Goal: Task Accomplishment & Management: Manage account settings

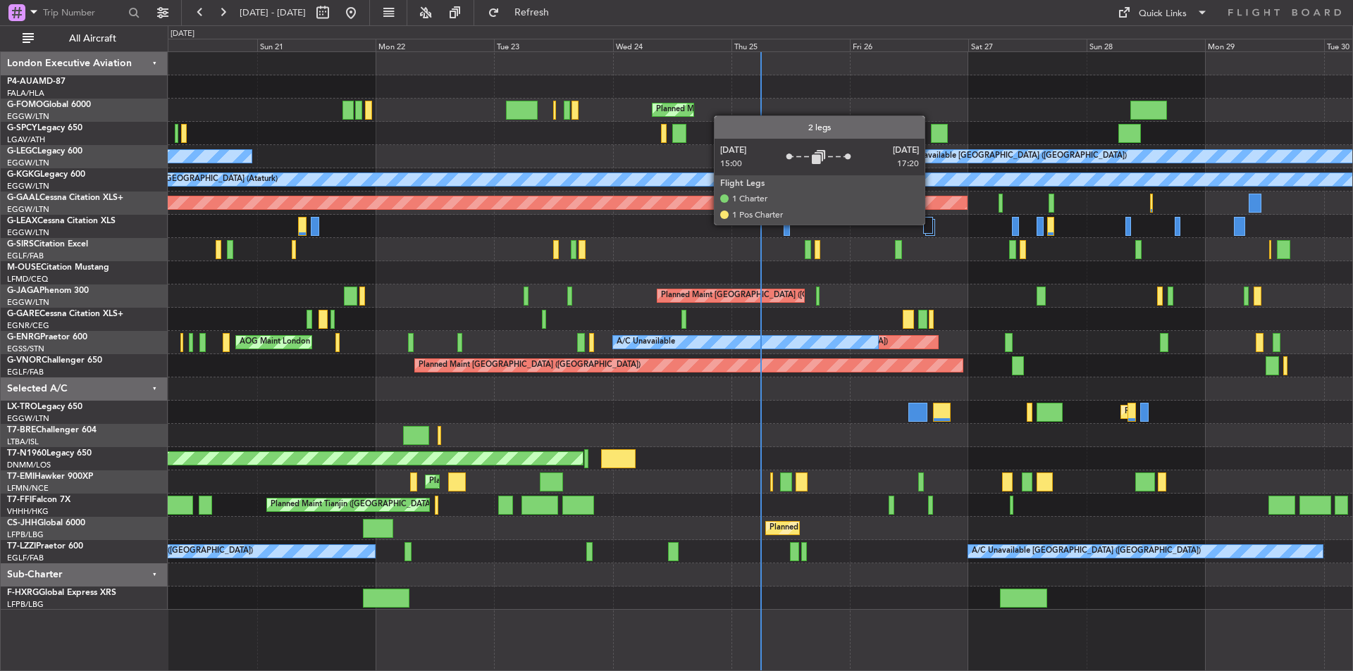
click at [931, 224] on div at bounding box center [928, 225] width 10 height 17
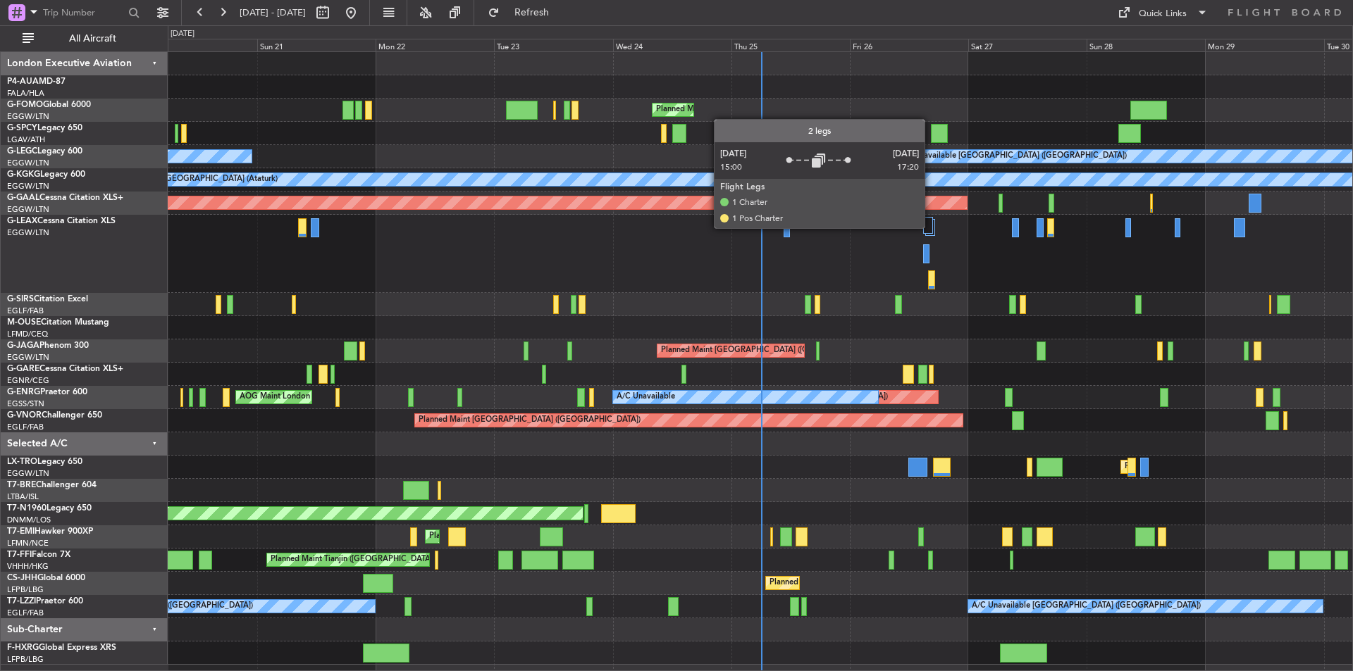
click at [931, 228] on div at bounding box center [928, 225] width 10 height 17
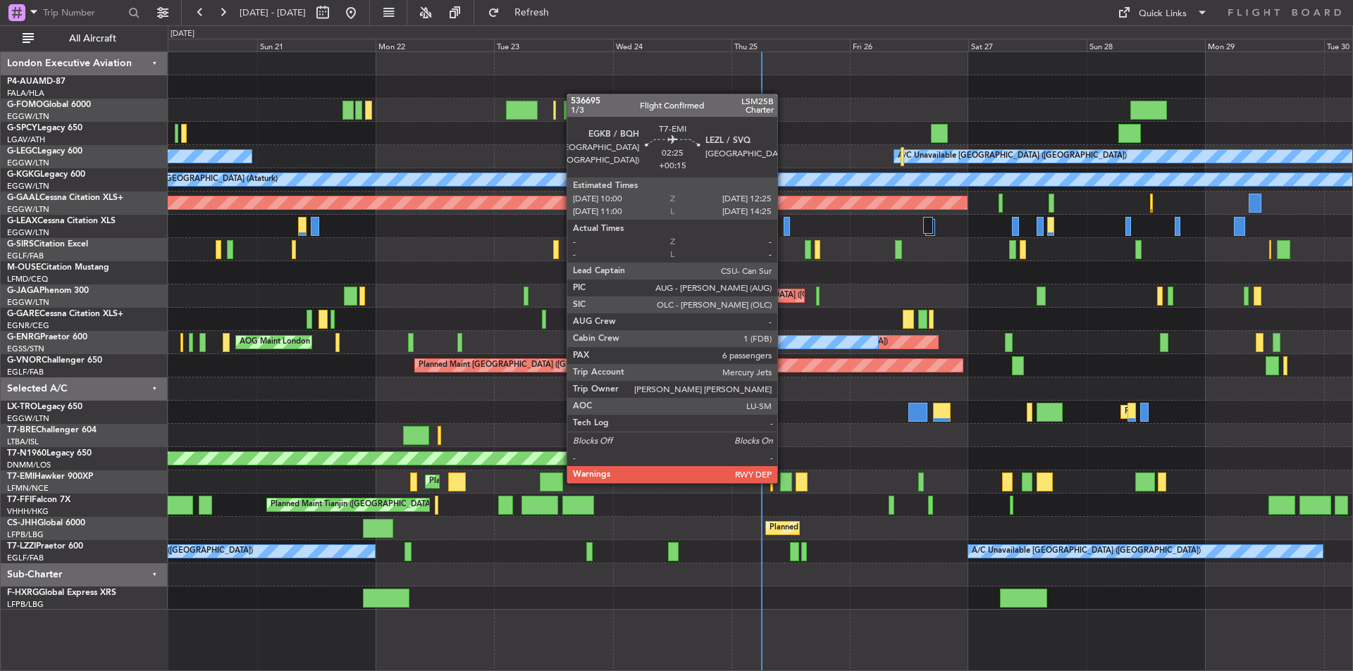
click at [783, 482] on div at bounding box center [786, 482] width 12 height 19
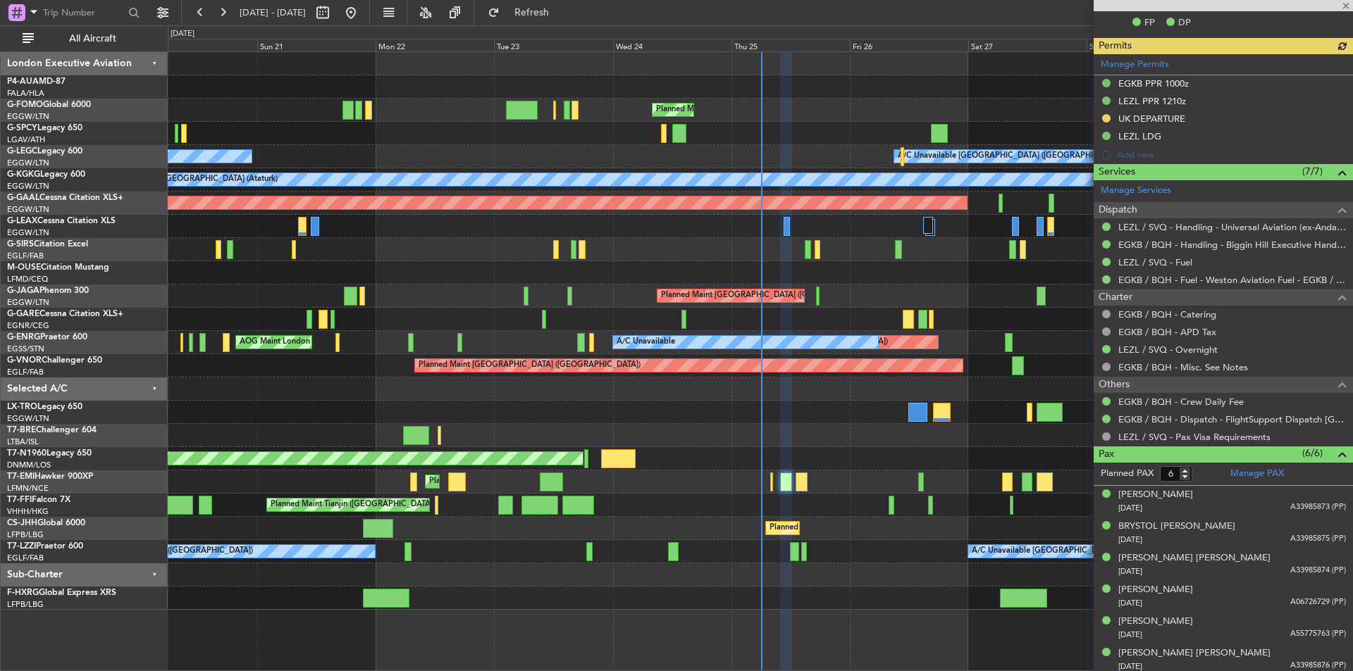
scroll to position [405, 0]
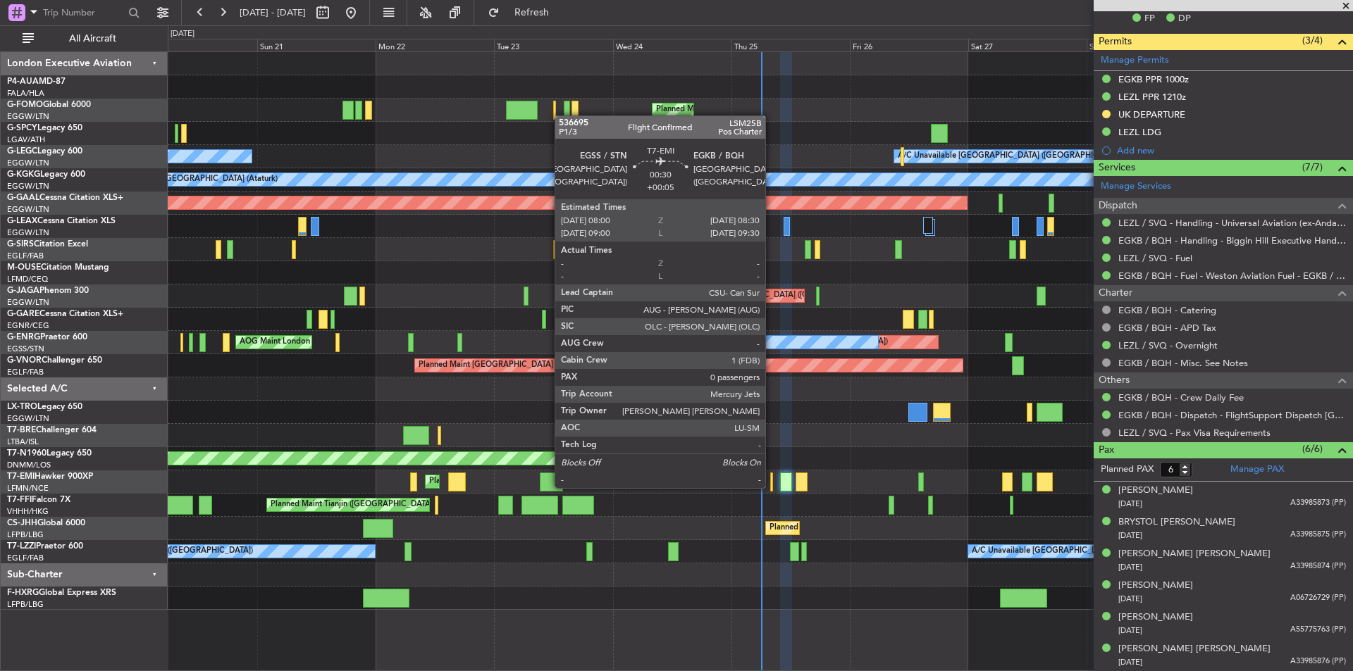
click at [771, 487] on div at bounding box center [771, 482] width 3 height 19
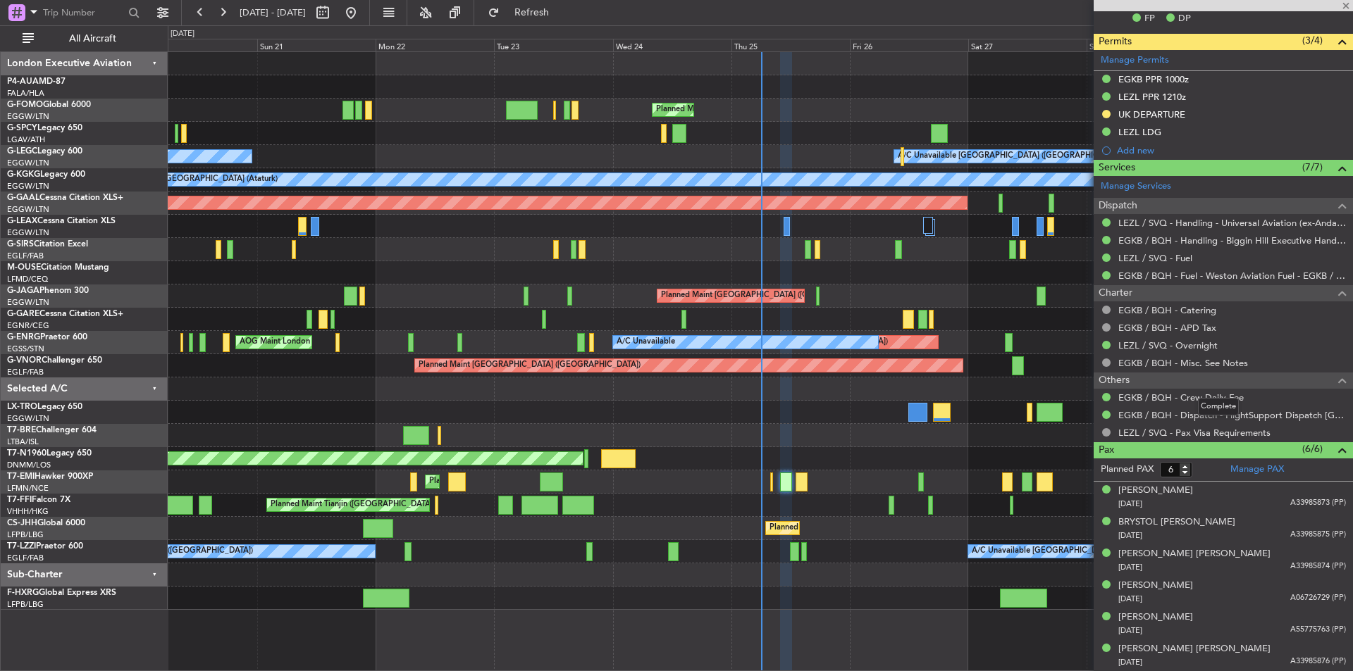
type input "+00:05"
type input "0"
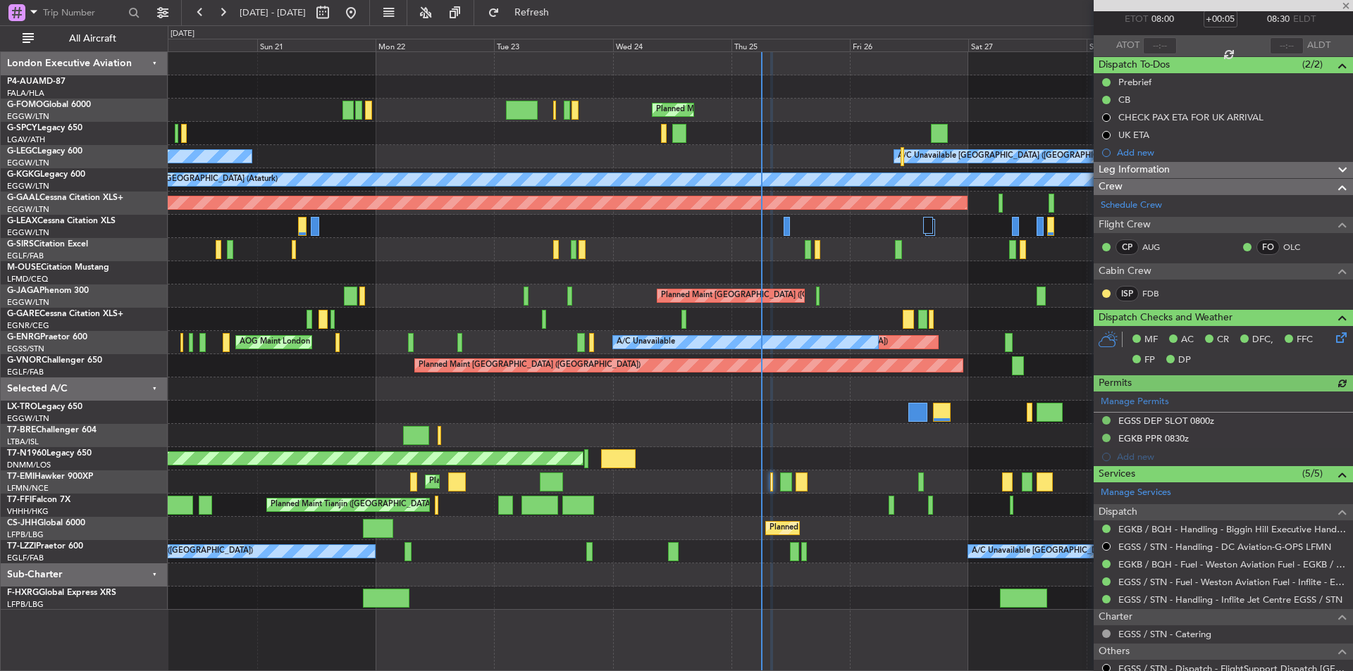
scroll to position [144, 0]
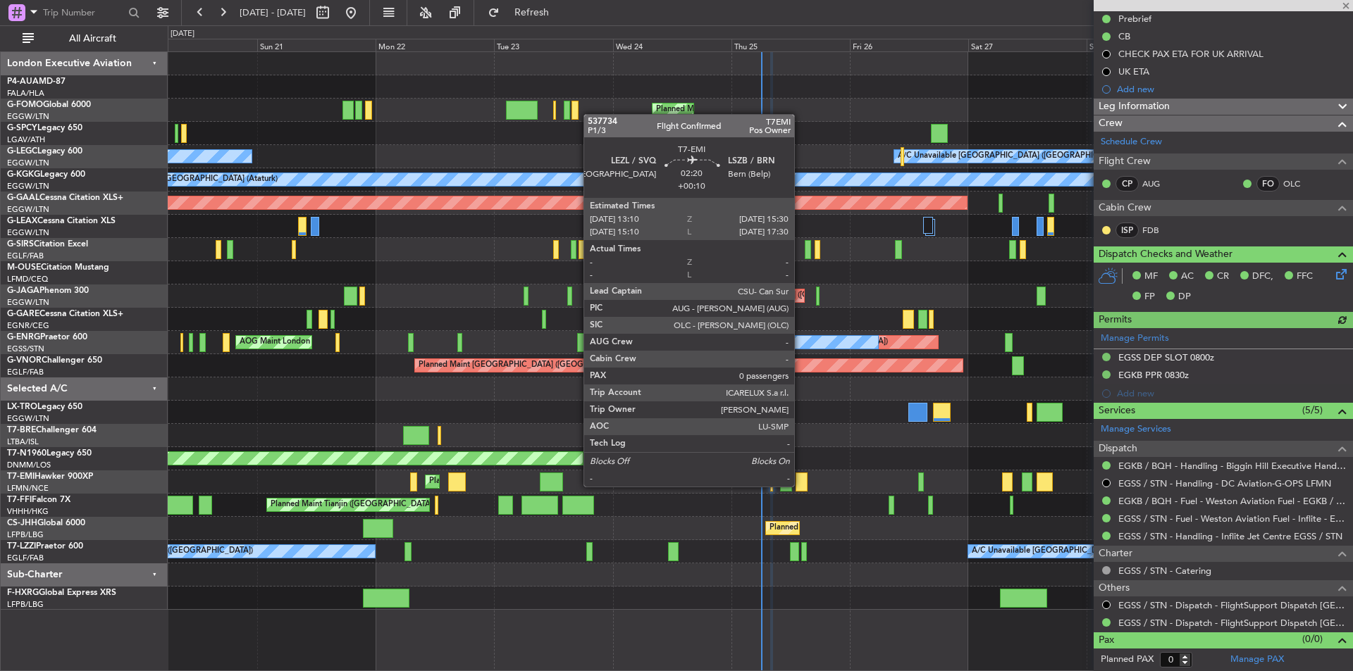
click at [800, 485] on div at bounding box center [801, 482] width 12 height 19
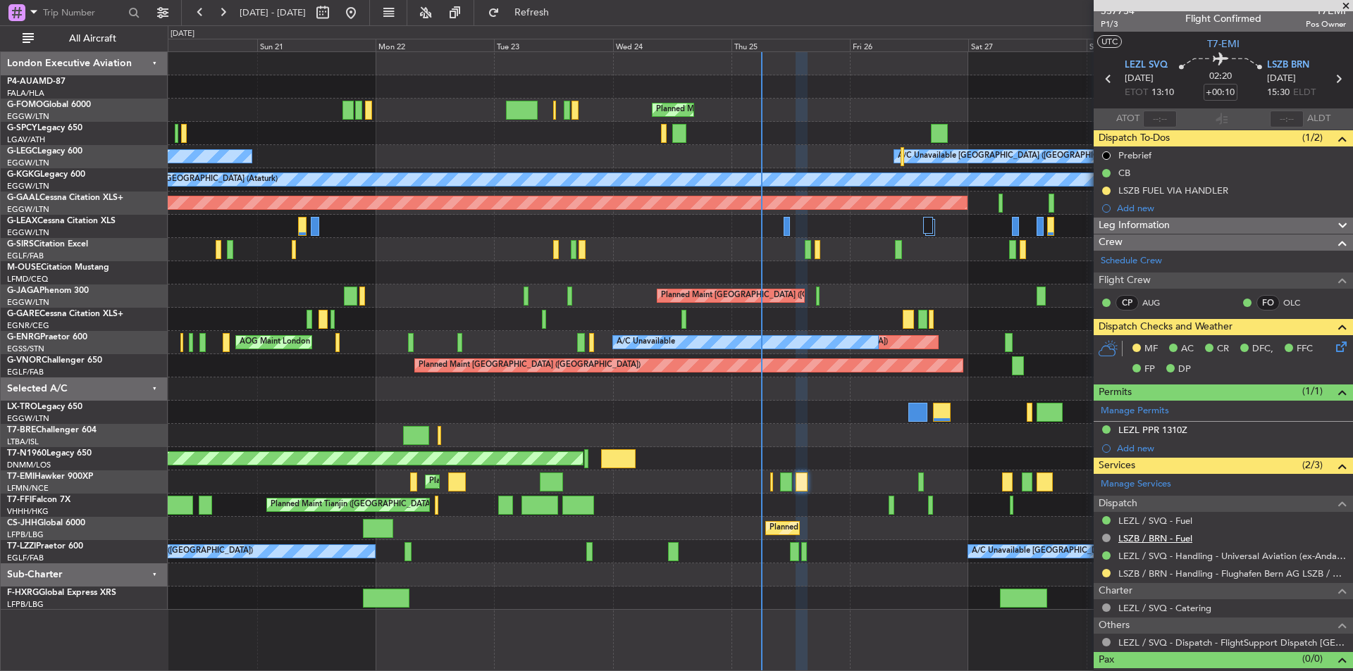
scroll to position [0, 0]
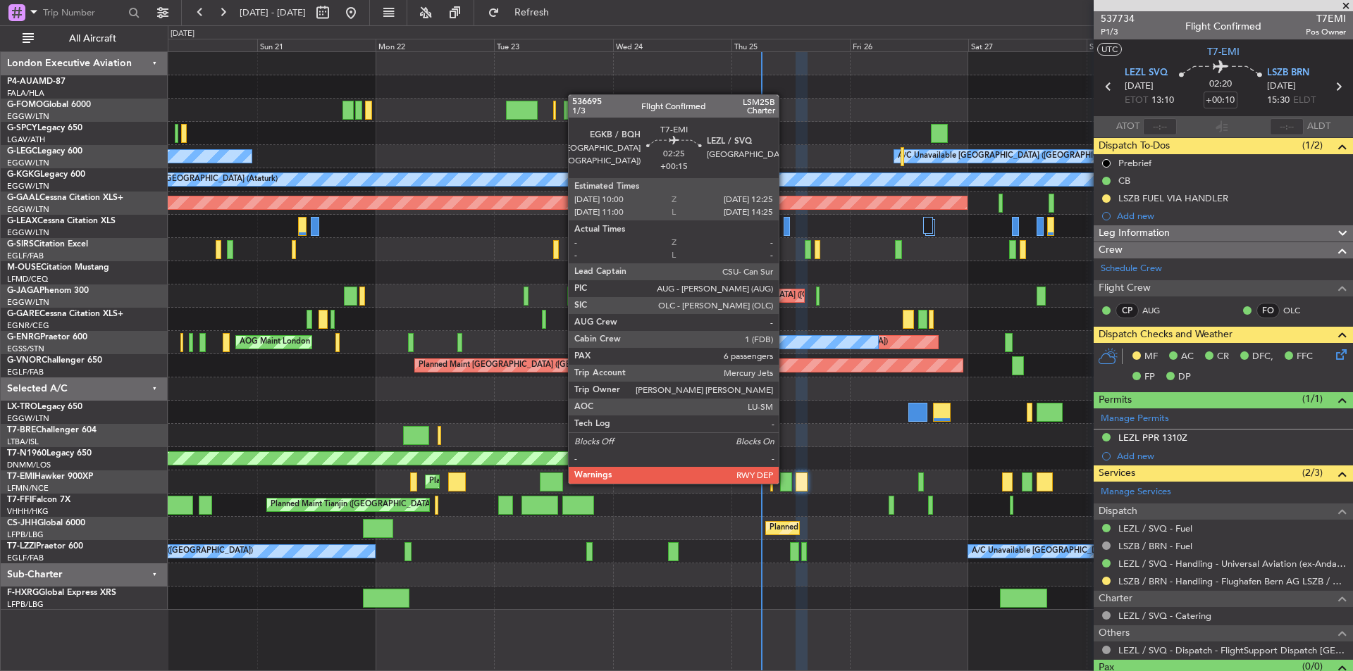
click at [785, 483] on div at bounding box center [786, 482] width 12 height 19
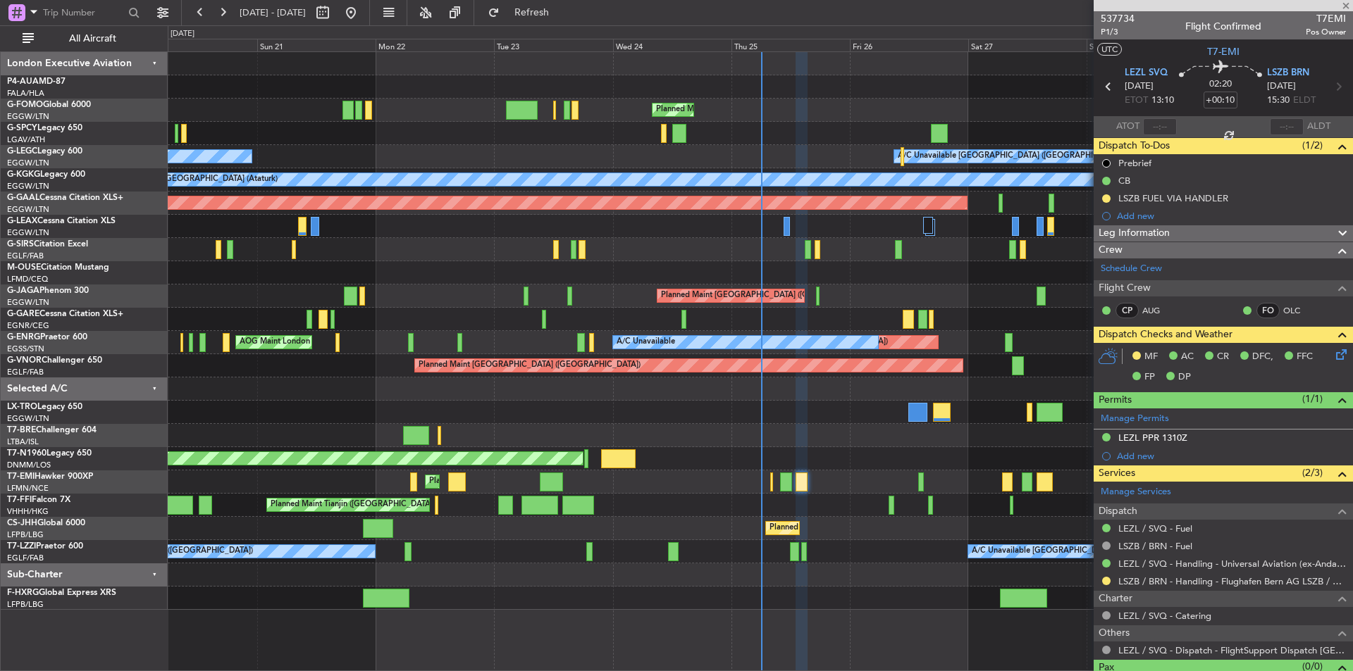
type input "+00:15"
type input "6"
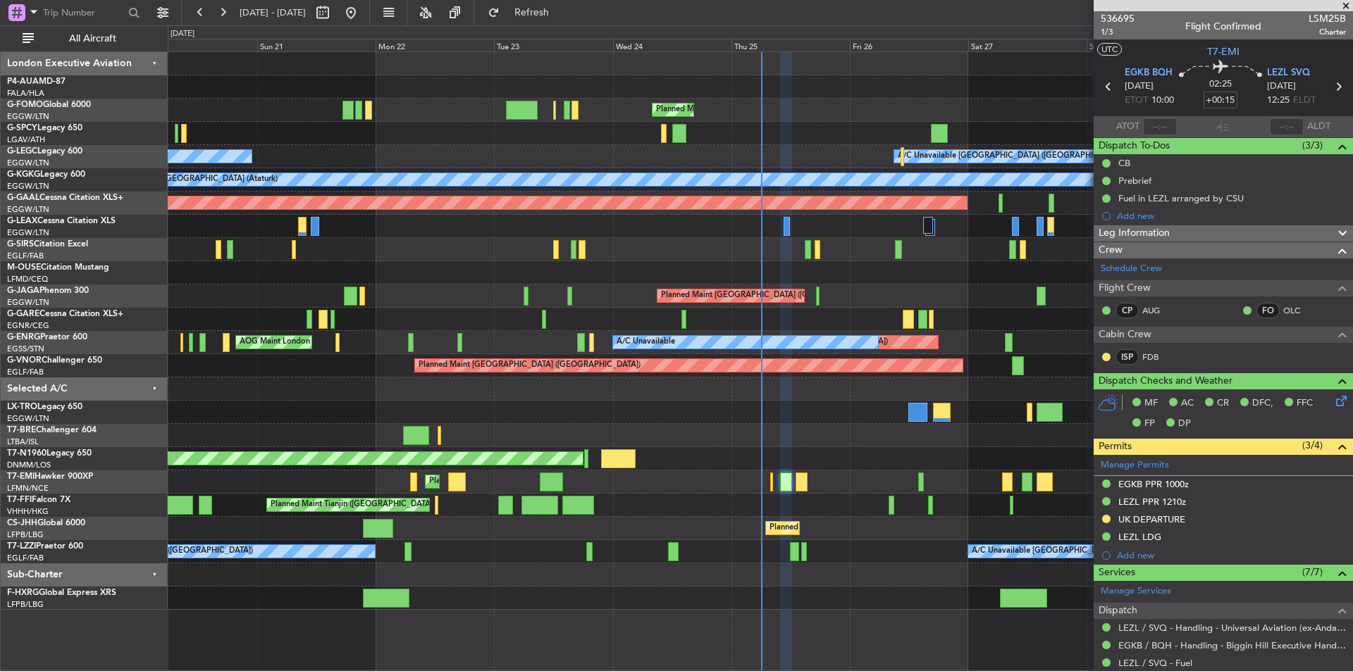
click at [769, 483] on div "Planned Maint [GEOGRAPHIC_DATA]" at bounding box center [760, 482] width 1184 height 23
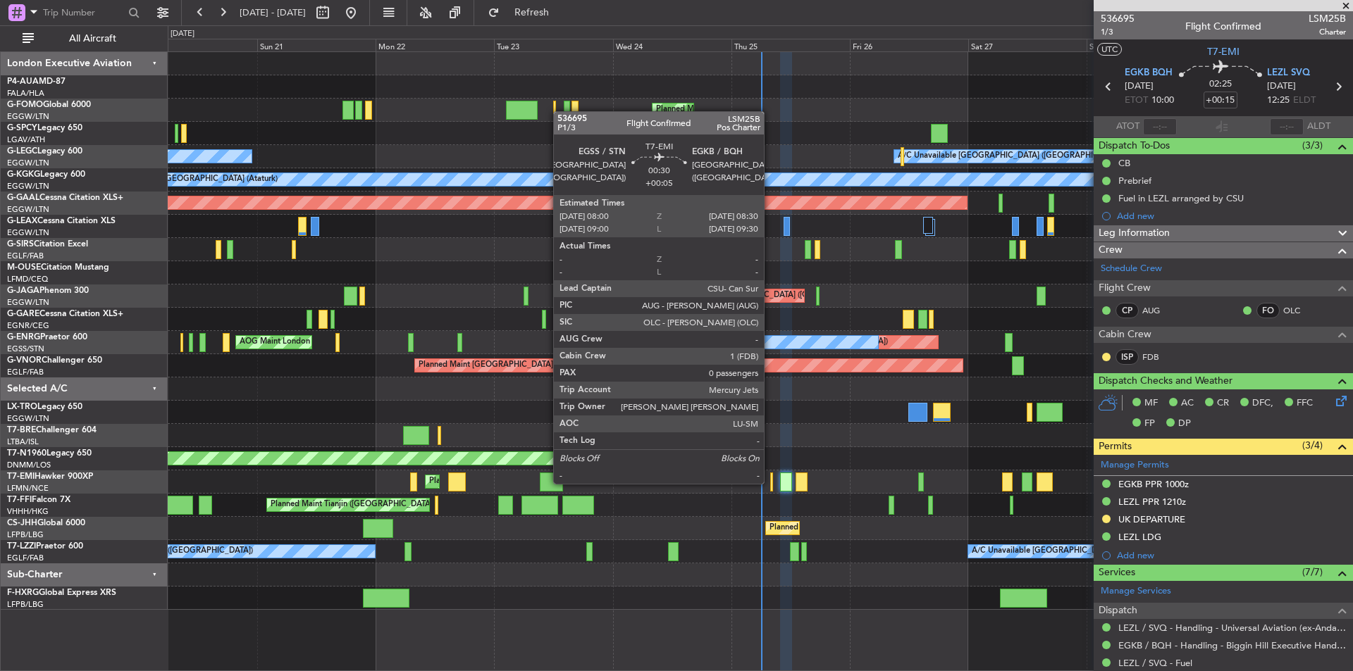
click at [770, 483] on div at bounding box center [771, 482] width 3 height 19
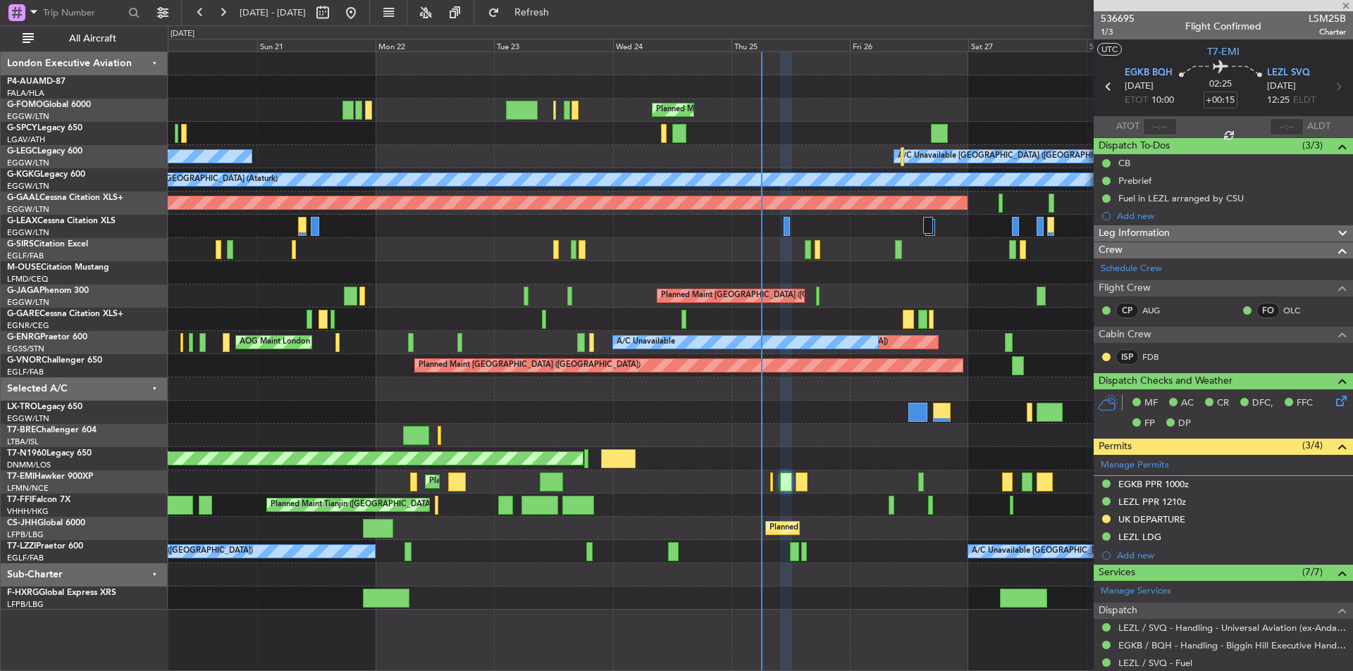
type input "+00:05"
type input "0"
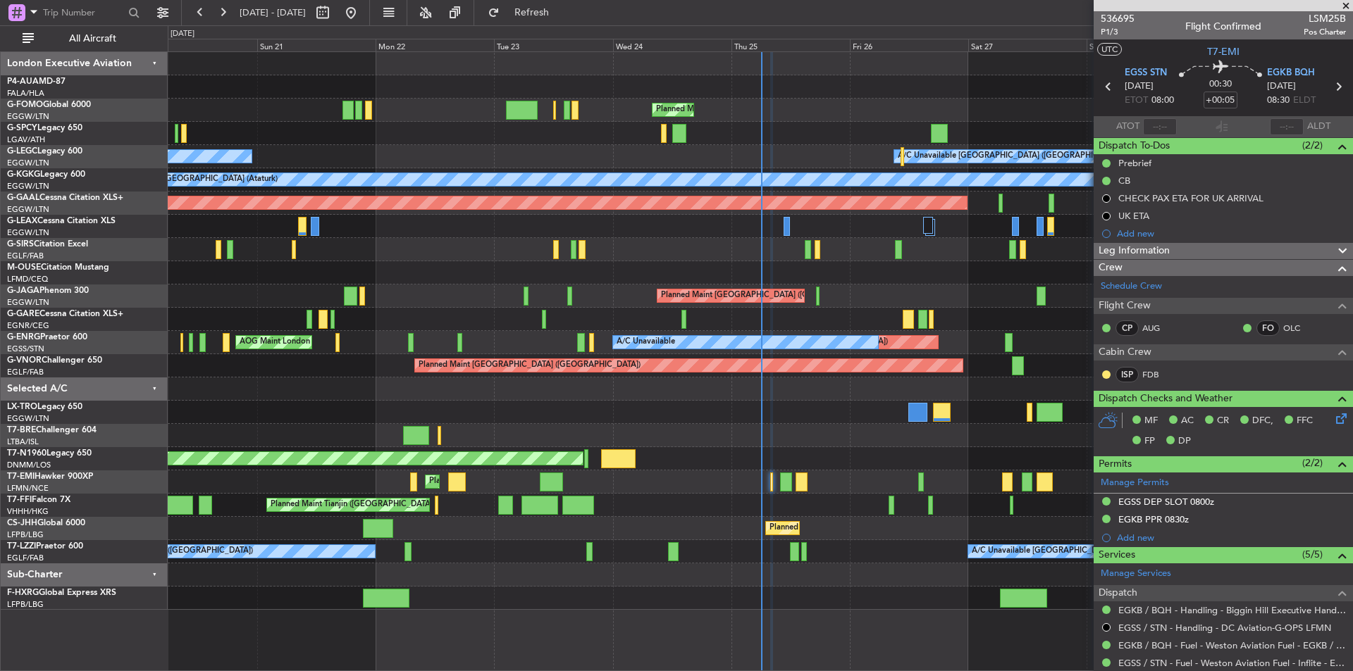
click at [1343, 8] on span at bounding box center [1345, 6] width 14 height 13
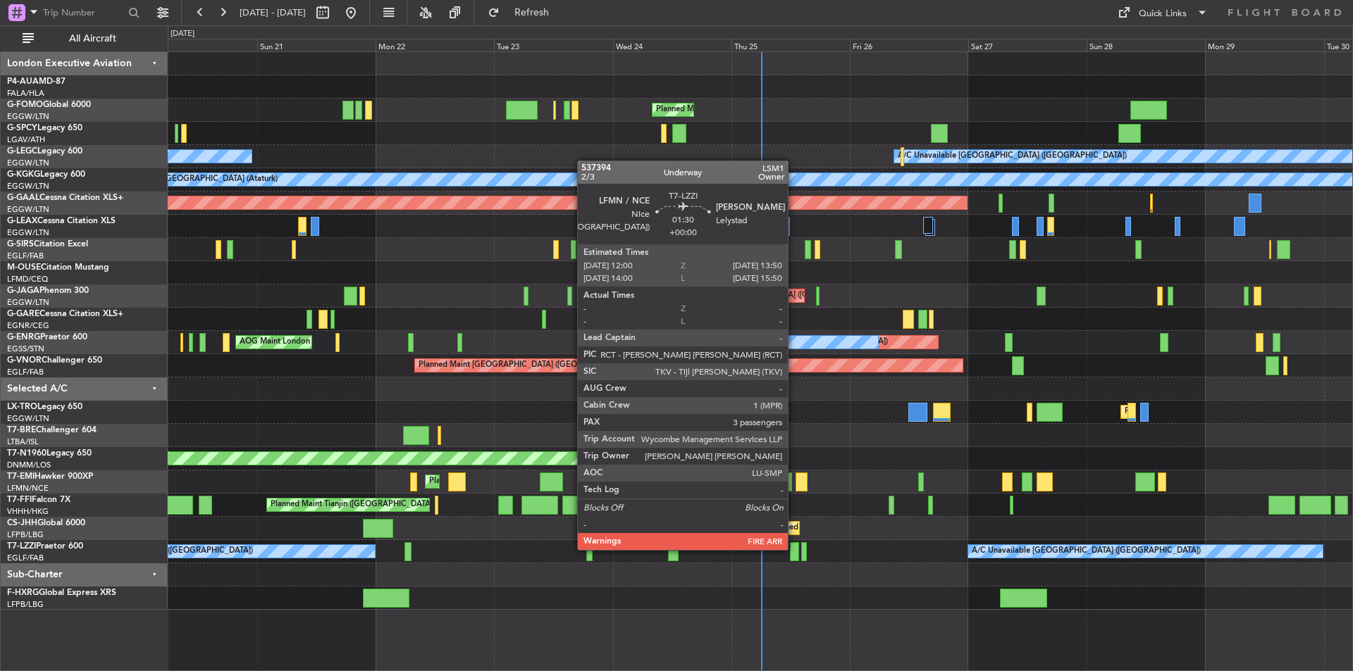
click at [794, 549] on div at bounding box center [794, 551] width 9 height 19
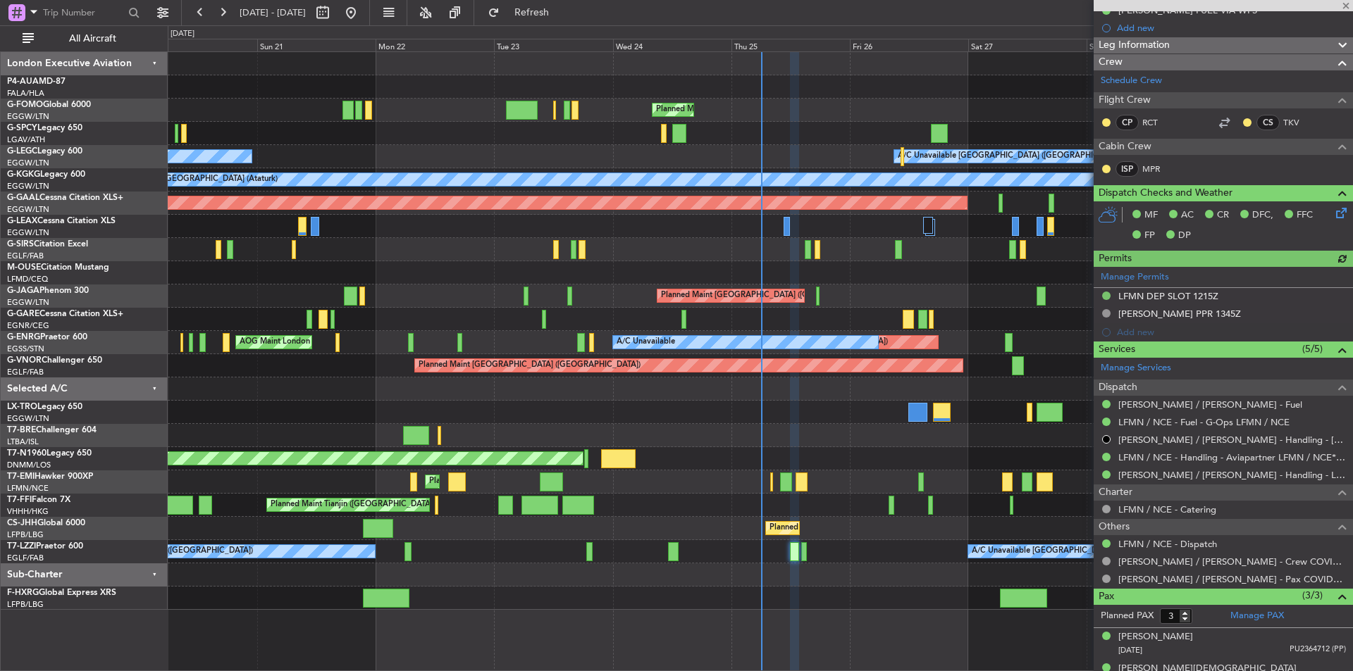
scroll to position [275, 0]
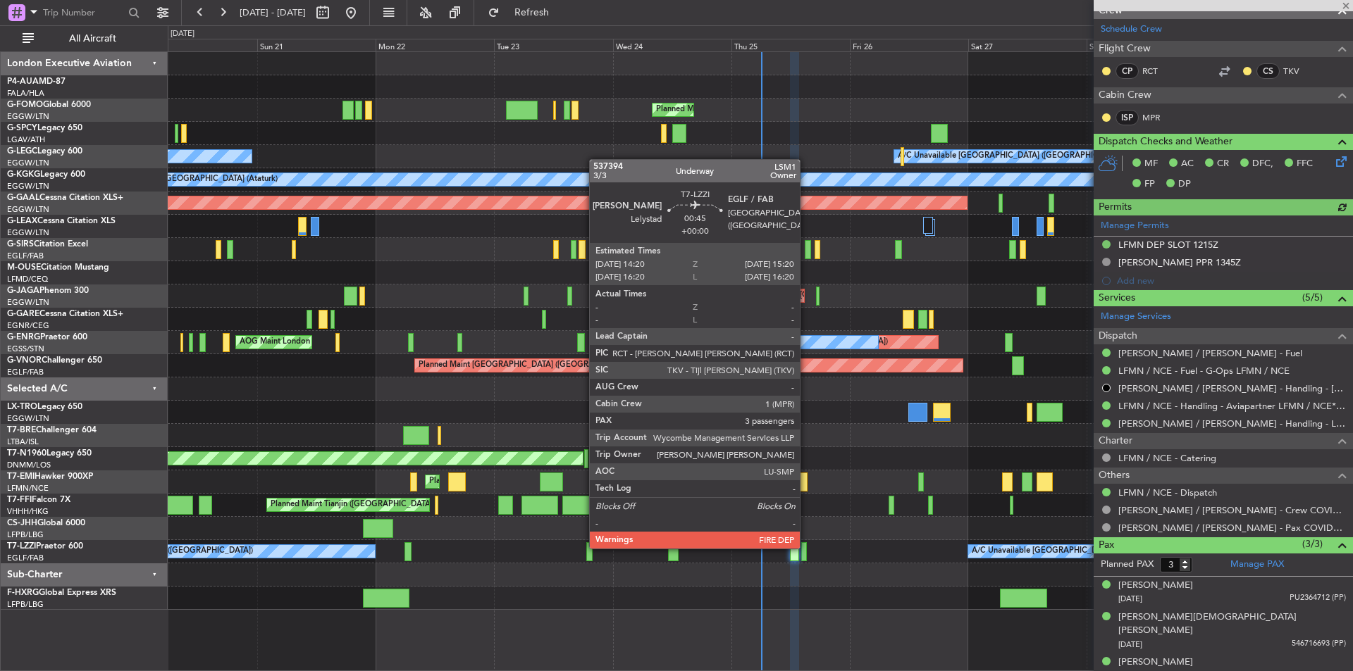
click at [806, 547] on div at bounding box center [804, 551] width 6 height 19
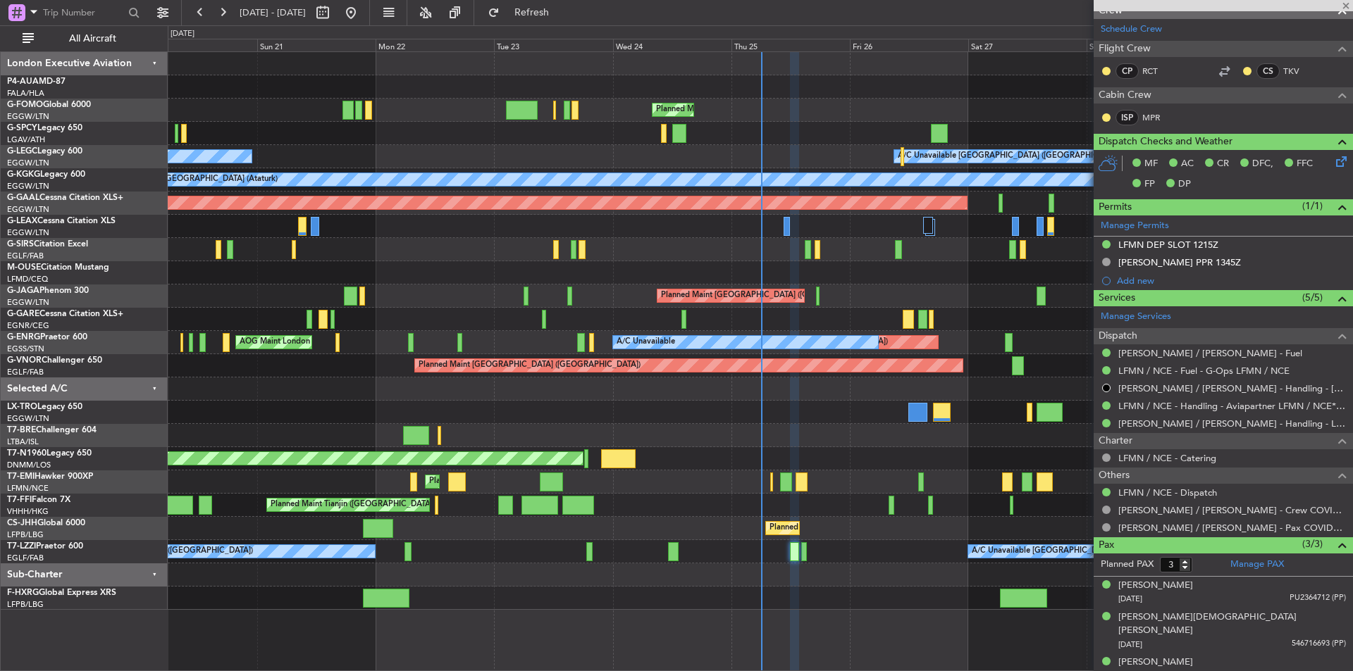
scroll to position [0, 0]
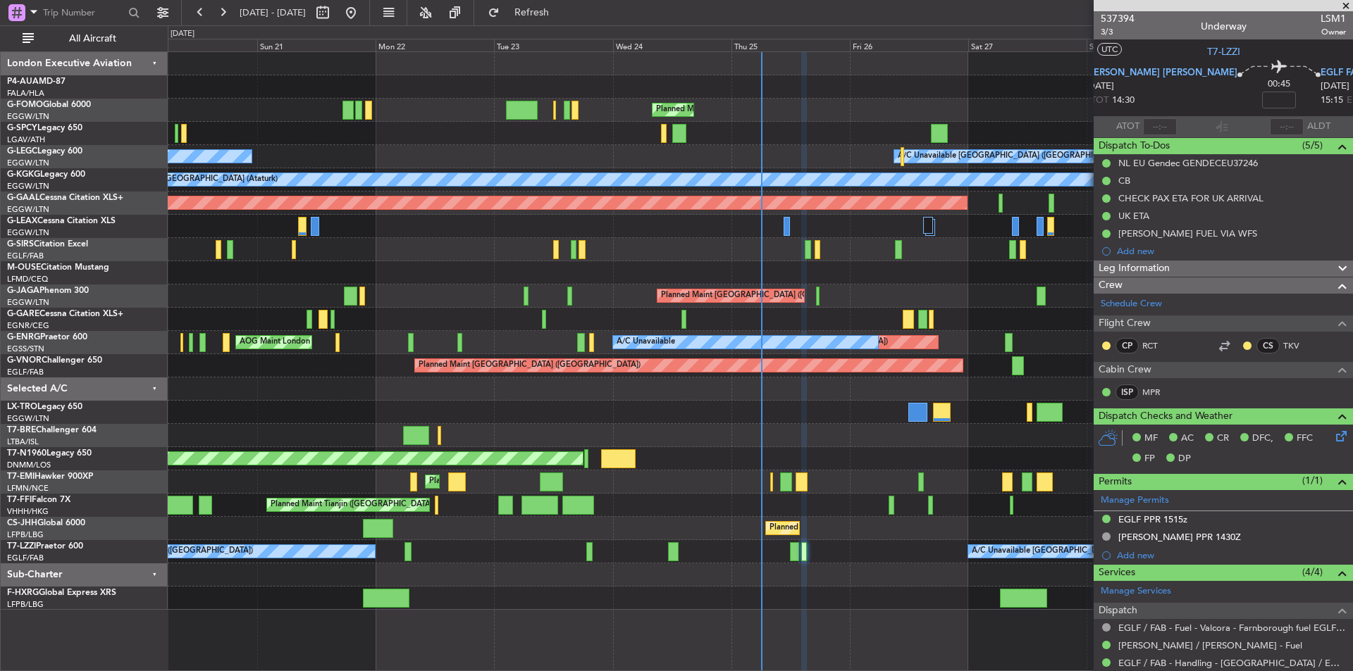
click at [1345, 1] on span at bounding box center [1345, 6] width 14 height 13
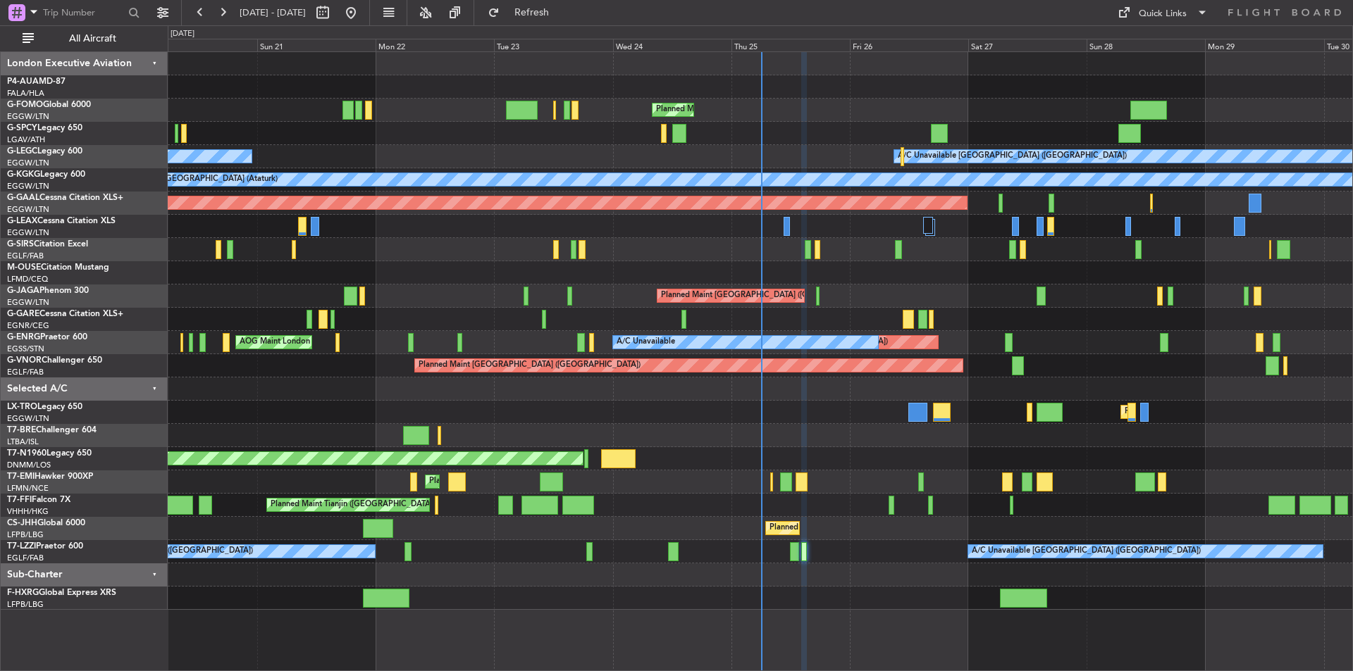
type input "0"
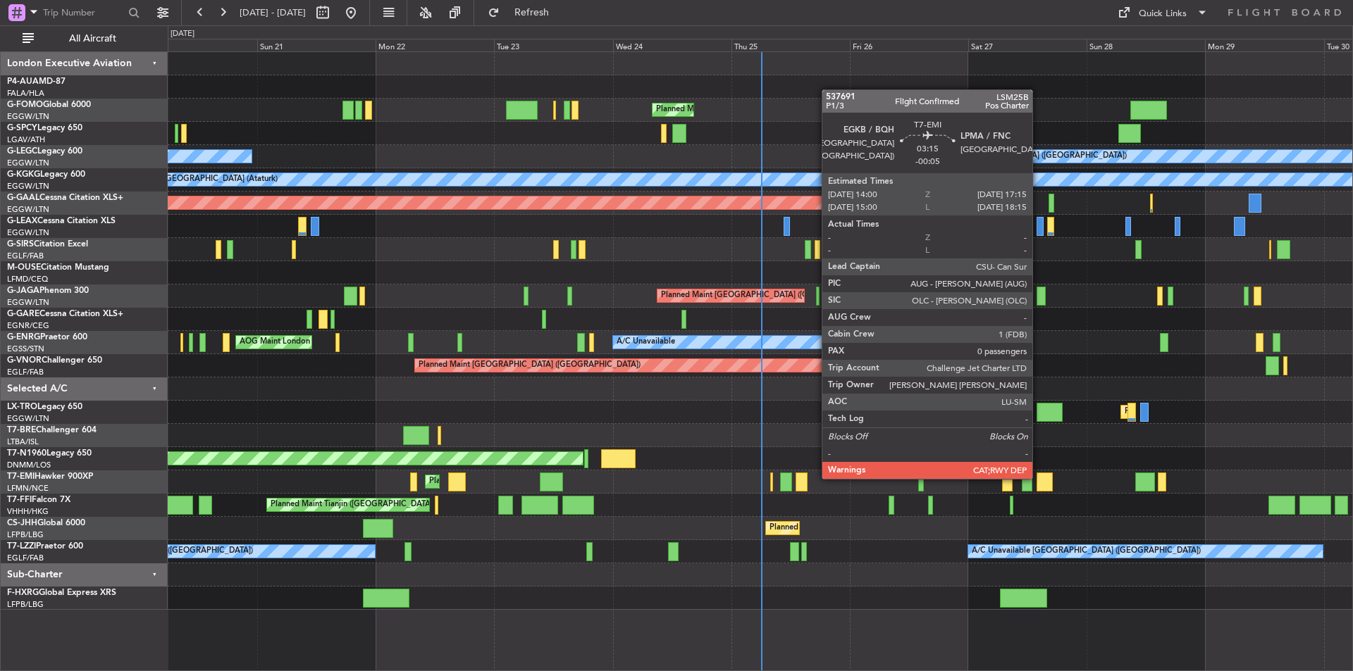
click at [1038, 478] on div at bounding box center [1044, 482] width 16 height 19
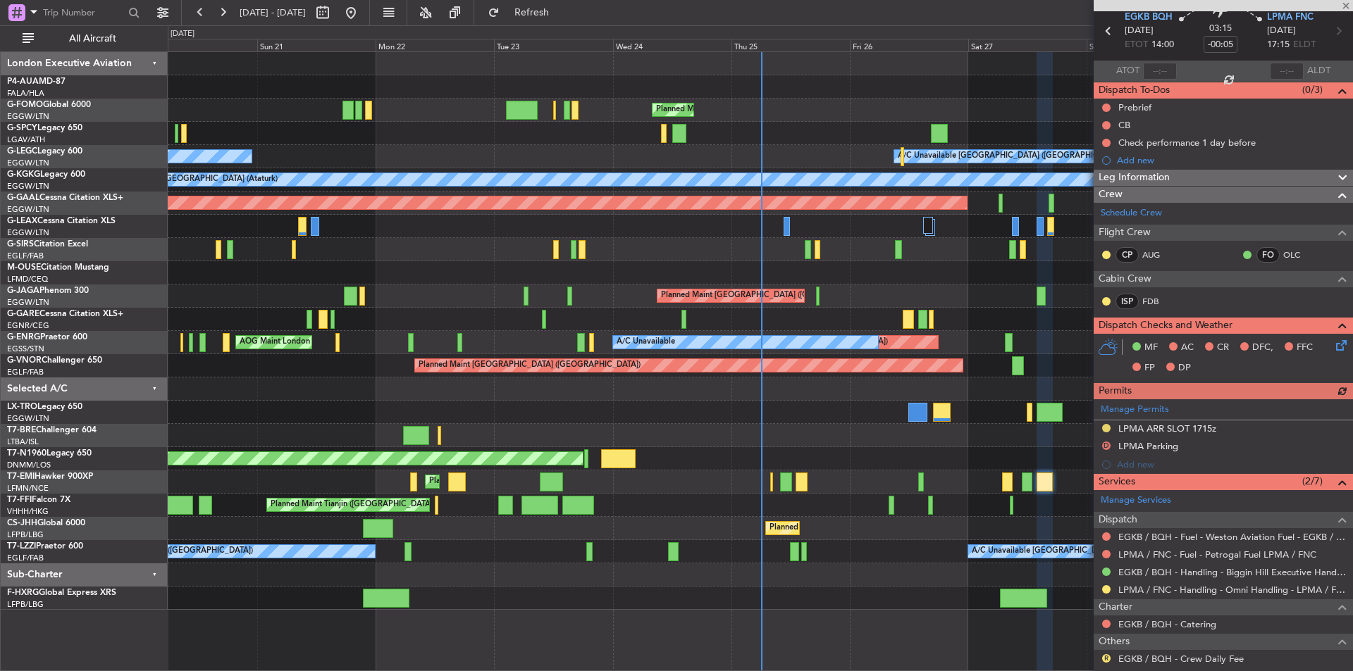
scroll to position [109, 0]
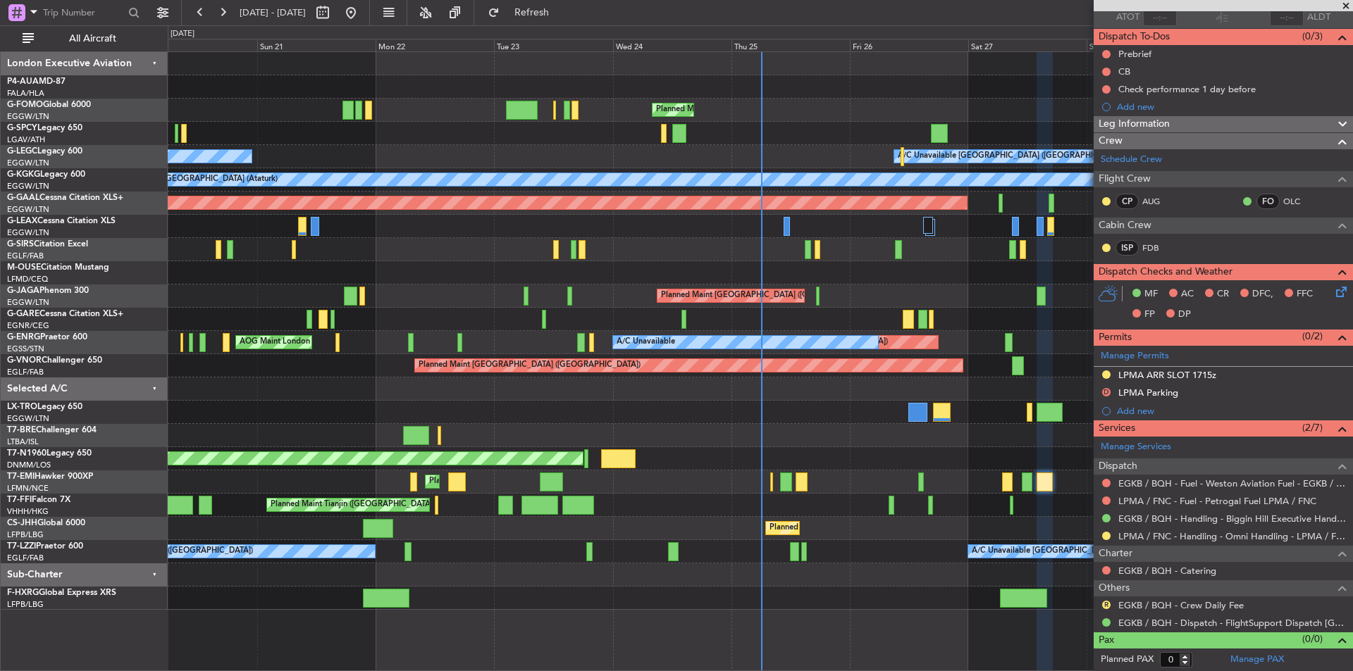
click at [1345, 6] on span at bounding box center [1345, 6] width 14 height 13
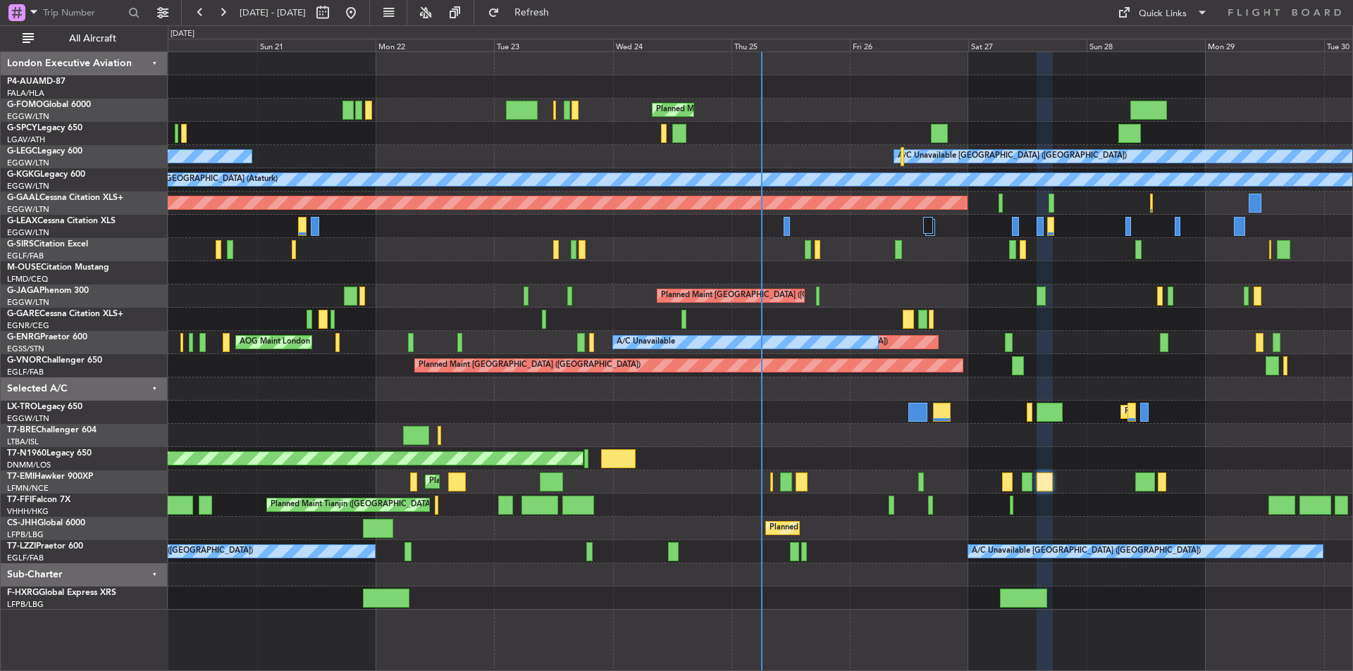
scroll to position [0, 0]
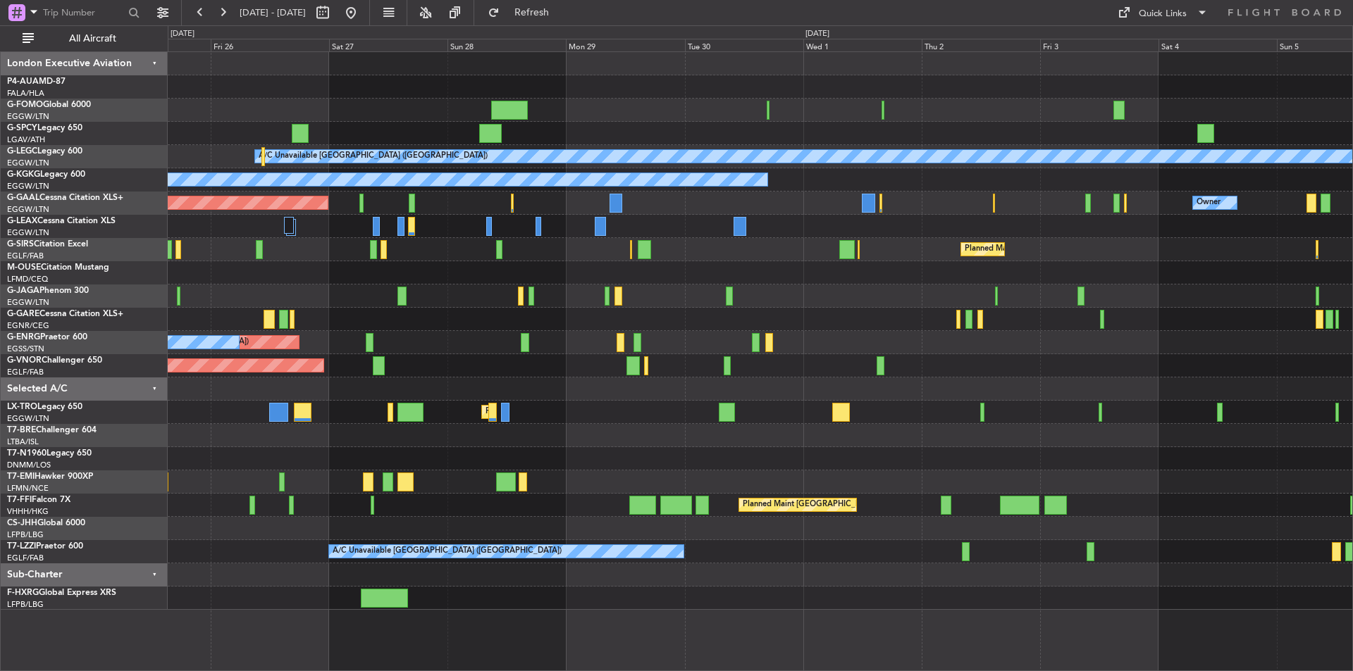
click at [597, 504] on div "Planned Maint [GEOGRAPHIC_DATA] ([GEOGRAPHIC_DATA])" at bounding box center [760, 505] width 1184 height 23
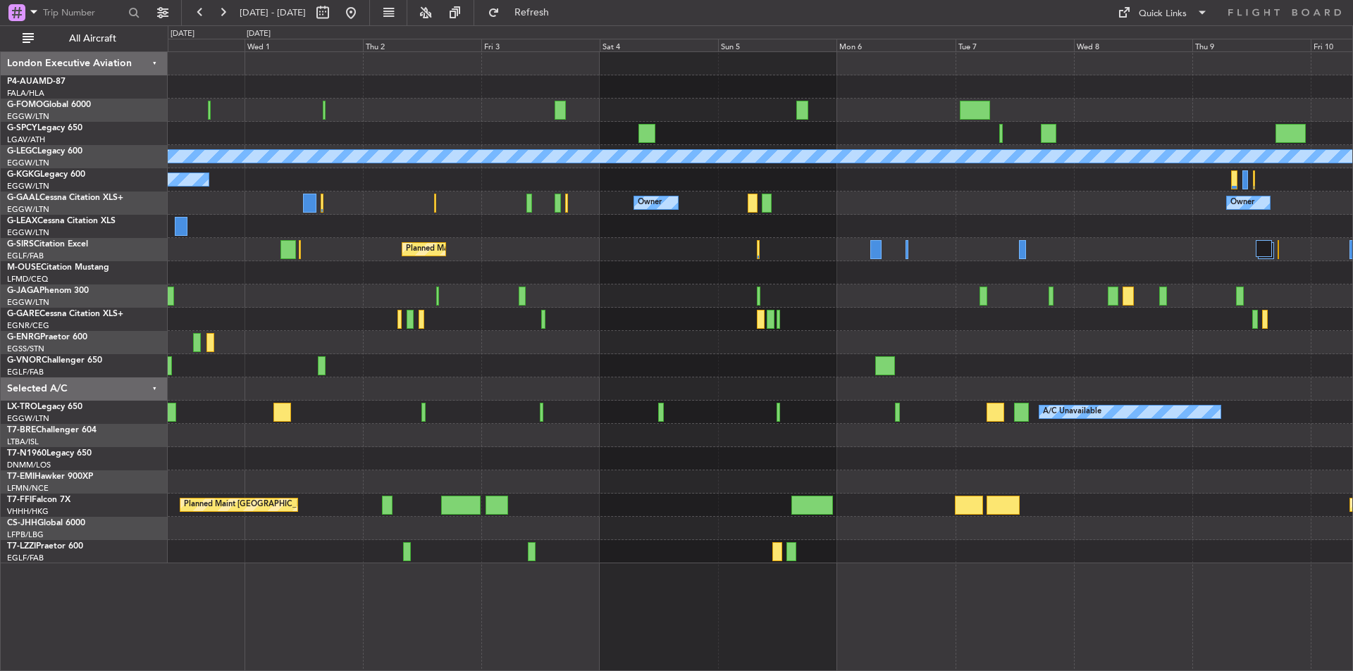
click at [1352, 411] on html "04 Oct 2025 - 14 Oct 2025 Refresh Quick Links All Aircraft A/C Unavailable Lond…" at bounding box center [676, 335] width 1353 height 671
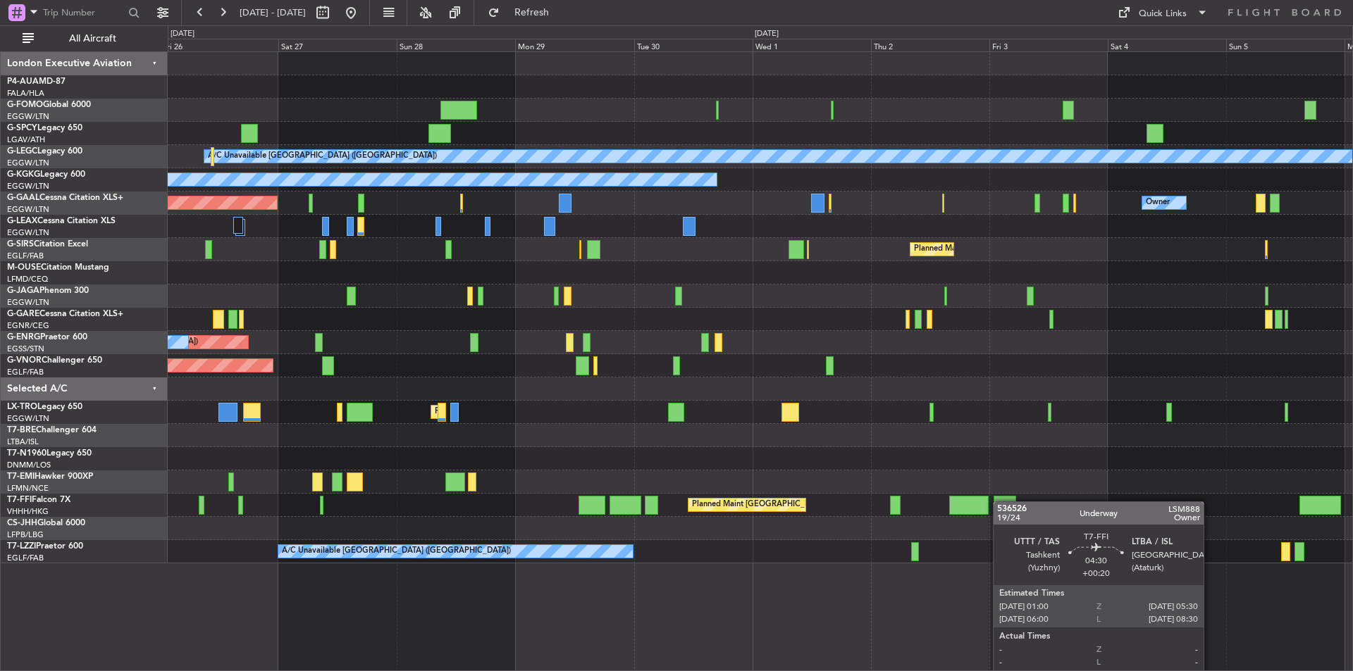
click at [1004, 499] on div "Planned Maint London (Luton) A/C Unavailable London (Luton) A/C Unavailable Ist…" at bounding box center [760, 307] width 1184 height 511
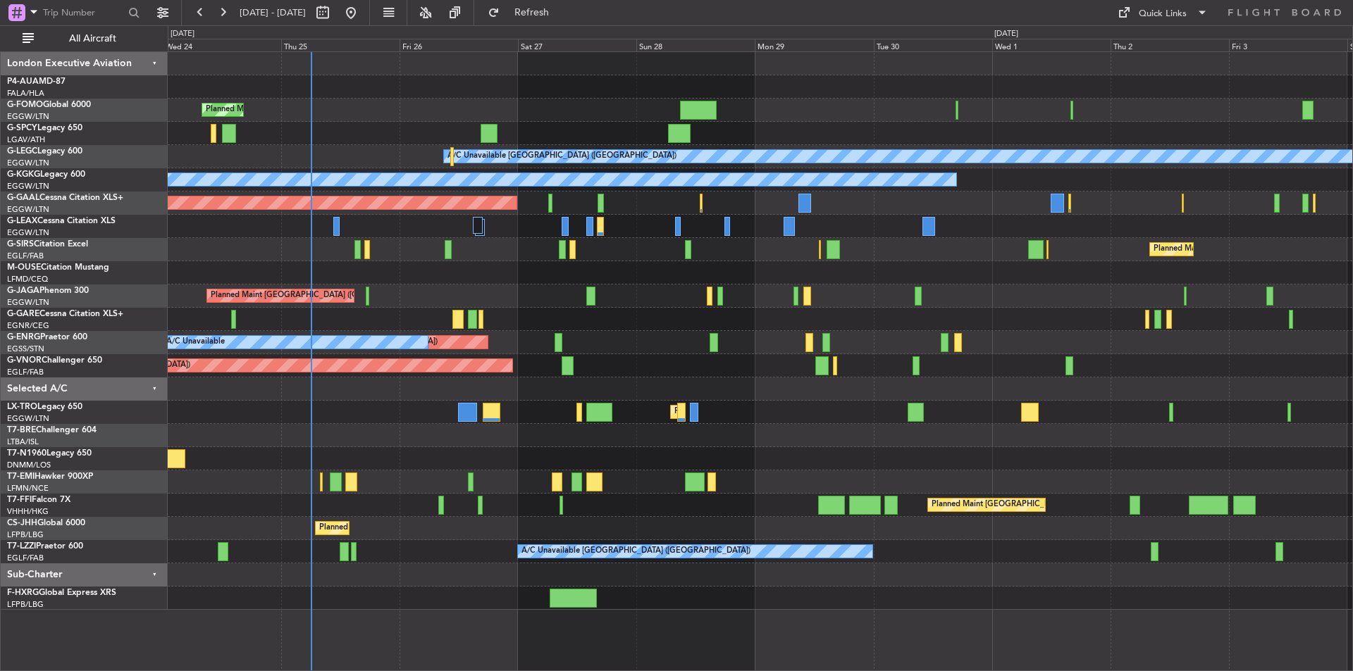
click at [732, 250] on div "Planned Maint [GEOGRAPHIC_DATA] ([GEOGRAPHIC_DATA])" at bounding box center [760, 249] width 1184 height 23
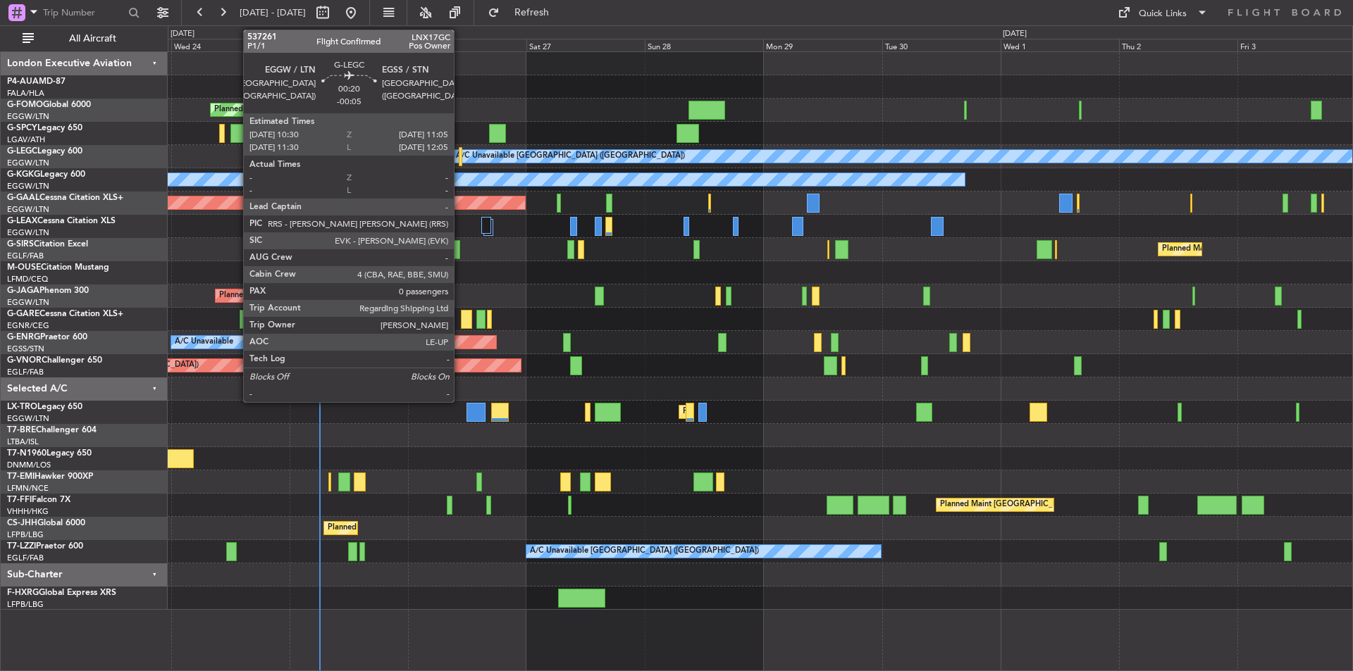
click at [460, 161] on div at bounding box center [461, 156] width 4 height 19
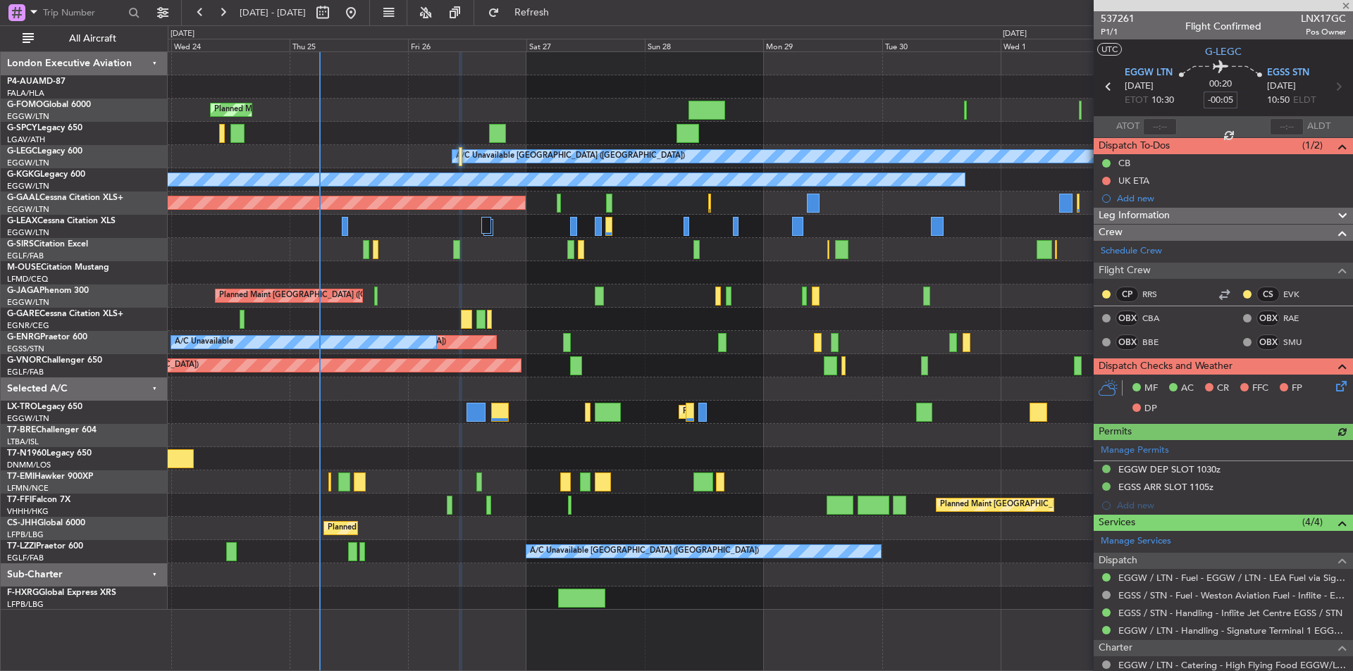
click at [1210, 98] on input "-00:05" at bounding box center [1220, 100] width 34 height 17
click at [1210, 106] on input "+01:20" at bounding box center [1220, 100] width 34 height 17
click at [1226, 98] on input "+01:20" at bounding box center [1220, 100] width 34 height 17
click at [1212, 97] on span at bounding box center [1220, 100] width 17 height 17
click at [1230, 101] on input "+01:00" at bounding box center [1220, 100] width 34 height 17
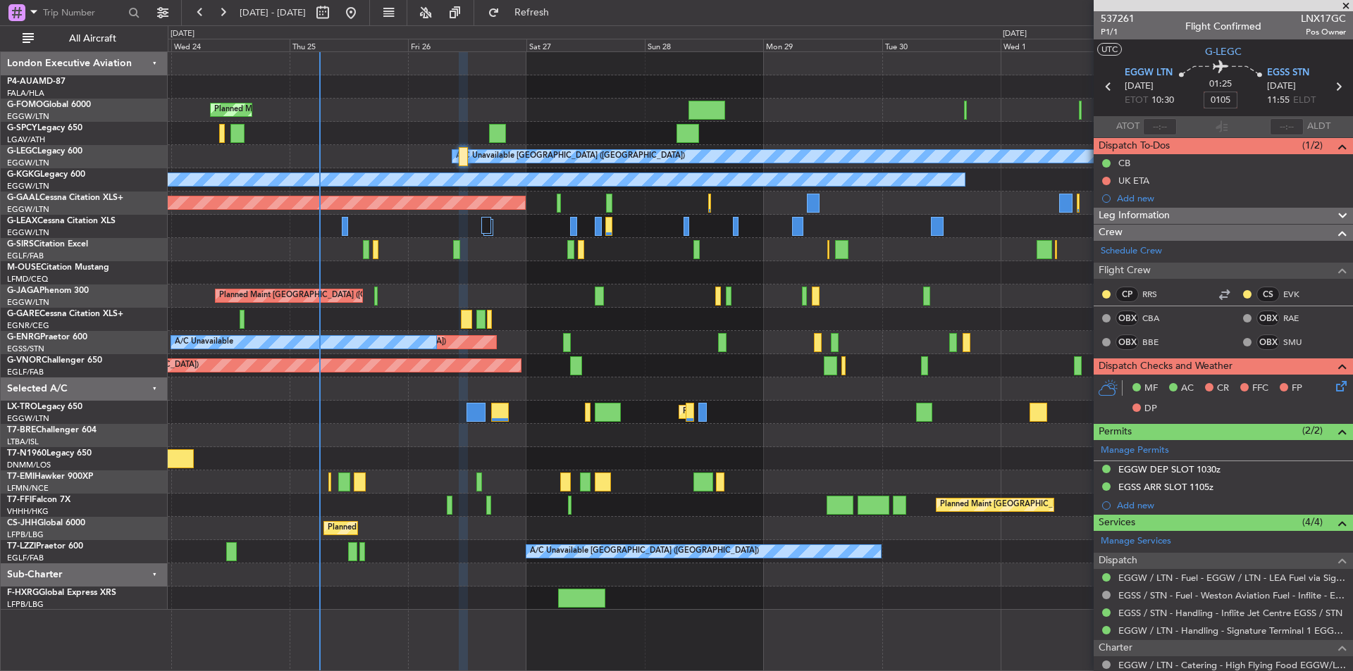
click at [919, 104] on div "Planned Maint [GEOGRAPHIC_DATA] ([GEOGRAPHIC_DATA])" at bounding box center [760, 110] width 1184 height 23
type input "+01:05"
click at [537, 6] on button "Refresh" at bounding box center [523, 12] width 85 height 23
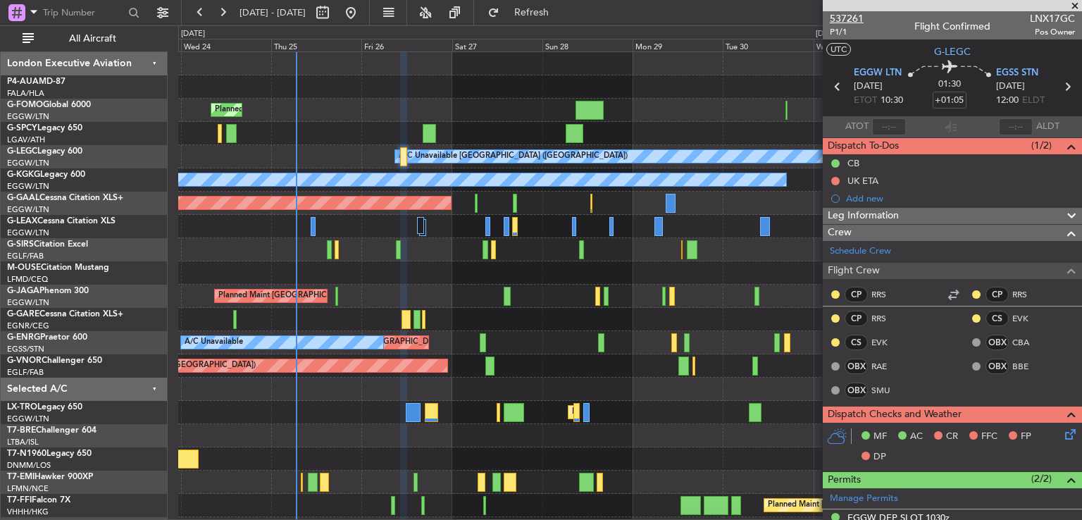
click at [855, 20] on span "537261" at bounding box center [847, 18] width 34 height 15
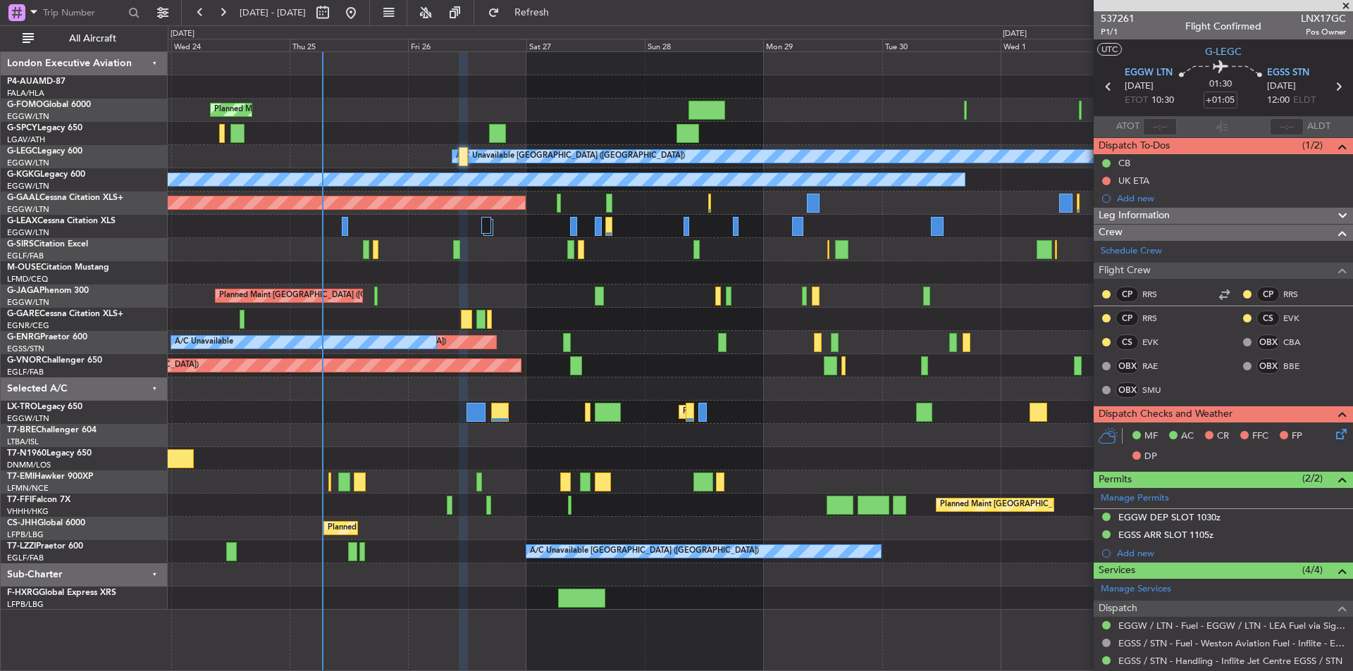
click at [1349, 6] on span at bounding box center [1345, 6] width 14 height 13
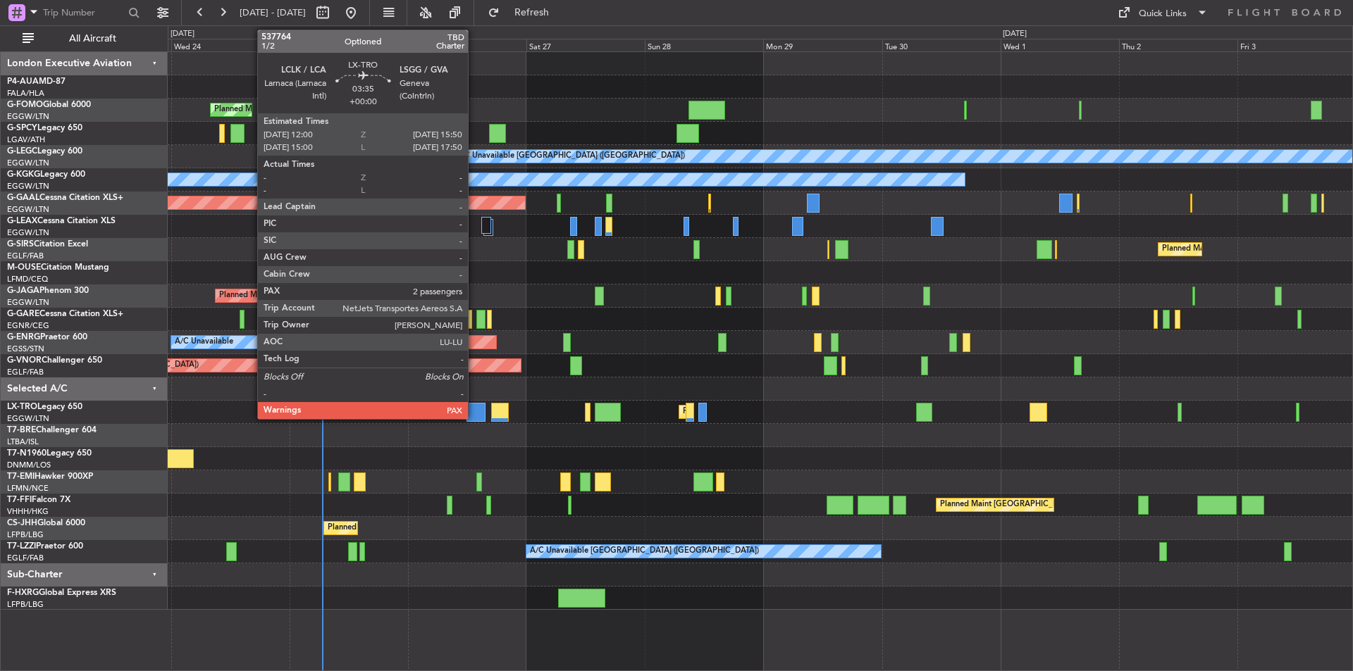
click at [474, 404] on div at bounding box center [475, 412] width 19 height 19
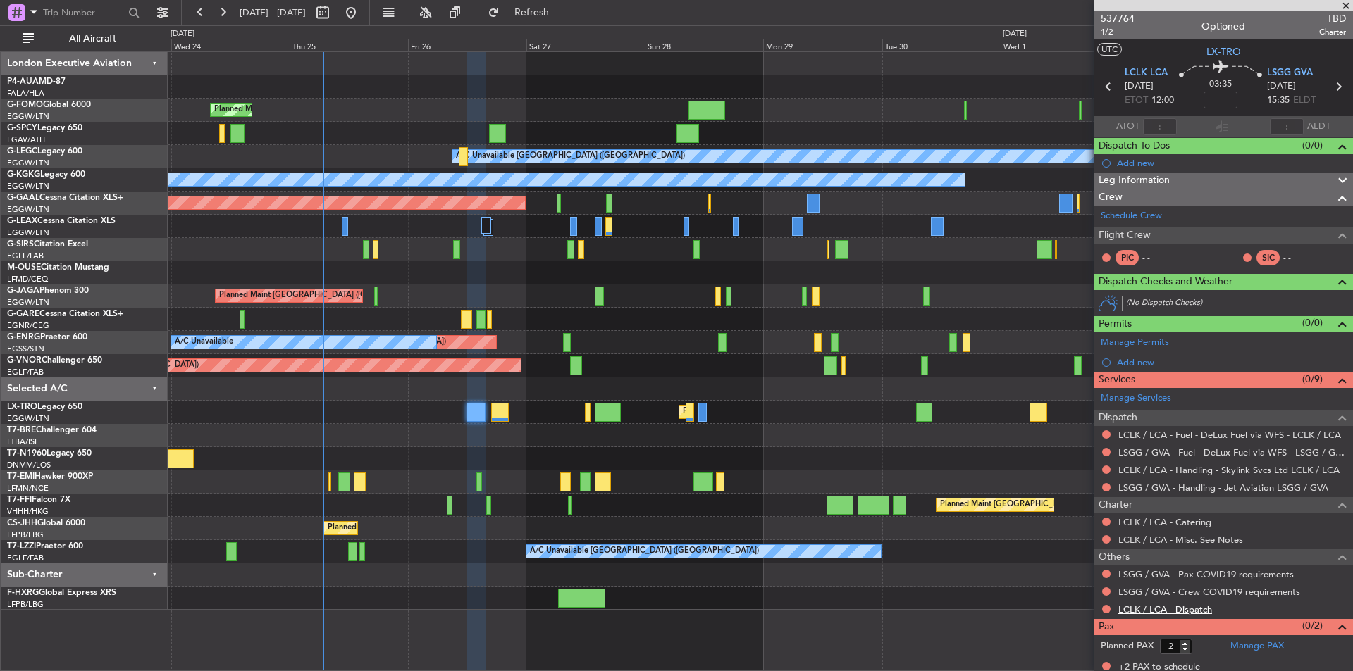
click at [1147, 604] on link "LCLK / LCA - Dispatch" at bounding box center [1165, 610] width 94 height 12
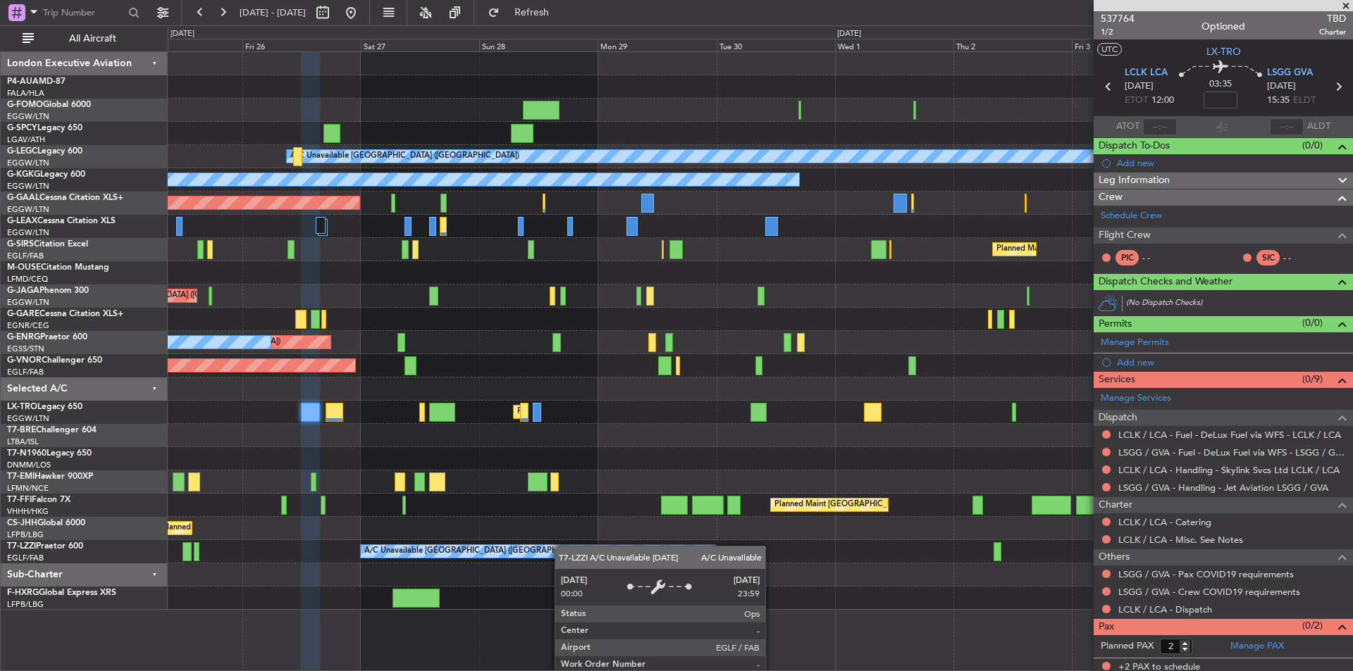
click at [500, 550] on div "Planned Maint London (Luton) A/C Unavailable London (Luton) A/C Unavailable Ist…" at bounding box center [760, 331] width 1184 height 558
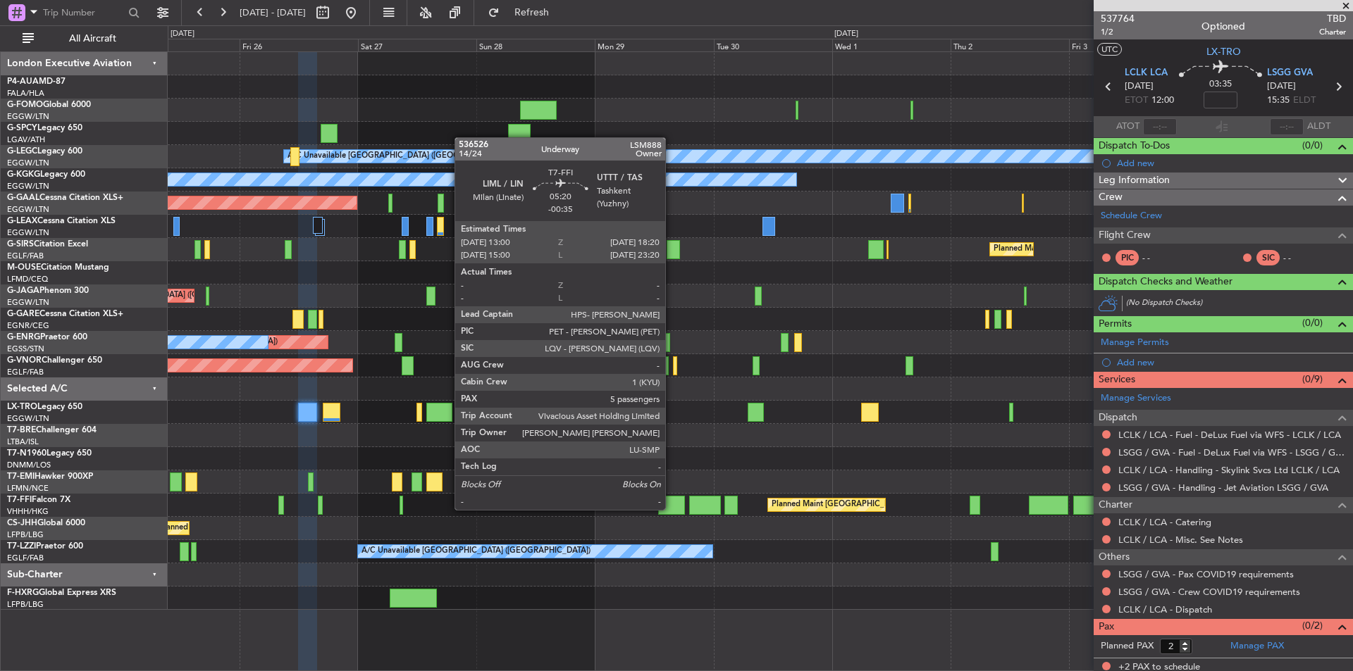
click at [671, 509] on div at bounding box center [671, 505] width 27 height 19
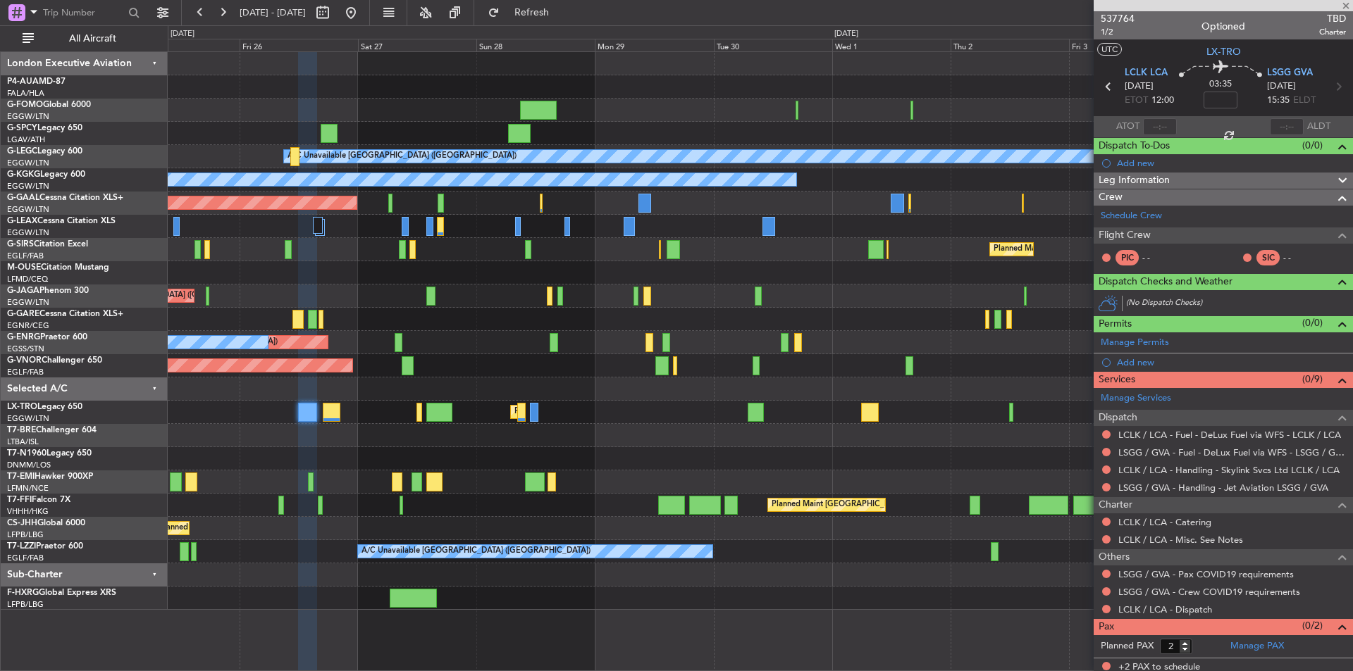
type input "-00:35"
type input "5"
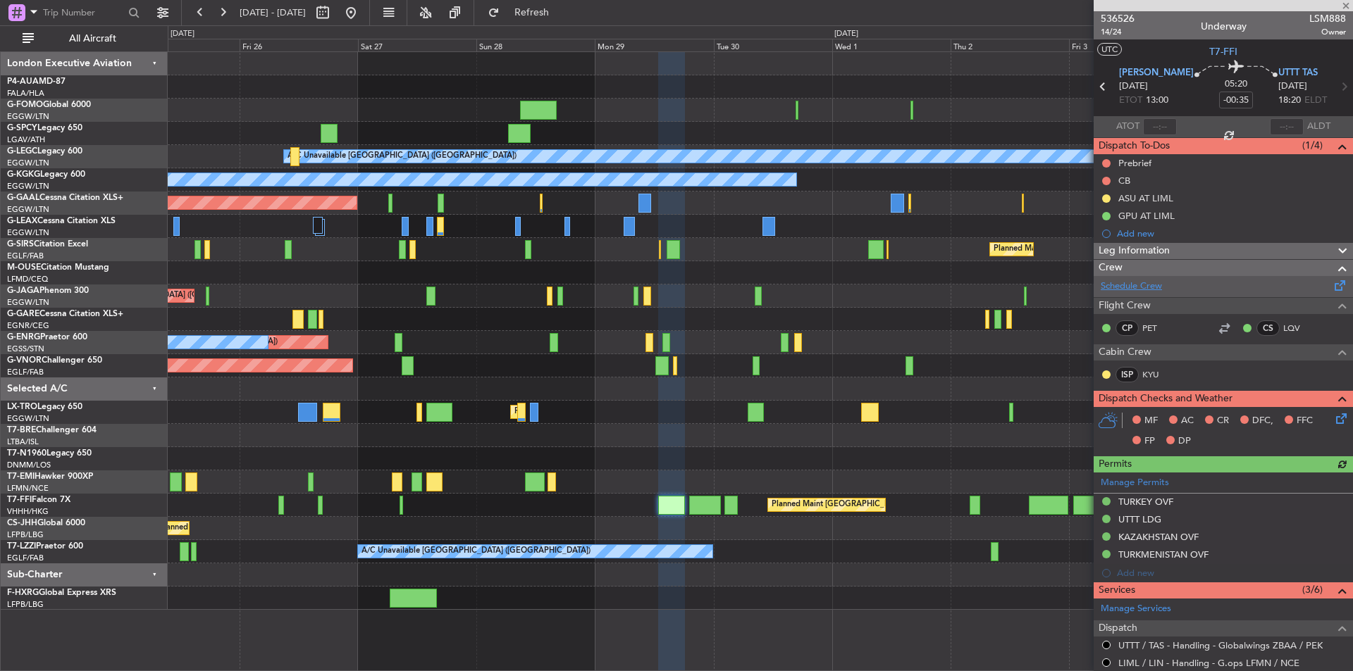
click at [1140, 285] on link "Schedule Crew" at bounding box center [1130, 287] width 61 height 14
click at [1148, 280] on link "Schedule Crew" at bounding box center [1130, 287] width 61 height 14
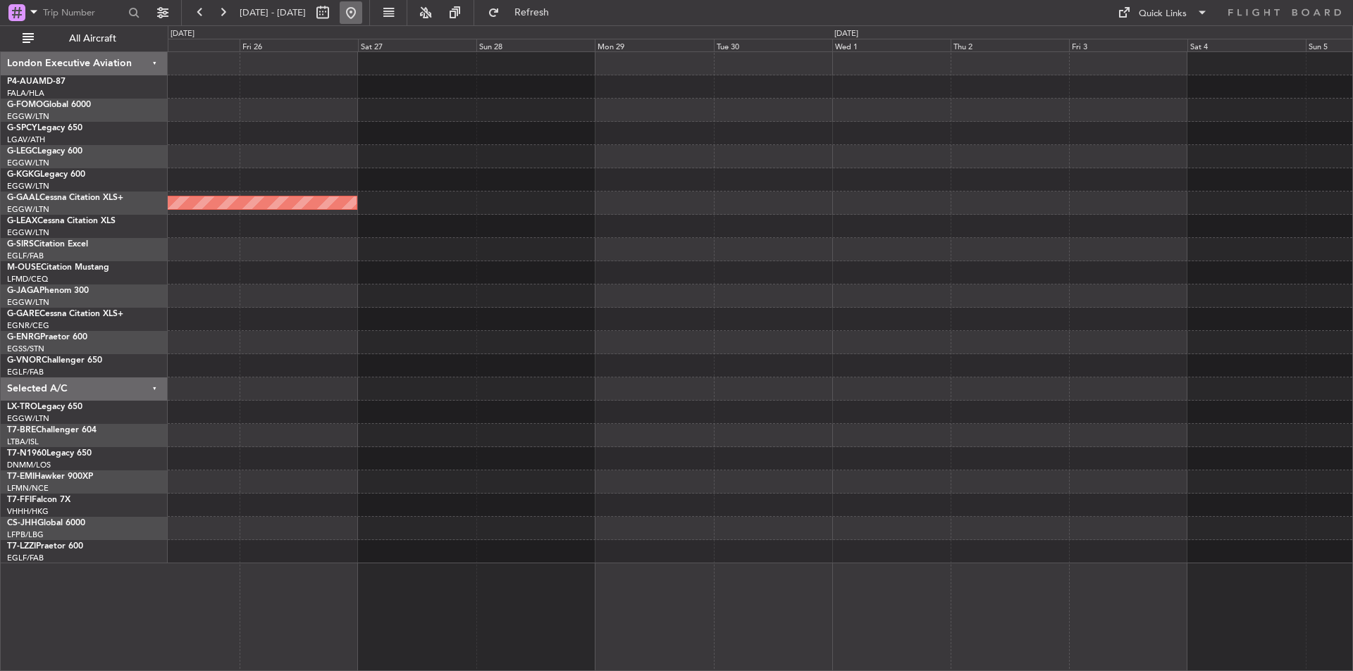
click at [362, 20] on button at bounding box center [351, 12] width 23 height 23
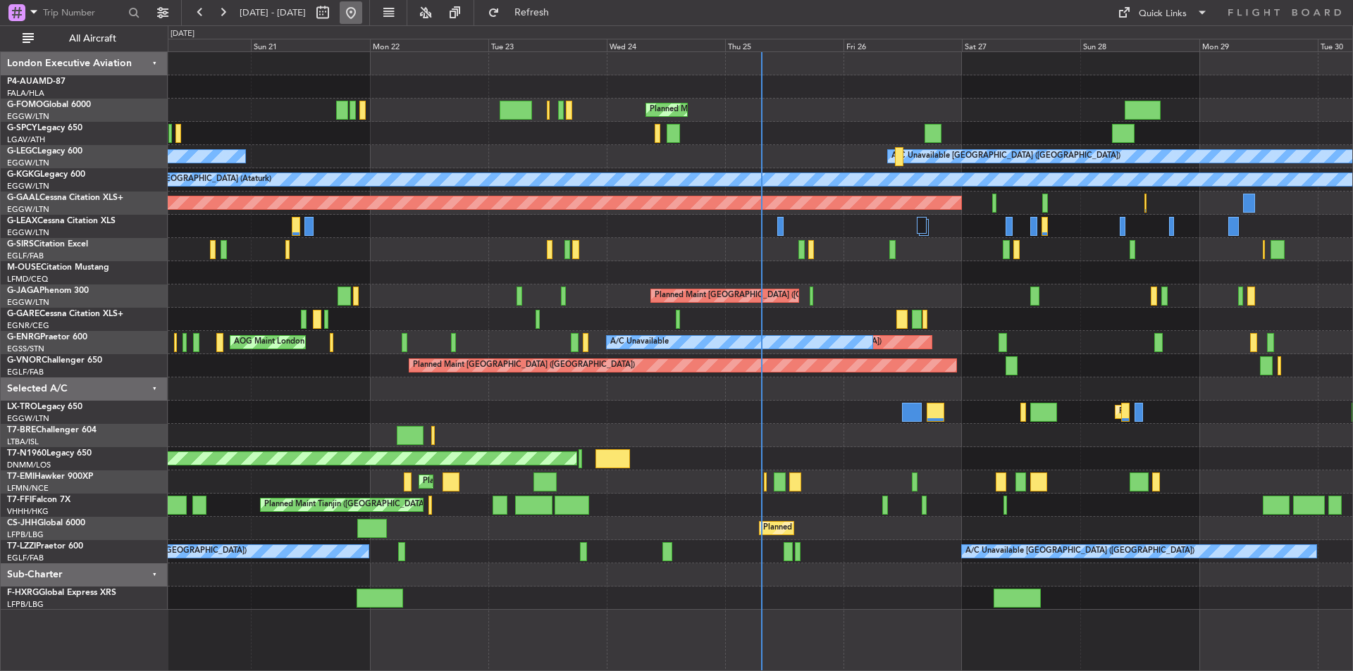
click at [362, 14] on button at bounding box center [351, 12] width 23 height 23
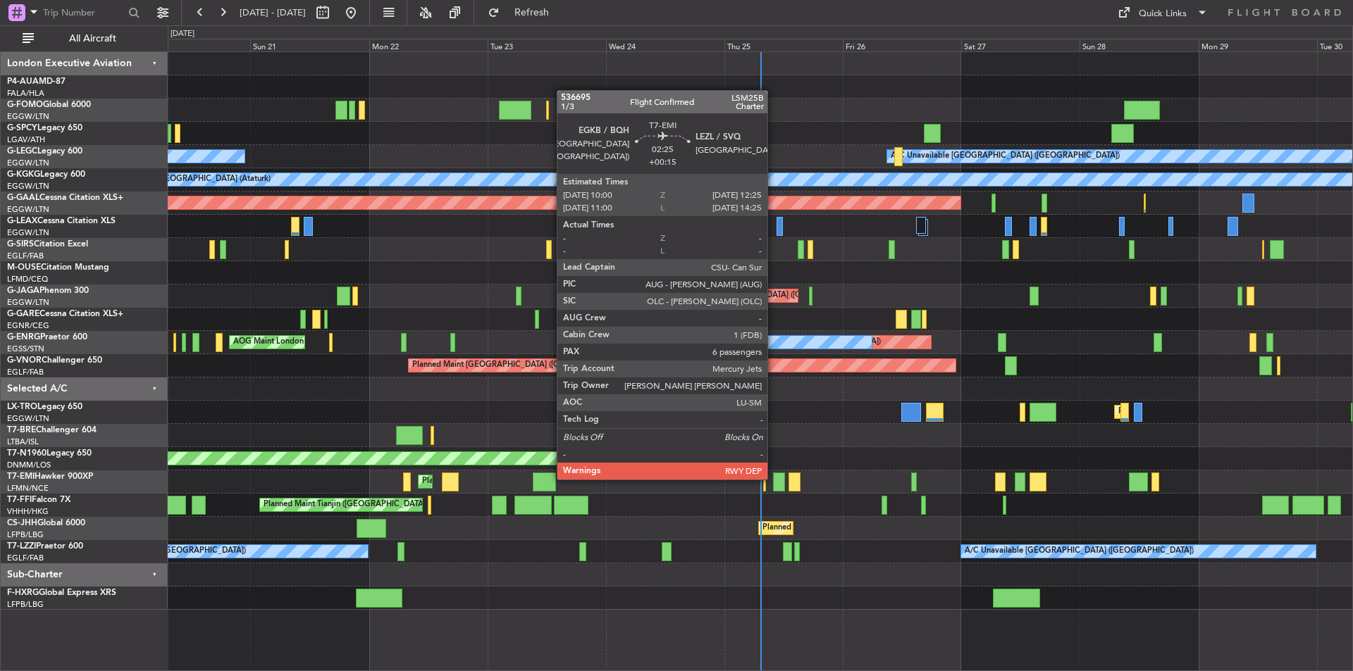
click at [773, 478] on div at bounding box center [779, 482] width 12 height 19
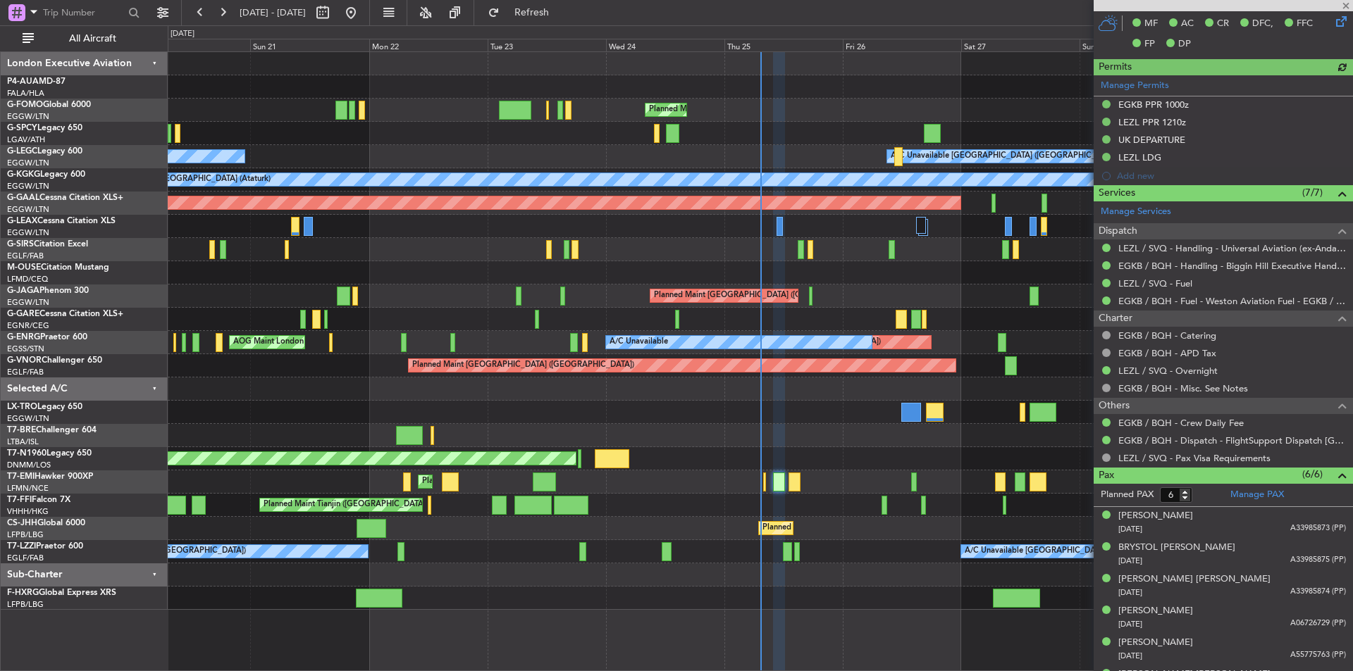
scroll to position [405, 0]
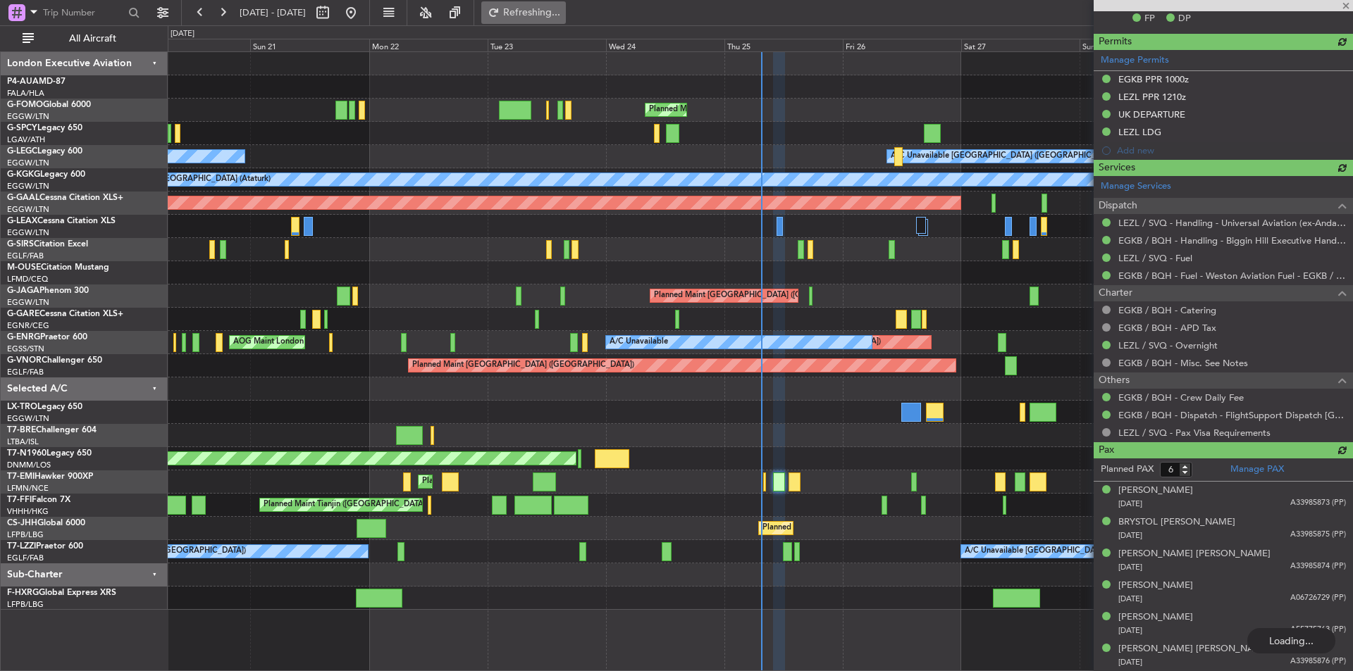
click at [566, 16] on button "Refreshing..." at bounding box center [523, 12] width 85 height 23
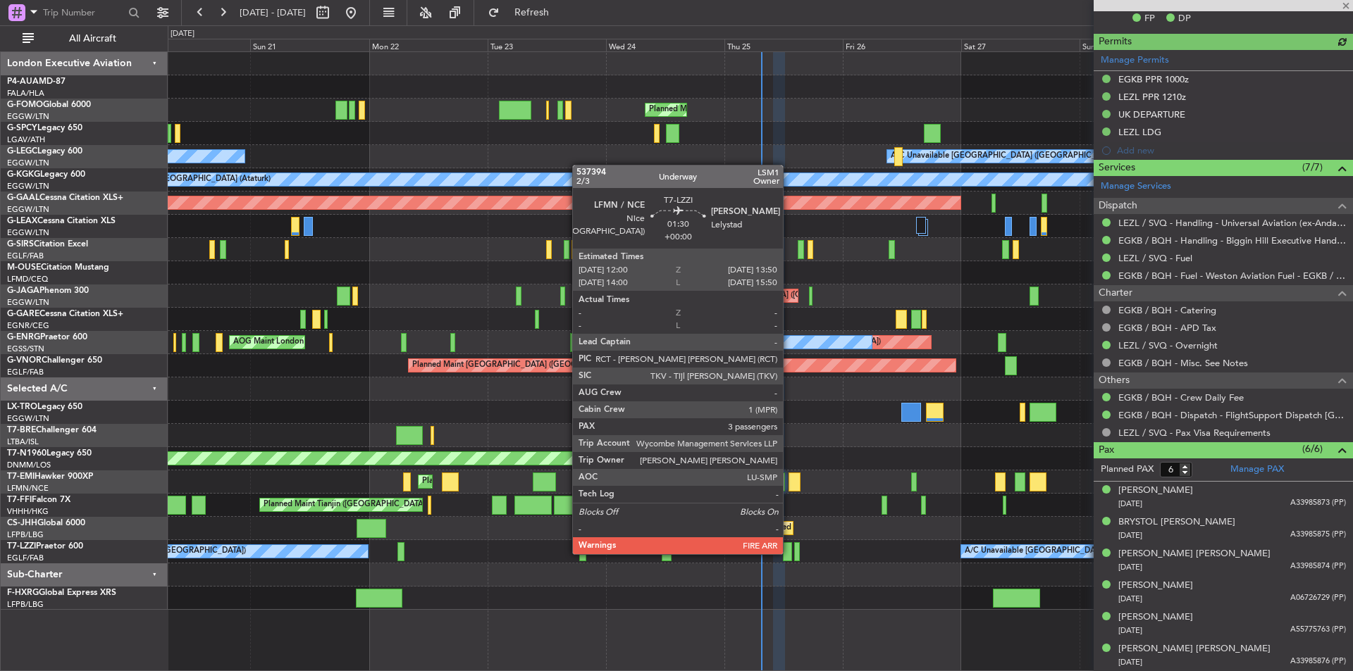
click at [789, 553] on div at bounding box center [787, 551] width 9 height 19
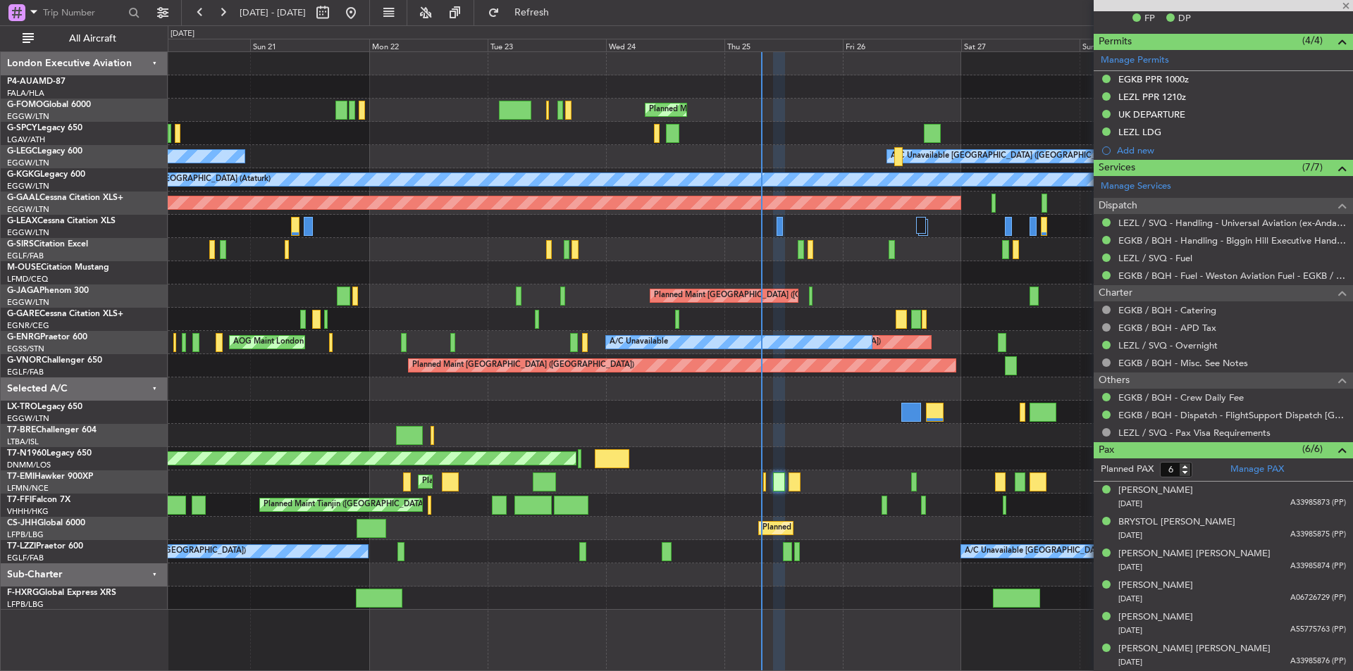
type input "3"
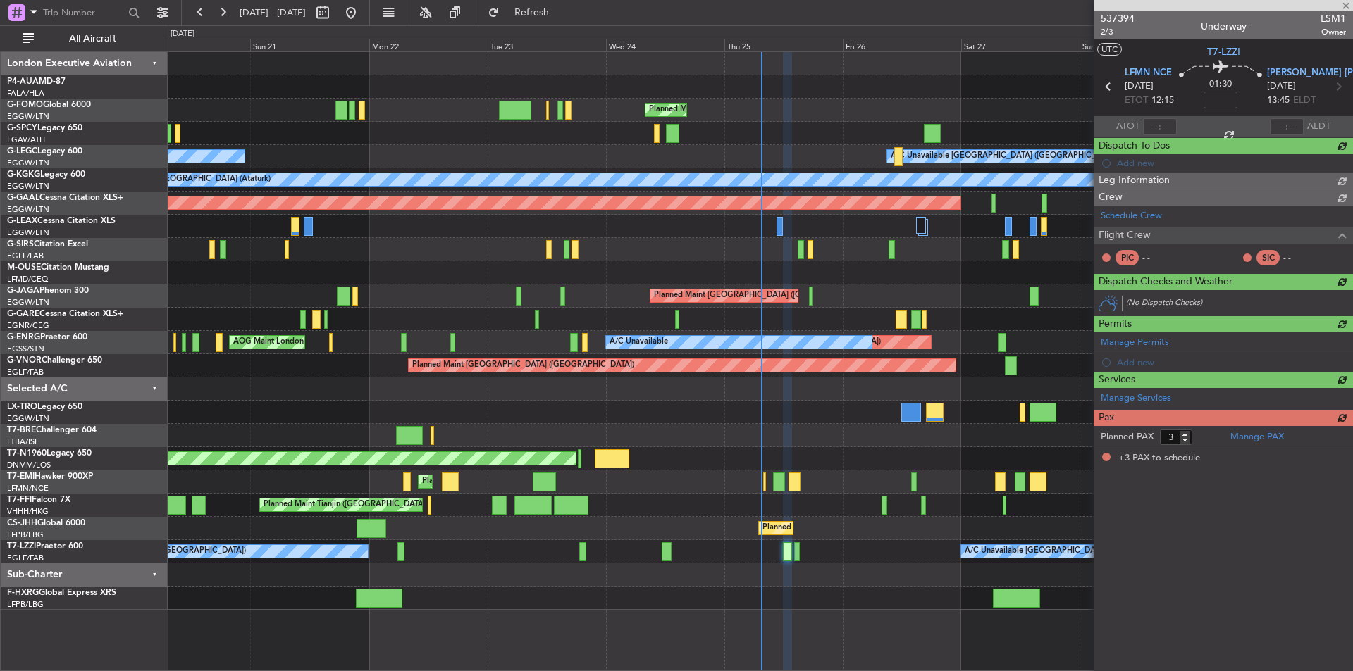
scroll to position [0, 0]
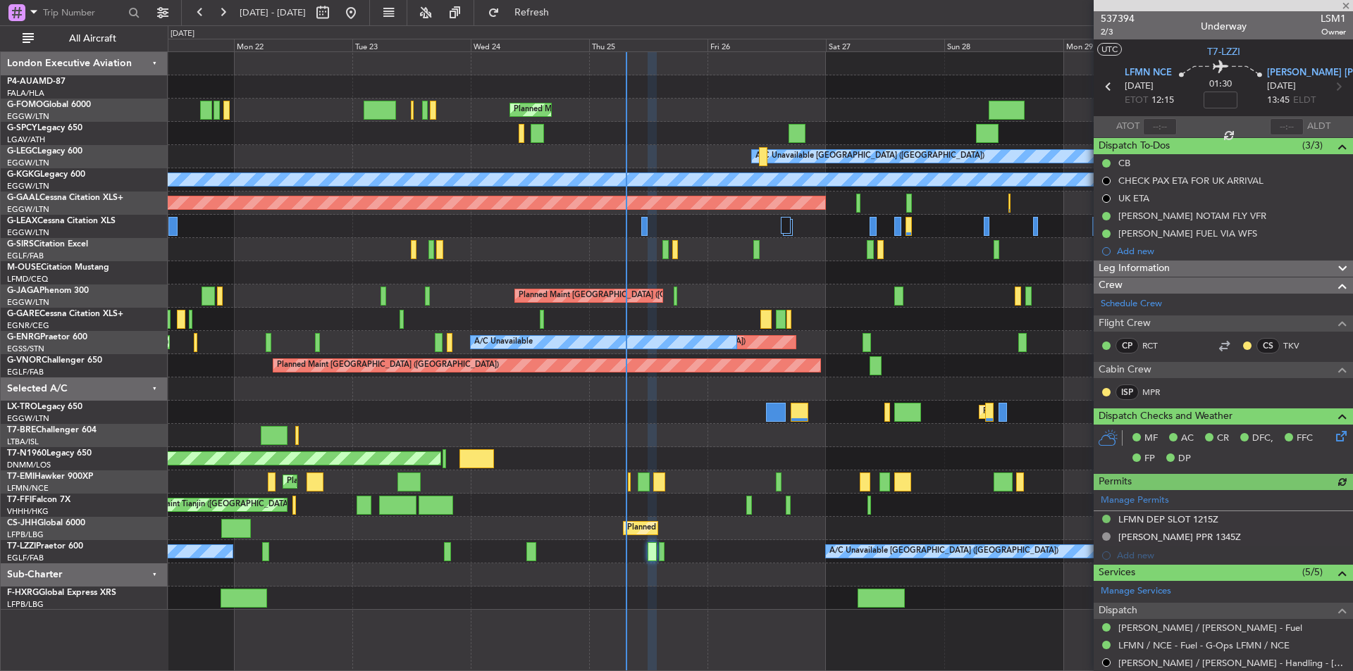
click at [735, 633] on div "Planned Maint London (Luton) A/C Unavailable London (Luton) A/C Unavailable A/C…" at bounding box center [760, 361] width 1185 height 620
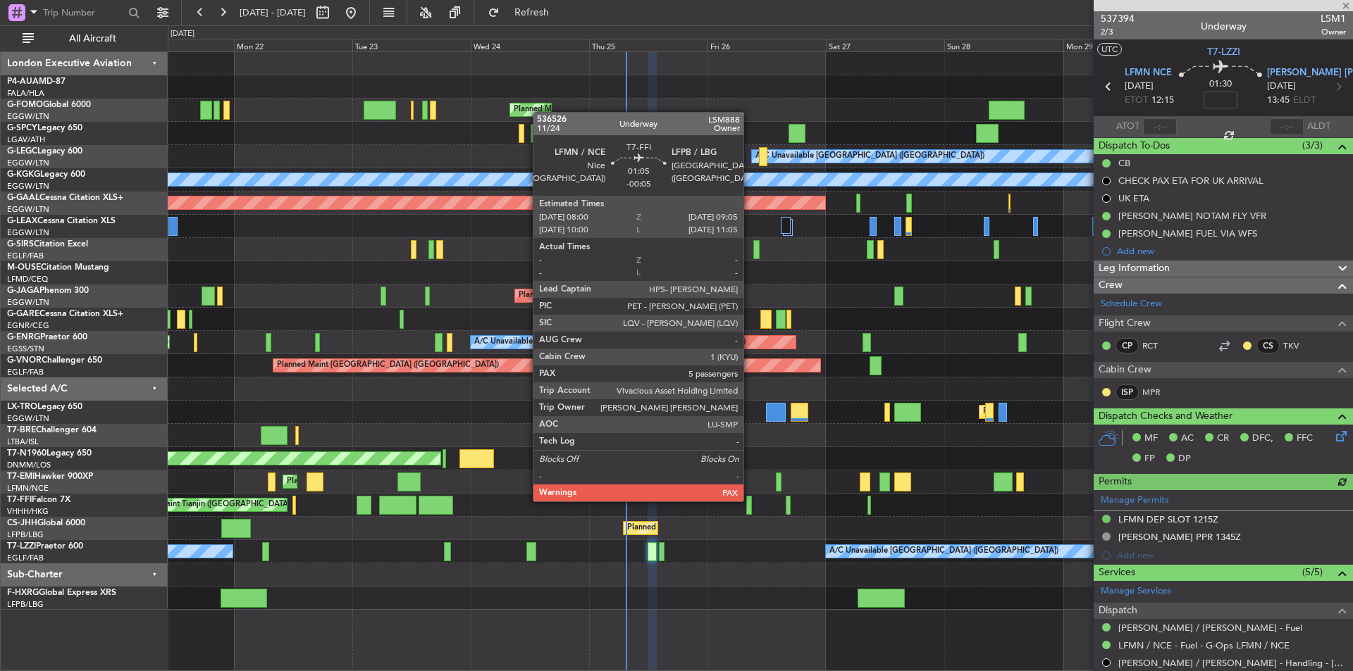
click at [750, 500] on div at bounding box center [749, 505] width 6 height 19
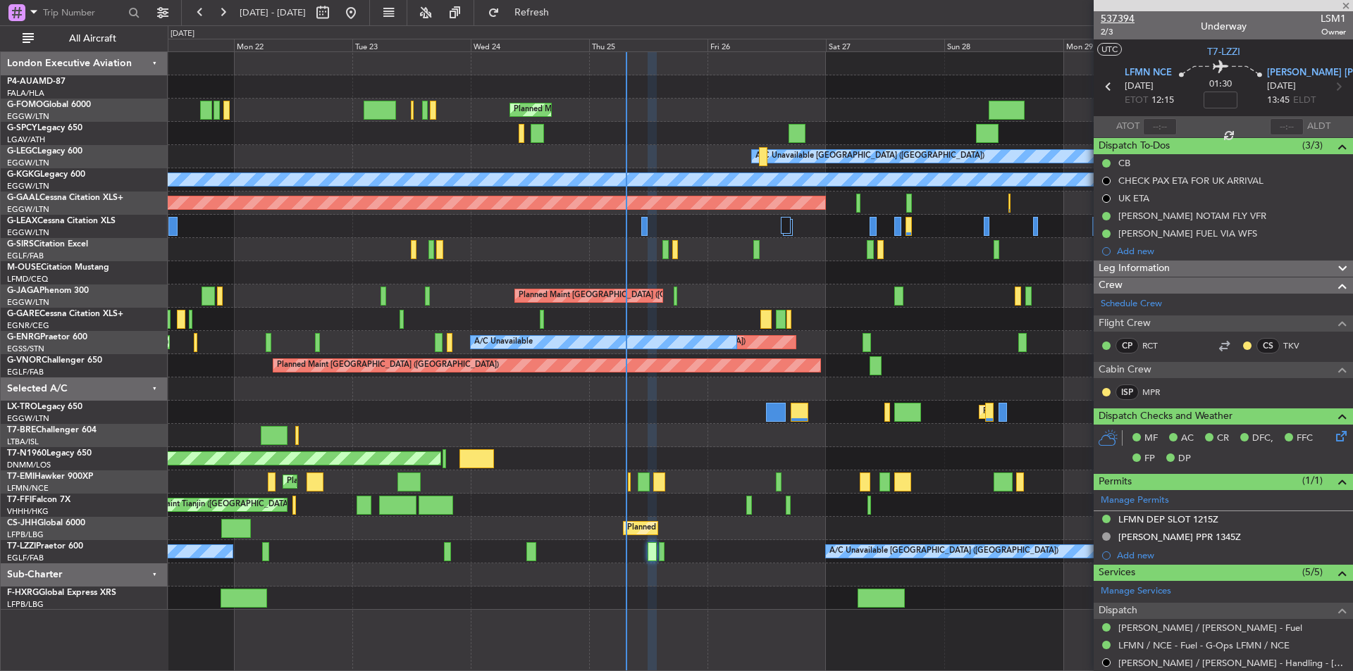
type input "-00:05"
type input "5"
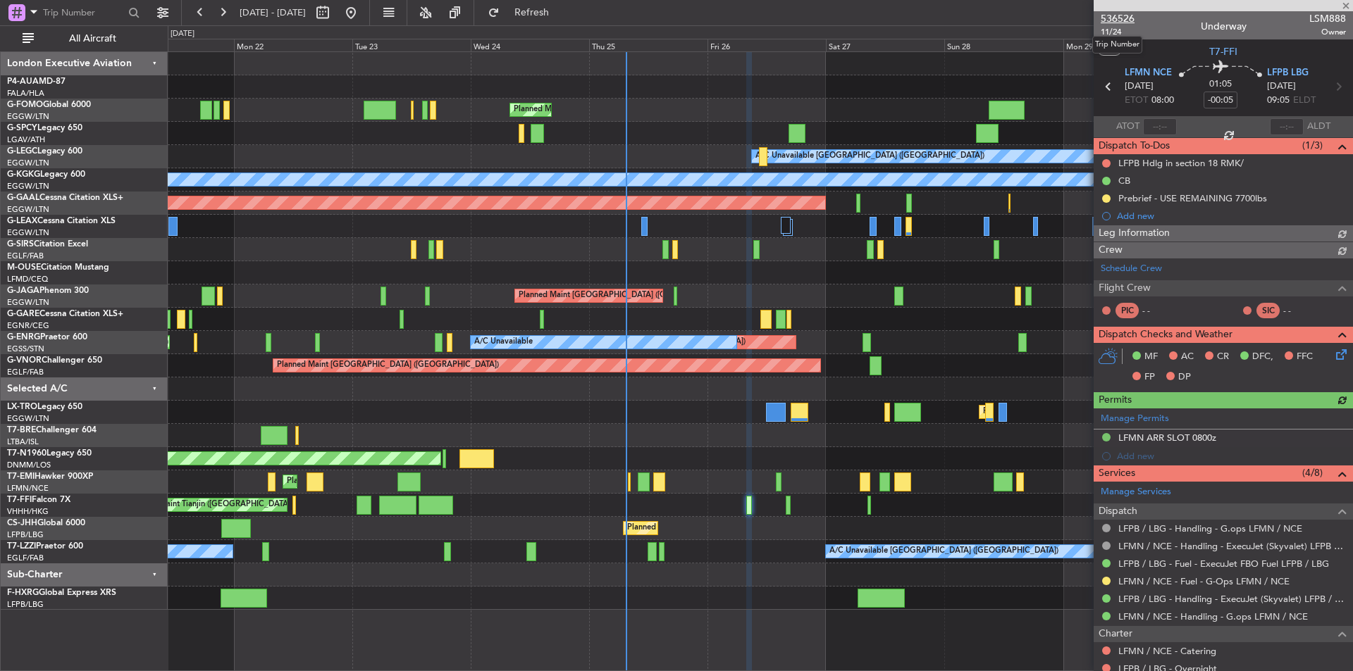
click at [1121, 16] on span "536526" at bounding box center [1117, 18] width 34 height 15
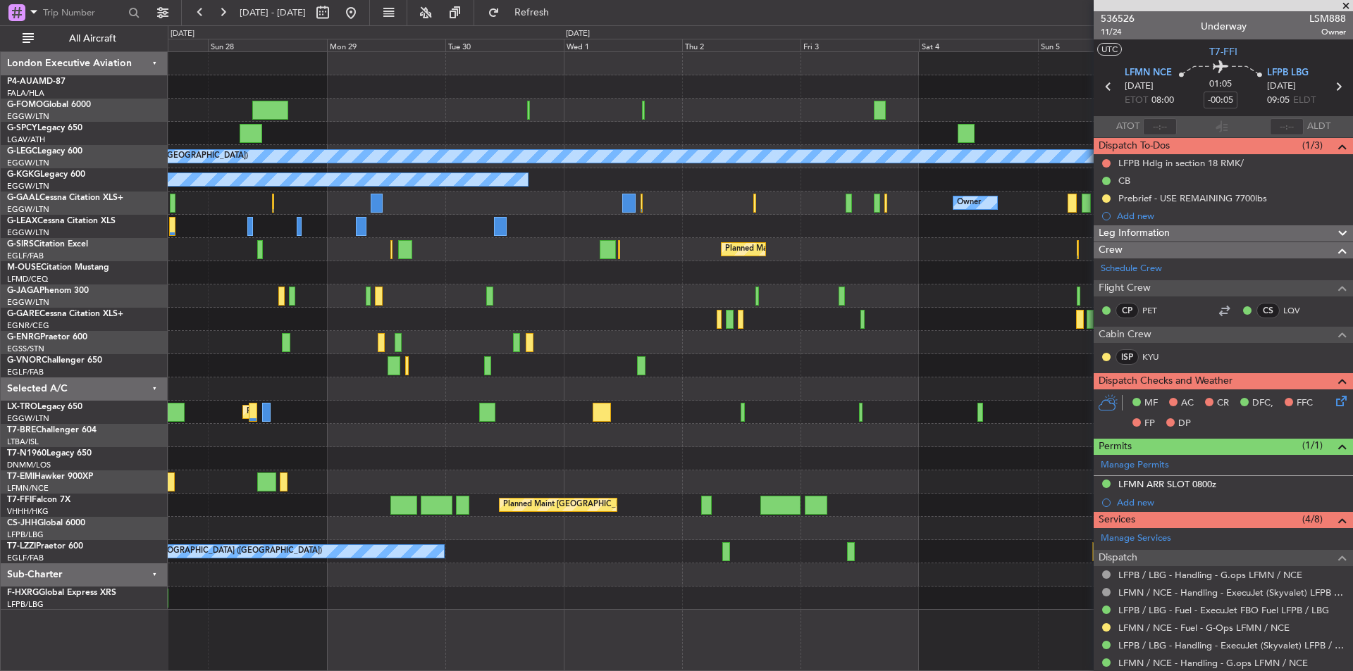
click at [108, 487] on div "A/C Unavailable London (Luton) A/C Unavailable Istanbul (Ataturk) Owner Planned…" at bounding box center [676, 348] width 1353 height 646
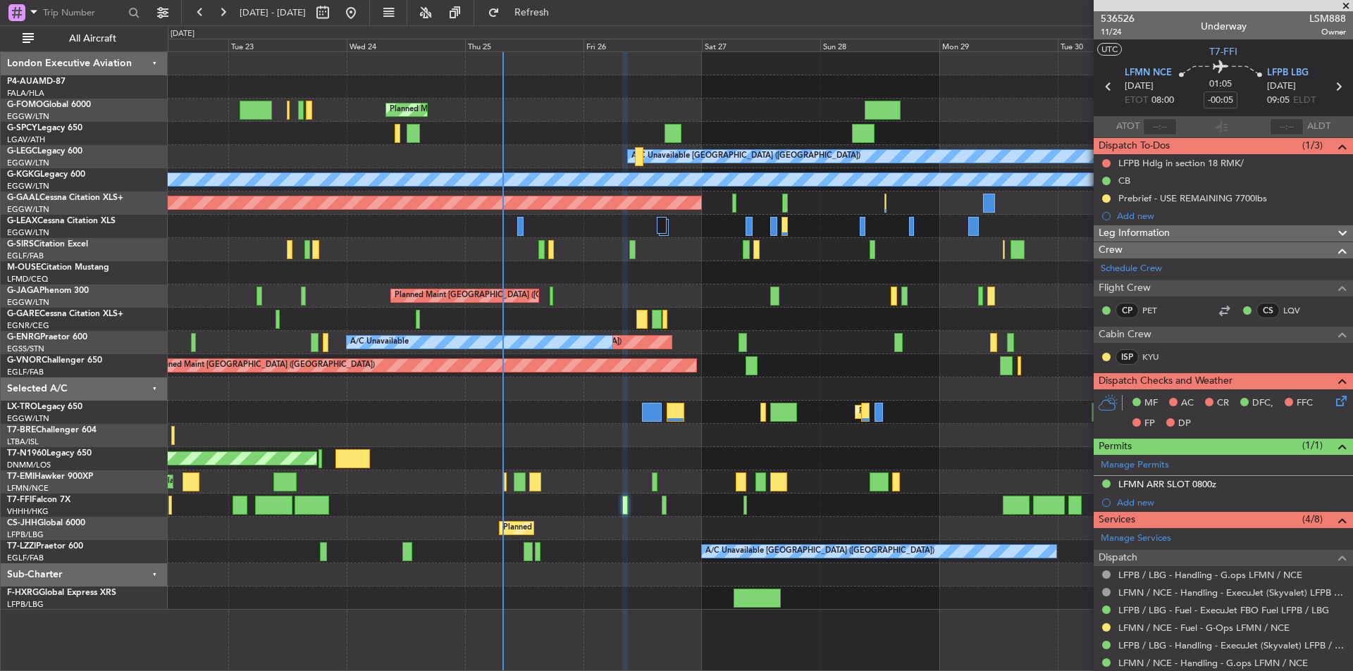
click at [1119, 409] on fb-app "27 Sep 2025 - 07 Oct 2025 Refresh Quick Links All Aircraft Planned Maint London…" at bounding box center [676, 341] width 1353 height 661
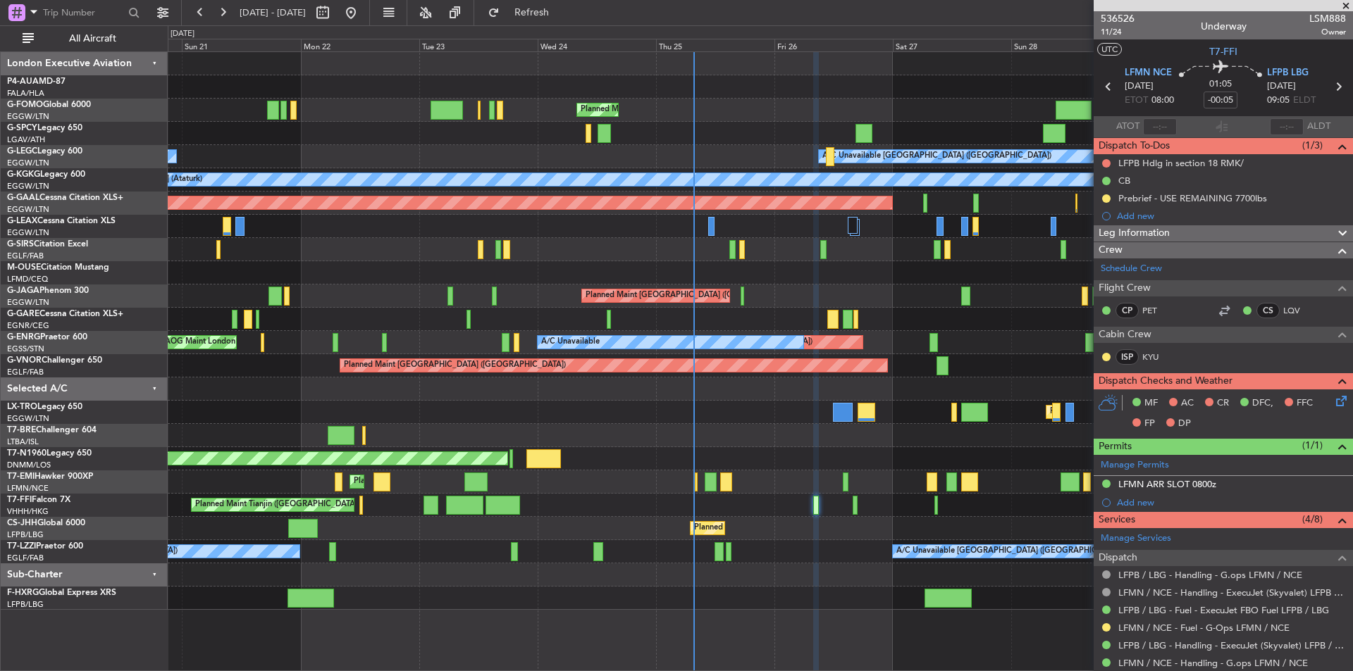
click at [536, 353] on div "Planned Maint London (Luton) A/C Unavailable London (Luton) A/C Unavailable A/C…" at bounding box center [760, 331] width 1184 height 558
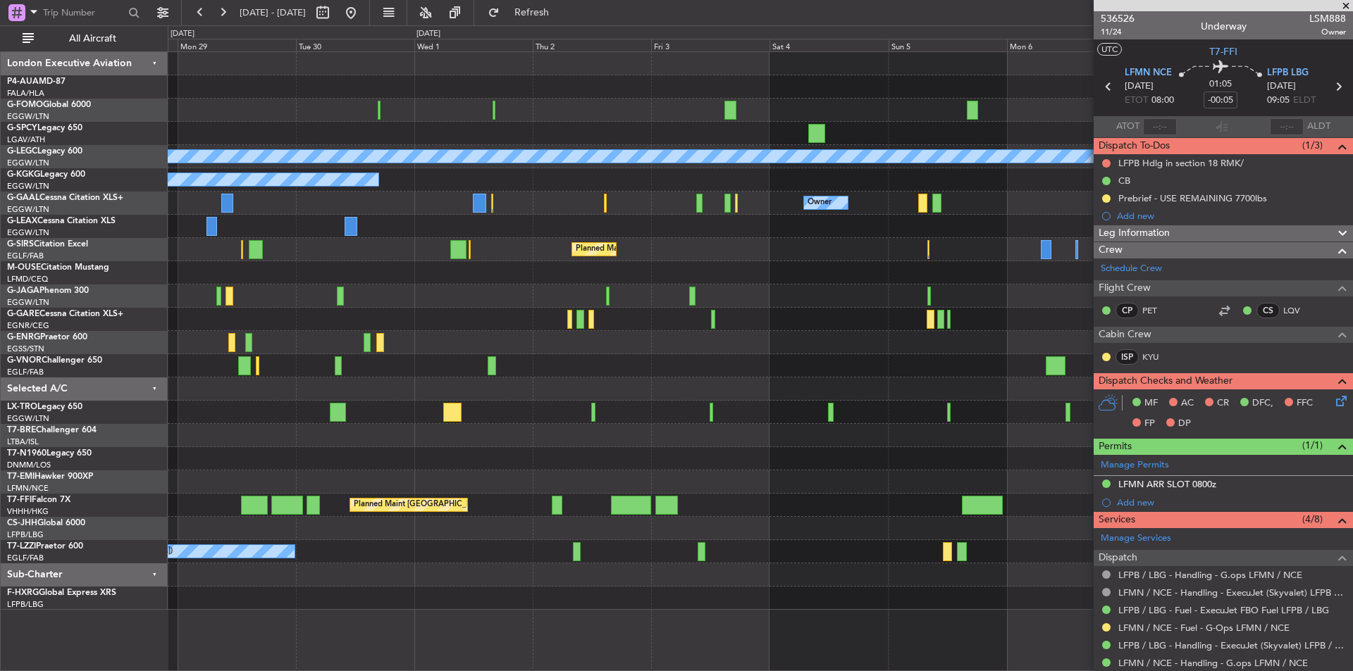
click at [0, 317] on div "A/C Unavailable London (Luton) A/C Unavailable Istanbul (Ataturk) Owner Owner O…" at bounding box center [676, 348] width 1353 height 646
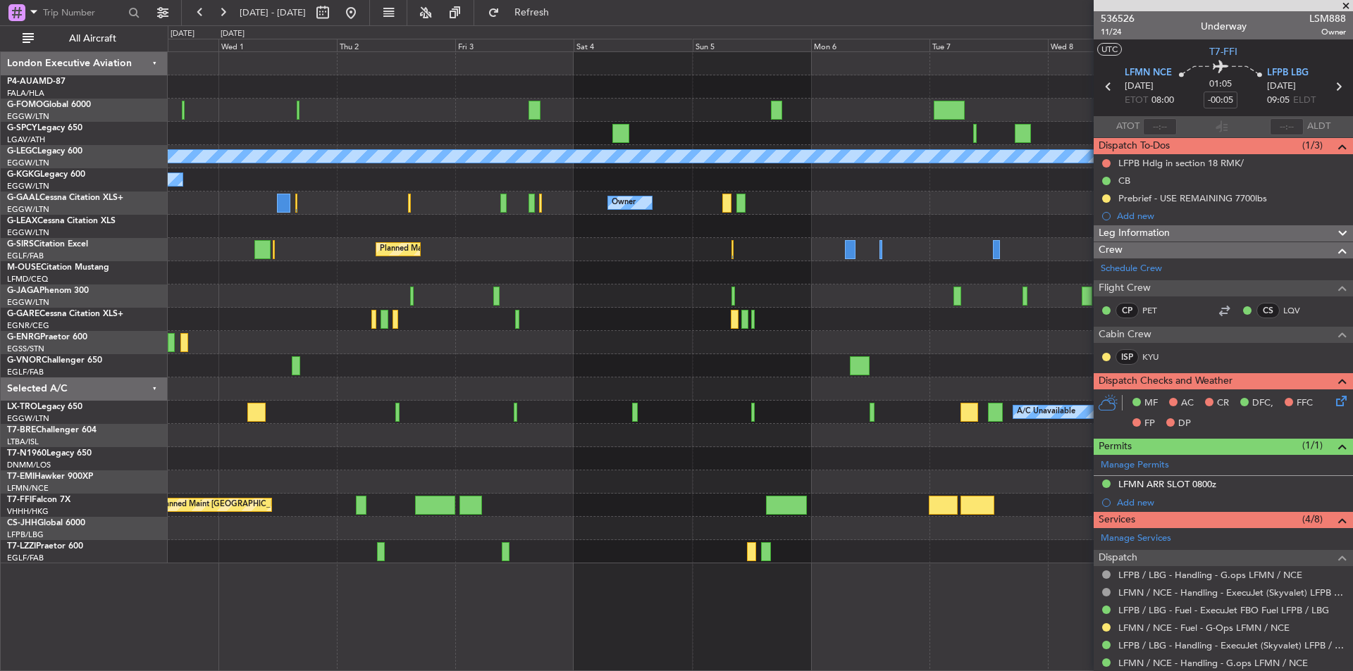
click at [549, 347] on div "A/C Unavailable London (Luton) A/C Unavailable Istanbul (Ataturk) Owner Owner O…" at bounding box center [760, 307] width 1184 height 511
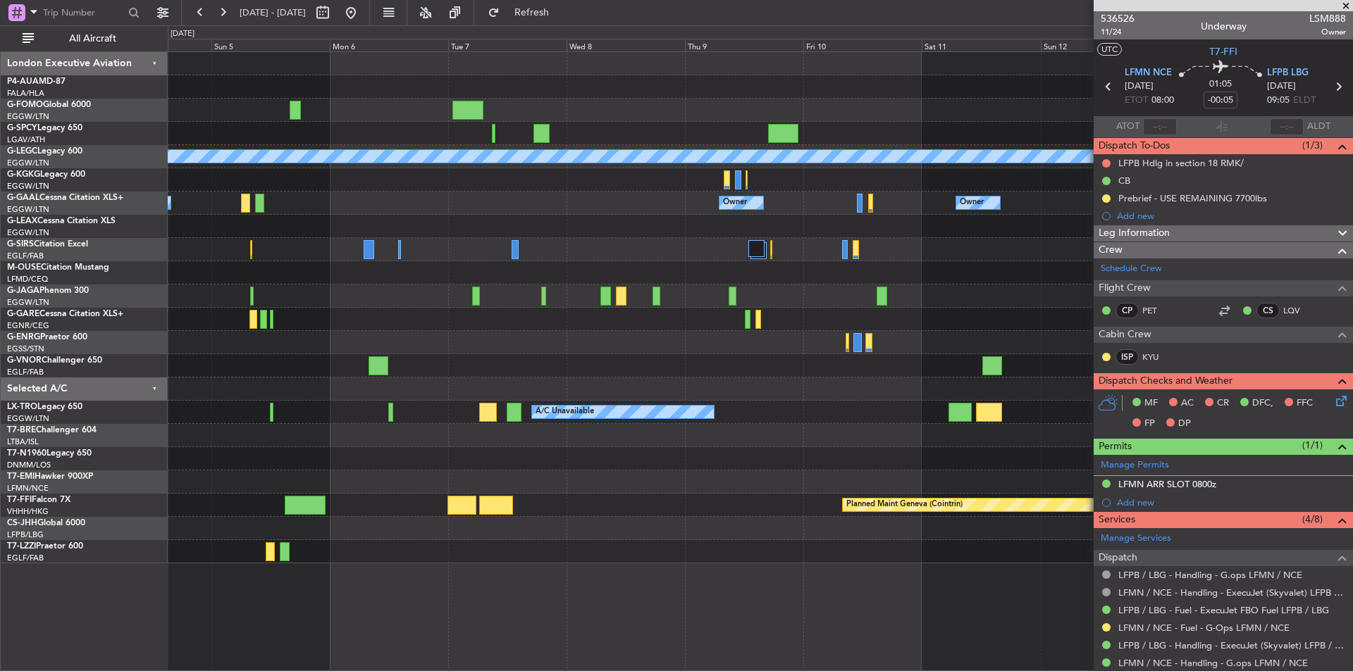
click at [204, 368] on div "A/C Unavailable London (Luton) Owner Owner Owner Owner Owner No Crew Planned Ma…" at bounding box center [760, 307] width 1184 height 511
click at [362, 11] on button at bounding box center [351, 12] width 23 height 23
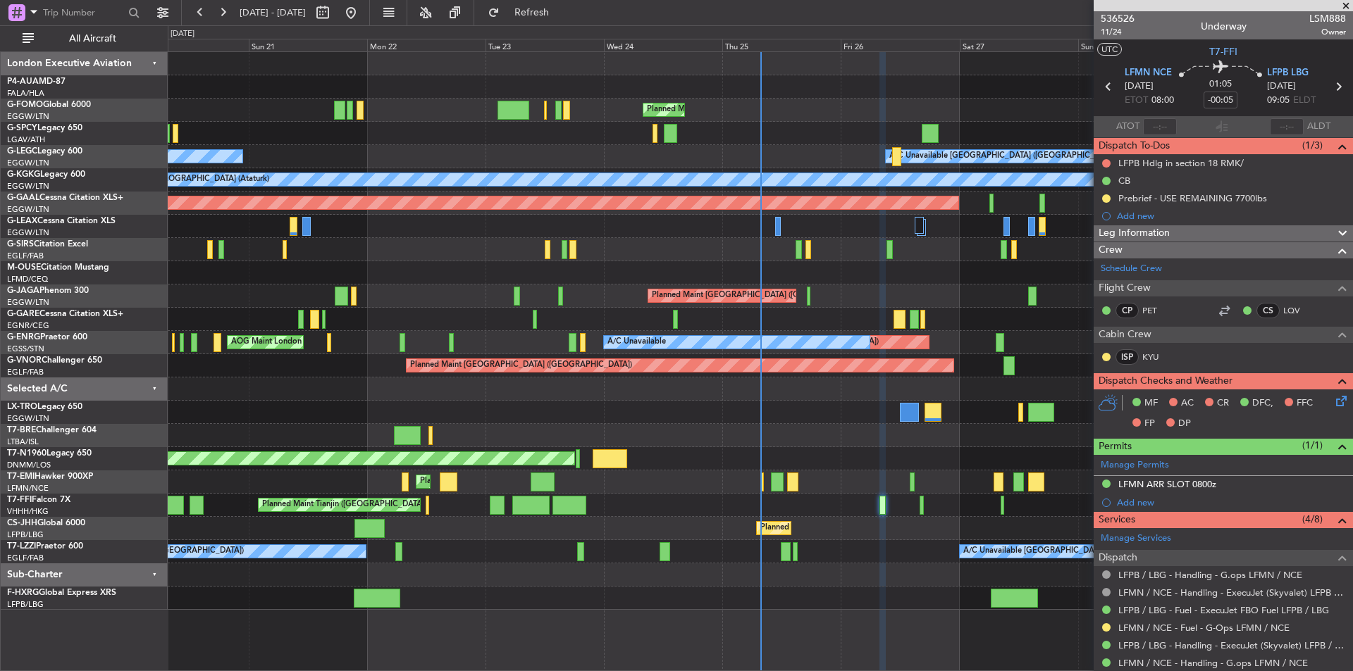
click at [1346, 4] on span at bounding box center [1345, 6] width 14 height 13
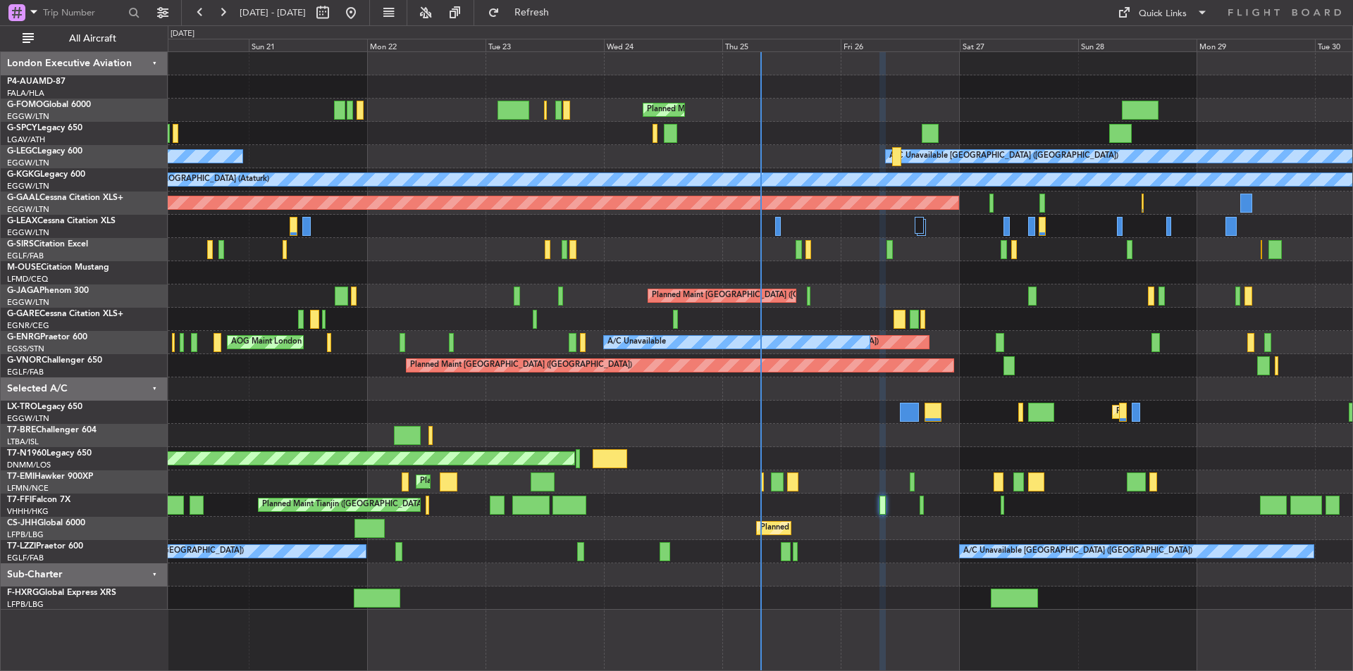
type input "0"
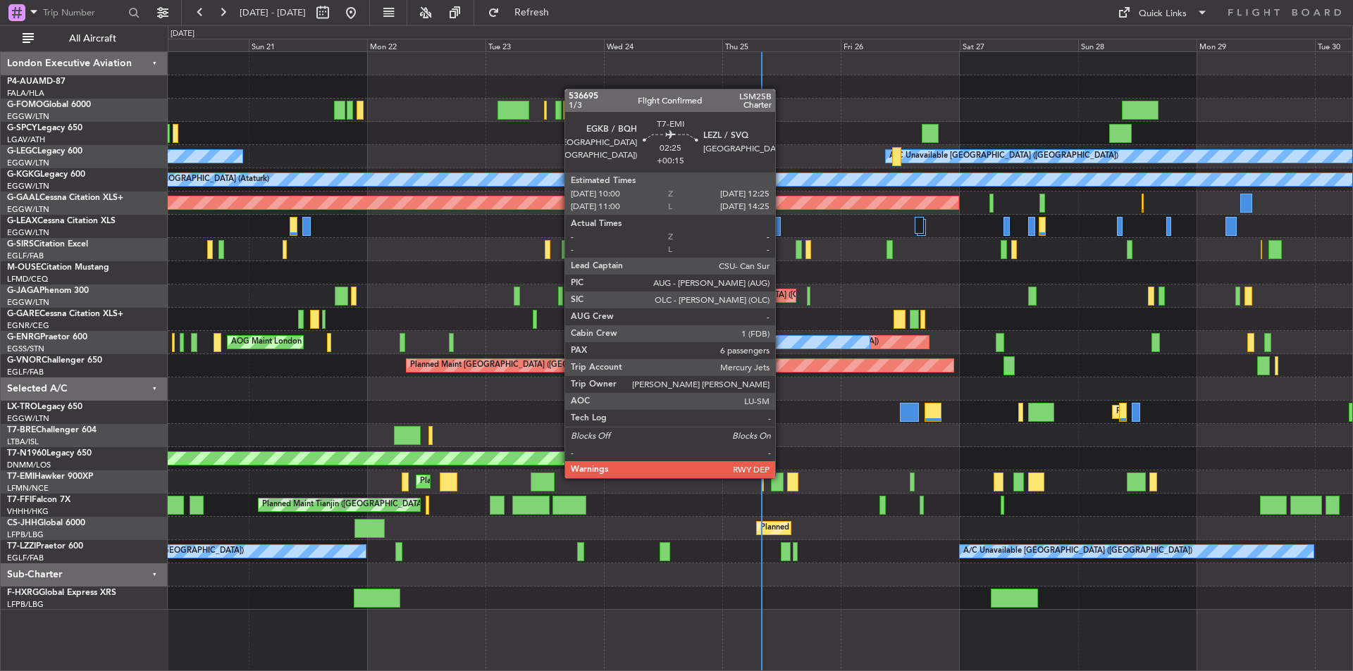
click at [781, 477] on div at bounding box center [777, 482] width 12 height 19
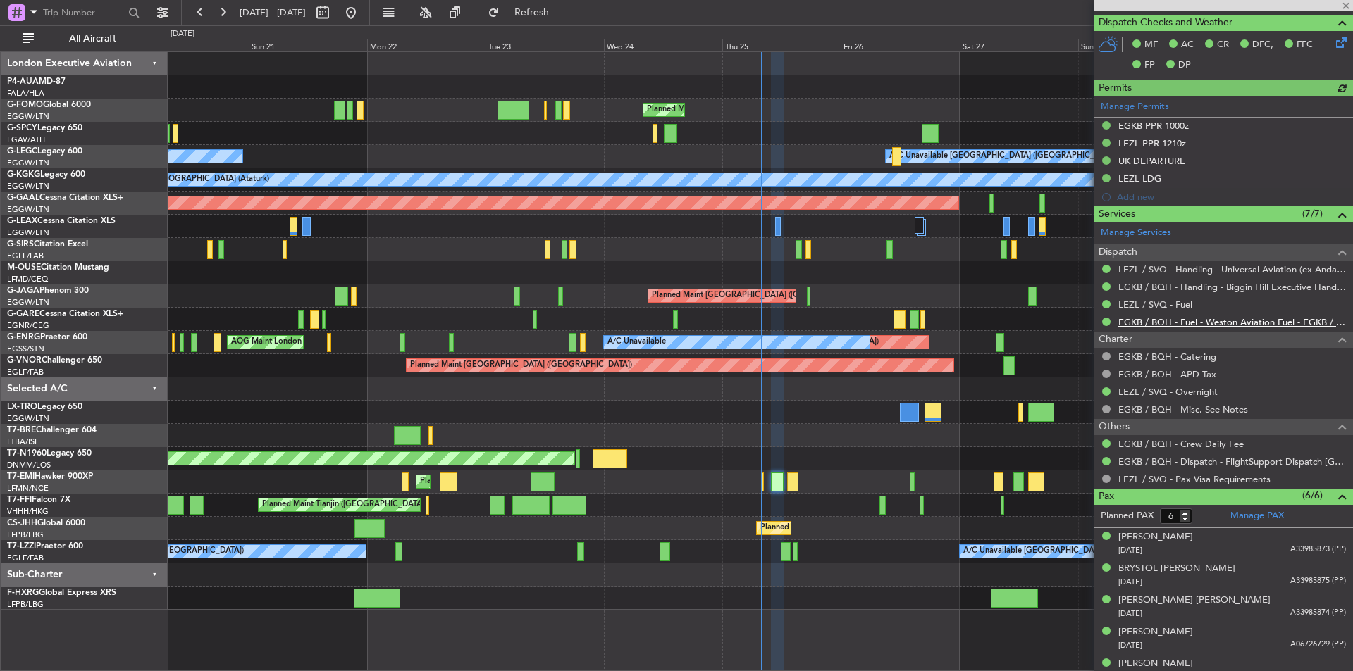
scroll to position [405, 0]
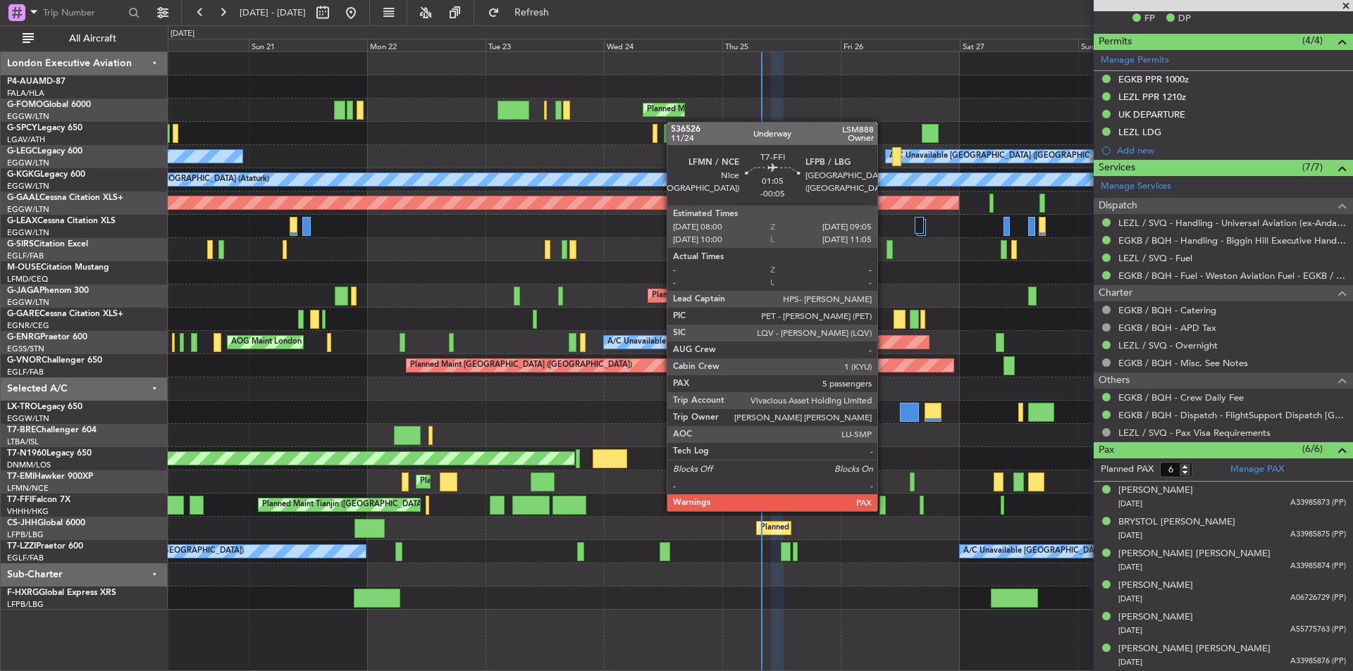
click at [883, 510] on div at bounding box center [882, 505] width 6 height 19
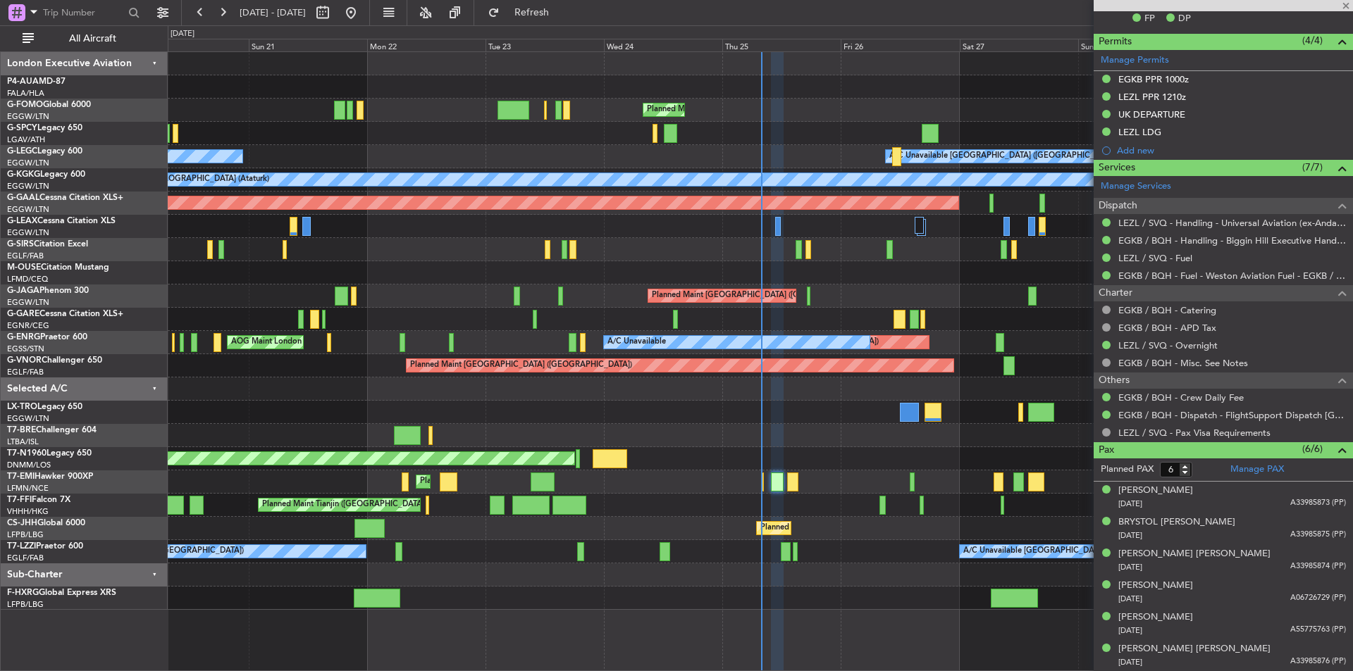
type input "-00:05"
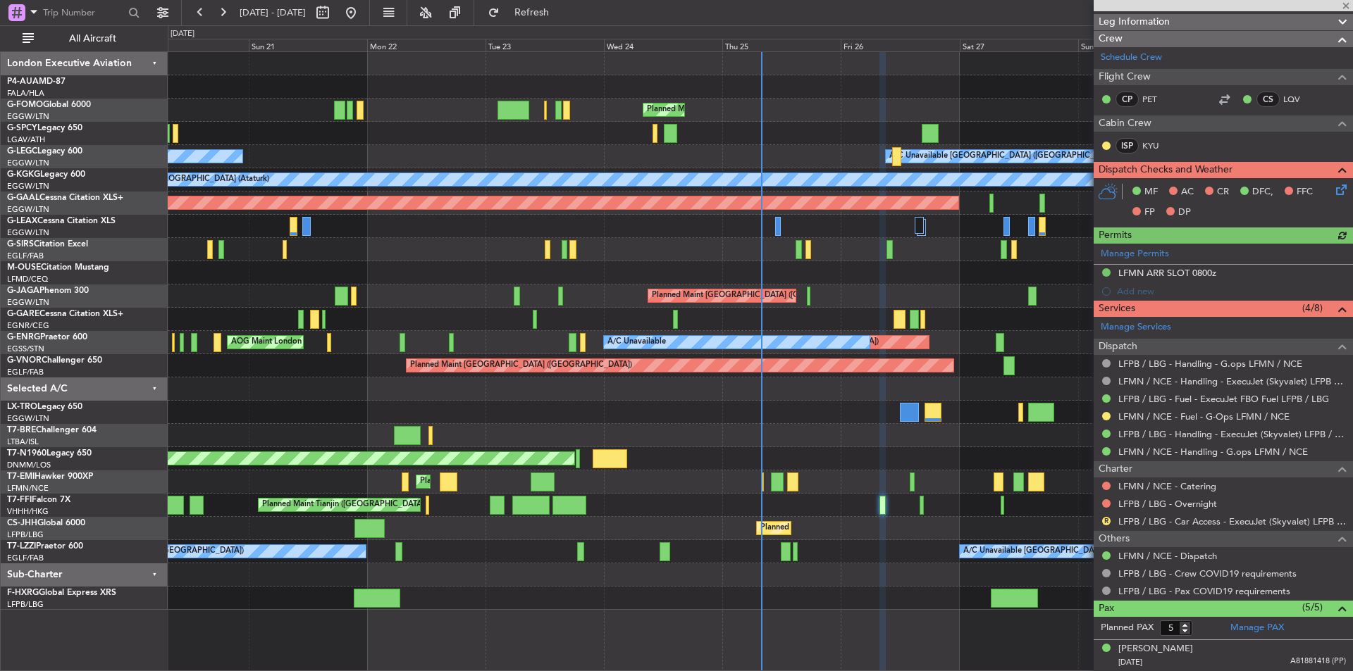
scroll to position [338, 0]
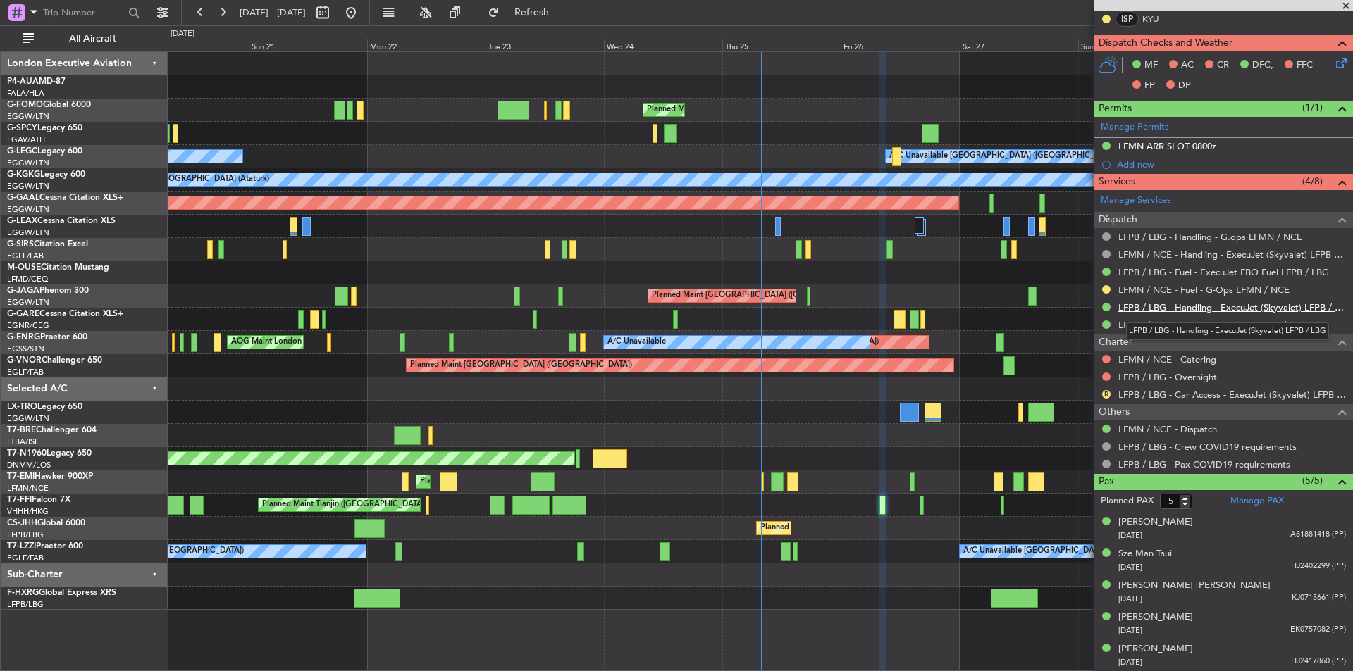
click at [1175, 303] on link "LFPB / LBG - Handling - ExecuJet (Skyvalet) LFPB / LBG" at bounding box center [1232, 307] width 228 height 12
click at [1344, 5] on span at bounding box center [1345, 6] width 14 height 13
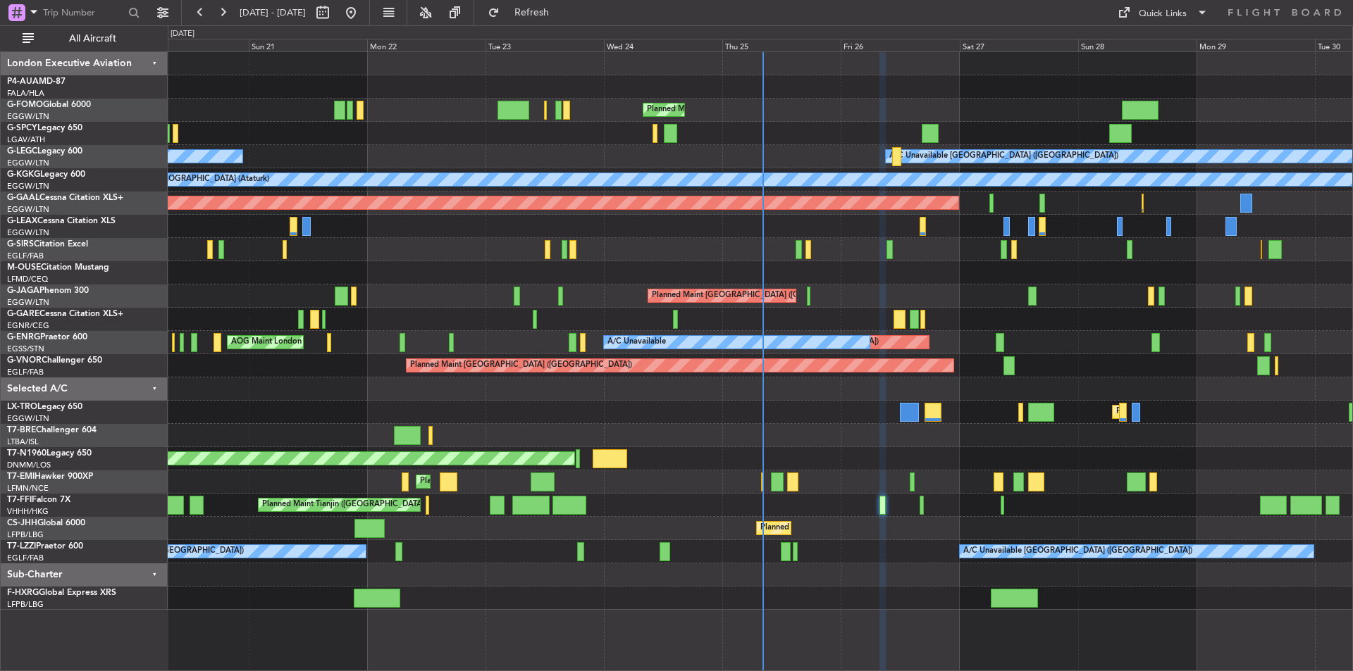
type input "0"
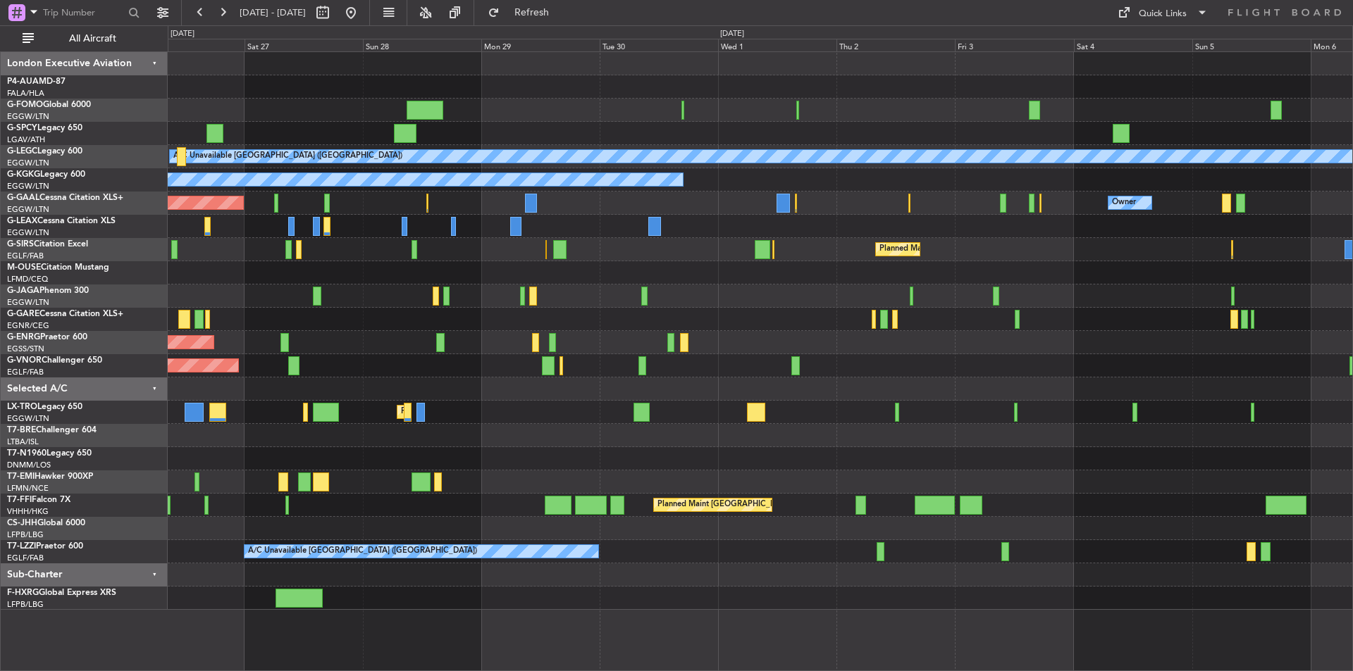
click at [433, 401] on div "Planned Maint London (Luton) A/C Unavailable London (Luton) A/C Unavailable Ist…" at bounding box center [760, 331] width 1184 height 558
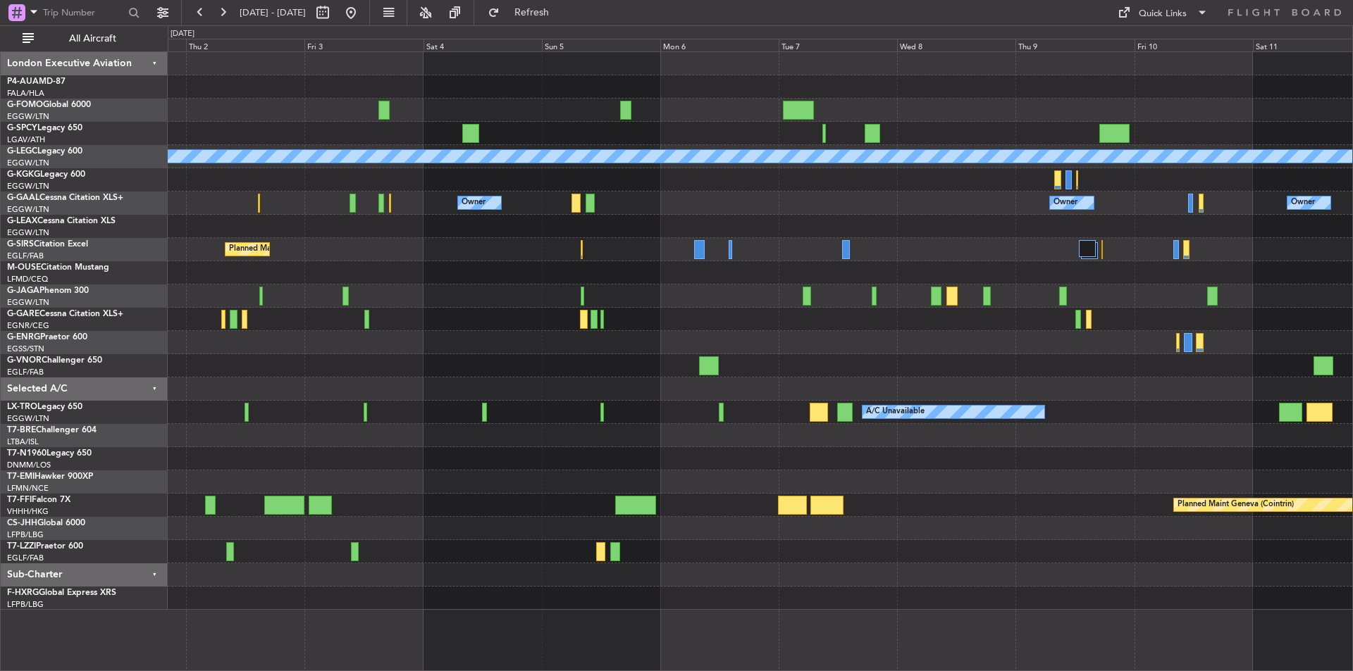
click at [383, 401] on div "A/C Unavailable London (Luton) A/C Unavailable Istanbul (Ataturk) Owner Owner O…" at bounding box center [760, 331] width 1184 height 558
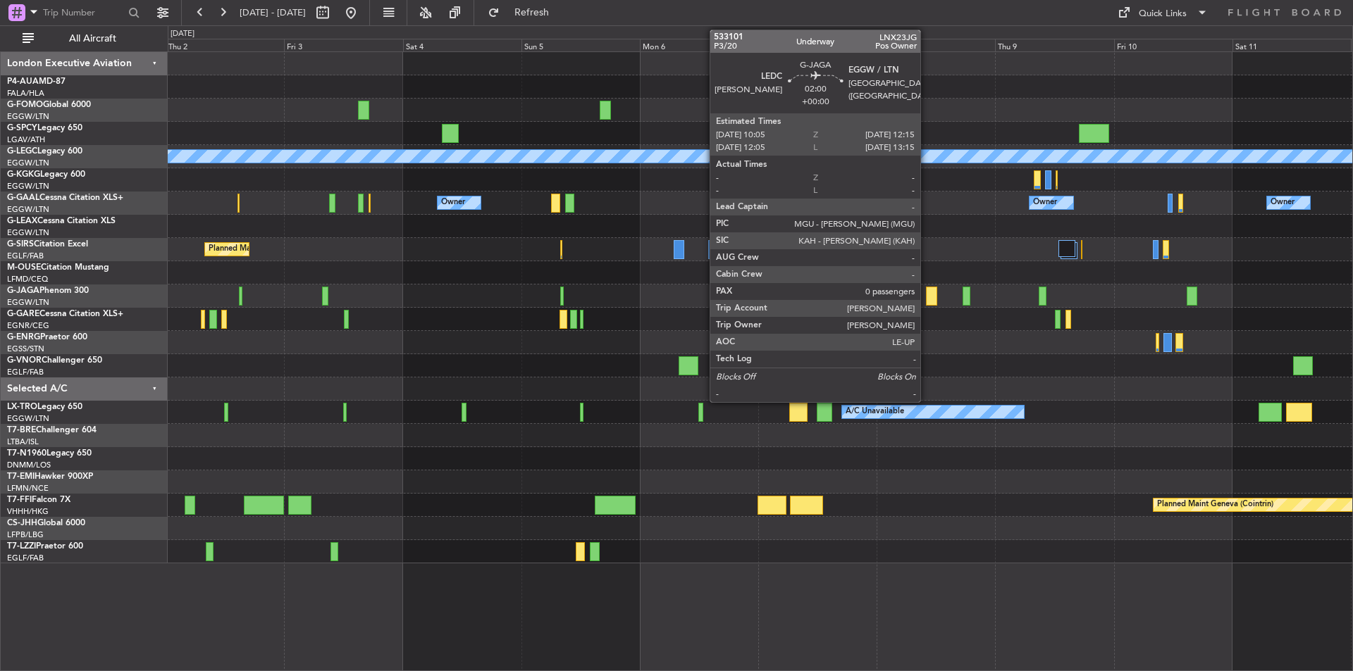
click at [926, 297] on div at bounding box center [931, 296] width 11 height 19
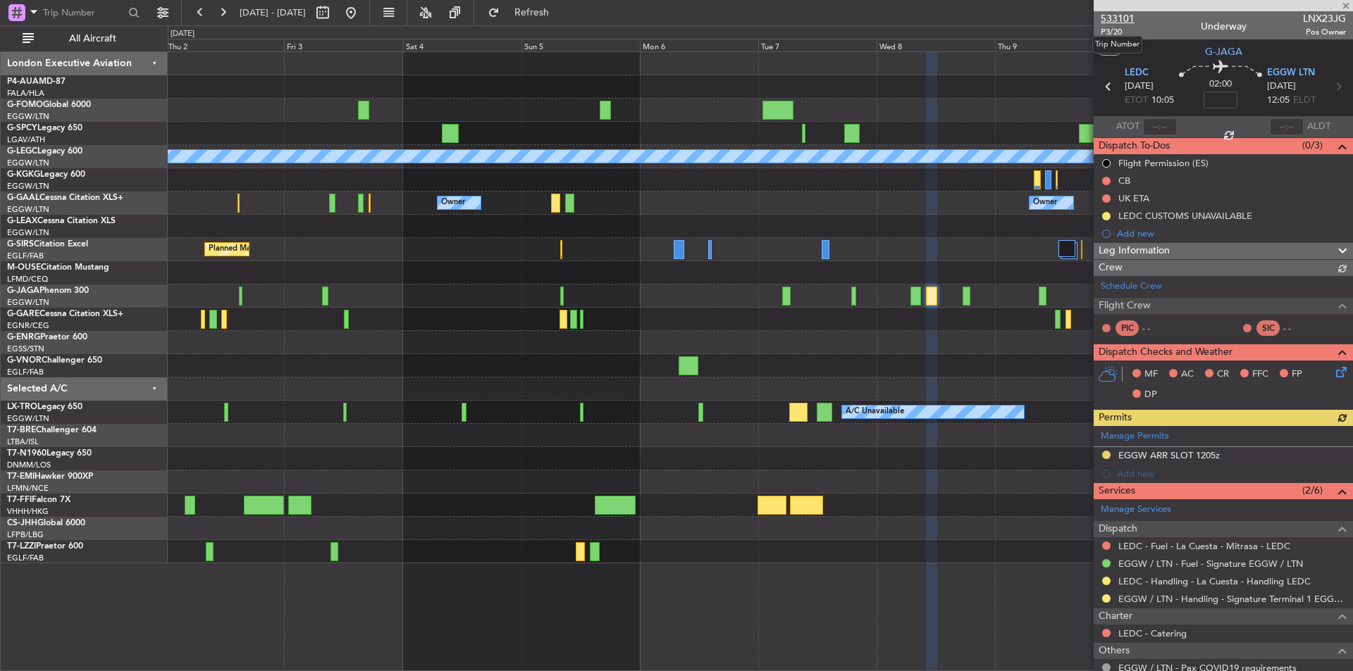
click at [1114, 15] on span "533101" at bounding box center [1117, 18] width 34 height 15
click at [362, 13] on button at bounding box center [351, 12] width 23 height 23
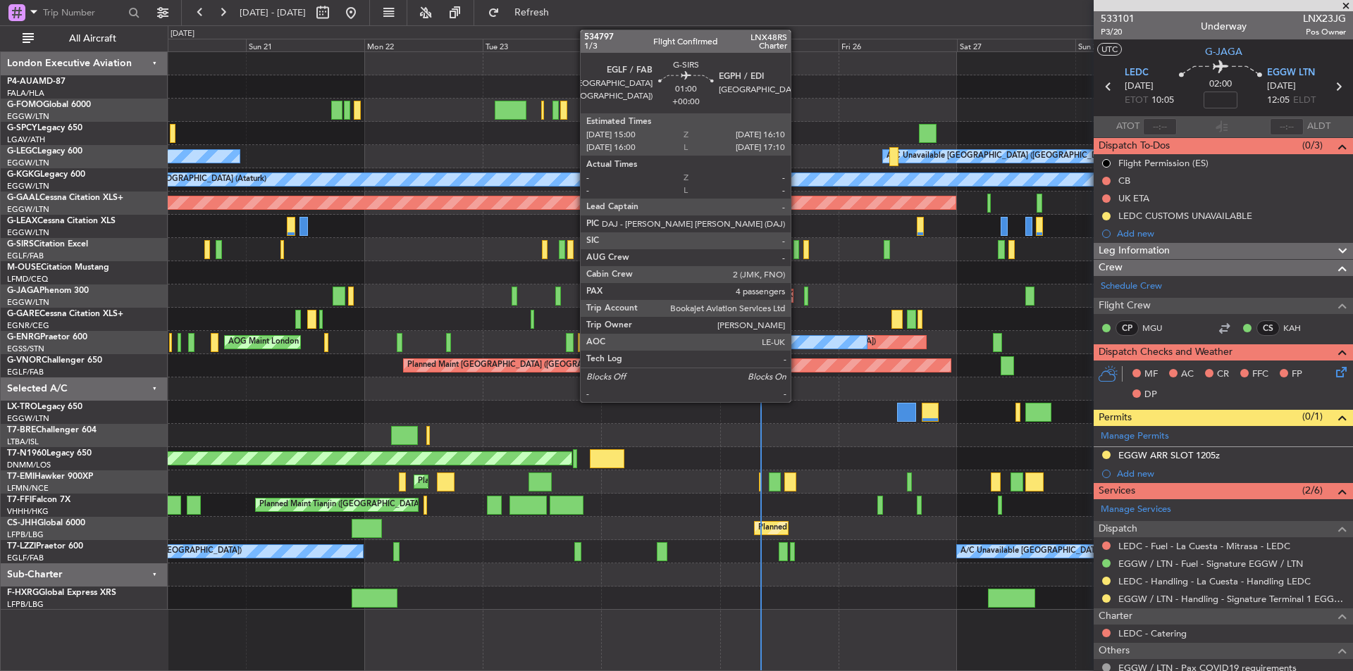
click at [797, 246] on div at bounding box center [796, 249] width 6 height 19
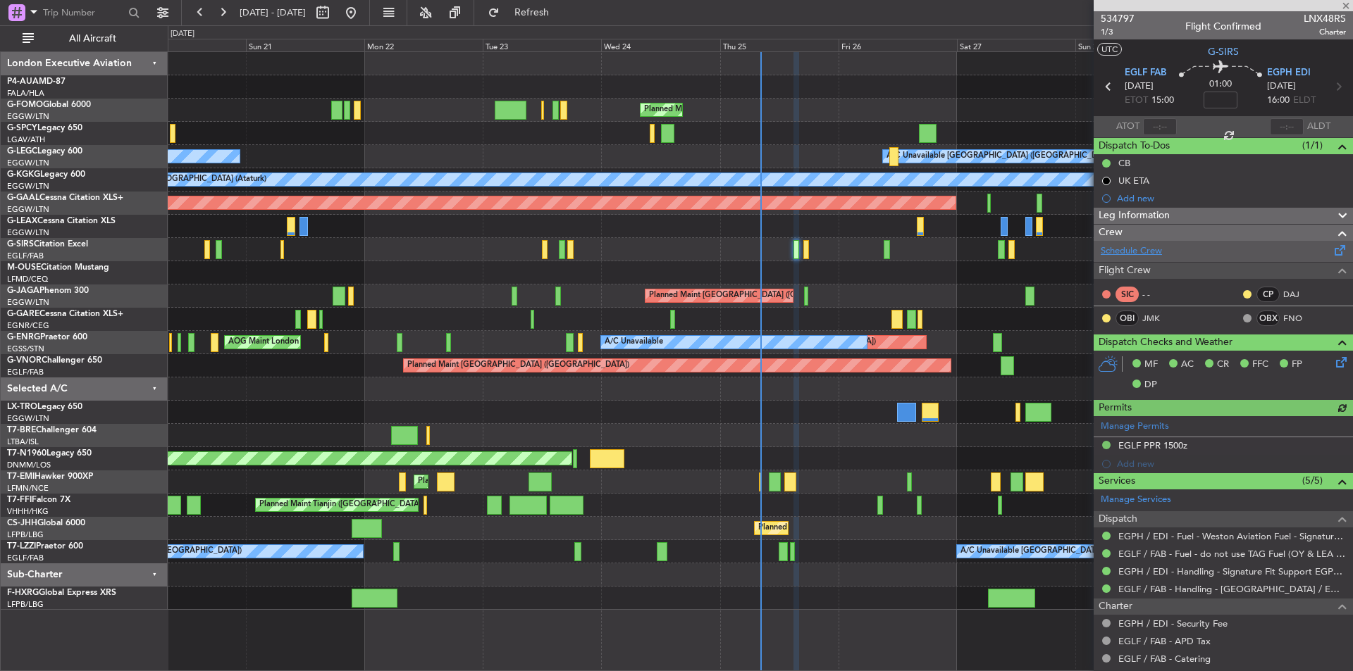
click at [1141, 255] on link "Schedule Crew" at bounding box center [1130, 251] width 61 height 14
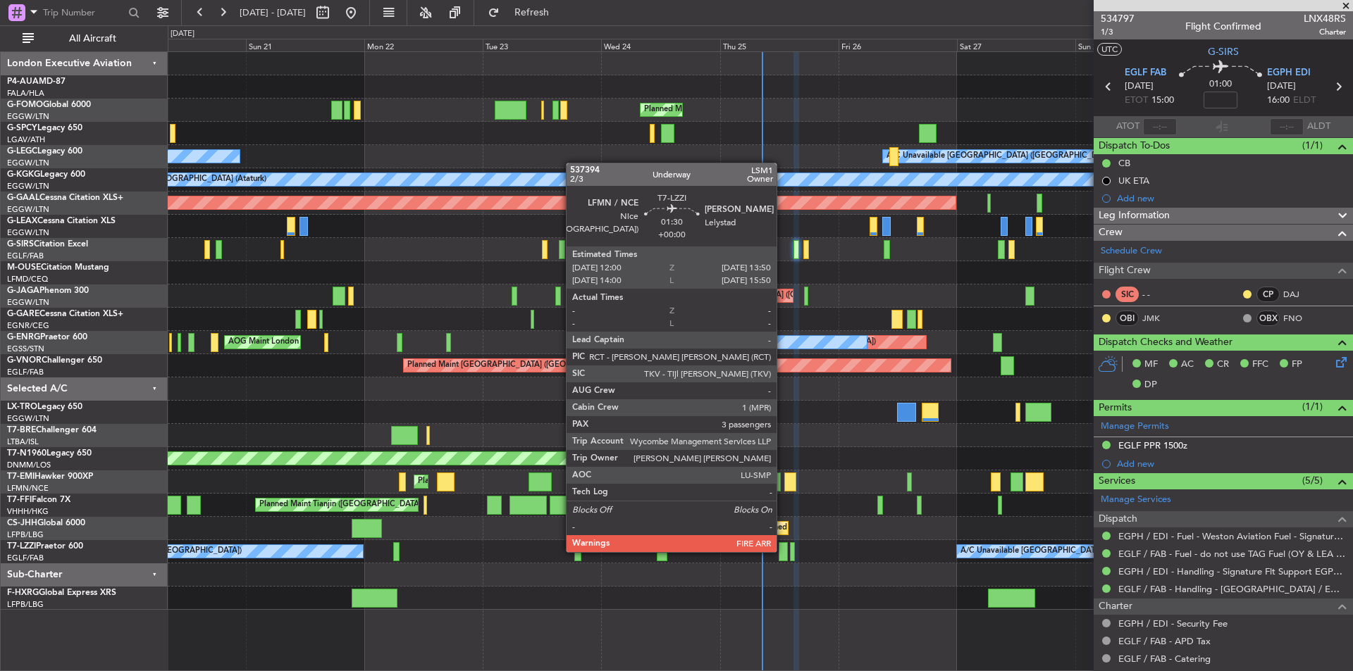
click at [783, 551] on div at bounding box center [782, 551] width 9 height 19
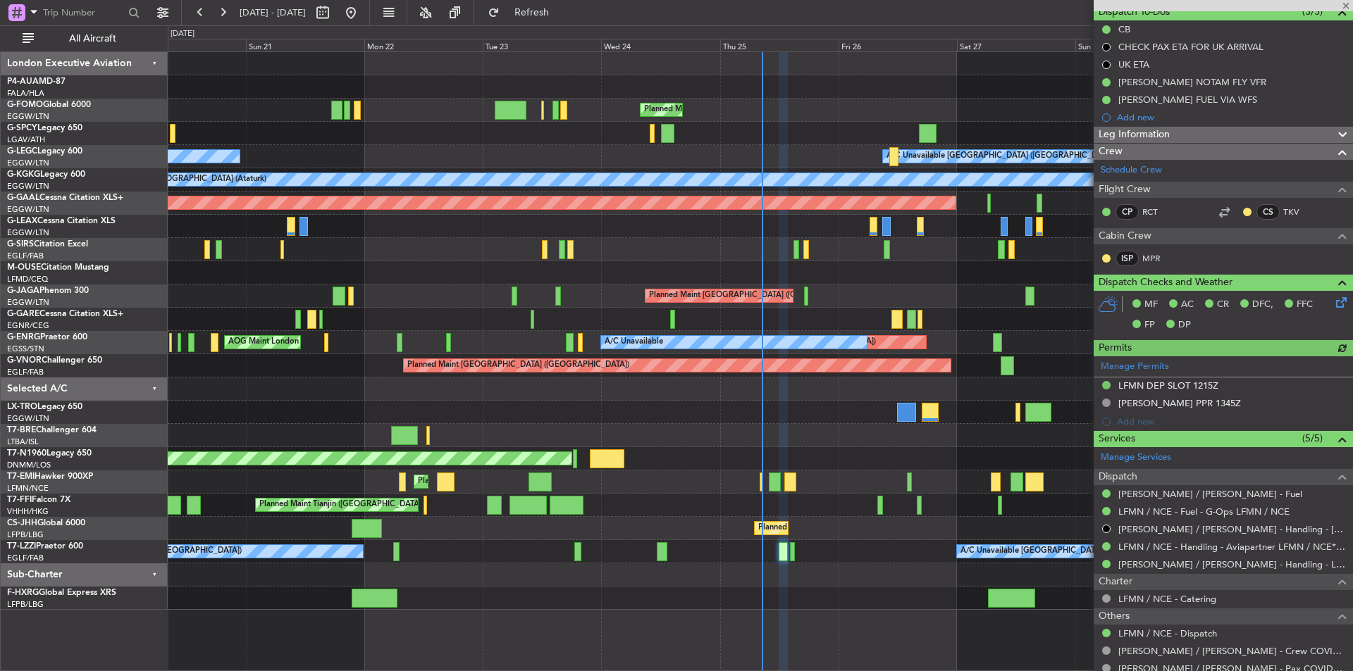
scroll to position [275, 0]
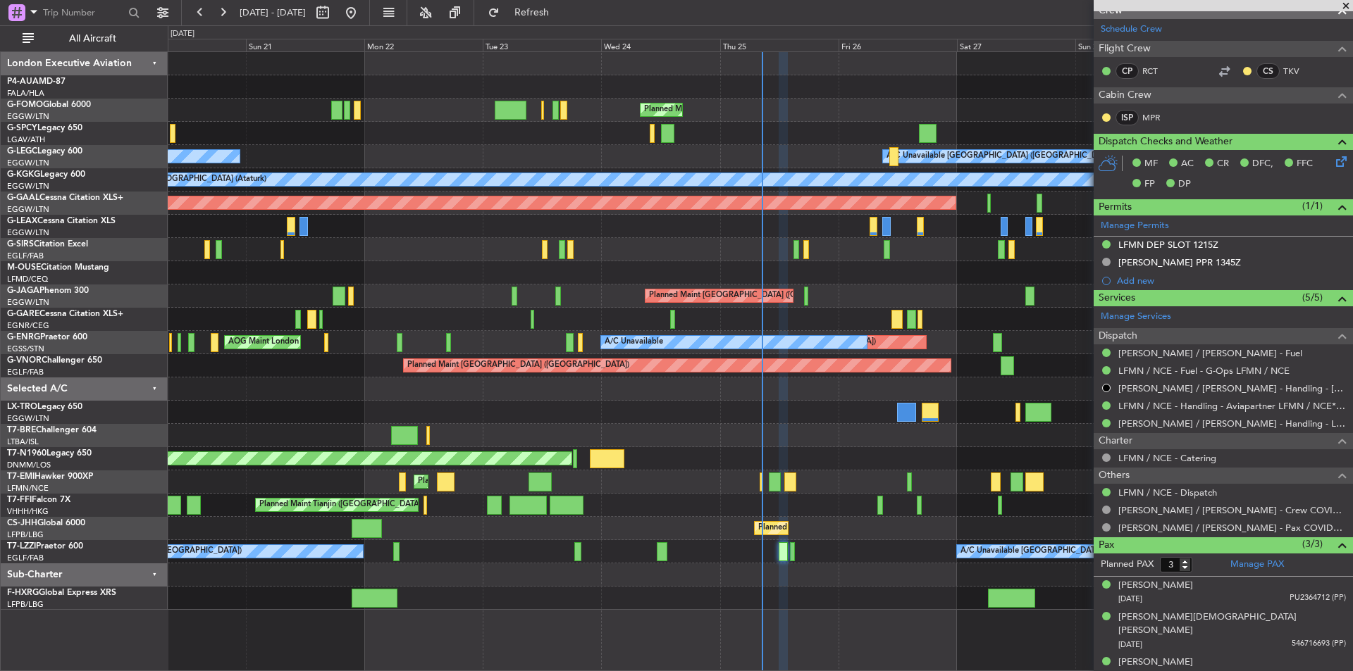
click at [1346, 10] on div at bounding box center [1222, 5] width 259 height 11
click at [1346, 10] on span at bounding box center [1345, 6] width 14 height 13
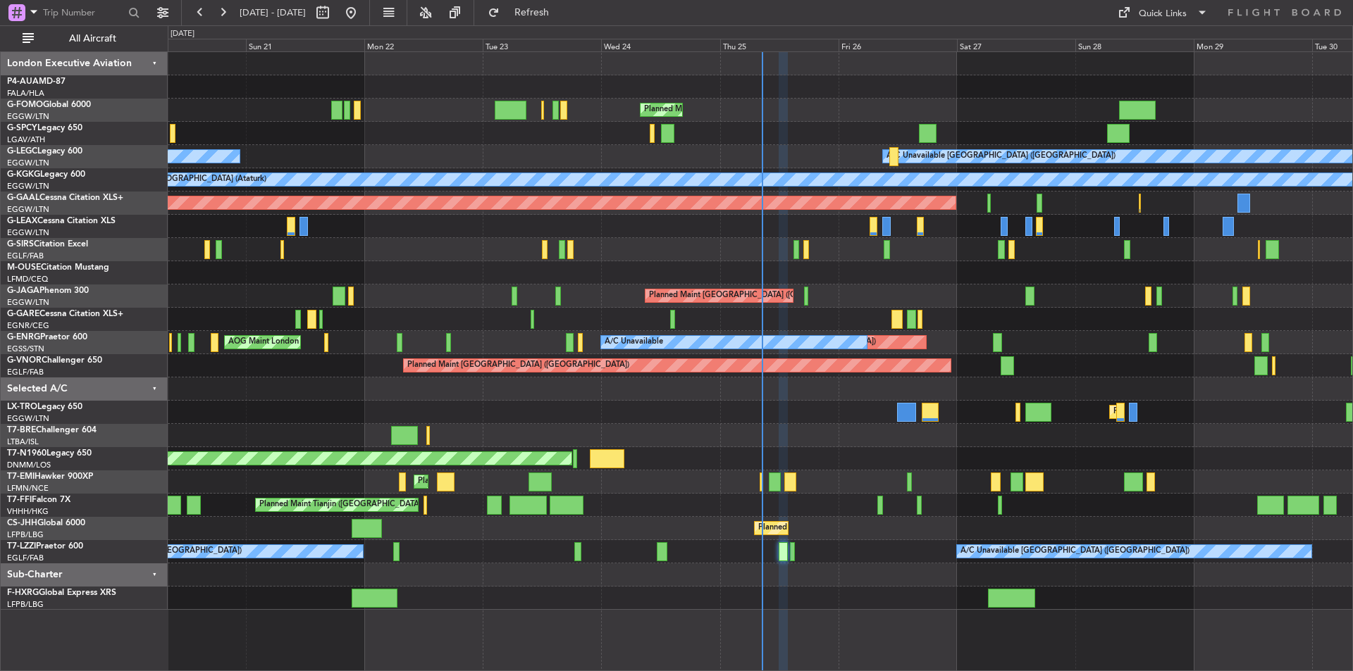
type input "0"
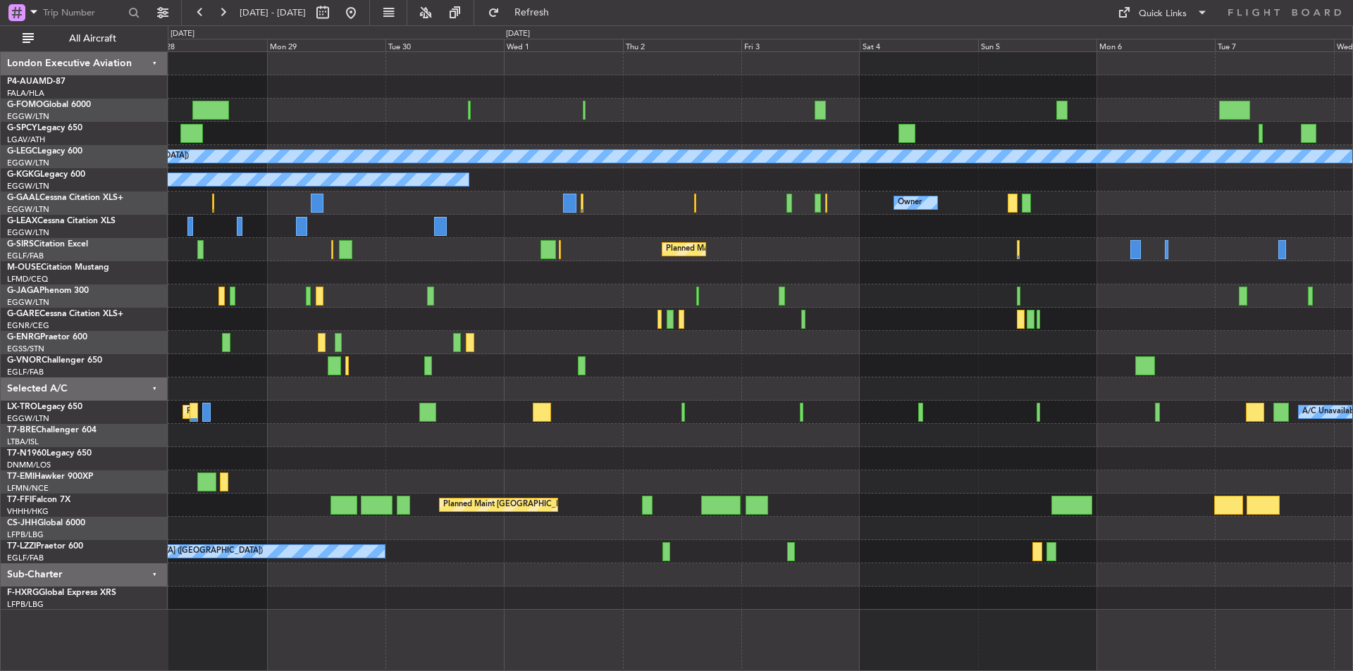
click at [140, 323] on div "A/C Unavailable London (Luton) A/C Unavailable Istanbul (Ataturk) Owner Owner P…" at bounding box center [676, 348] width 1353 height 646
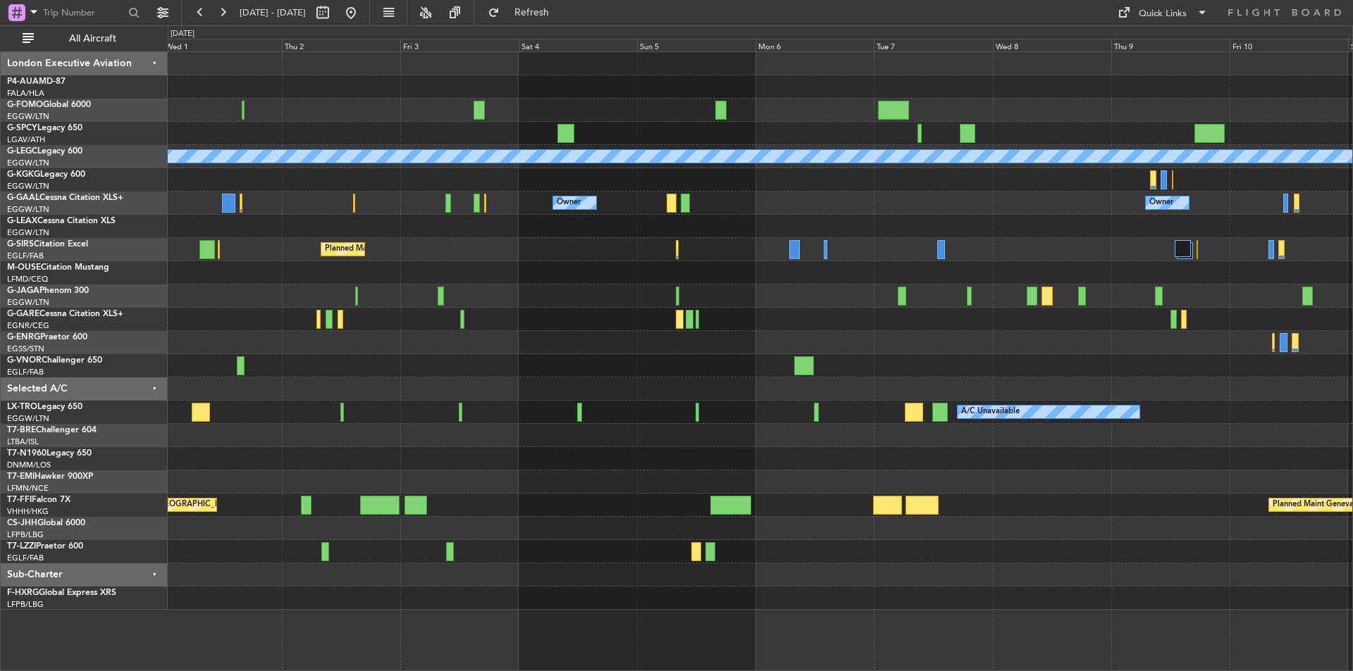
click at [530, 352] on div at bounding box center [760, 342] width 1184 height 23
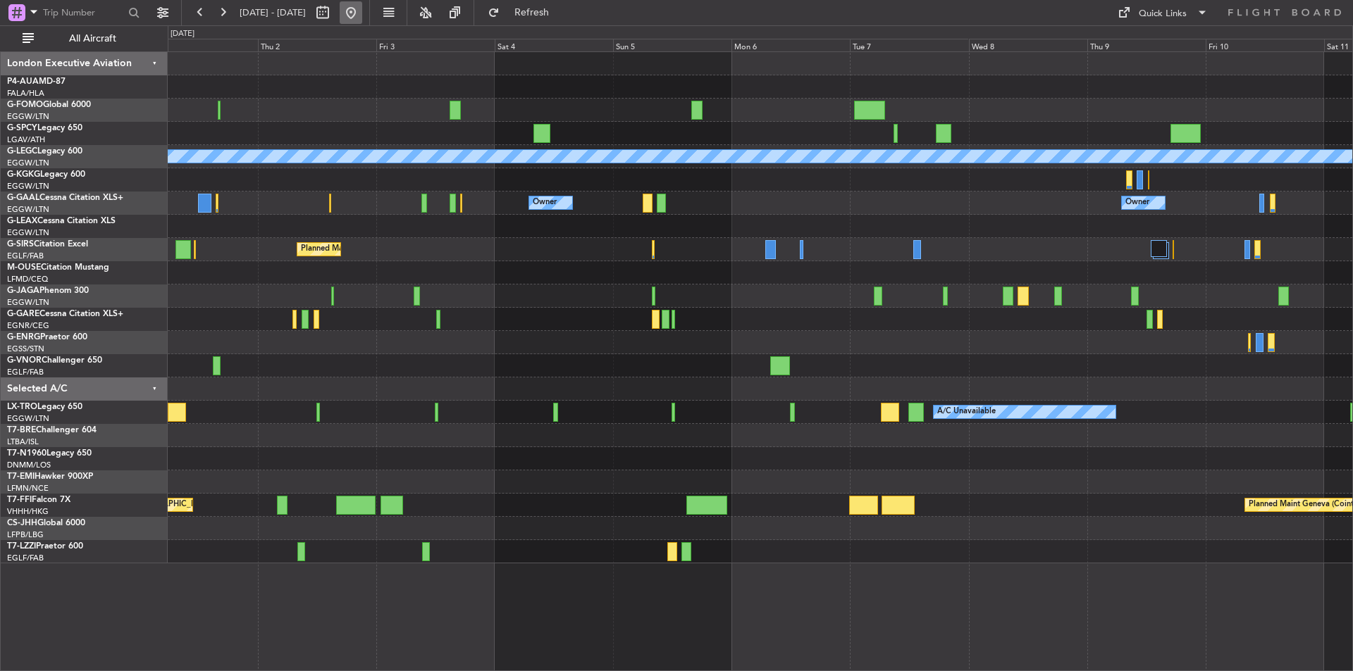
click at [362, 15] on button at bounding box center [351, 12] width 23 height 23
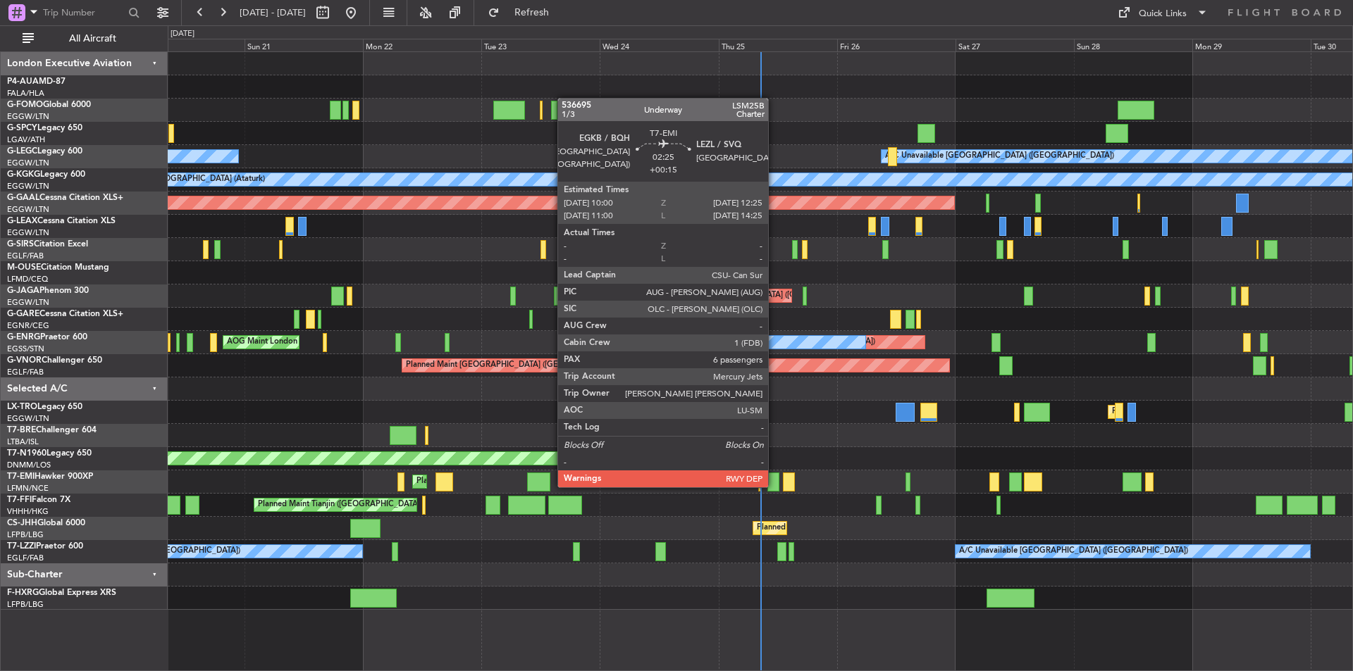
click at [774, 485] on div at bounding box center [773, 482] width 12 height 19
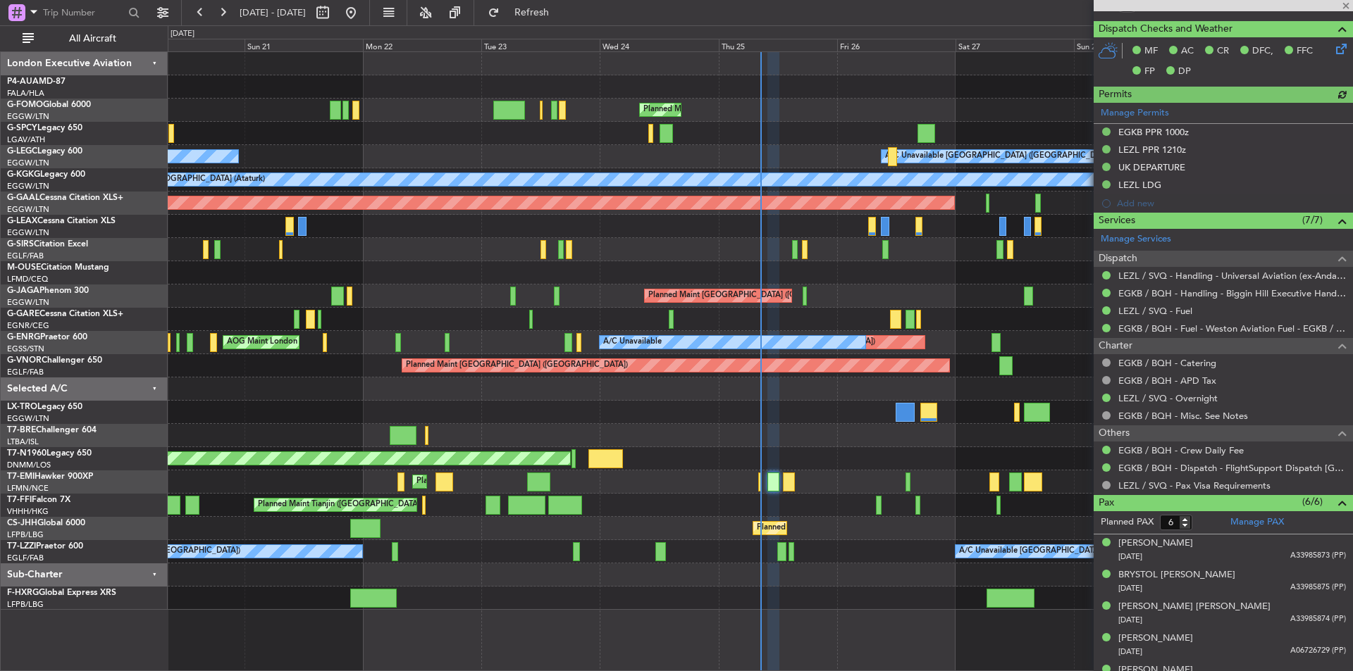
scroll to position [405, 0]
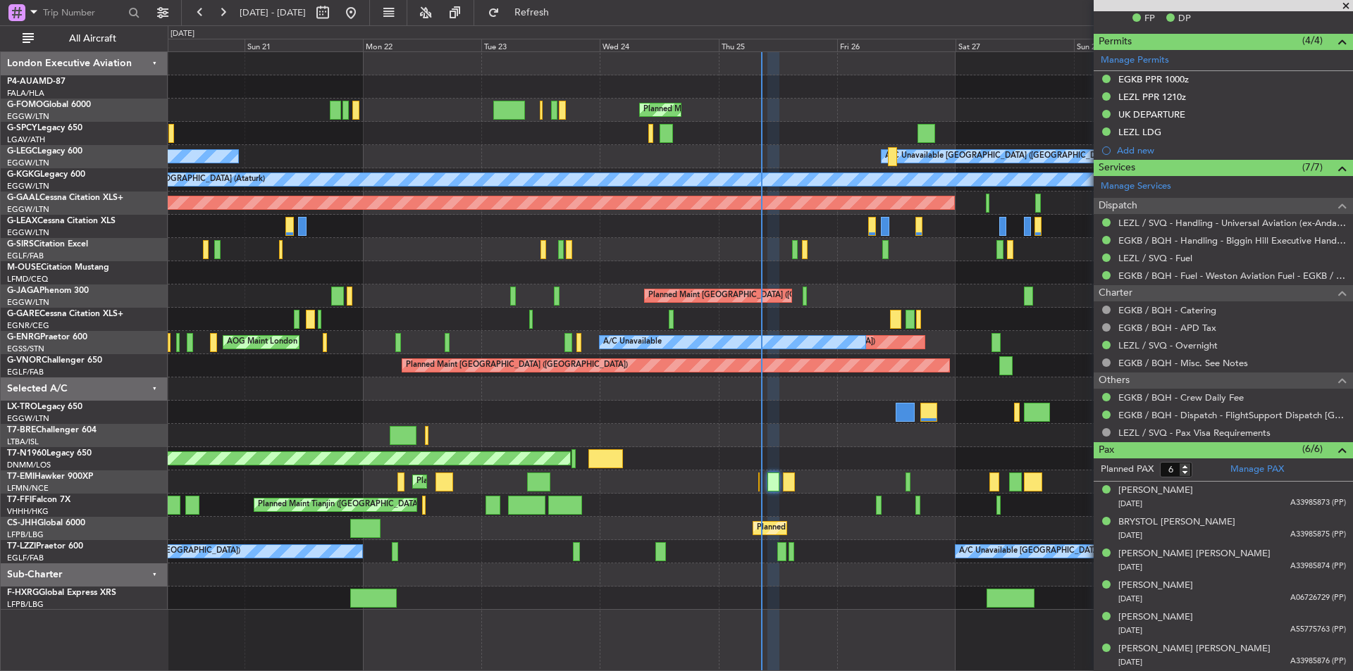
click at [1348, 8] on span at bounding box center [1345, 6] width 14 height 13
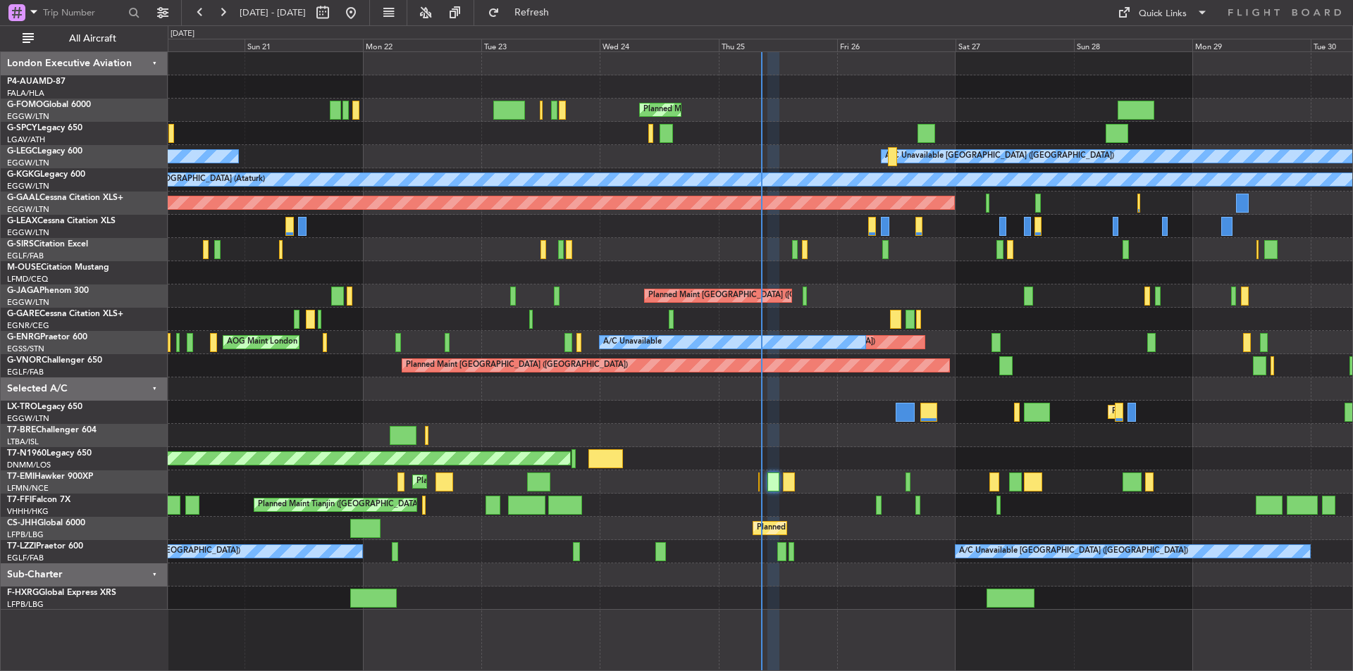
type input "0"
click at [551, 8] on span "Refresh" at bounding box center [531, 13] width 59 height 10
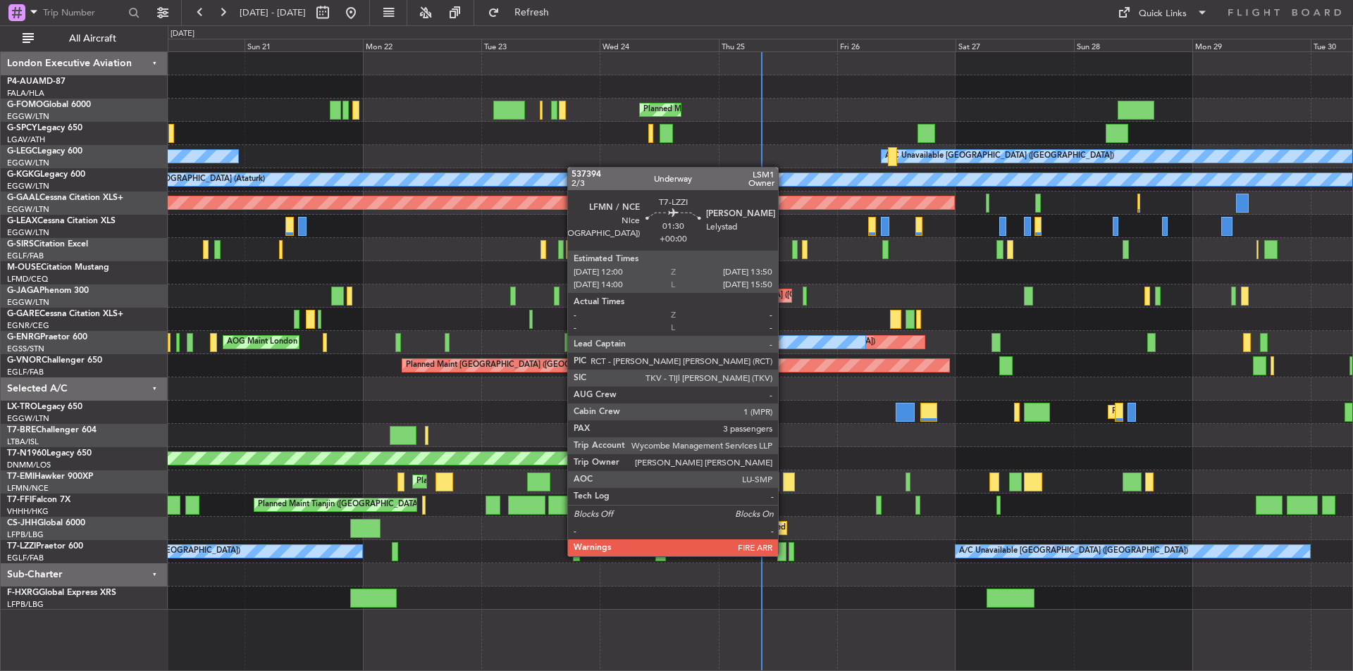
click at [784, 555] on div at bounding box center [781, 551] width 9 height 19
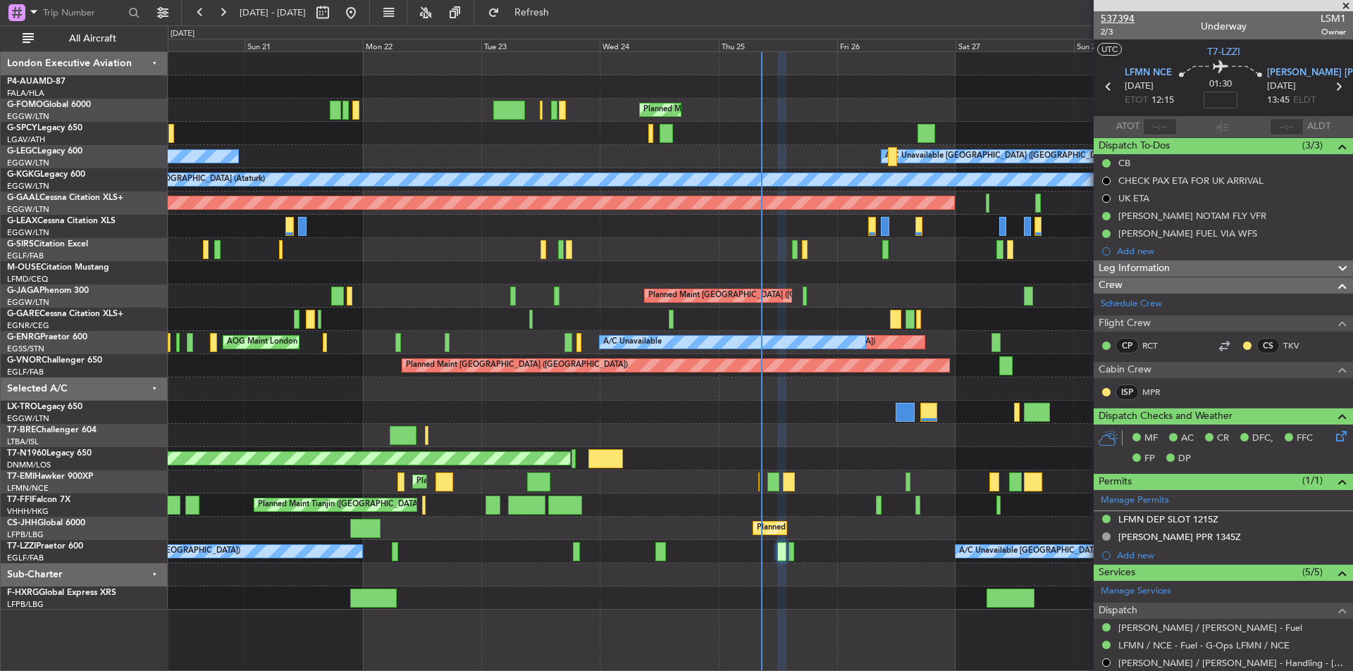
click at [1110, 14] on span "537394" at bounding box center [1117, 18] width 34 height 15
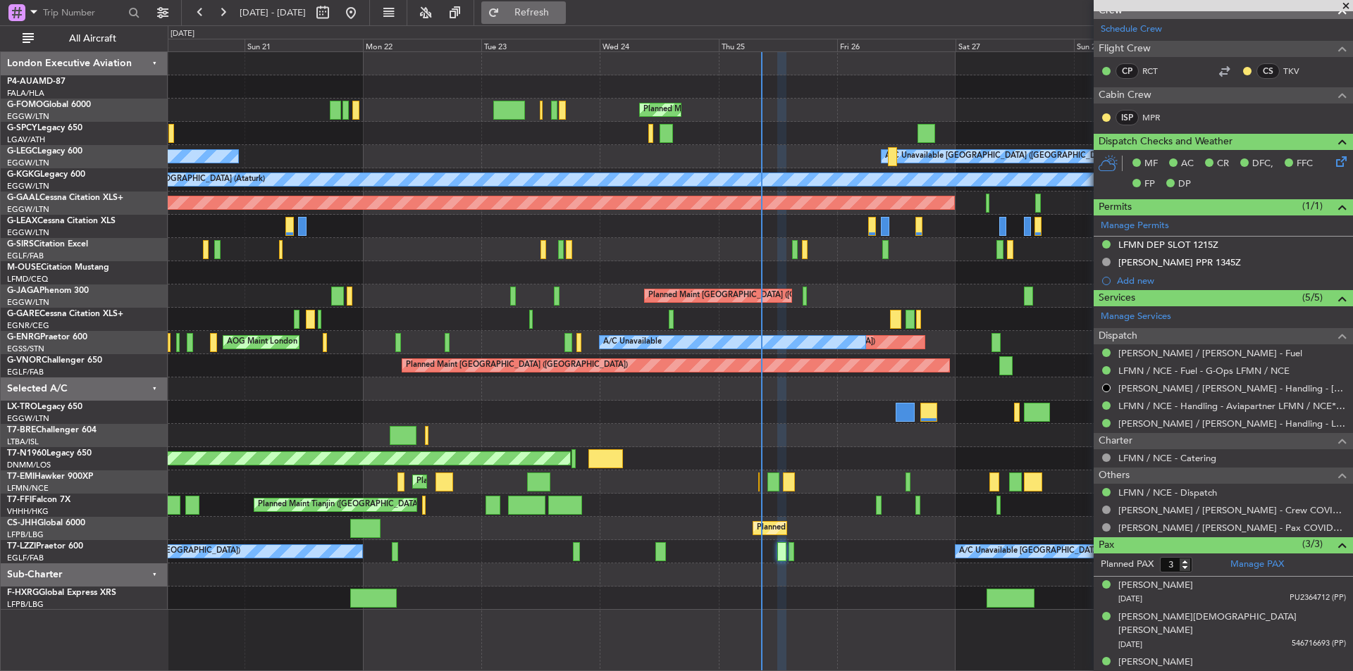
click at [561, 8] on span "Refresh" at bounding box center [531, 13] width 59 height 10
click at [1262, 573] on div "Manage PAX" at bounding box center [1288, 565] width 130 height 23
click at [554, 13] on span "Refresh" at bounding box center [531, 13] width 59 height 10
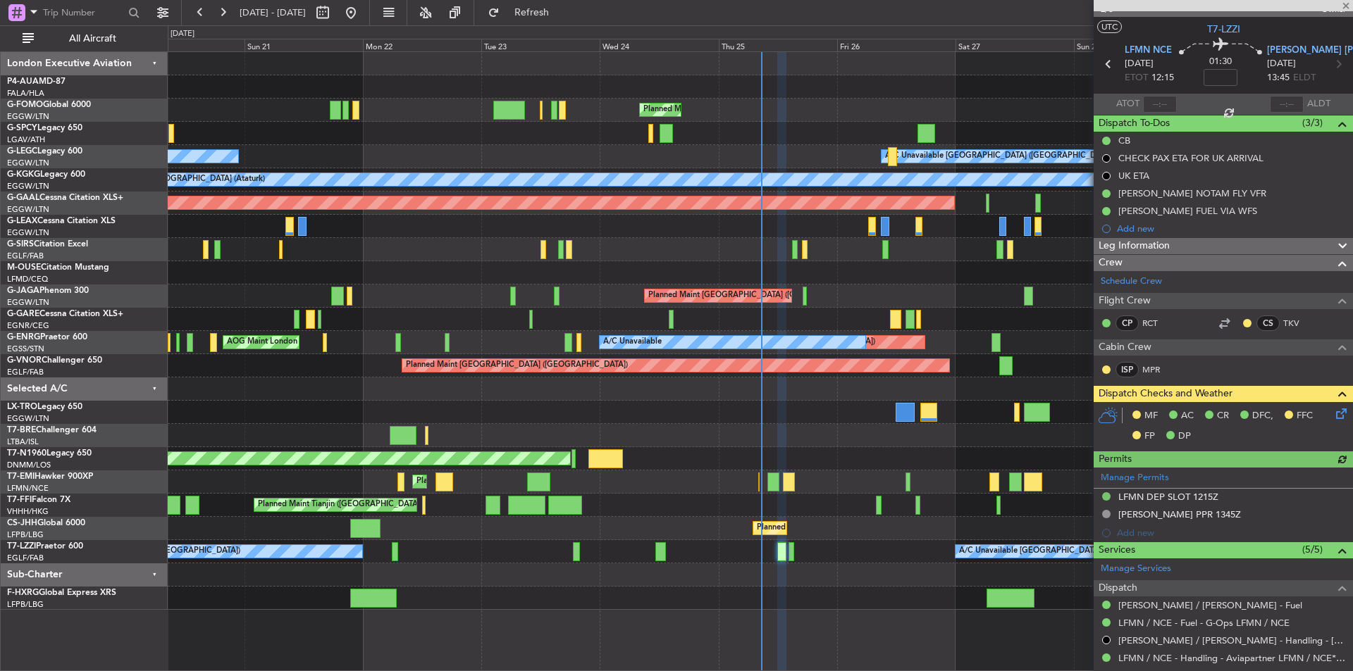
scroll to position [0, 0]
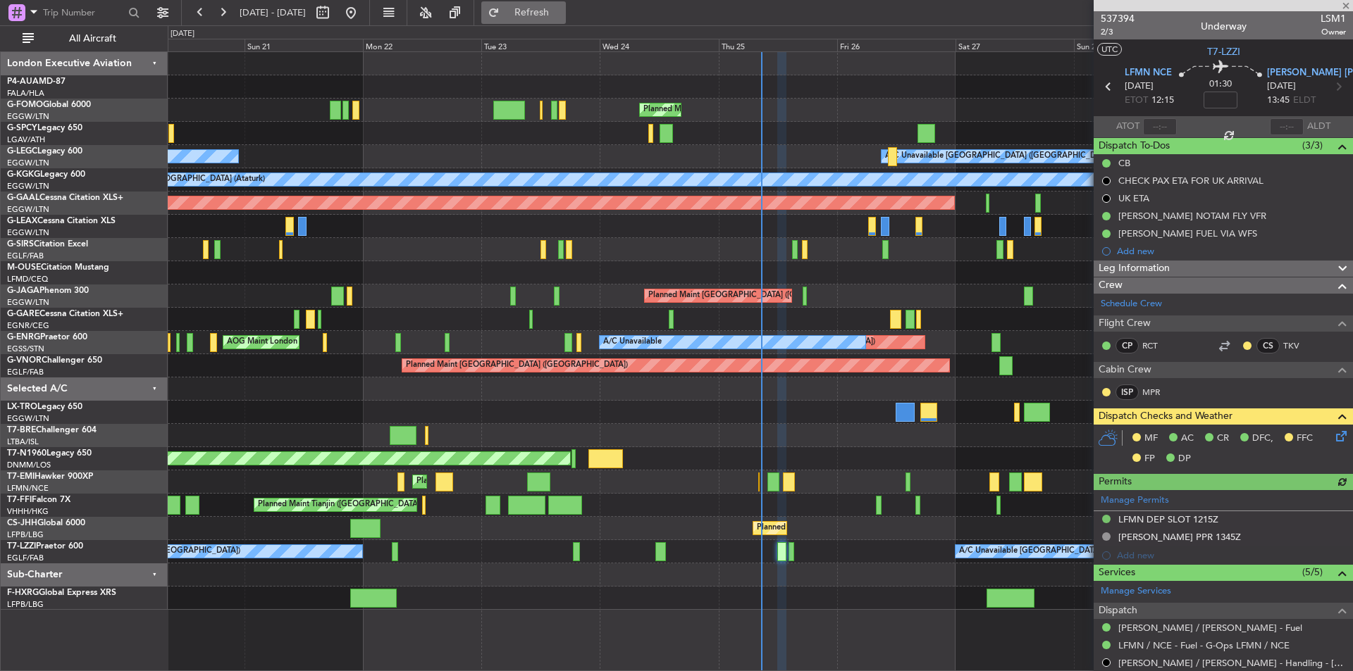
click at [547, 22] on button "Refresh" at bounding box center [523, 12] width 85 height 23
click at [1107, 28] on span "2/3" at bounding box center [1117, 32] width 34 height 12
click at [537, 12] on button "Refresh" at bounding box center [523, 12] width 85 height 23
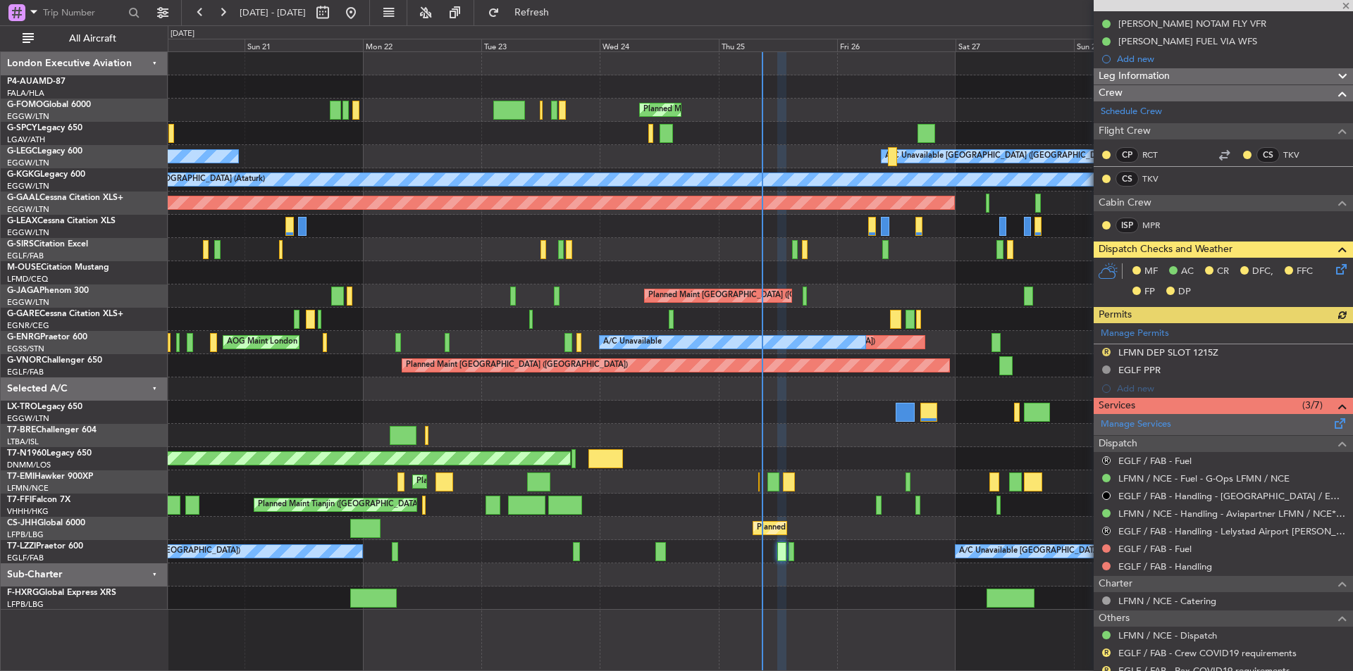
scroll to position [258, 0]
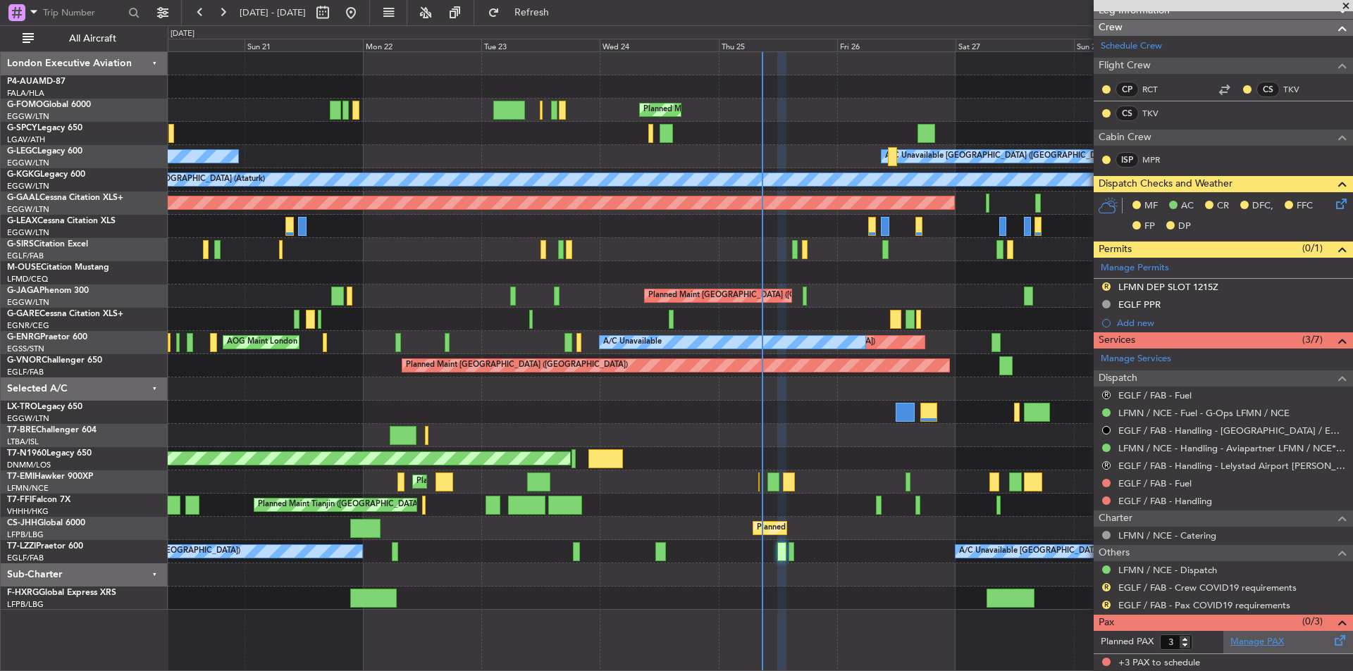
click at [1233, 643] on link "Manage PAX" at bounding box center [1257, 642] width 54 height 14
click at [561, 15] on span "Refresh" at bounding box center [531, 13] width 59 height 10
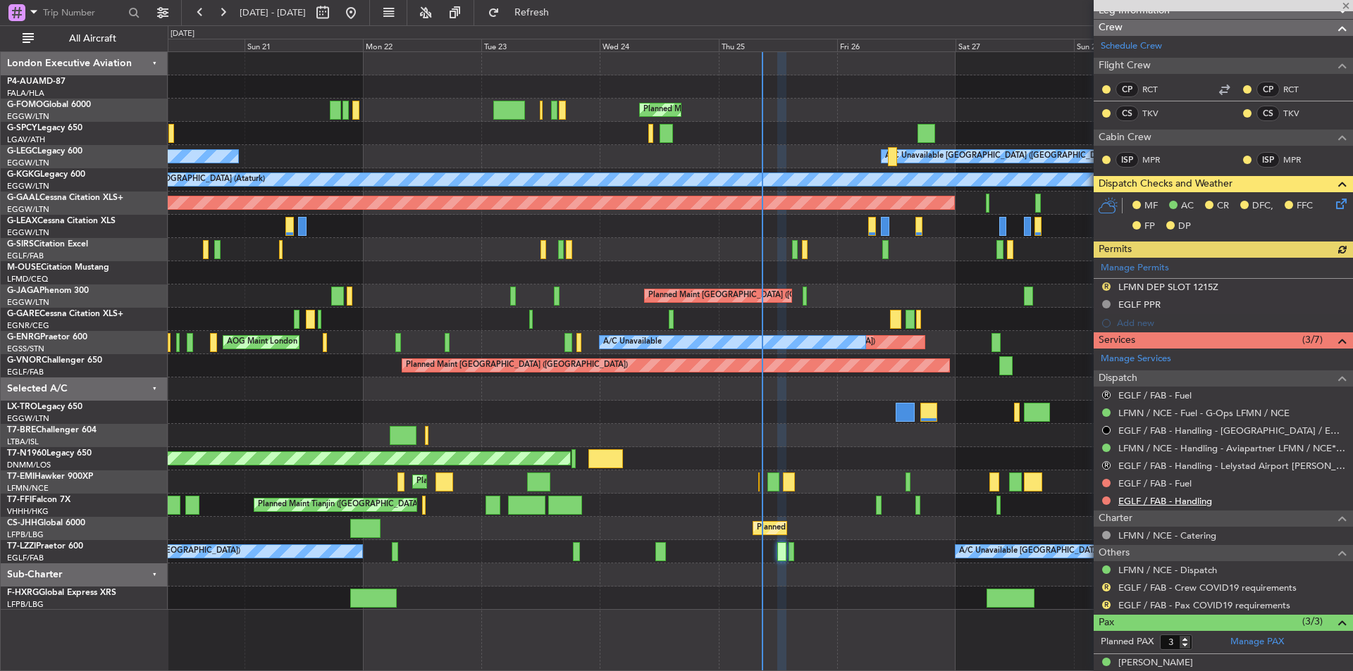
click at [1168, 499] on link "EGLF / FAB - Handling" at bounding box center [1165, 501] width 94 height 12
click at [1162, 480] on link "EGLF / FAB - Fuel" at bounding box center [1154, 484] width 73 height 12
click at [526, 15] on button "Refresh" at bounding box center [523, 12] width 85 height 23
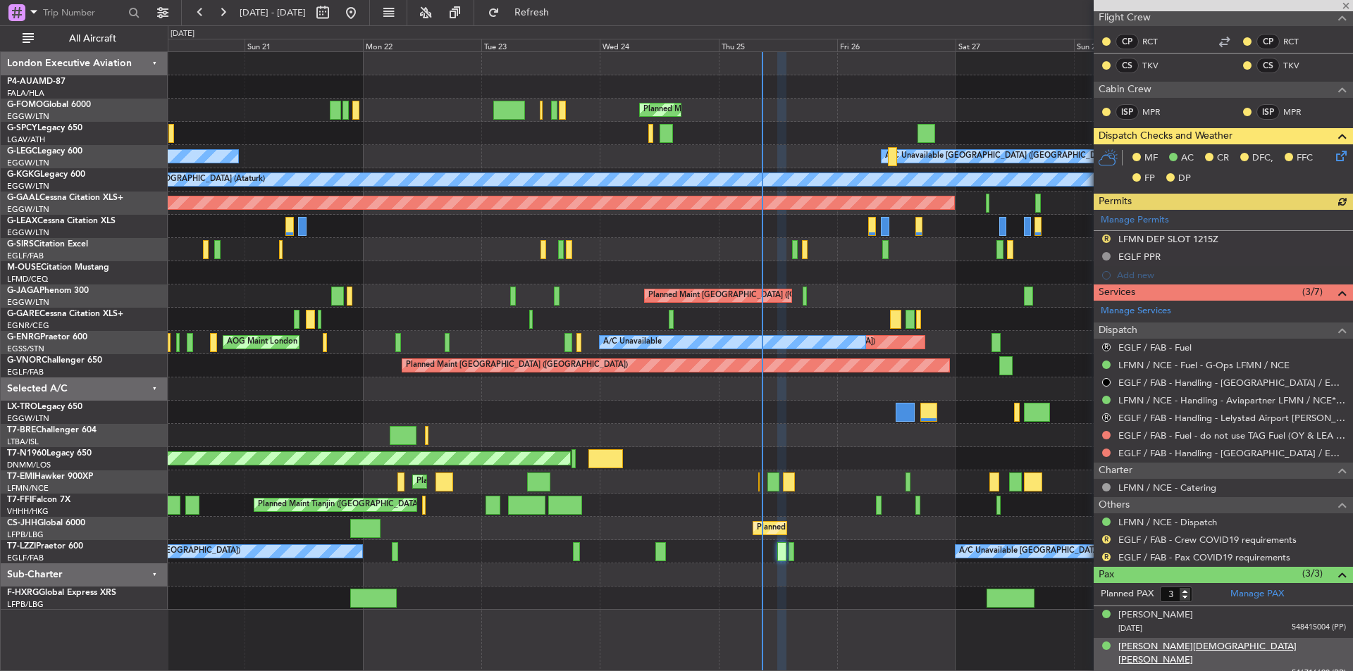
scroll to position [335, 0]
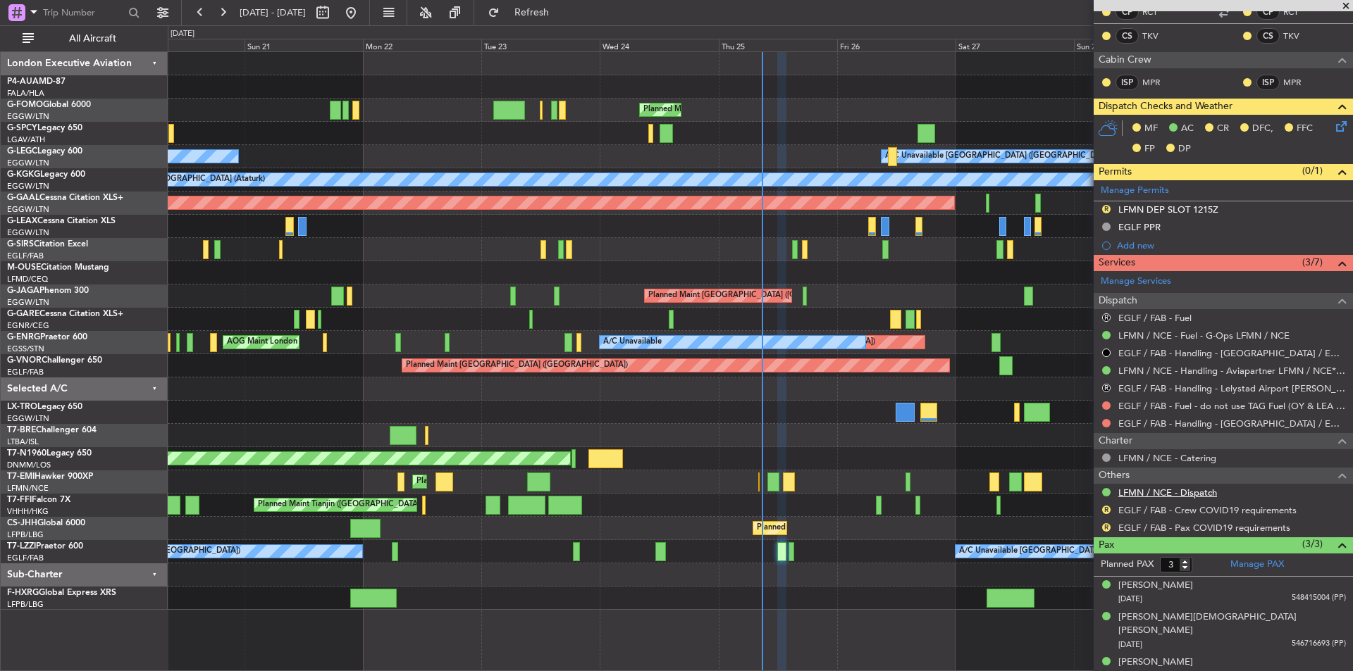
click at [1176, 488] on link "LFMN / NCE - Dispatch" at bounding box center [1167, 493] width 99 height 12
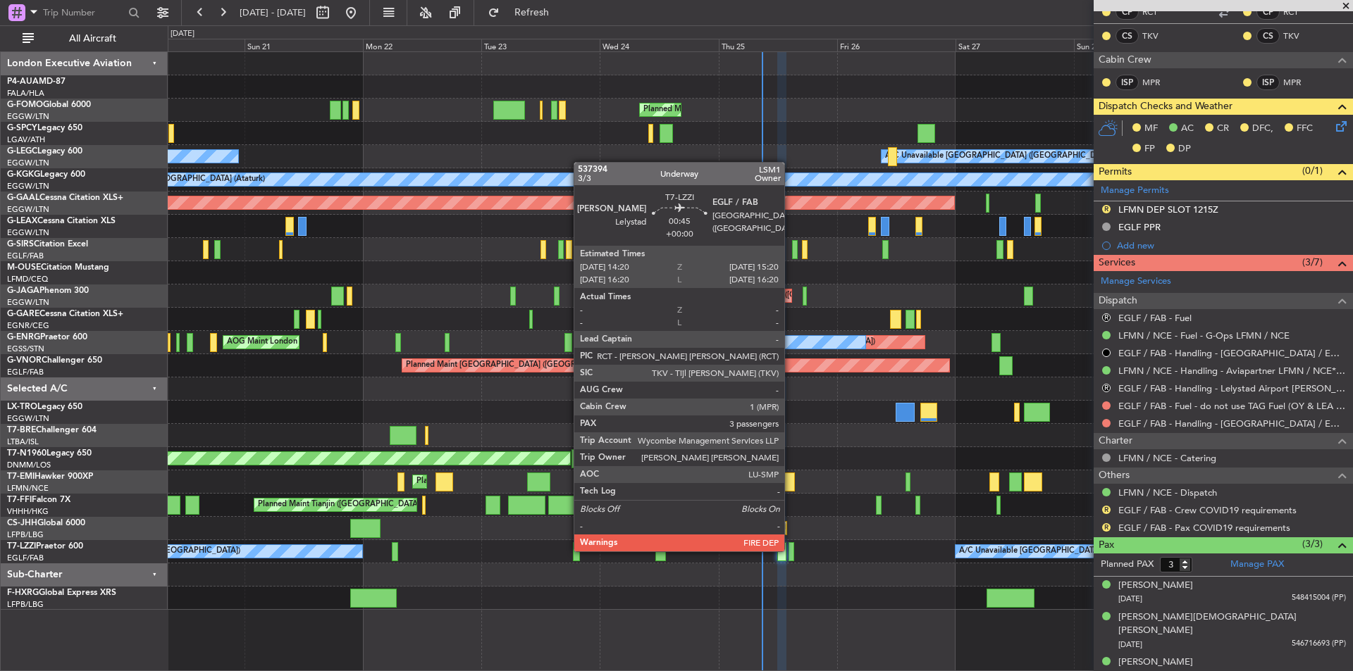
click at [790, 550] on div at bounding box center [791, 551] width 6 height 19
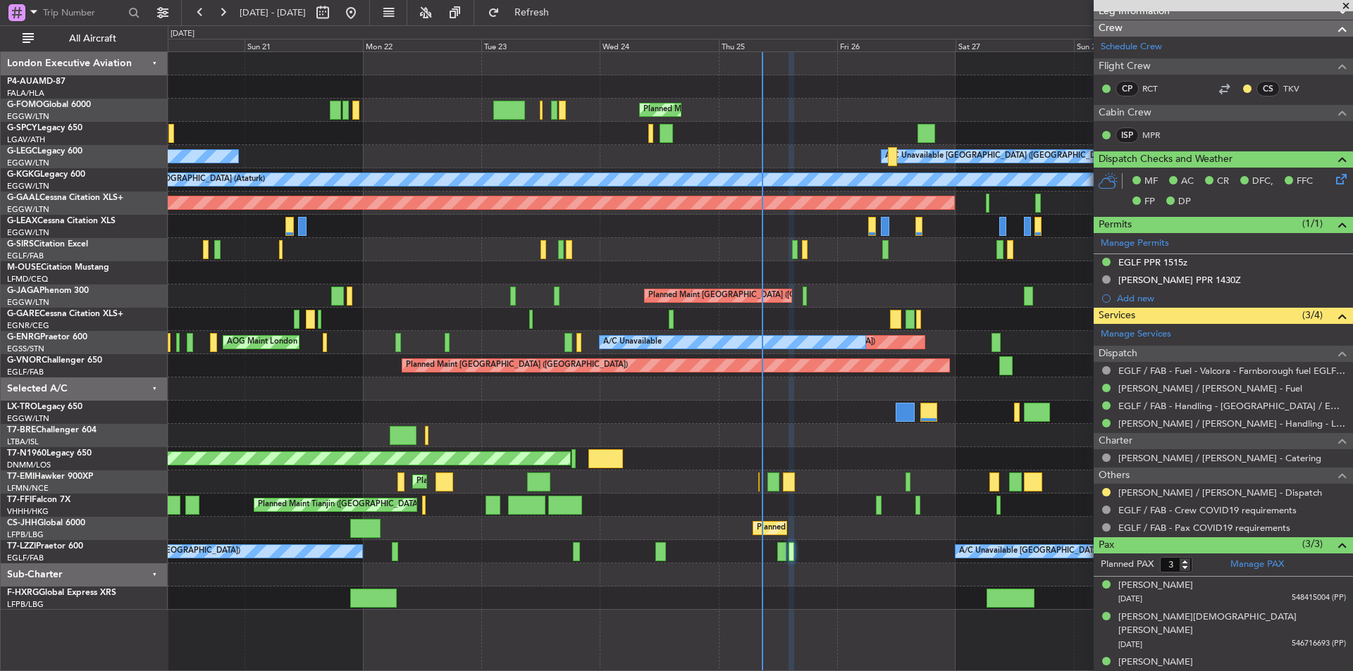
scroll to position [0, 0]
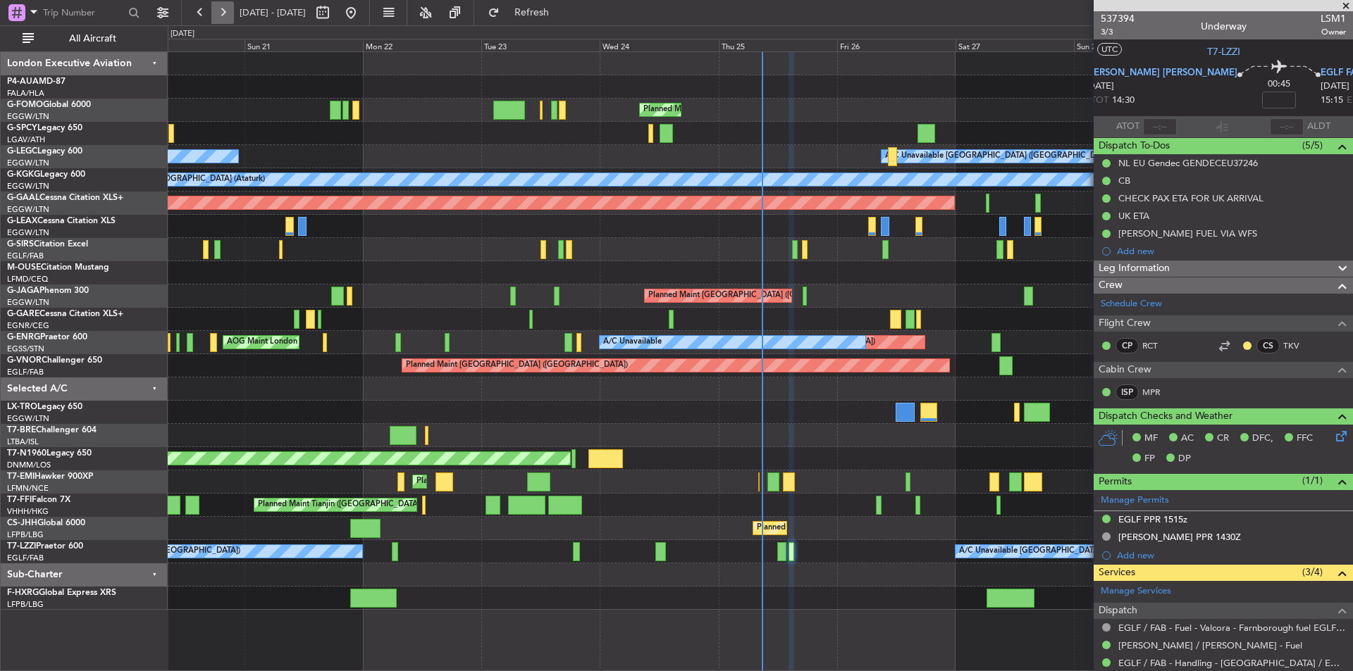
click at [221, 20] on button at bounding box center [222, 12] width 23 height 23
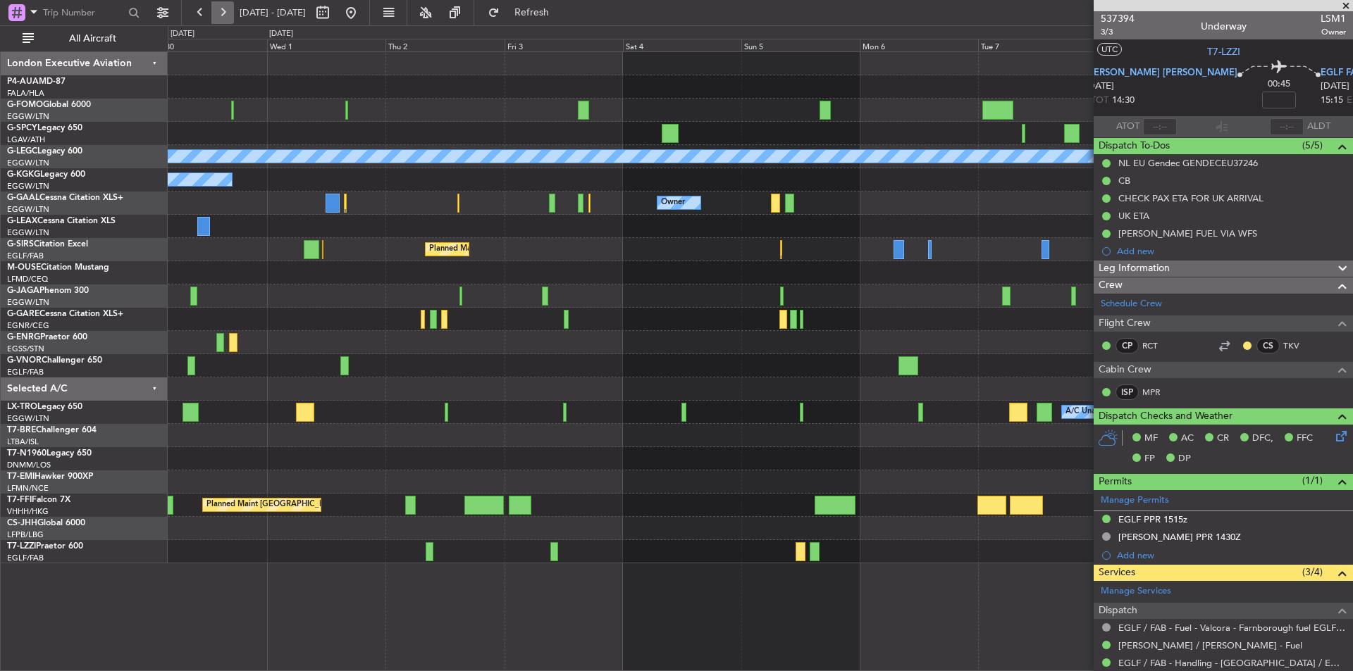
click at [221, 20] on button at bounding box center [222, 12] width 23 height 23
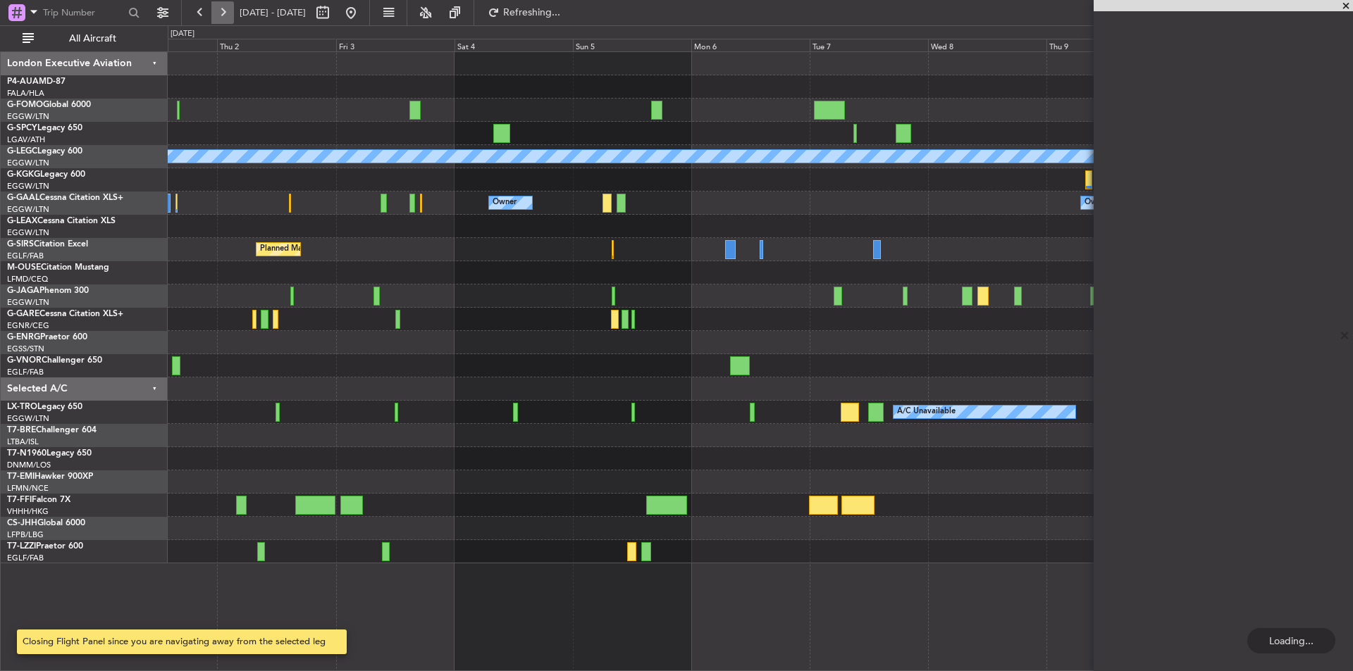
click at [221, 20] on button at bounding box center [222, 12] width 23 height 23
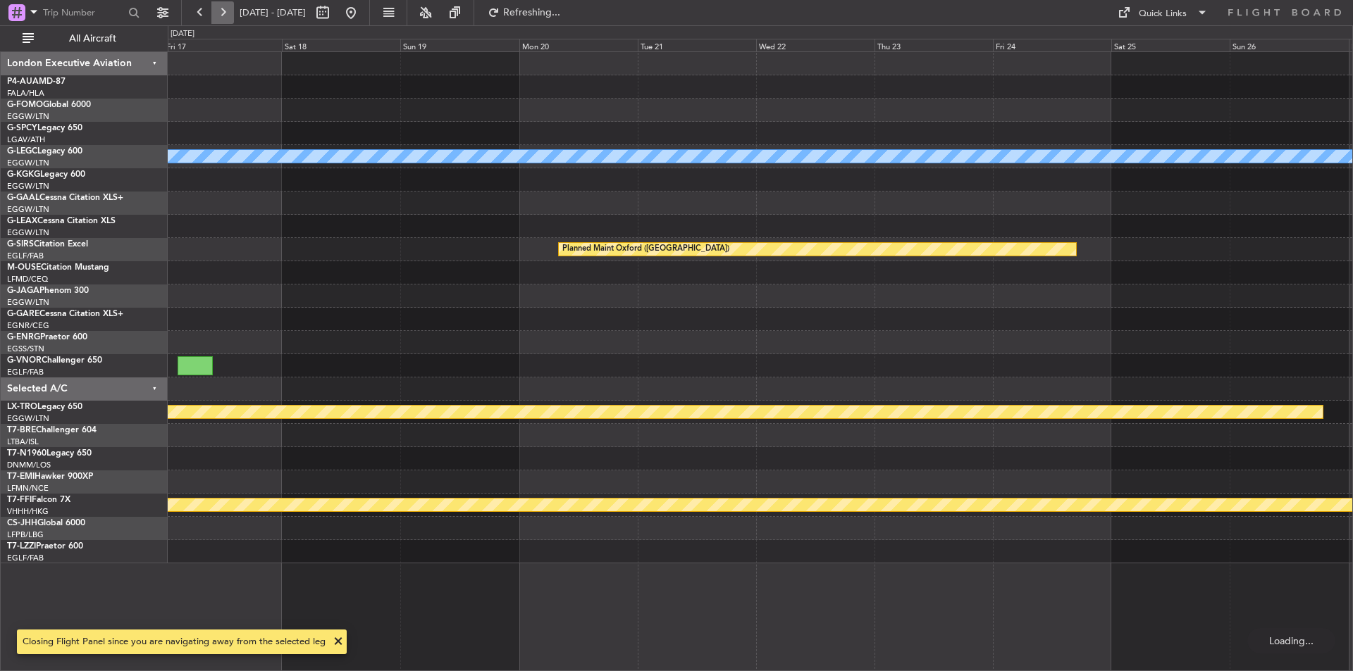
click at [221, 20] on button at bounding box center [222, 12] width 23 height 23
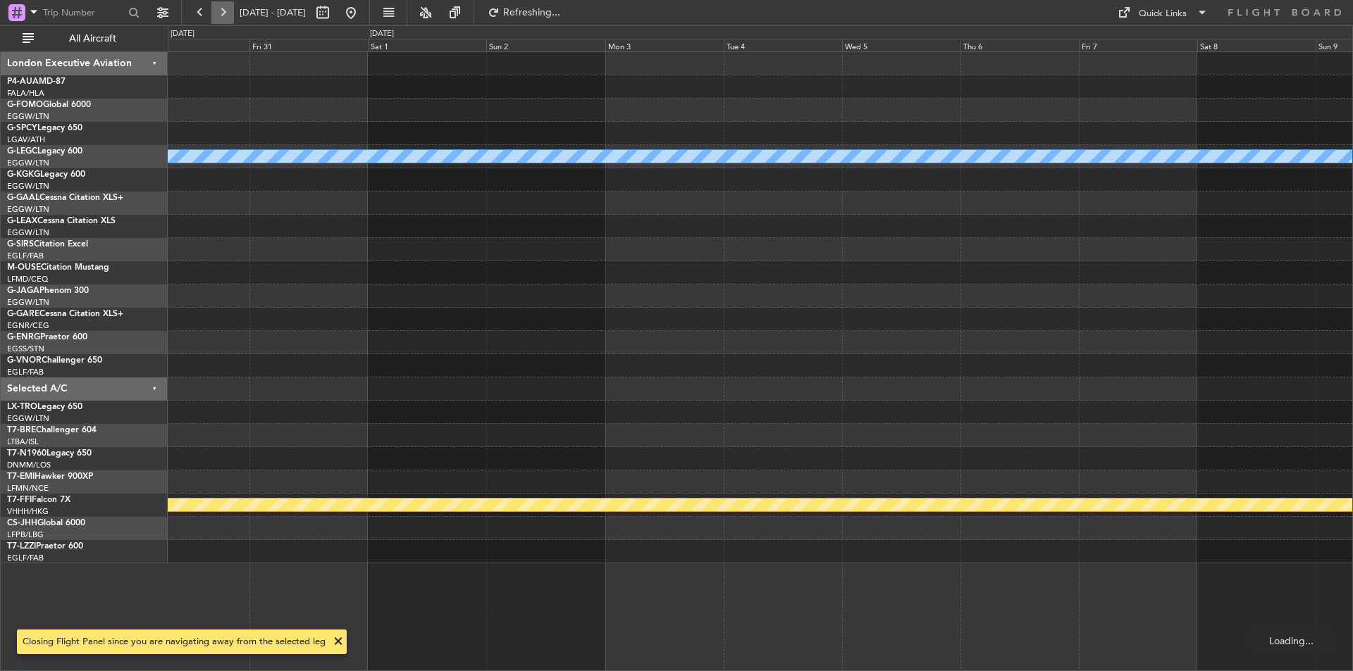
click at [221, 20] on button at bounding box center [222, 12] width 23 height 23
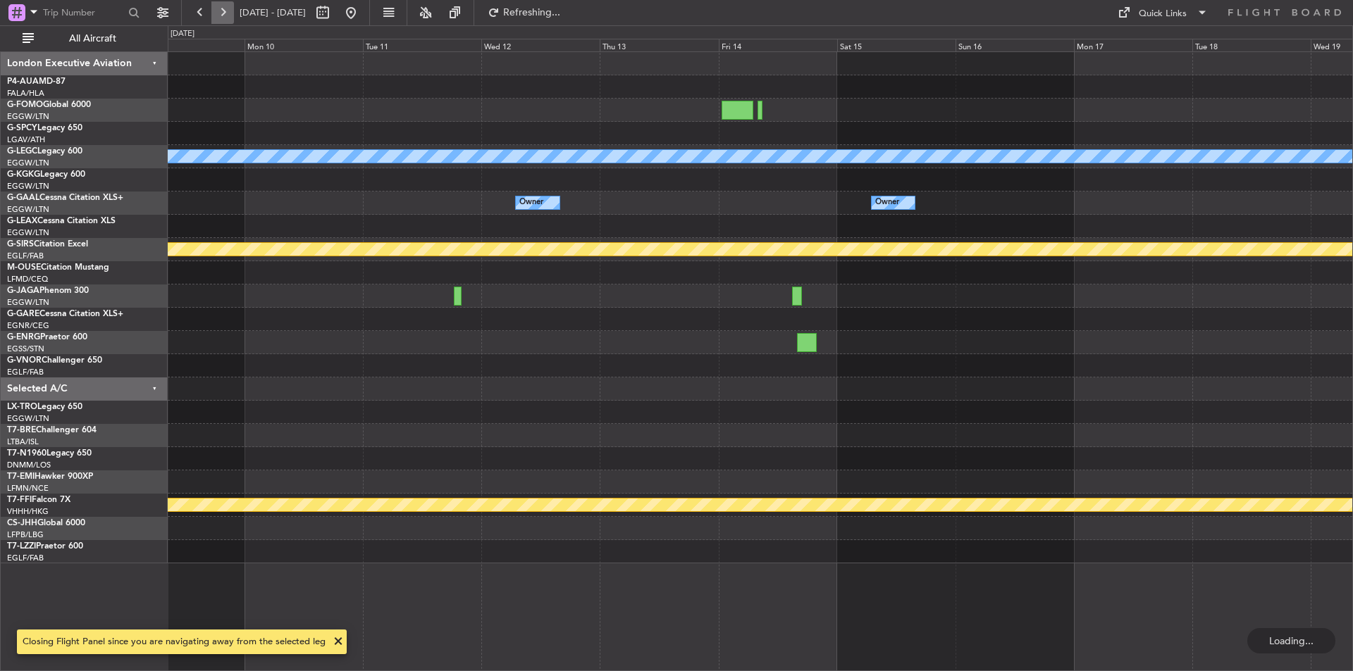
click at [221, 20] on button at bounding box center [222, 12] width 23 height 23
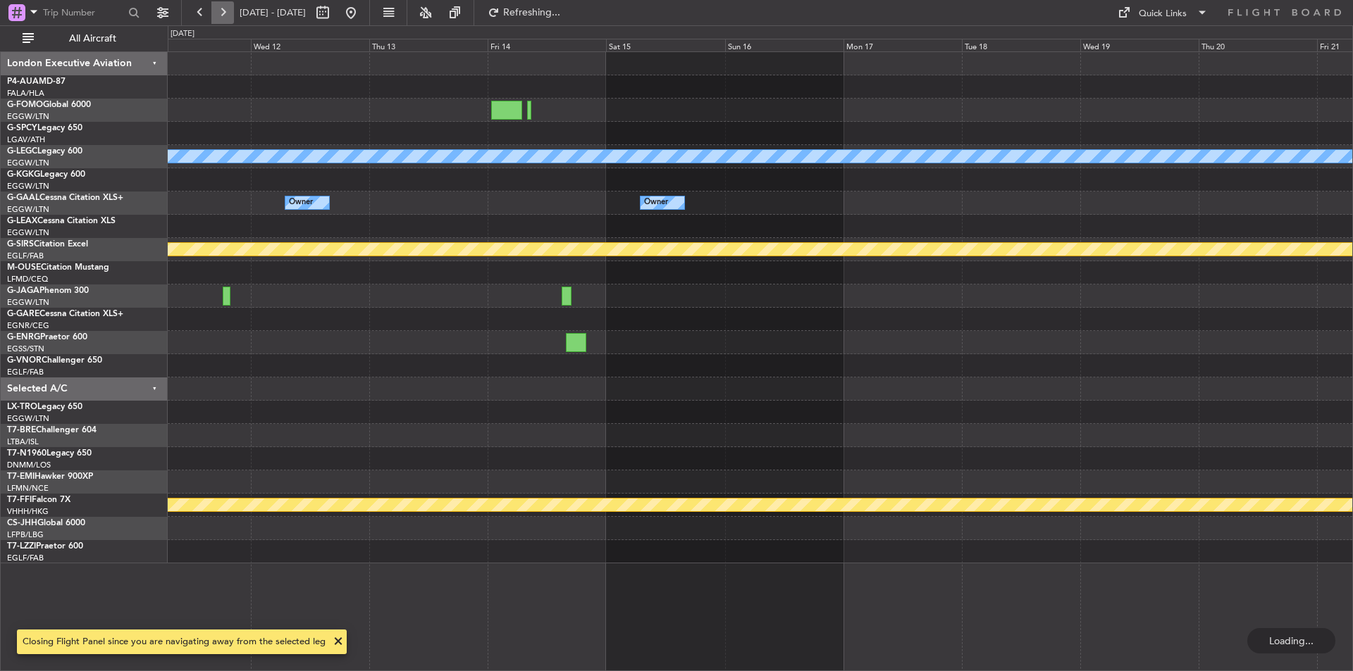
click at [221, 20] on button at bounding box center [222, 12] width 23 height 23
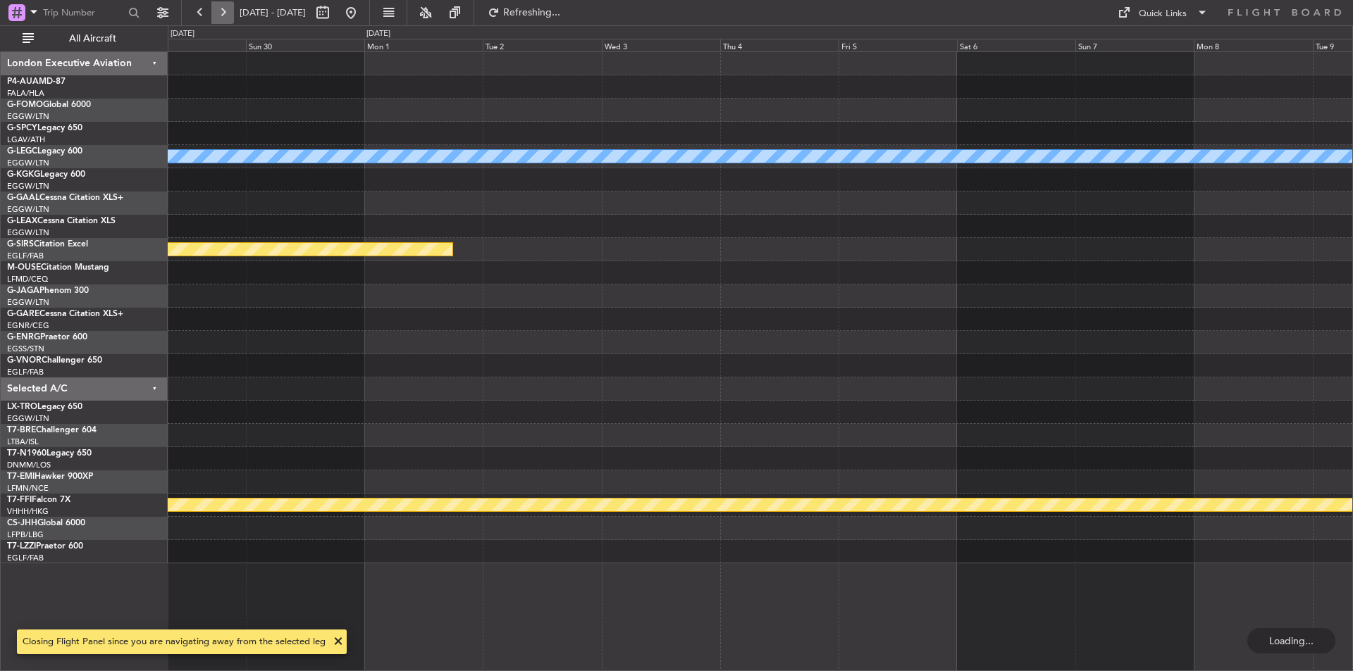
click at [221, 20] on button at bounding box center [222, 12] width 23 height 23
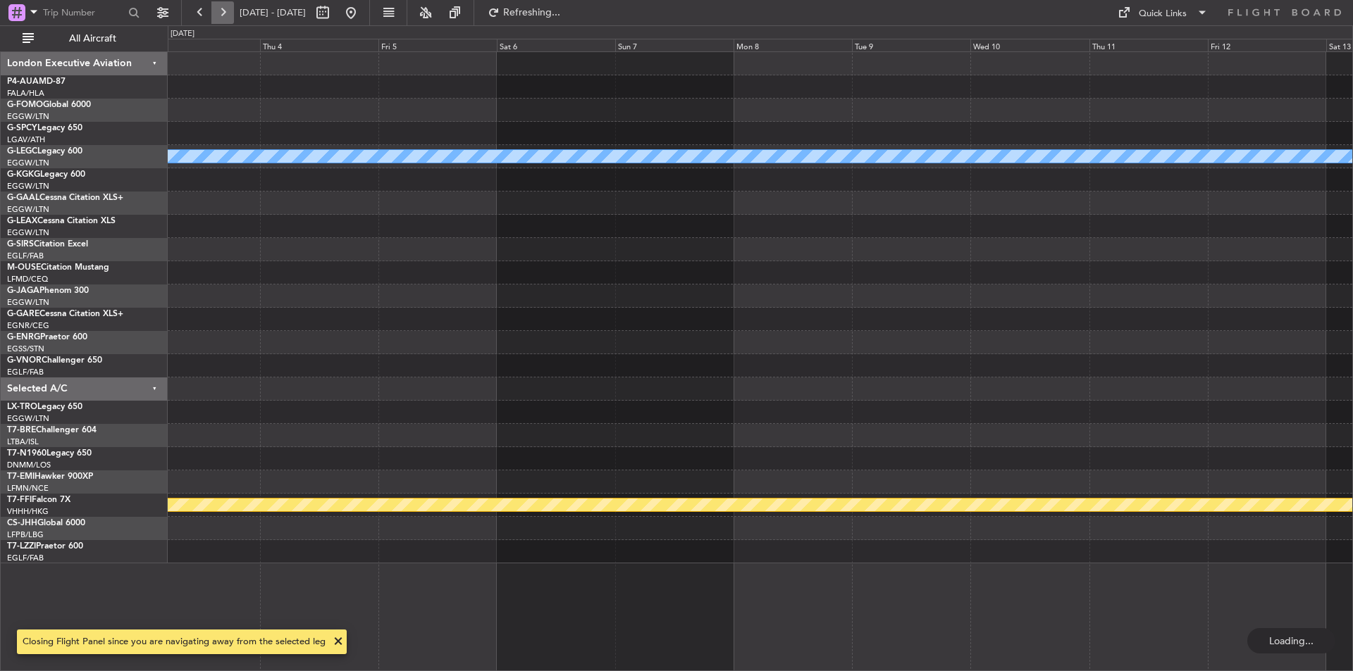
click at [221, 20] on button at bounding box center [222, 12] width 23 height 23
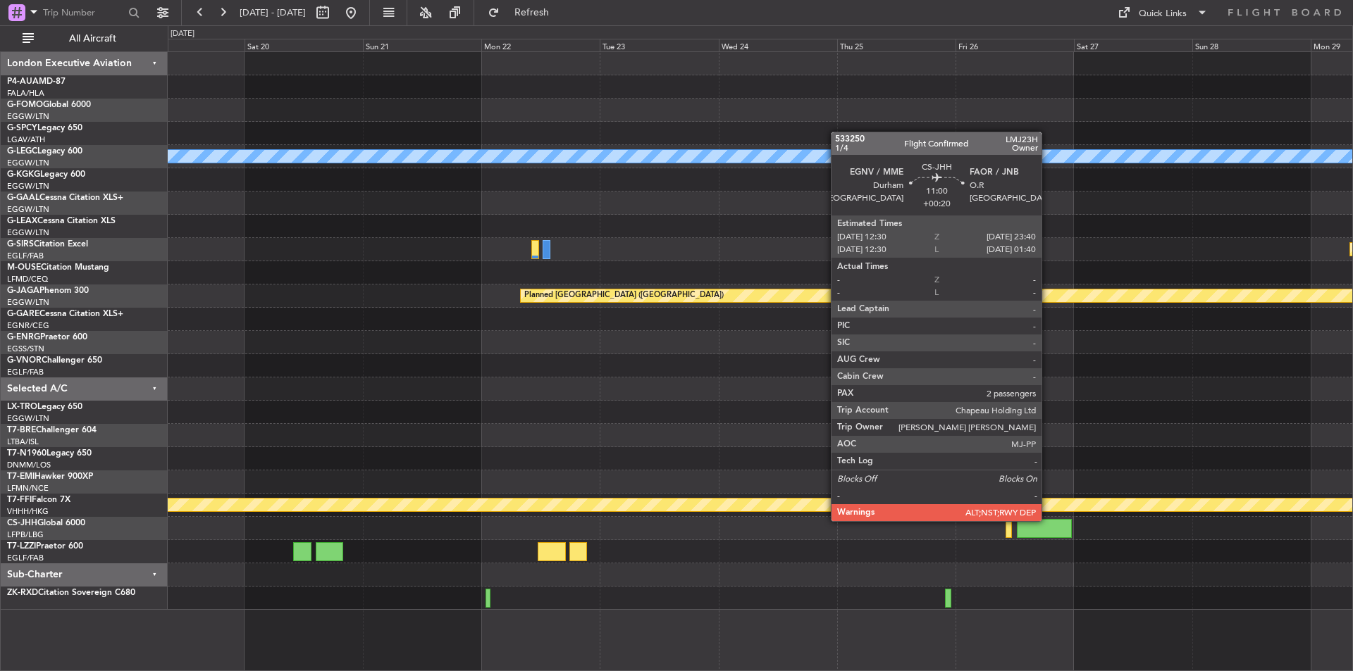
click at [1047, 520] on div at bounding box center [1045, 528] width 56 height 19
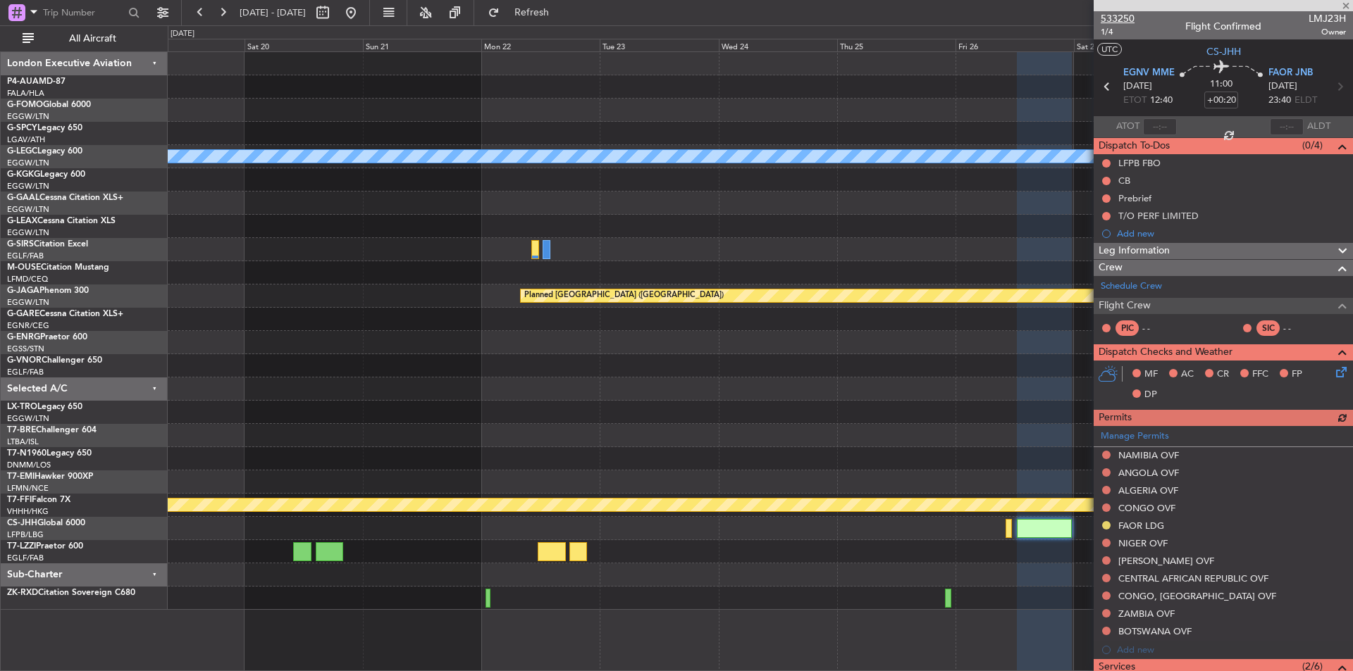
click at [1129, 14] on span "533250" at bounding box center [1117, 18] width 34 height 15
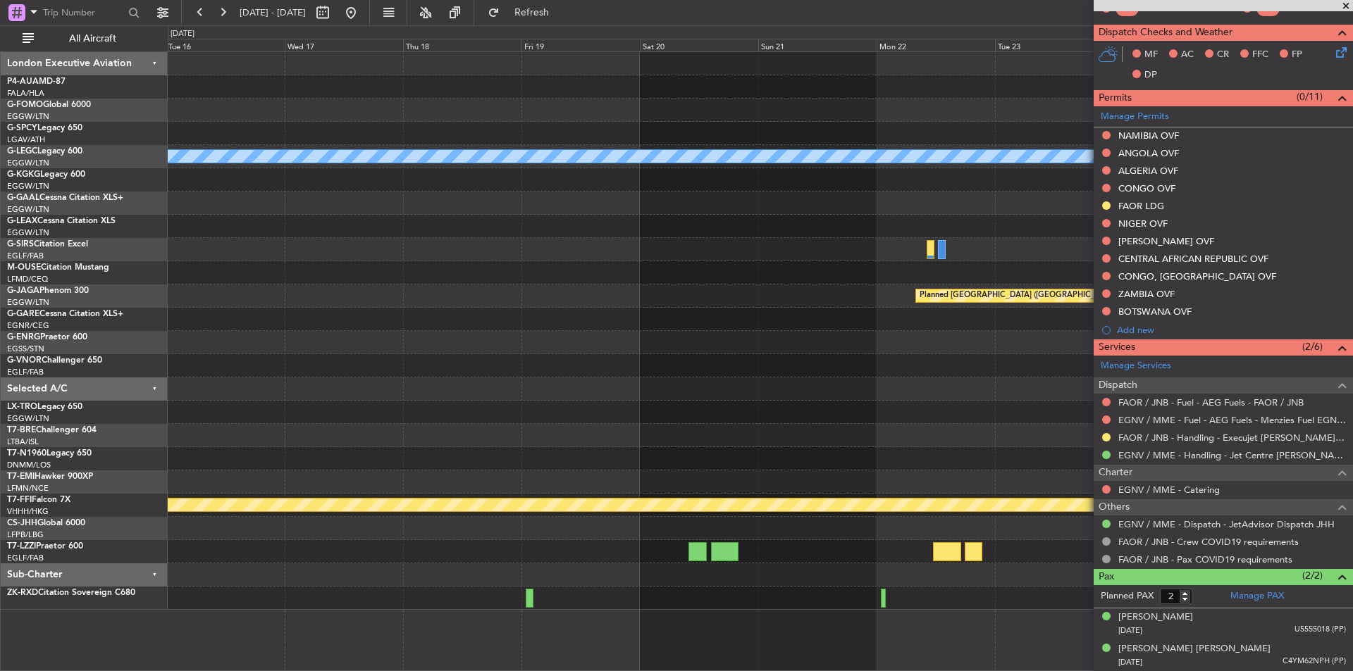
click at [908, 434] on div at bounding box center [760, 435] width 1184 height 23
click at [362, 14] on button at bounding box center [351, 12] width 23 height 23
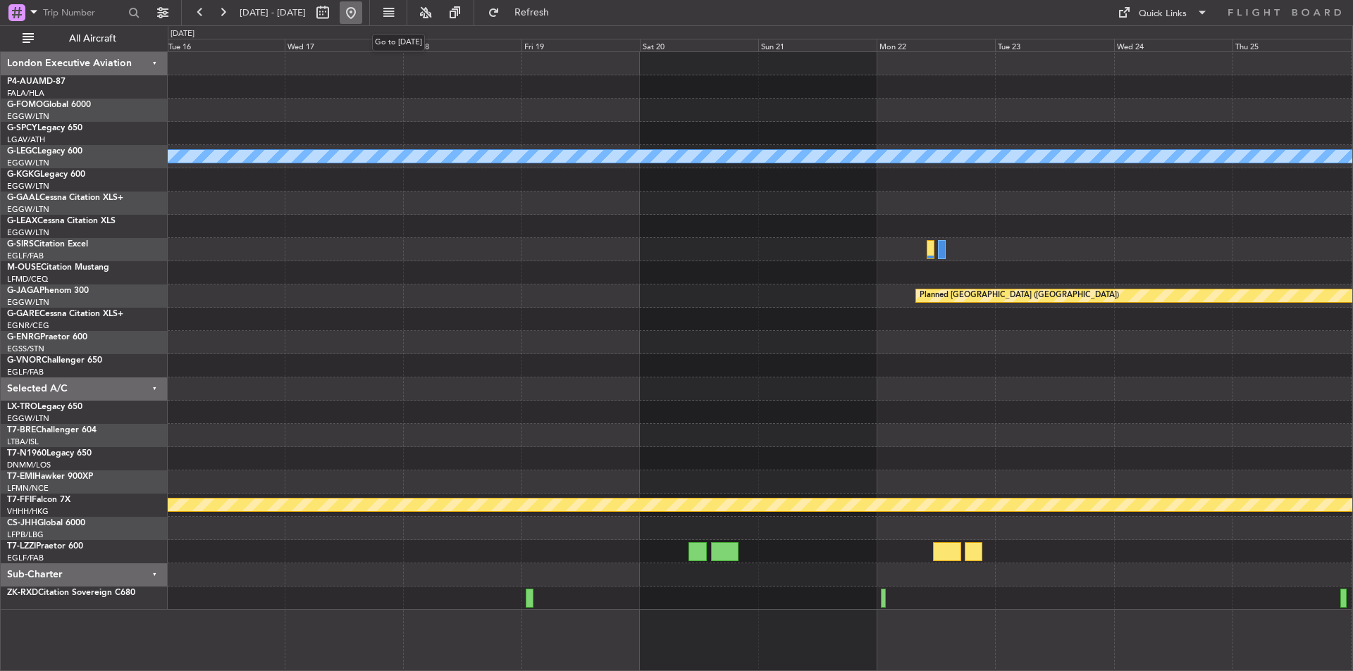
scroll to position [0, 0]
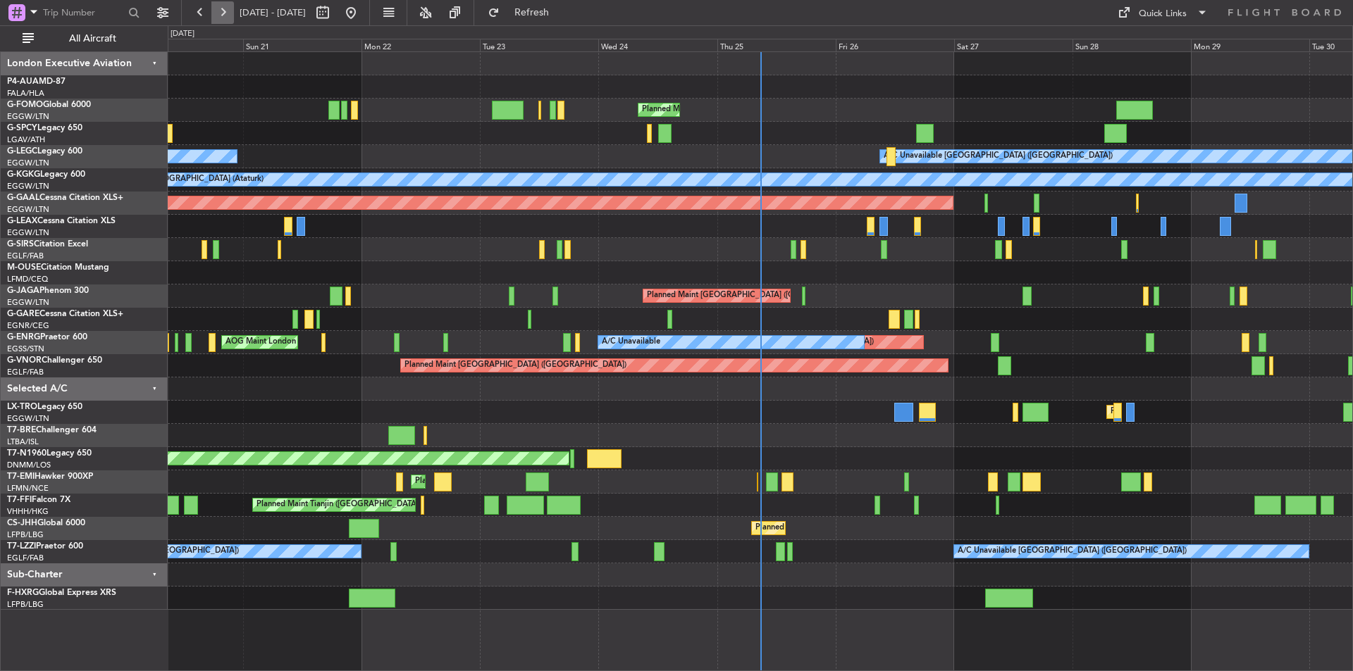
click at [216, 14] on button at bounding box center [222, 12] width 23 height 23
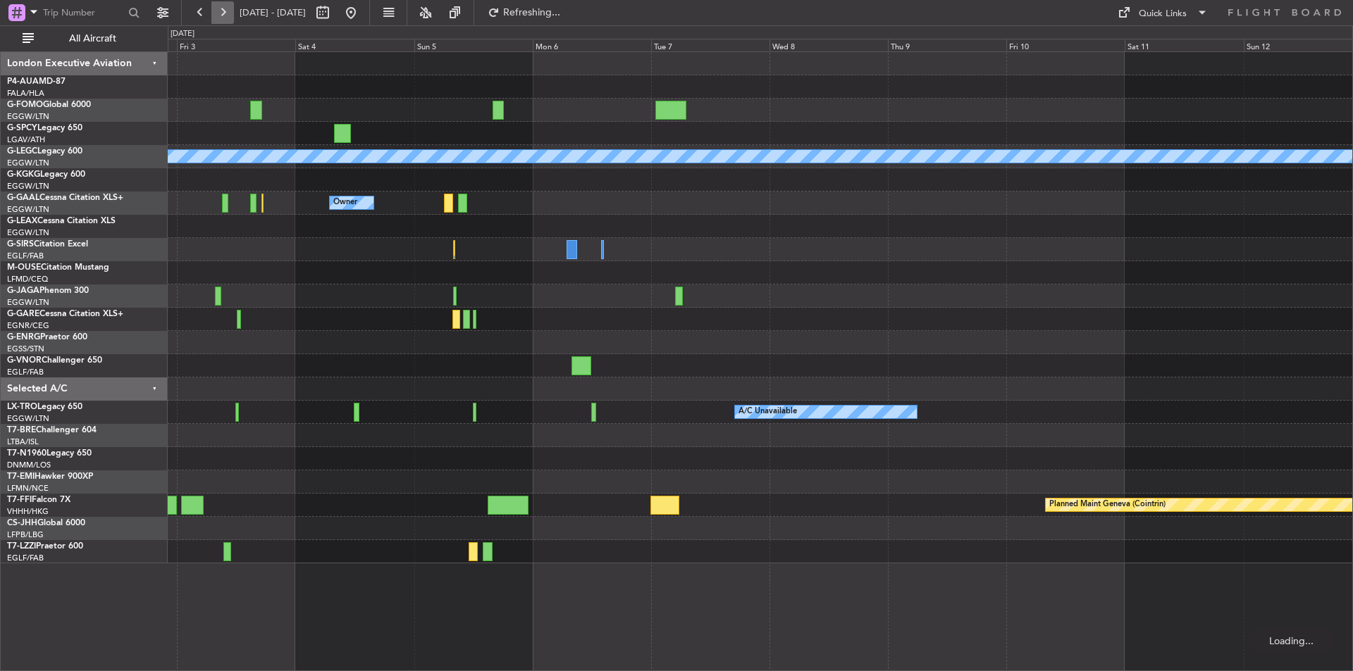
click at [216, 14] on button at bounding box center [222, 12] width 23 height 23
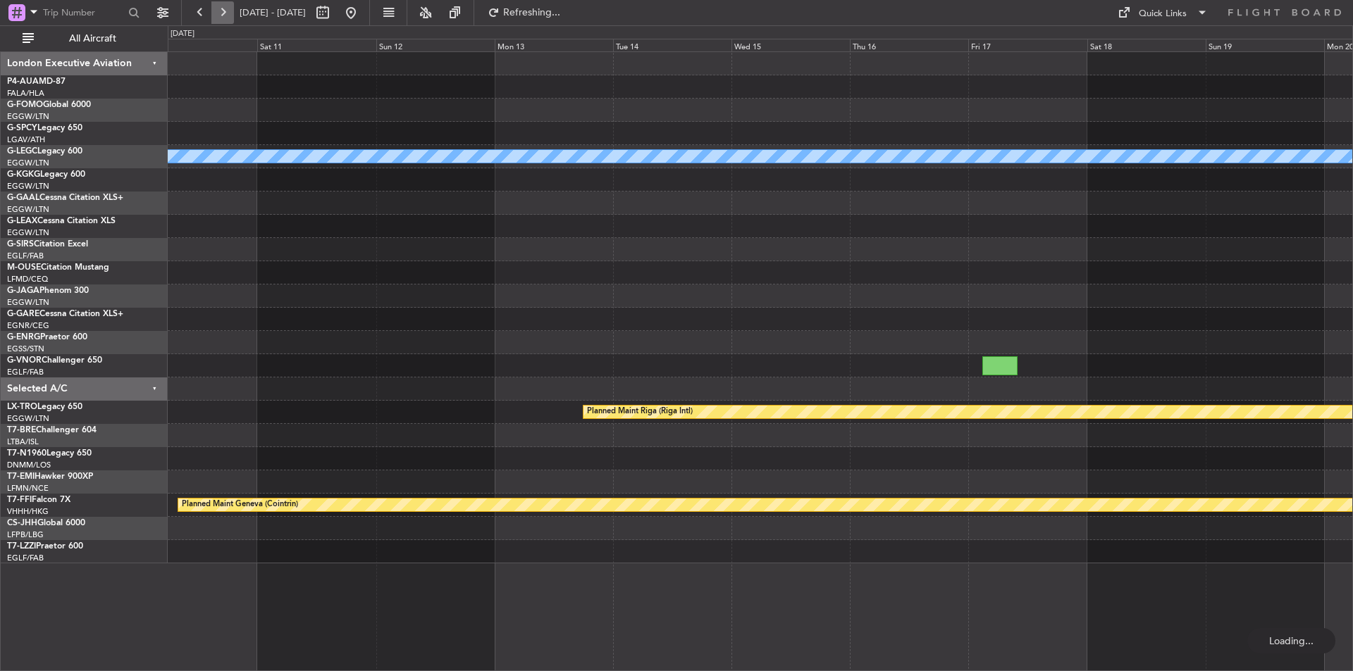
click at [216, 14] on button at bounding box center [222, 12] width 23 height 23
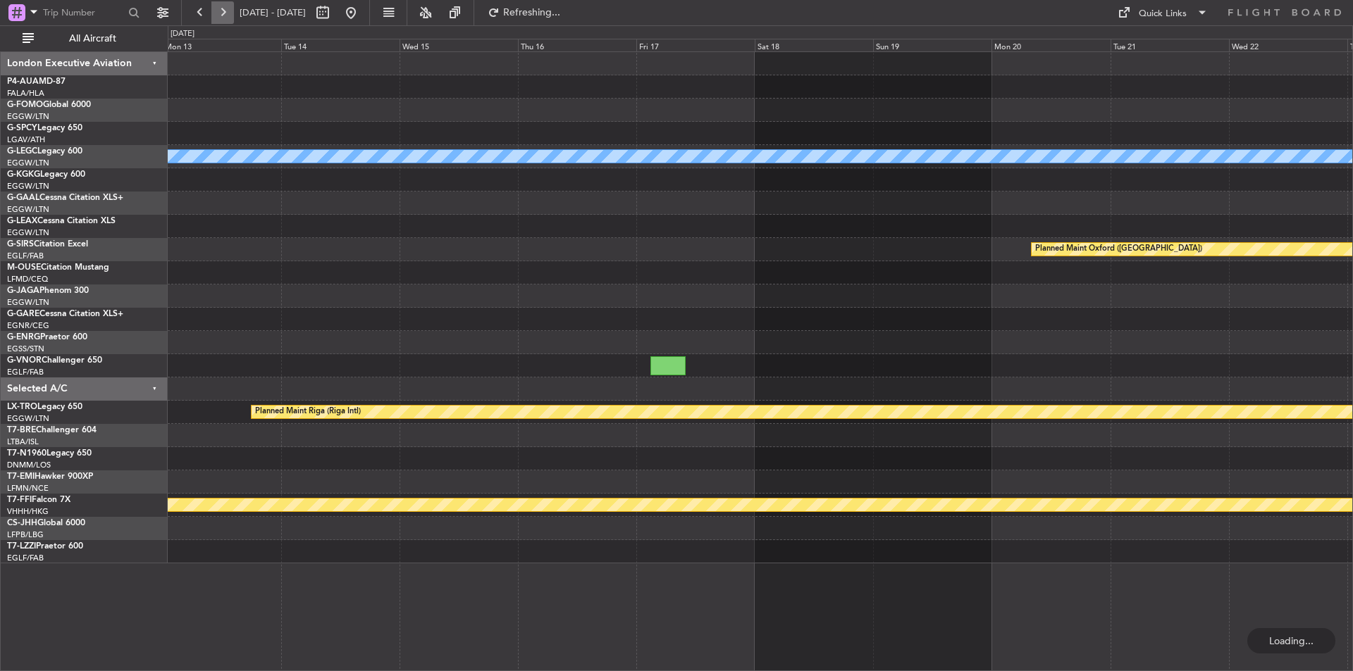
click at [216, 14] on button at bounding box center [222, 12] width 23 height 23
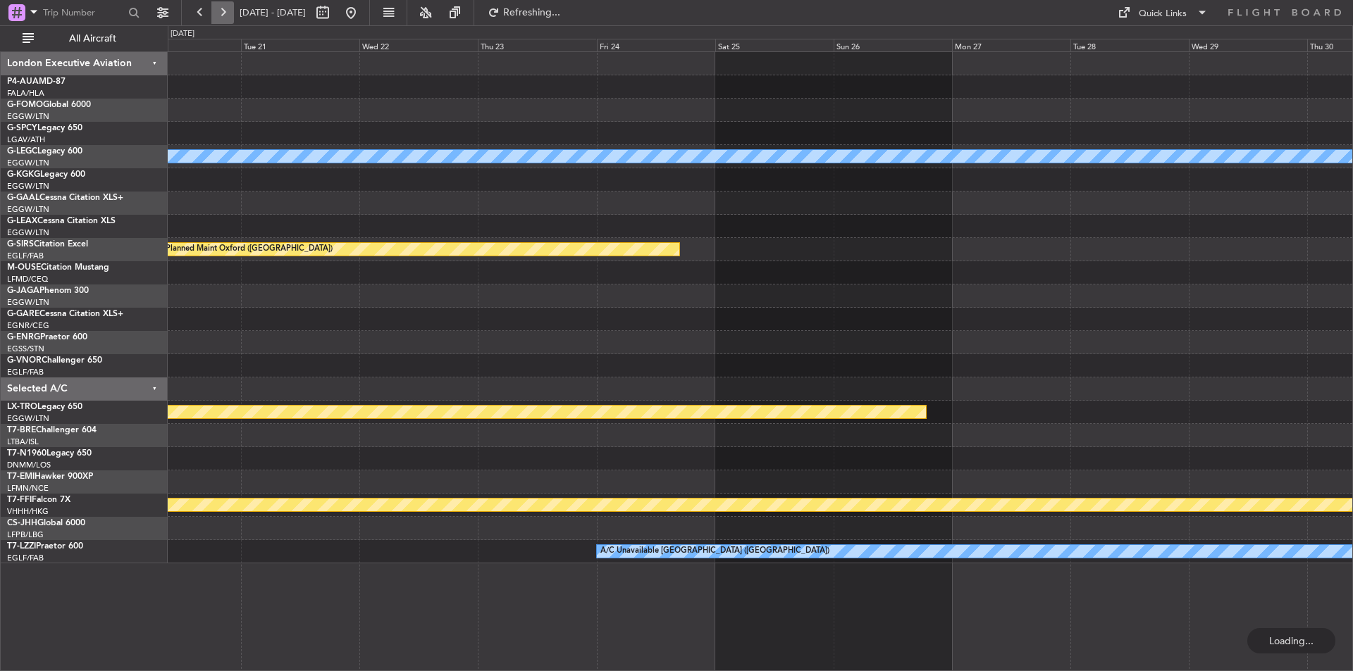
click at [216, 14] on button at bounding box center [222, 12] width 23 height 23
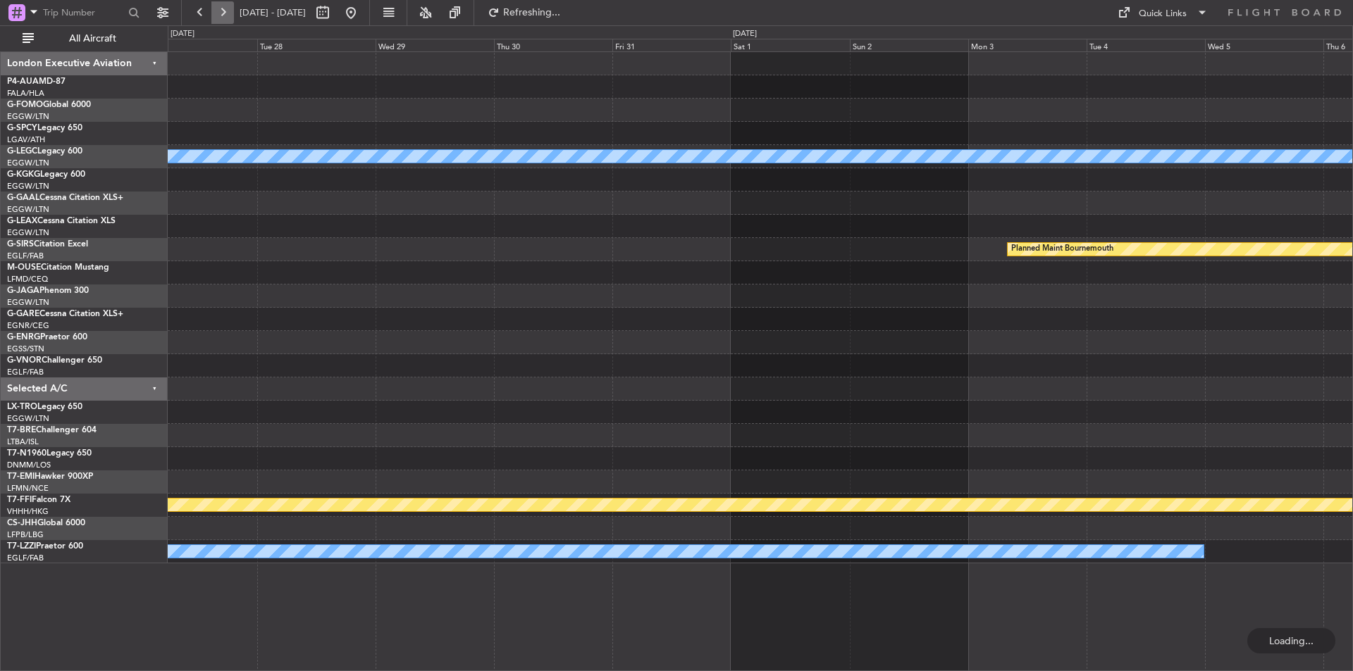
click at [216, 14] on button at bounding box center [222, 12] width 23 height 23
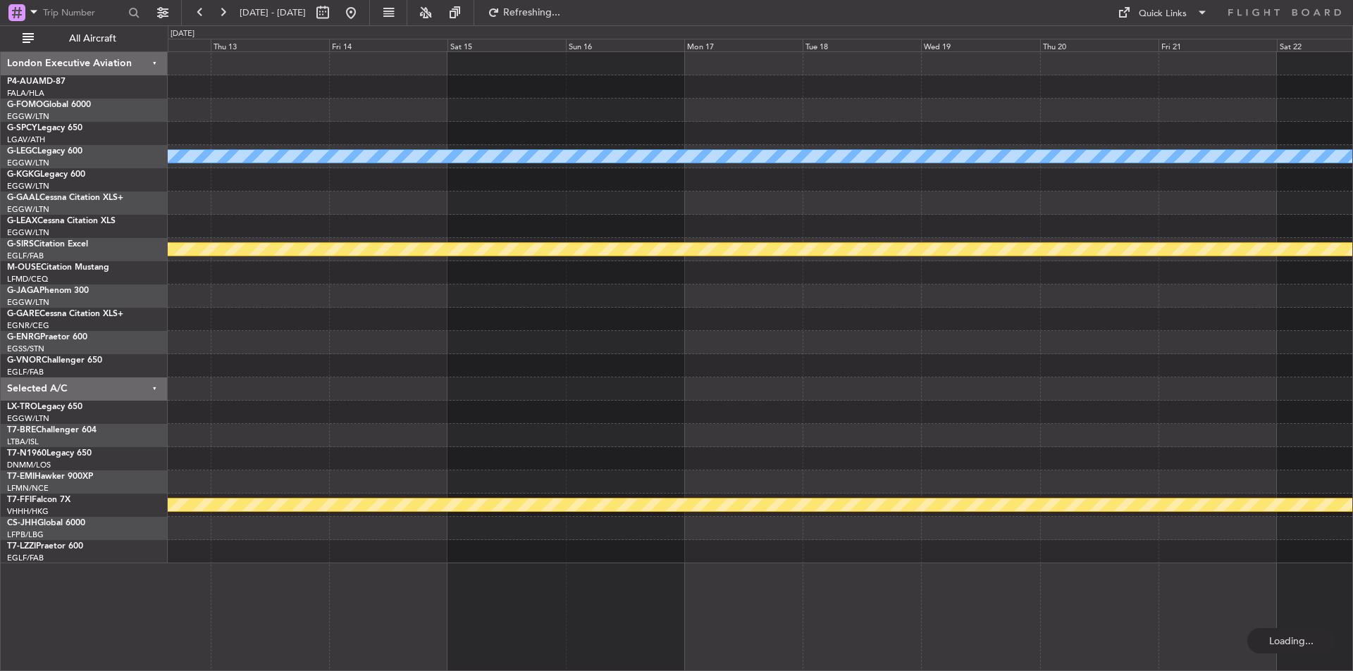
click at [216, 14] on button at bounding box center [222, 12] width 23 height 23
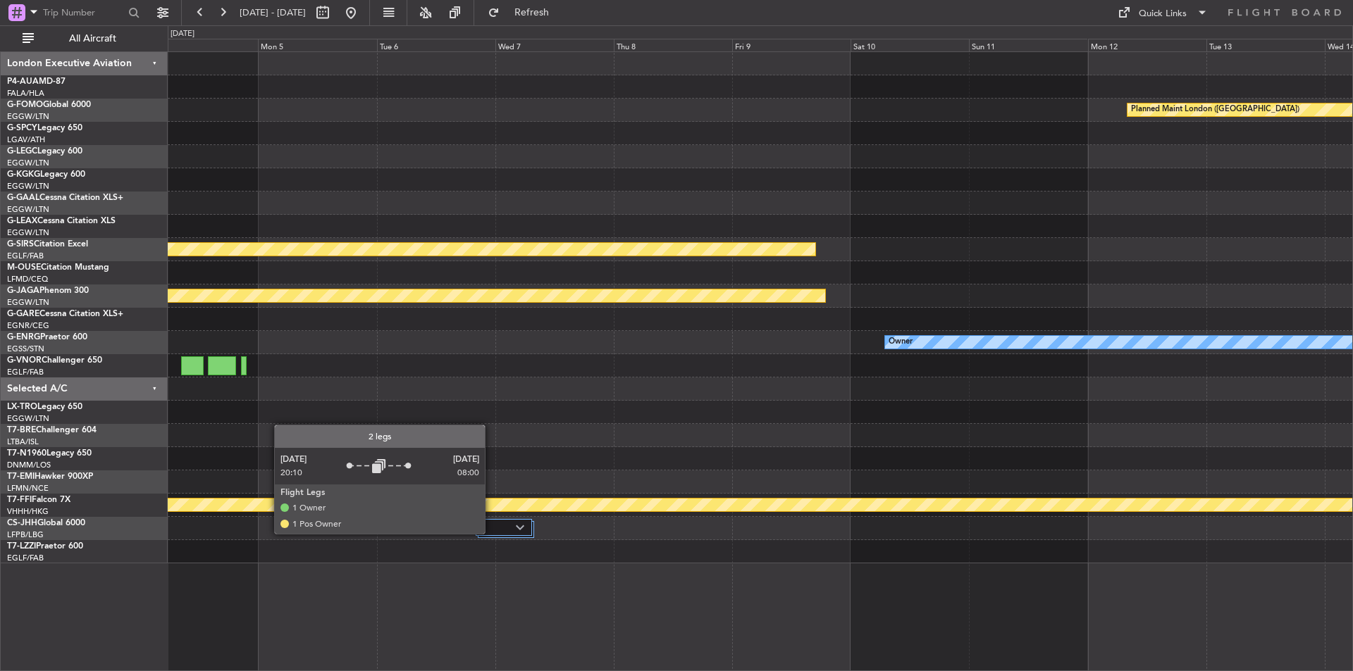
click at [491, 533] on div at bounding box center [503, 527] width 56 height 17
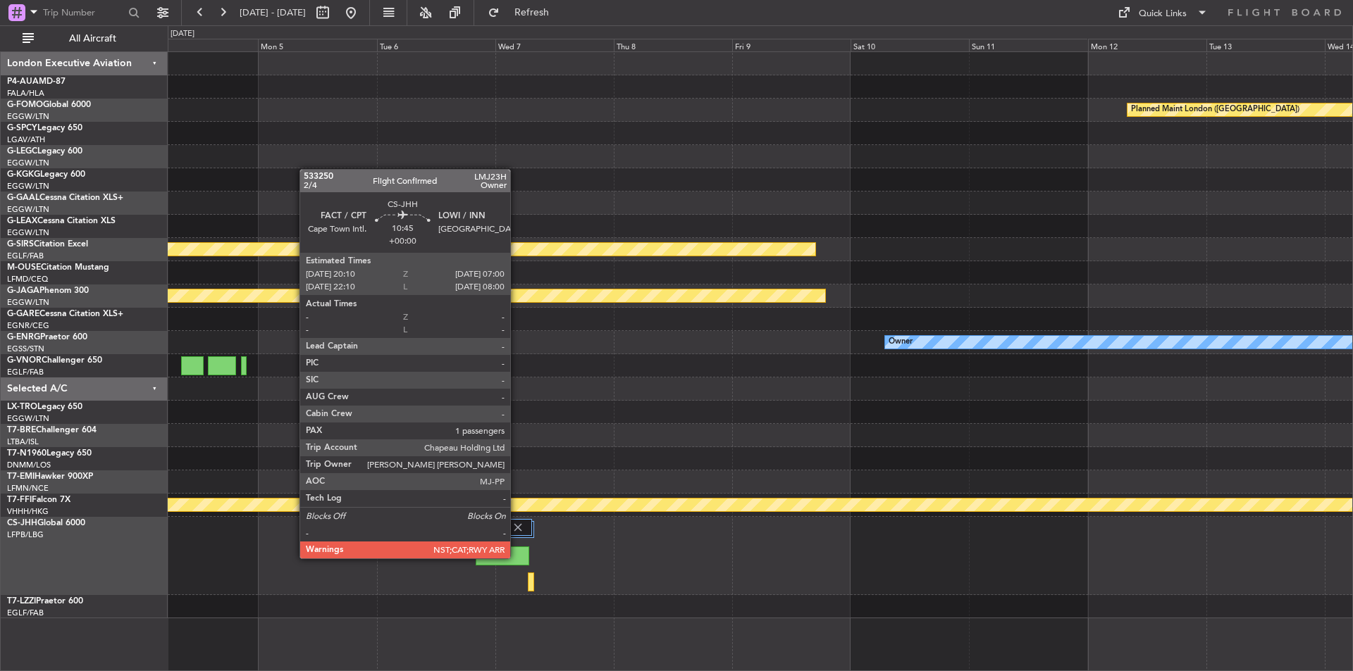
click at [515, 554] on div at bounding box center [502, 556] width 54 height 19
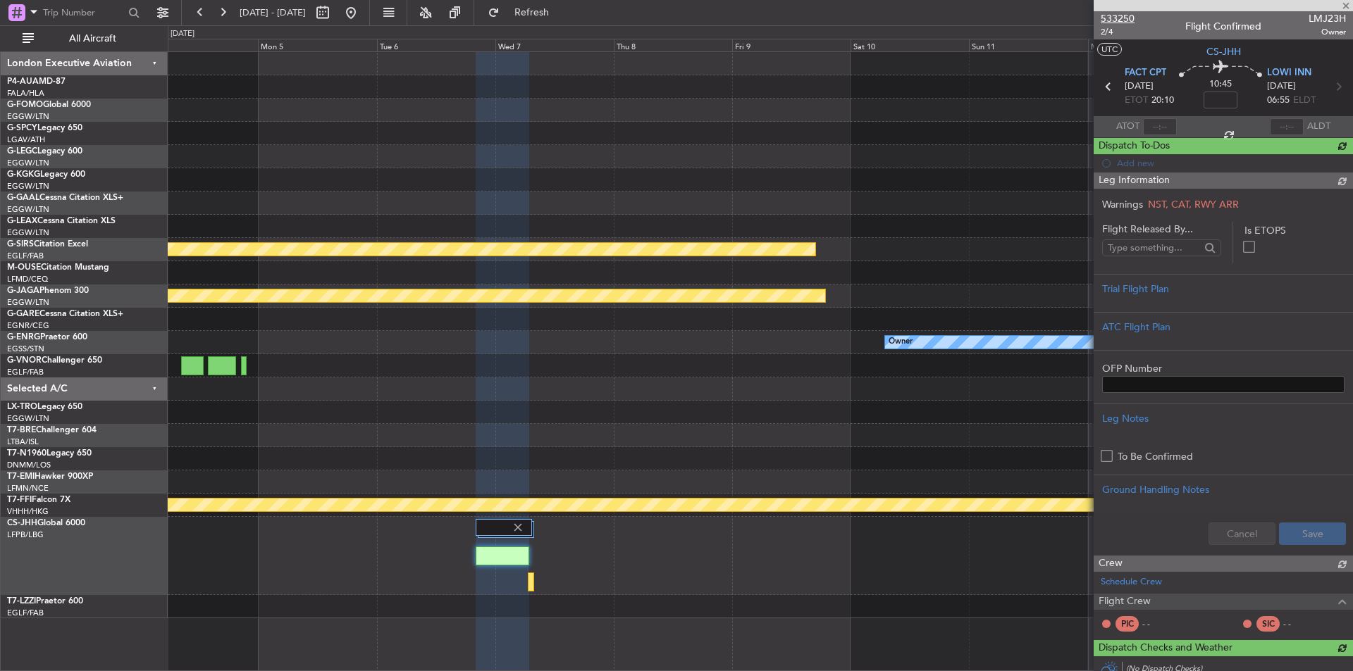
click at [1117, 19] on span "533250" at bounding box center [1117, 18] width 34 height 15
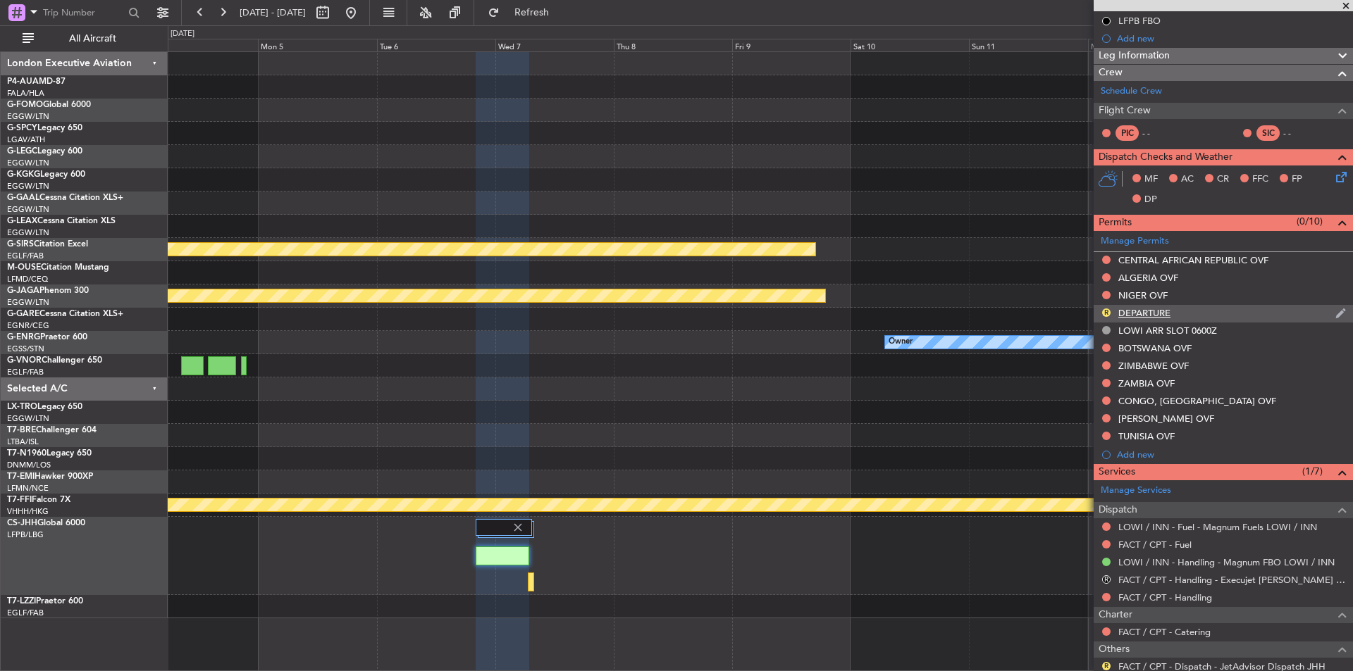
scroll to position [323, 0]
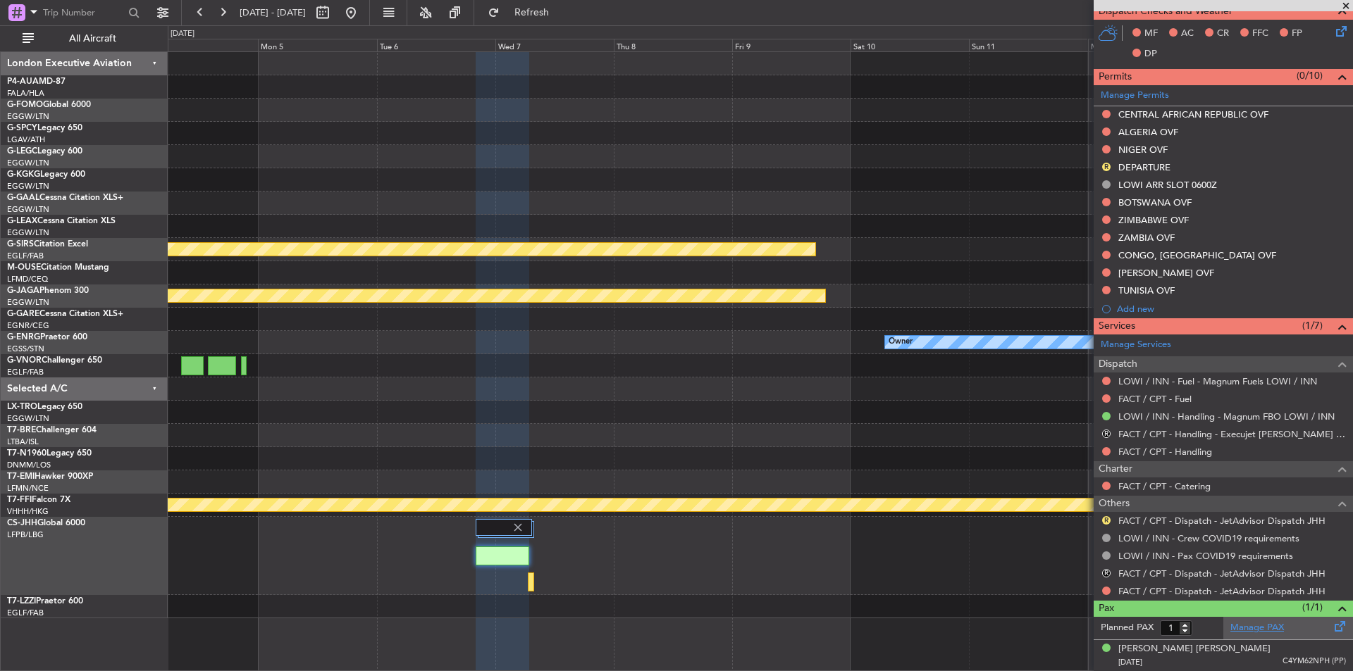
click at [1233, 629] on link "Manage PAX" at bounding box center [1257, 628] width 54 height 14
click at [547, 11] on span "Refresh" at bounding box center [531, 13] width 59 height 10
type input "2"
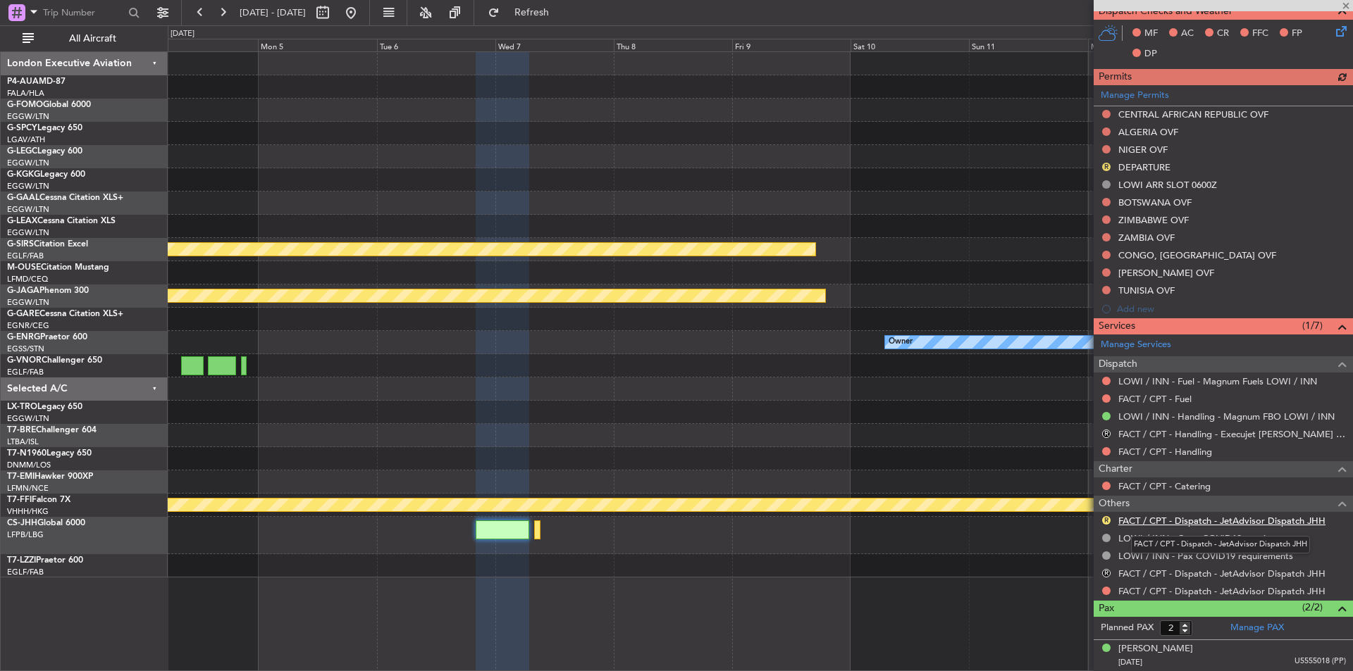
click at [1168, 515] on link "FACT / CPT - Dispatch - JetAdvisor Dispatch JHH" at bounding box center [1221, 521] width 207 height 12
click at [370, 24] on fb-range-datepicker "04 Jan 2026 - 14 Jan 2026" at bounding box center [275, 12] width 189 height 25
click at [362, 17] on button at bounding box center [351, 12] width 23 height 23
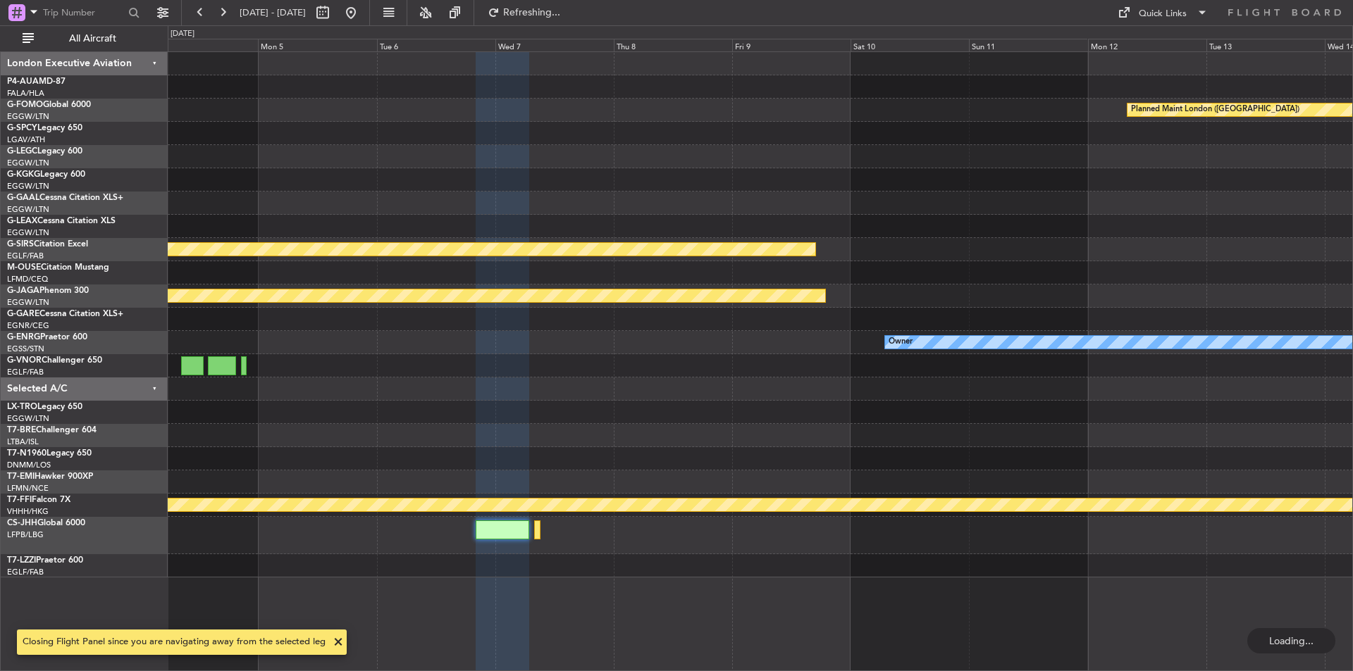
scroll to position [0, 0]
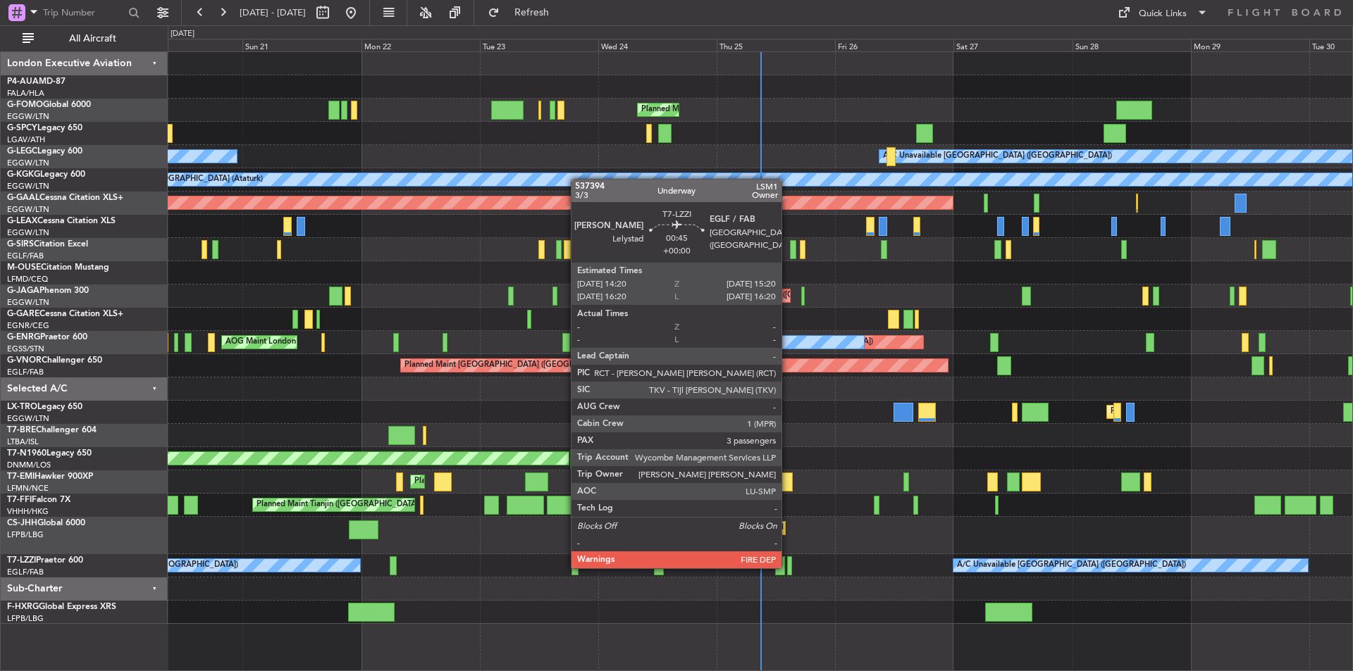
click at [788, 567] on div at bounding box center [790, 566] width 6 height 19
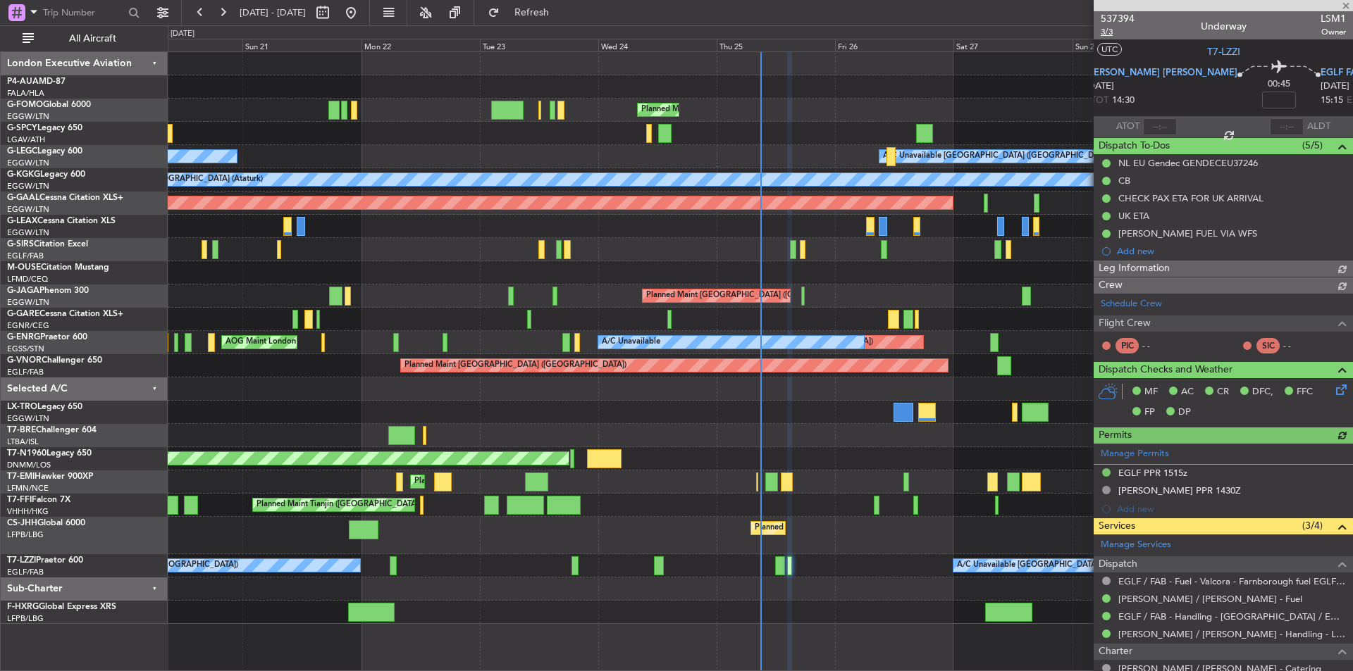
click at [1106, 32] on span "3/3" at bounding box center [1117, 32] width 34 height 12
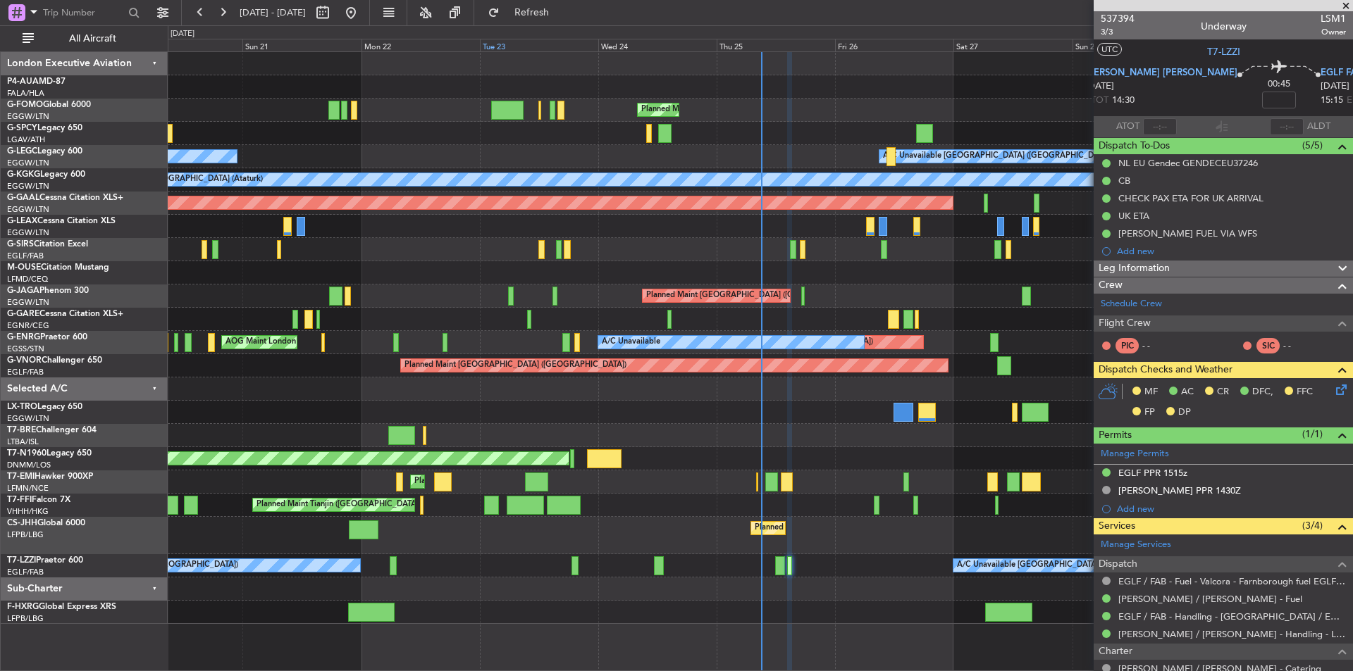
click at [583, 43] on div "Tue 23" at bounding box center [539, 45] width 118 height 13
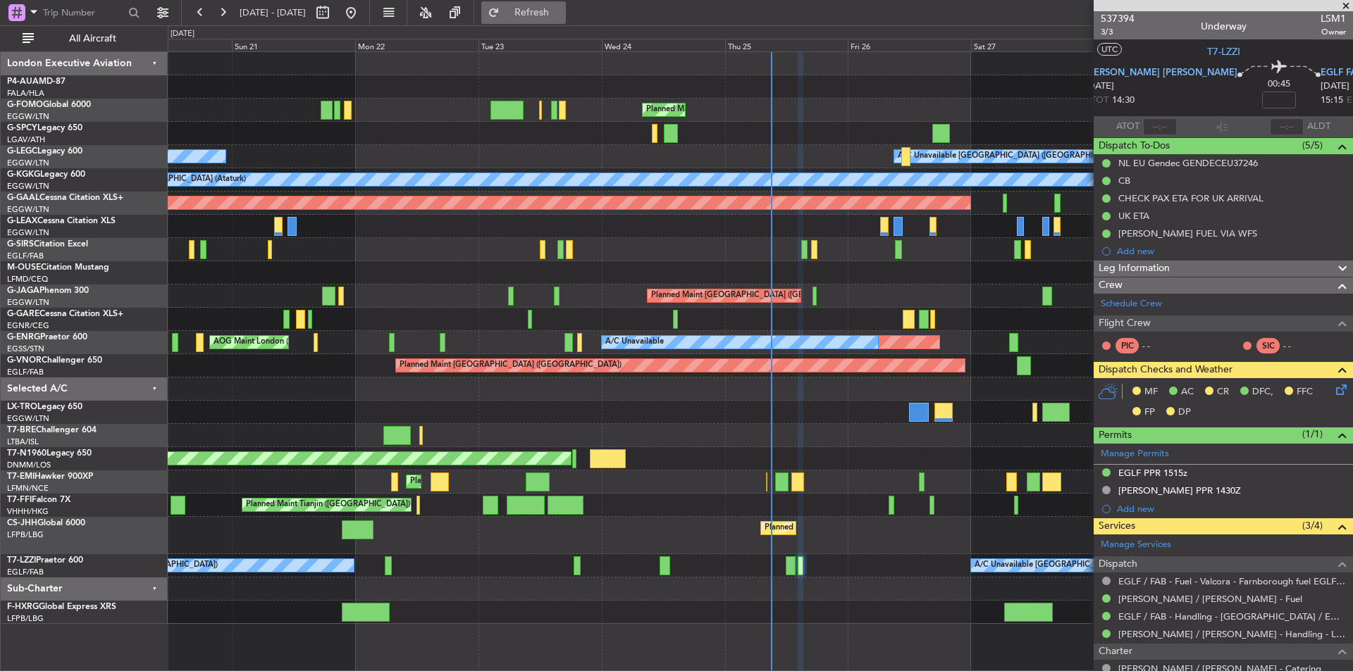
click at [557, 8] on span "Refresh" at bounding box center [531, 13] width 59 height 10
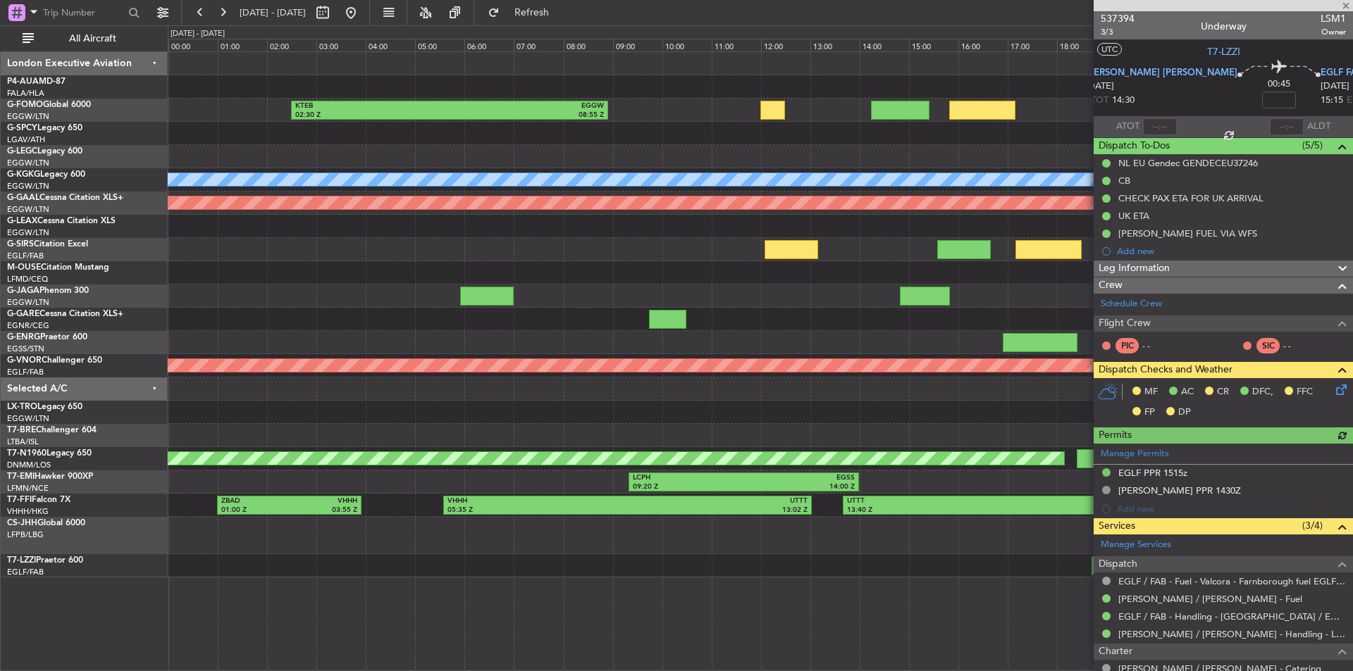
click at [573, 34] on div "0 0 00:00 01:00 02:00 03:00 04:00 05:00 06:00 Wednesday - 24 Sep 07:00 Tuesday …" at bounding box center [759, 38] width 1183 height 25
click at [573, 45] on div "08:00" at bounding box center [588, 45] width 49 height 13
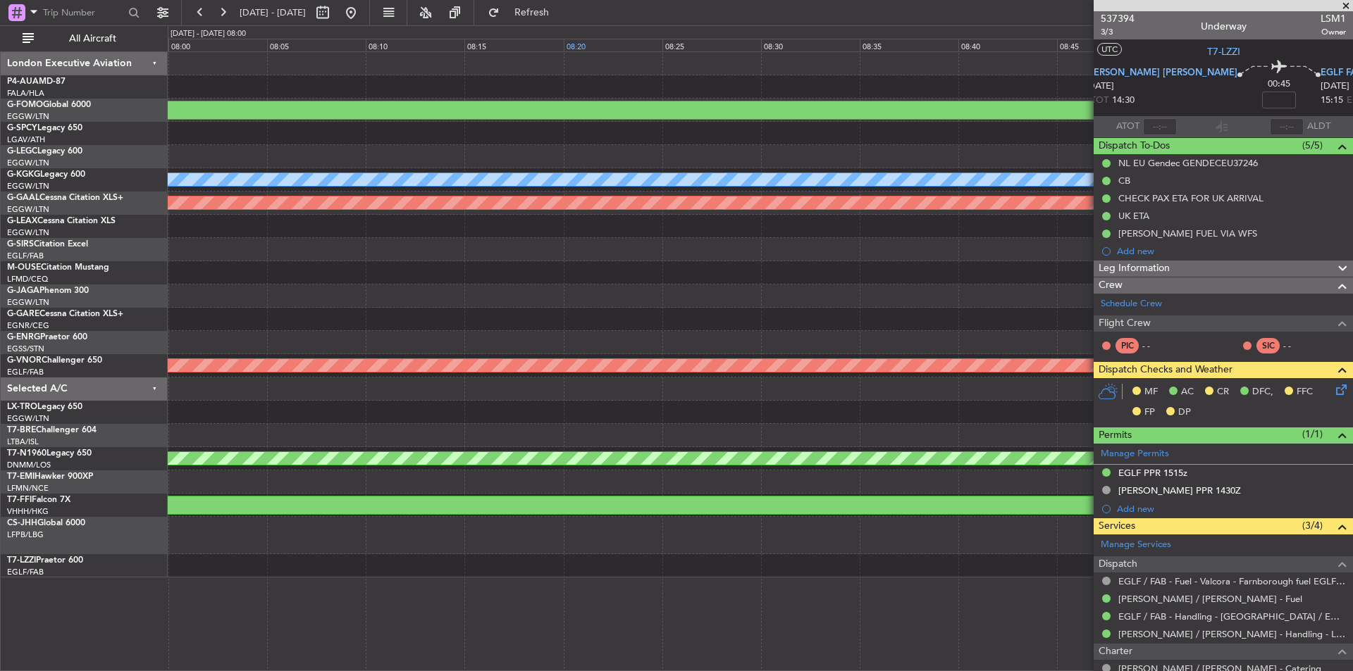
click at [580, 46] on div "08:20" at bounding box center [613, 45] width 99 height 13
click at [214, 35] on div "Tuesday - 23 Sep, 08:00" at bounding box center [207, 34] width 75 height 12
click at [213, 35] on div "Tuesday - 23 Sep, 08:00" at bounding box center [207, 34] width 75 height 12
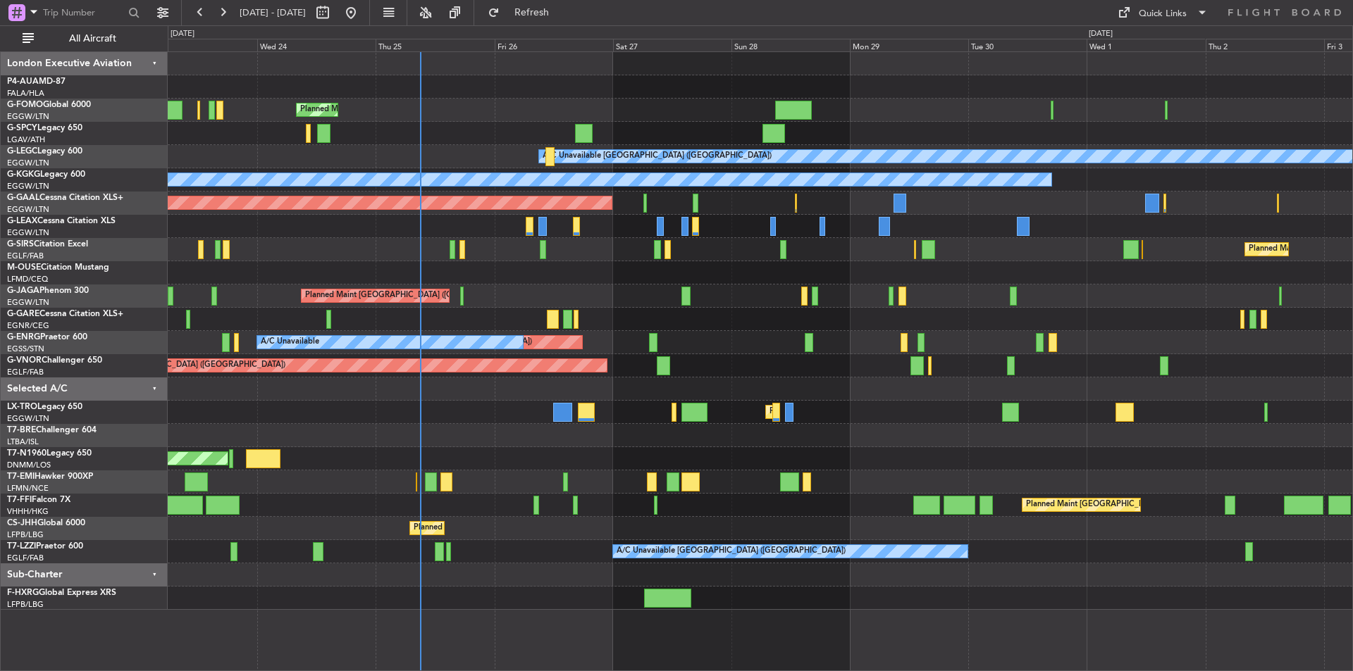
click at [592, 266] on div "Planned Maint London (Luton) A/C Unavailable London (Luton) A/C Unavailable A/C…" at bounding box center [760, 331] width 1184 height 558
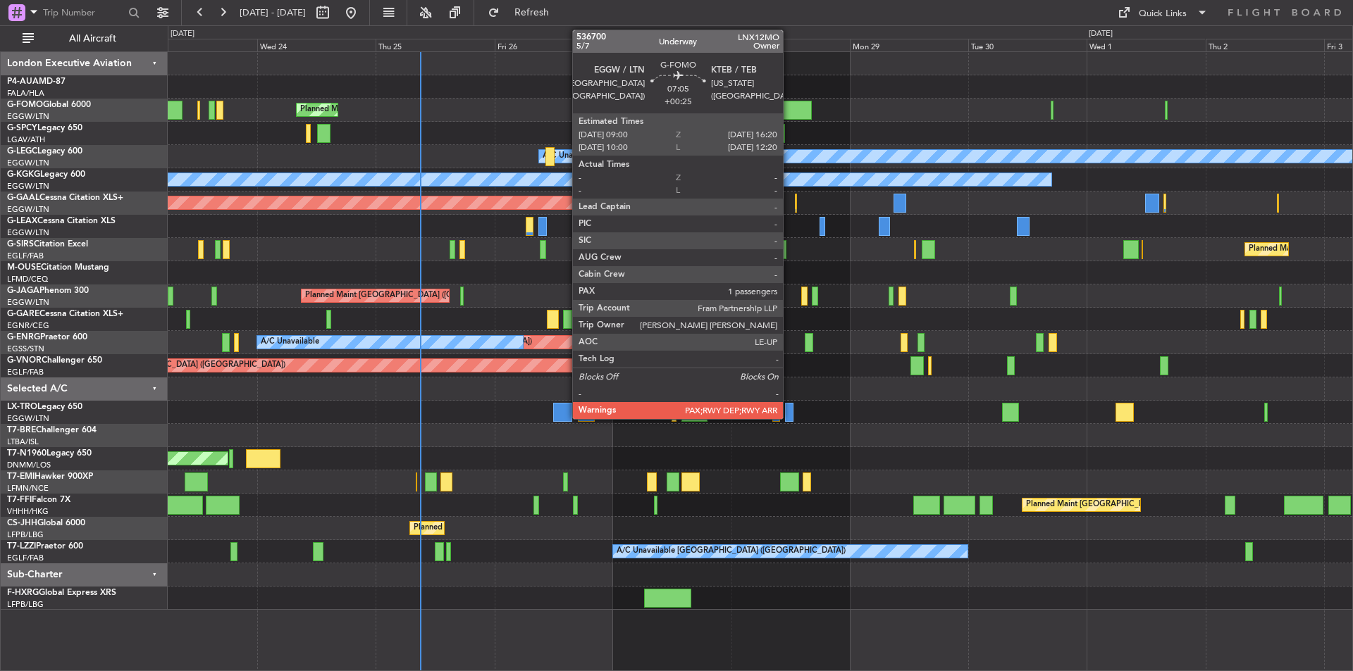
click at [789, 112] on div at bounding box center [793, 110] width 37 height 19
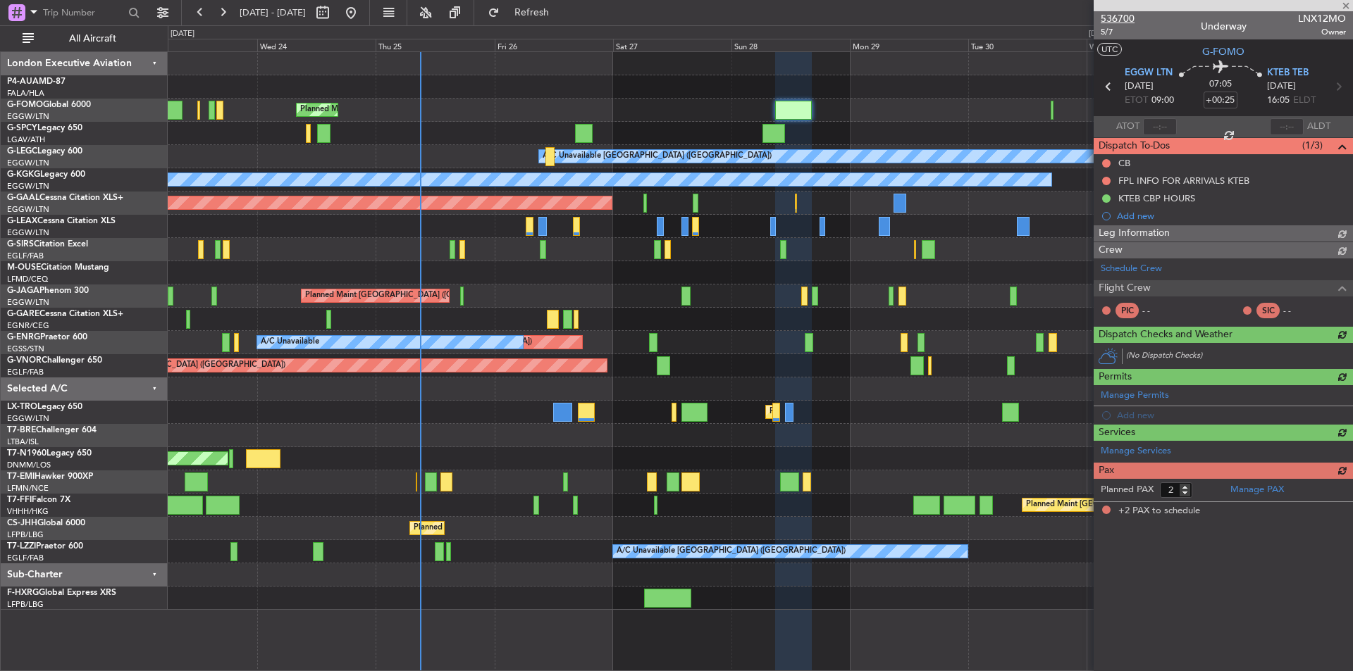
click at [1119, 22] on span "536700" at bounding box center [1117, 18] width 34 height 15
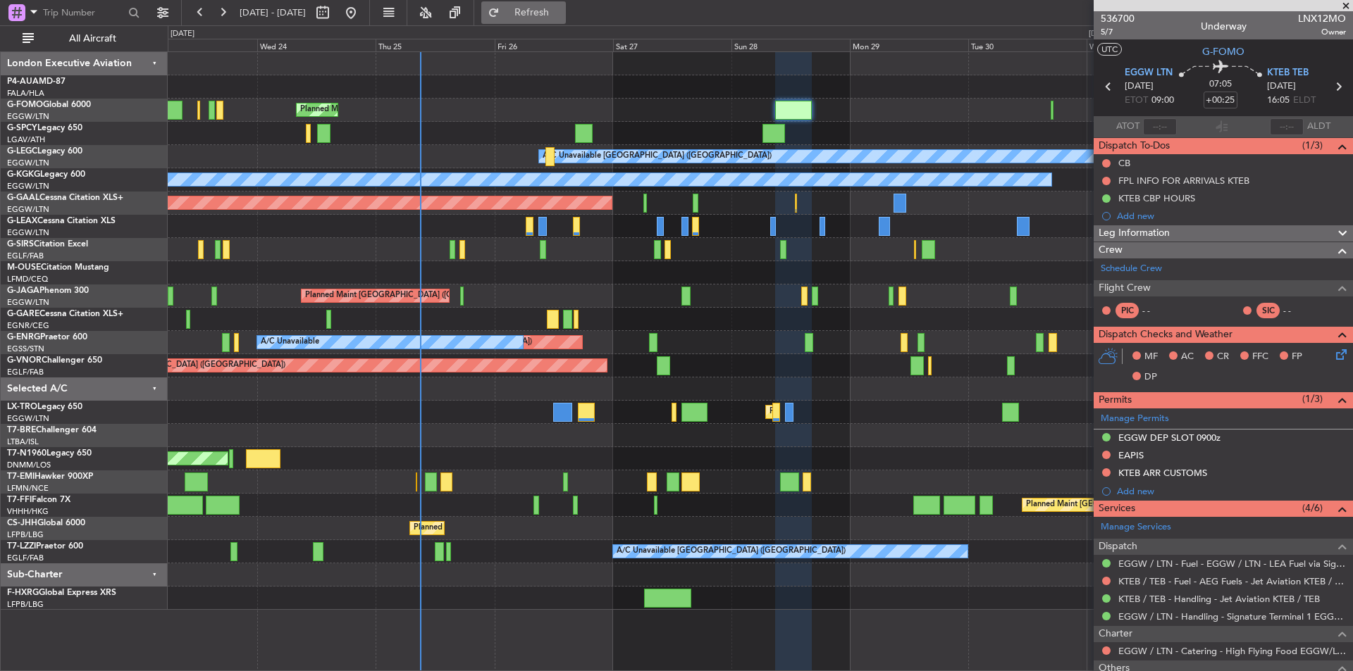
click at [558, 11] on span "Refresh" at bounding box center [531, 13] width 59 height 10
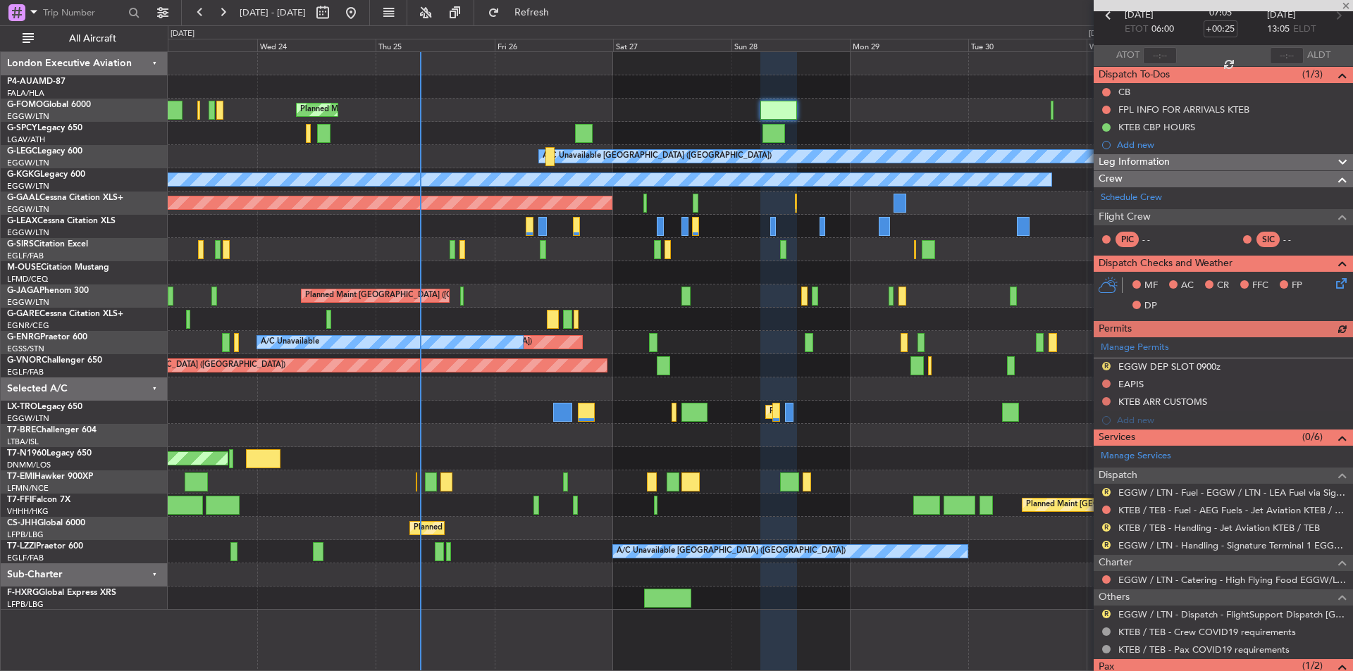
scroll to position [147, 0]
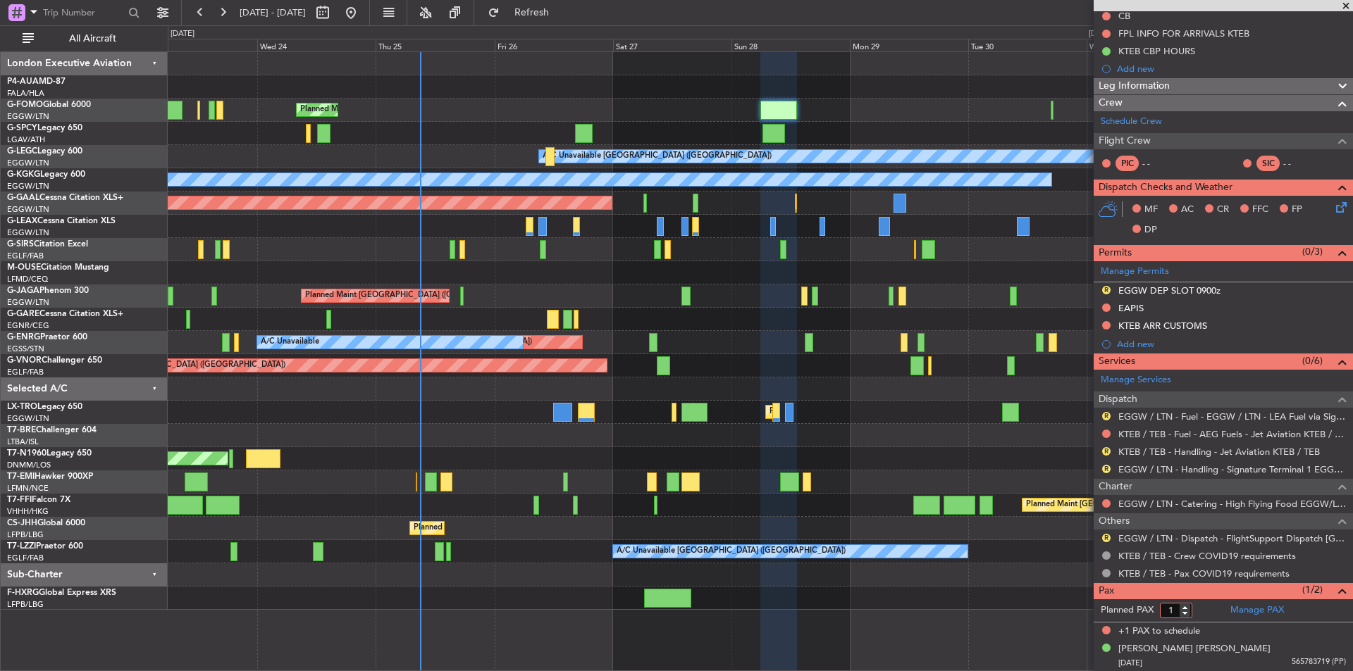
type input "1"
click at [1183, 611] on input "1" at bounding box center [1176, 610] width 32 height 15
click at [1207, 614] on form "Planned PAX 1" at bounding box center [1158, 610] width 130 height 23
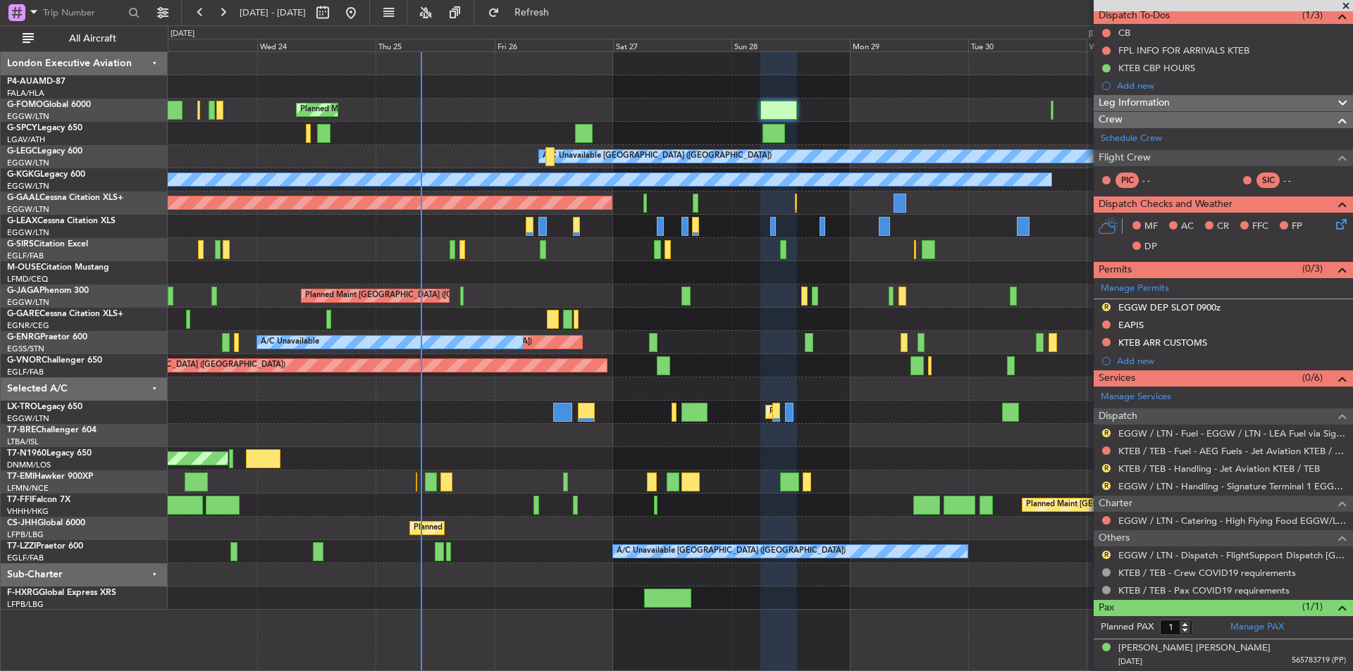
scroll to position [130, 0]
click at [1198, 557] on link "EGGW / LTN - Dispatch - FlightSupport Dispatch UK" at bounding box center [1232, 556] width 228 height 12
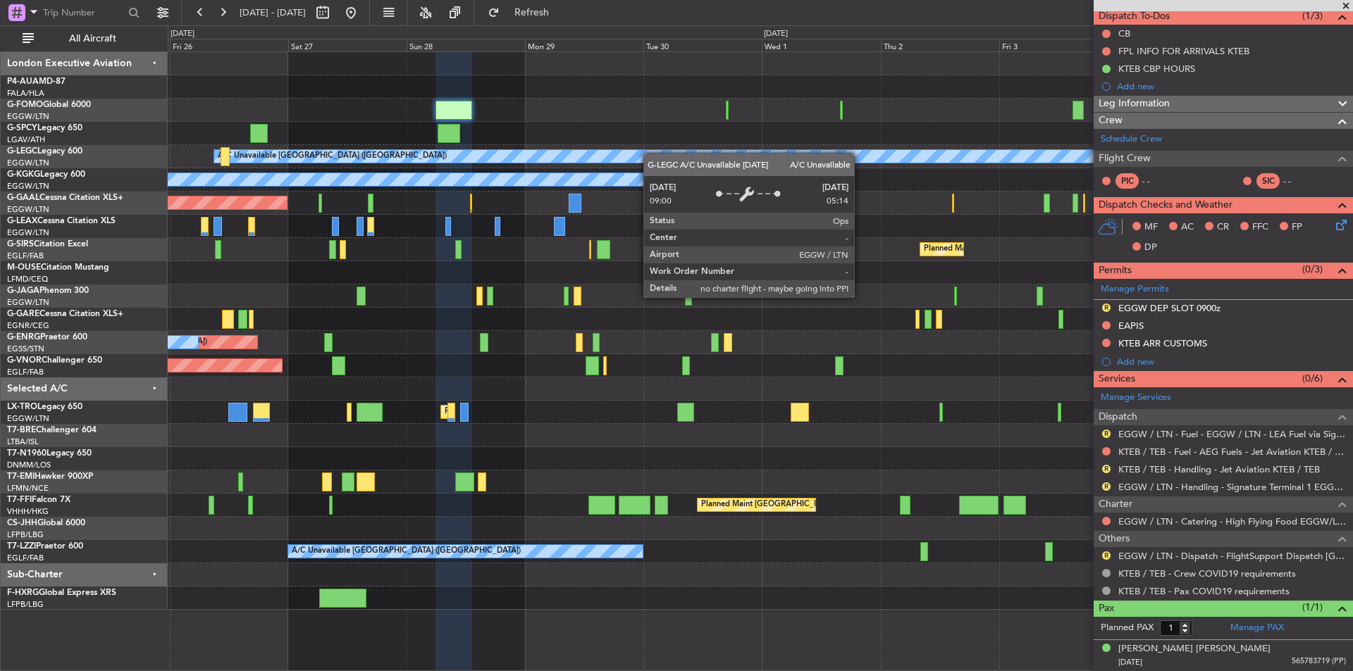
click at [575, 157] on div "Planned Maint London (Luton) A/C Unavailable London (Luton) A/C Unavailable Ist…" at bounding box center [760, 331] width 1184 height 558
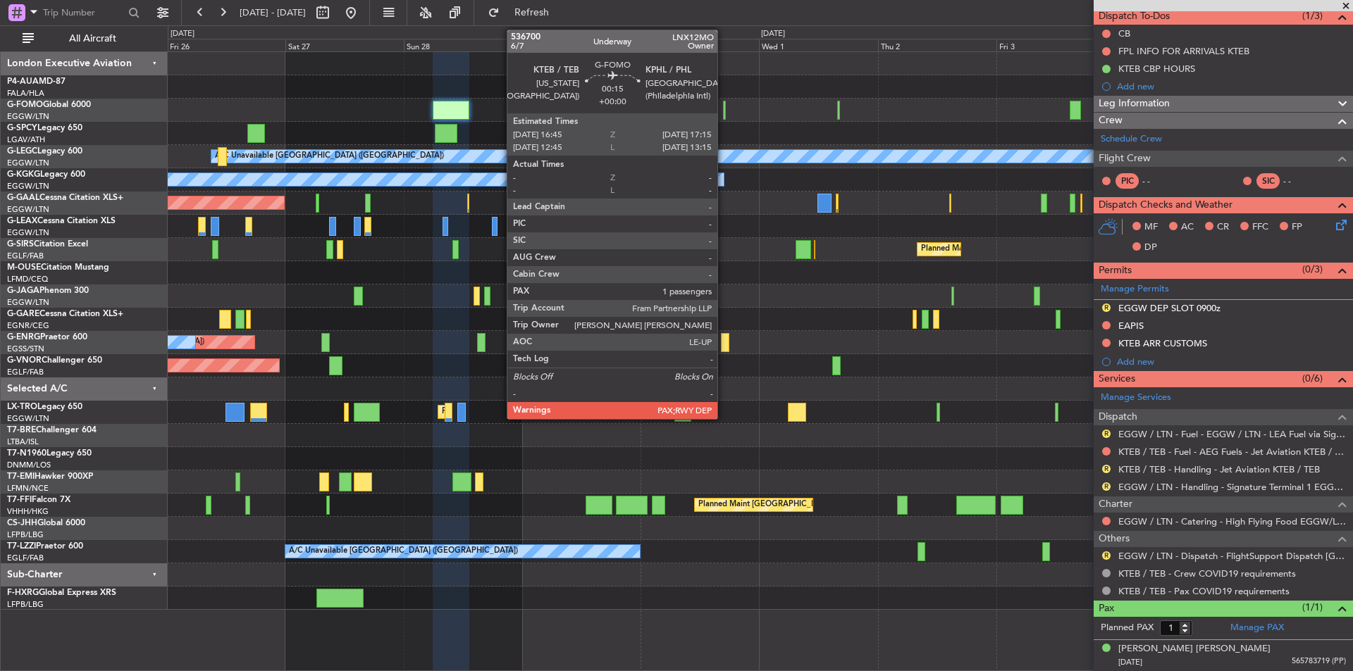
click at [723, 115] on div at bounding box center [724, 110] width 3 height 19
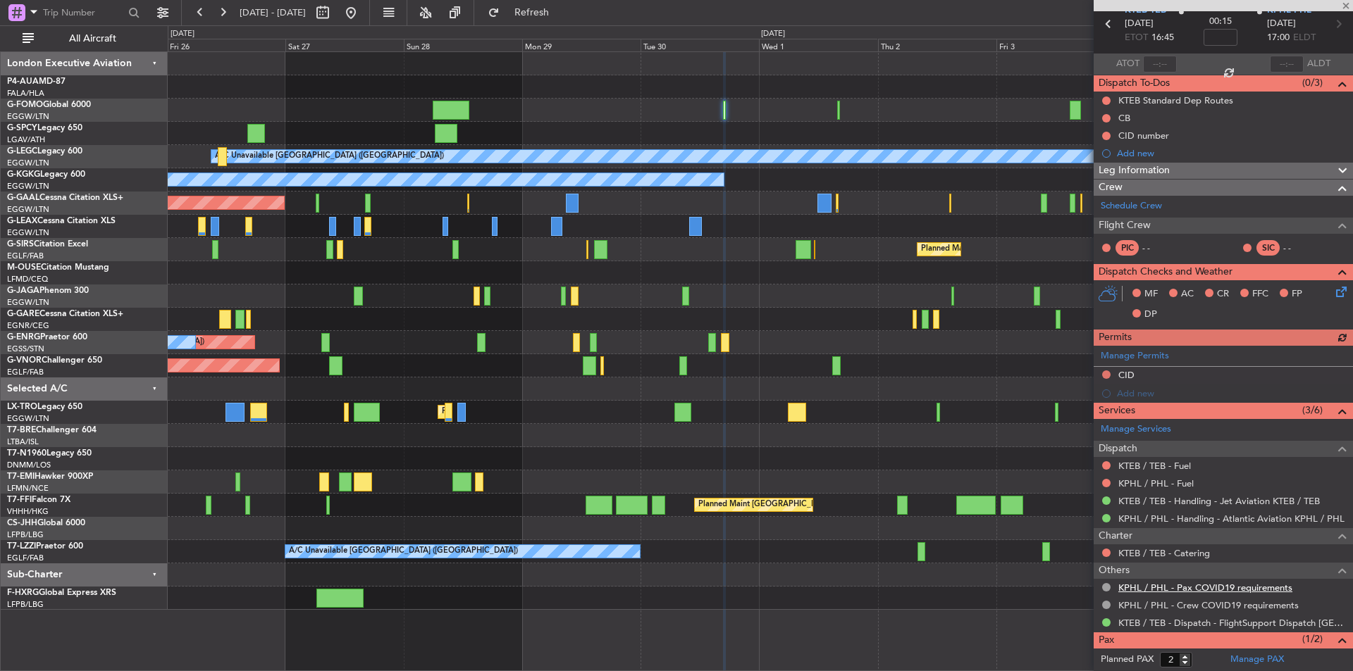
scroll to position [112, 0]
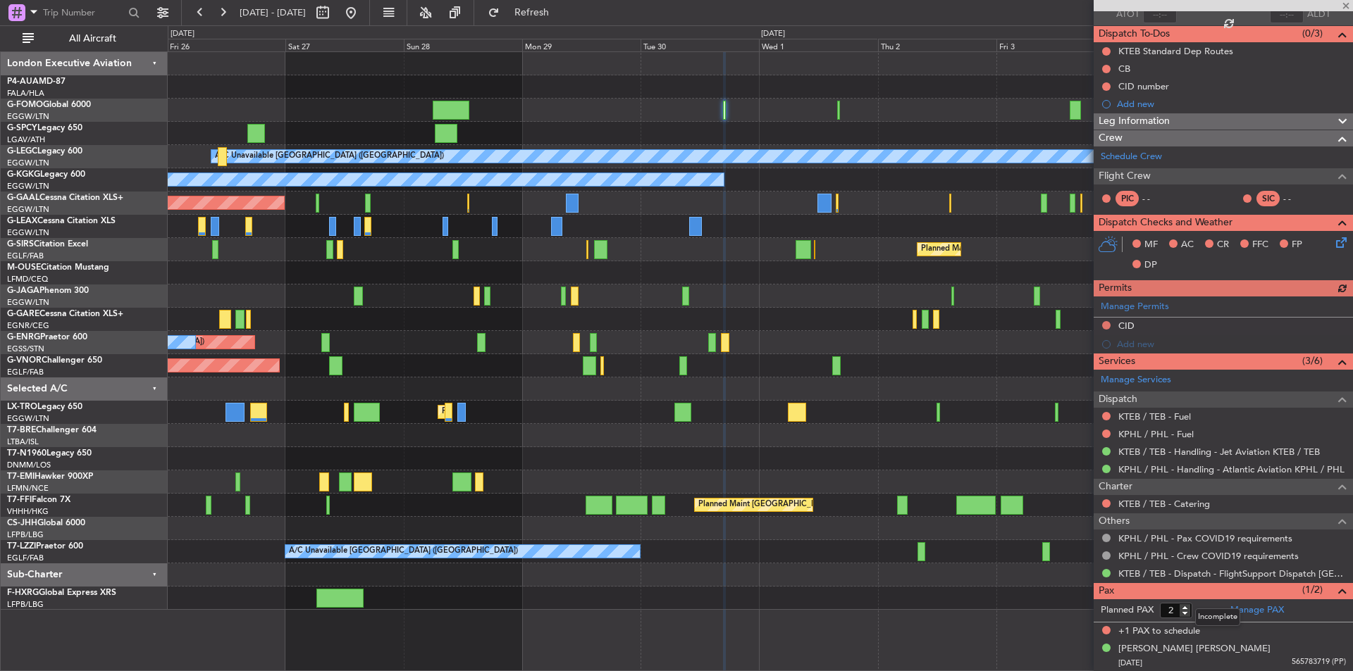
click at [1185, 614] on mat-tooltip-component "Incomplete" at bounding box center [1217, 617] width 65 height 37
click at [1184, 613] on body "26 Sep 2025 - 06 Oct 2025 Refresh Quick Links All Aircraft Planned Maint London…" at bounding box center [676, 335] width 1353 height 671
type input "1"
click at [1182, 612] on input "1" at bounding box center [1176, 610] width 32 height 15
click at [1223, 606] on div "Manage PAX" at bounding box center [1288, 610] width 130 height 23
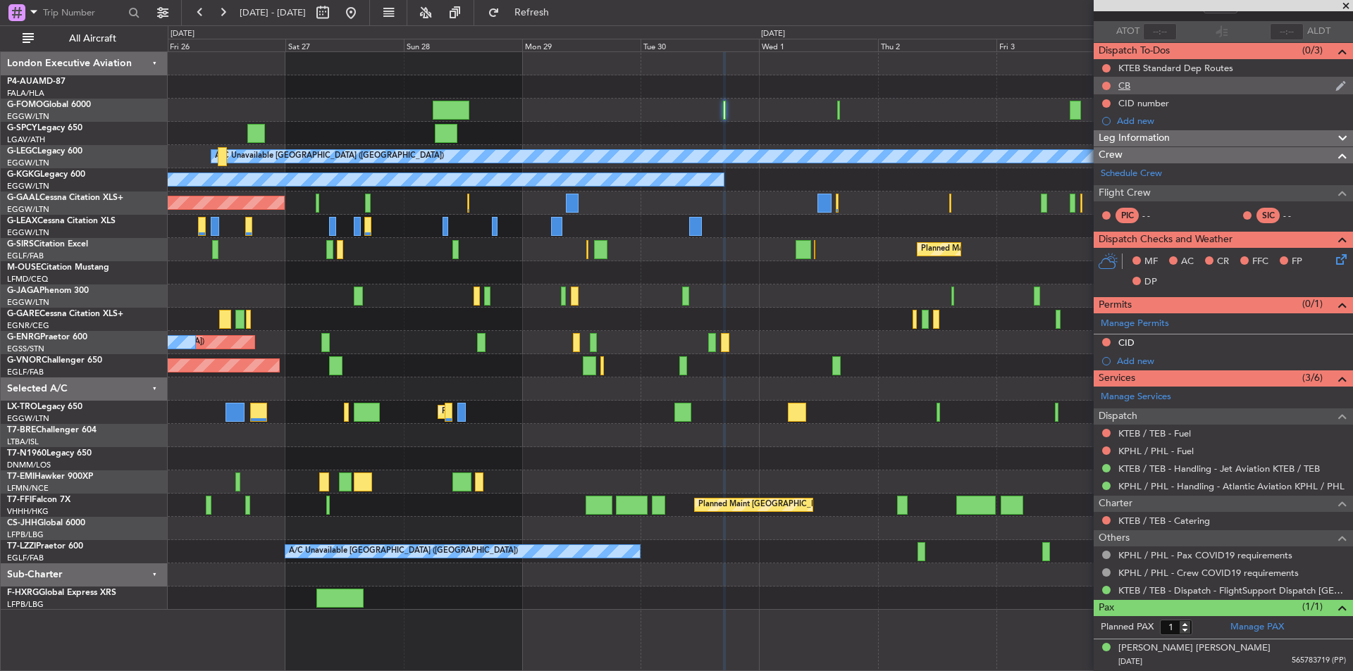
scroll to position [94, 0]
click at [362, 18] on button at bounding box center [351, 12] width 23 height 23
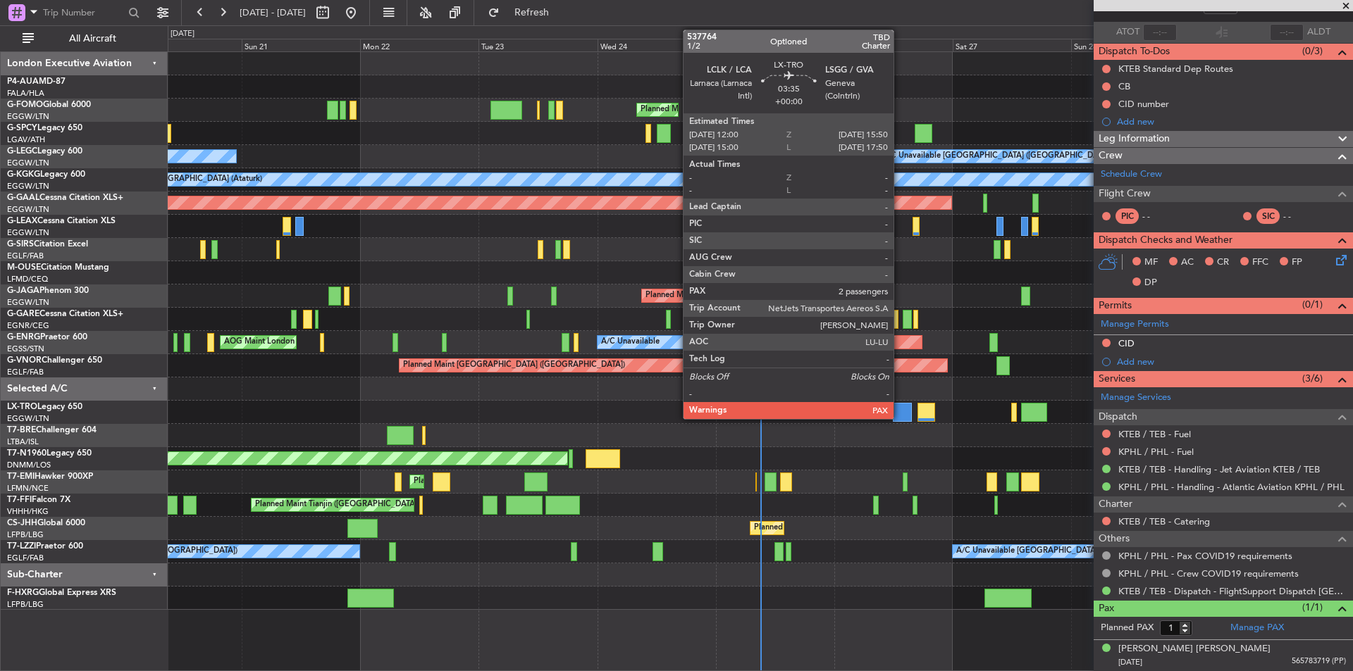
click at [900, 410] on div at bounding box center [902, 412] width 19 height 19
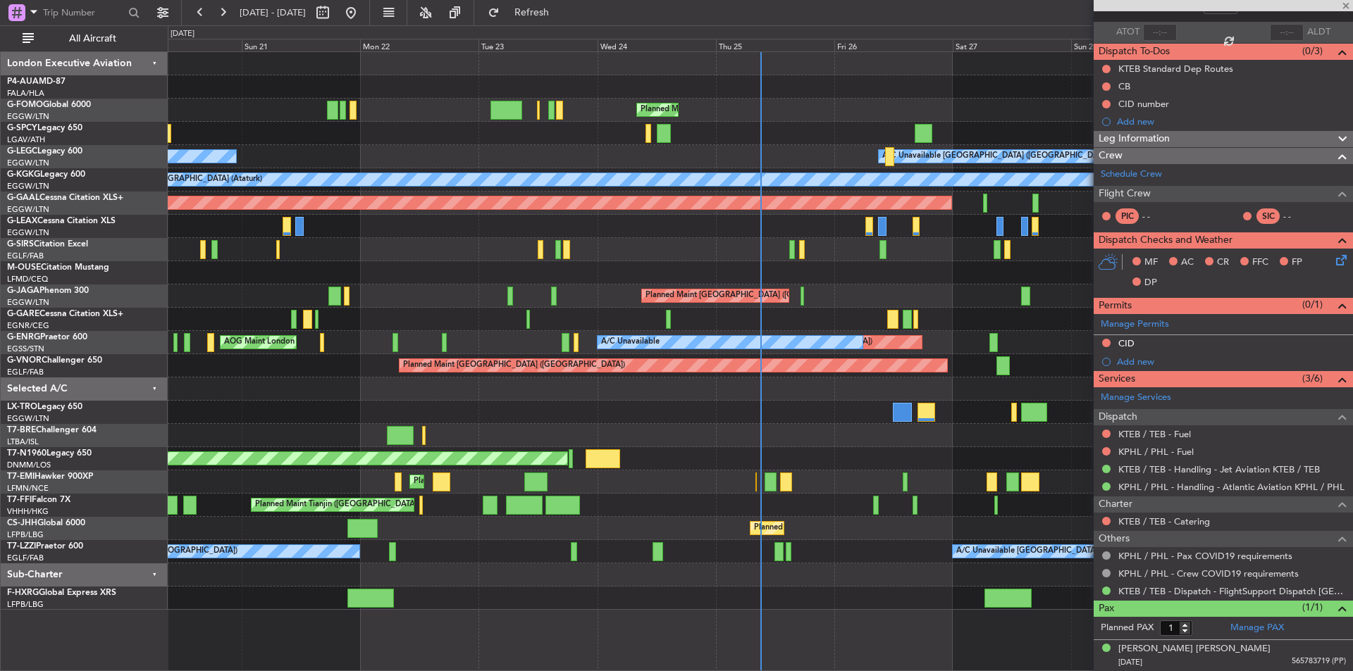
type input "2"
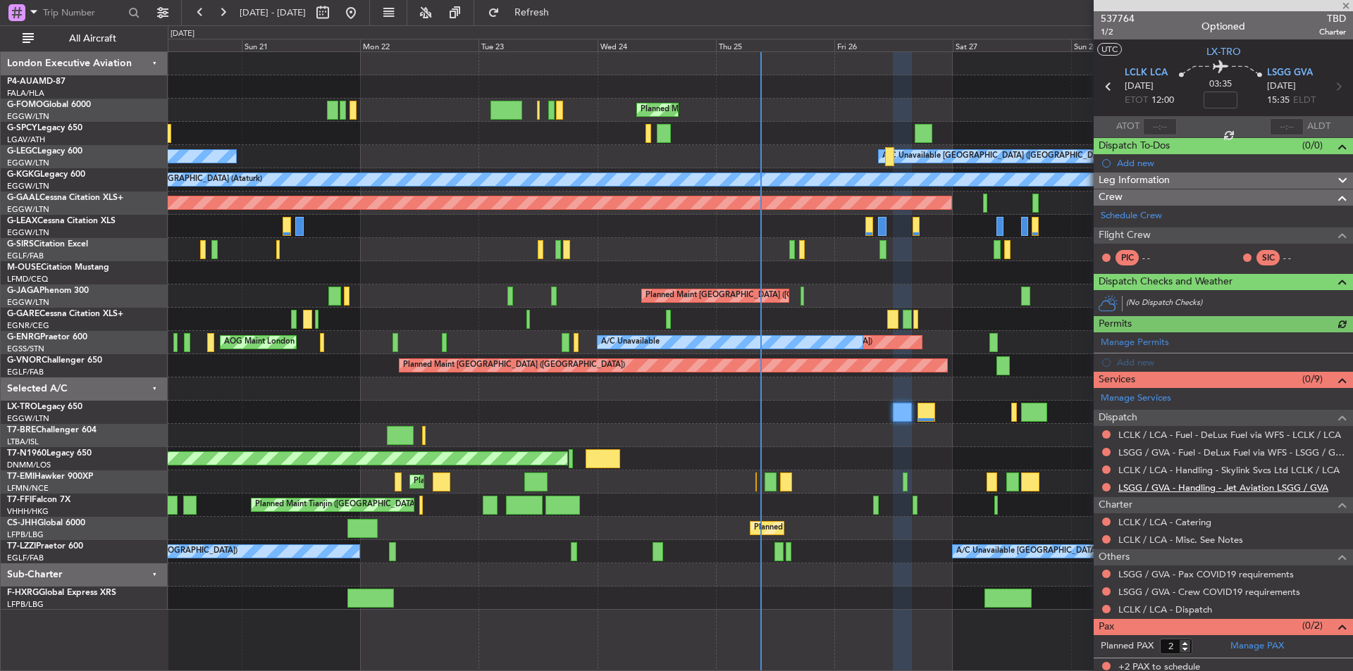
scroll to position [4, 0]
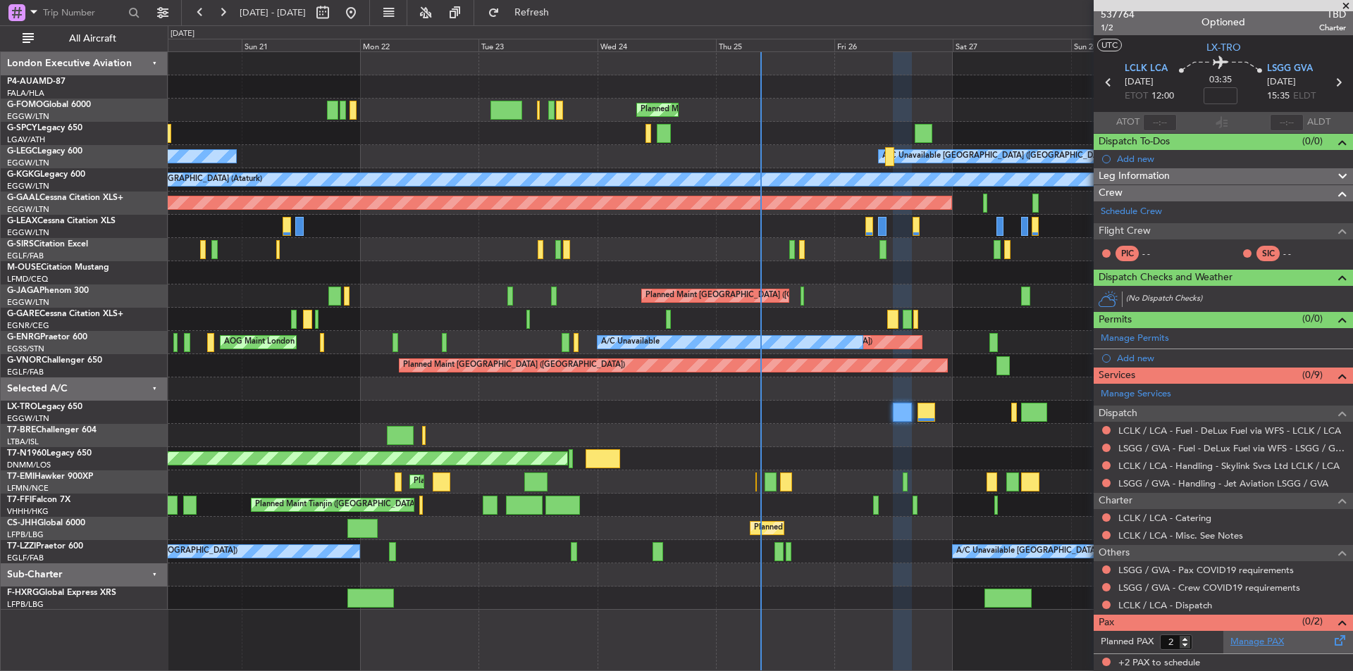
click at [1230, 647] on link "Manage PAX" at bounding box center [1257, 642] width 54 height 14
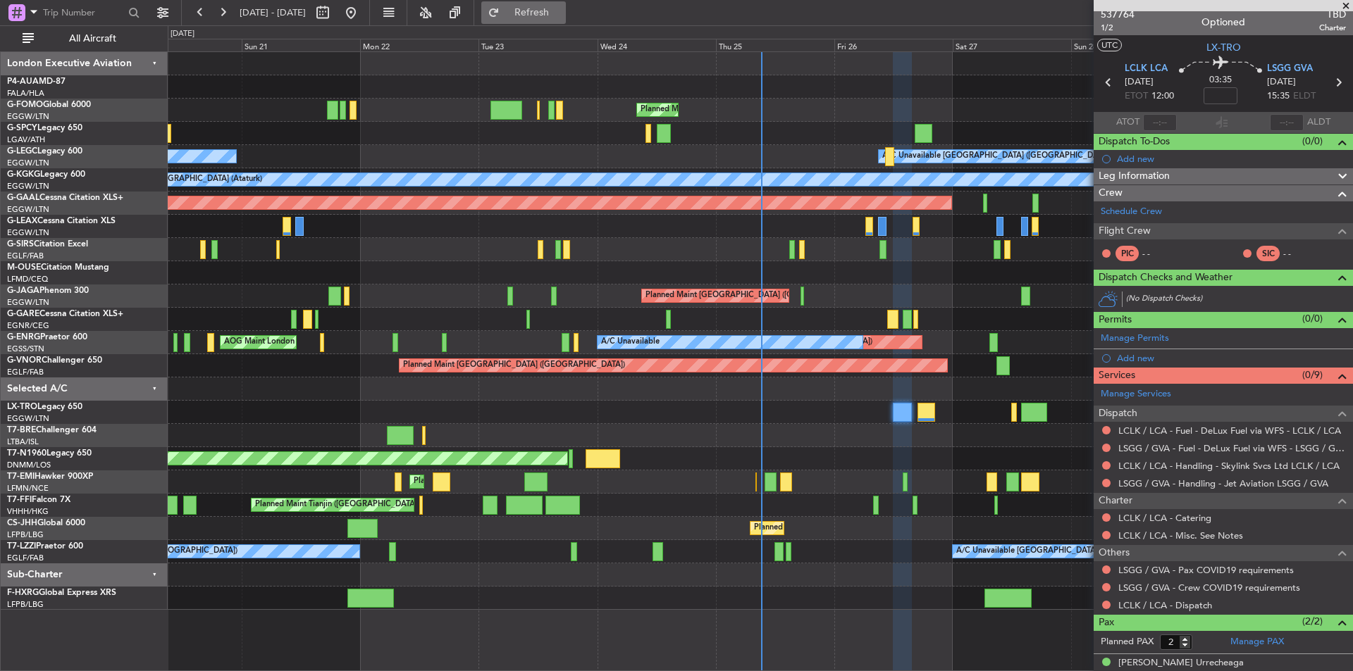
click at [561, 11] on span "Refresh" at bounding box center [531, 13] width 59 height 10
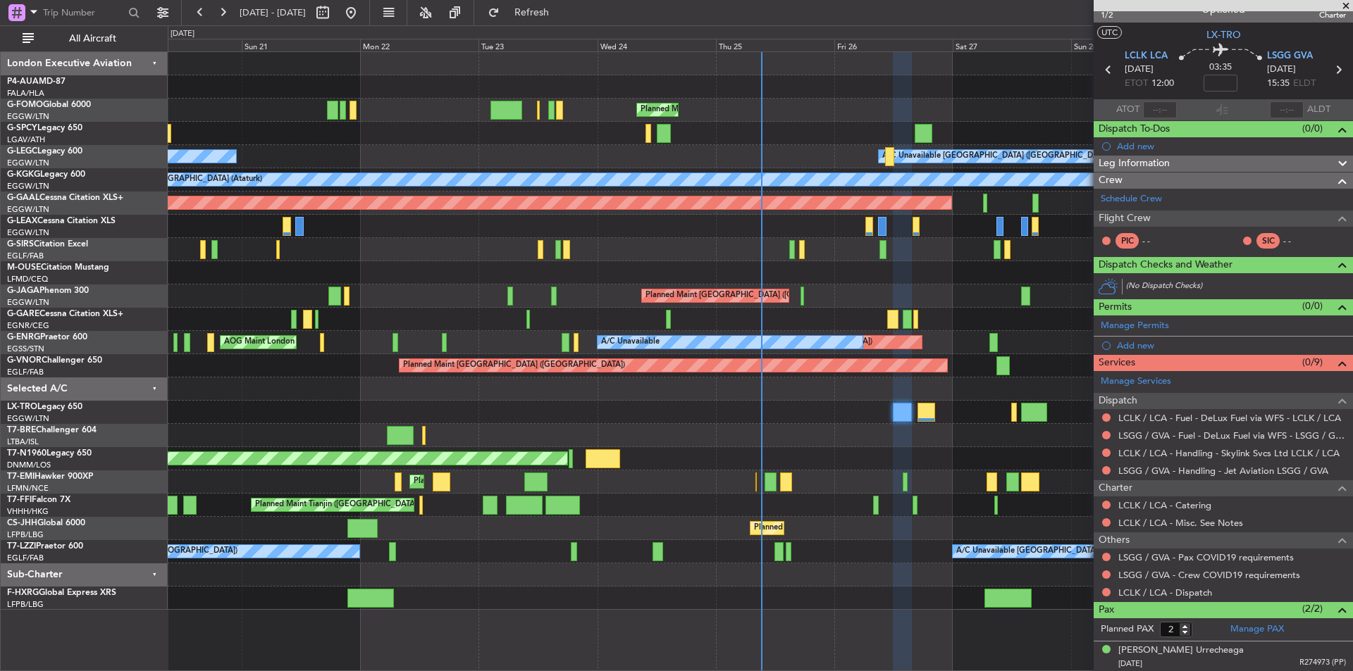
scroll to position [0, 0]
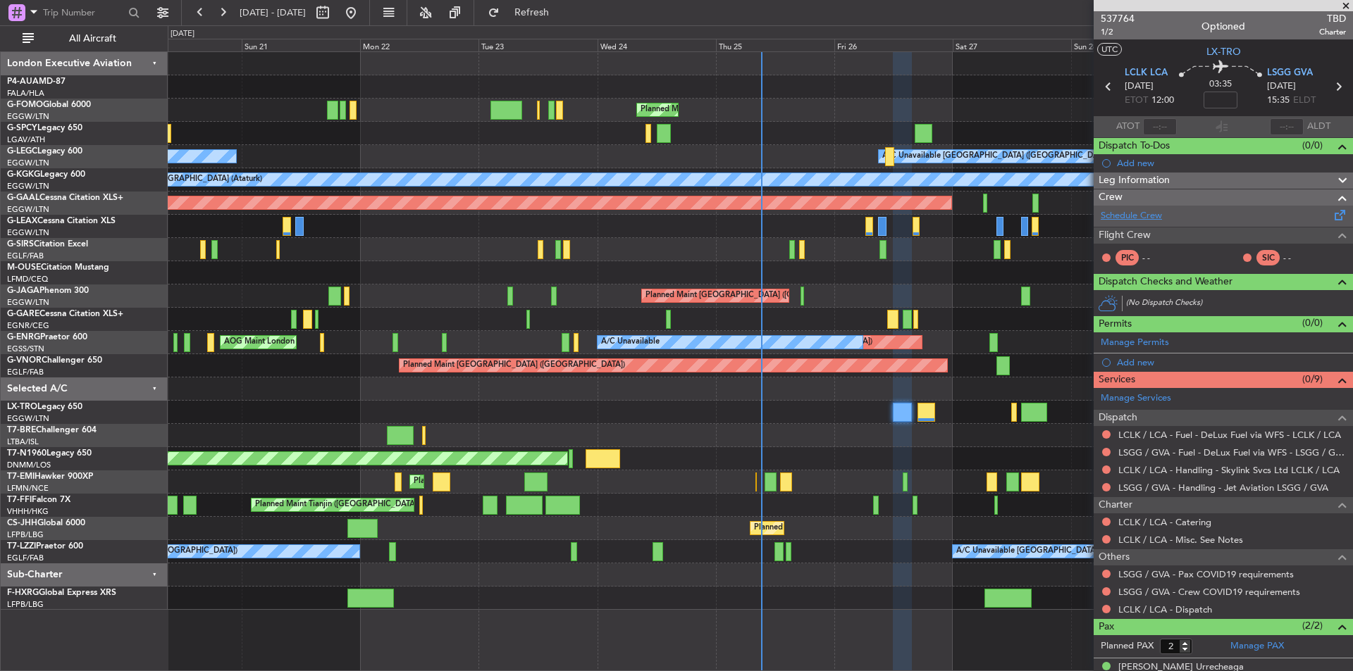
click at [1126, 211] on link "Schedule Crew" at bounding box center [1130, 216] width 61 height 14
click at [1136, 15] on div "537764 1/2 Optioned TBD Charter" at bounding box center [1222, 25] width 259 height 28
click at [1129, 14] on span "537764" at bounding box center [1117, 18] width 34 height 15
click at [1145, 222] on link "Schedule Crew" at bounding box center [1130, 216] width 61 height 14
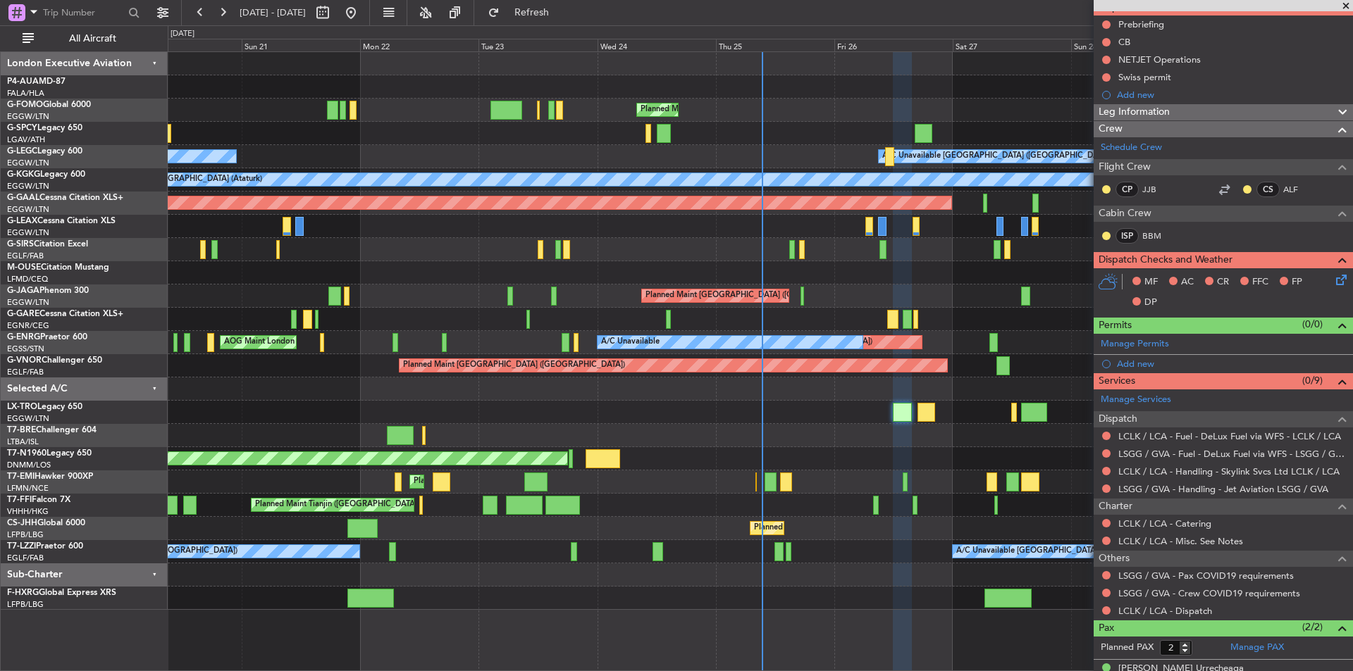
scroll to position [190, 0]
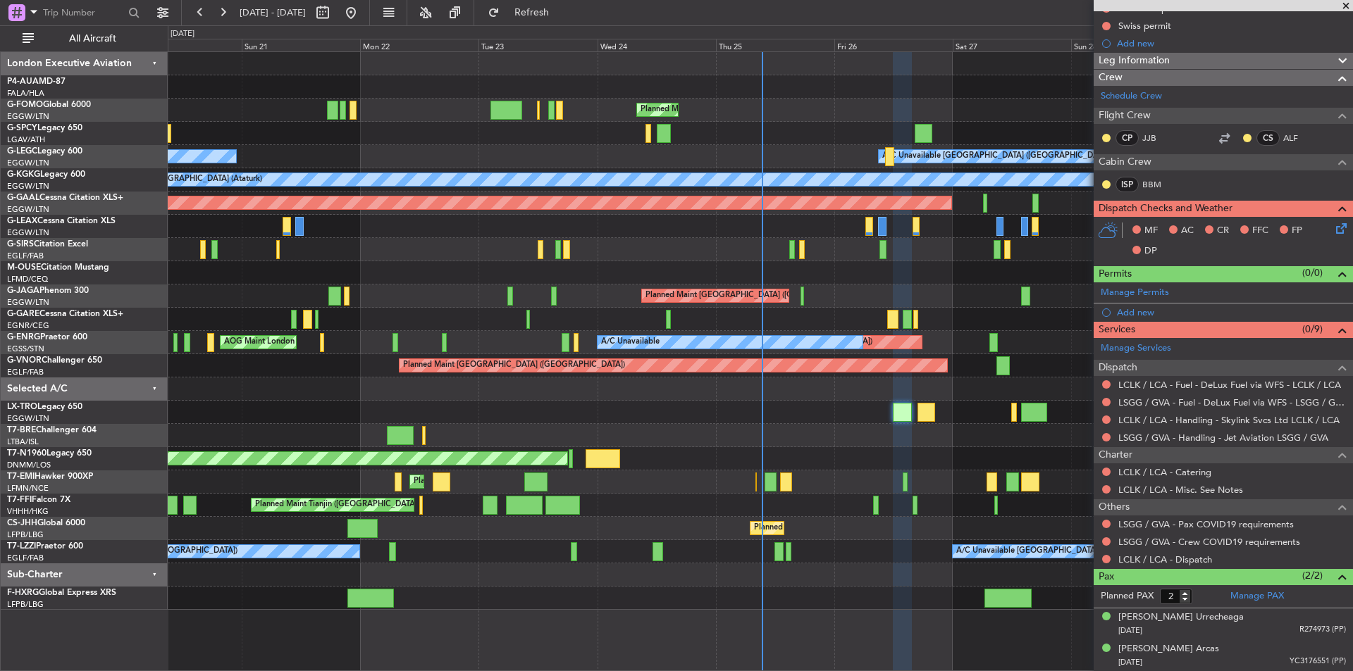
click at [913, 135] on div at bounding box center [760, 133] width 1184 height 23
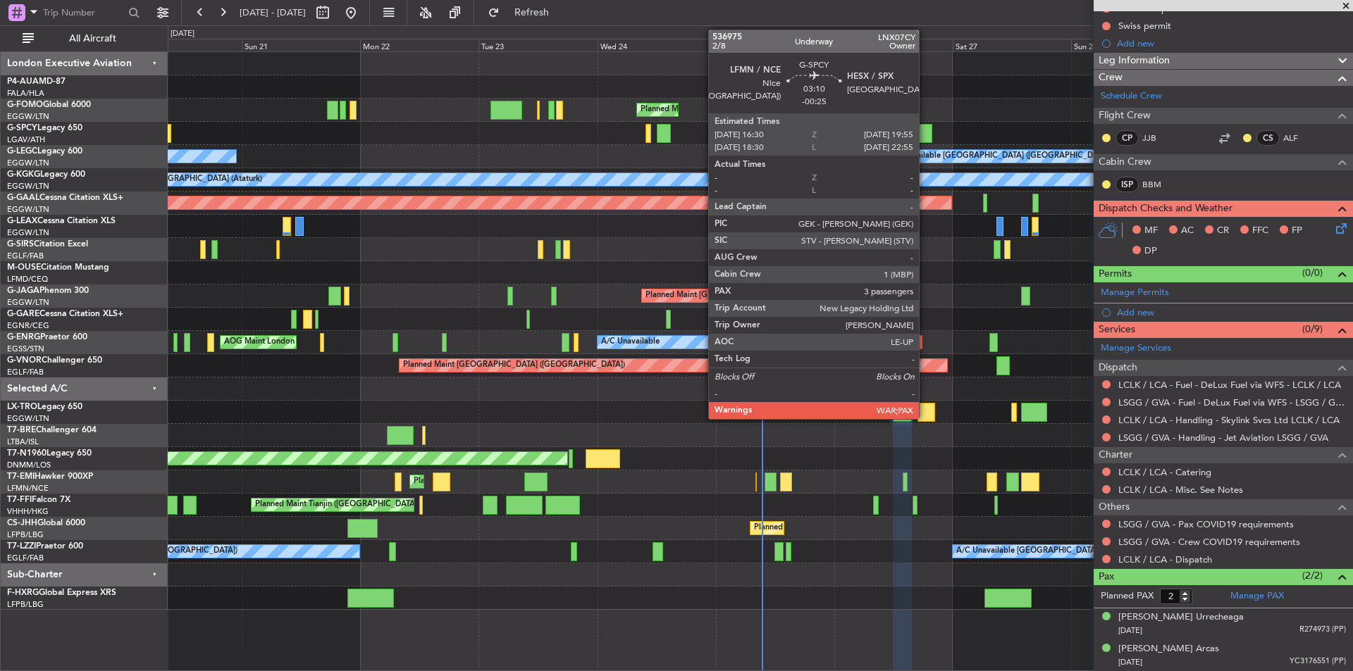
click at [925, 136] on div at bounding box center [922, 133] width 17 height 19
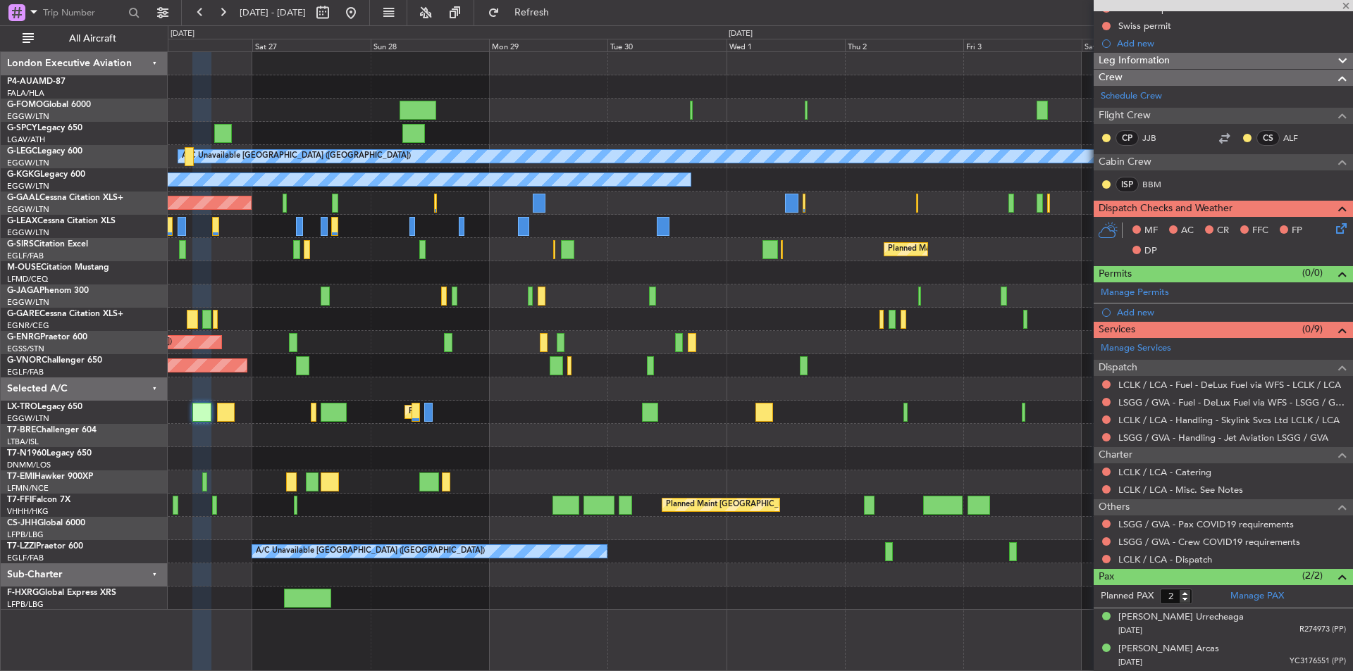
click at [244, 243] on div "Planned Maint London (Luton) A/C Unavailable London (Luton) A/C Unavailable Ist…" at bounding box center [760, 331] width 1184 height 558
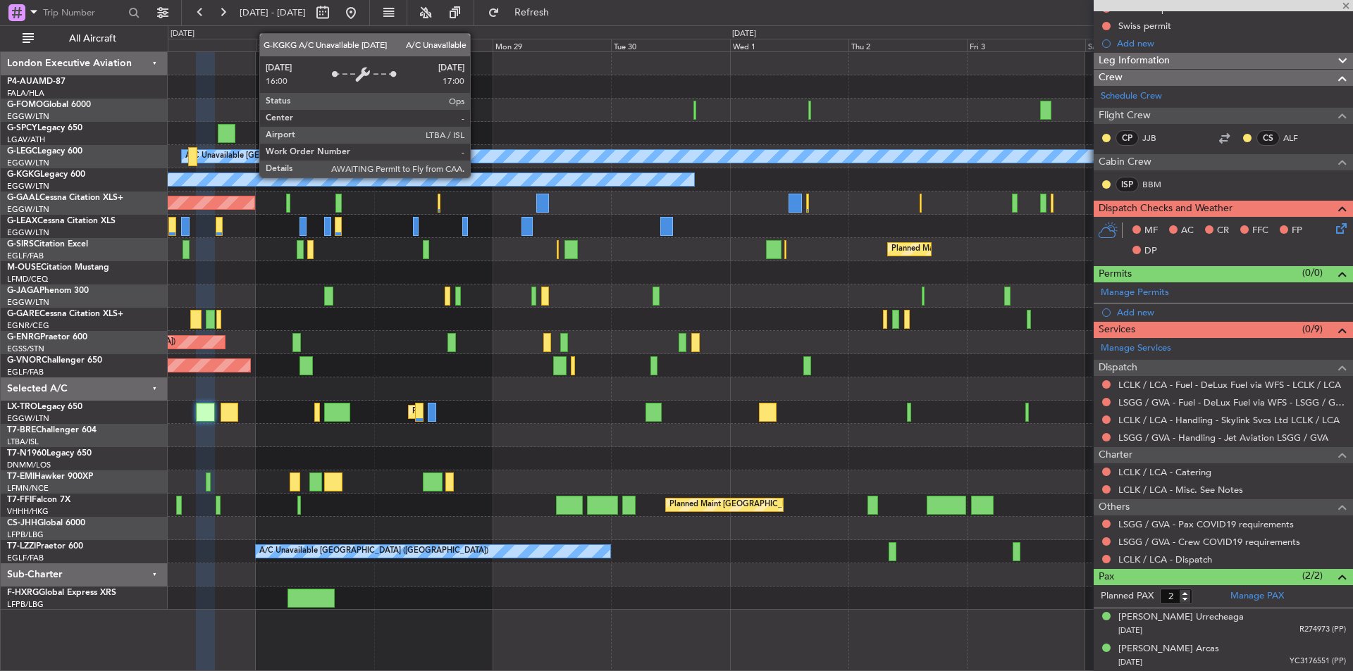
type input "-00:25"
type input "3"
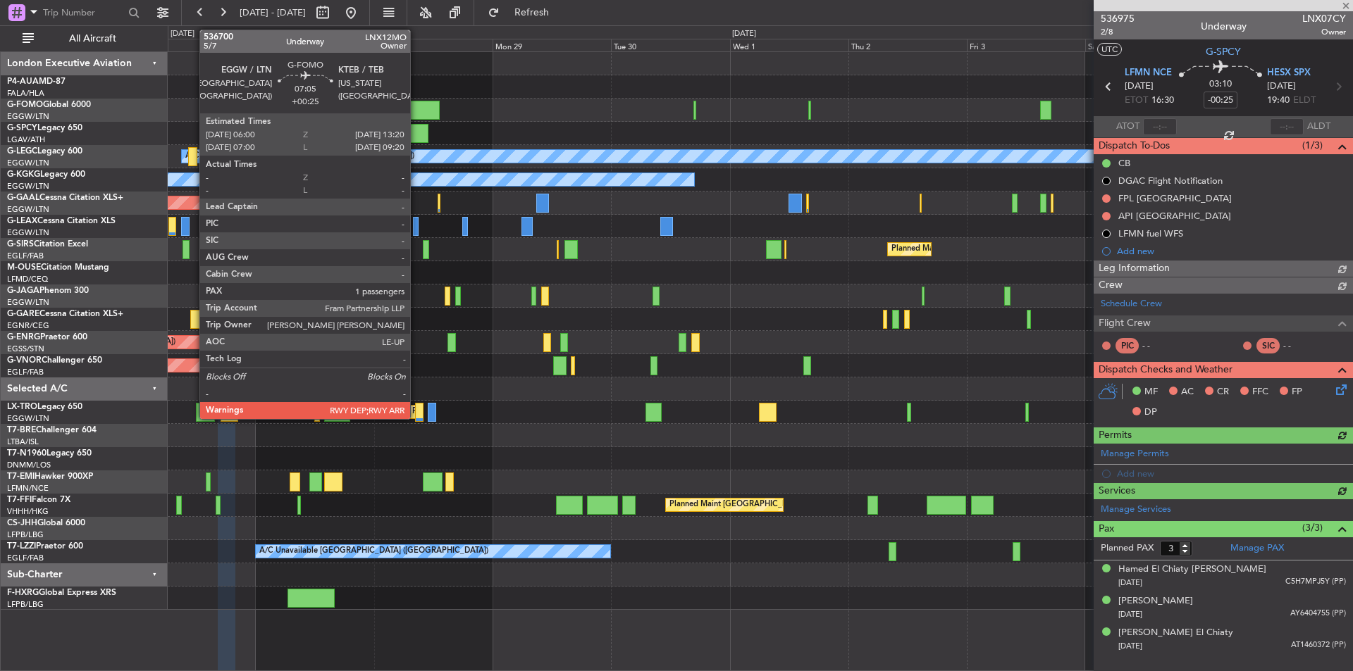
click at [416, 104] on div at bounding box center [421, 110] width 37 height 19
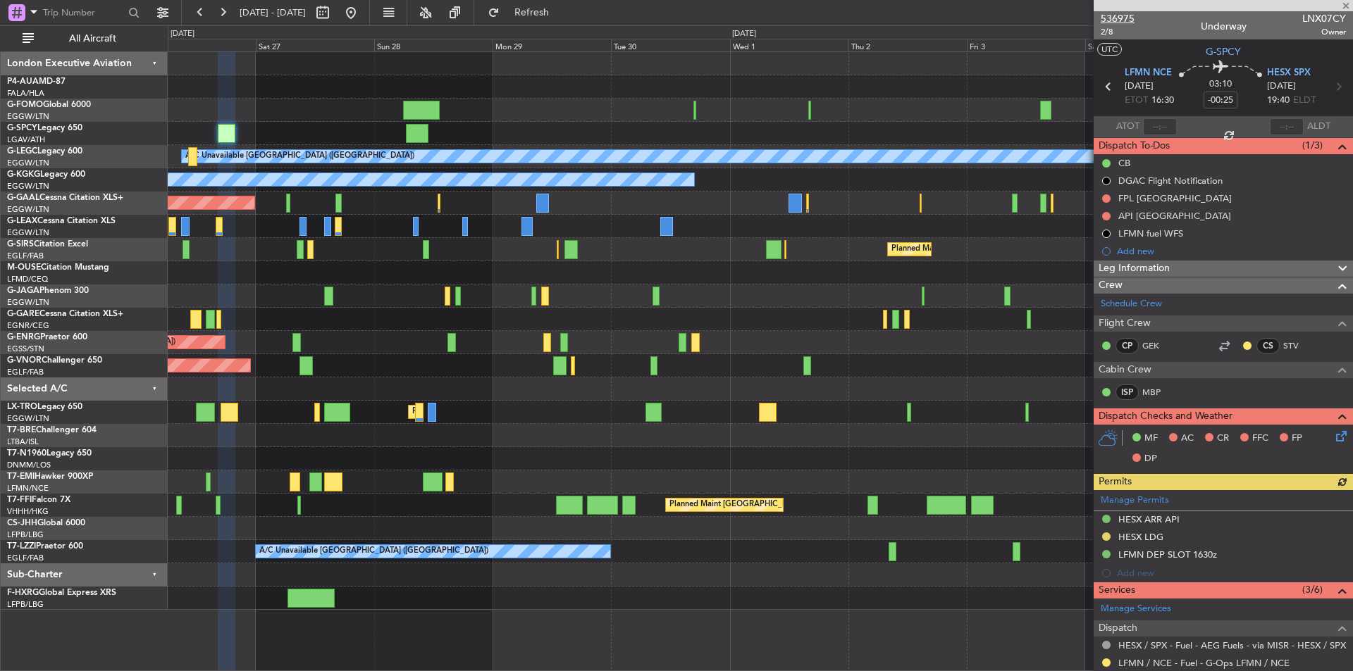
type input "+00:25"
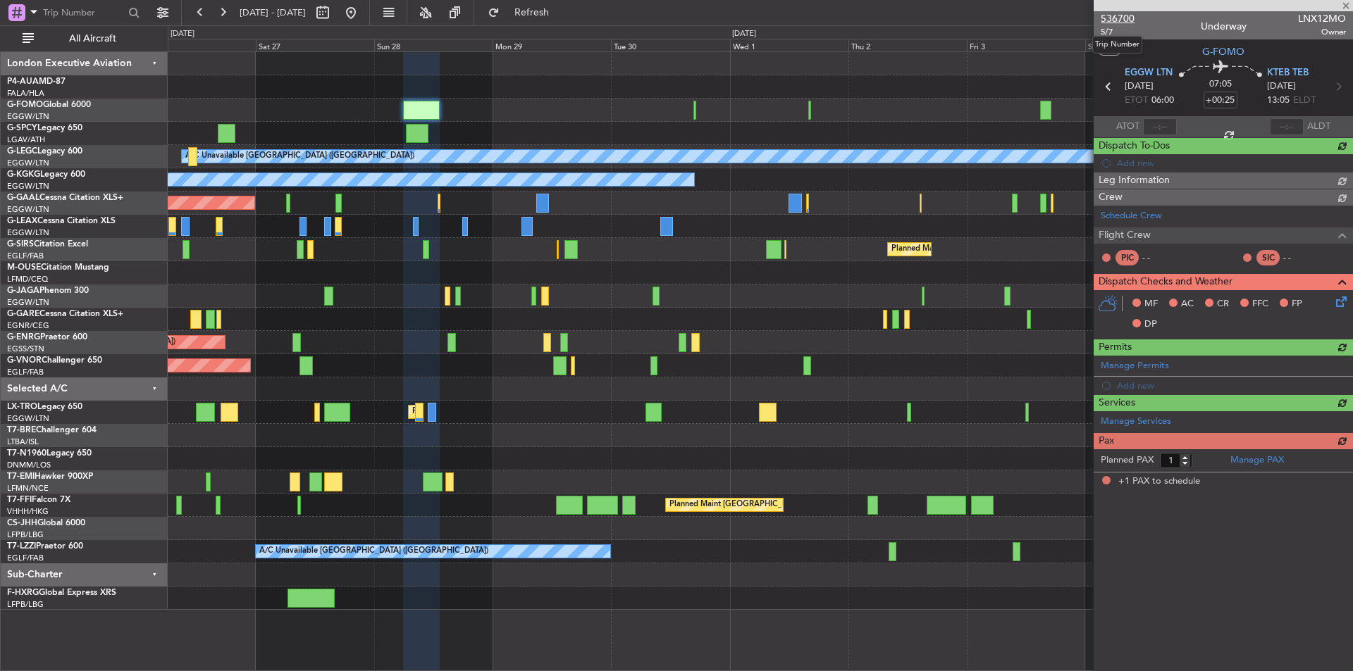
click at [1111, 18] on span "536700" at bounding box center [1117, 18] width 34 height 15
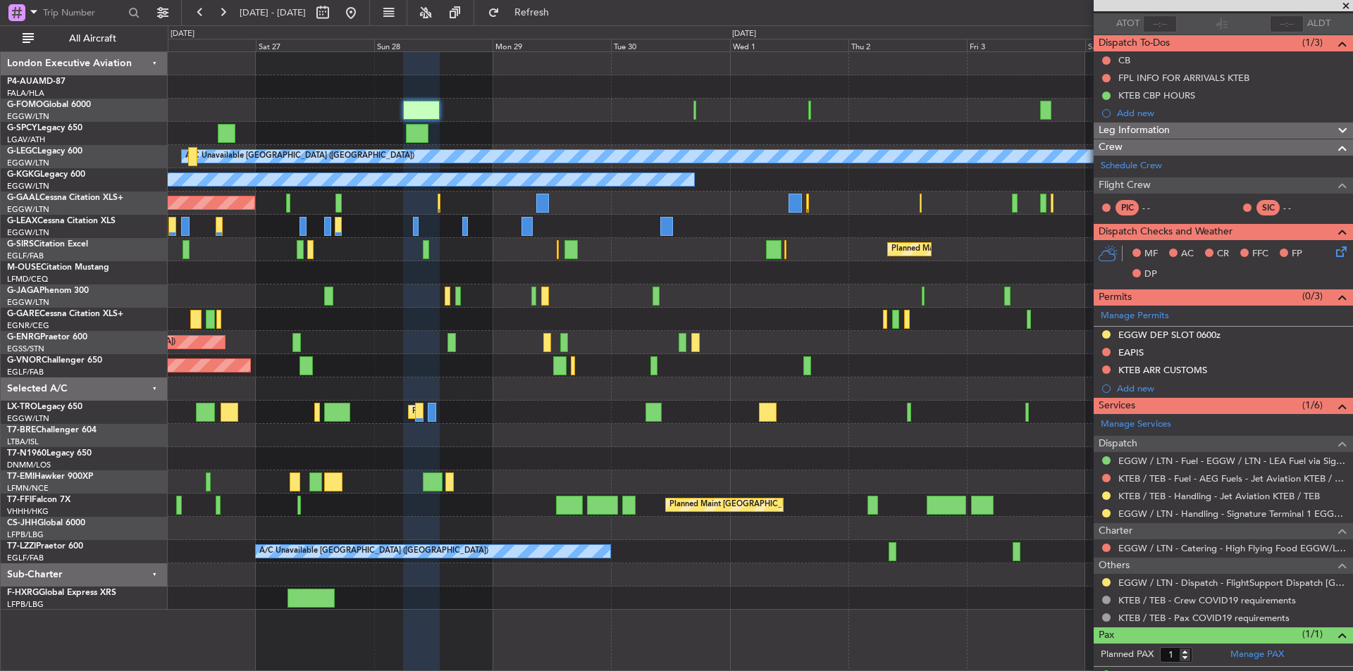
scroll to position [130, 0]
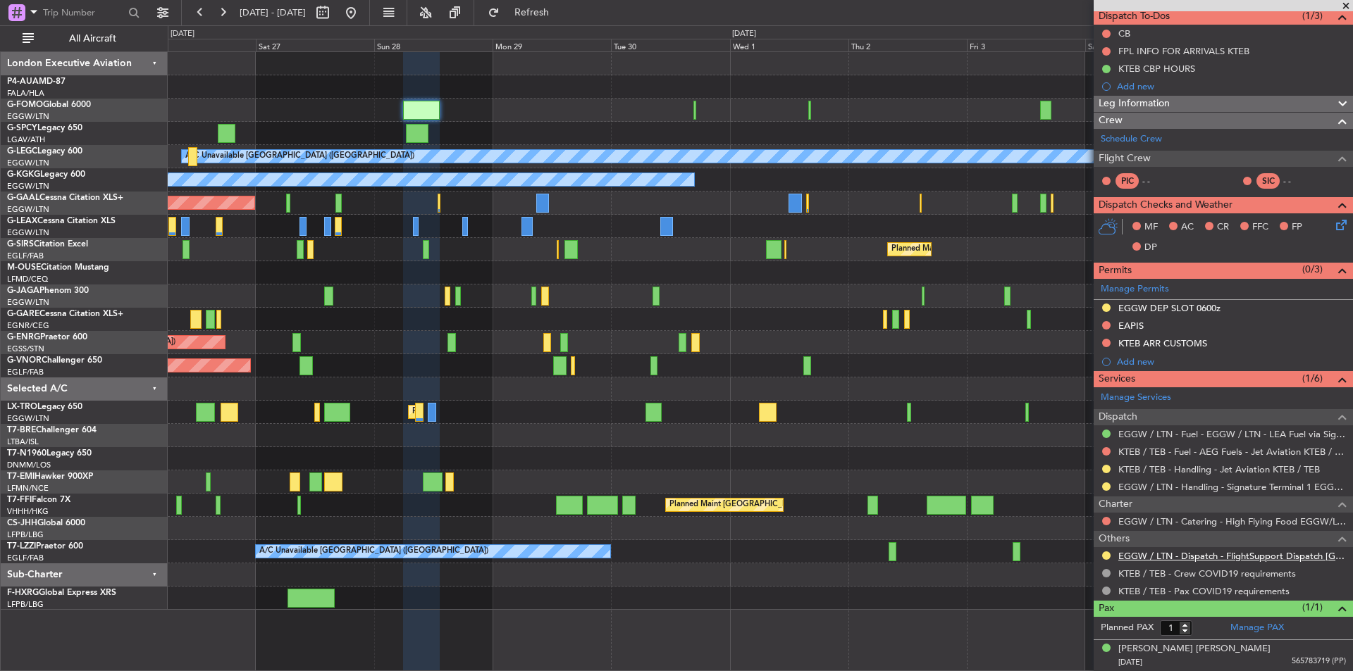
click at [1183, 552] on link "EGGW / LTN - Dispatch - FlightSupport Dispatch UK" at bounding box center [1232, 556] width 228 height 12
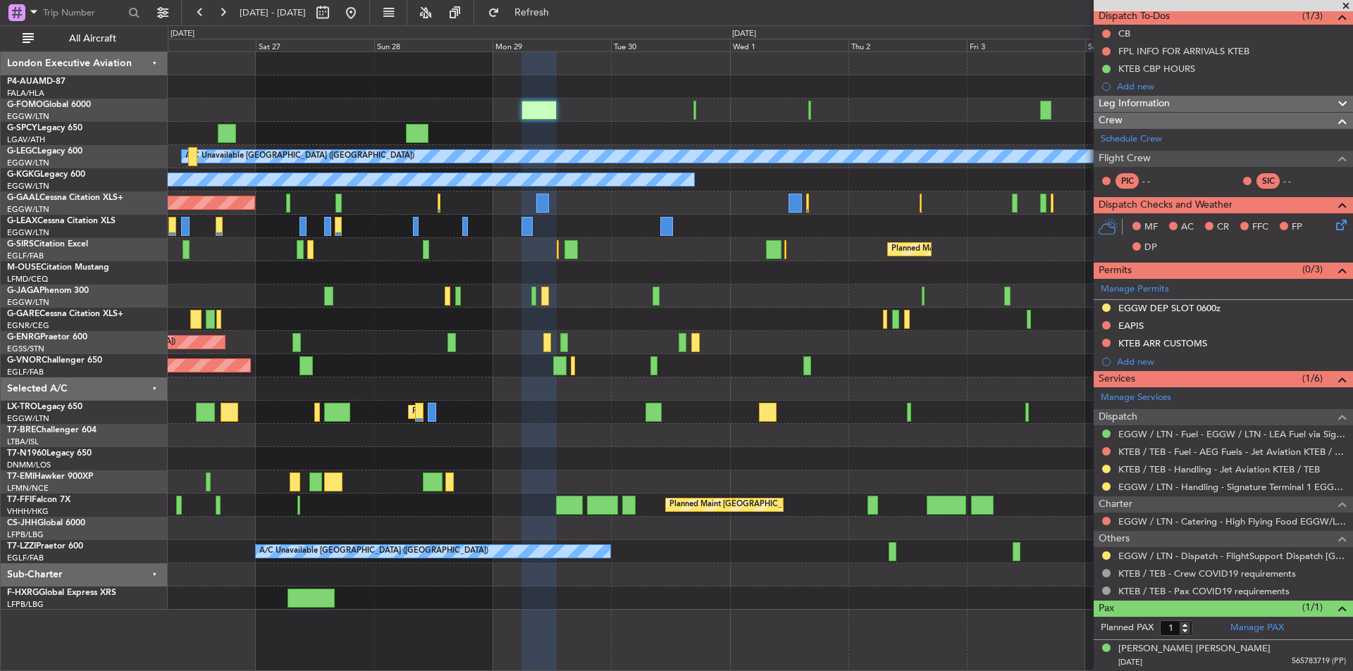
click at [1343, 6] on span at bounding box center [1345, 6] width 14 height 13
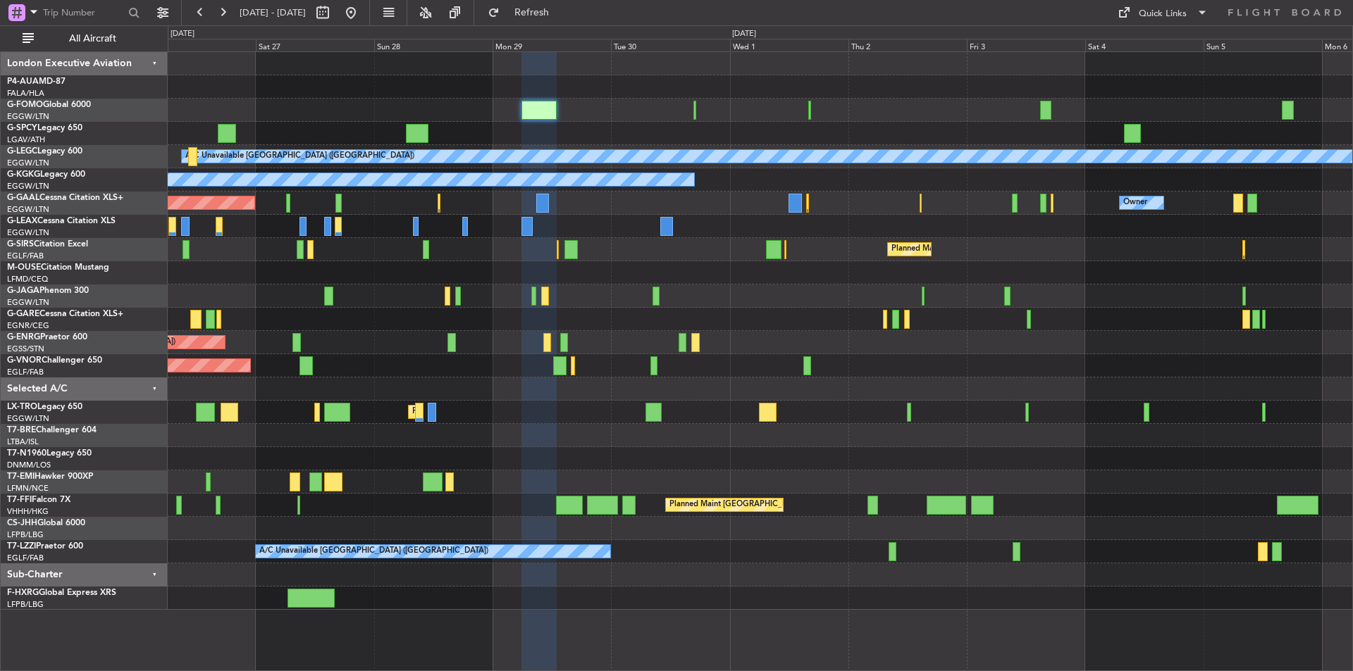
type input "0"
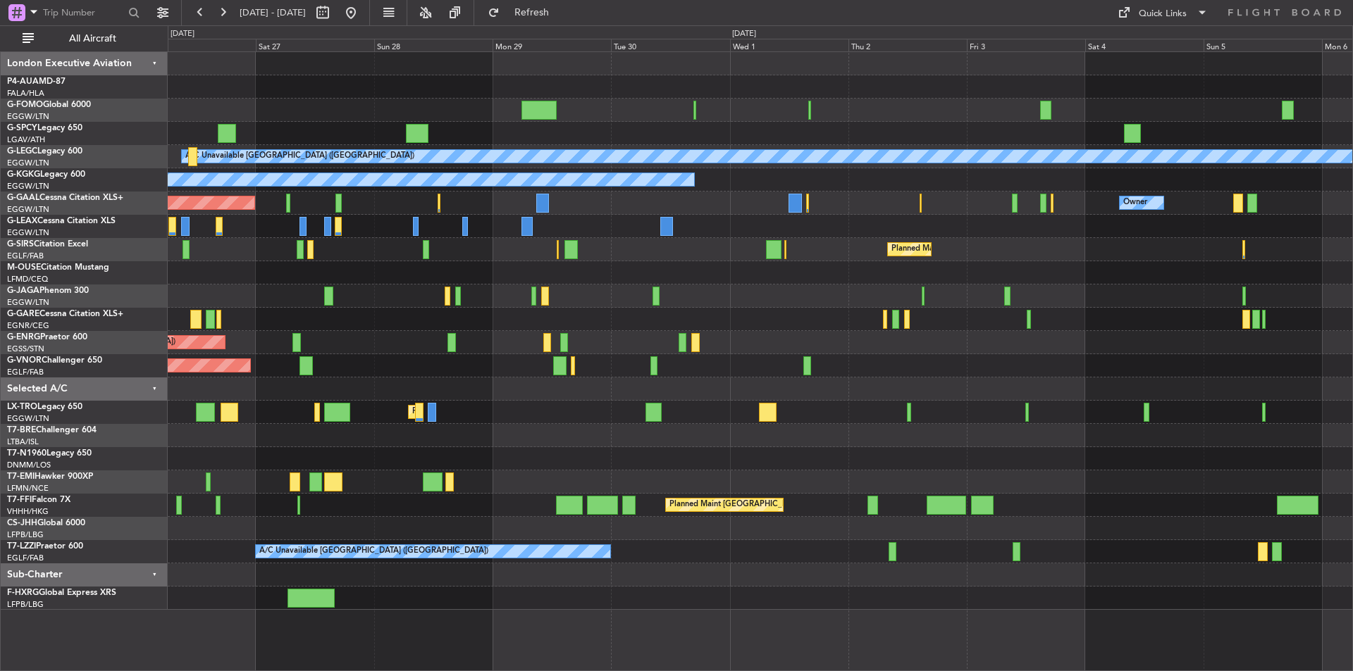
click at [370, 6] on fb-range-datepicker "26 Sep 2025 - 06 Oct 2025" at bounding box center [275, 12] width 189 height 25
click at [362, 13] on button at bounding box center [351, 12] width 23 height 23
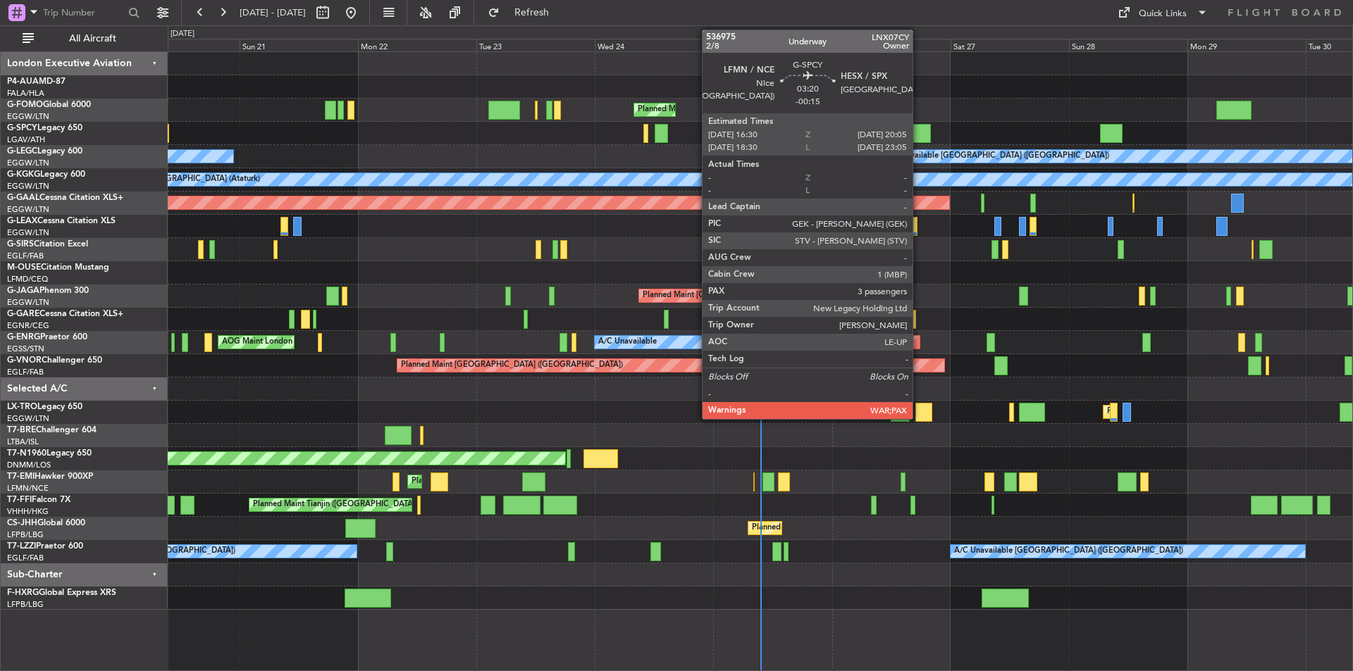
click at [919, 132] on div at bounding box center [921, 133] width 18 height 19
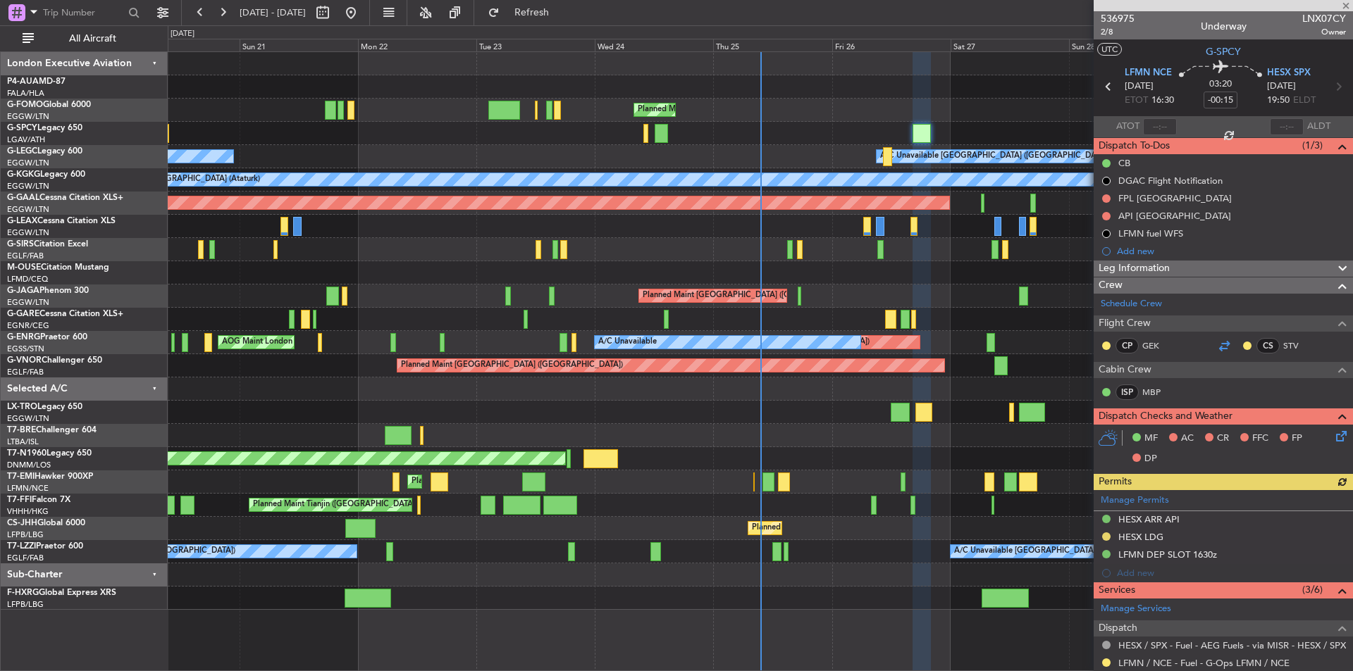
click at [1217, 344] on div at bounding box center [1223, 345] width 17 height 17
click at [1345, 5] on span at bounding box center [1345, 6] width 14 height 13
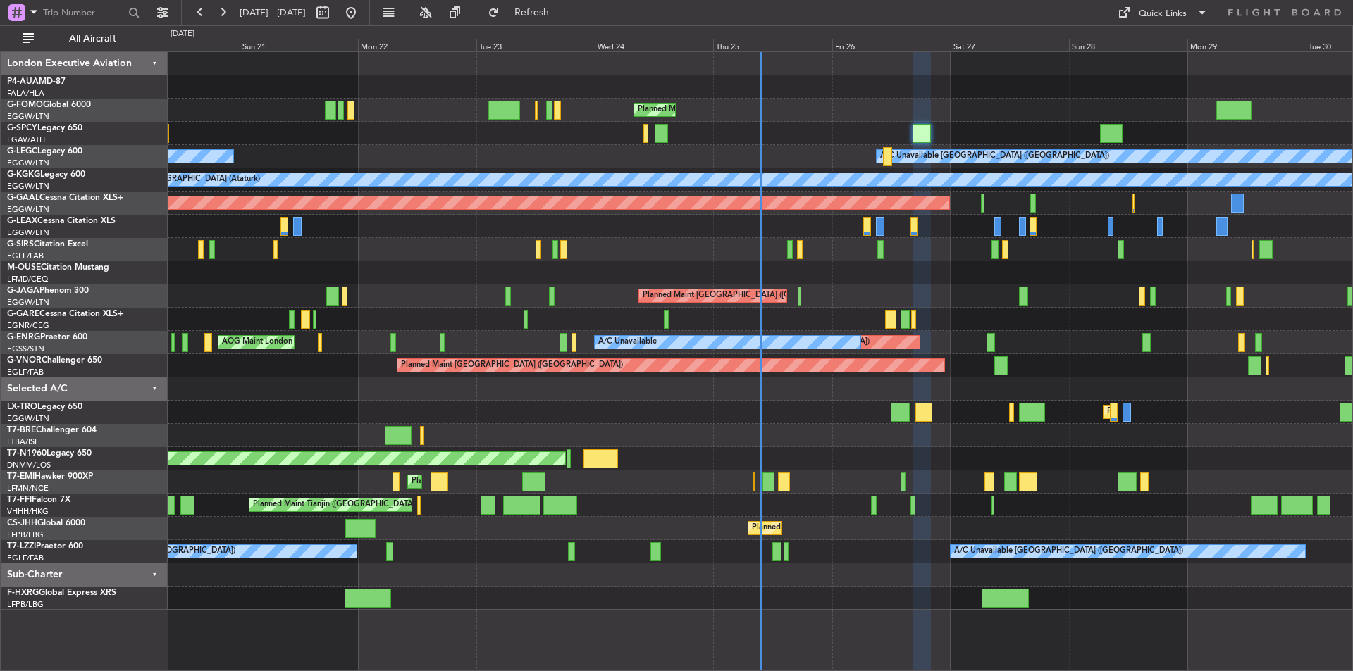
type input "0"
click at [224, 19] on button at bounding box center [222, 12] width 23 height 23
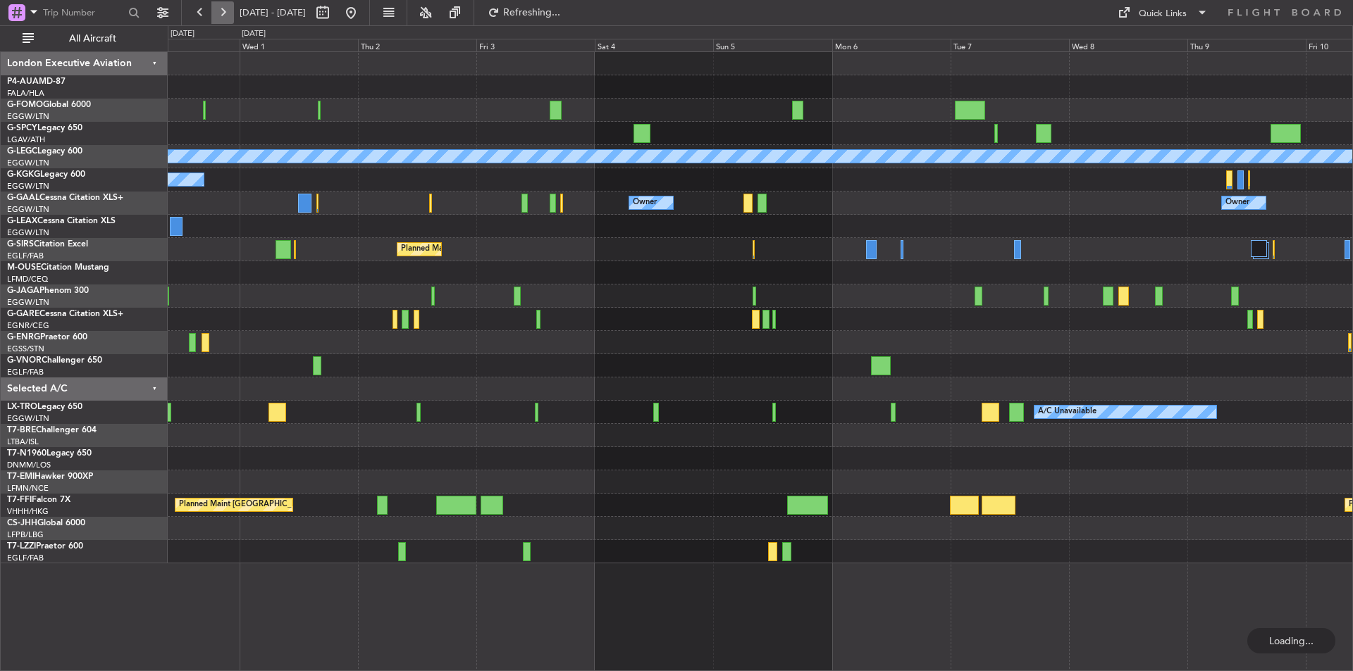
click at [224, 19] on button at bounding box center [222, 12] width 23 height 23
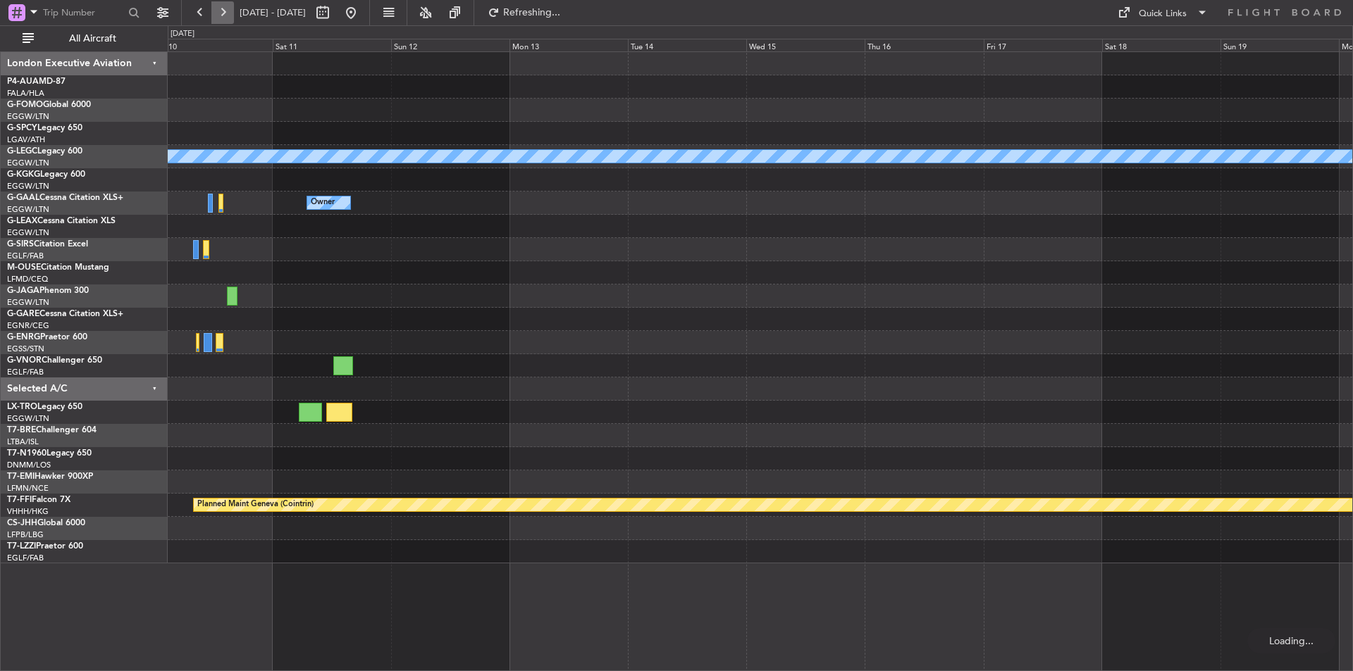
click at [224, 19] on button at bounding box center [222, 12] width 23 height 23
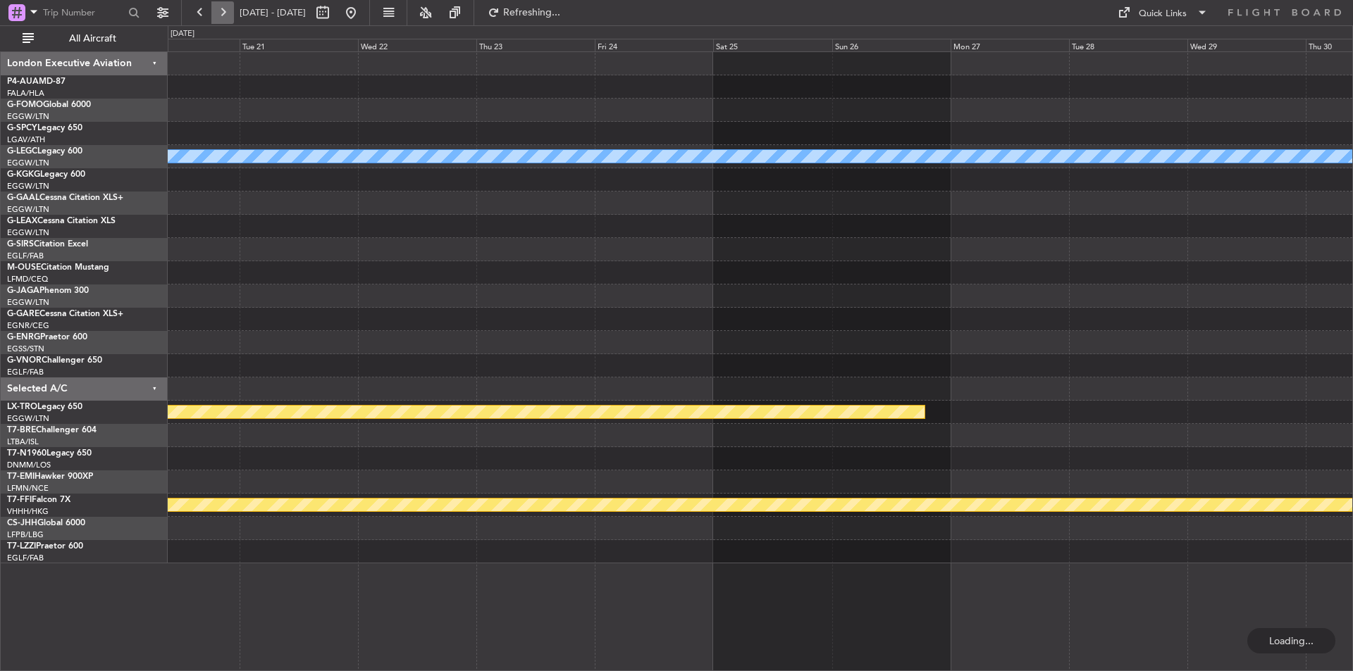
click at [224, 19] on button at bounding box center [222, 12] width 23 height 23
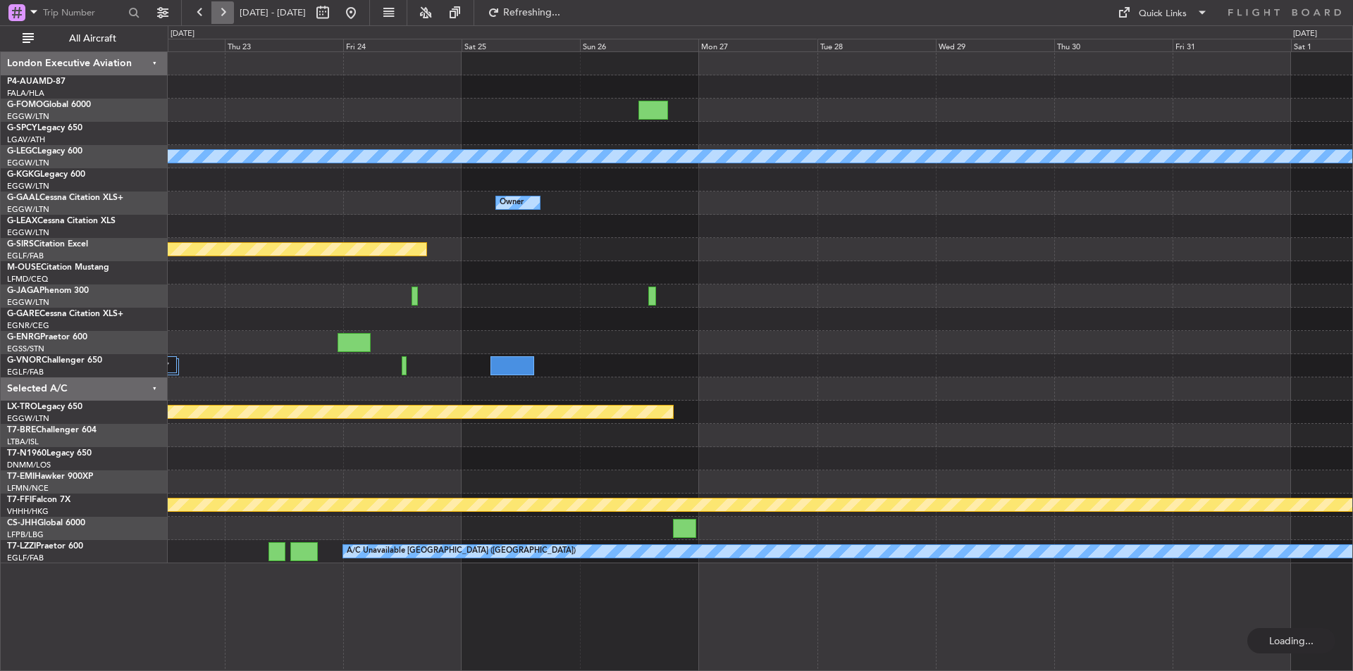
click at [224, 19] on button at bounding box center [222, 12] width 23 height 23
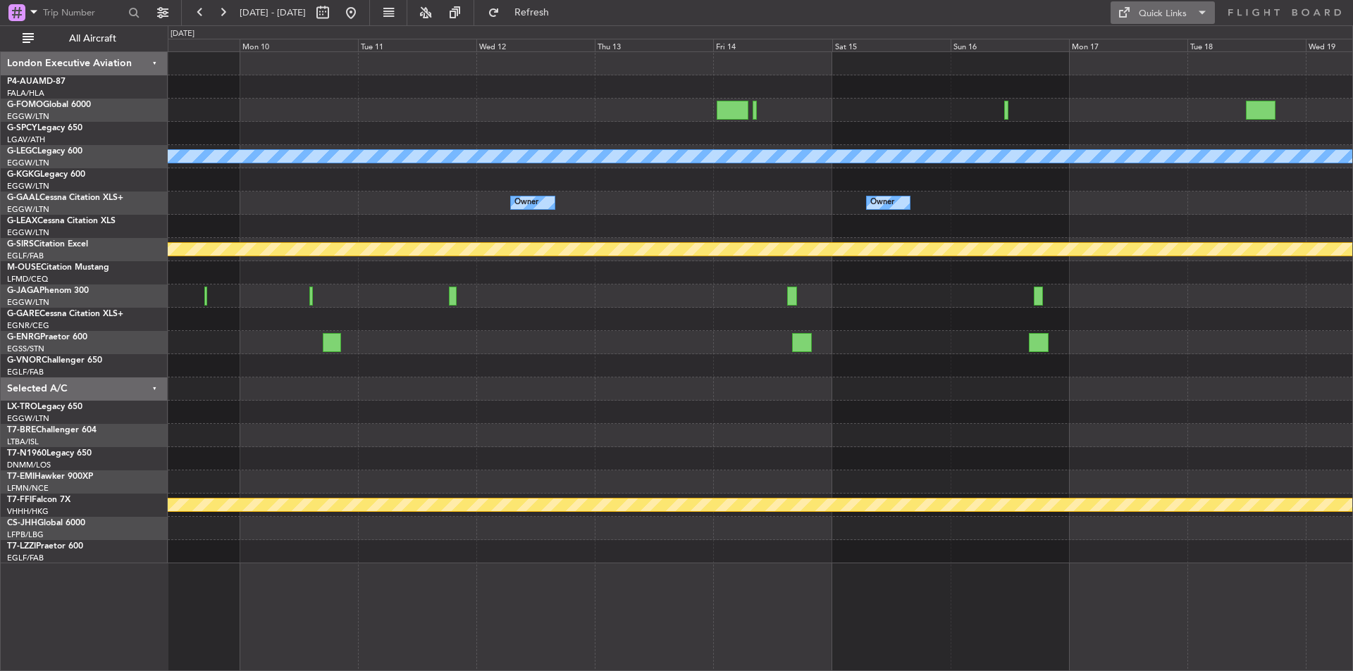
click at [1148, 8] on div "Quick Links" at bounding box center [1162, 14] width 48 height 14
click at [1158, 34] on button "Trip Builder" at bounding box center [1163, 47] width 106 height 34
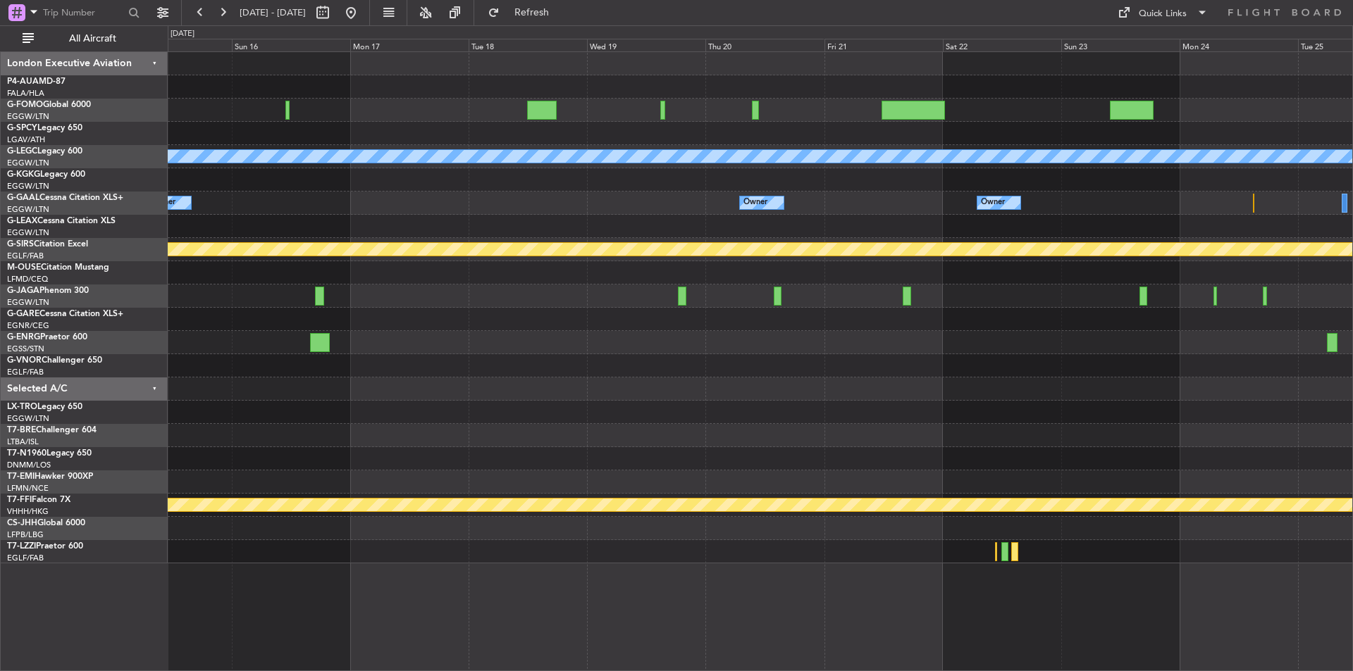
click at [451, 413] on div "A/C Unavailable London (Luton) Owner Owner Owner Planned Maint Bournemouth Plan…" at bounding box center [760, 307] width 1184 height 511
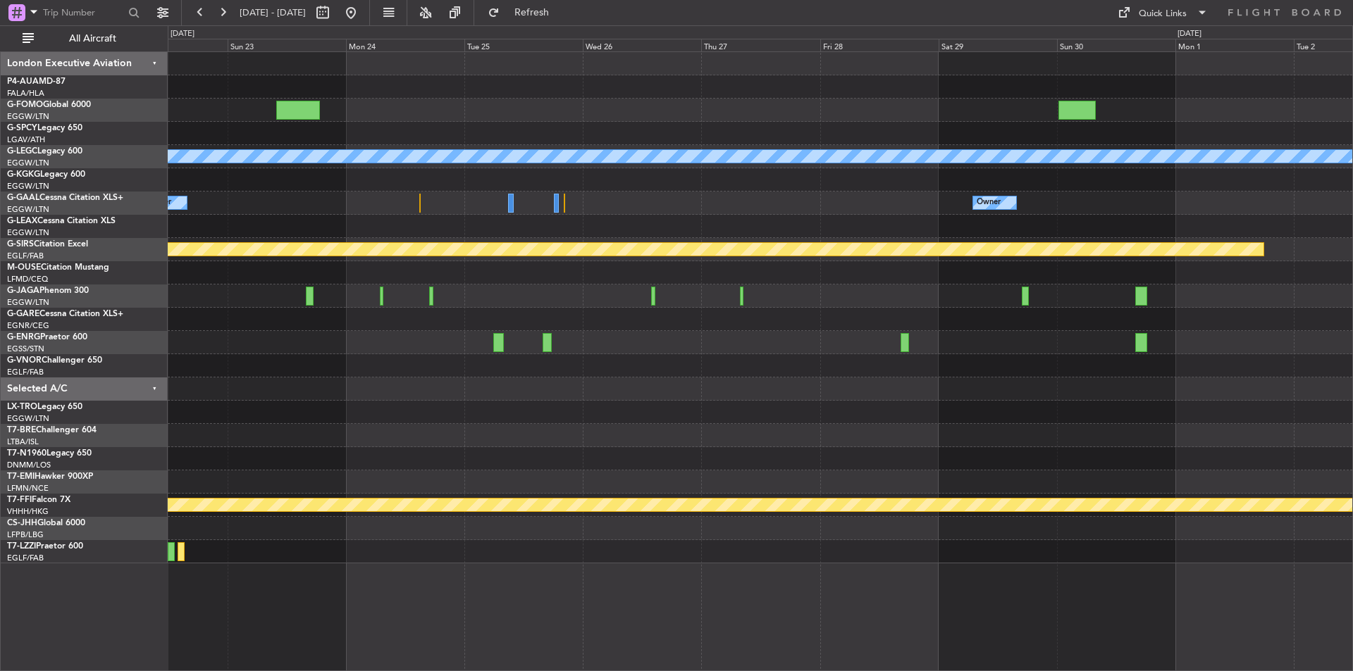
click at [731, 411] on div "A/C Unavailable London (Luton) Owner Owner Owner Planned Maint Bournemouth Plan…" at bounding box center [760, 307] width 1184 height 511
click at [899, 347] on div at bounding box center [760, 342] width 1184 height 23
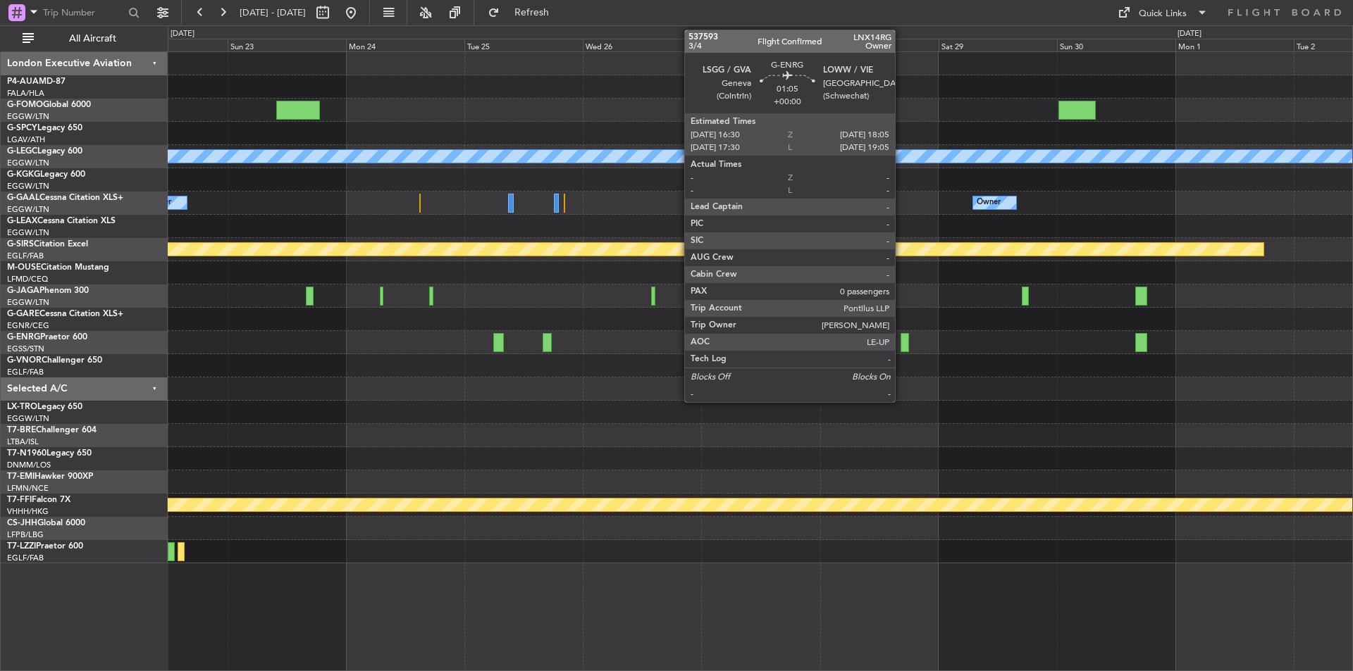
click at [901, 347] on div at bounding box center [904, 342] width 8 height 19
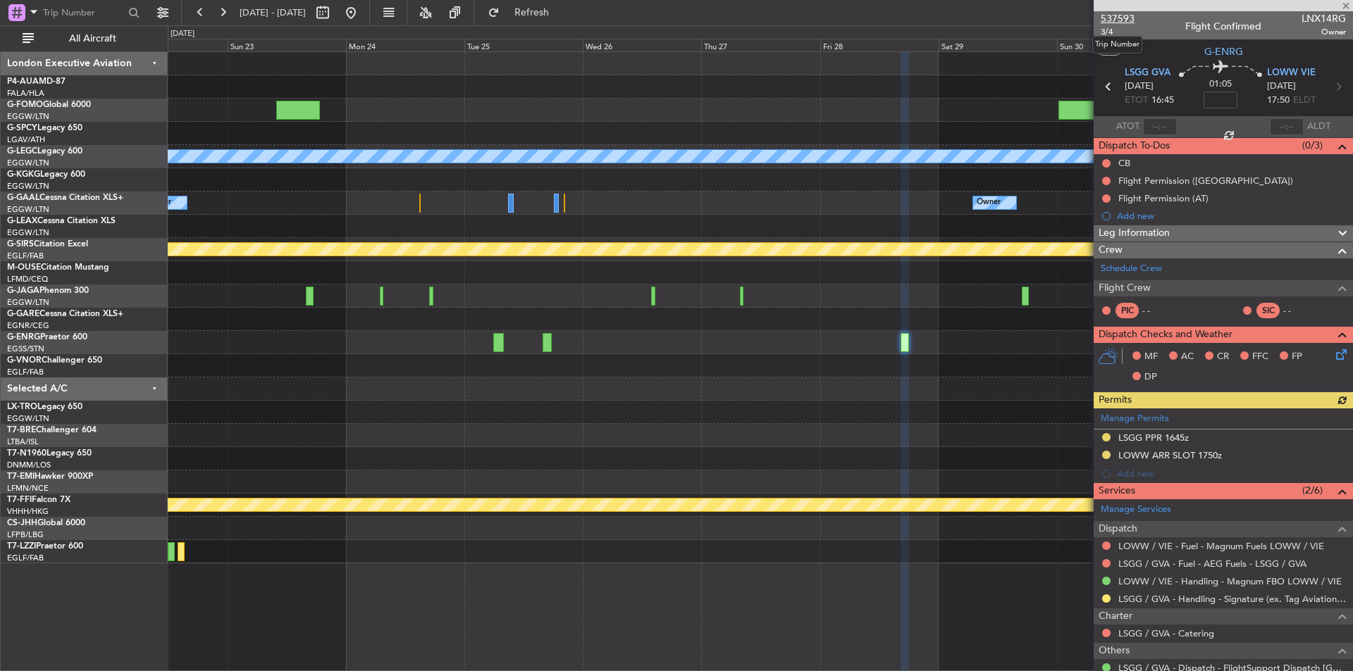
click at [1120, 19] on span "537593" at bounding box center [1117, 18] width 34 height 15
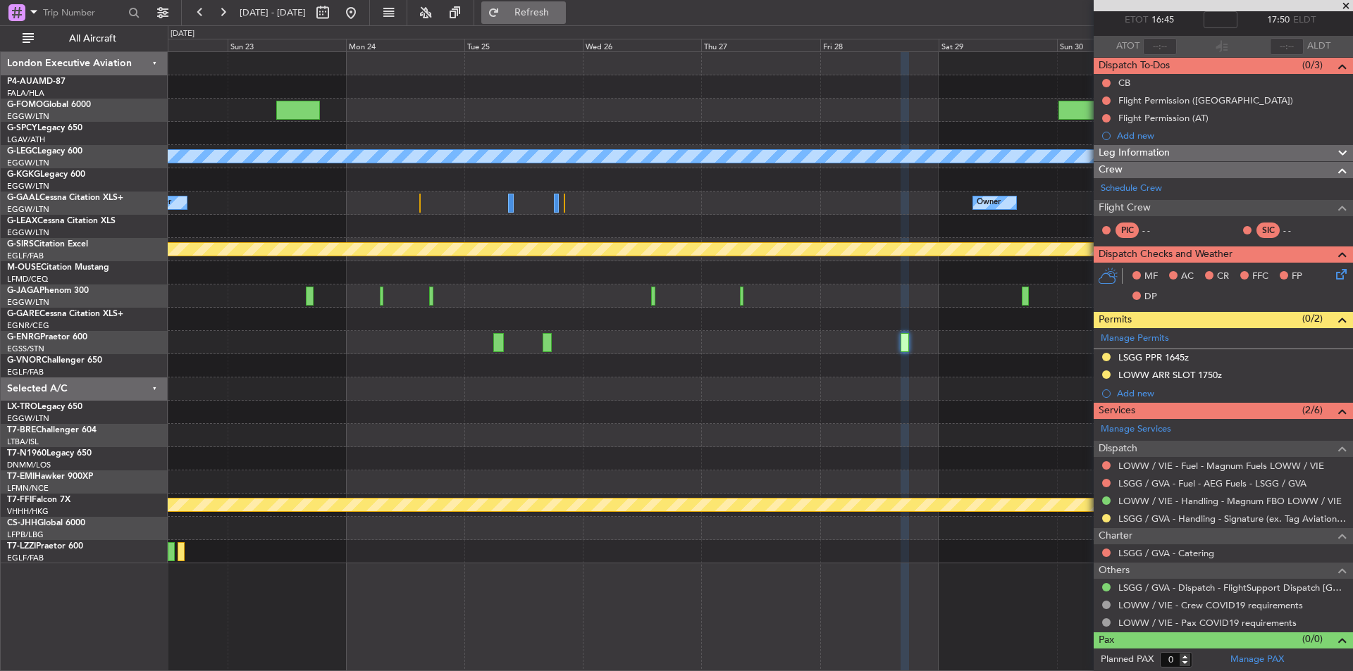
click at [561, 15] on span "Refresh" at bounding box center [531, 13] width 59 height 10
click at [1211, 582] on link "LSGG / GVA - Dispatch - FlightSupport Dispatch UK" at bounding box center [1232, 588] width 228 height 12
click at [1344, 4] on span at bounding box center [1345, 6] width 14 height 13
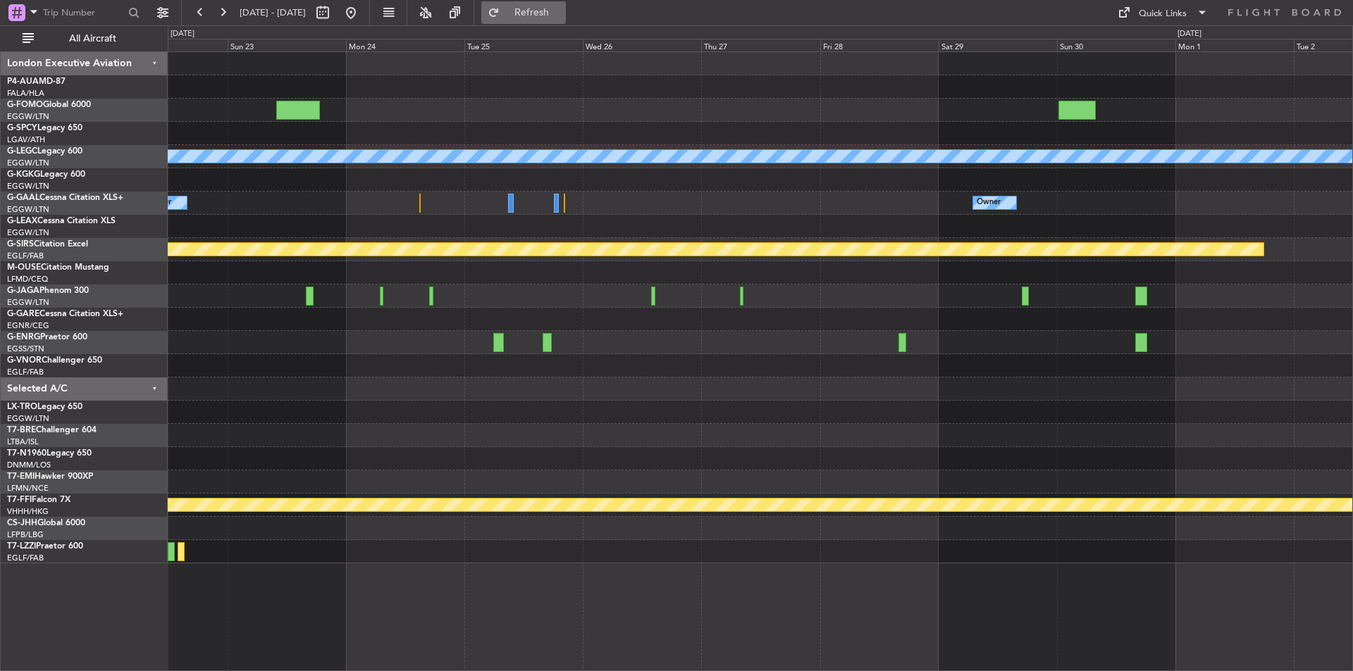
scroll to position [0, 0]
click at [362, 7] on button at bounding box center [351, 12] width 23 height 23
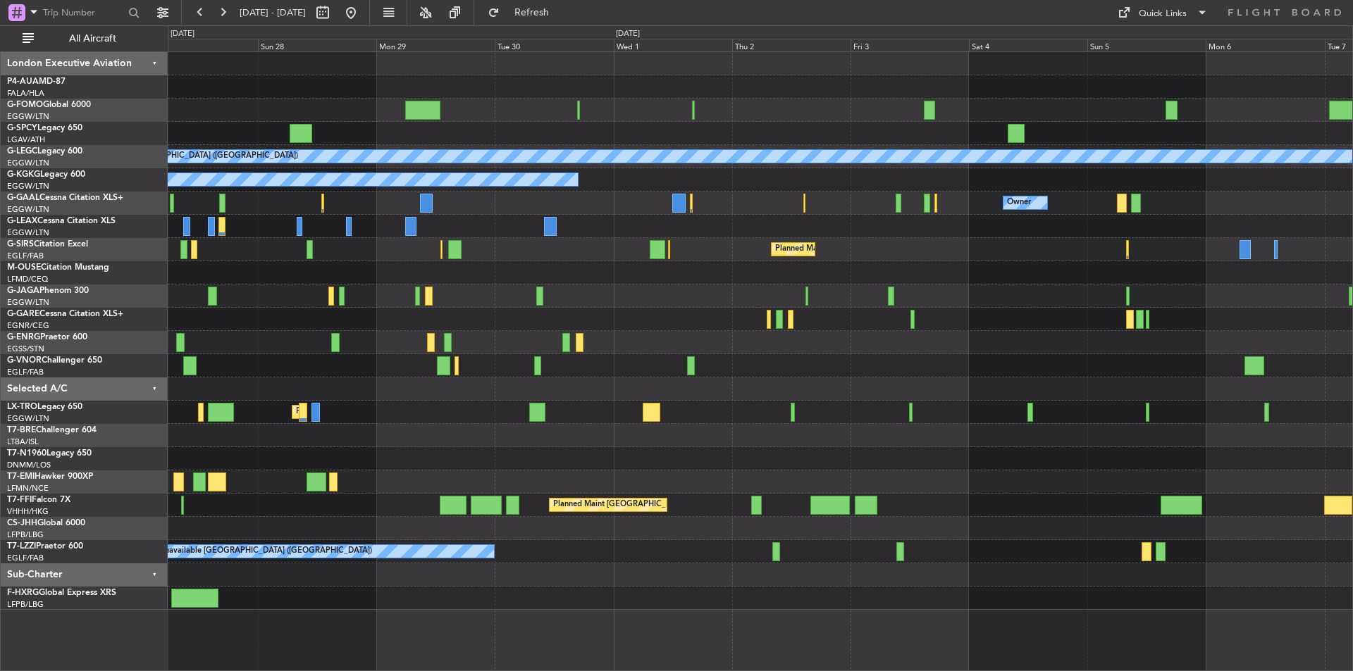
click at [397, 351] on div "A/C Unavailable London (Luton) A/C Unavailable Istanbul (Ataturk) Owner Planned…" at bounding box center [760, 331] width 1184 height 558
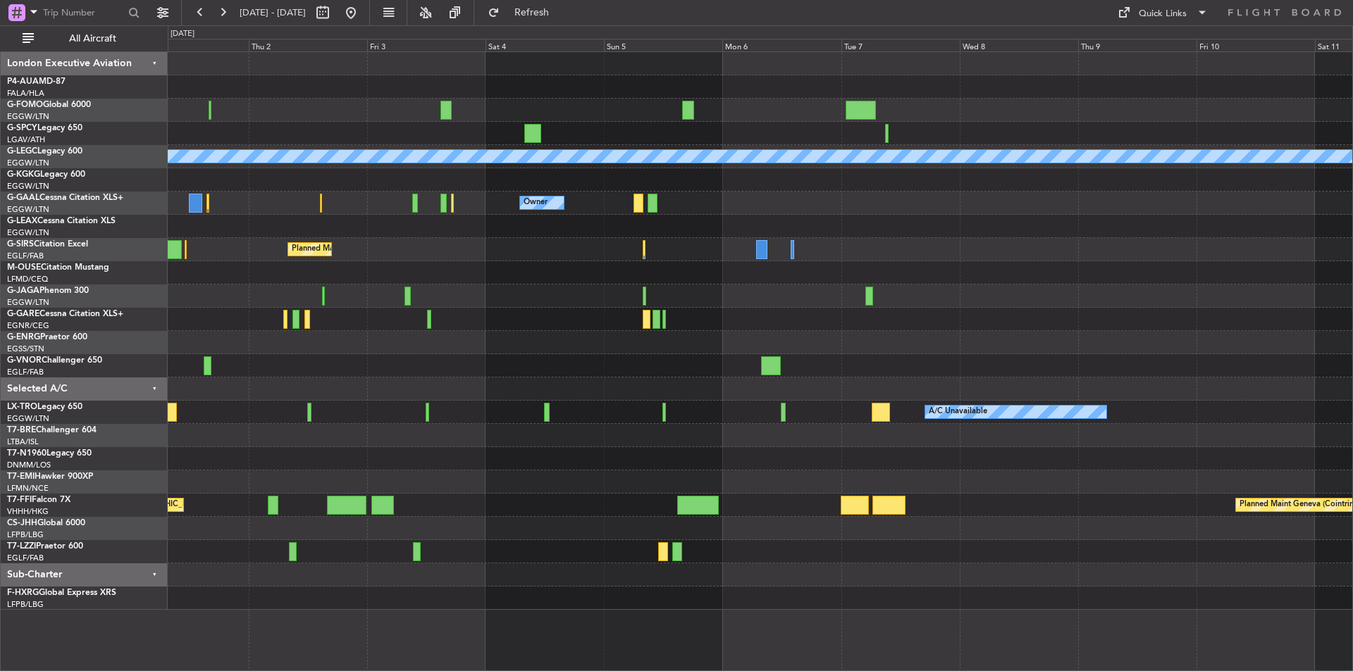
click at [487, 362] on div "A/C Unavailable London (Luton) A/C Unavailable Istanbul (Ataturk) Owner Planned…" at bounding box center [760, 331] width 1184 height 558
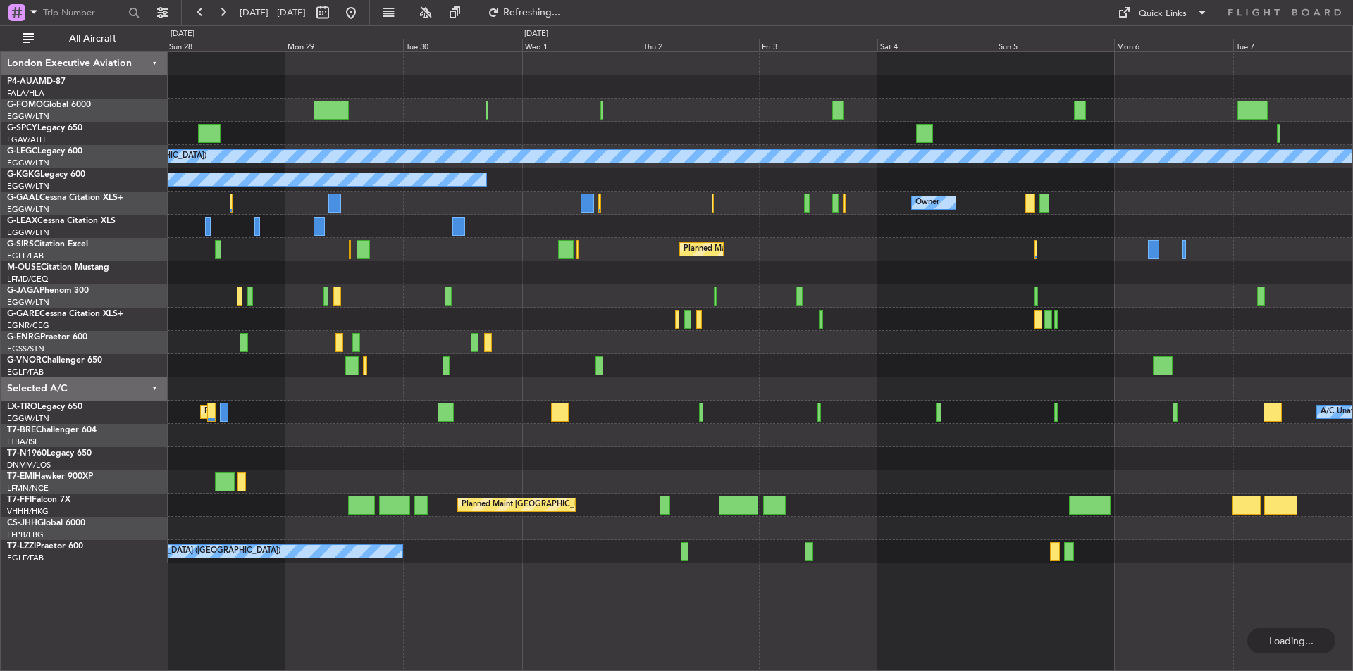
click at [1160, 365] on div "Planned Maint [GEOGRAPHIC_DATA] ([GEOGRAPHIC_DATA])" at bounding box center [760, 365] width 1184 height 23
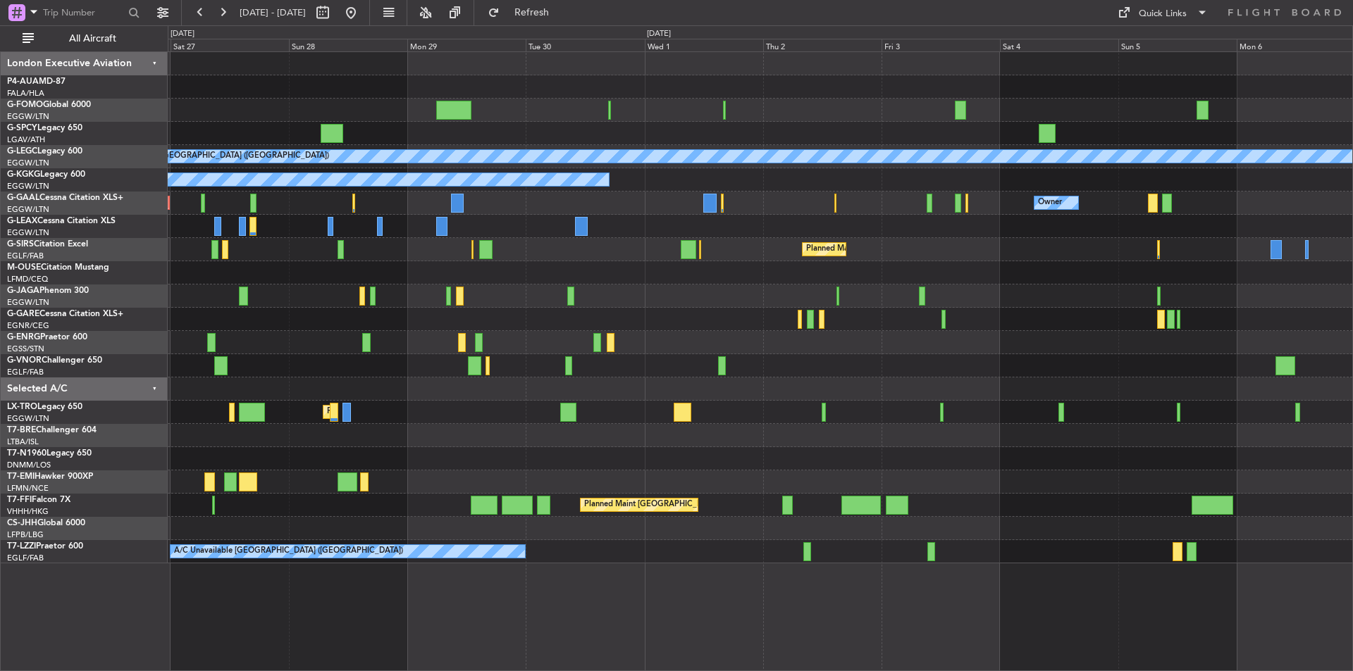
click at [375, 324] on div "Planned Maint London (Luton) A/C Unavailable London (Luton) A/C Unavailable Ist…" at bounding box center [760, 307] width 1184 height 511
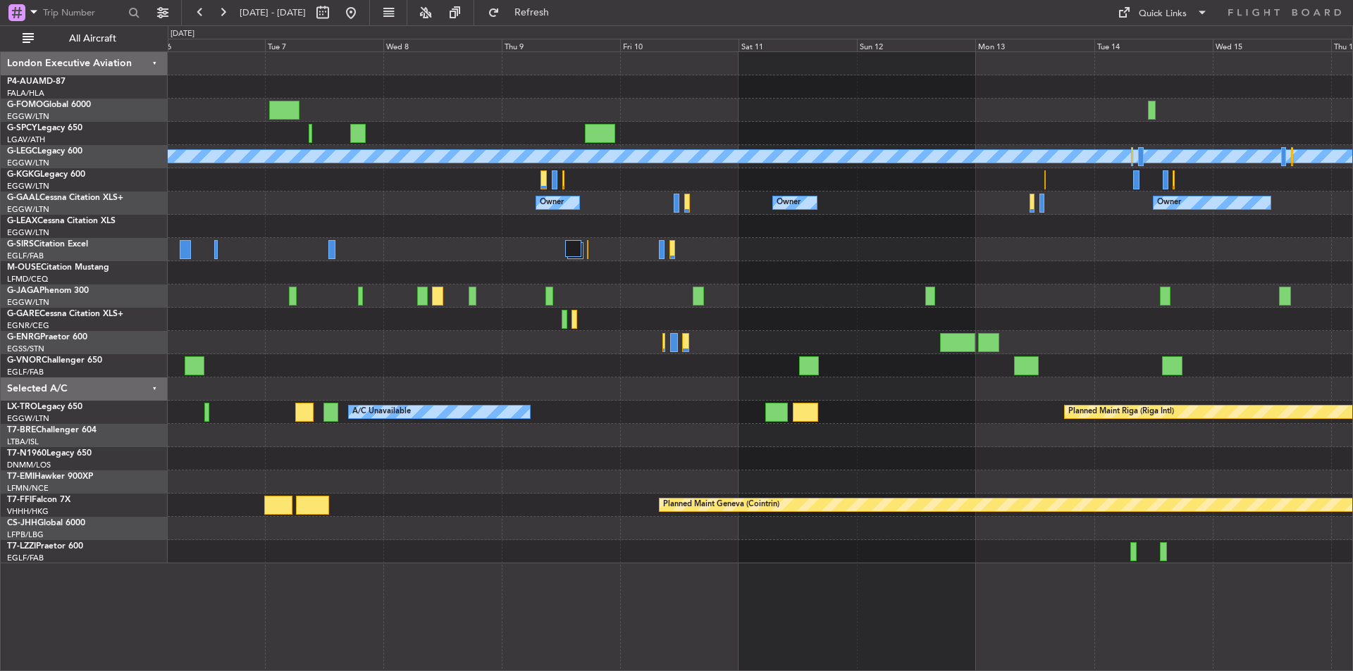
click at [285, 287] on div "A/C Unavailable London (Luton) Owner Owner Owner Owner Owner No Crew Owner A/C …" at bounding box center [760, 307] width 1184 height 511
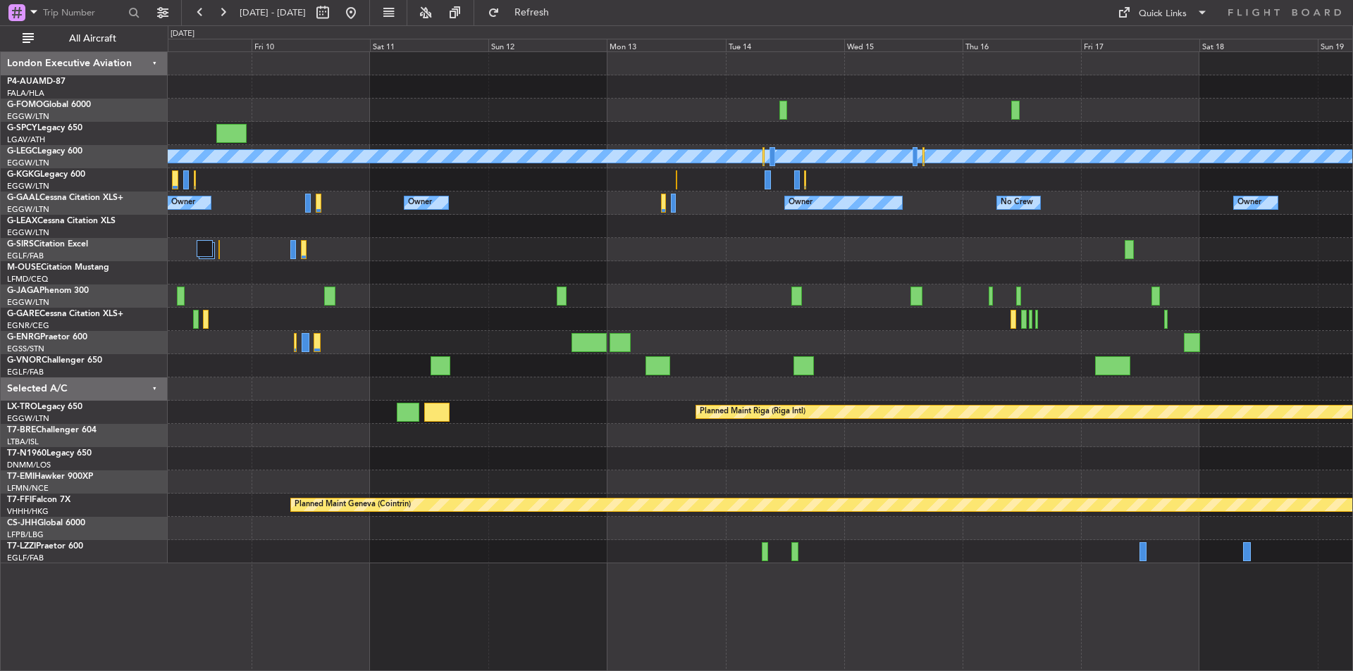
click at [634, 352] on div "A/C Unavailable London (Luton) Owner Owner Owner No Crew Owner Owner Planned Ma…" at bounding box center [760, 307] width 1184 height 511
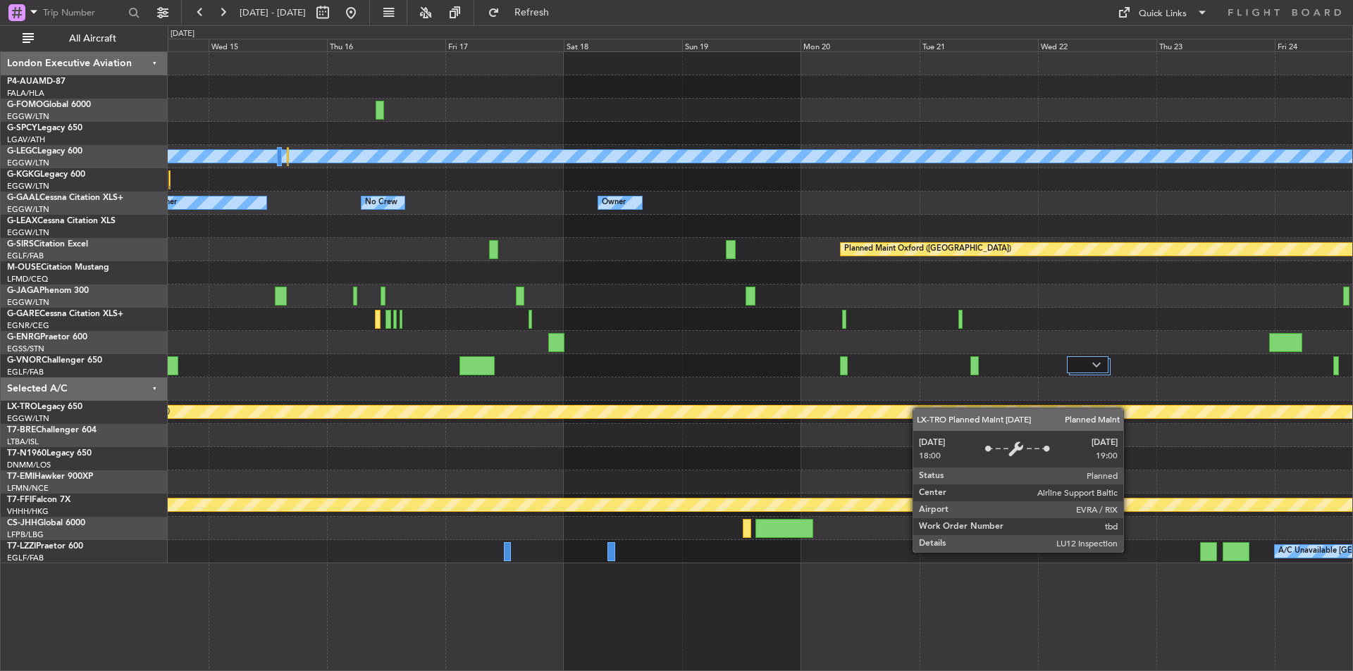
click at [560, 416] on div "A/C Unavailable London (Luton) Owner Owner Owner No Crew Owner Planned Maint Ox…" at bounding box center [760, 307] width 1184 height 511
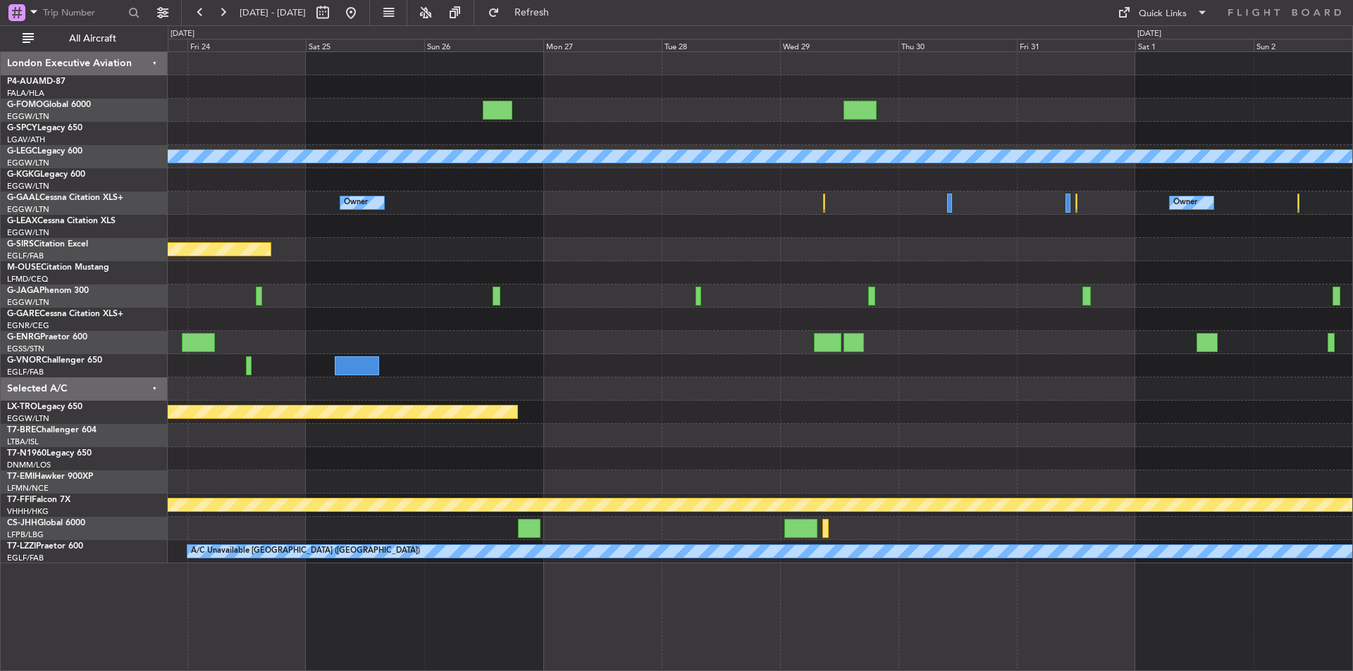
click at [323, 462] on div "A/C Unavailable London (Luton) Owner Owner Planned Maint Oxford (Kidlington) Pl…" at bounding box center [760, 307] width 1184 height 511
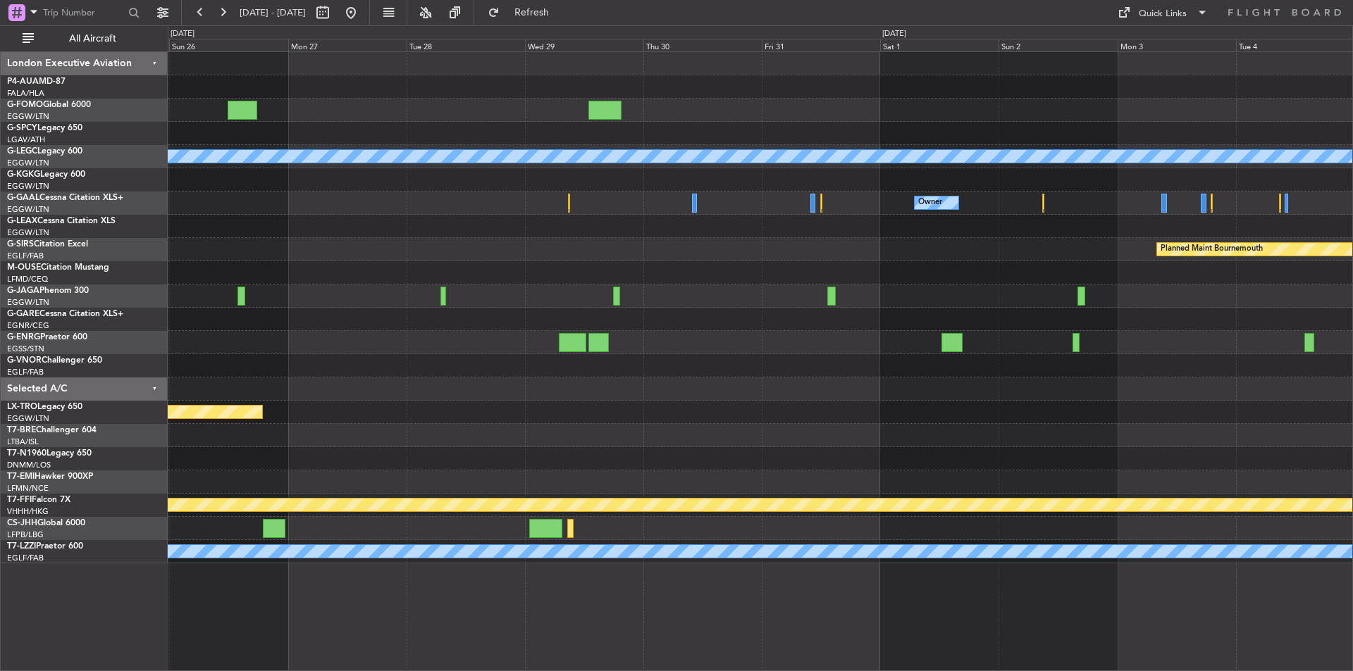
click at [577, 386] on div "A/C Unavailable [GEOGRAPHIC_DATA] ([GEOGRAPHIC_DATA]) Owner Owner Planned Maint…" at bounding box center [760, 307] width 1184 height 511
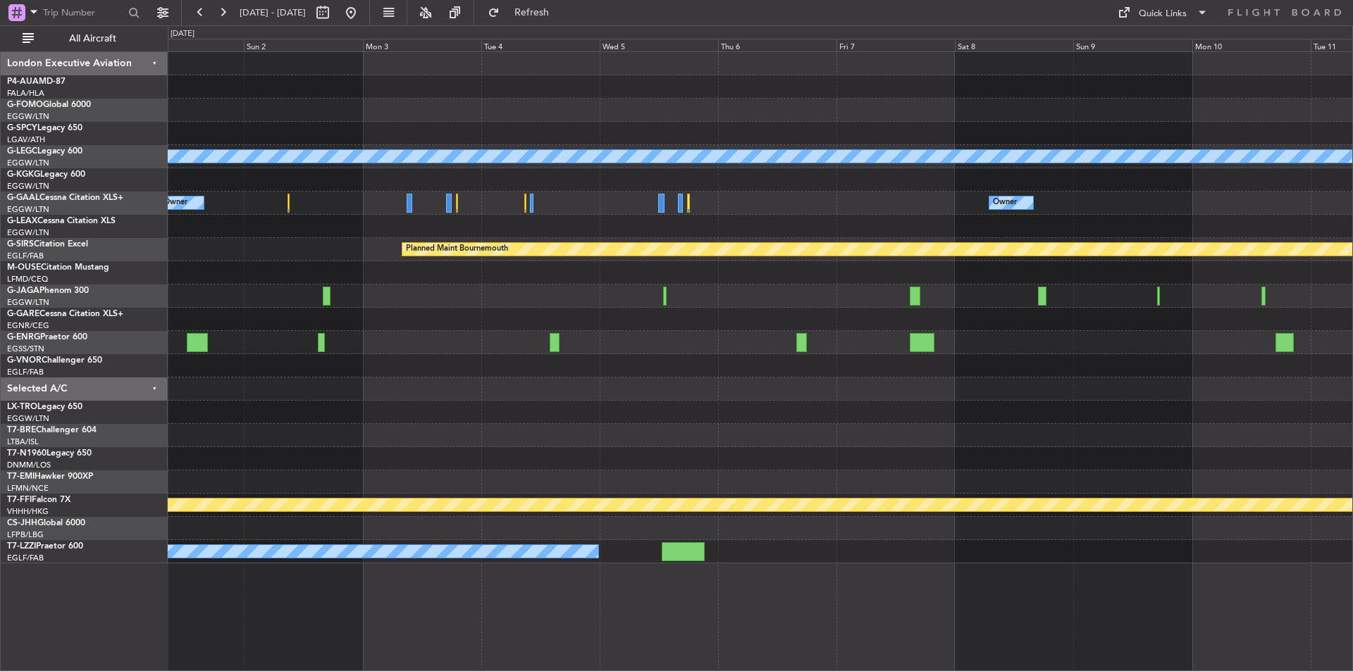
click at [686, 417] on div "A/C Unavailable [GEOGRAPHIC_DATA] ([GEOGRAPHIC_DATA]) Owner Owner Owner Planned…" at bounding box center [760, 307] width 1184 height 511
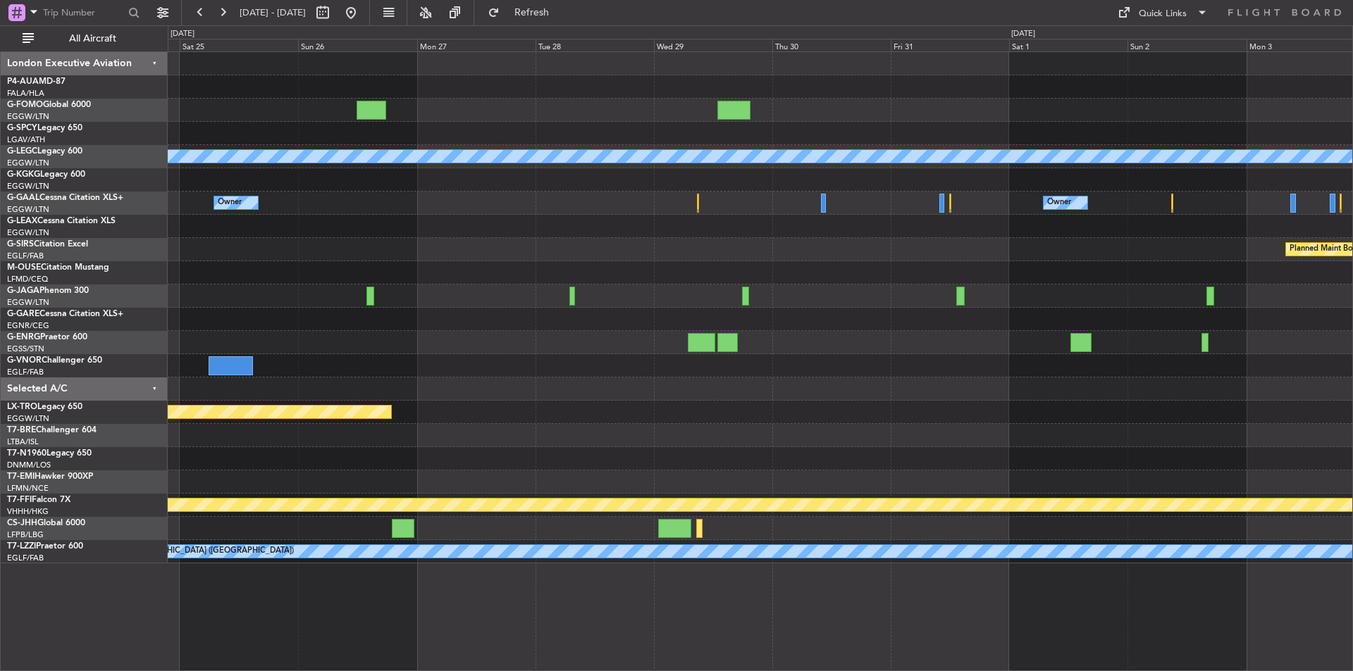
click at [1219, 285] on div "A/C Unavailable London (Luton) Owner Owner Planned Maint Bournemouth Planned Ma…" at bounding box center [760, 307] width 1184 height 511
click at [229, 15] on button at bounding box center [222, 12] width 23 height 23
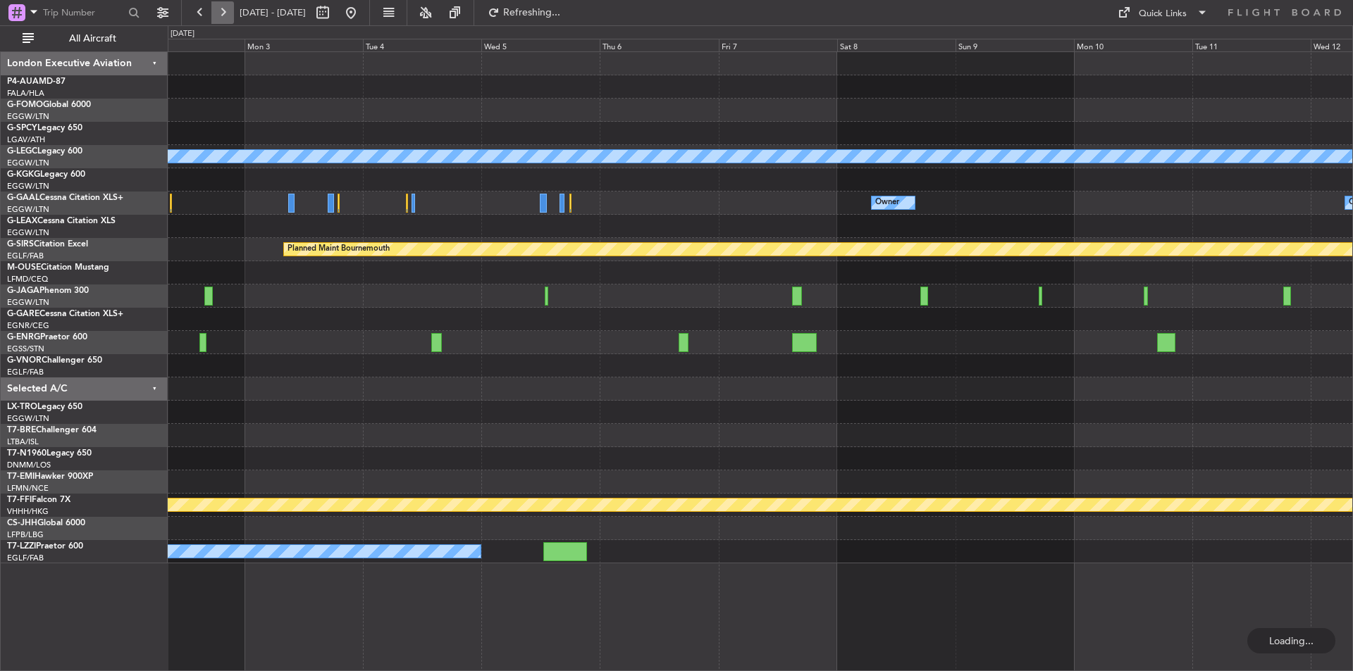
click at [229, 15] on button at bounding box center [222, 12] width 23 height 23
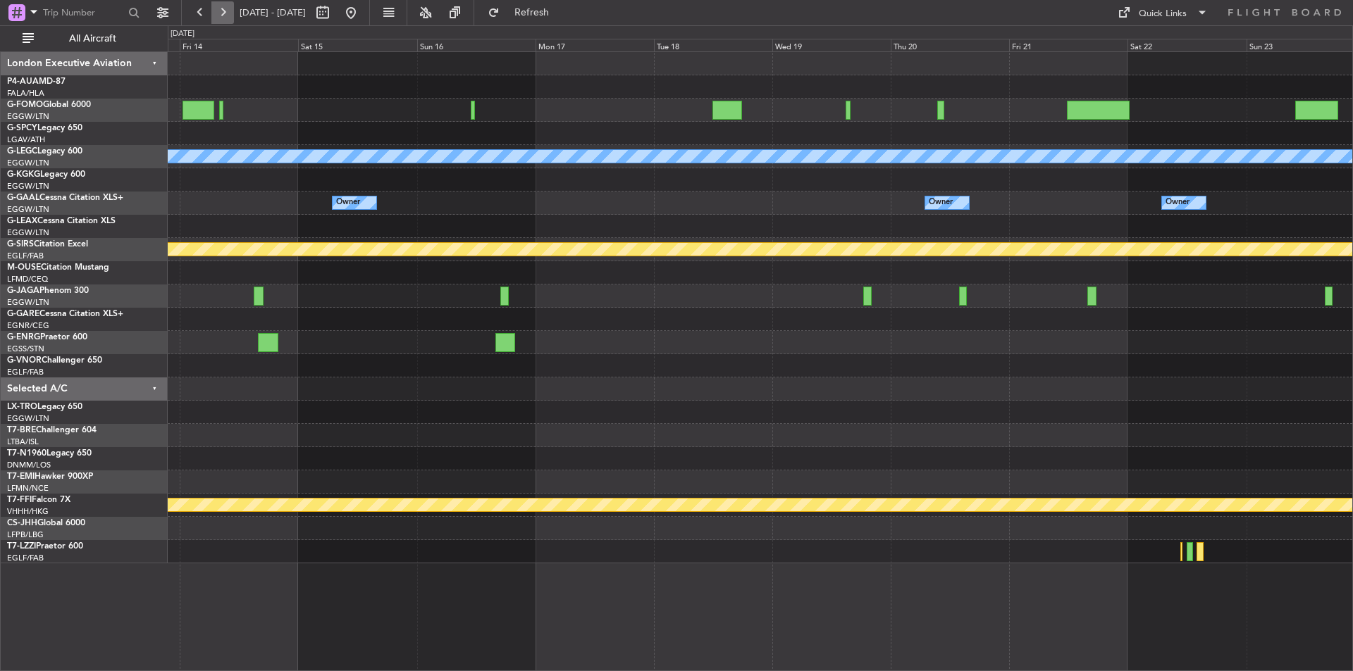
click at [229, 15] on button at bounding box center [222, 12] width 23 height 23
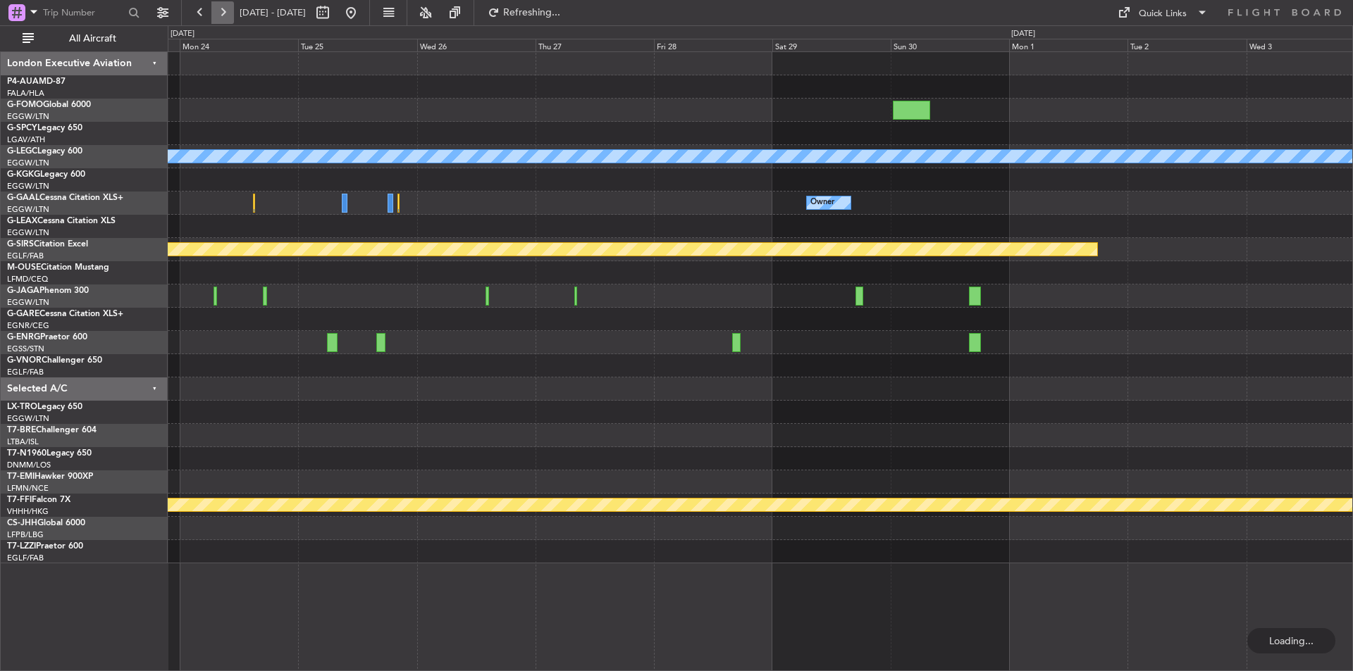
click at [229, 15] on button at bounding box center [222, 12] width 23 height 23
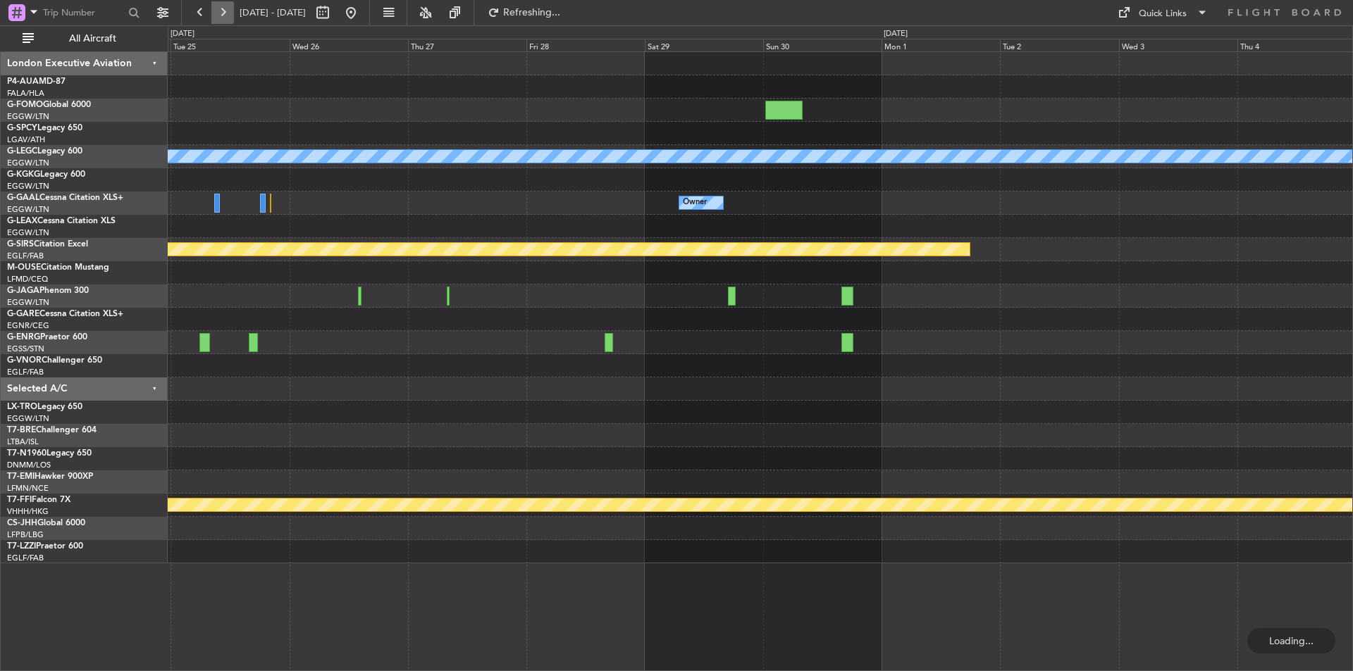
click at [229, 15] on button at bounding box center [222, 12] width 23 height 23
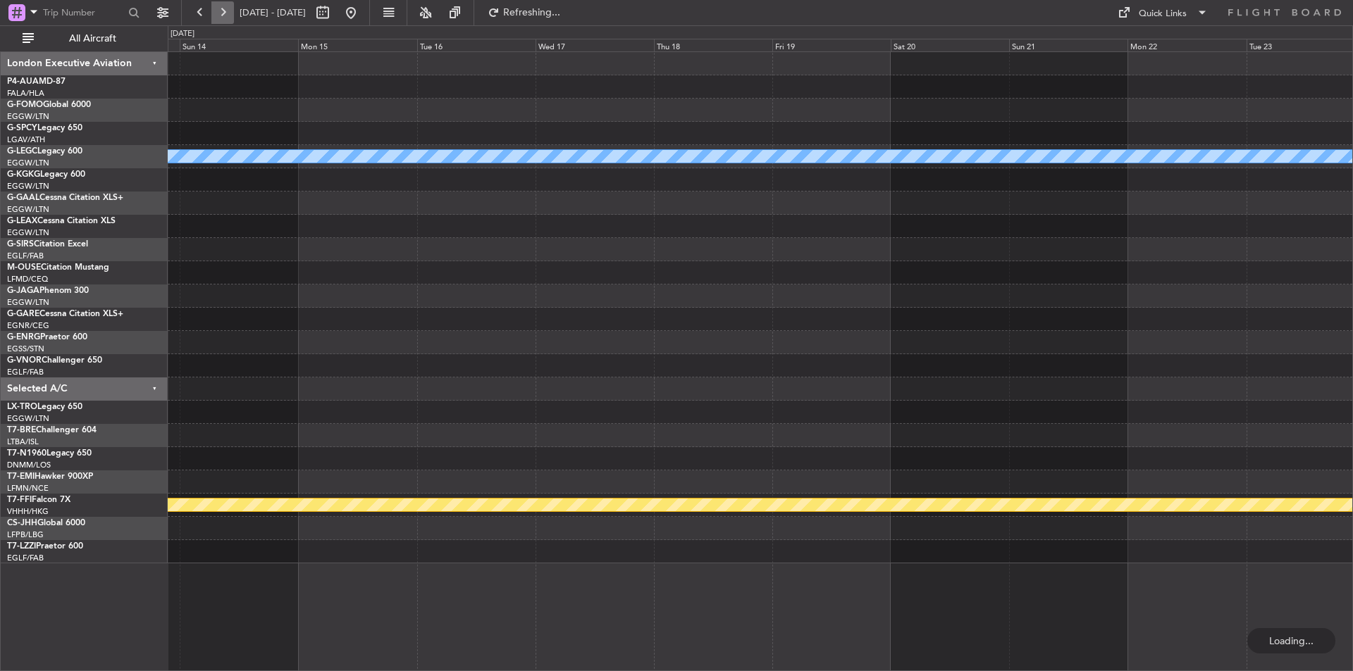
click at [229, 15] on button at bounding box center [222, 12] width 23 height 23
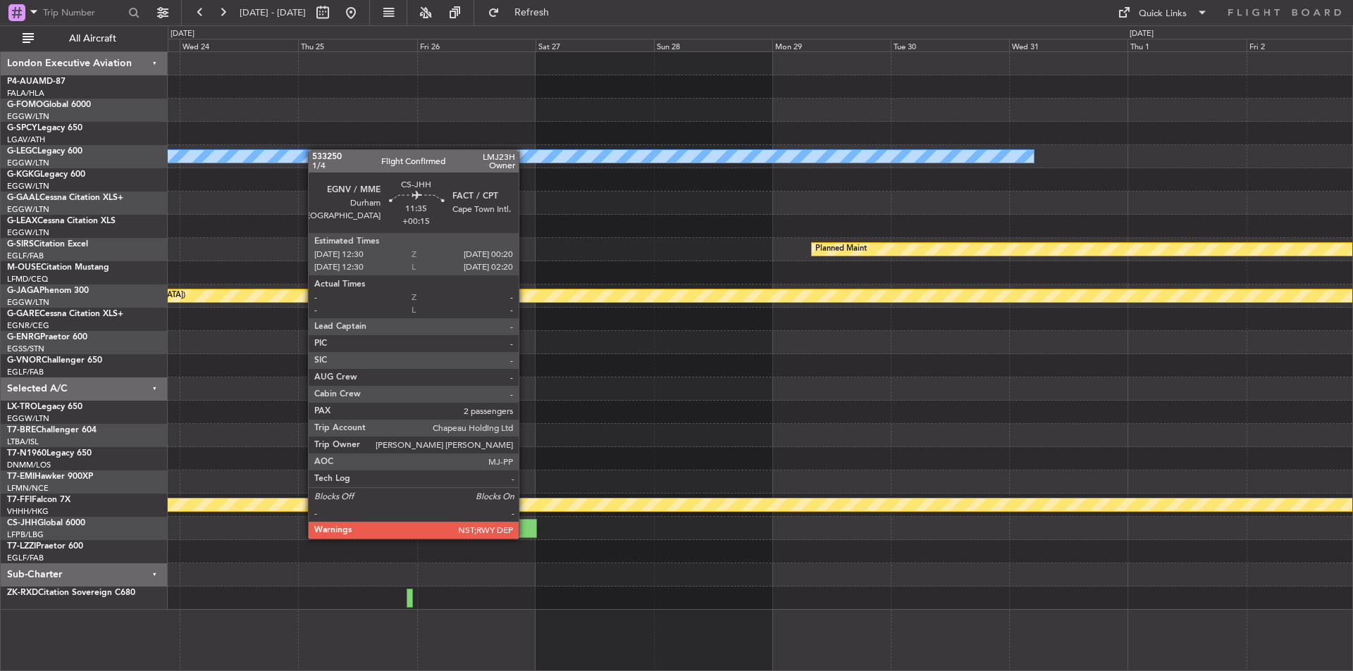
click at [525, 537] on div at bounding box center [507, 528] width 58 height 19
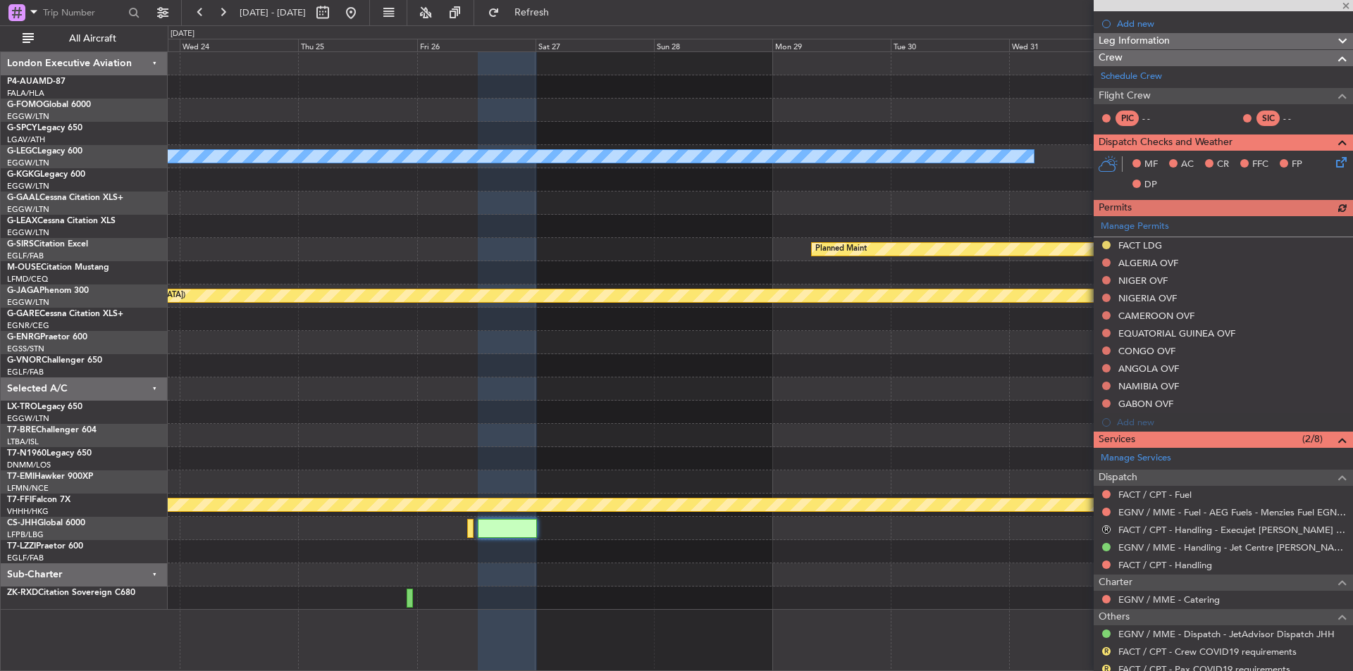
scroll to position [211, 0]
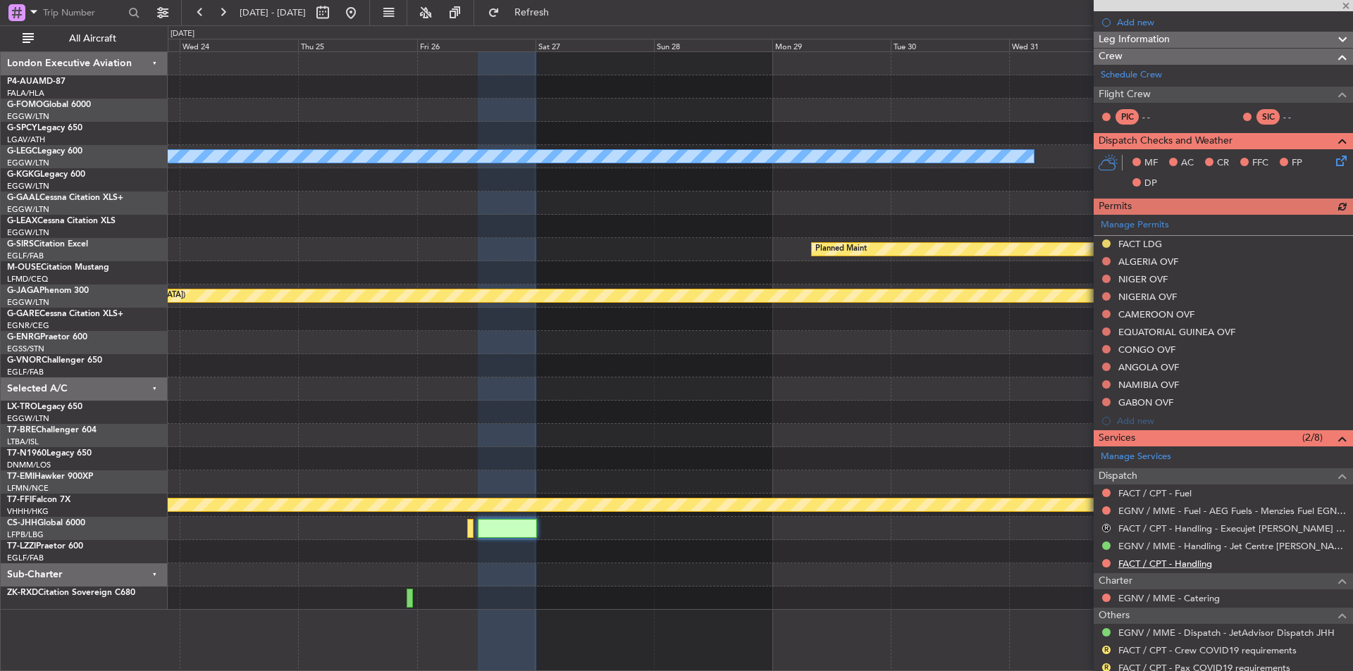
click at [1200, 564] on link "FACT / CPT - Handling" at bounding box center [1165, 564] width 94 height 12
click at [1171, 497] on link "FACT / CPT - Fuel" at bounding box center [1154, 493] width 73 height 12
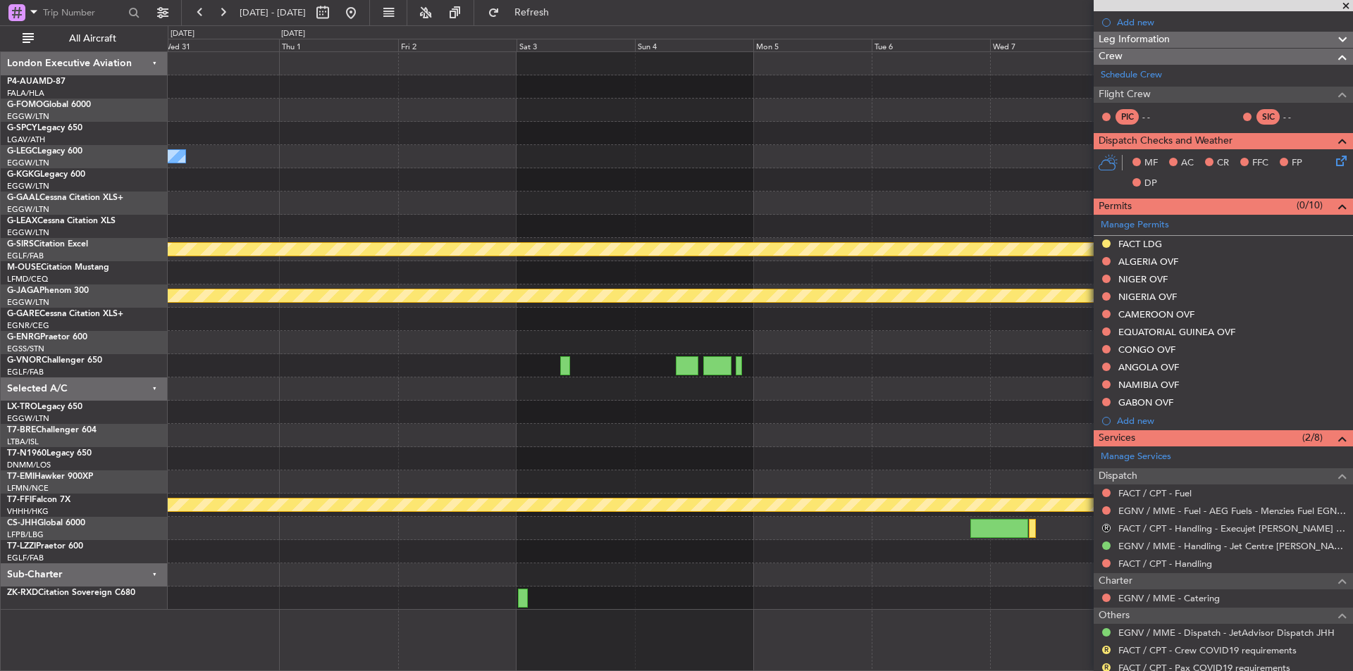
click at [0, 284] on div "A/C Unavailable London (Luton) Planned Maint Planned Maint St Gallen (Altenrhei…" at bounding box center [676, 348] width 1353 height 646
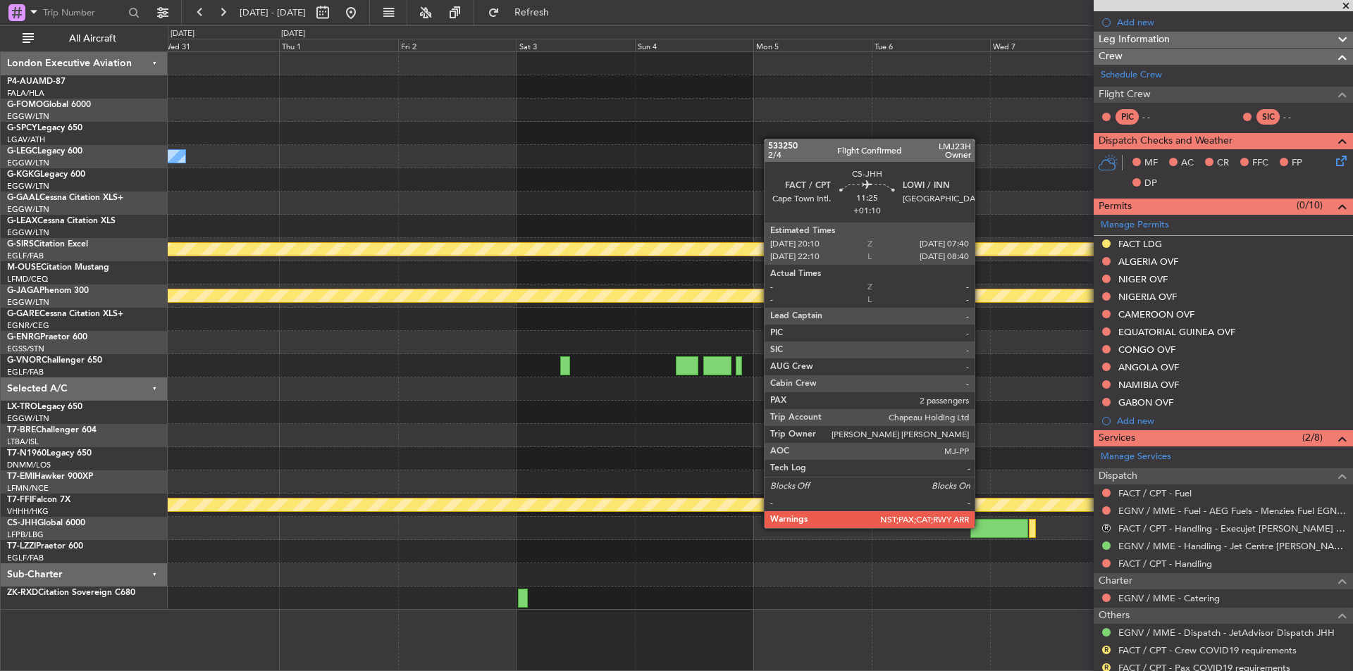
click at [981, 527] on div at bounding box center [998, 528] width 57 height 19
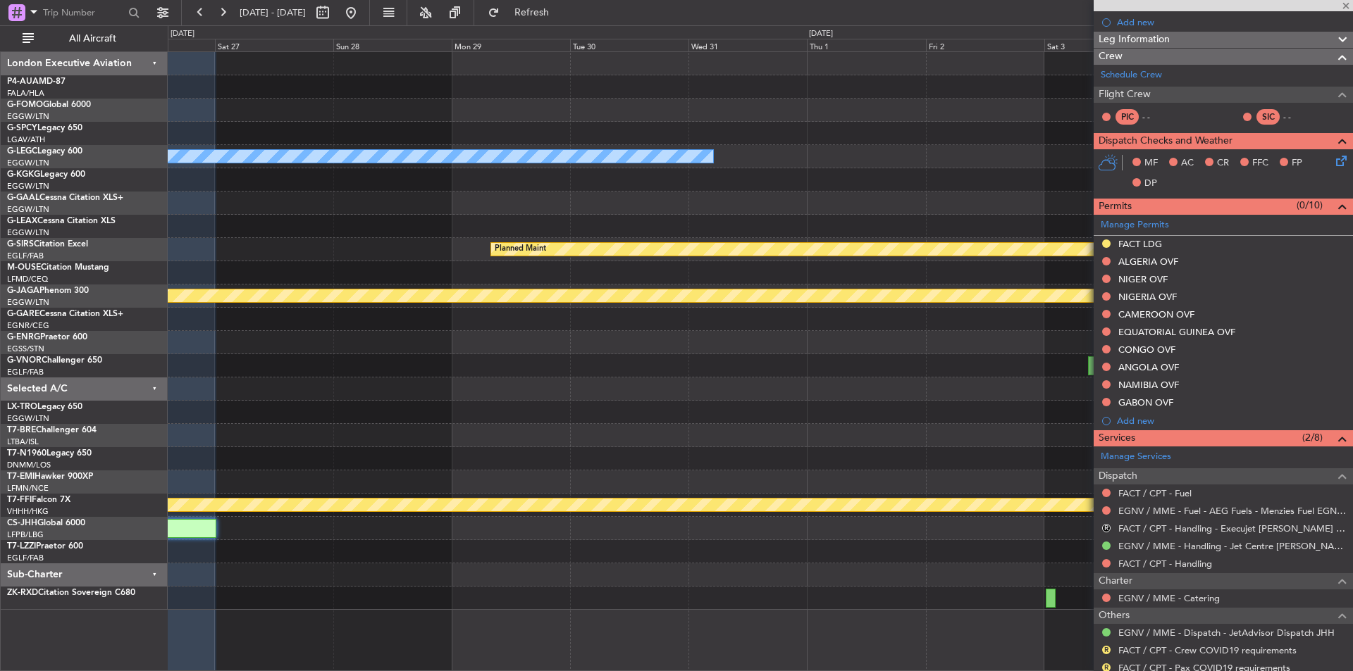
click at [859, 541] on div "A/C Unavailable London (Luton) Planned Maint Planned Maint St Gallen (Altenrhei…" at bounding box center [760, 331] width 1184 height 558
type input "+01:10"
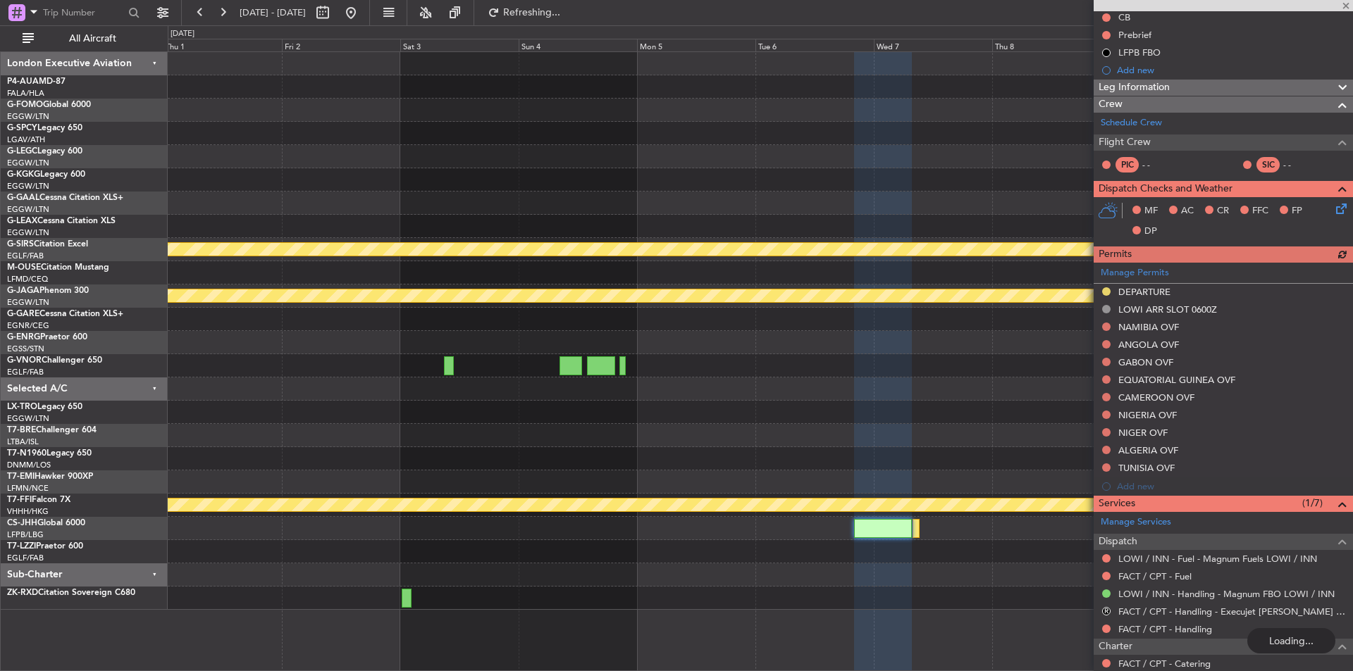
scroll to position [282, 0]
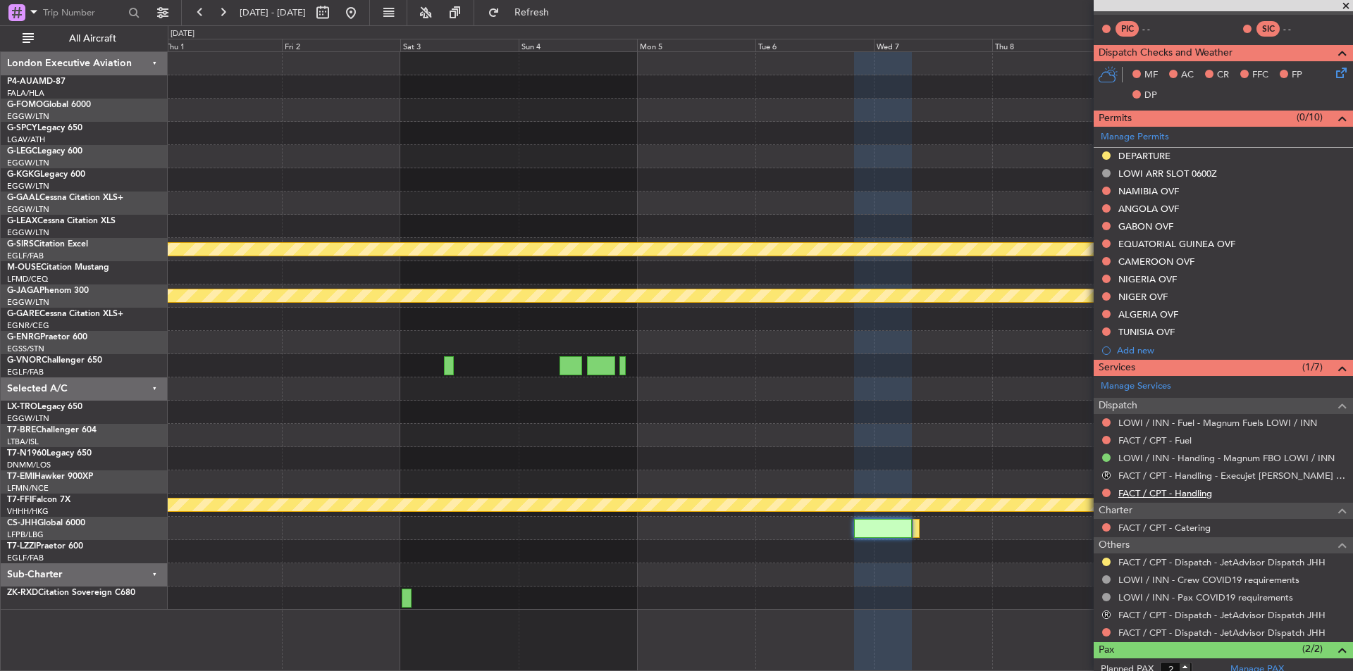
click at [1183, 492] on link "FACT / CPT - Handling" at bounding box center [1165, 493] width 94 height 12
click at [1174, 438] on link "FACT / CPT - Fuel" at bounding box center [1154, 441] width 73 height 12
drag, startPoint x: 535, startPoint y: 11, endPoint x: 423, endPoint y: 12, distance: 112.7
click at [501, 118] on fb-flight-board "01 Jan 2026 - 11 Jan 2026 Refresh Quick Links All Aircraft Planned Maint London…" at bounding box center [676, 341] width 1353 height 661
click at [561, 13] on span "Refresh" at bounding box center [531, 13] width 59 height 10
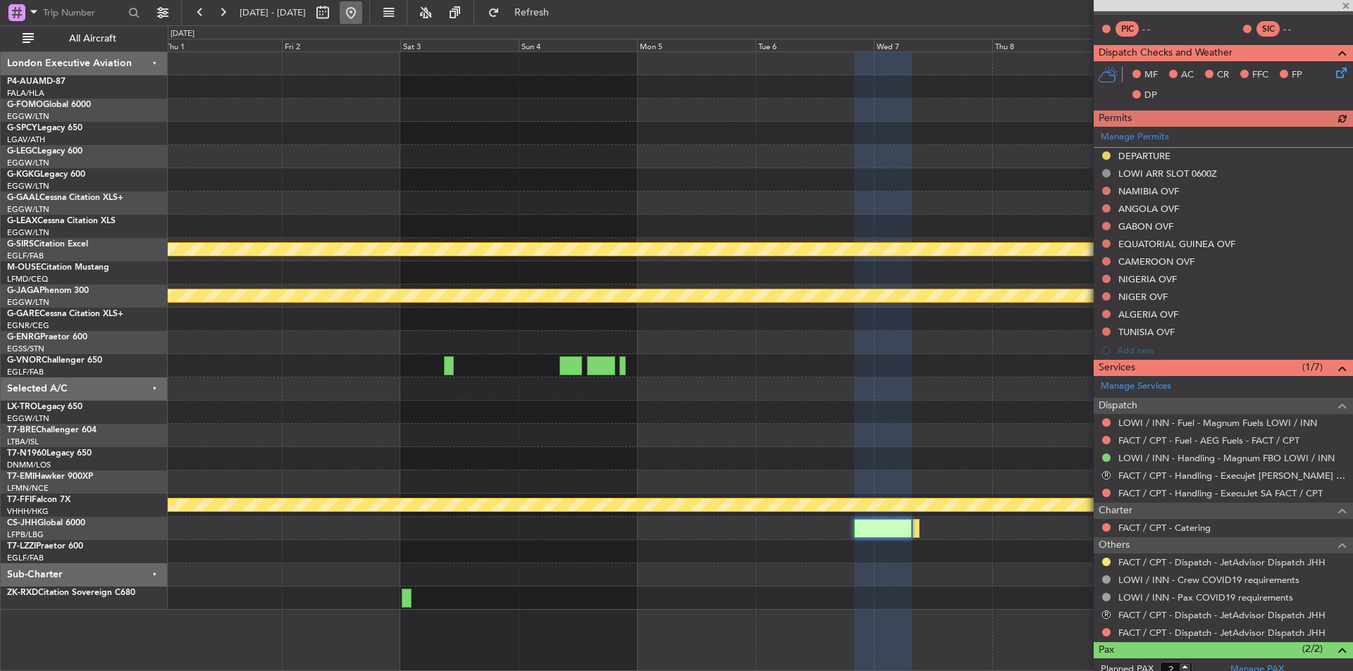
click at [362, 11] on button at bounding box center [351, 12] width 23 height 23
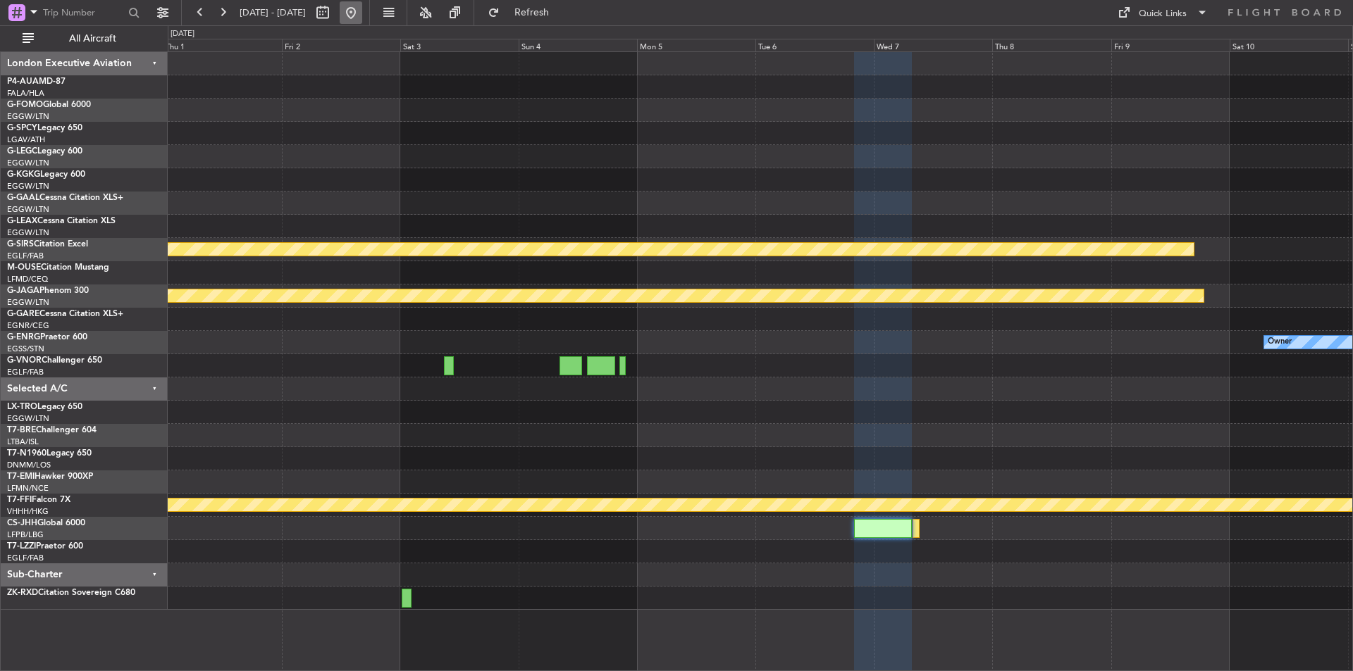
scroll to position [0, 0]
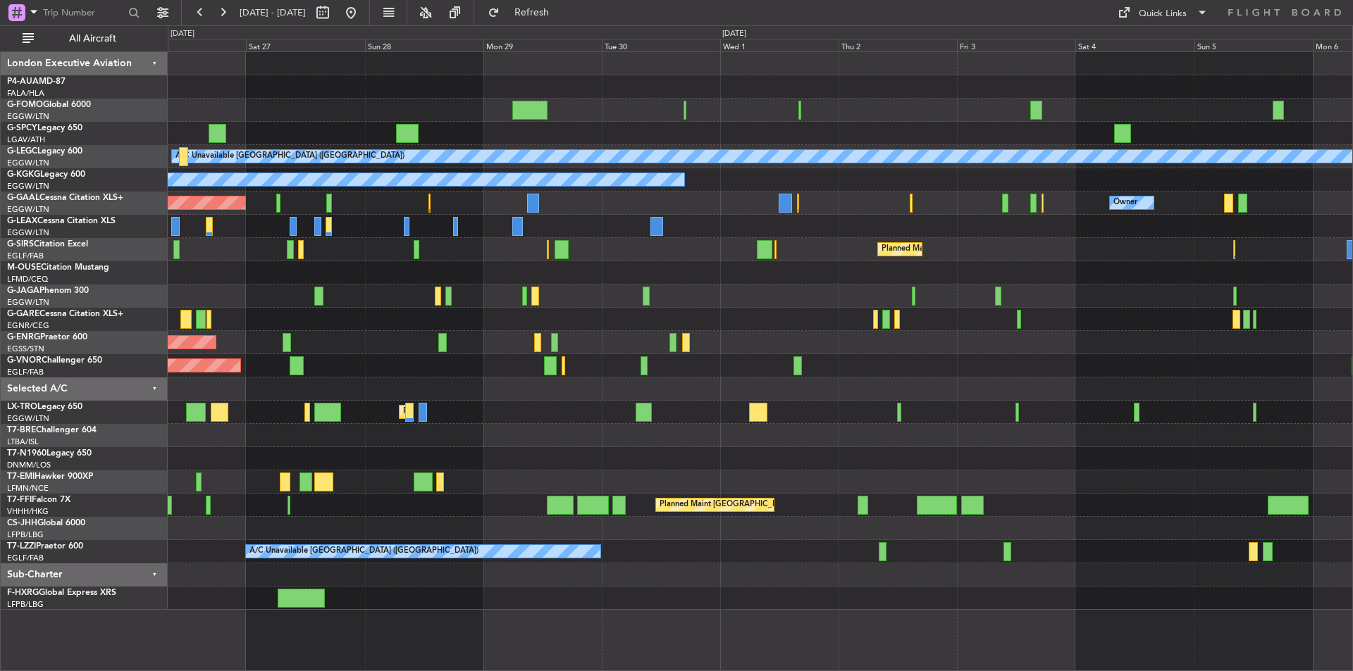
click at [436, 273] on div at bounding box center [760, 272] width 1184 height 23
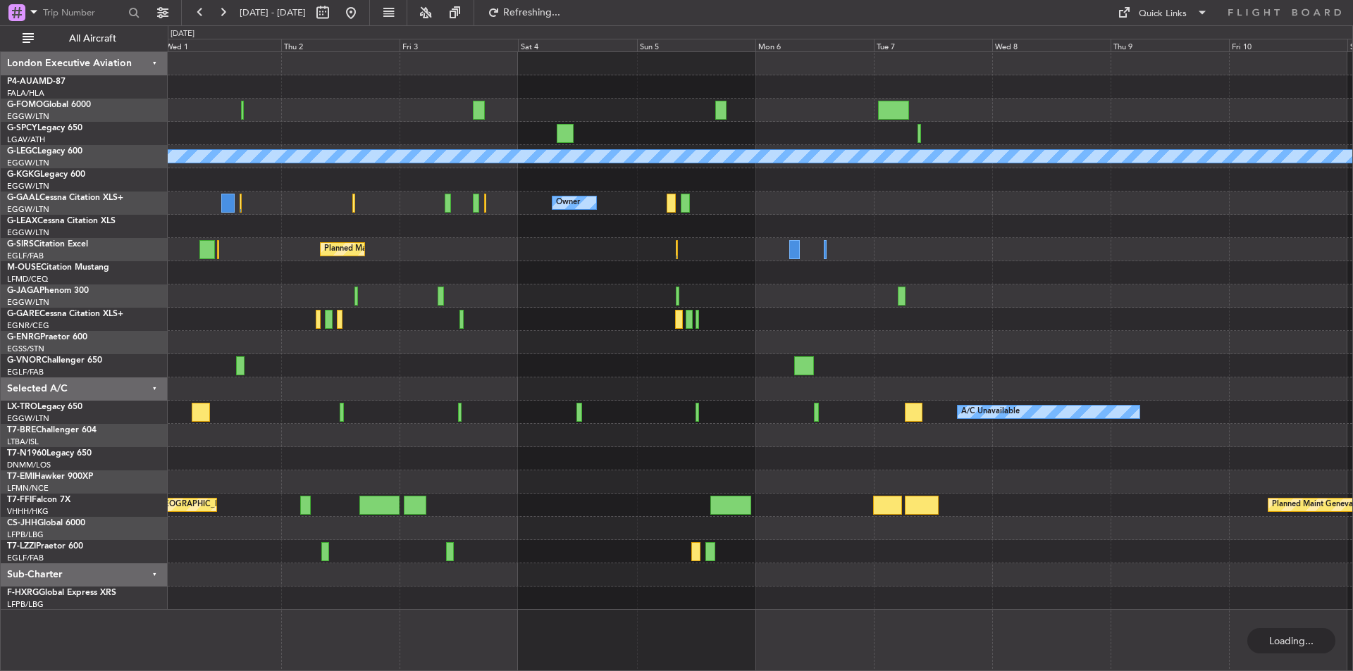
click at [360, 319] on div "A/C Unavailable London (Luton) A/C Unavailable Istanbul (Ataturk) Owner Planned…" at bounding box center [760, 331] width 1184 height 558
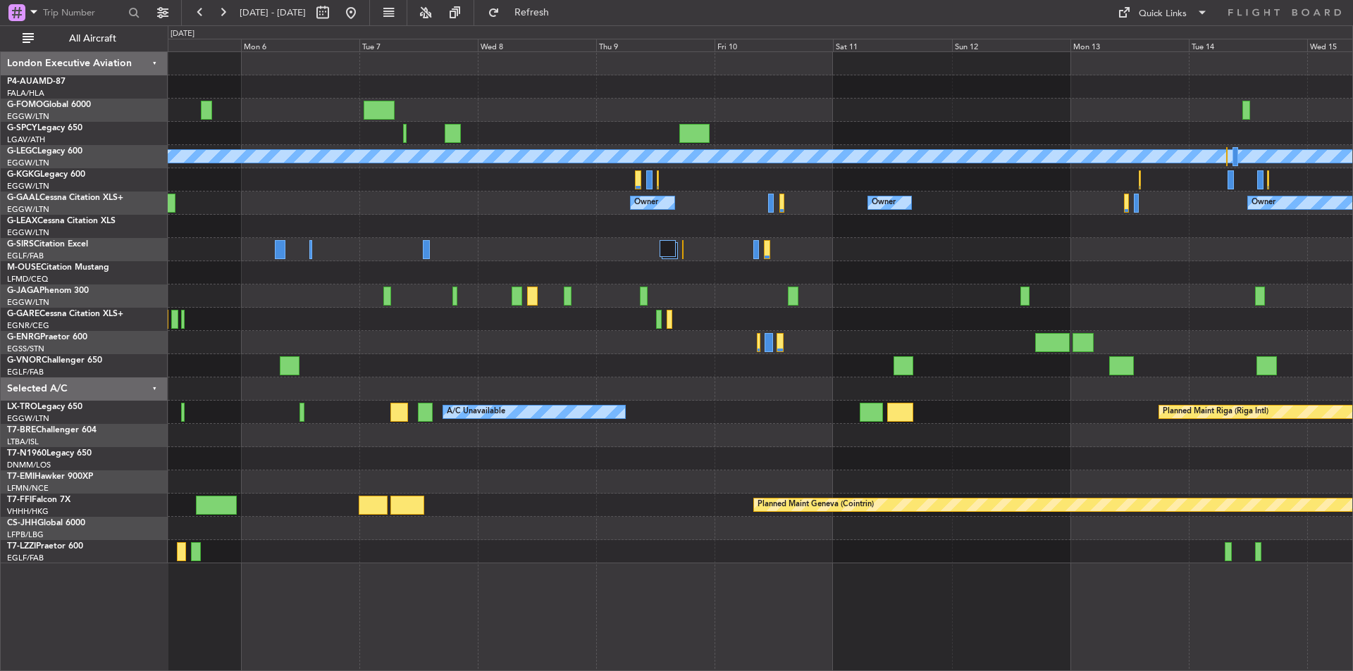
click at [588, 345] on div "A/C Unavailable London (Luton) Owner Owner Owner Owner Owner No Crew A/C Unavai…" at bounding box center [760, 307] width 1184 height 511
click at [362, 15] on button at bounding box center [351, 12] width 23 height 23
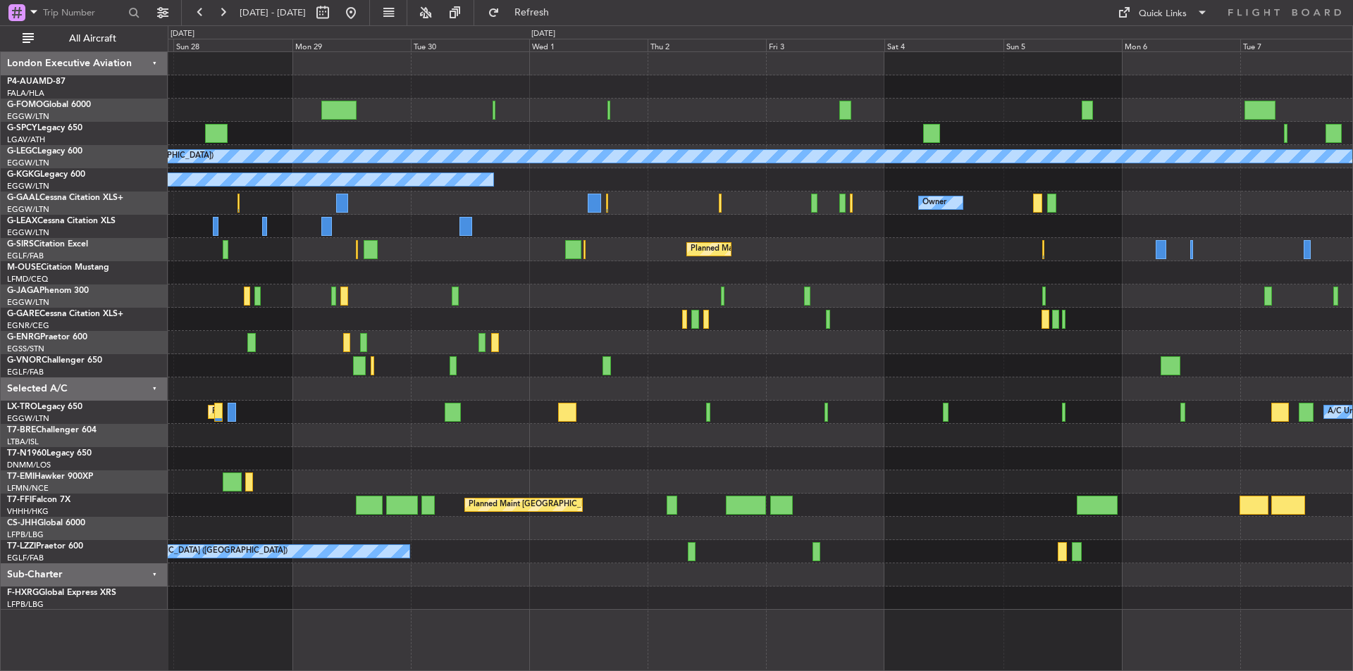
click at [149, 349] on div "A/C Unavailable London (Luton) A/C Unavailable Istanbul (Ataturk) Owner Owner P…" at bounding box center [676, 348] width 1353 height 646
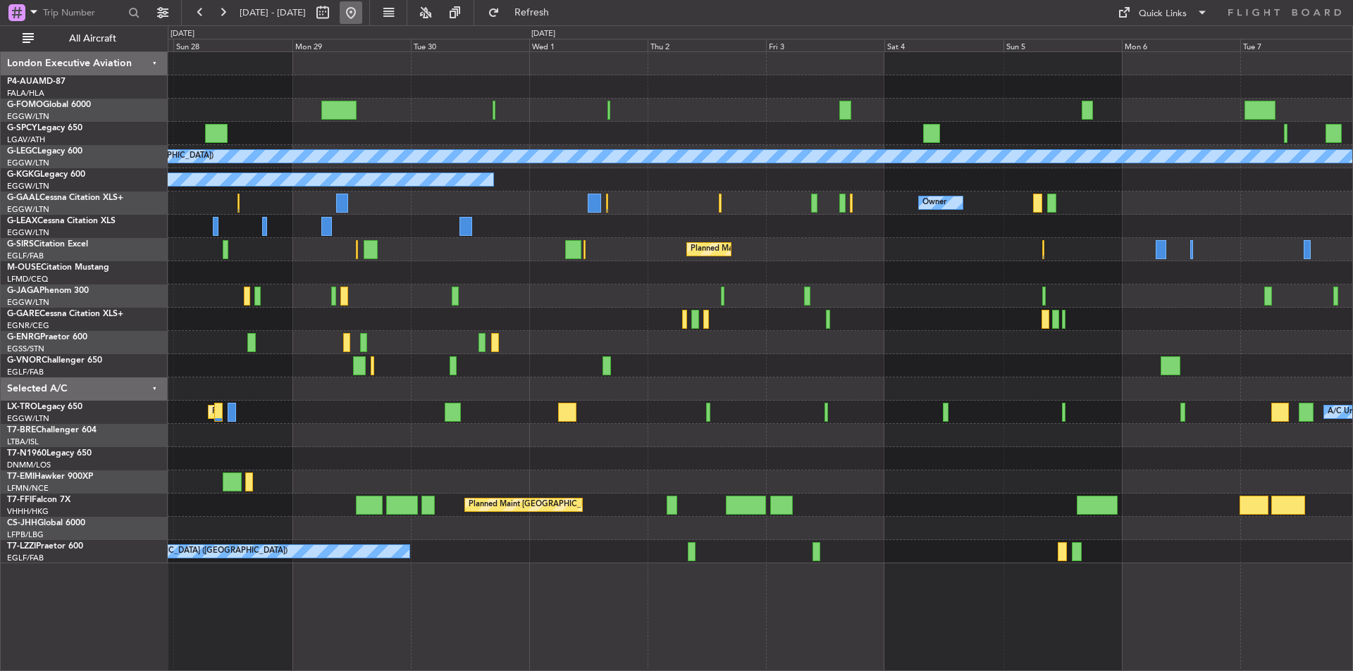
click at [362, 11] on button at bounding box center [351, 12] width 23 height 23
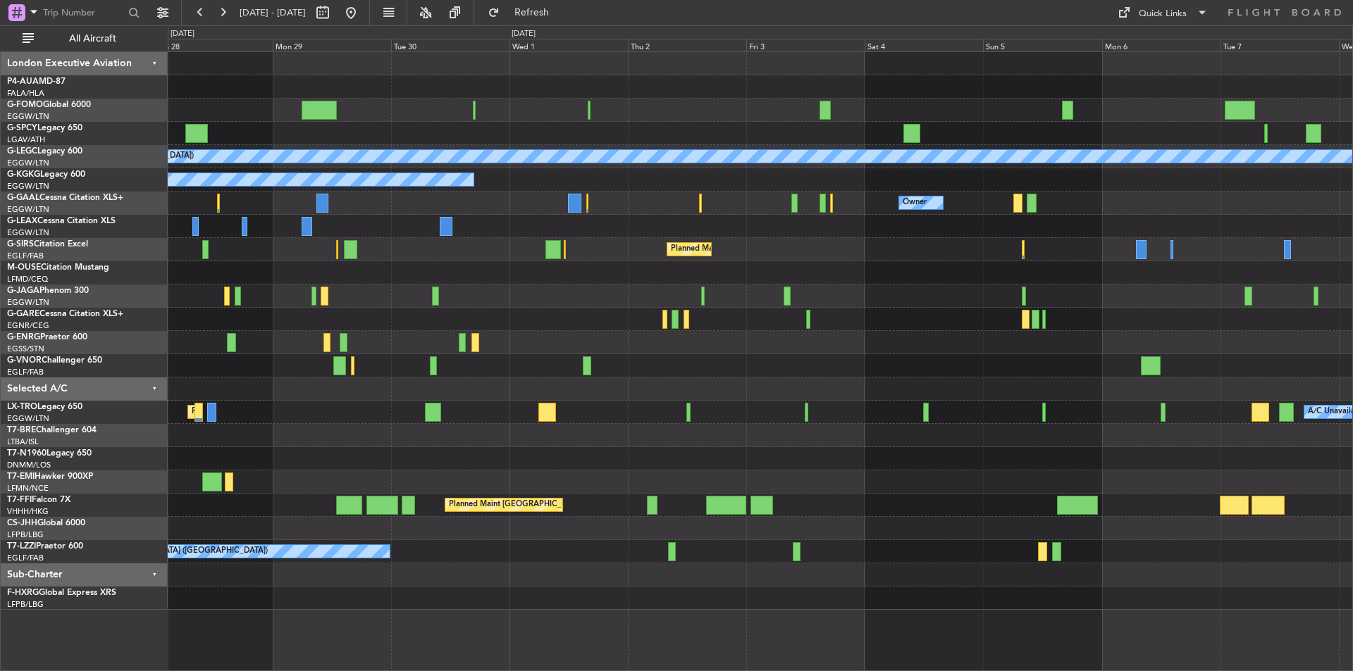
click at [223, 370] on div "Planned Maint [GEOGRAPHIC_DATA] ([GEOGRAPHIC_DATA])" at bounding box center [760, 365] width 1184 height 23
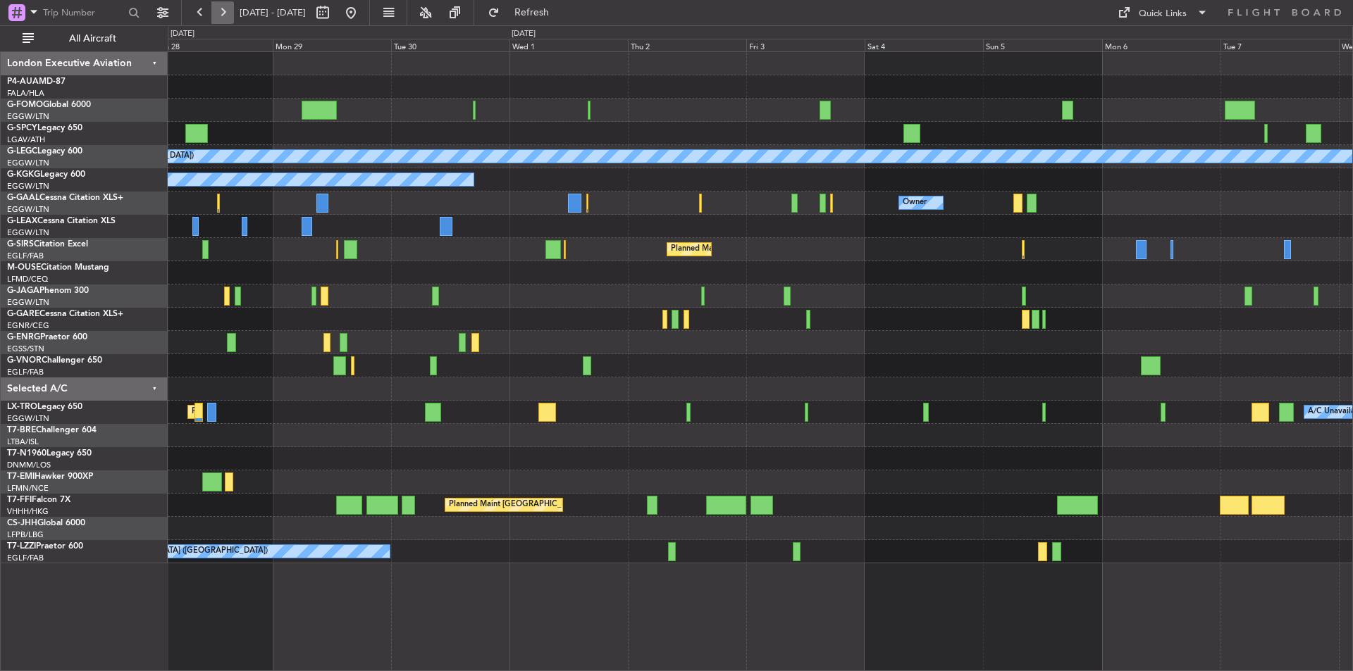
click at [229, 6] on button at bounding box center [222, 12] width 23 height 23
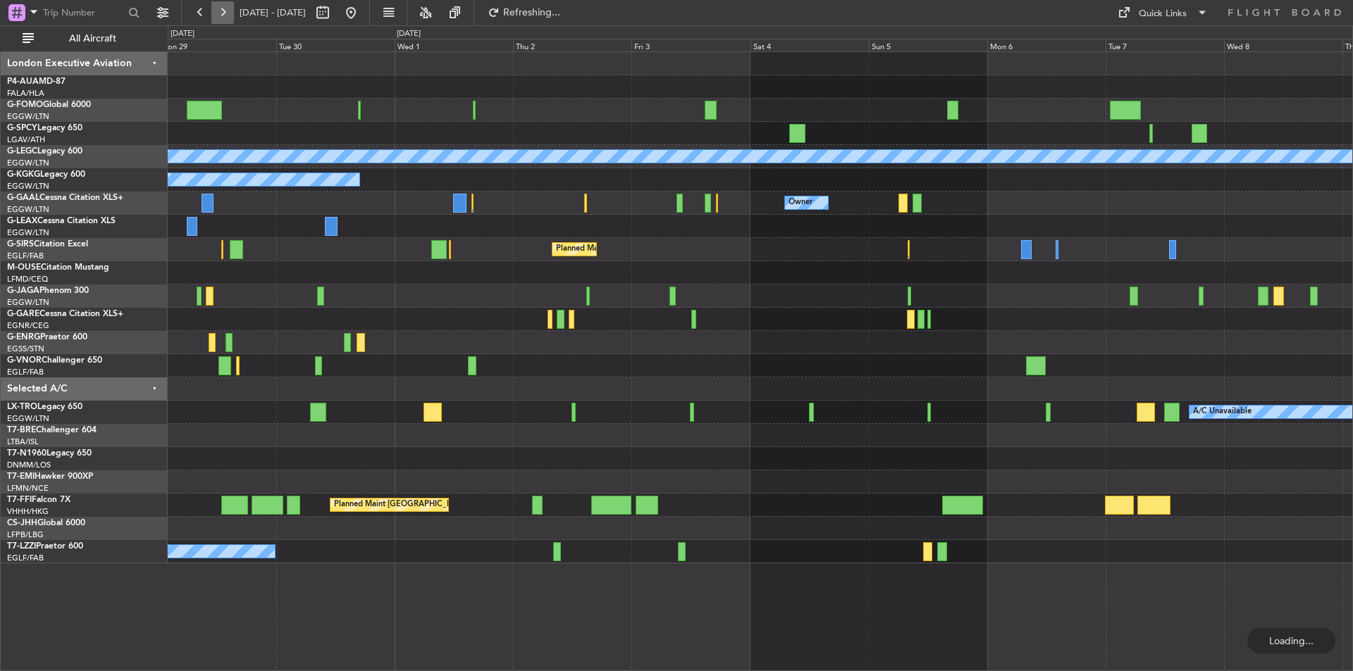
click at [229, 6] on button at bounding box center [222, 12] width 23 height 23
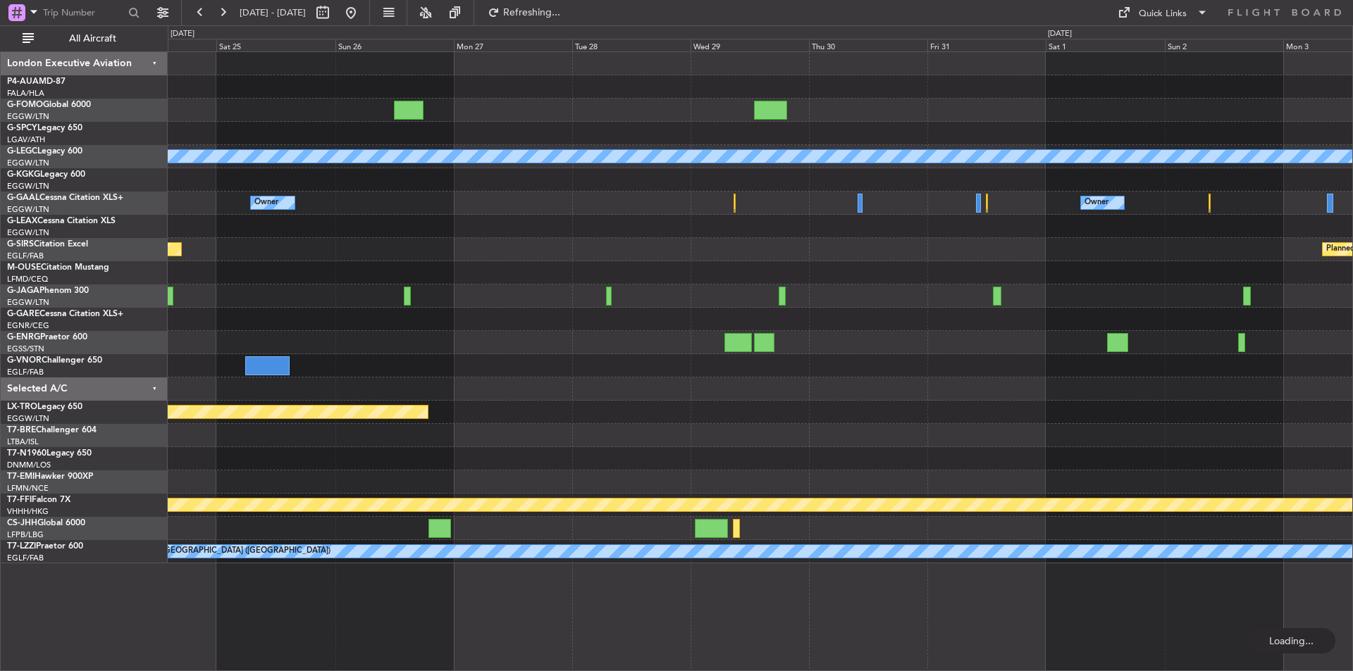
click at [583, 421] on div "Planned Maint Riga (Riga Intl)" at bounding box center [760, 412] width 1184 height 23
click at [362, 18] on button at bounding box center [351, 12] width 23 height 23
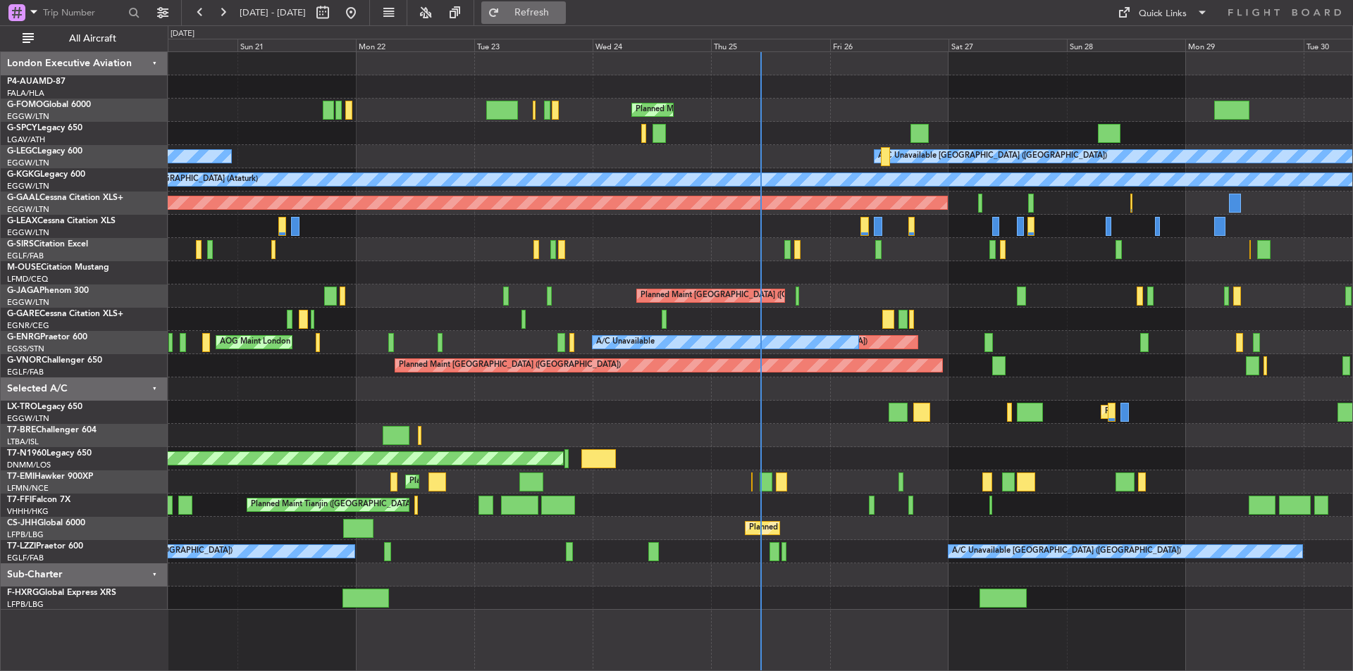
click at [561, 15] on span "Refresh" at bounding box center [531, 13] width 59 height 10
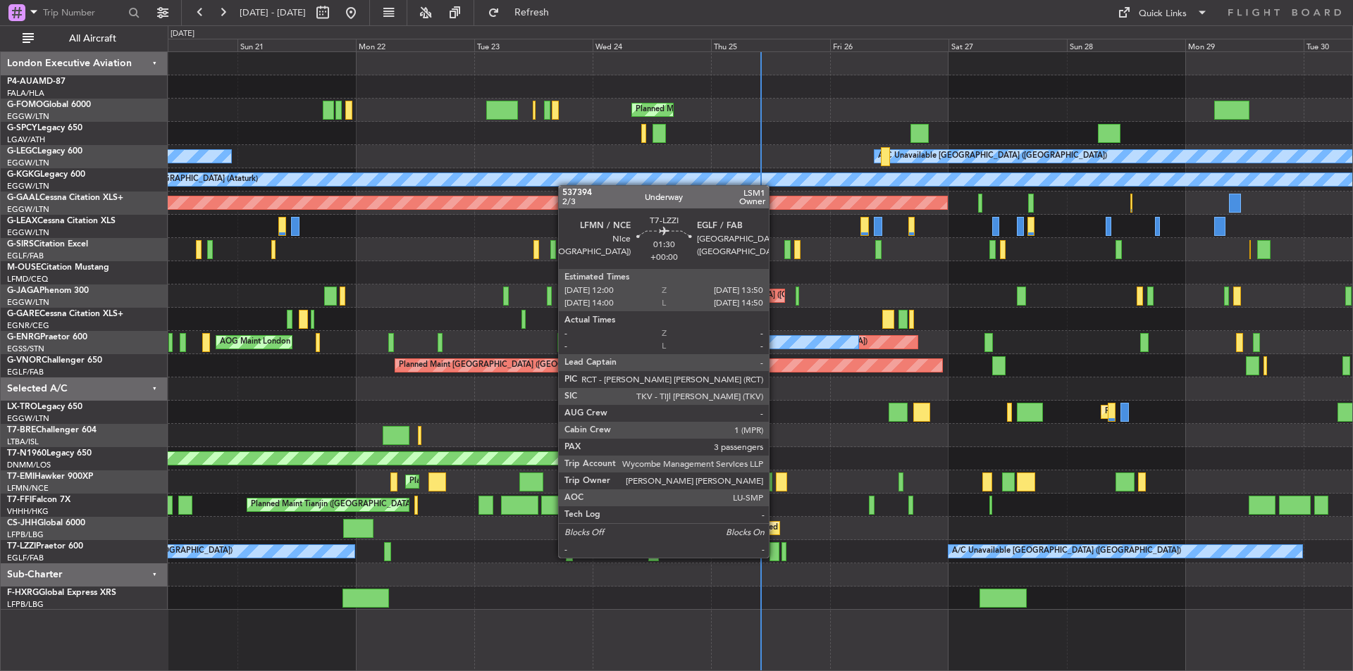
click at [775, 557] on div at bounding box center [773, 551] width 9 height 19
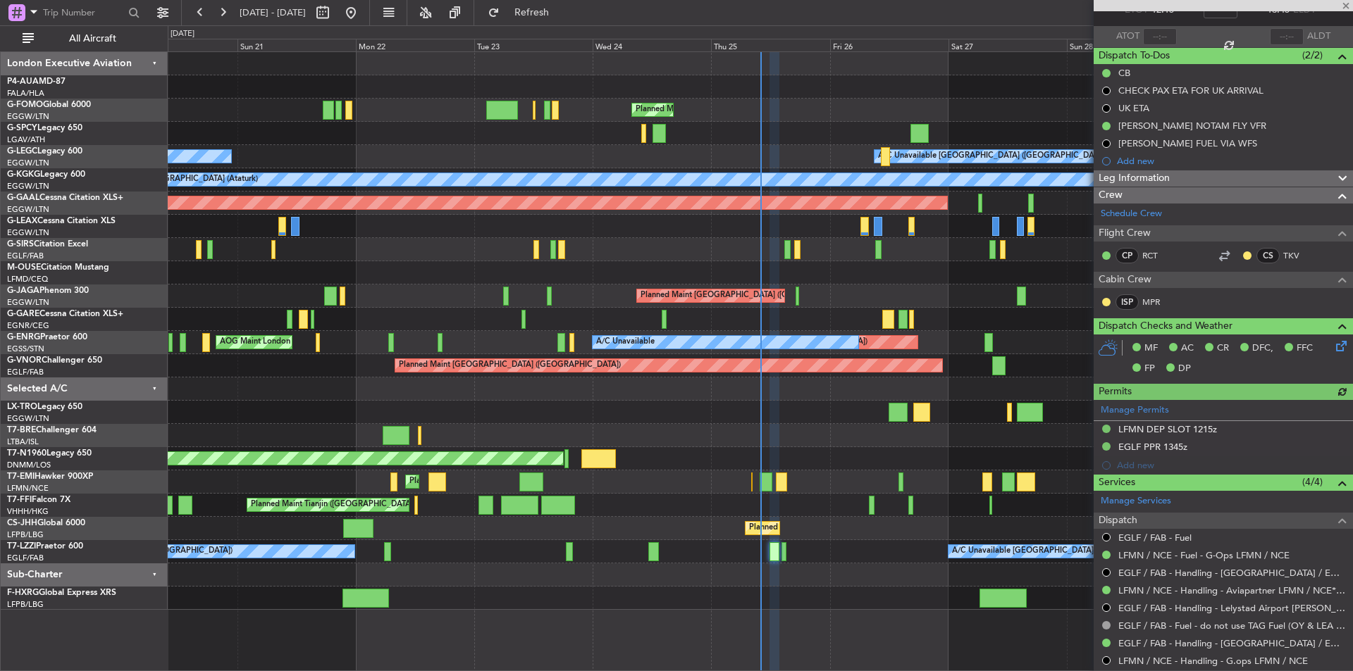
scroll to position [282, 0]
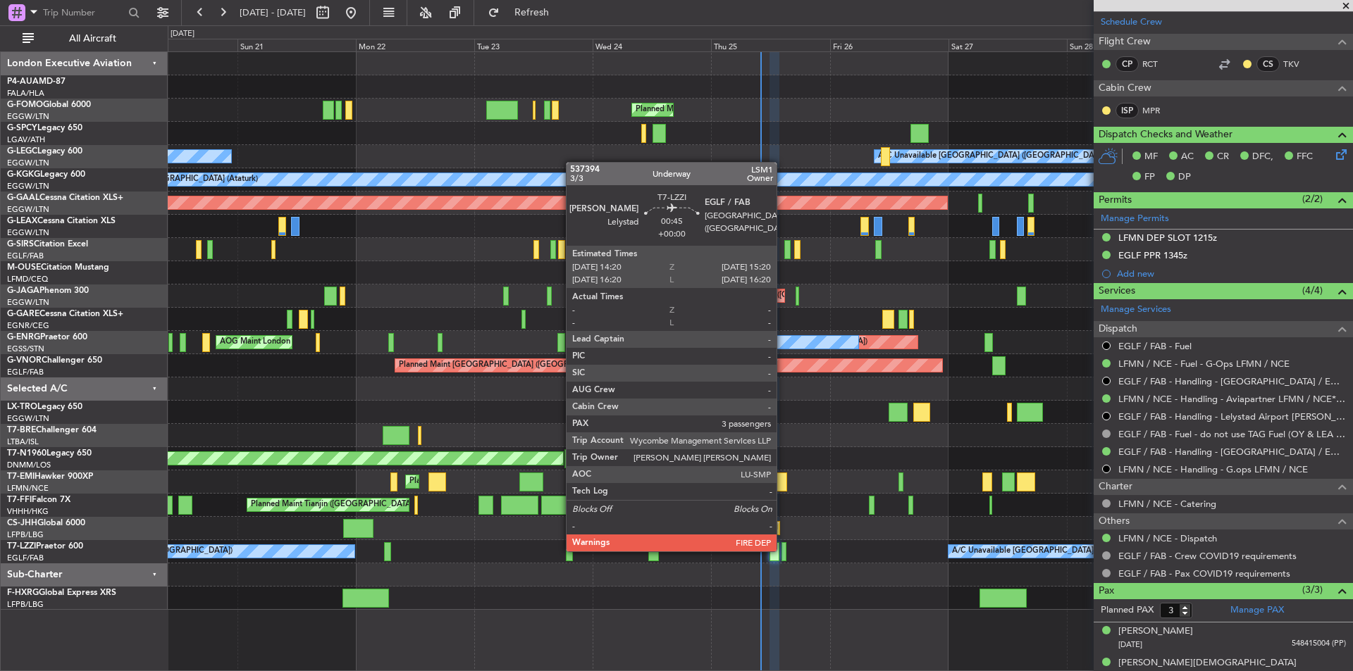
click at [783, 550] on div at bounding box center [784, 551] width 6 height 19
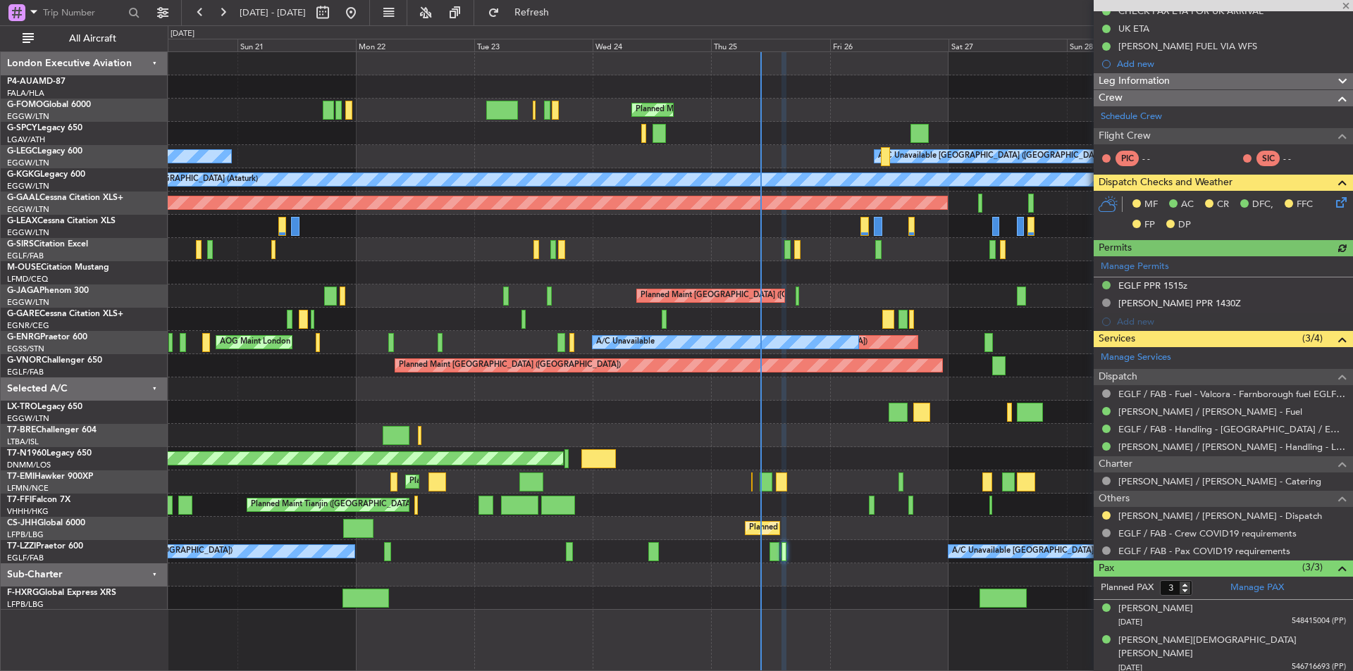
scroll to position [211, 0]
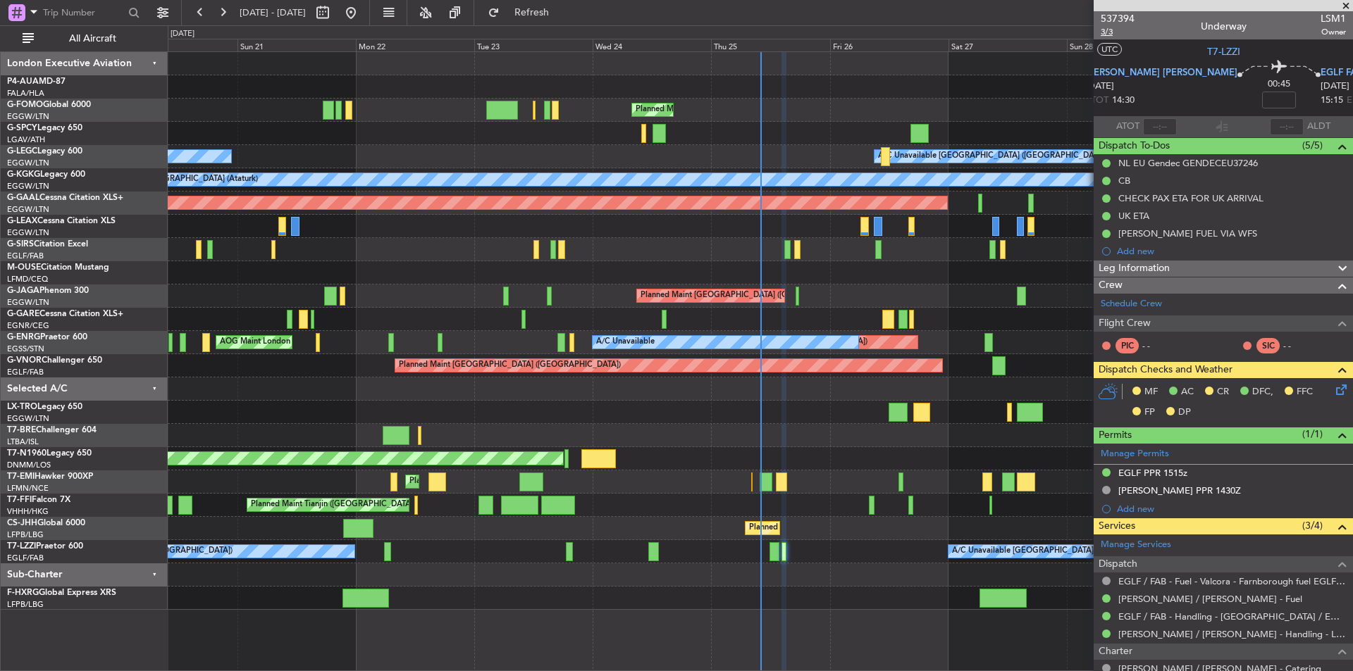
click at [1109, 32] on span "3/3" at bounding box center [1117, 32] width 34 height 12
click at [537, 4] on button "Refresh" at bounding box center [523, 12] width 85 height 23
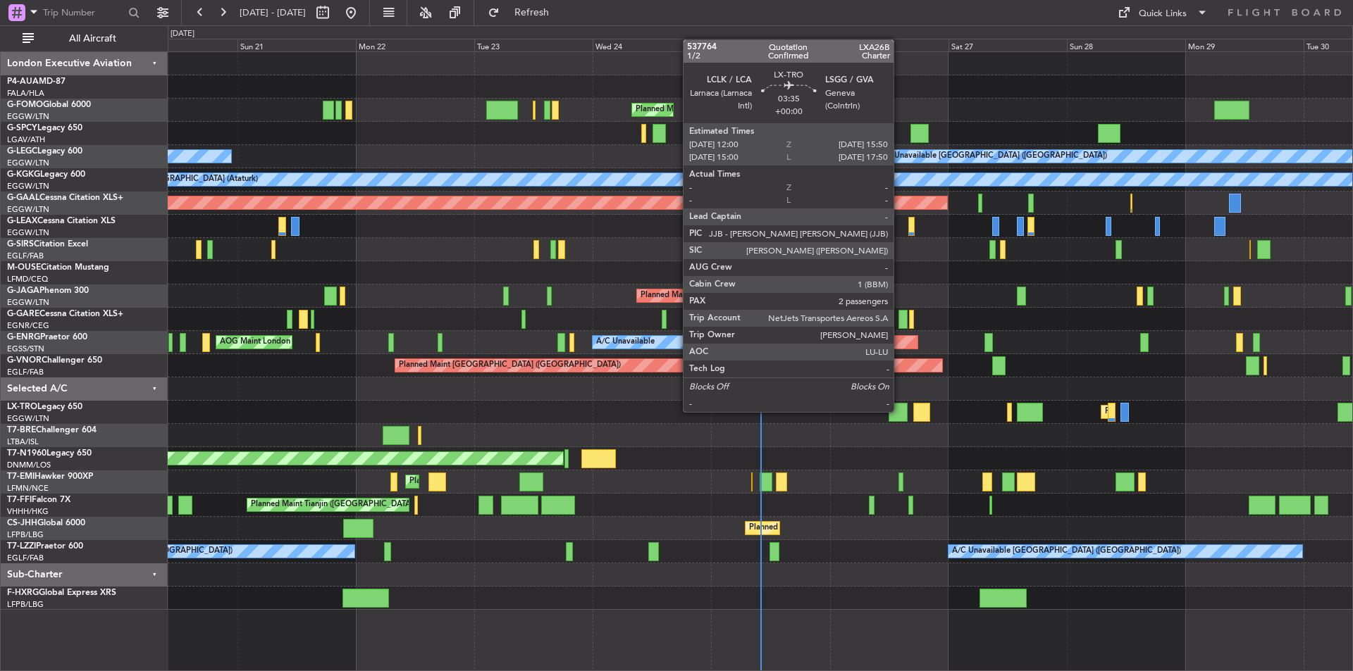
click at [900, 411] on div at bounding box center [897, 412] width 19 height 19
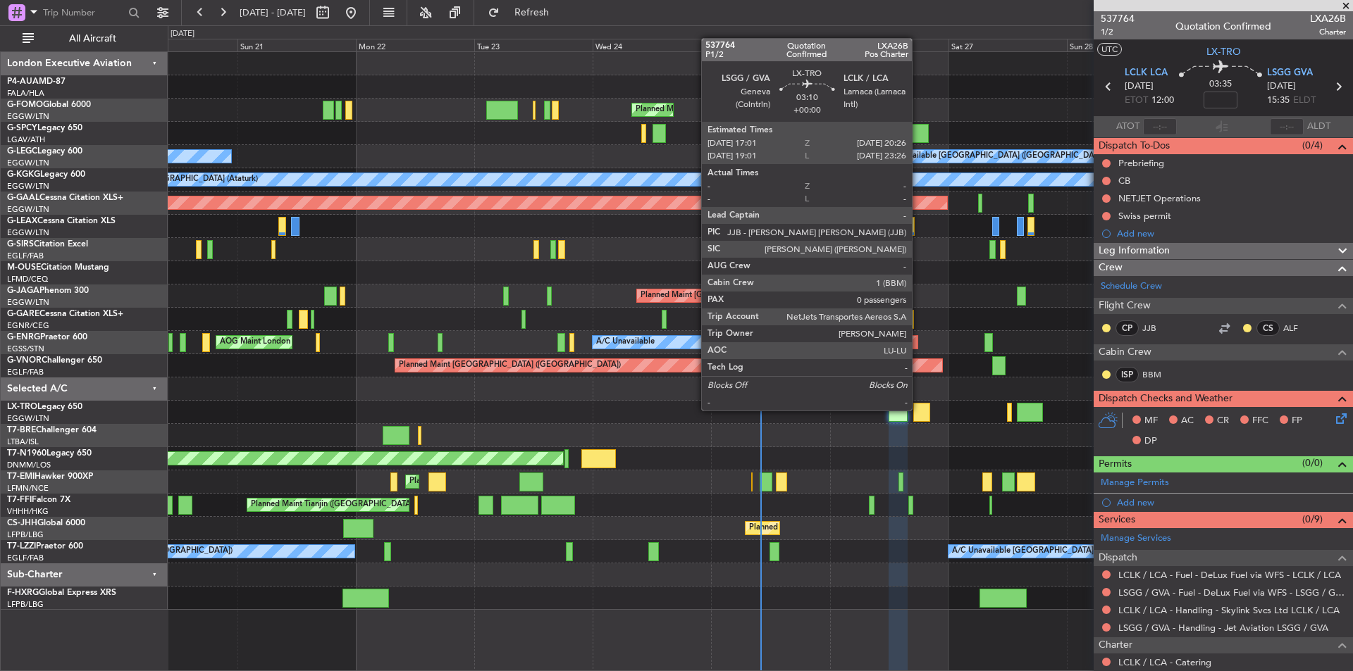
click at [918, 409] on div at bounding box center [921, 412] width 17 height 19
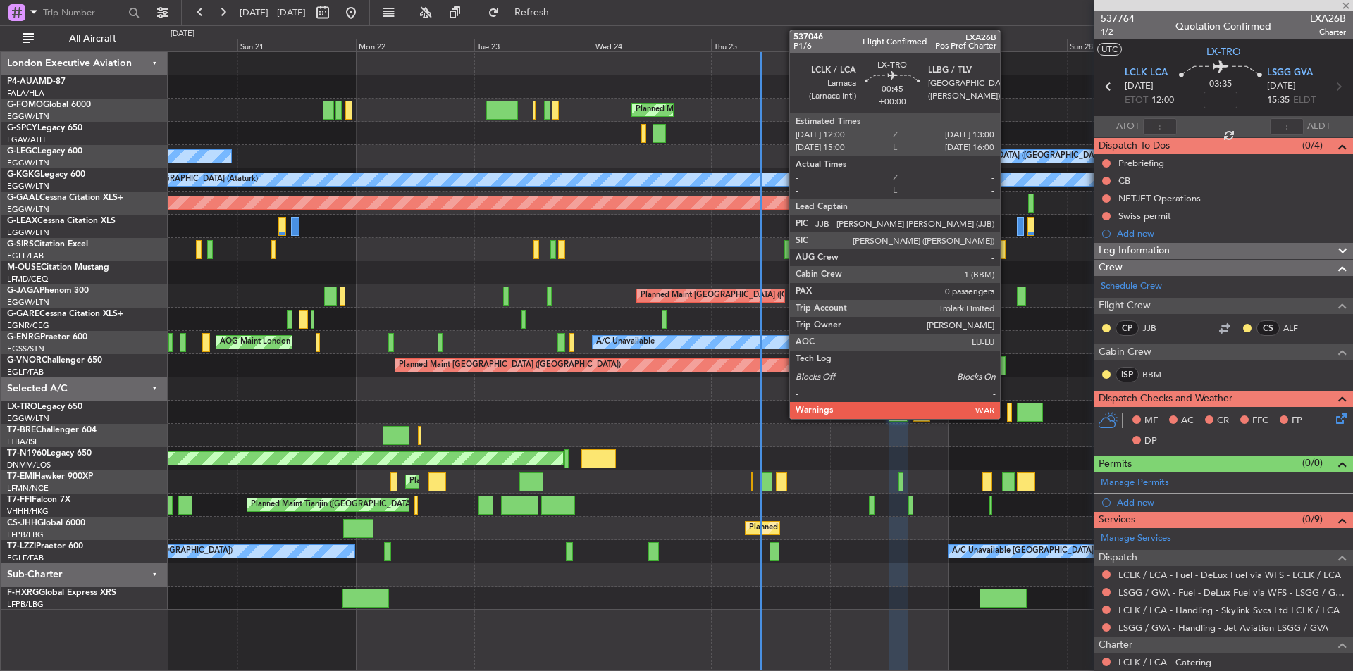
type input "0"
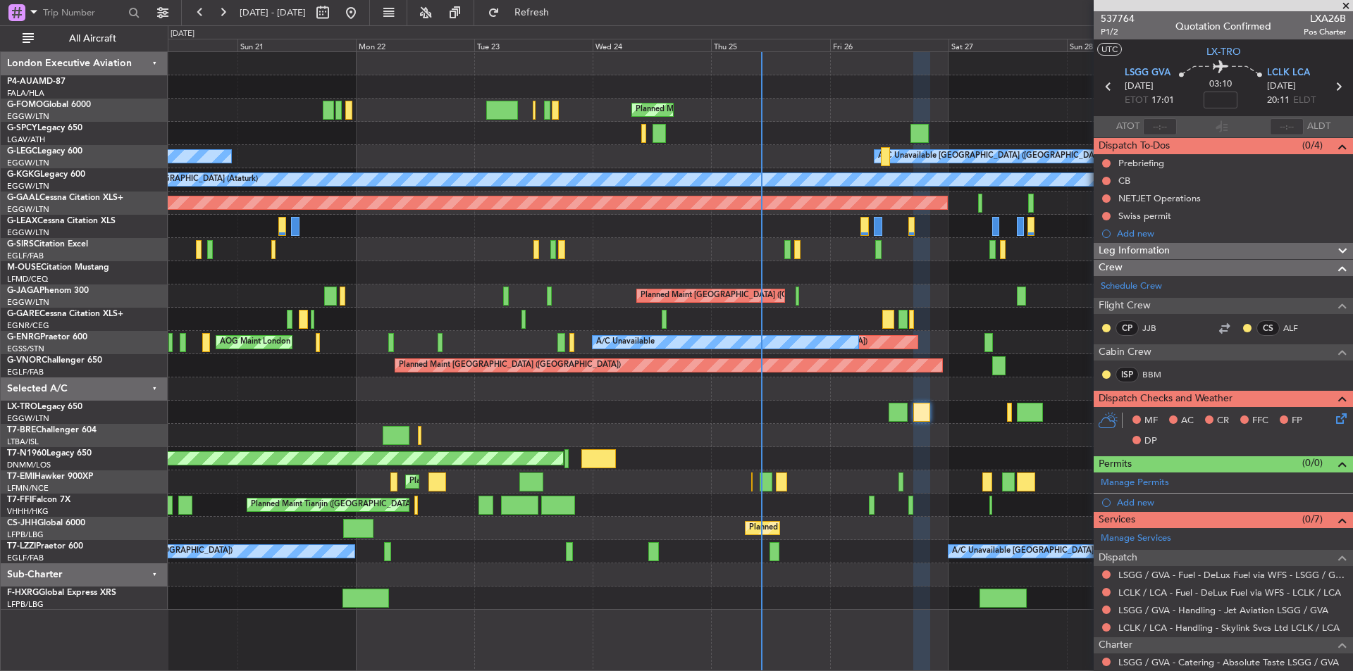
click at [1136, 19] on div "537764 P1/2 Quotation Confirmed LXA26B Pos Charter" at bounding box center [1222, 25] width 259 height 28
click at [1123, 17] on span "537764" at bounding box center [1117, 18] width 34 height 15
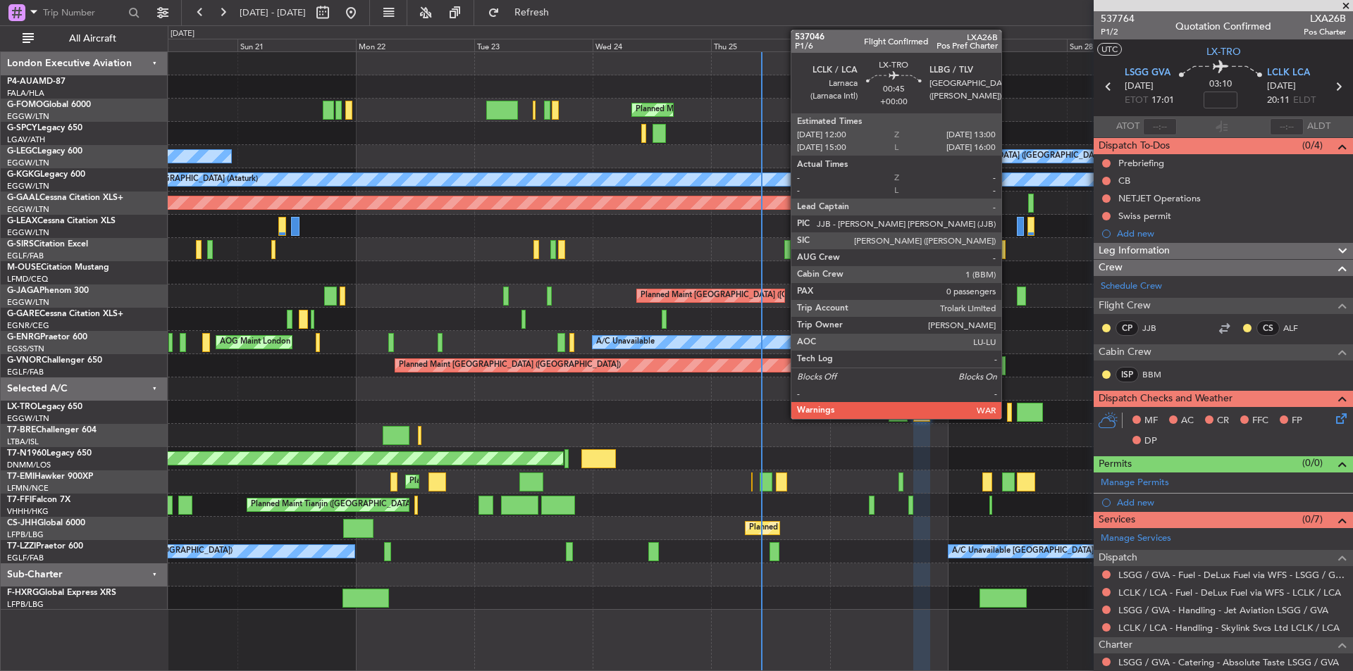
click at [1007, 408] on div at bounding box center [1010, 412] width 6 height 19
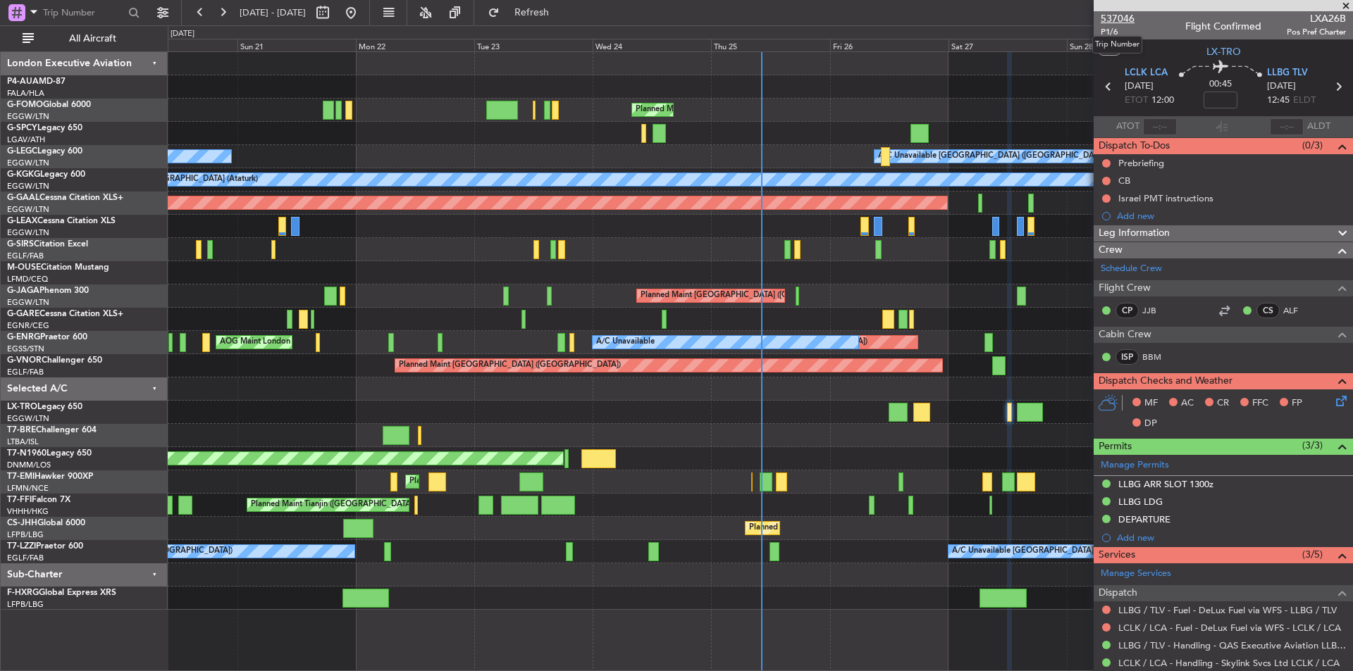
click at [1120, 18] on span "537046" at bounding box center [1117, 18] width 34 height 15
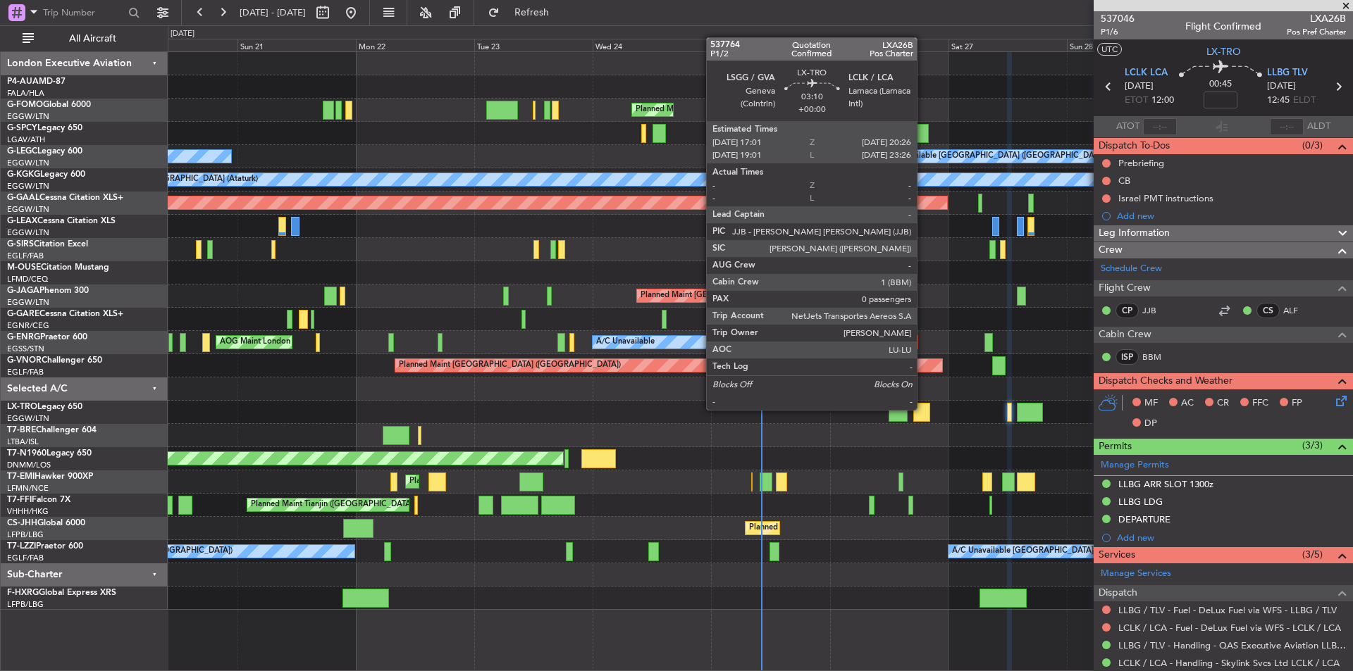
click at [923, 409] on div at bounding box center [921, 412] width 17 height 19
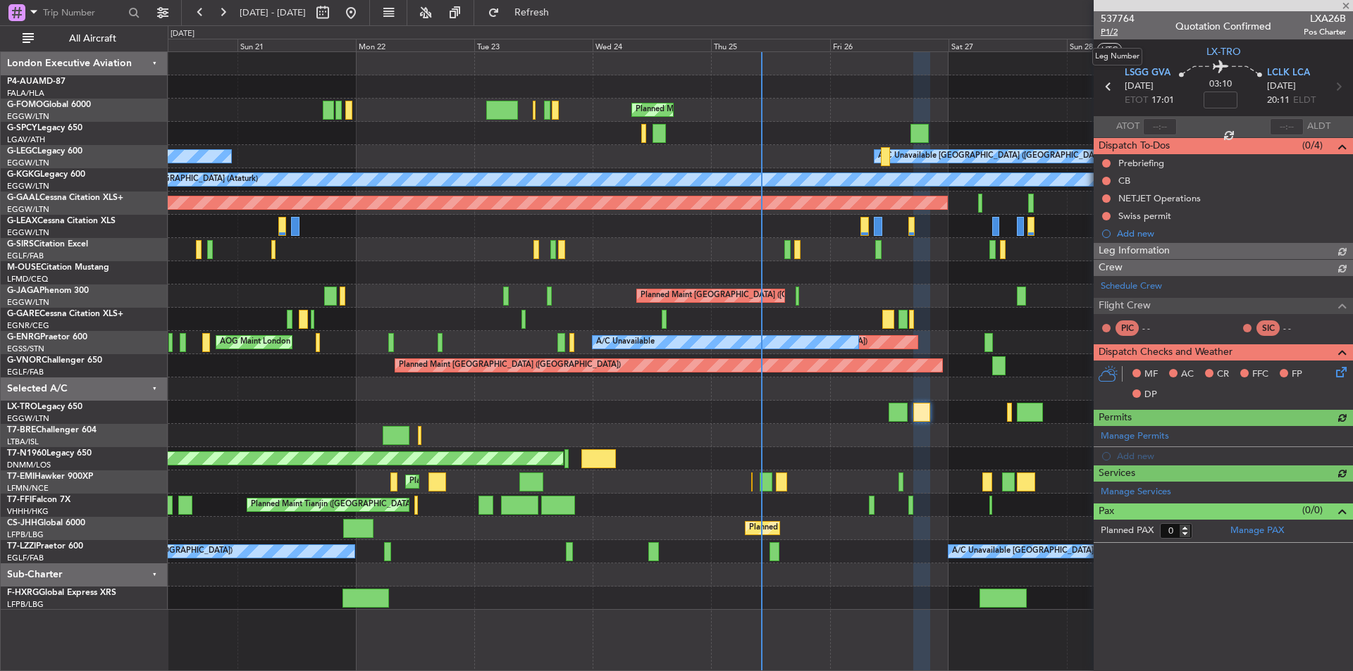
click at [1112, 32] on span "P1/2" at bounding box center [1117, 32] width 34 height 12
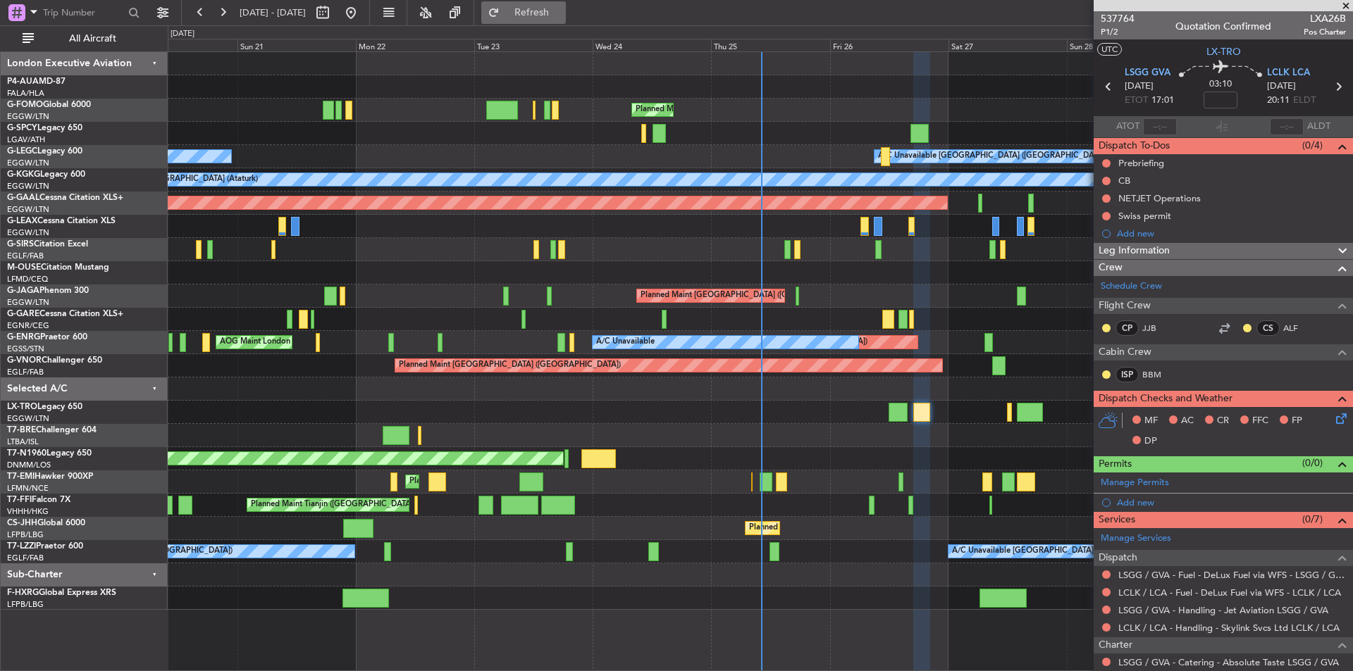
click at [561, 18] on span "Refresh" at bounding box center [531, 13] width 59 height 10
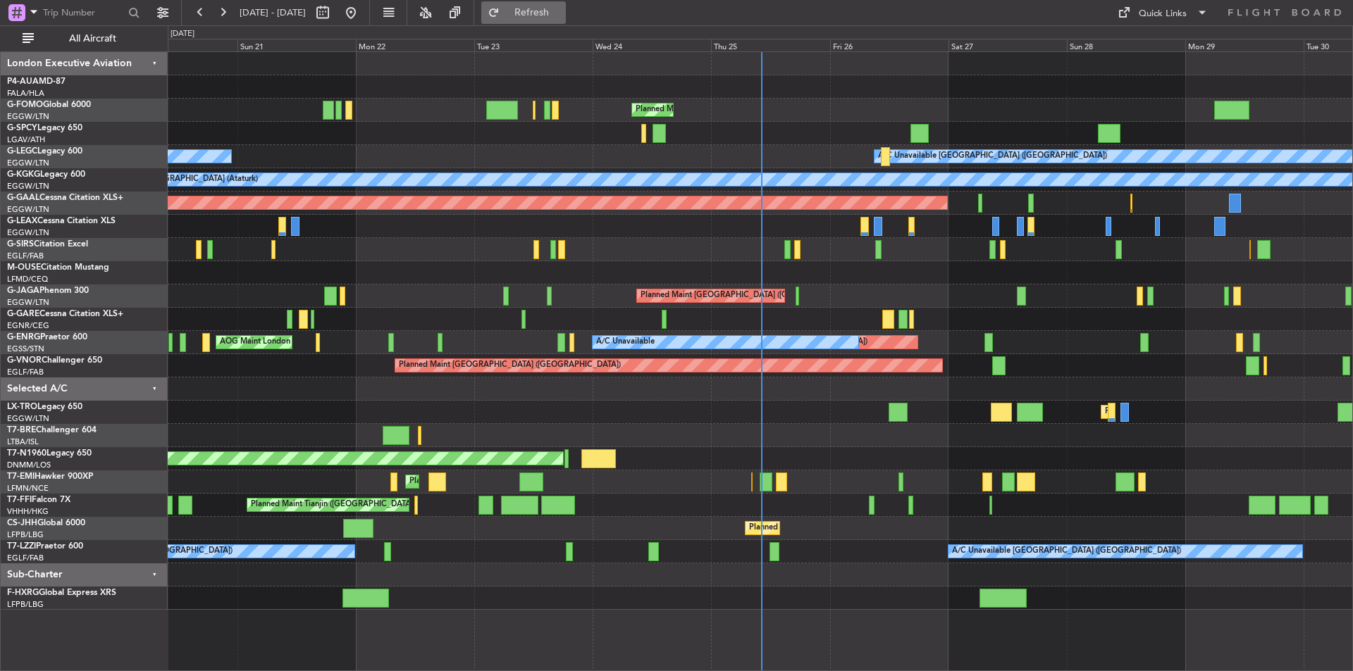
click at [547, 8] on button "Refresh" at bounding box center [523, 12] width 85 height 23
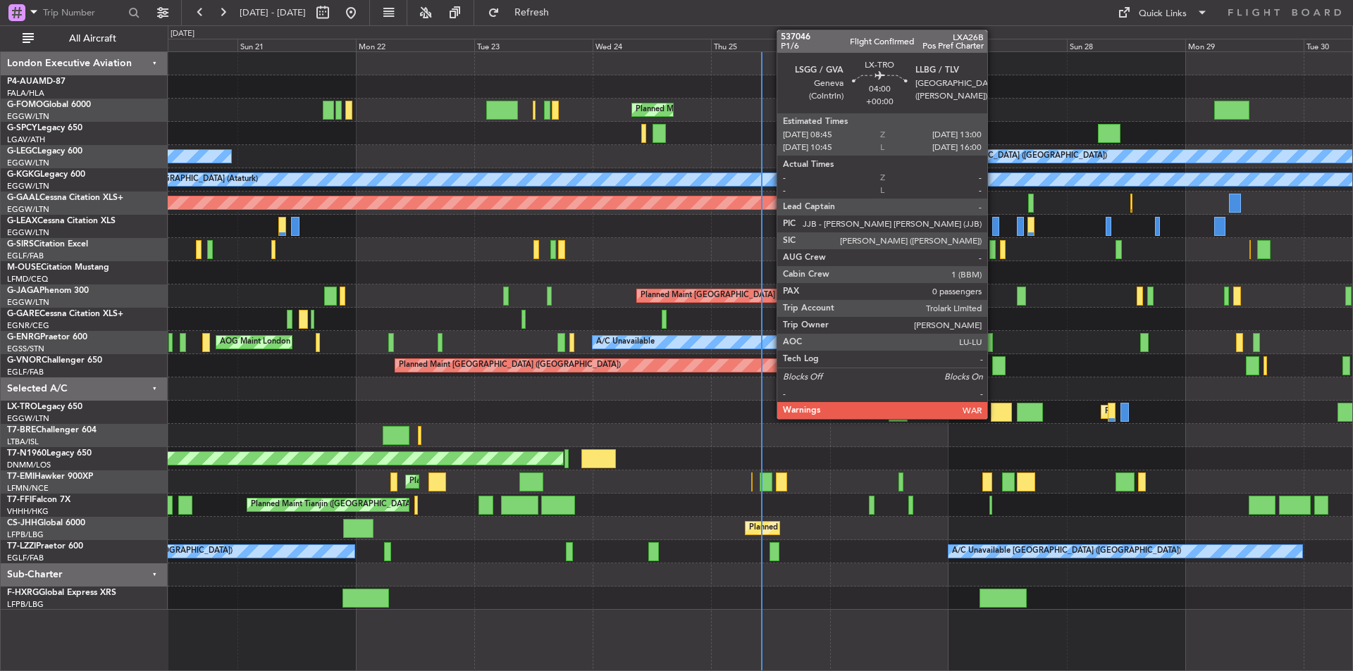
click at [990, 409] on div at bounding box center [1000, 412] width 21 height 19
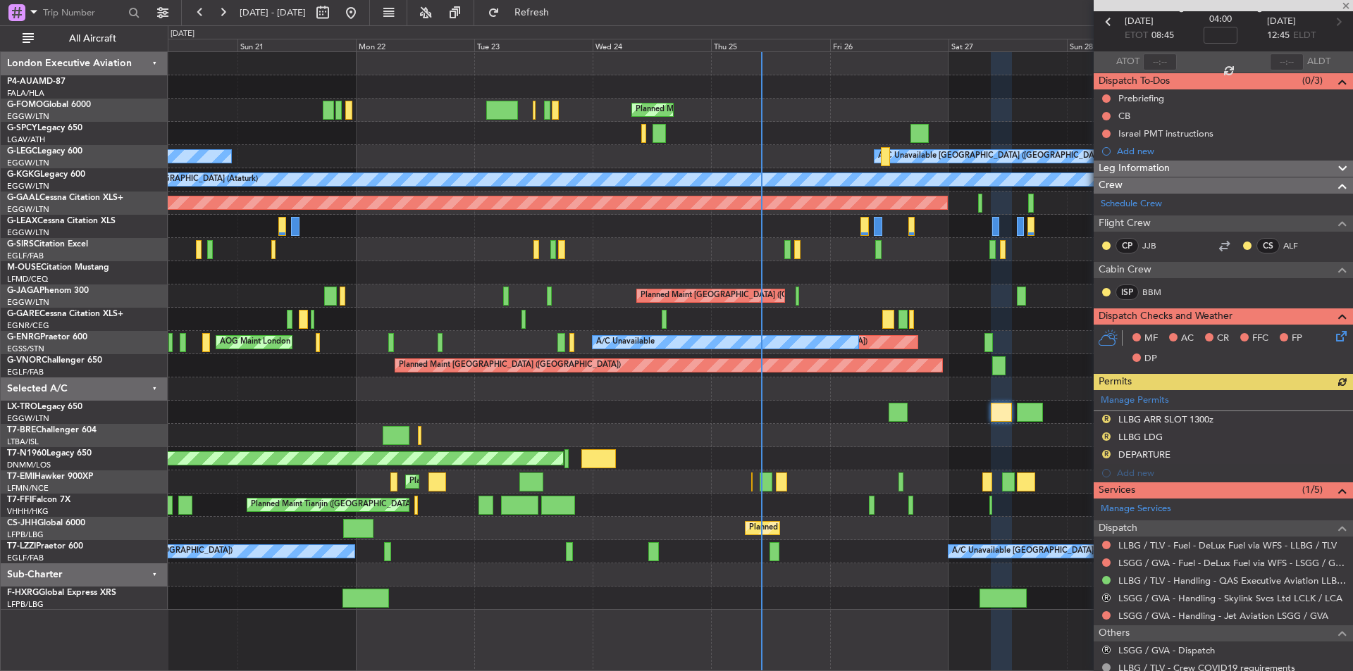
scroll to position [145, 0]
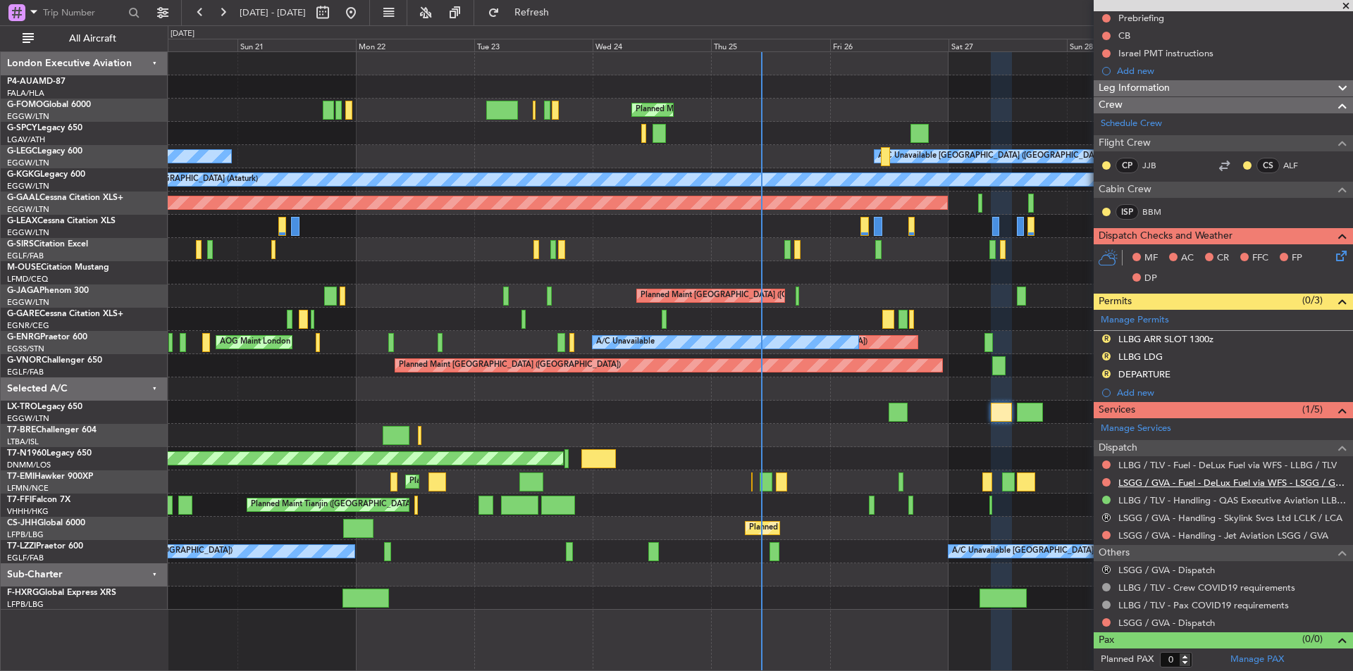
click at [1212, 480] on link "LSGG / GVA - Fuel - DeLux Fuel via WFS - LSGG / GVA" at bounding box center [1232, 483] width 228 height 12
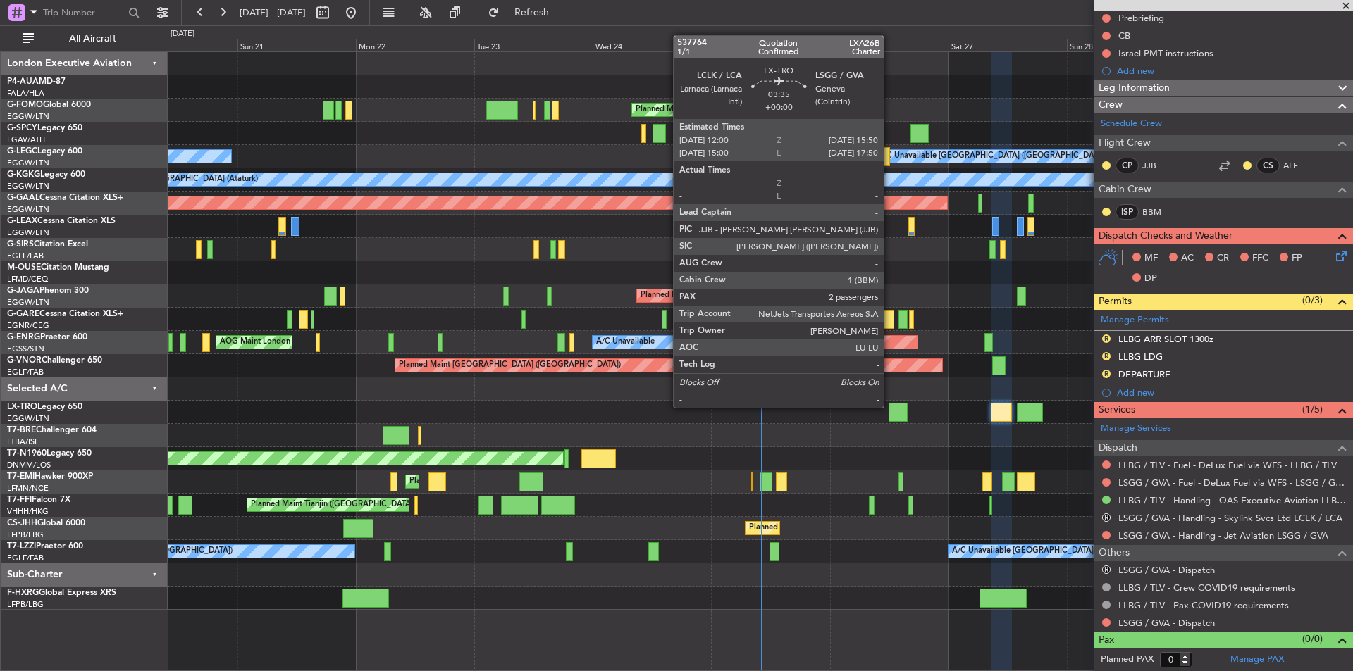
click at [890, 406] on div at bounding box center [897, 412] width 19 height 19
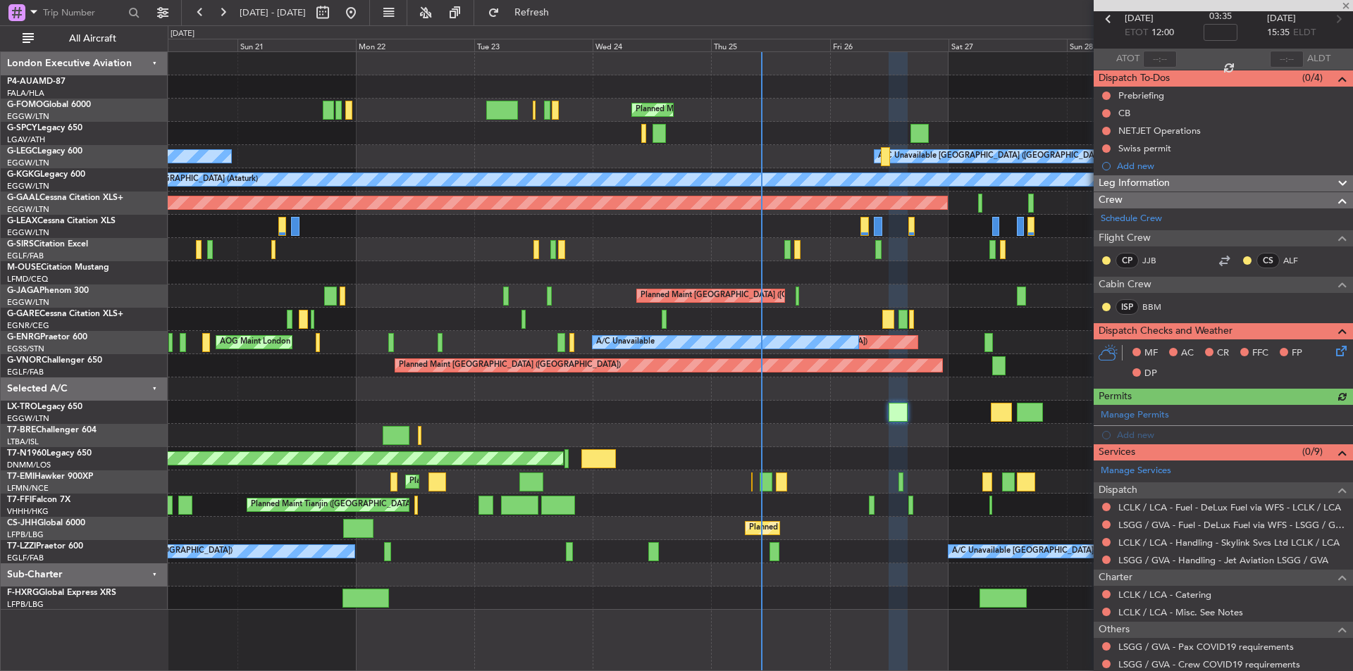
scroll to position [190, 0]
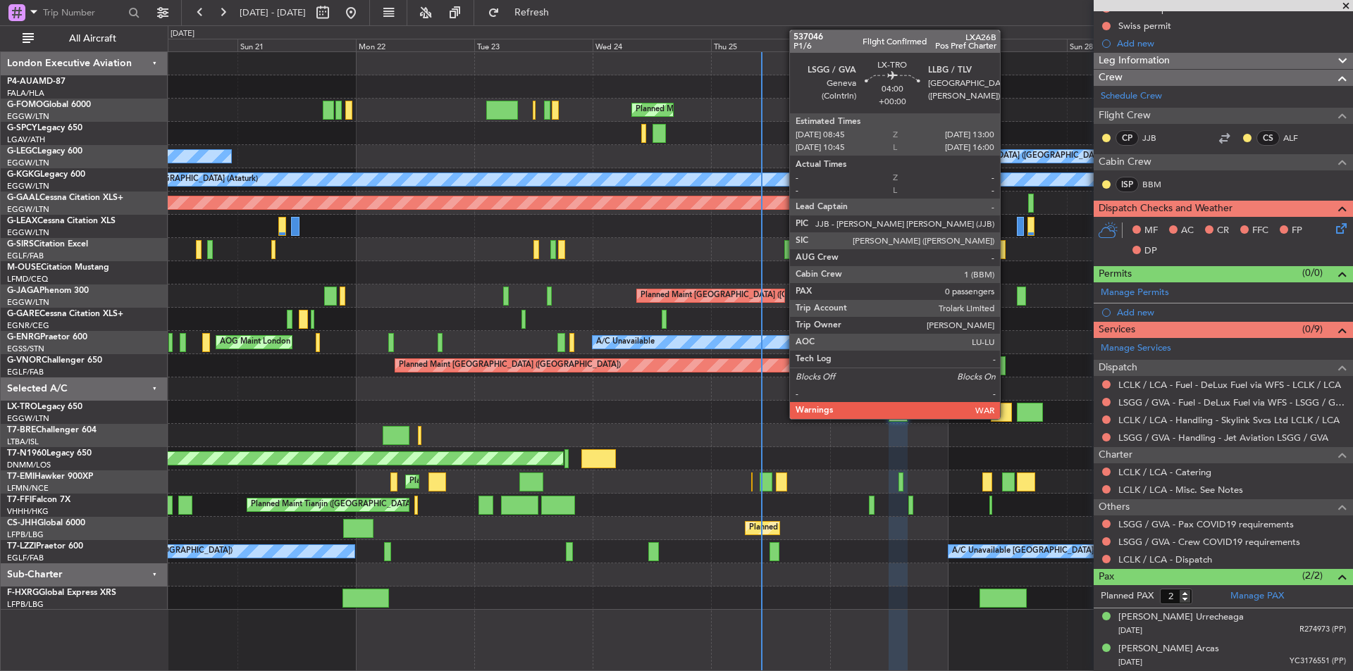
click at [1006, 409] on div at bounding box center [1000, 412] width 21 height 19
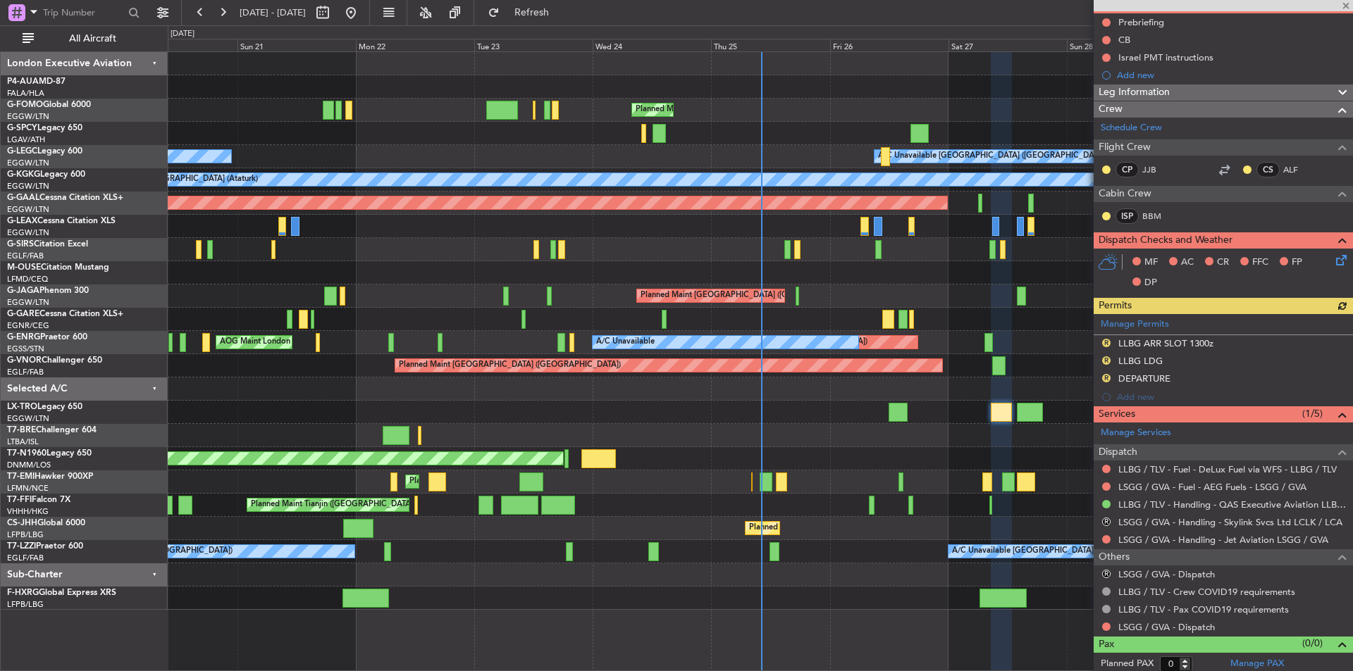
scroll to position [145, 0]
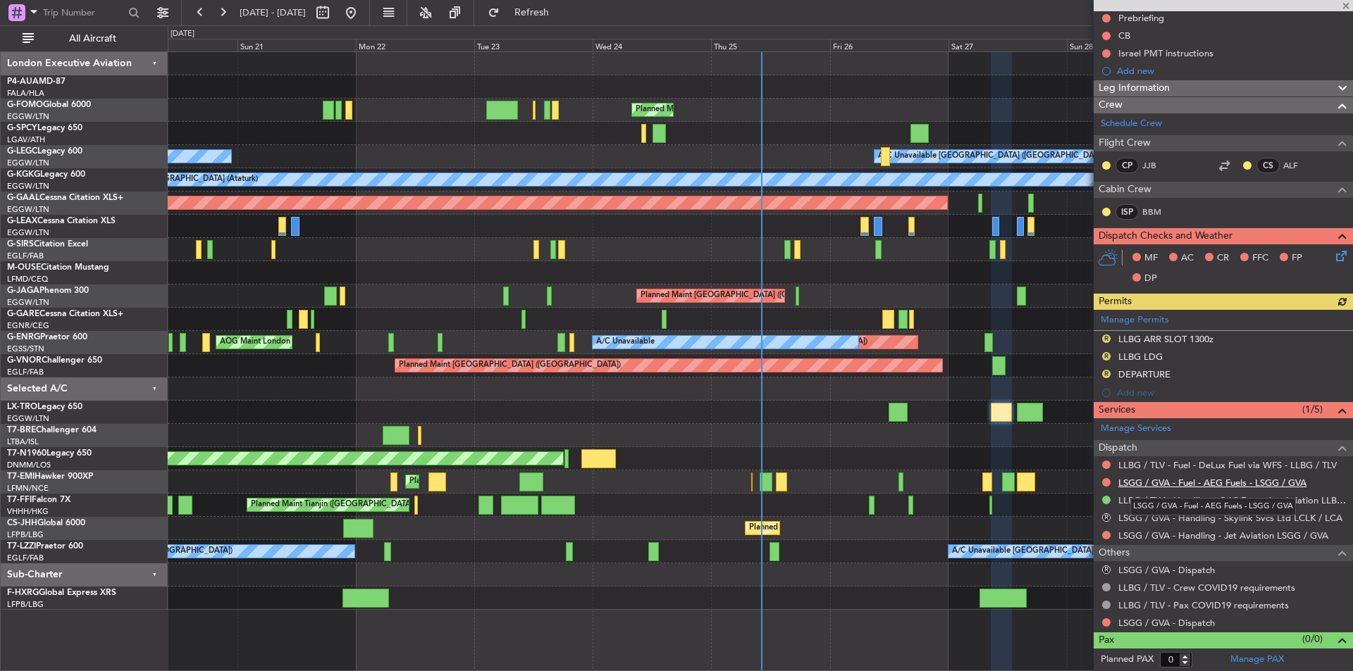
click at [1224, 483] on link "LSGG / GVA - Fuel - AEG Fuels - LSGG / GVA" at bounding box center [1212, 483] width 188 height 12
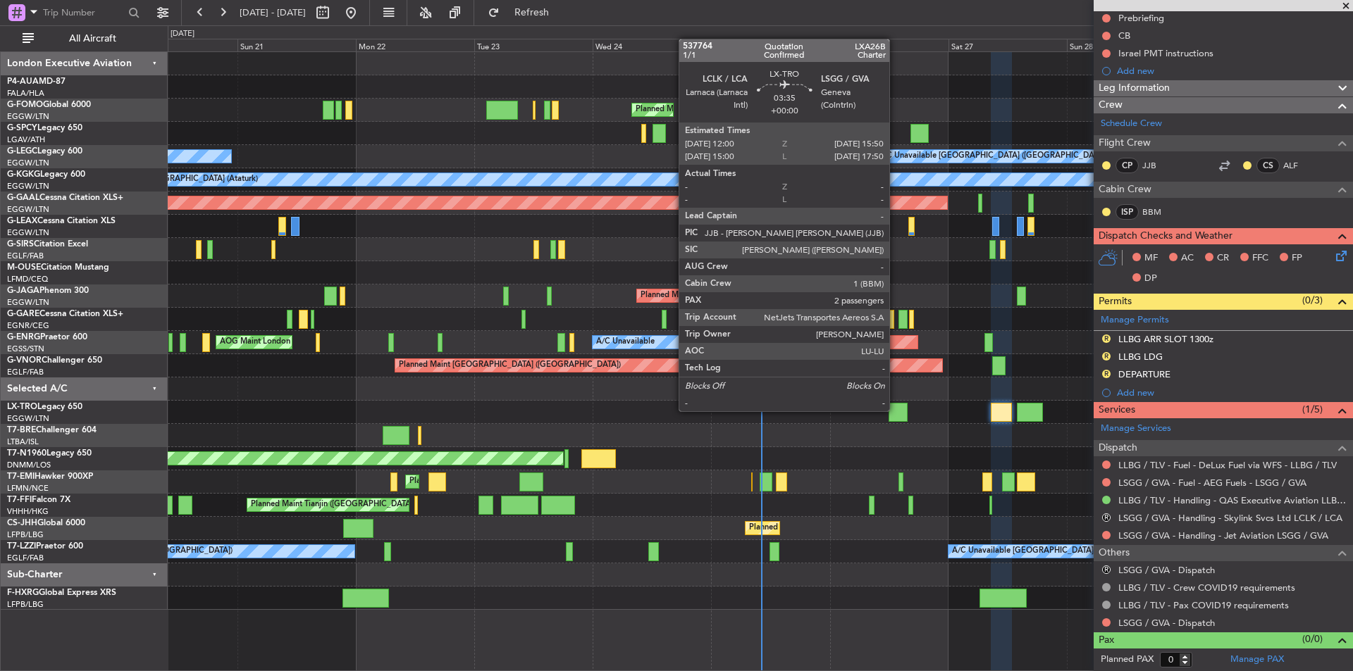
click at [893, 411] on div at bounding box center [897, 412] width 19 height 19
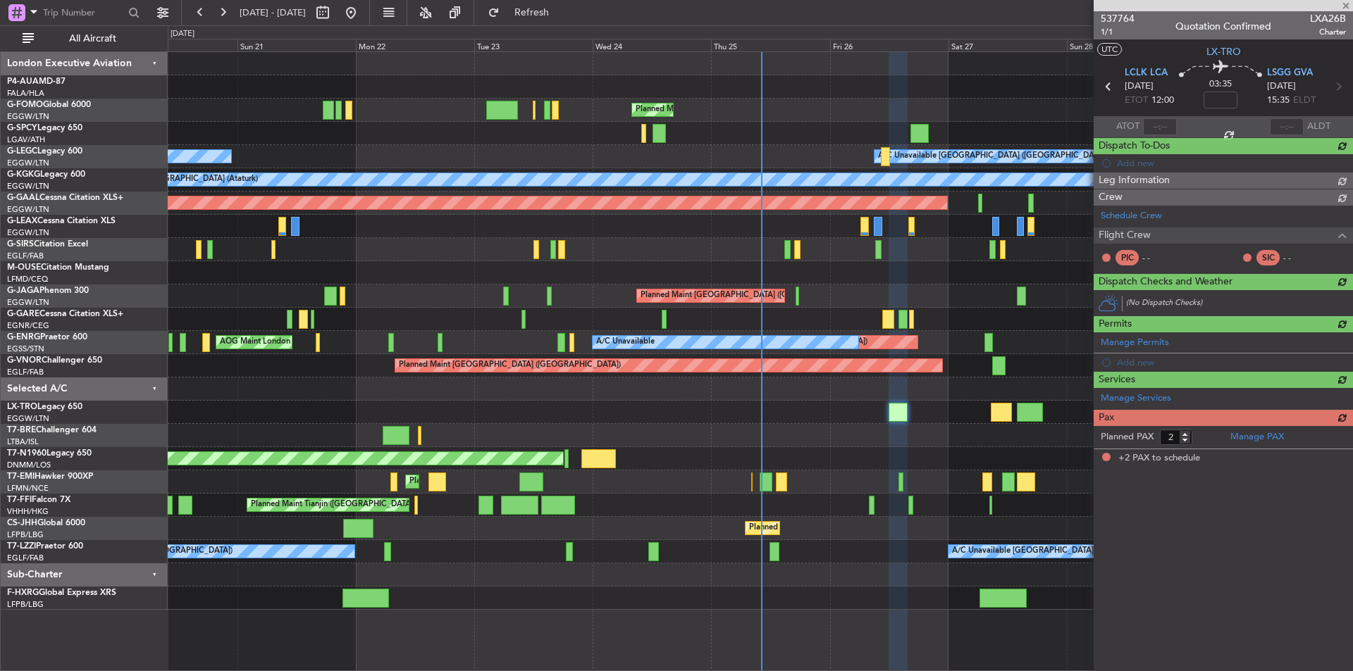
scroll to position [0, 0]
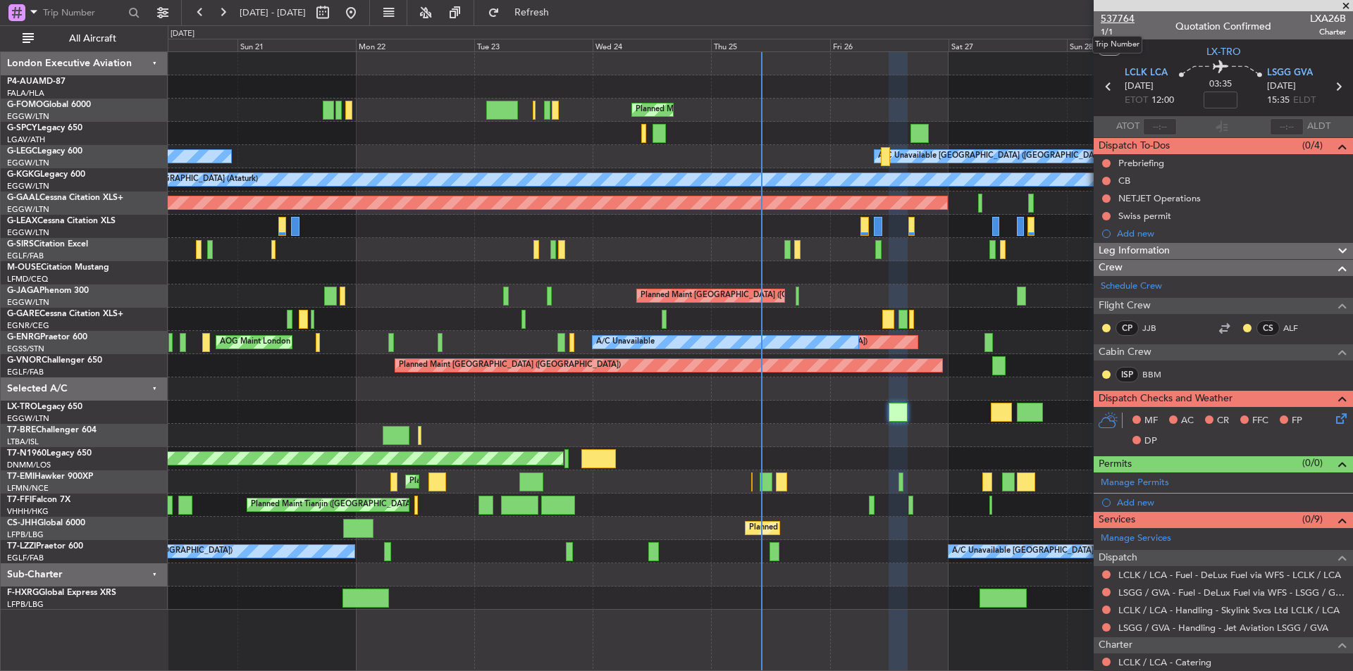
click at [1126, 18] on span "537764" at bounding box center [1117, 18] width 34 height 15
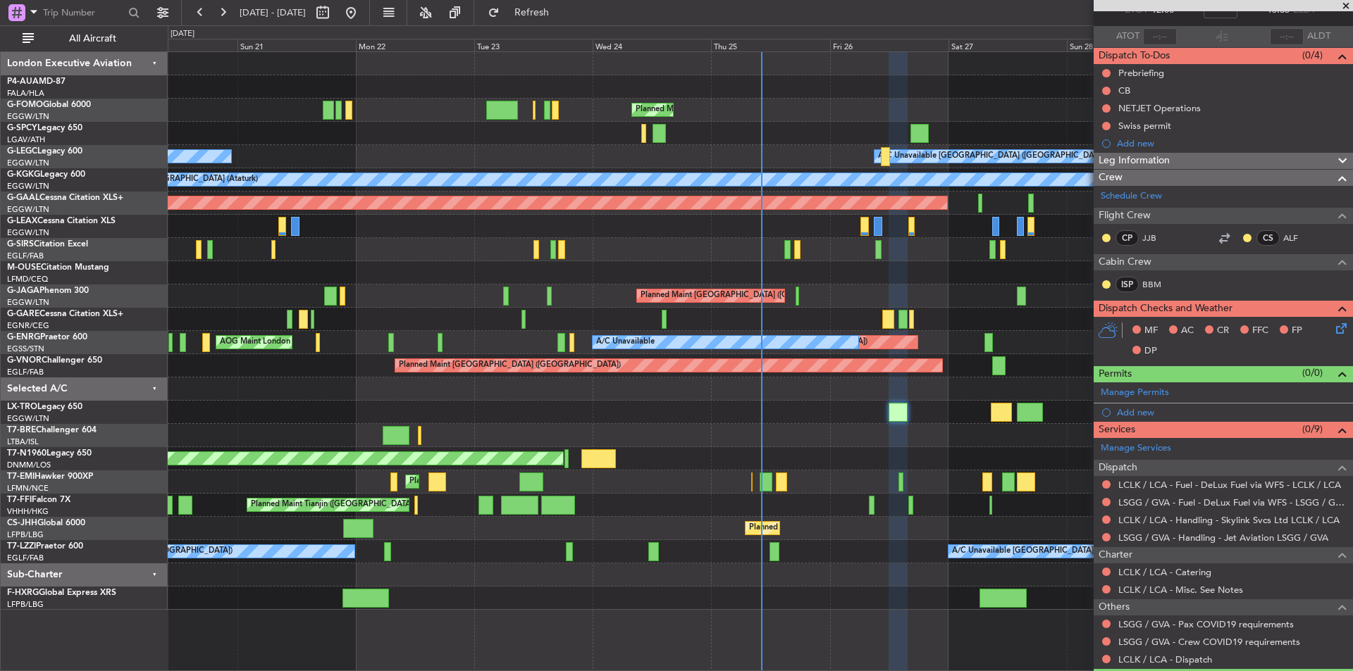
scroll to position [190, 0]
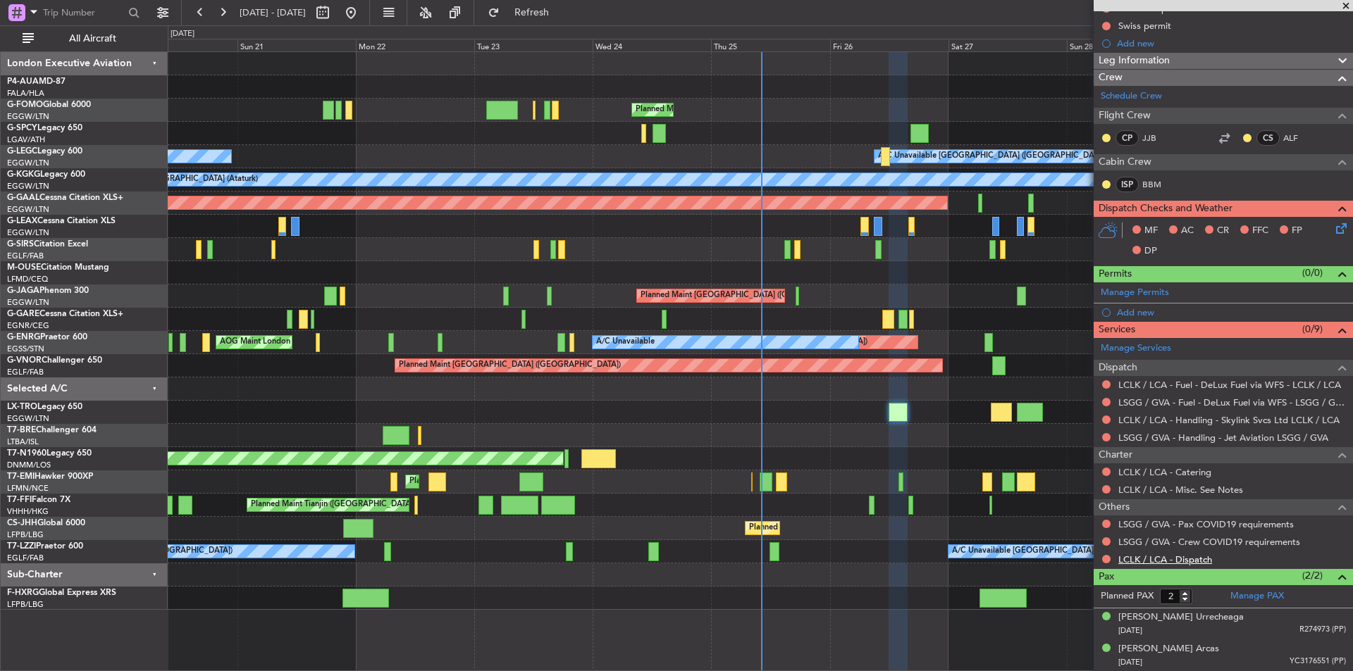
click at [1159, 555] on link "LCLK / LCA - Dispatch" at bounding box center [1165, 560] width 94 height 12
click at [561, 13] on span "Refresh" at bounding box center [531, 13] width 59 height 10
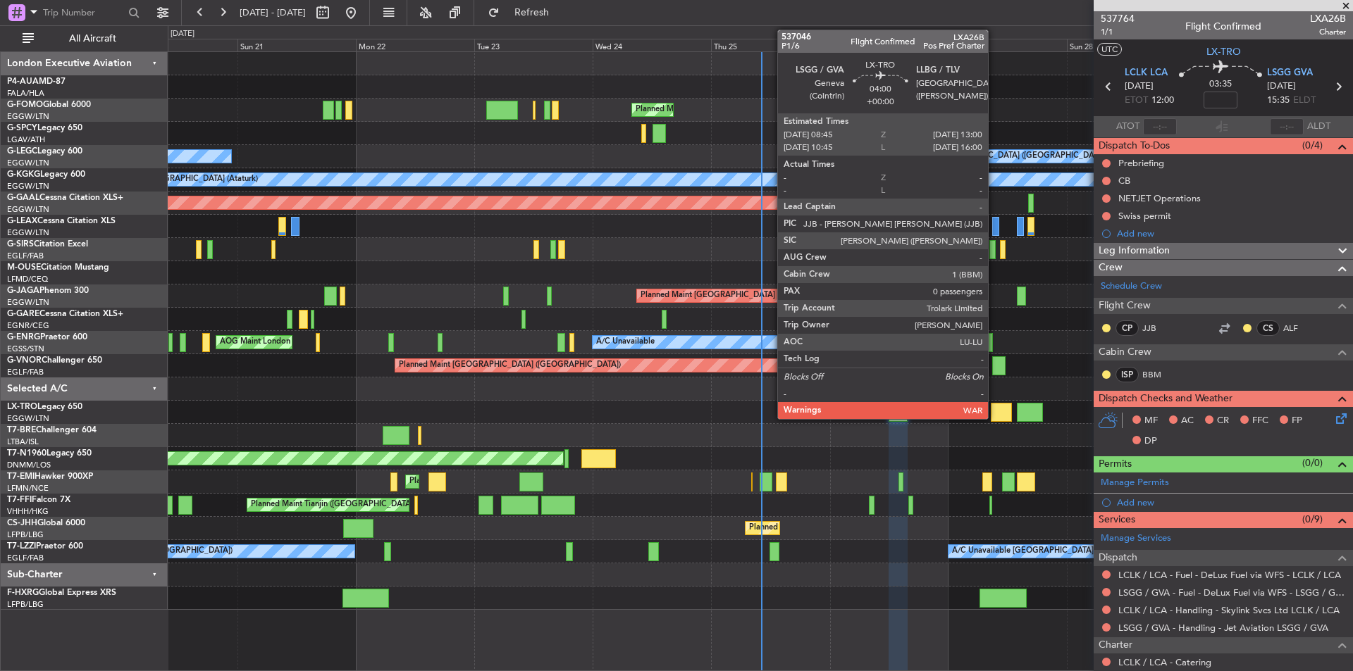
click at [994, 409] on div at bounding box center [1000, 412] width 21 height 19
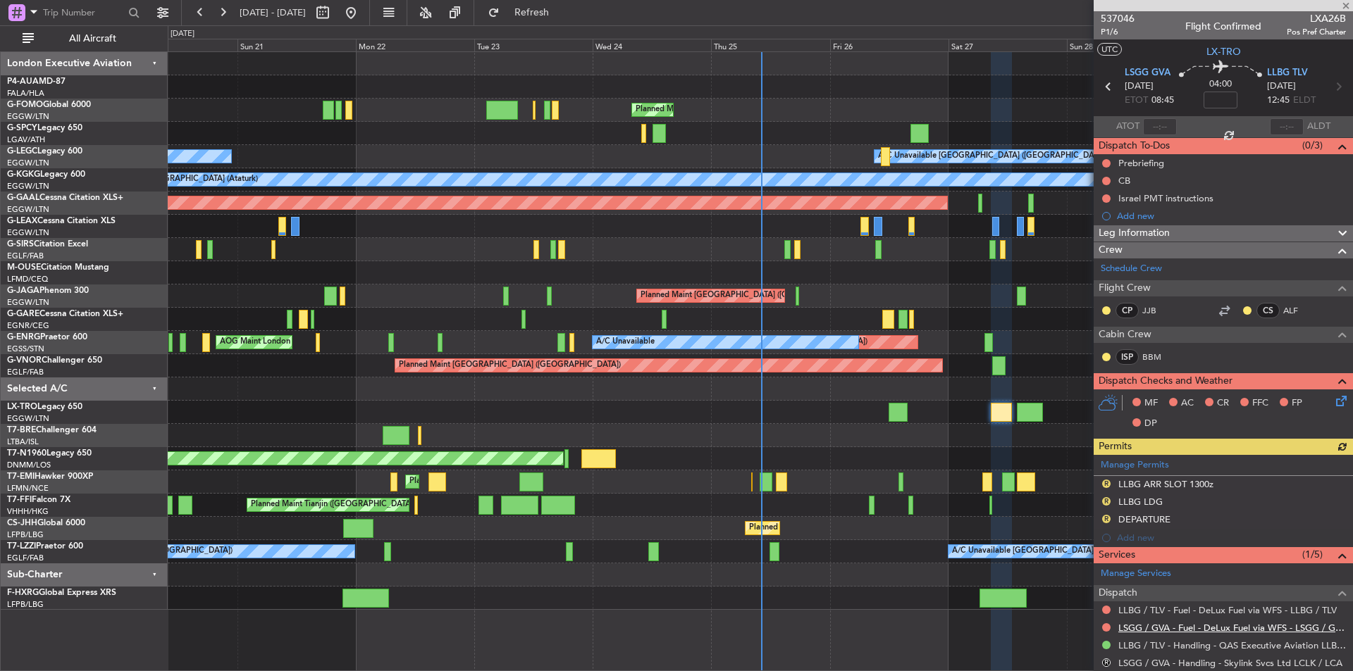
scroll to position [145, 0]
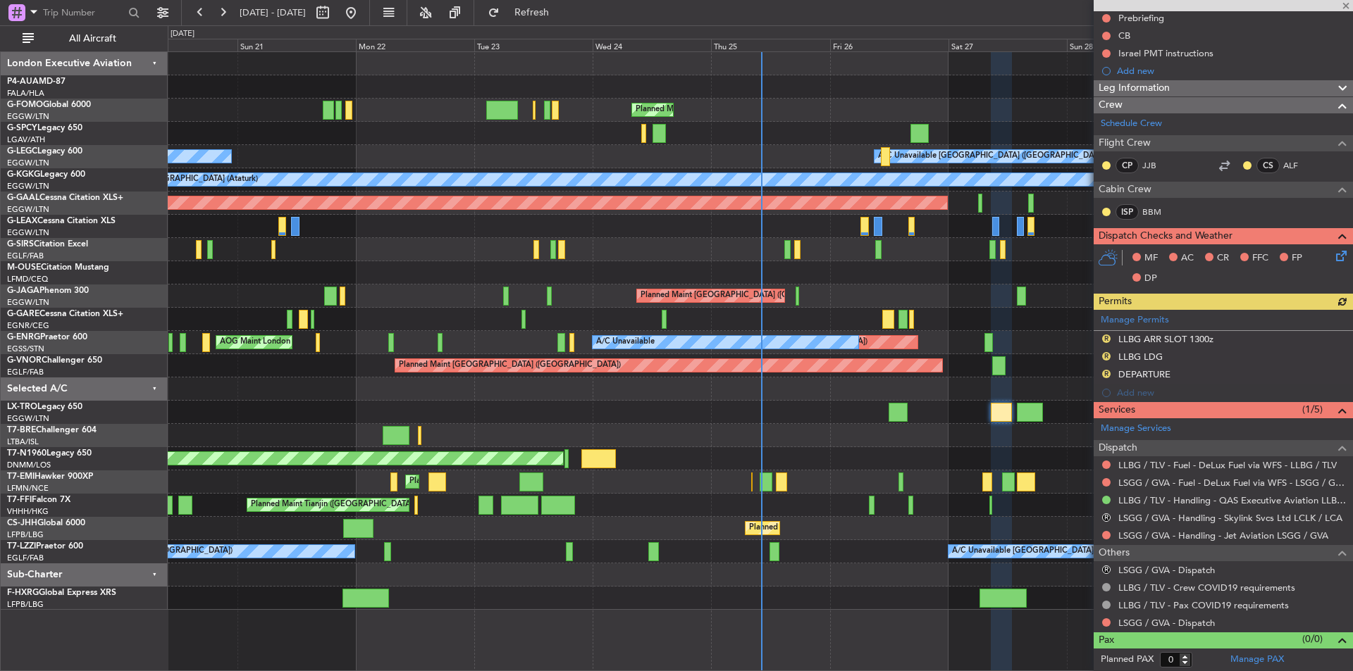
click at [1198, 621] on mat-tooltip-component "Complete" at bounding box center [1218, 613] width 61 height 37
click at [1171, 622] on link "LSGG / GVA - Dispatch" at bounding box center [1166, 623] width 97 height 12
click at [566, 20] on button "Refresh" at bounding box center [523, 12] width 85 height 23
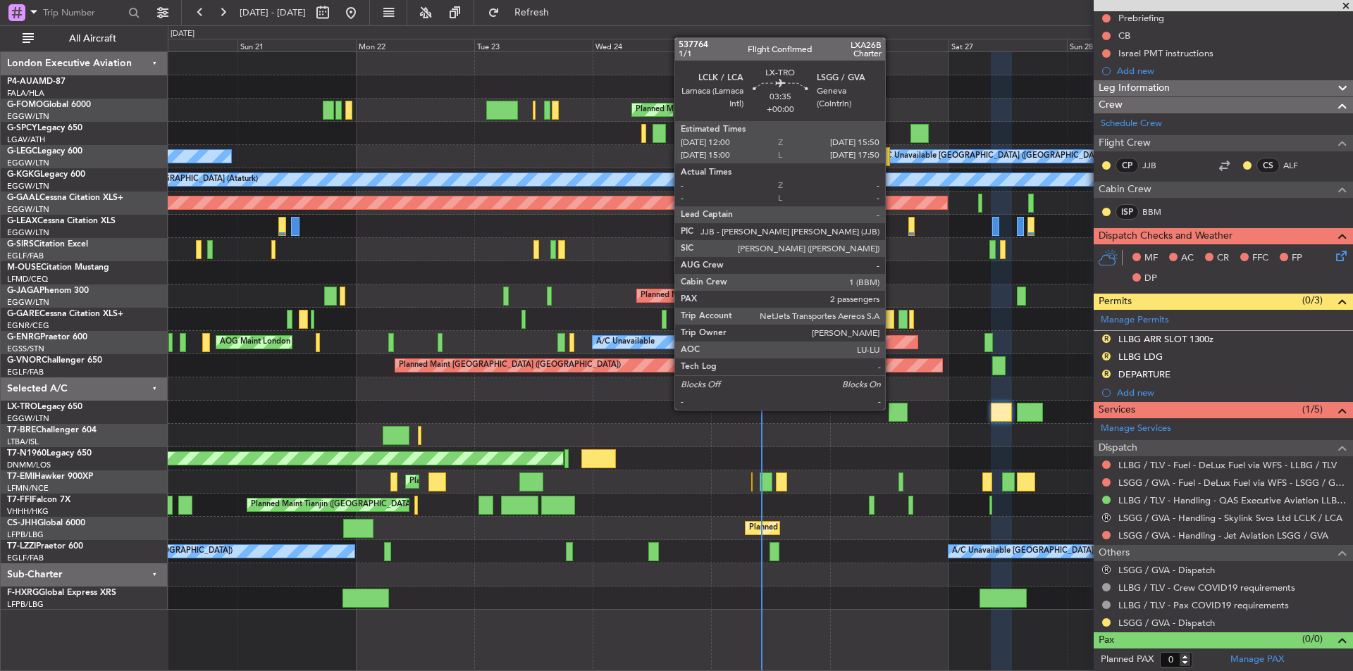
click at [891, 409] on div at bounding box center [897, 412] width 19 height 19
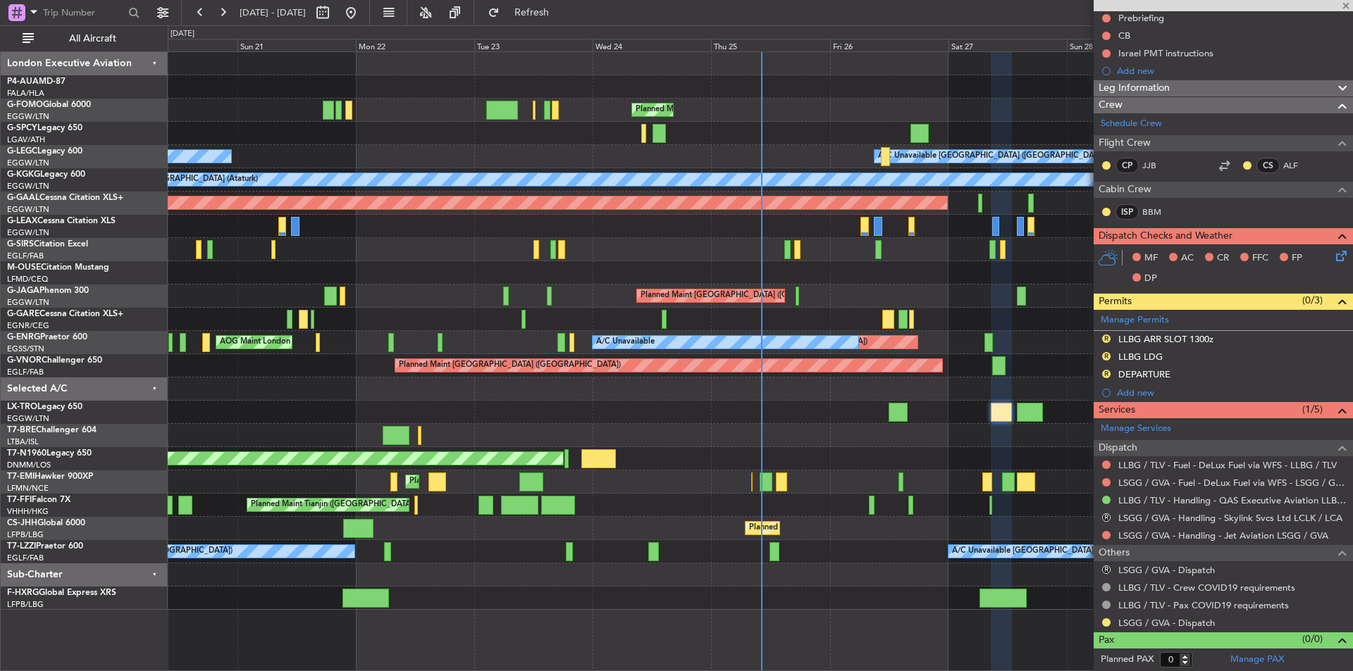
type input "2"
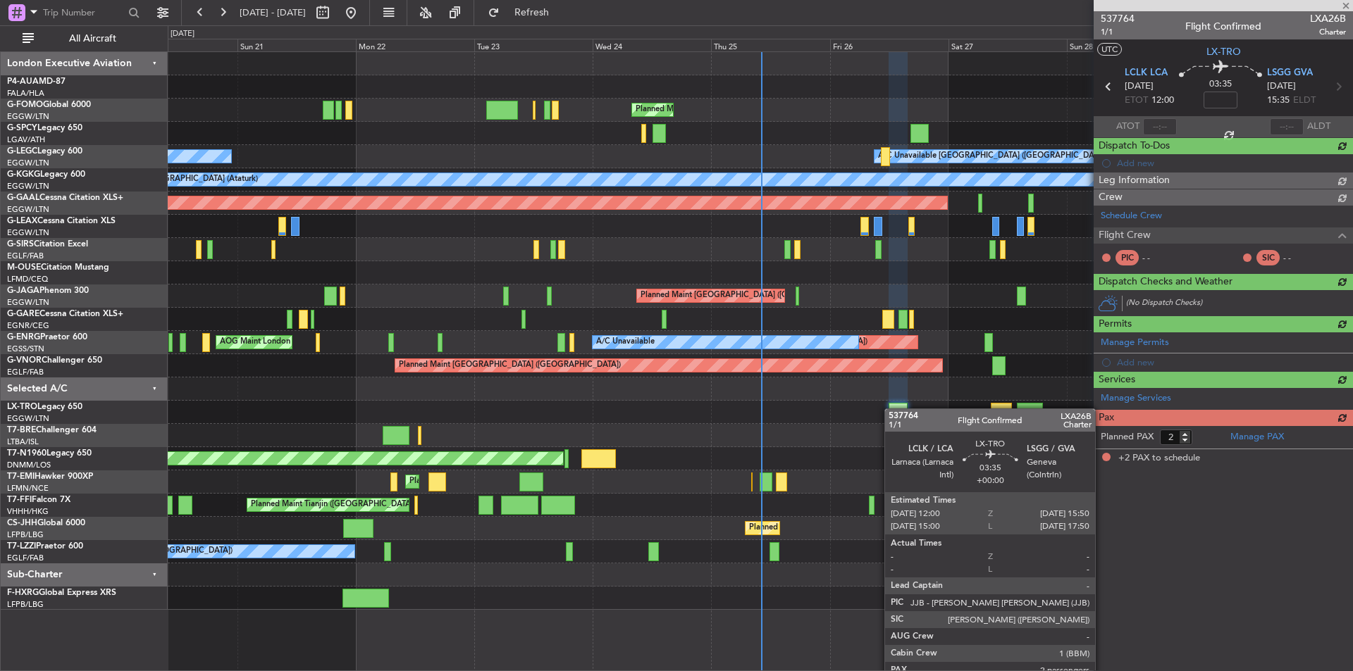
scroll to position [0, 0]
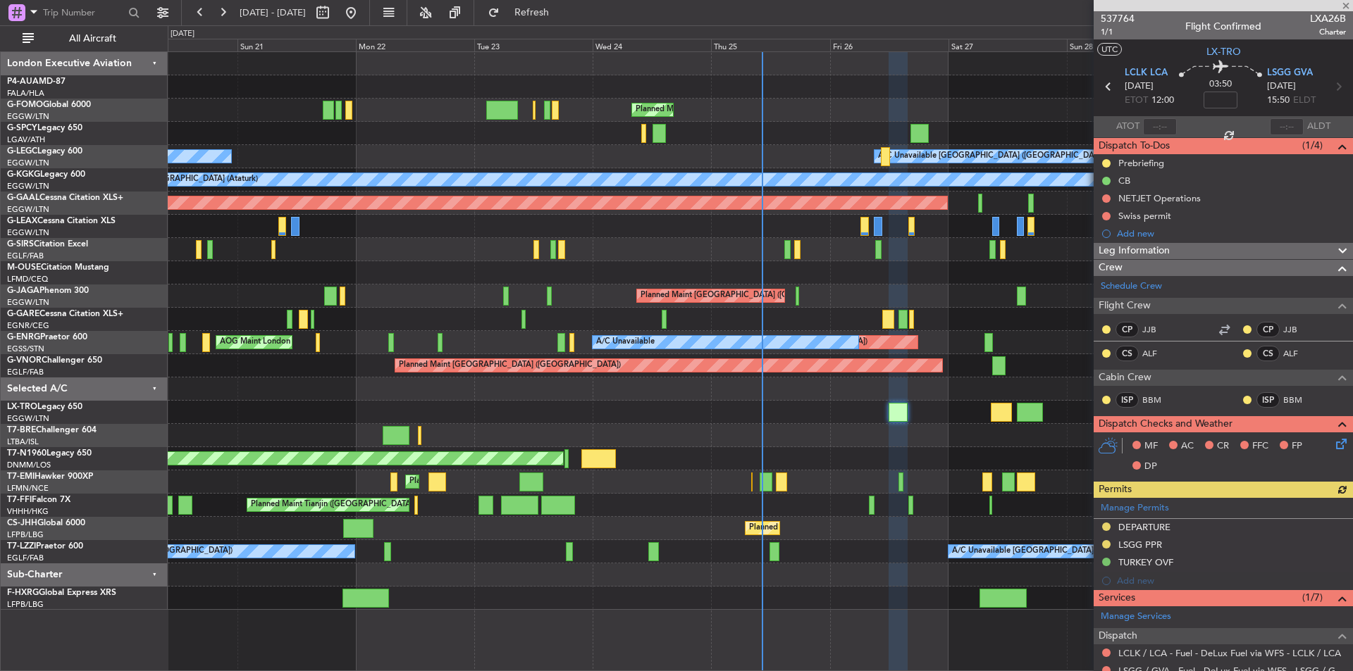
type input "+00:15"
click at [1114, 18] on span "537764" at bounding box center [1117, 18] width 34 height 15
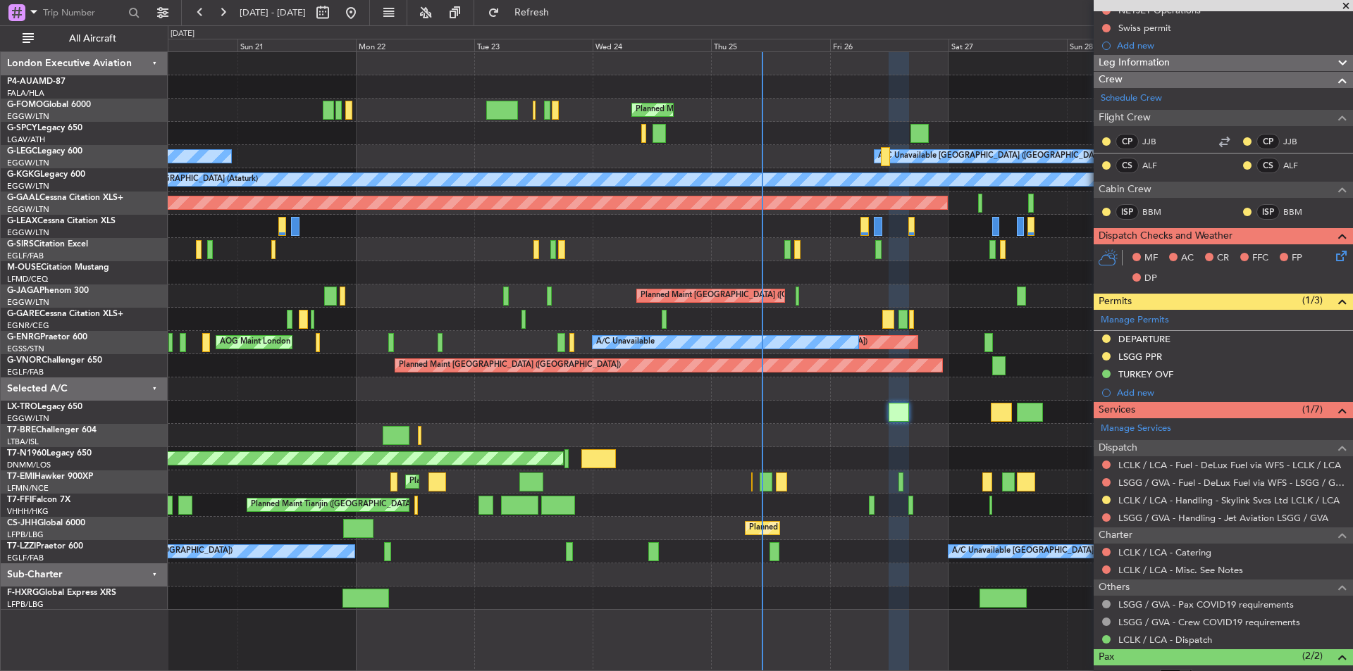
scroll to position [268, 0]
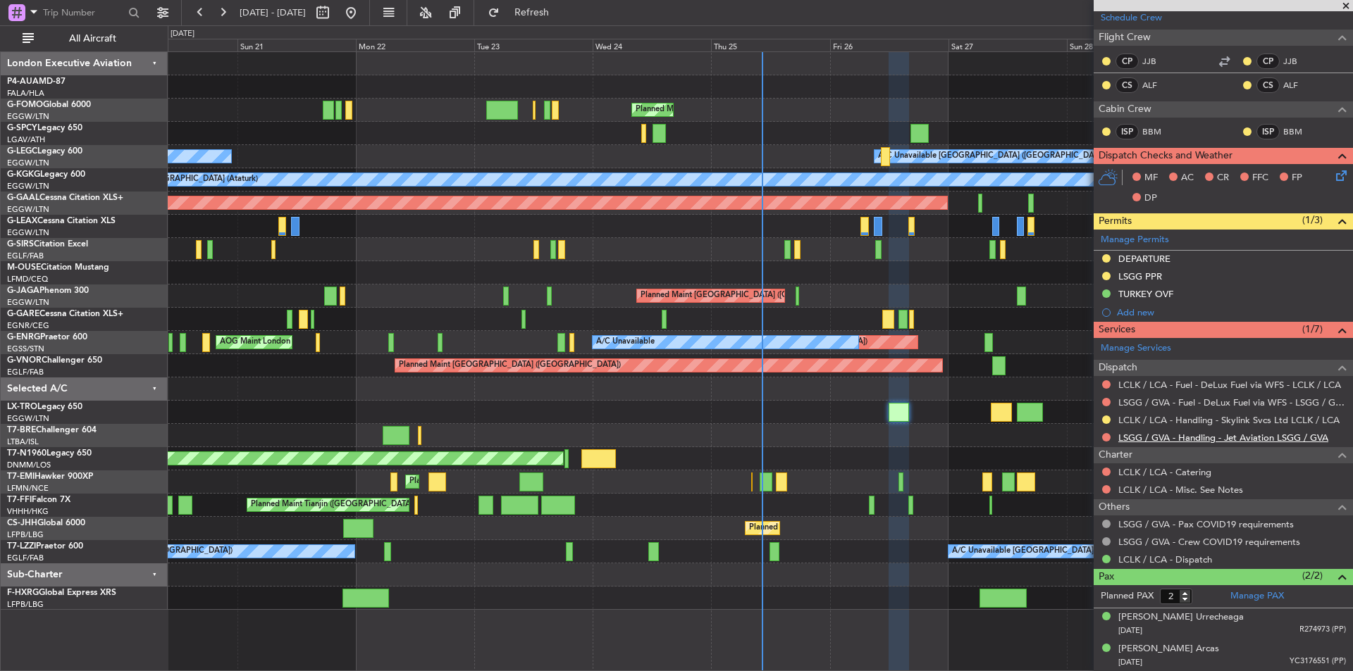
click at [1212, 432] on link "LSGG / GVA - Handling - Jet Aviation LSGG / GVA" at bounding box center [1223, 438] width 210 height 12
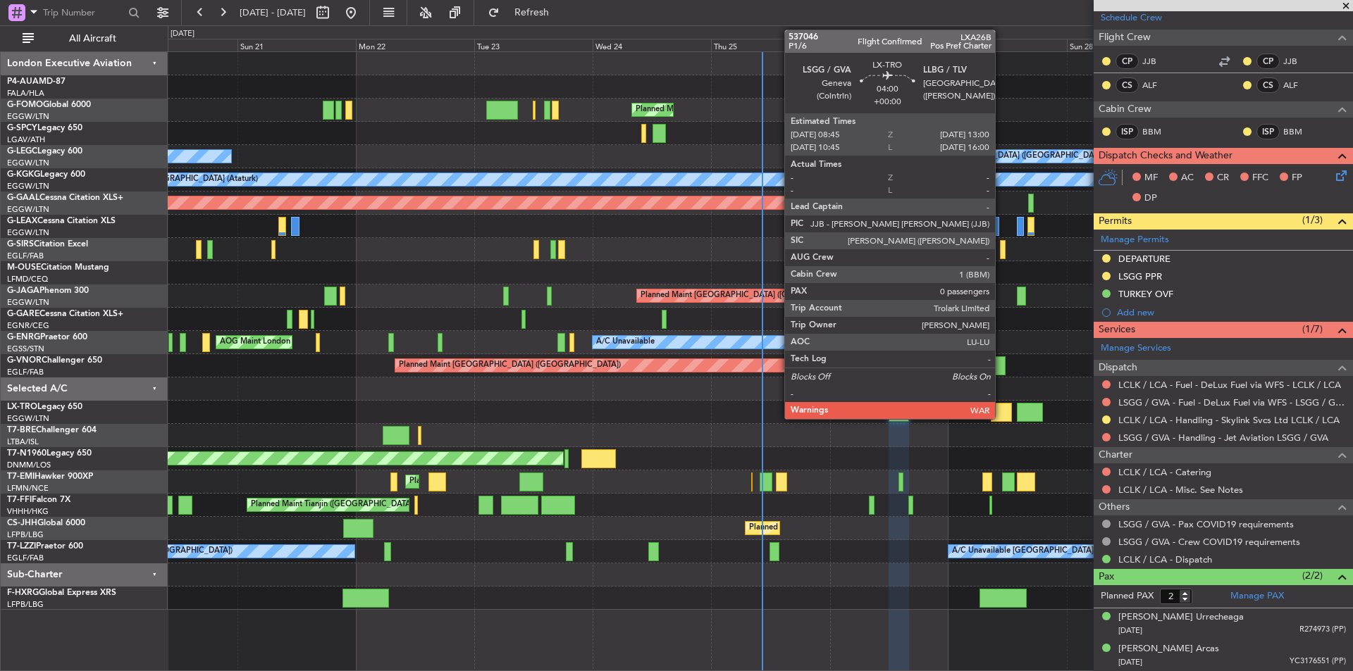
click at [1001, 409] on div at bounding box center [1000, 412] width 21 height 19
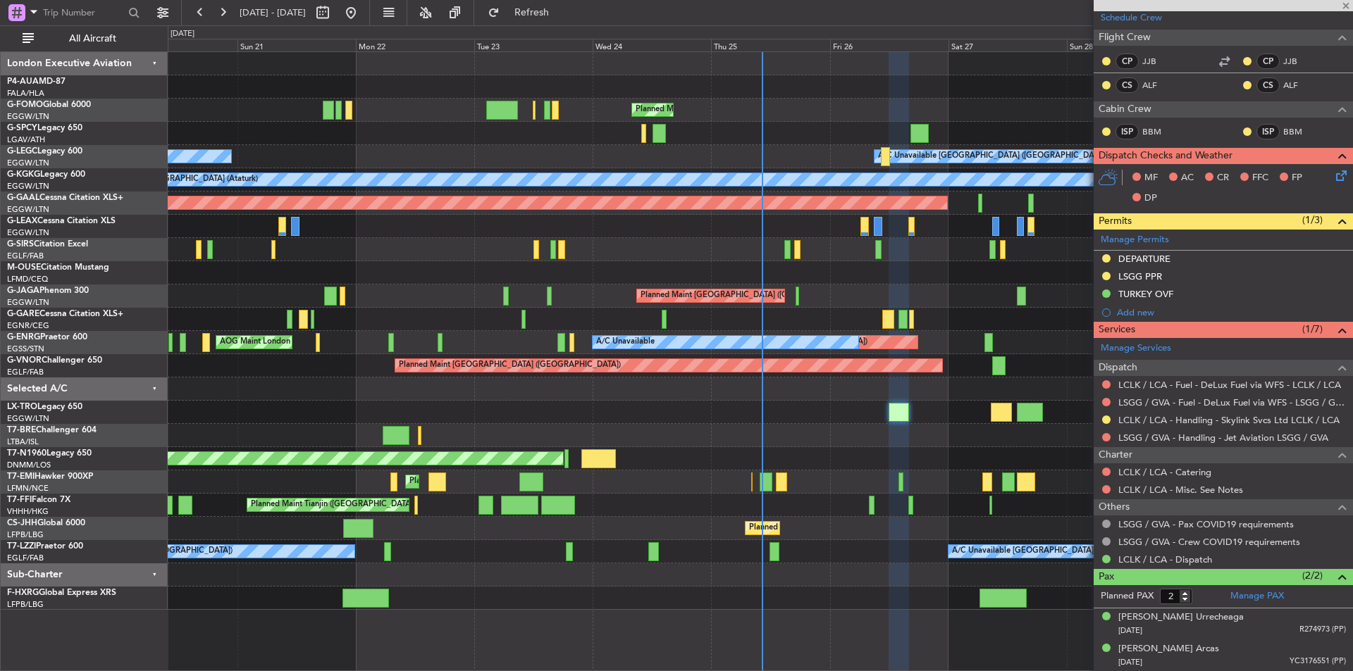
type input "0"
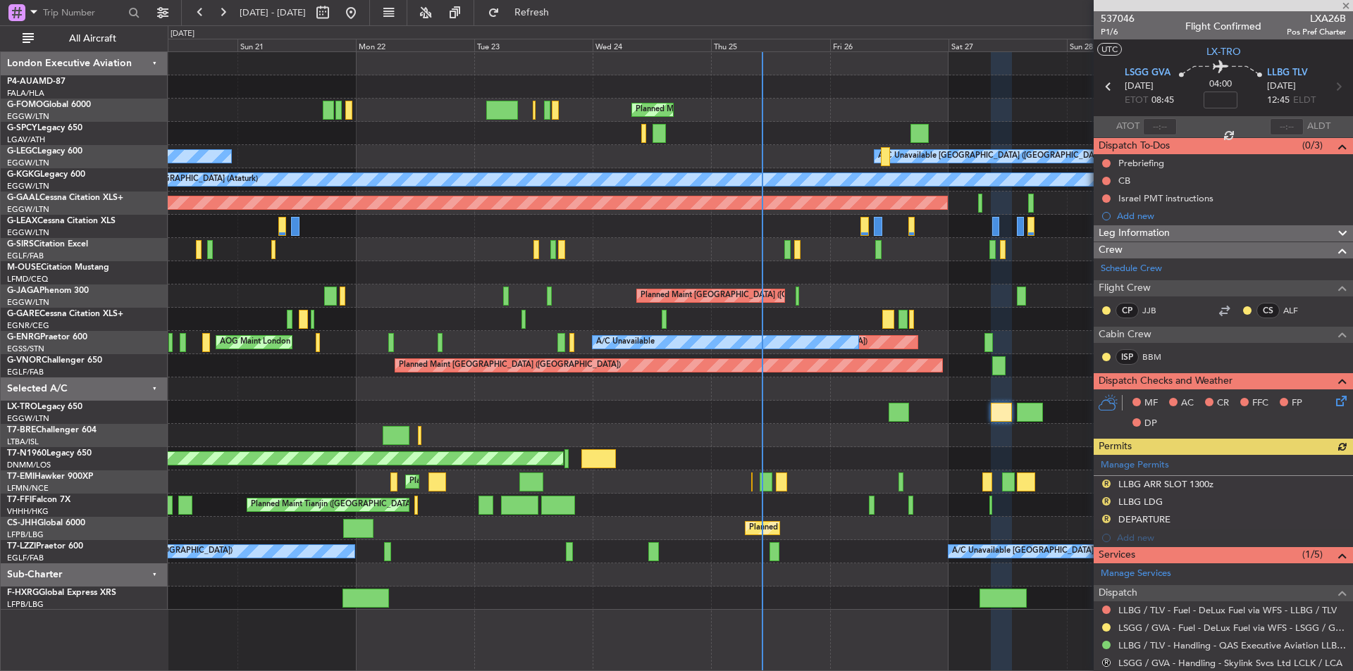
scroll to position [145, 0]
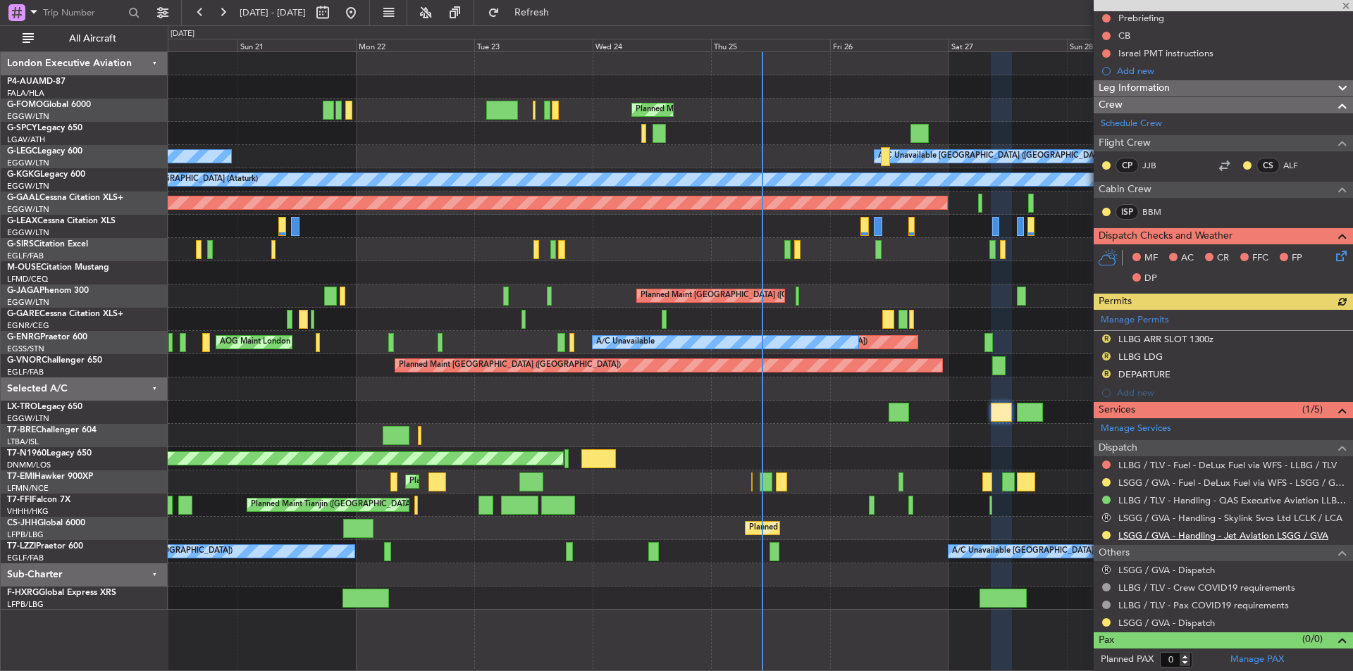
click at [1202, 537] on link "LSGG / GVA - Handling - Jet Aviation LSGG / GVA" at bounding box center [1223, 536] width 210 height 12
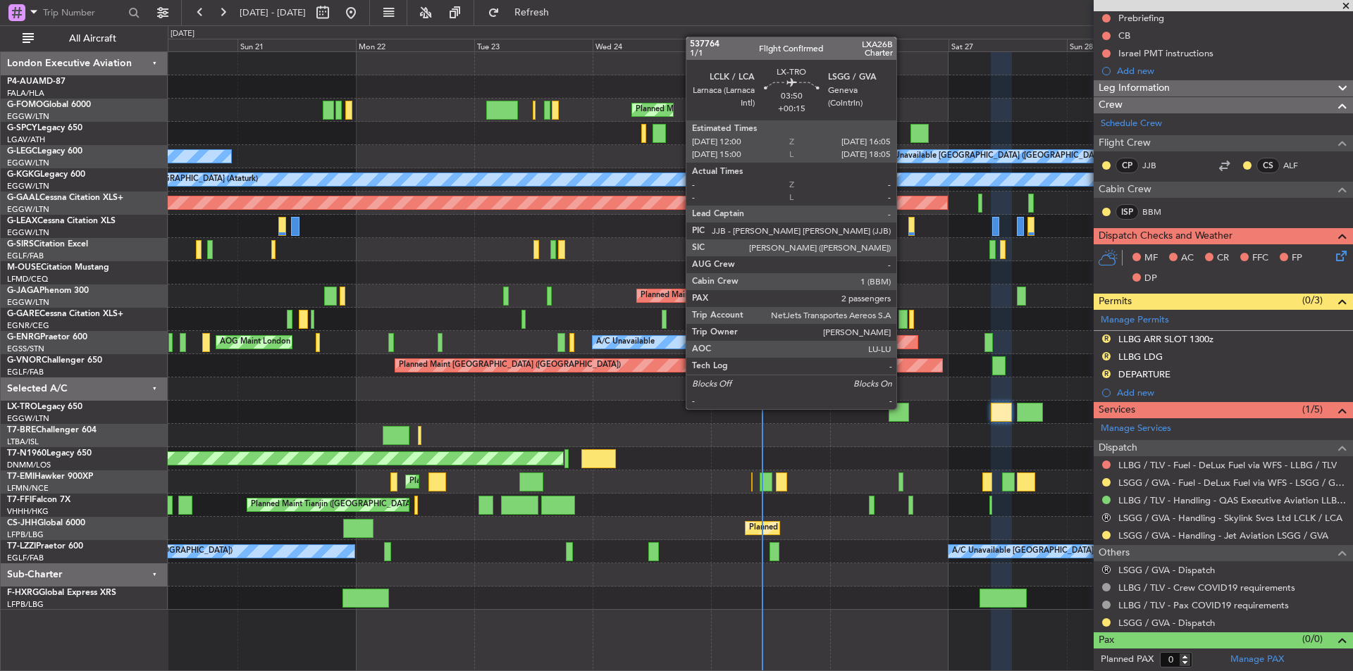
click at [902, 409] on div at bounding box center [898, 412] width 20 height 19
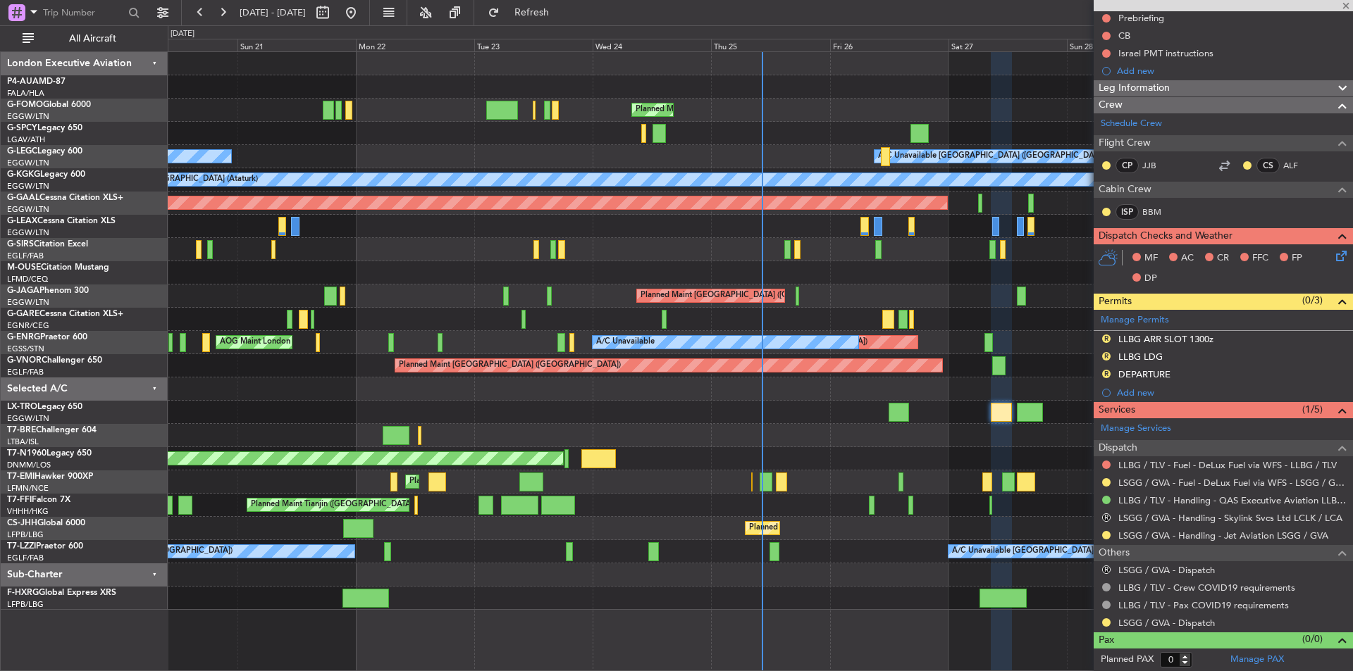
type input "+00:15"
type input "2"
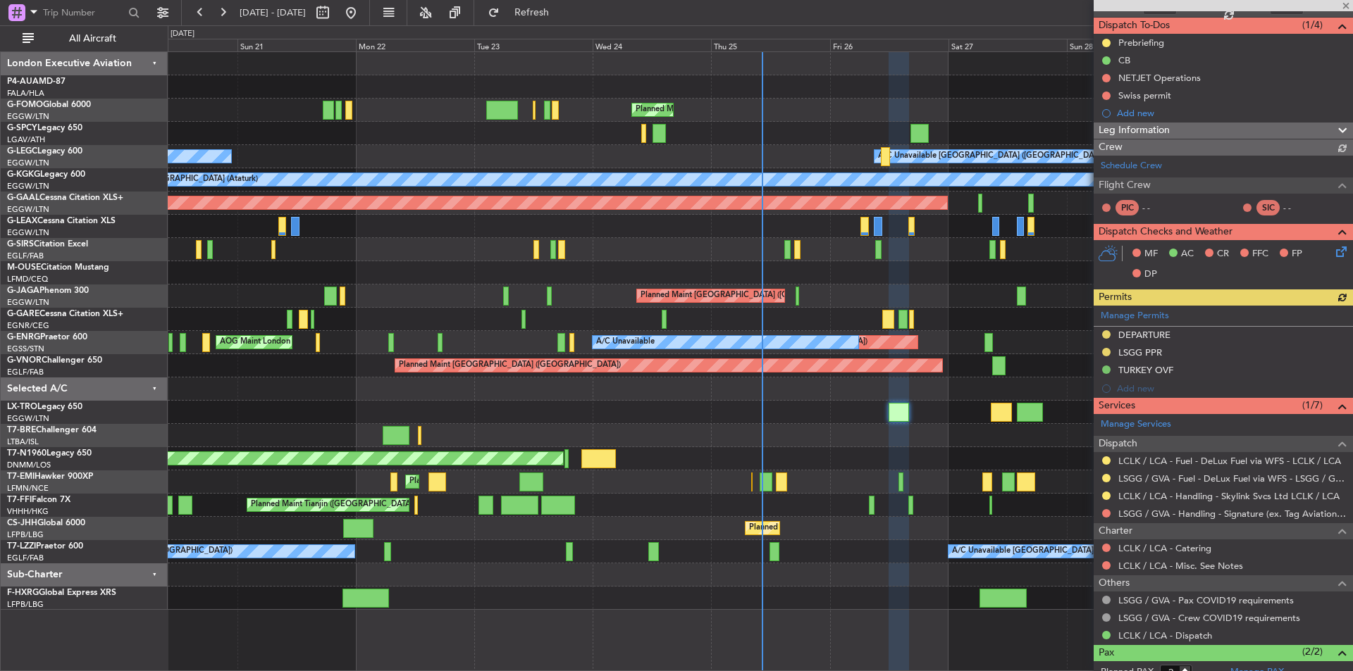
scroll to position [197, 0]
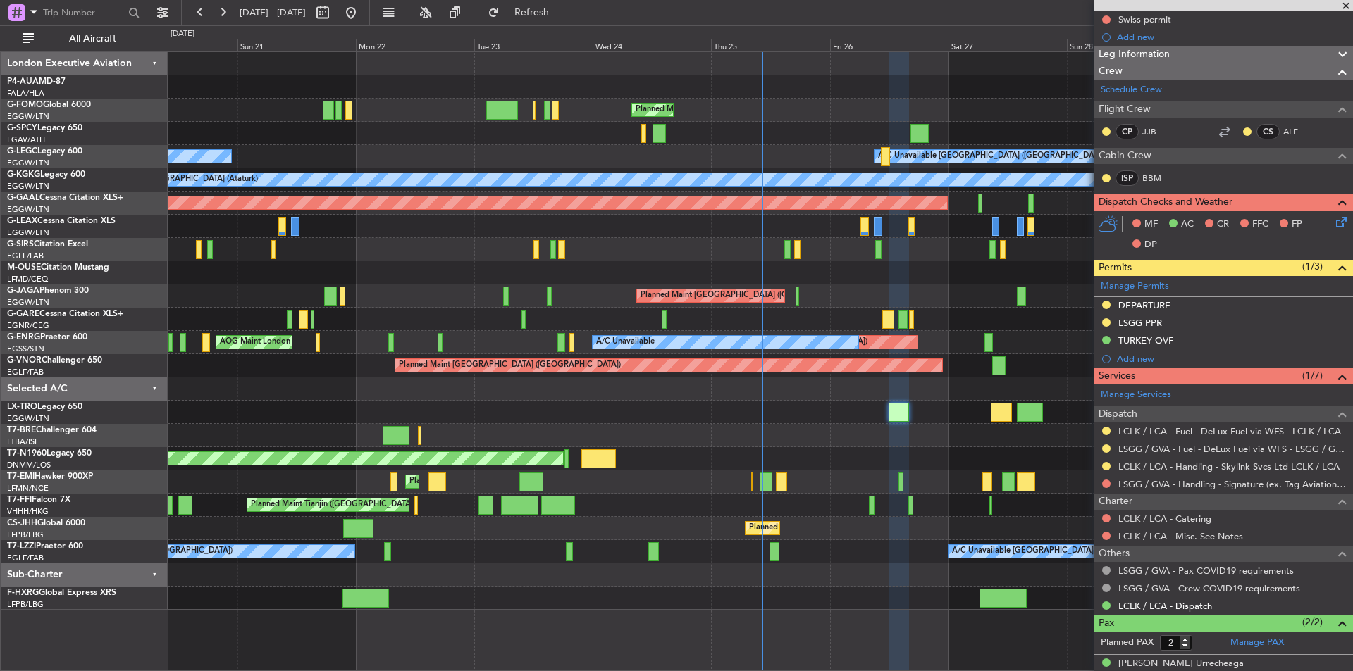
click at [1157, 606] on link "LCLK / LCA - Dispatch" at bounding box center [1165, 606] width 94 height 12
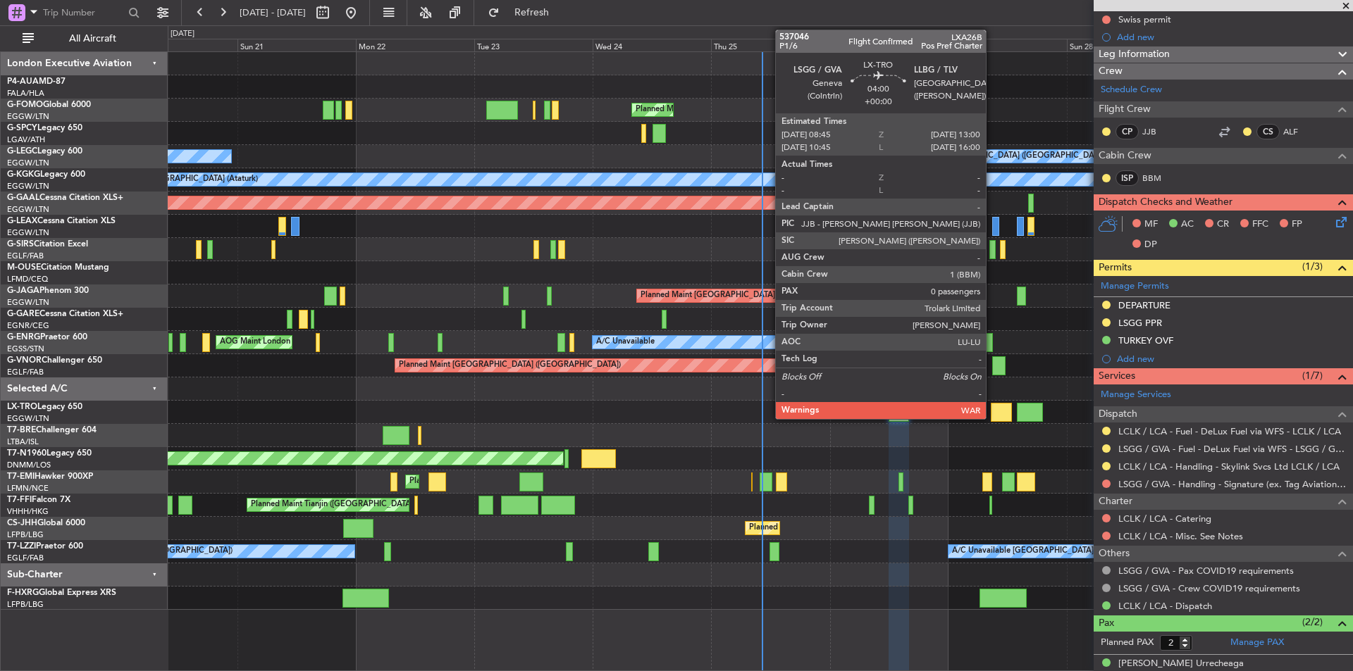
click at [995, 411] on div at bounding box center [1000, 412] width 21 height 19
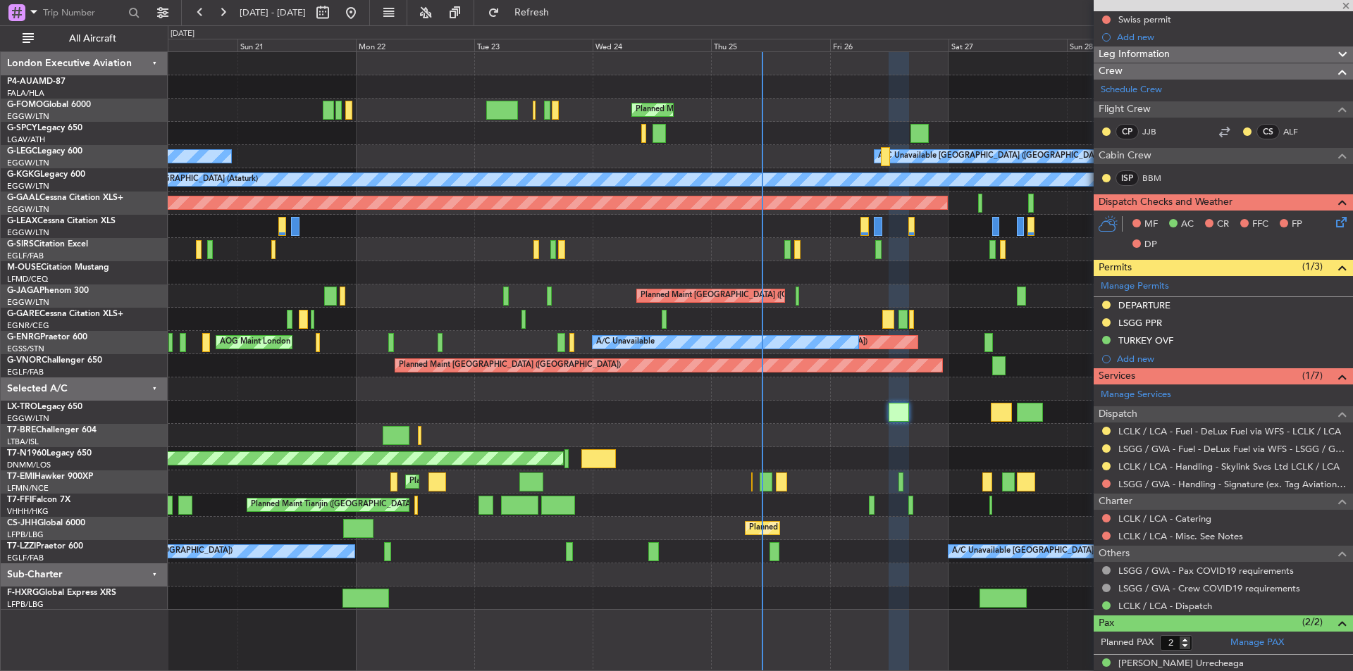
type input "0"
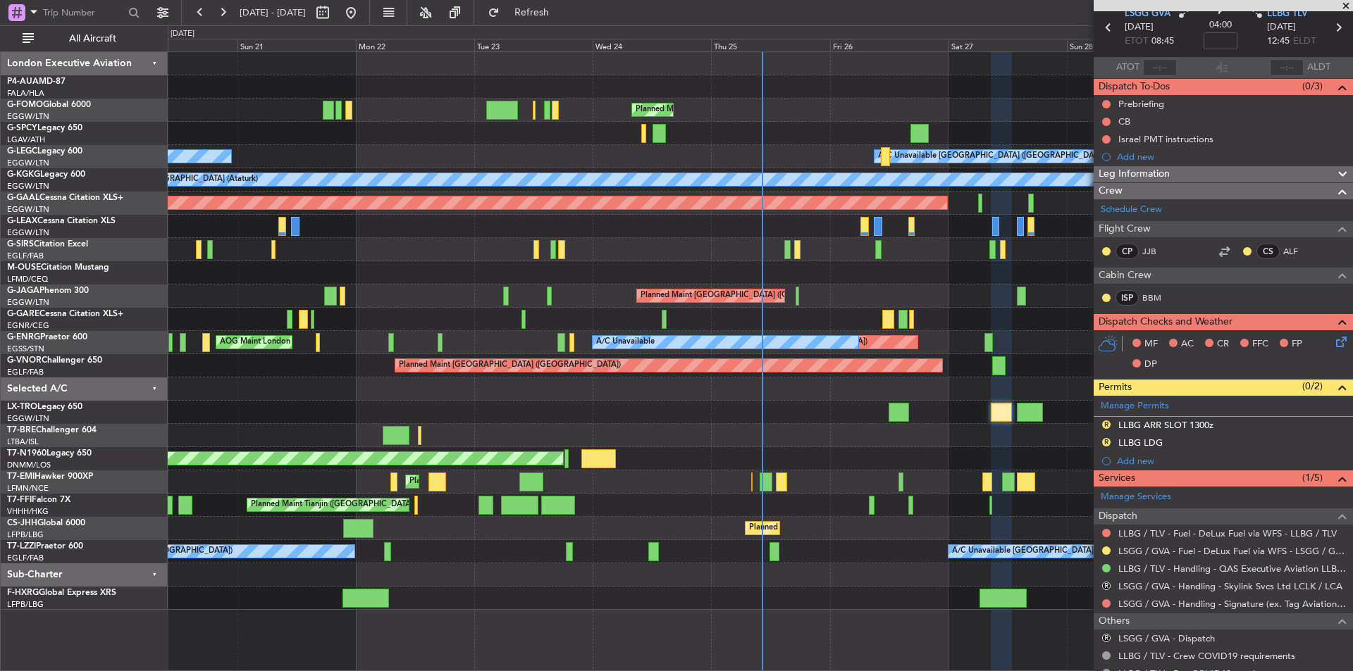
scroll to position [0, 0]
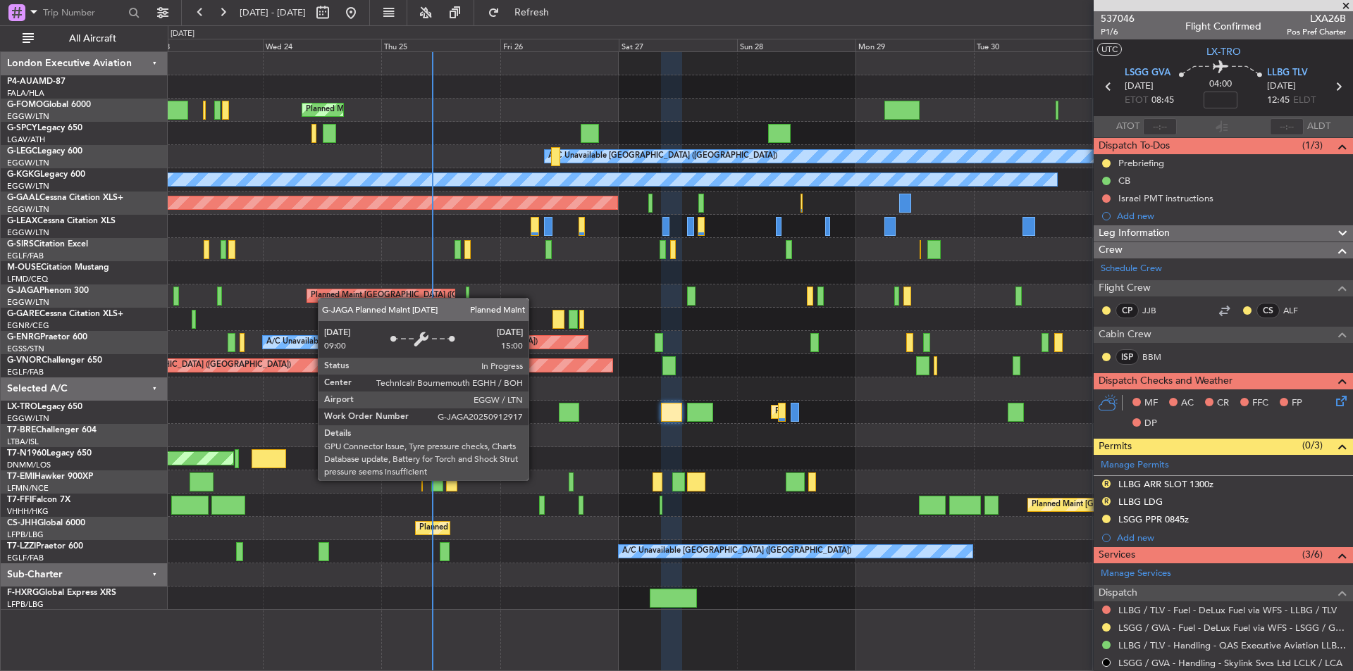
click at [321, 298] on div "Planned Maint London (Luton) A/C Unavailable London (Luton) A/C Unavailable A/C…" at bounding box center [760, 331] width 1184 height 558
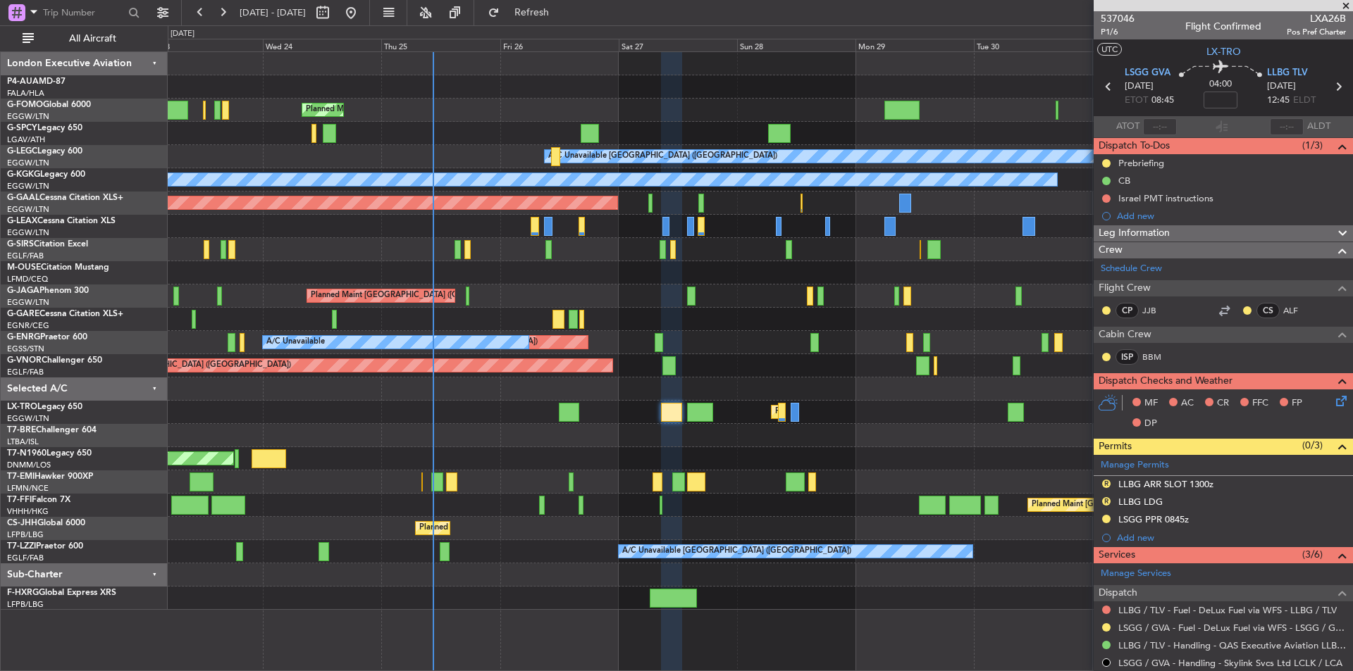
click at [1348, 6] on span at bounding box center [1345, 6] width 14 height 13
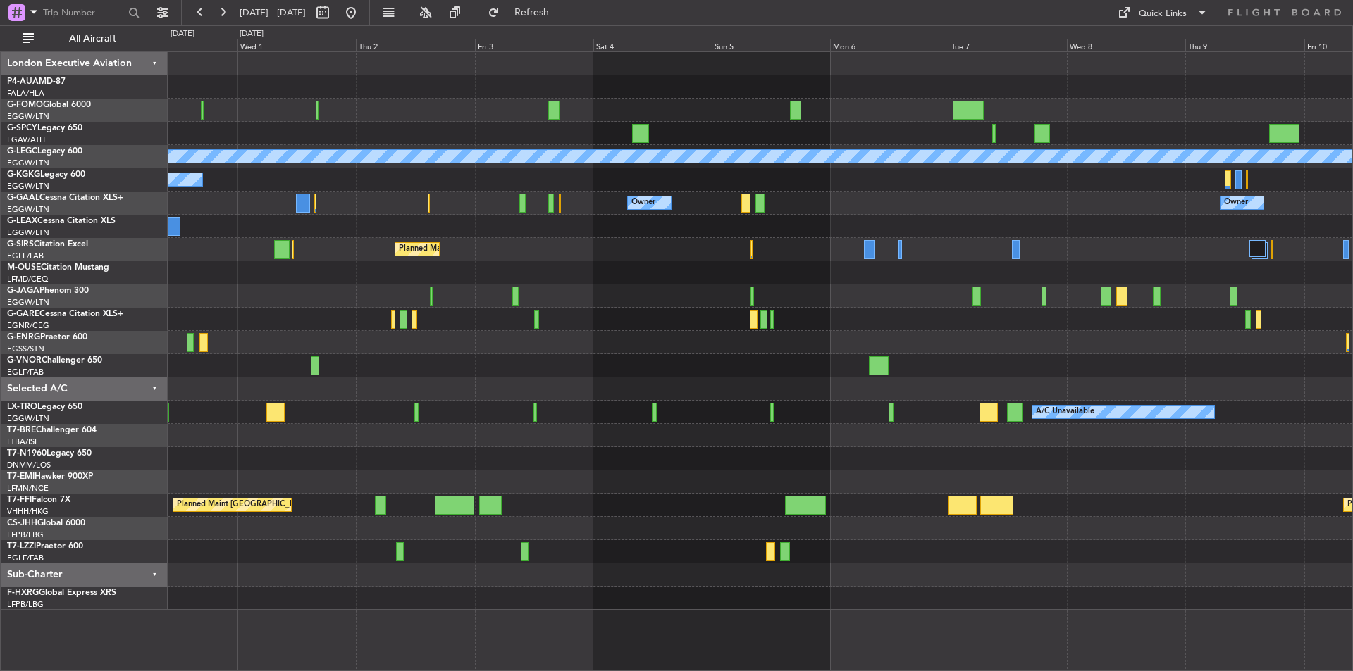
click at [297, 352] on div "A/C Unavailable London (Luton) A/C Unavailable Istanbul (Ataturk) Owner Owner O…" at bounding box center [760, 331] width 1184 height 558
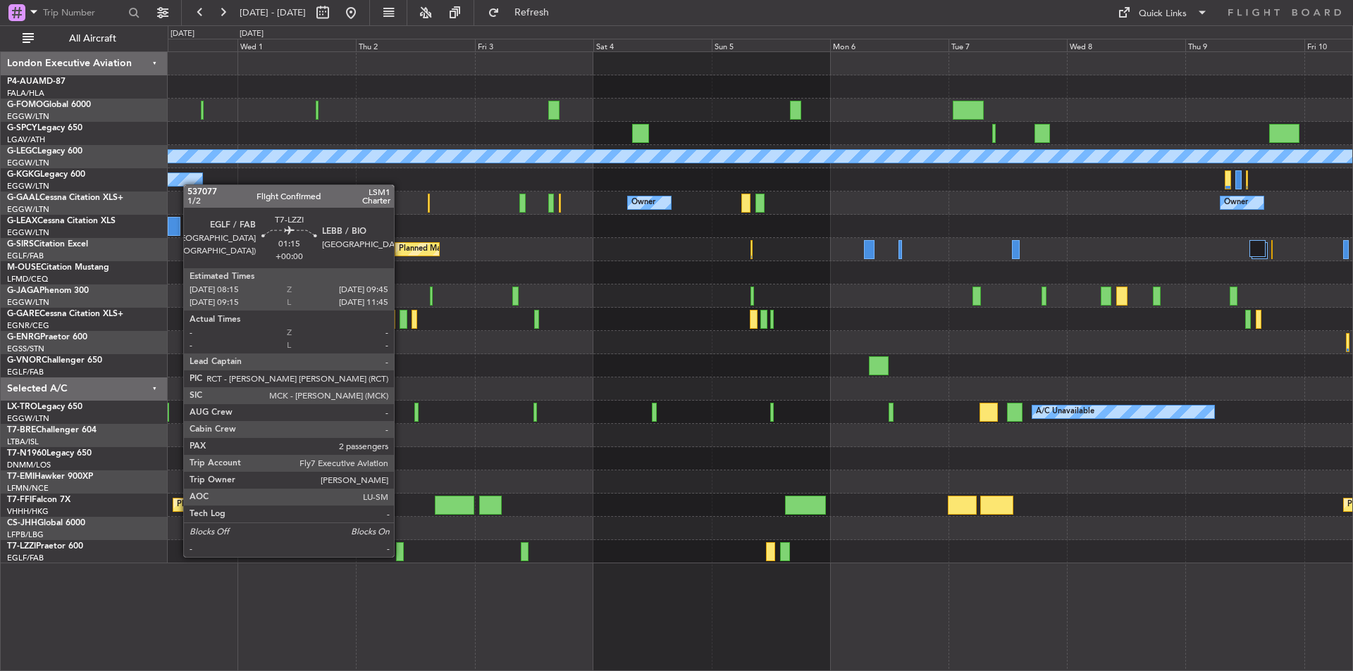
click at [401, 555] on div at bounding box center [400, 551] width 8 height 19
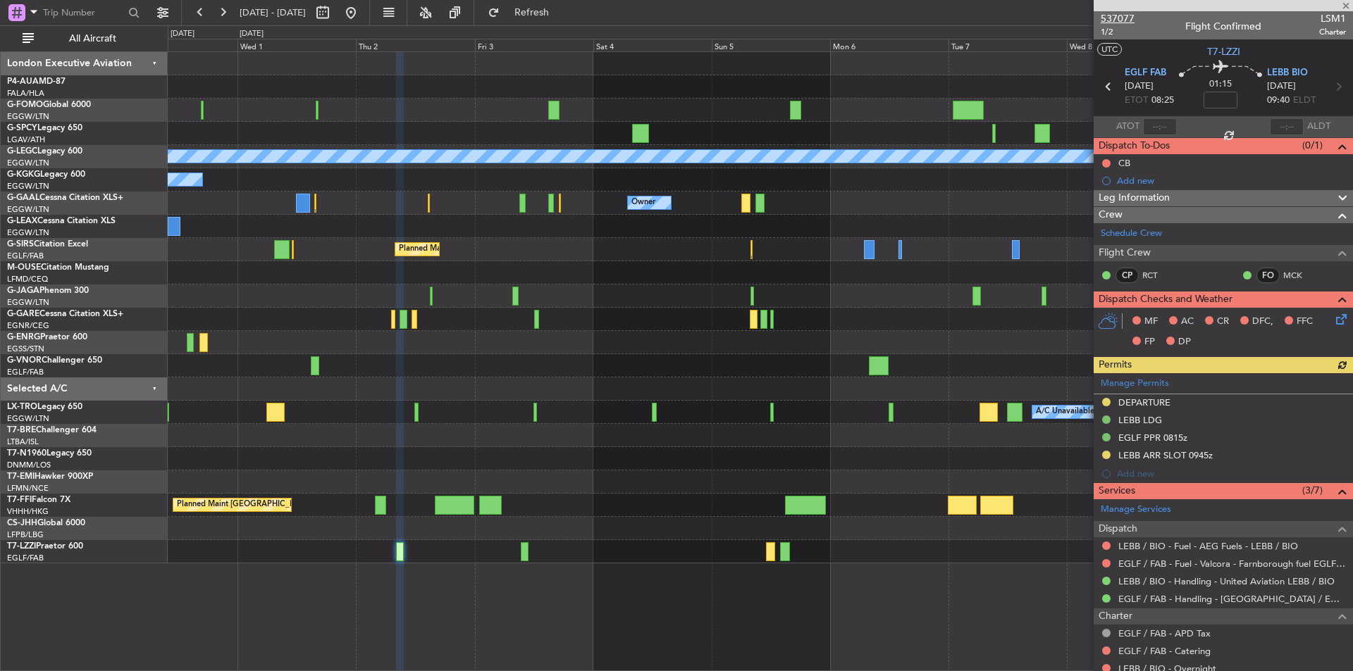
click at [1116, 18] on span "537077" at bounding box center [1117, 18] width 34 height 15
click at [362, 12] on button at bounding box center [351, 12] width 23 height 23
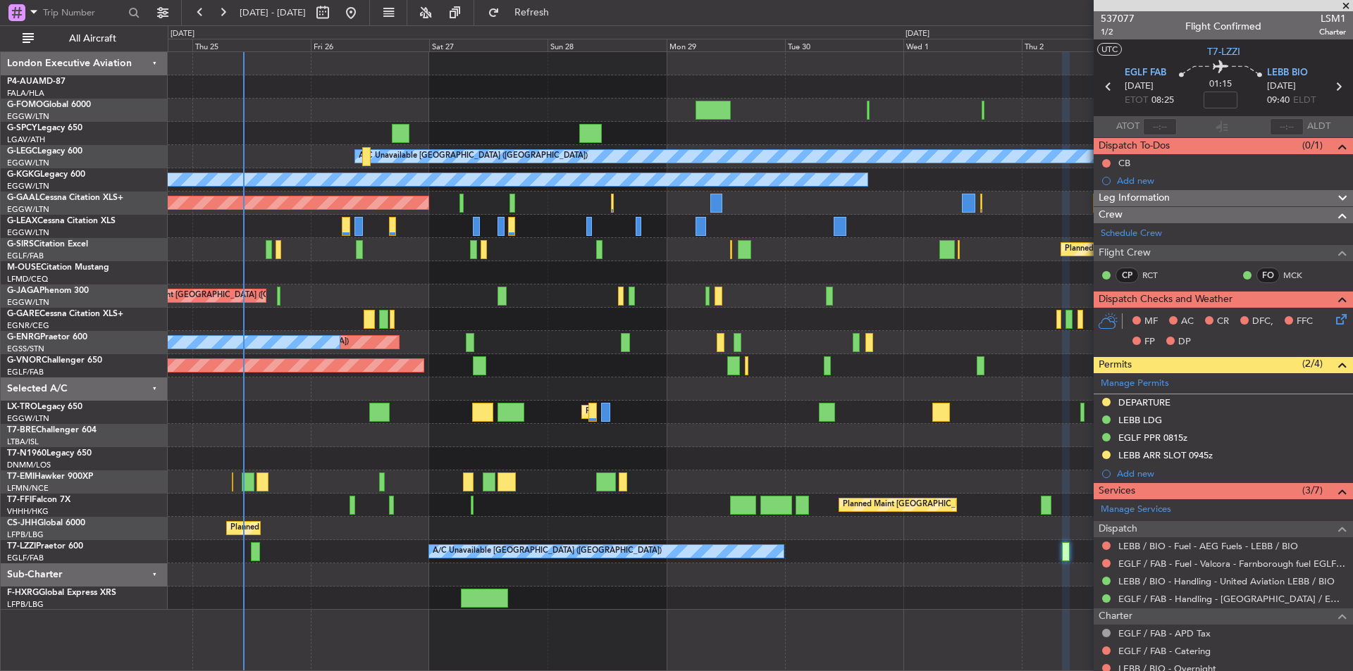
click at [274, 226] on div "Planned Maint [GEOGRAPHIC_DATA] ([GEOGRAPHIC_DATA]) A/C Unavailable [GEOGRAPHIC…" at bounding box center [760, 331] width 1184 height 558
click at [1345, 6] on span at bounding box center [1345, 6] width 14 height 13
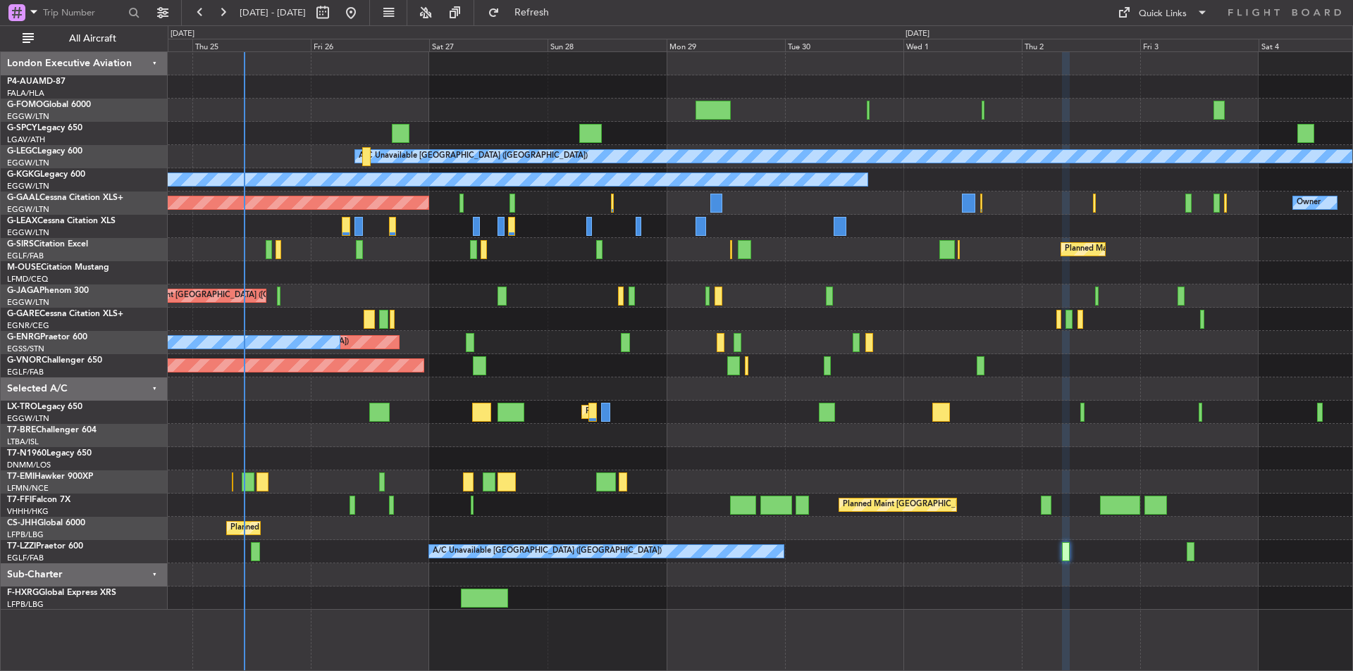
type input "0"
click at [362, 8] on button at bounding box center [351, 12] width 23 height 23
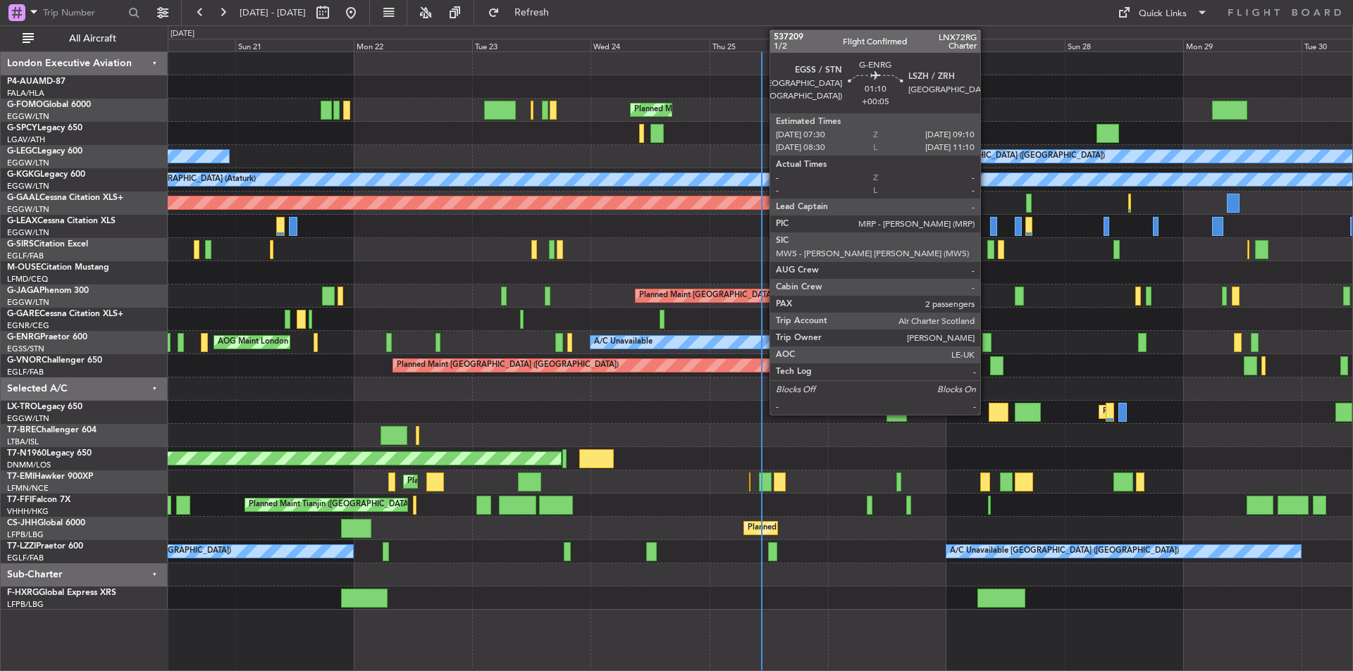
click at [986, 342] on div at bounding box center [986, 342] width 8 height 19
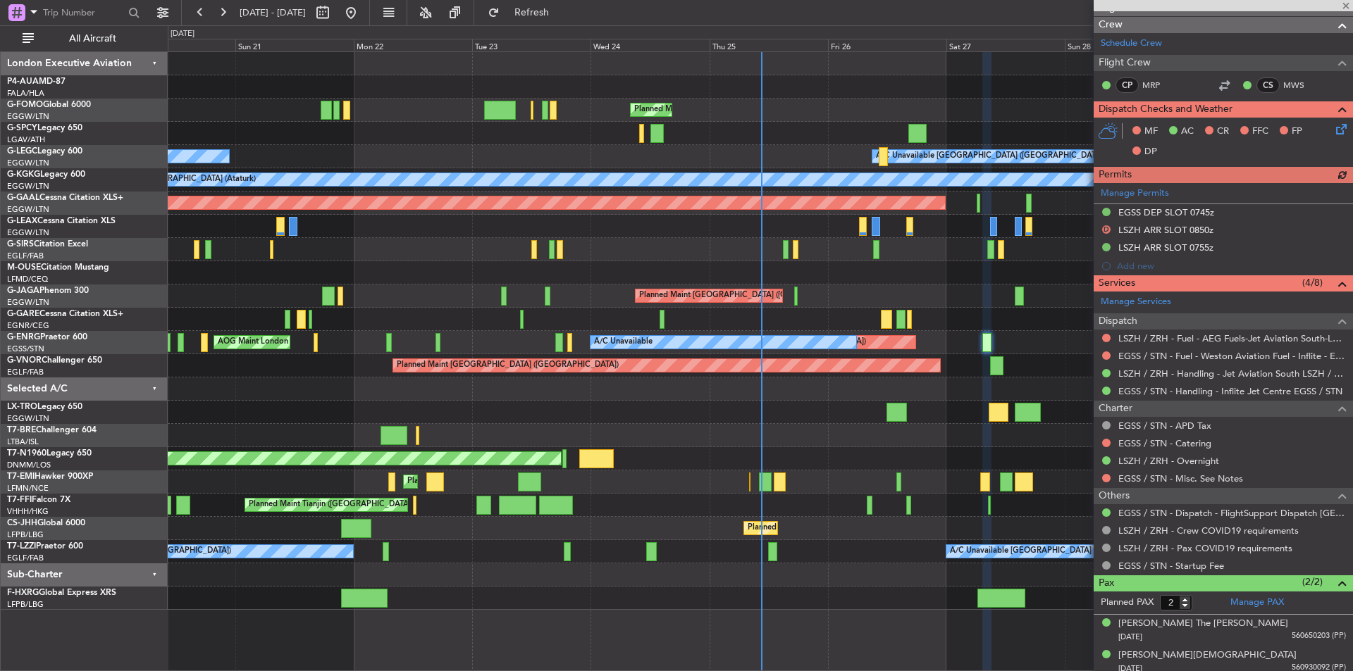
scroll to position [232, 0]
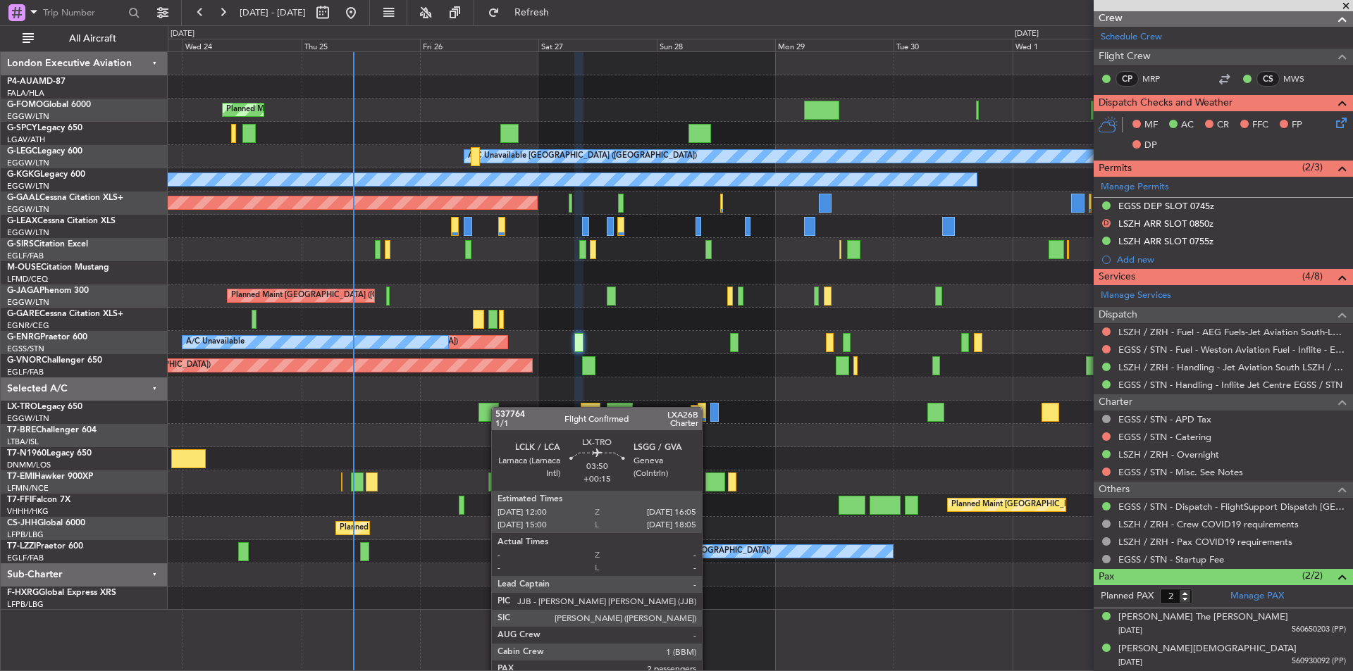
click at [497, 407] on div "Planned Maint London (Luton) A/C Unavailable London (Luton) A/C Unavailable Ist…" at bounding box center [760, 331] width 1184 height 558
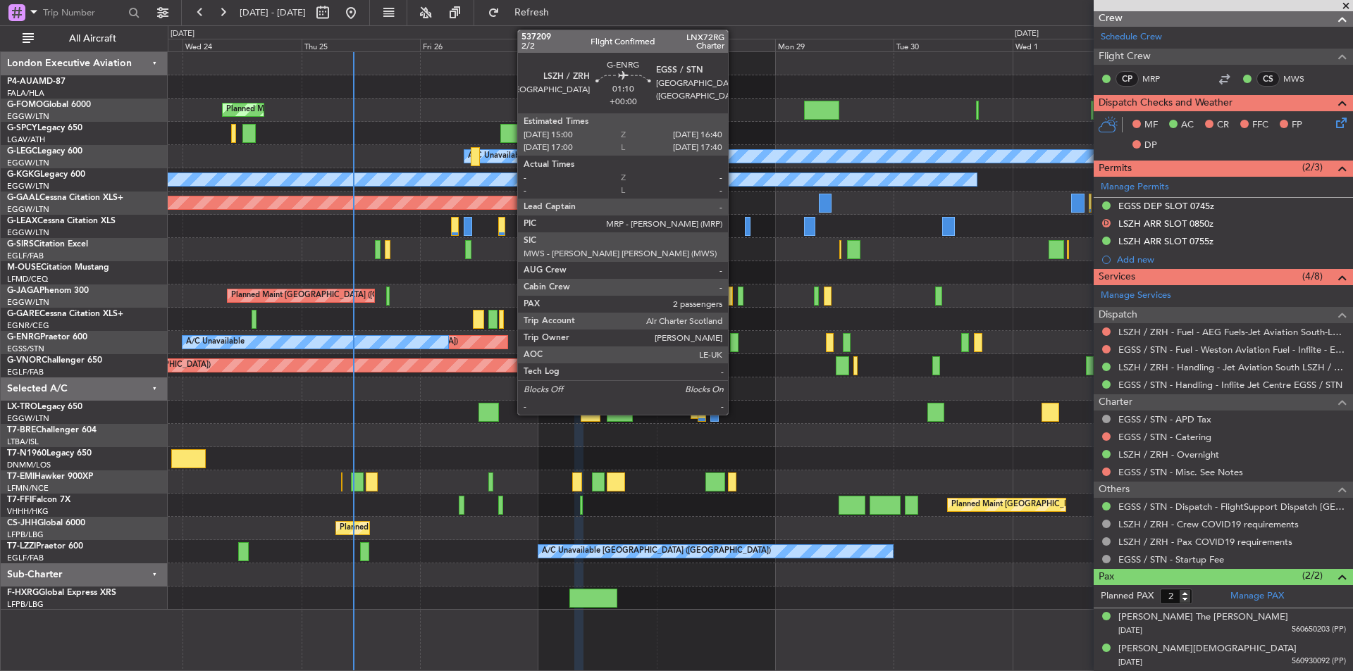
click at [734, 342] on div at bounding box center [734, 342] width 8 height 19
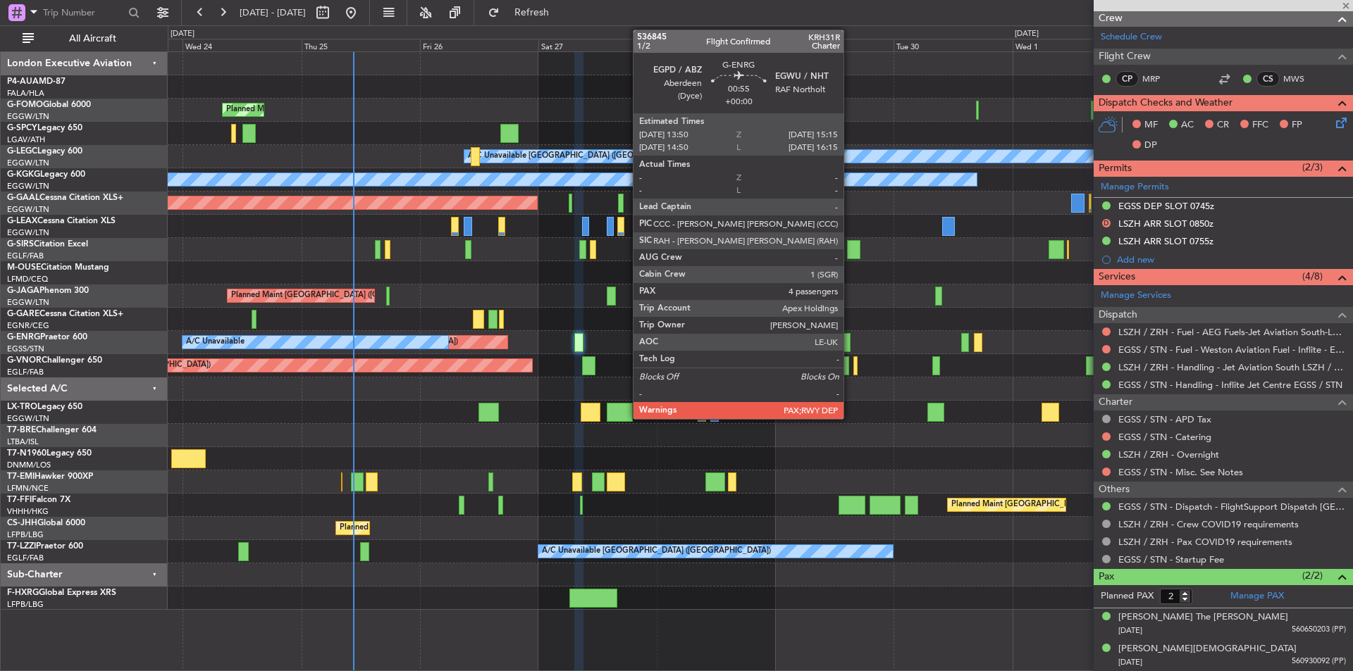
scroll to position [0, 0]
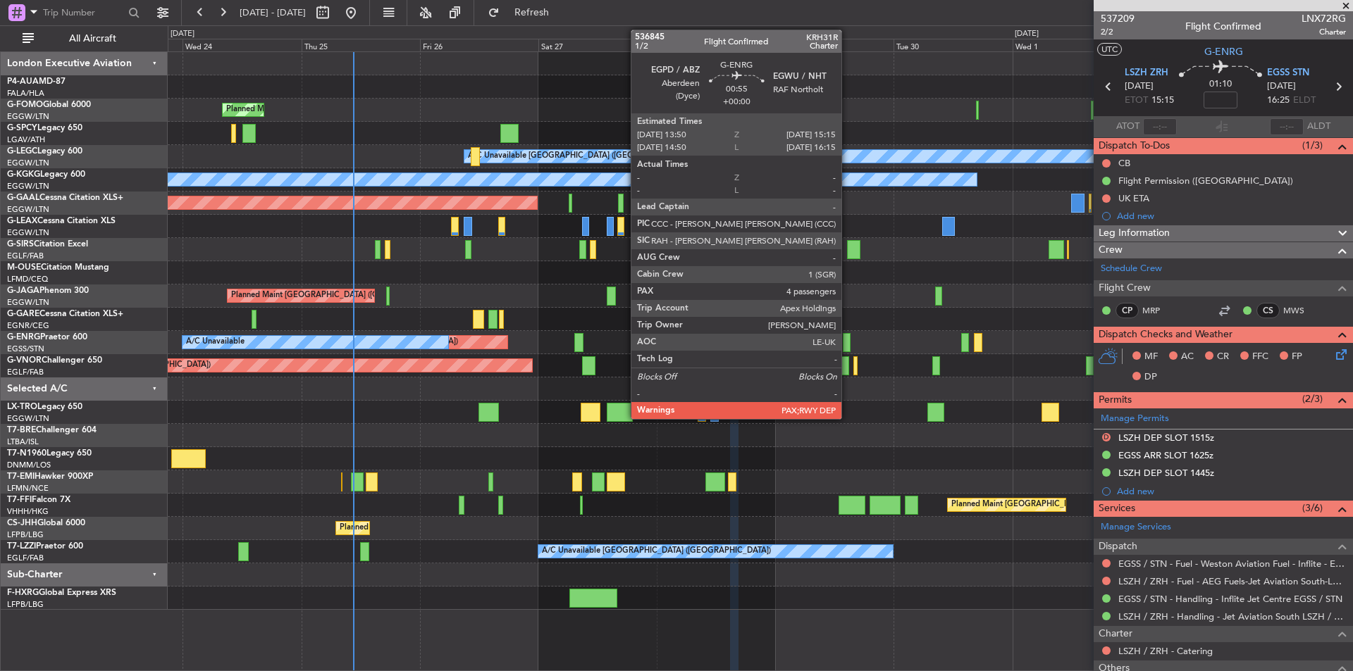
click at [847, 342] on div at bounding box center [846, 342] width 7 height 19
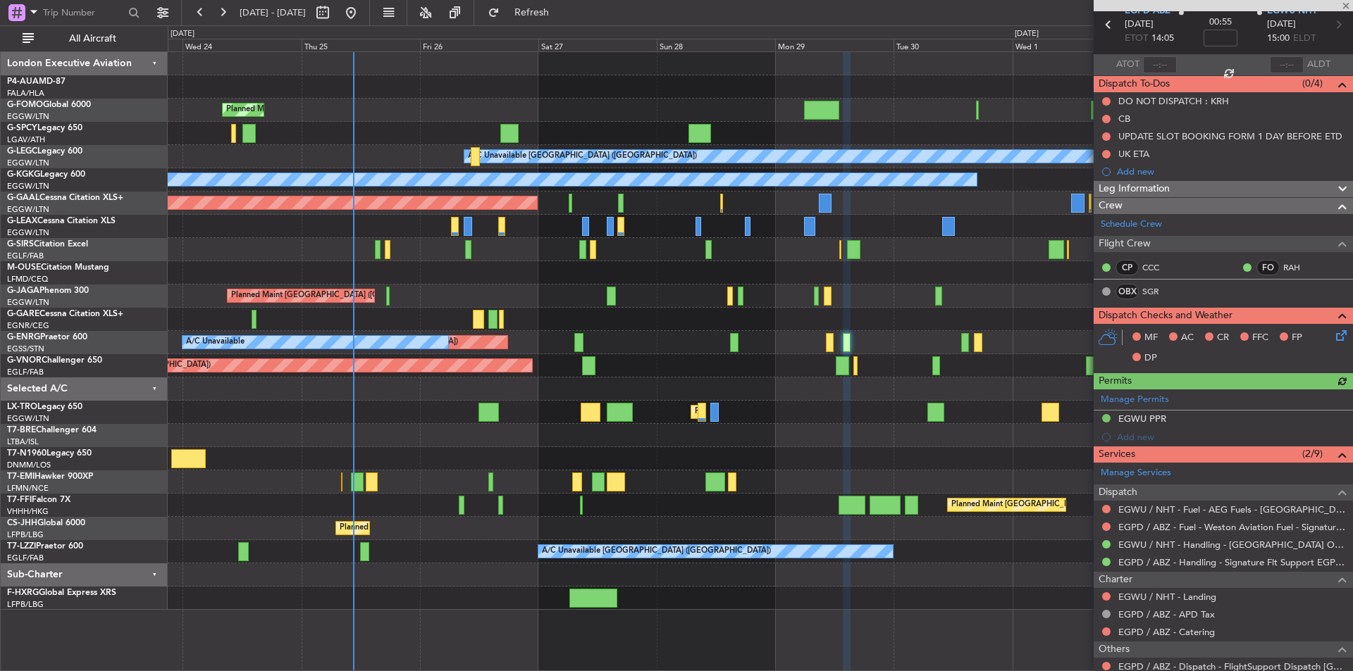
scroll to position [277, 0]
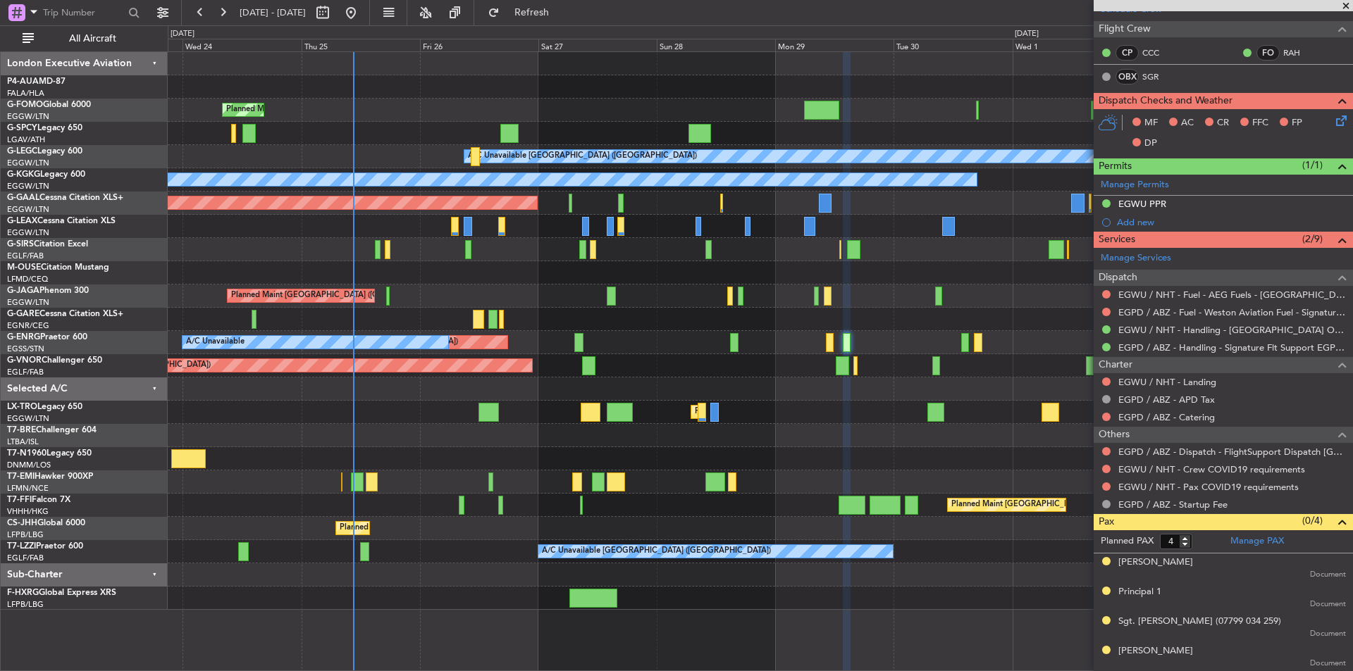
drag, startPoint x: 1345, startPoint y: 6, endPoint x: 1310, endPoint y: 6, distance: 35.2
click at [1345, 6] on span at bounding box center [1345, 6] width 14 height 13
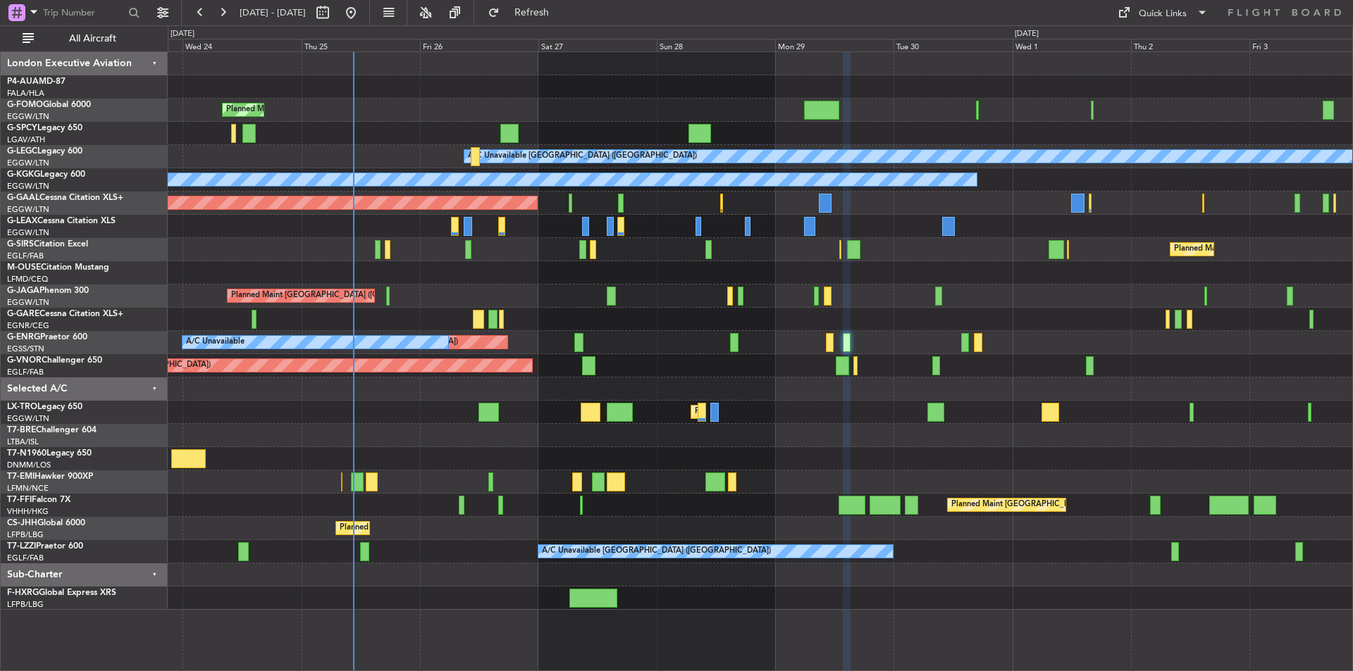
type input "0"
click at [216, 8] on button at bounding box center [222, 12] width 23 height 23
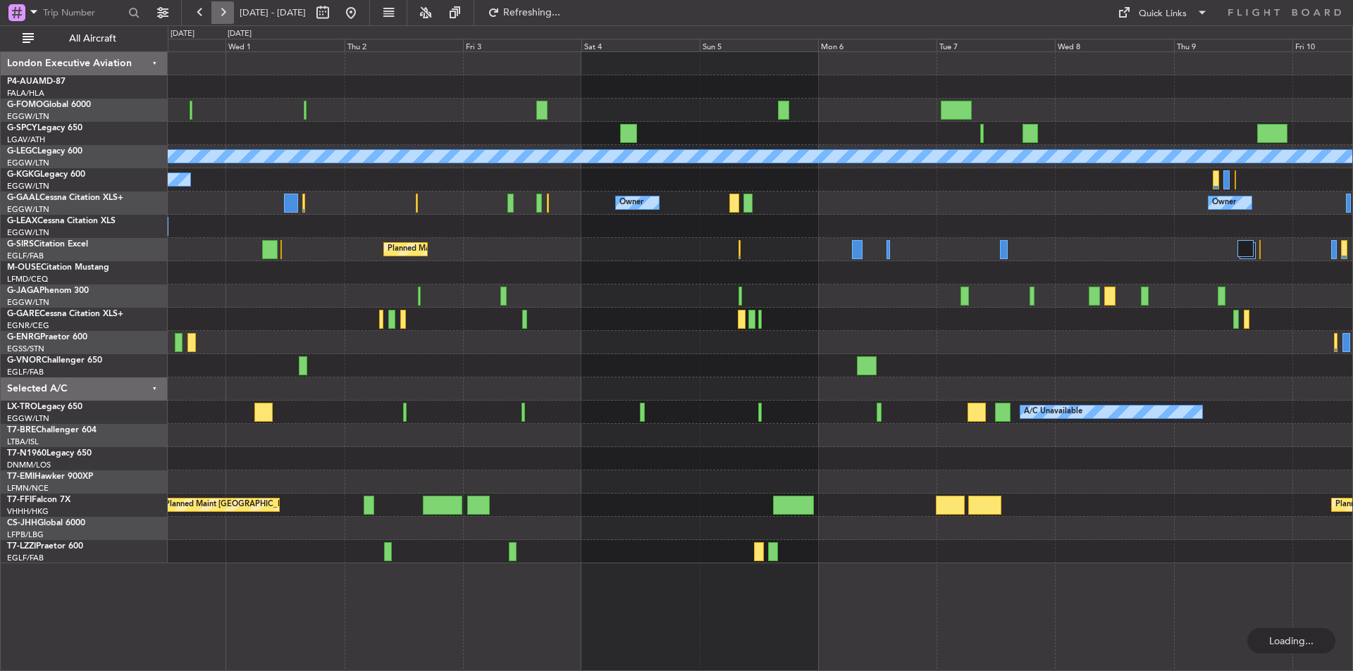
click at [216, 8] on button at bounding box center [222, 12] width 23 height 23
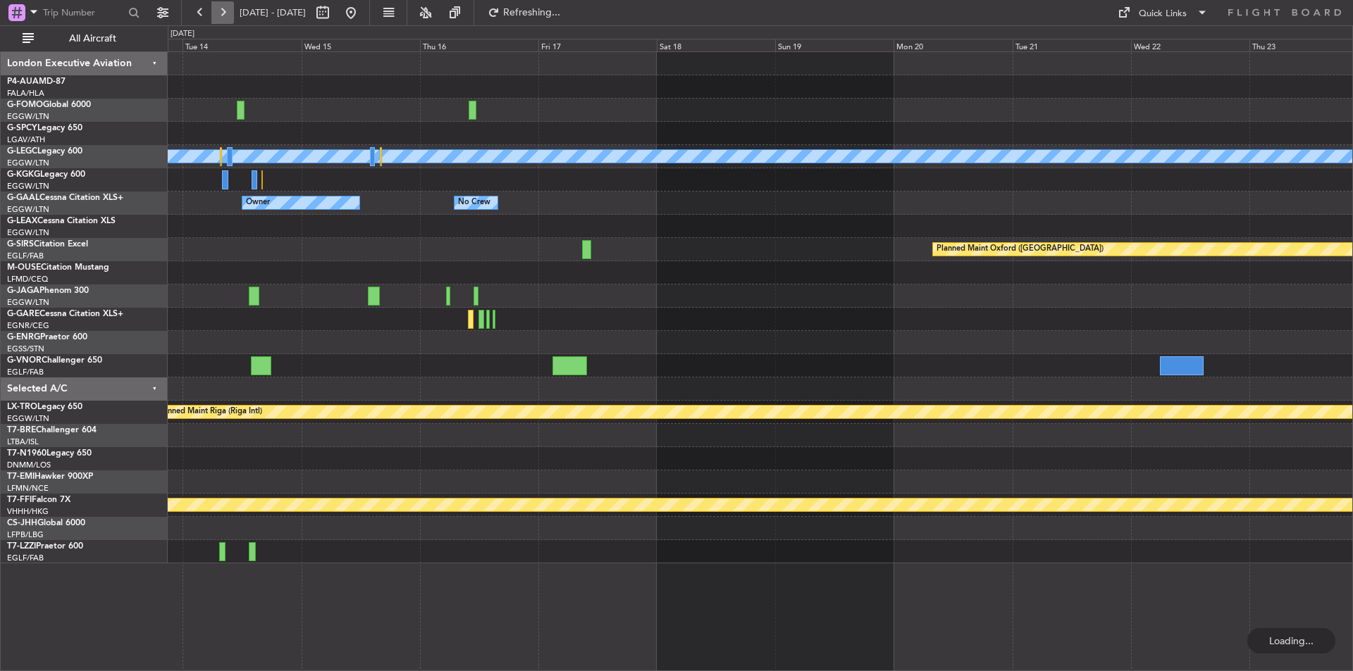
click at [216, 8] on button at bounding box center [222, 12] width 23 height 23
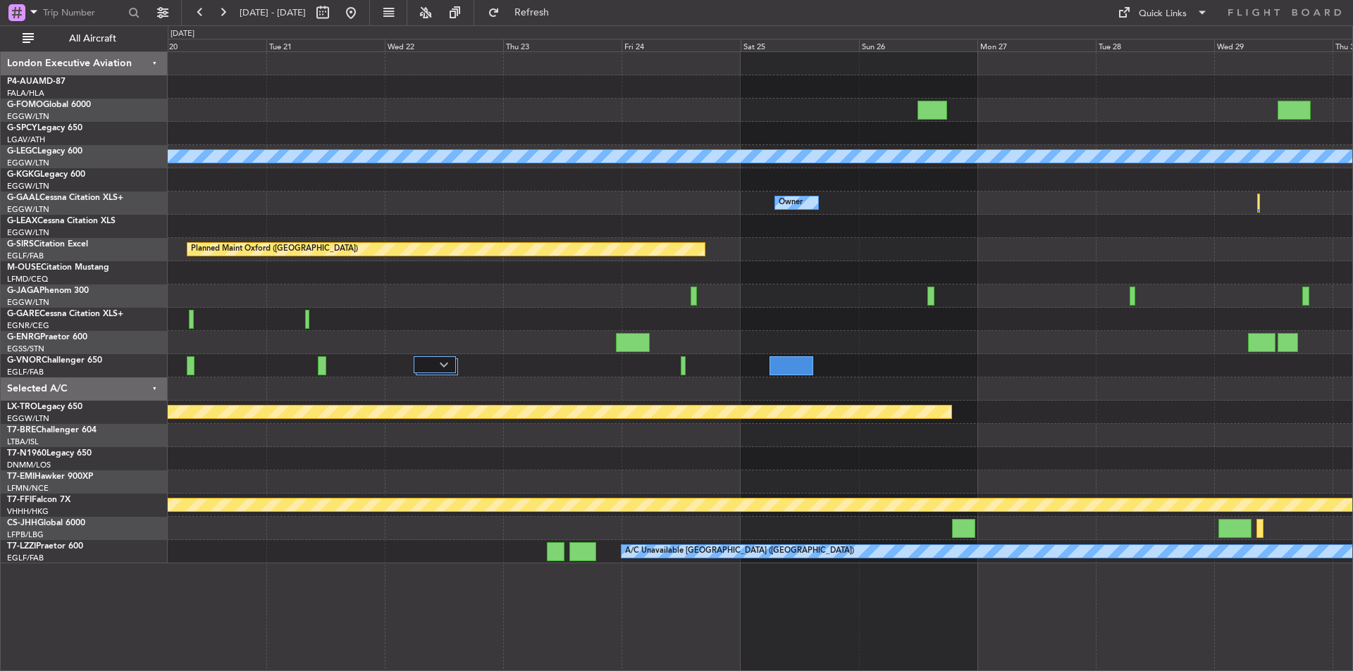
click at [1352, 427] on html "23 Oct 2025 - 02 Nov 2025 Refresh Quick Links All Aircraft A/C Unavailable Lond…" at bounding box center [676, 335] width 1353 height 671
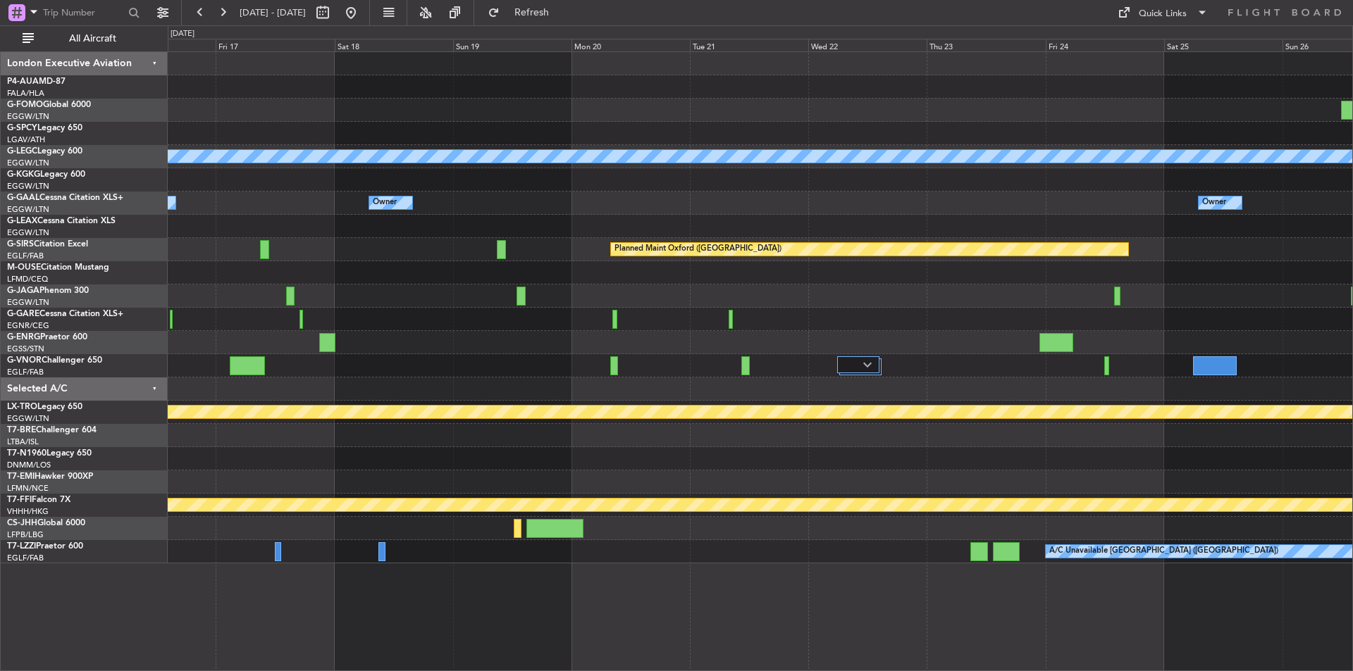
click at [1352, 304] on html "23 Oct 2025 - 02 Nov 2025 Refresh Quick Links All Aircraft A/C Unavailable Lond…" at bounding box center [676, 335] width 1353 height 671
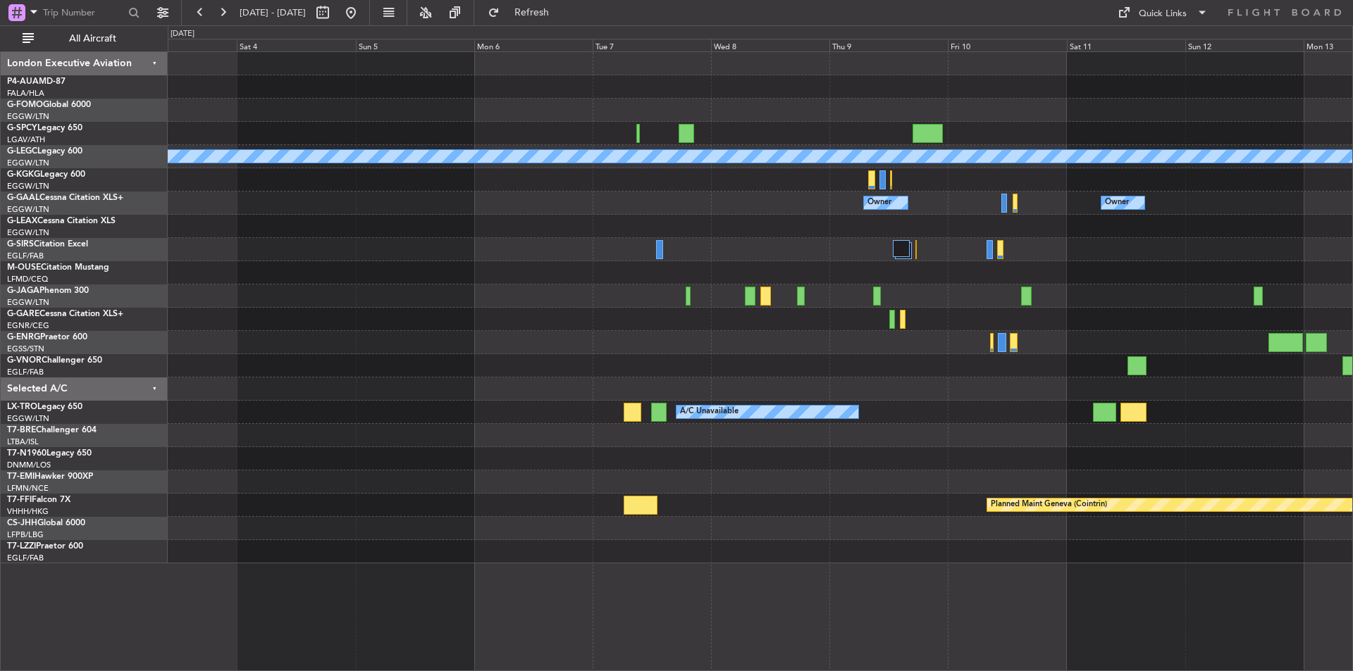
click at [1072, 261] on div "A/C Unavailable London (Luton) Owner Owner Owner Planned Maint London (Luton) A…" at bounding box center [760, 307] width 1184 height 511
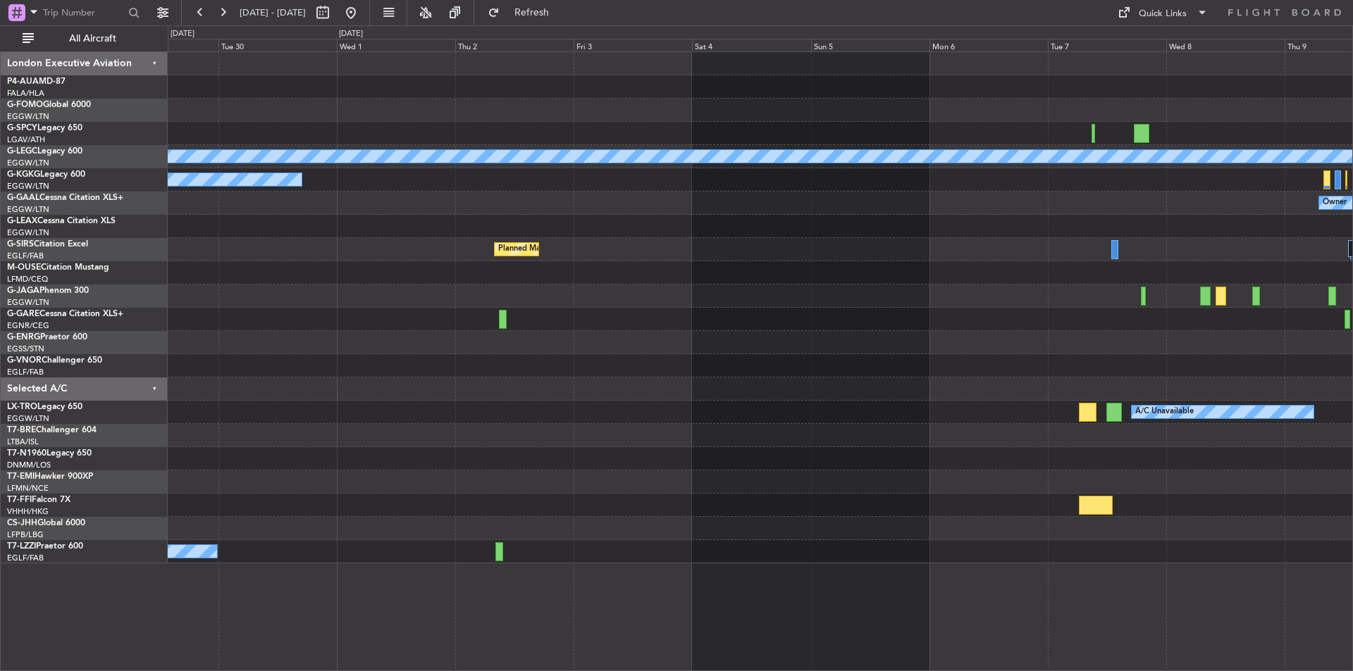
click at [875, 321] on div "A/C Unavailable London (Luton) A/C Unavailable Istanbul (Ataturk) Owner Owner P…" at bounding box center [760, 307] width 1184 height 511
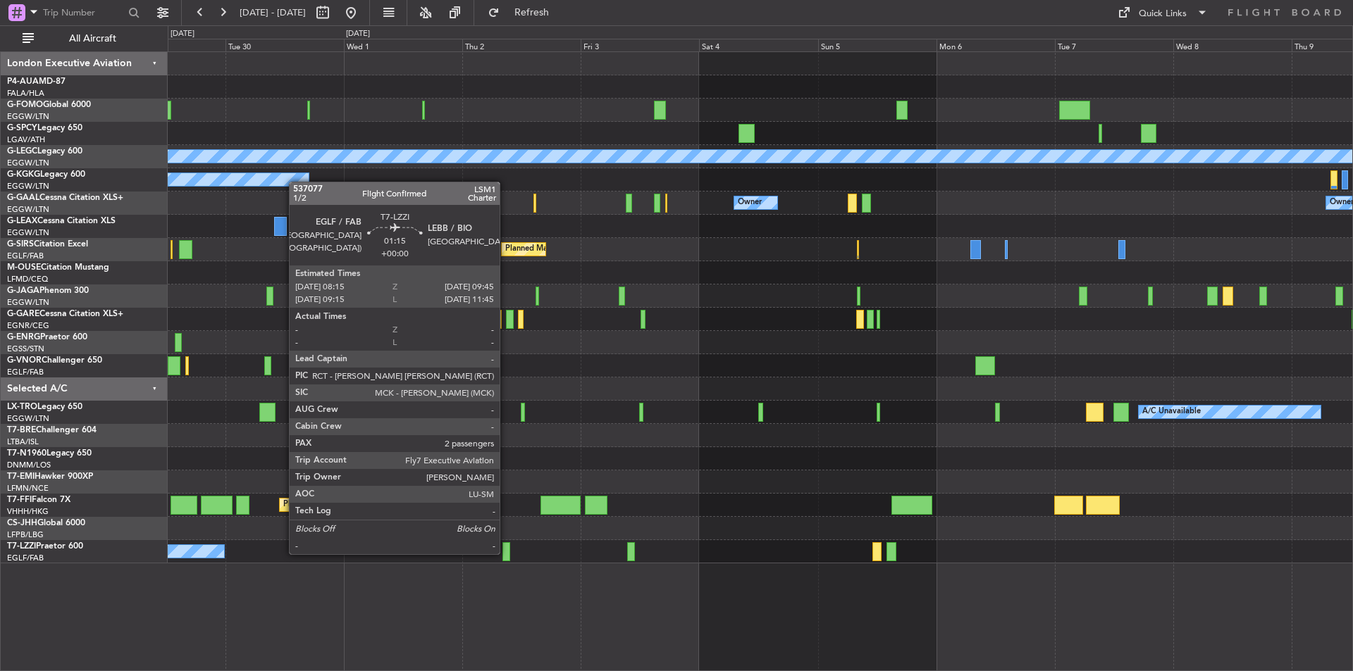
click at [506, 553] on div at bounding box center [506, 551] width 8 height 19
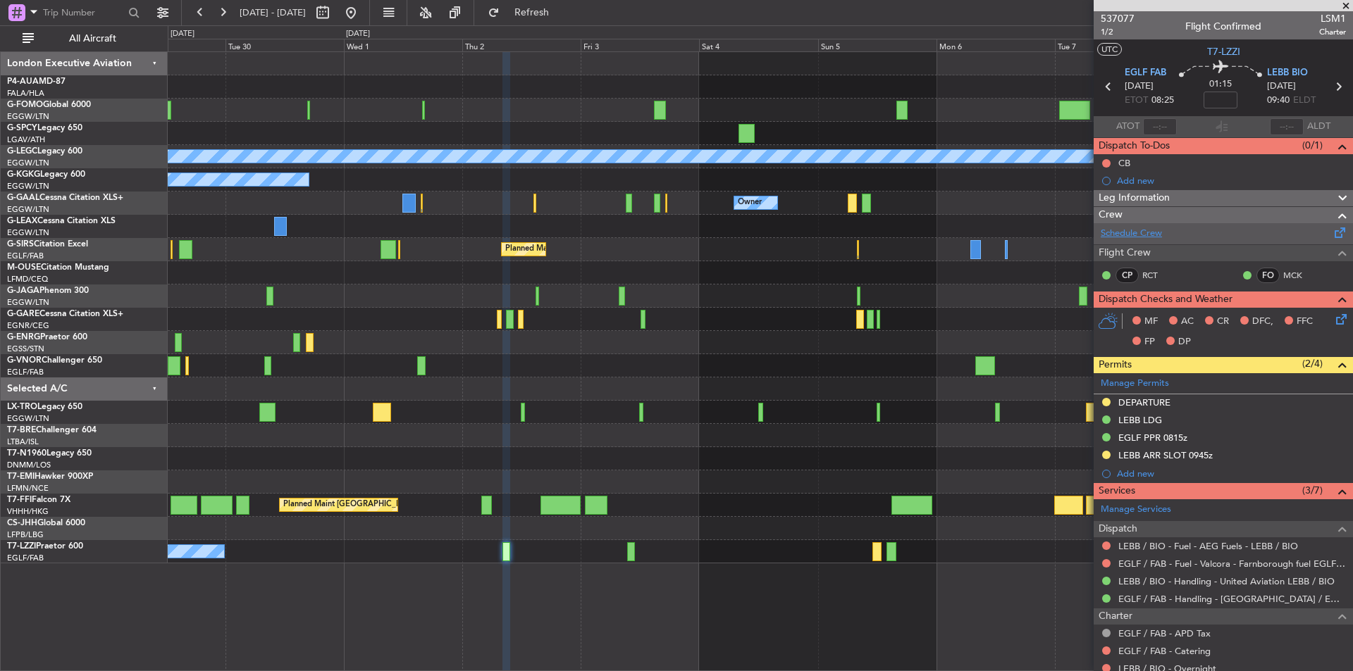
click at [1155, 228] on link "Schedule Crew" at bounding box center [1130, 234] width 61 height 14
click at [220, 20] on button at bounding box center [222, 12] width 23 height 23
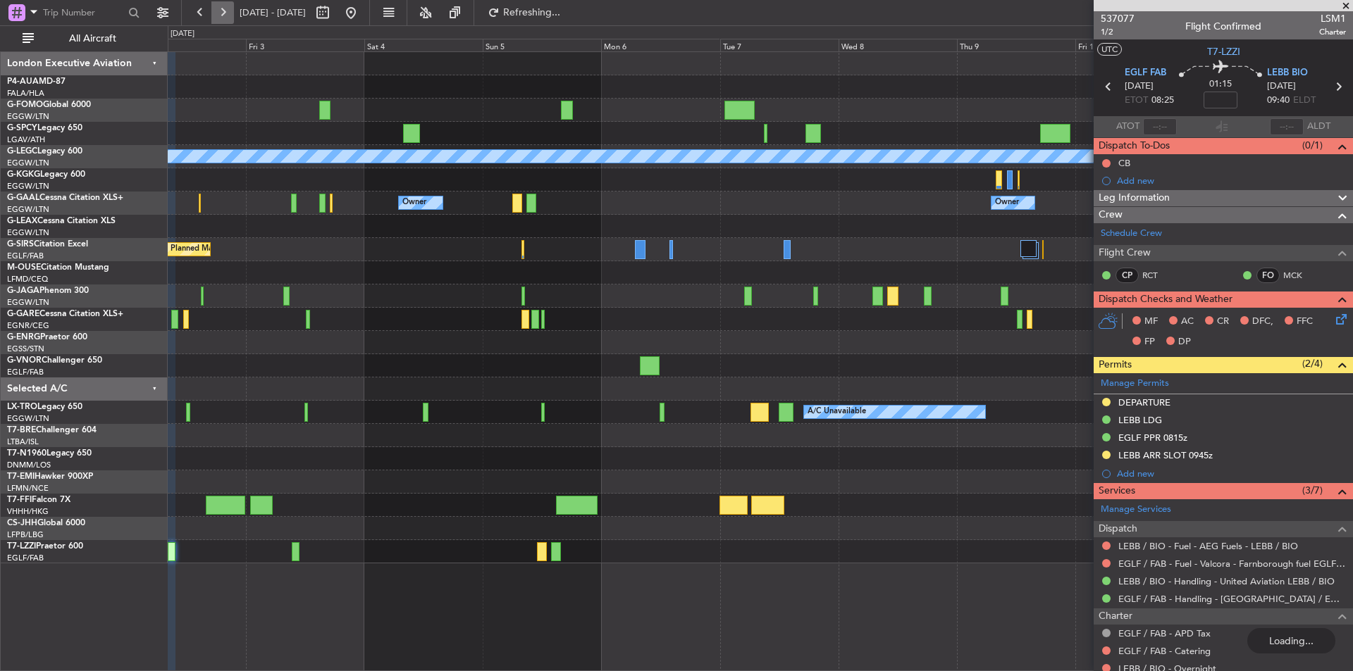
click at [220, 20] on button at bounding box center [222, 12] width 23 height 23
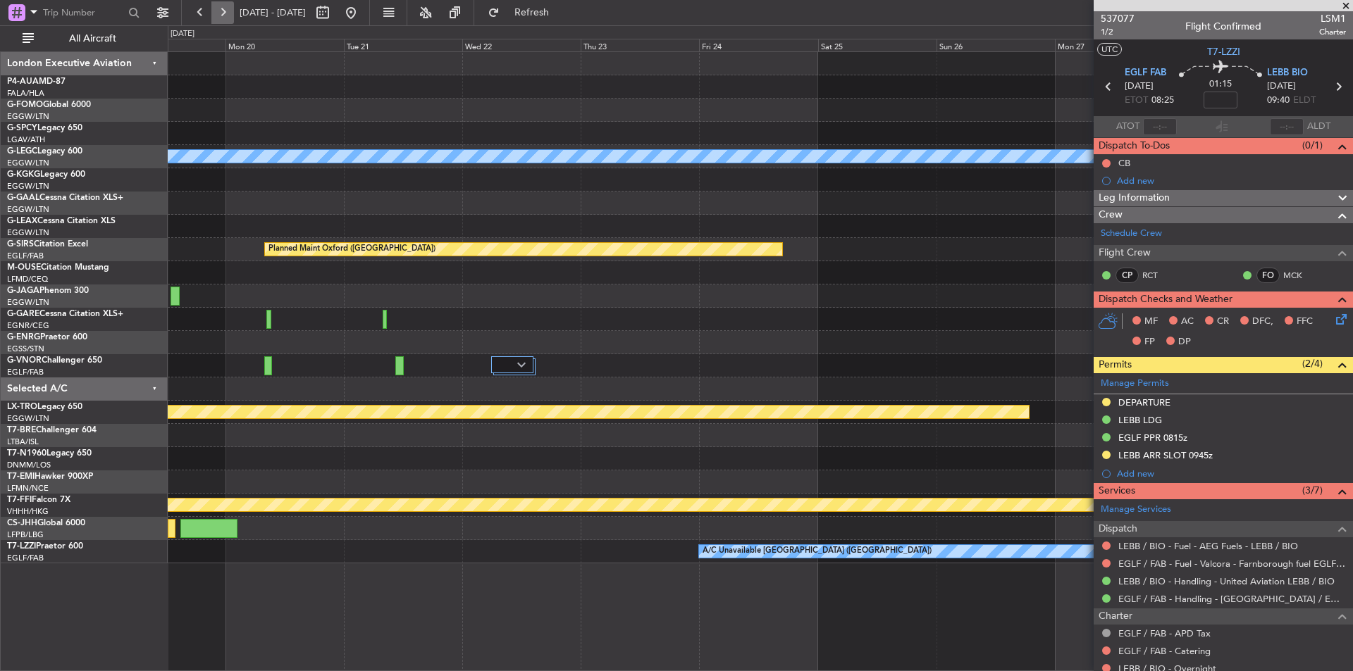
click at [220, 20] on button at bounding box center [222, 12] width 23 height 23
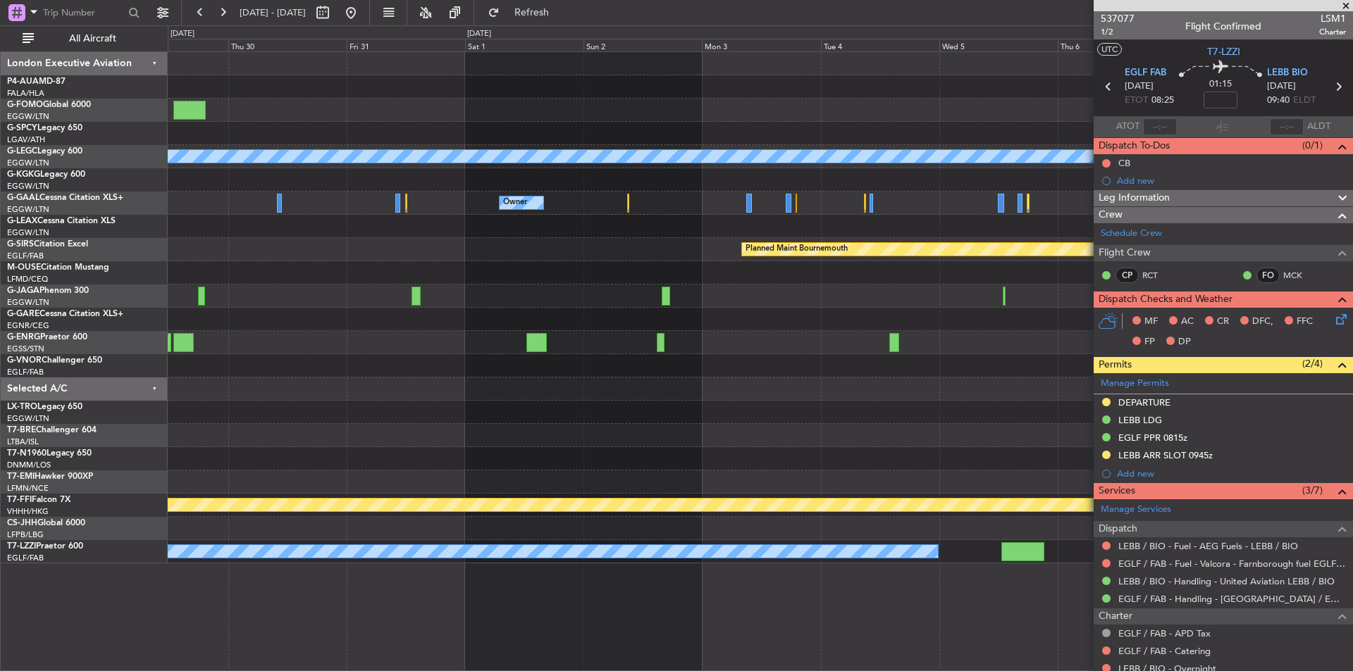
click at [452, 383] on div "A/C Unavailable London (Luton) Owner Owner Planned Maint Bournemouth Planned Ma…" at bounding box center [760, 307] width 1184 height 511
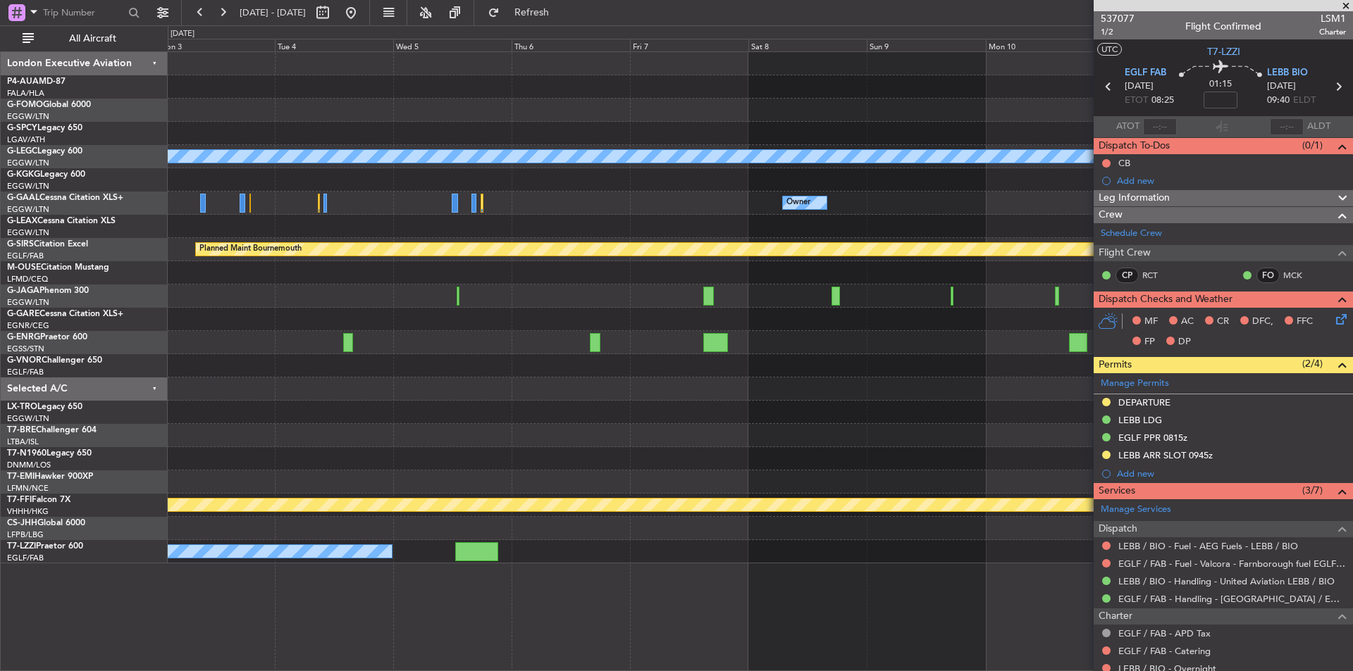
click at [405, 401] on div "A/C Unavailable London (Luton) Owner Owner Owner Owner Planned Maint Bournemout…" at bounding box center [760, 307] width 1184 height 511
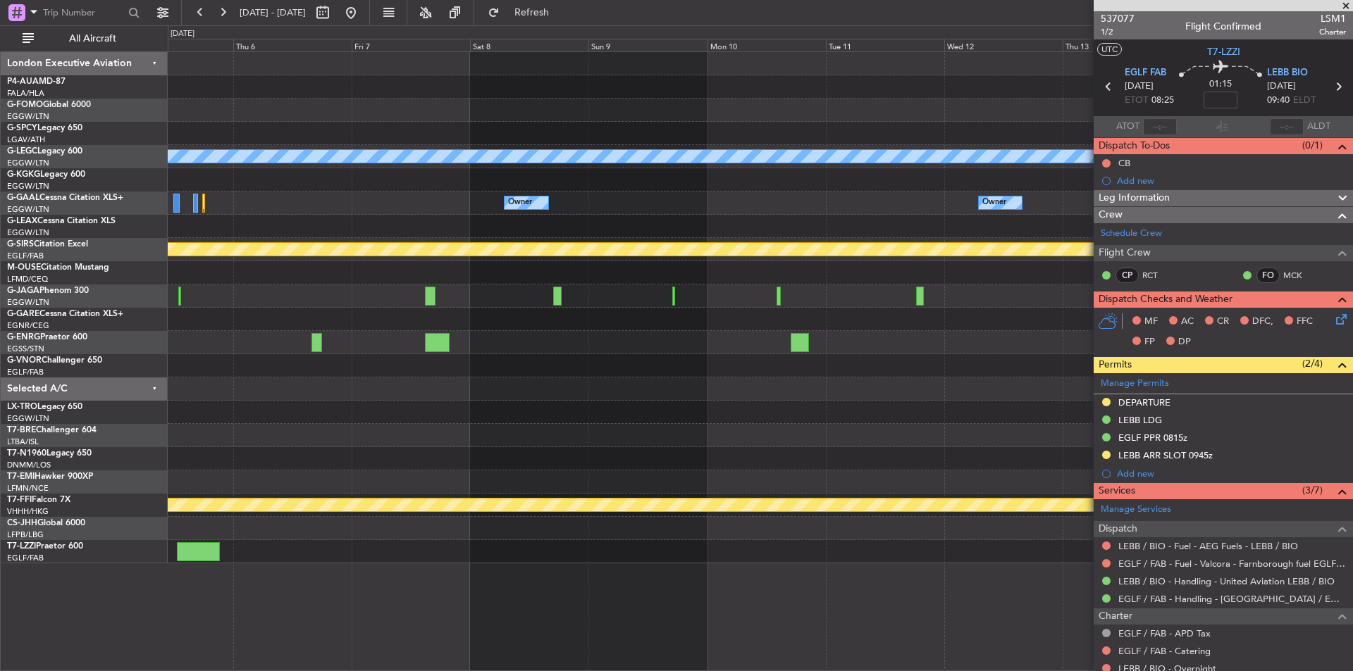
click at [640, 413] on div "A/C Unavailable London (Luton) Owner Owner Owner Planned Maint Bournemouth Plan…" at bounding box center [760, 307] width 1184 height 511
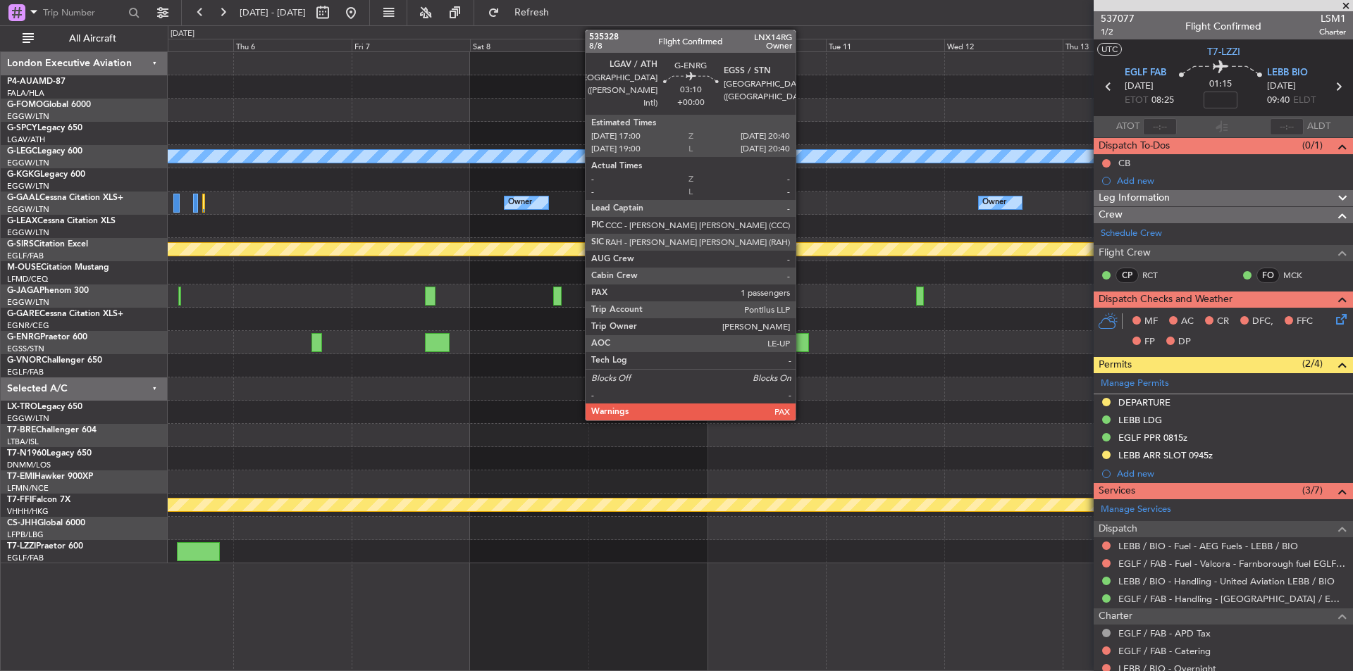
click at [802, 344] on div at bounding box center [799, 342] width 18 height 19
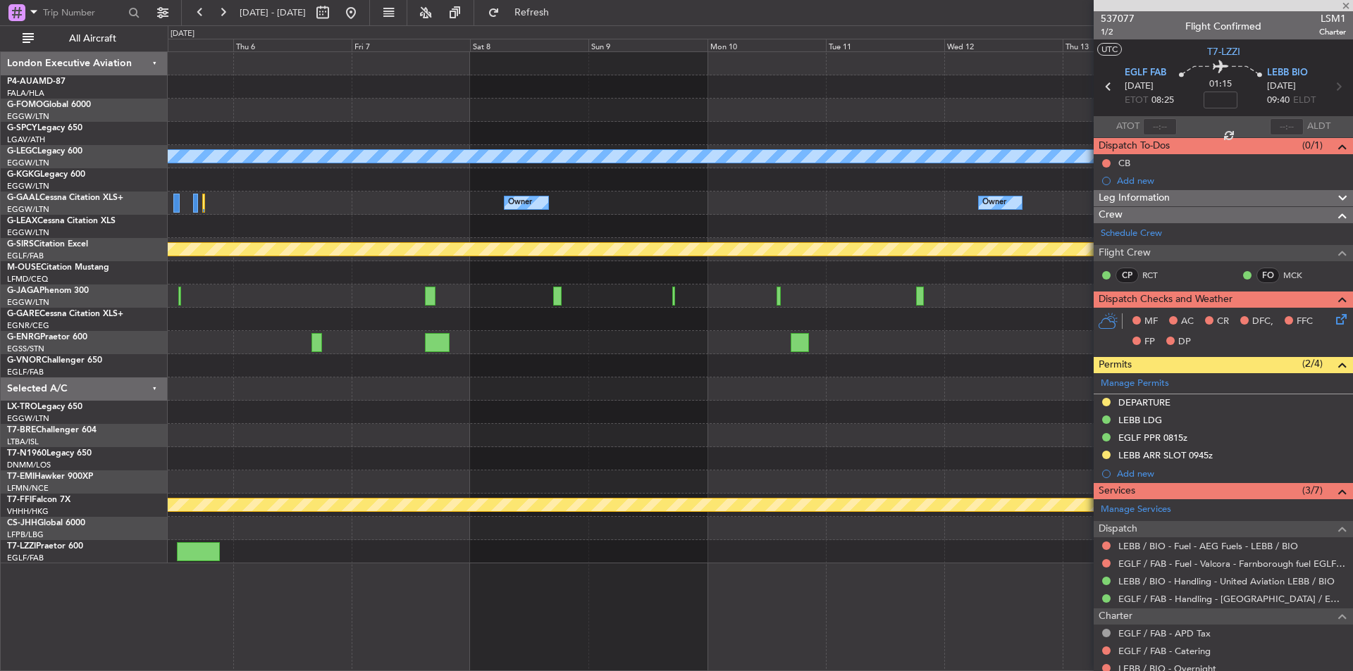
type input "5"
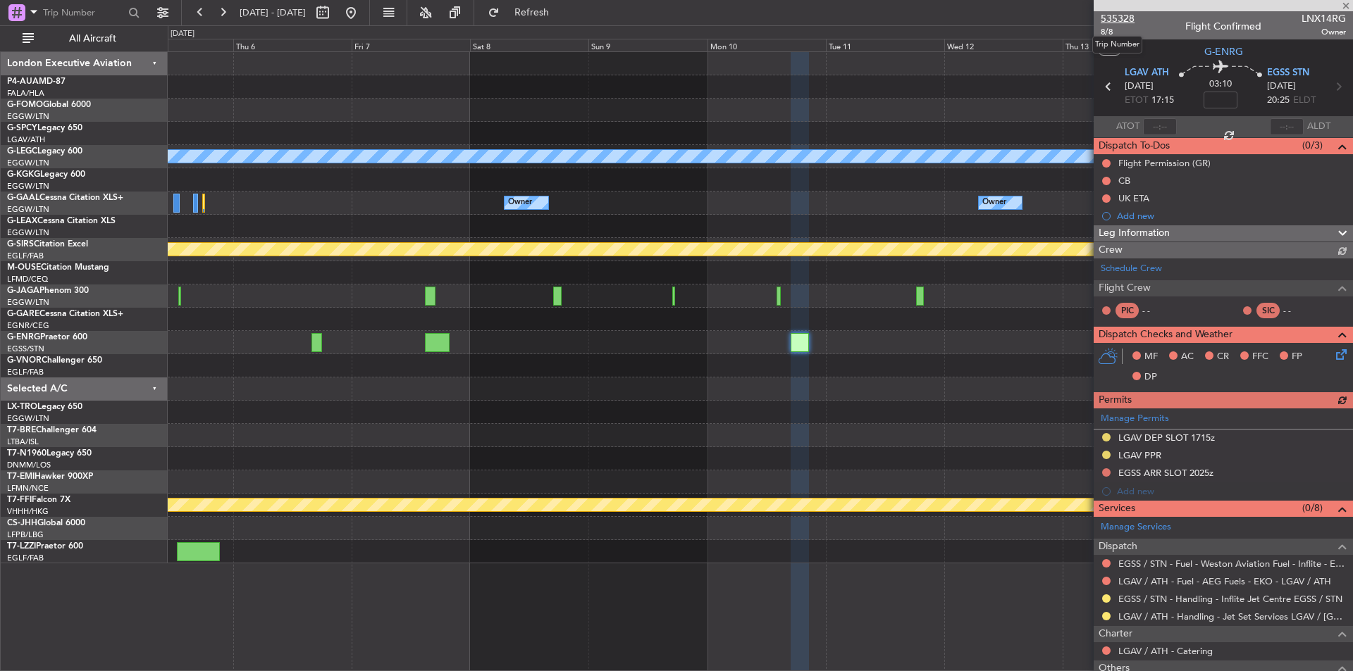
click at [1128, 22] on span "535328" at bounding box center [1117, 18] width 34 height 15
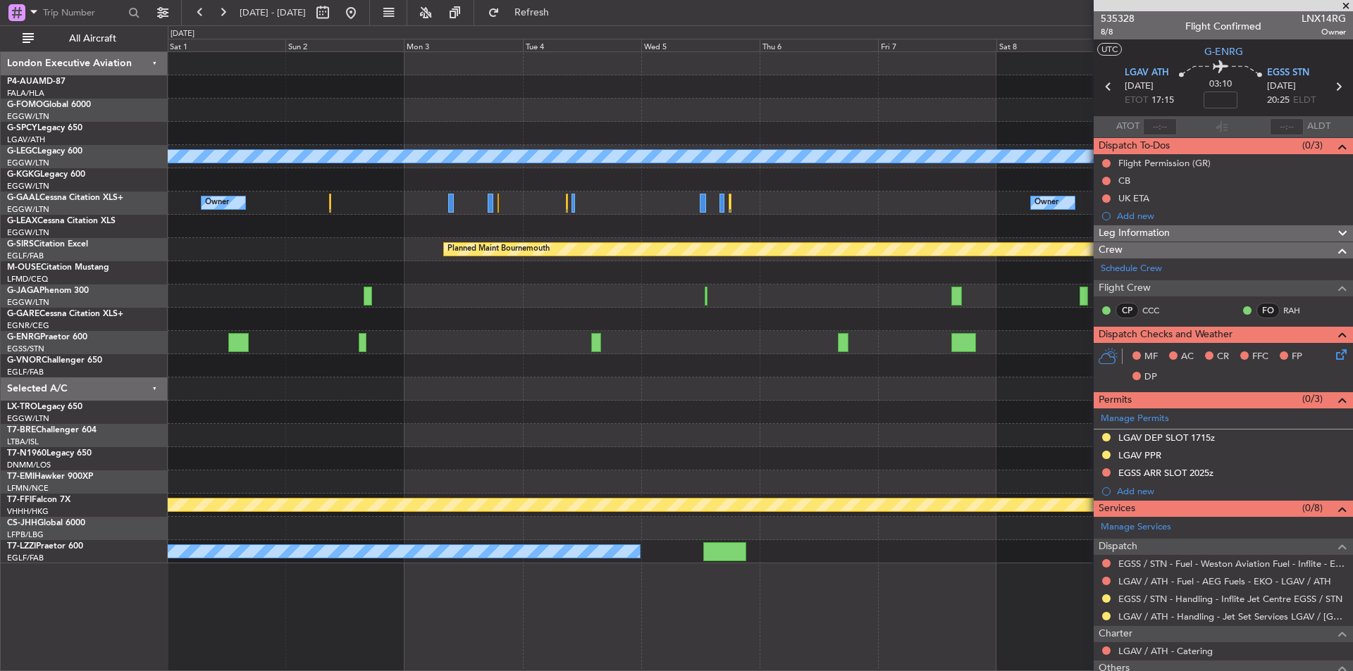
click at [969, 362] on div "A/C Unavailable London (Luton) Owner Owner Owner Planned Maint Bournemouth Plan…" at bounding box center [760, 307] width 1184 height 511
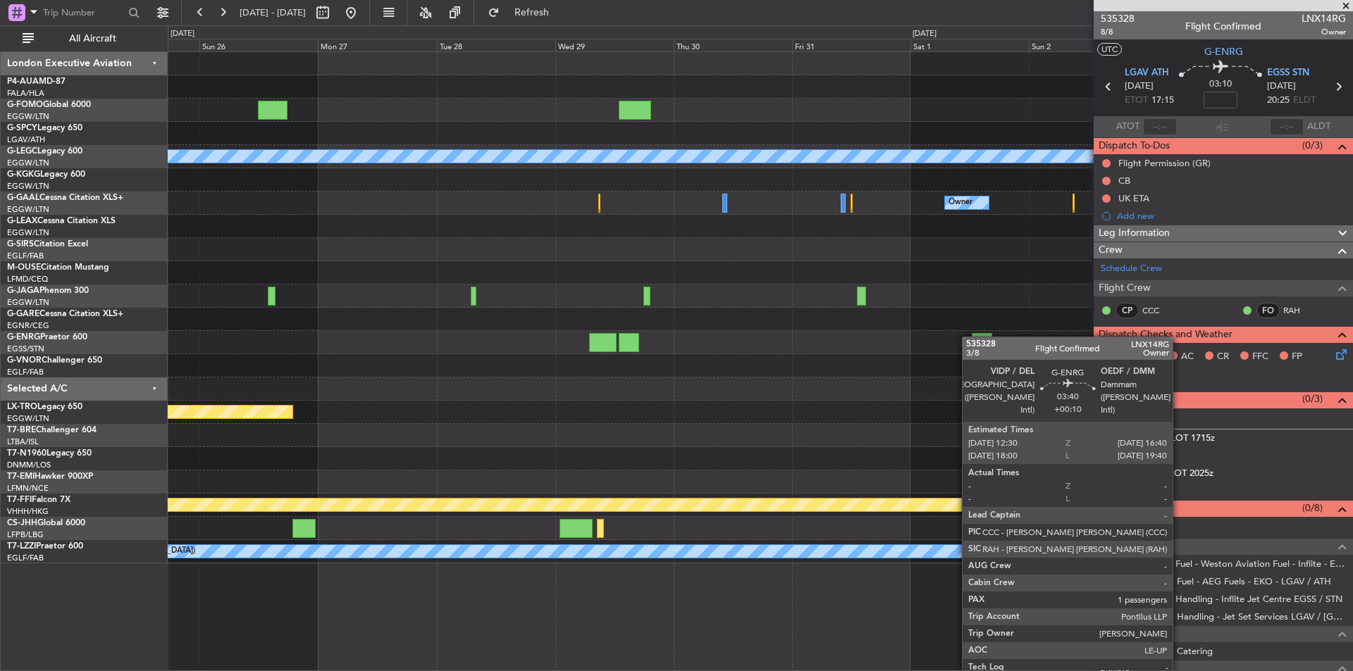
click at [972, 337] on div "A/C Unavailable London (Luton) Owner Owner Planned Maint Bournemouth Planned Ma…" at bounding box center [760, 307] width 1184 height 511
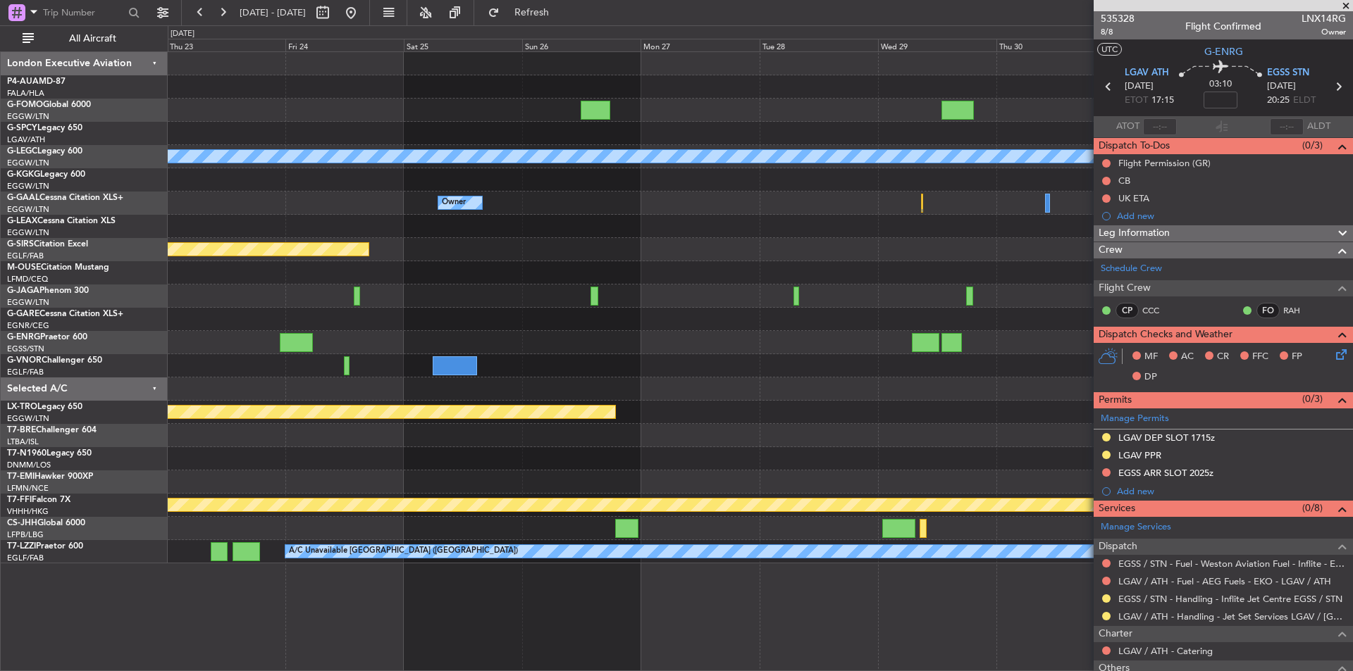
click at [923, 364] on div at bounding box center [760, 365] width 1184 height 23
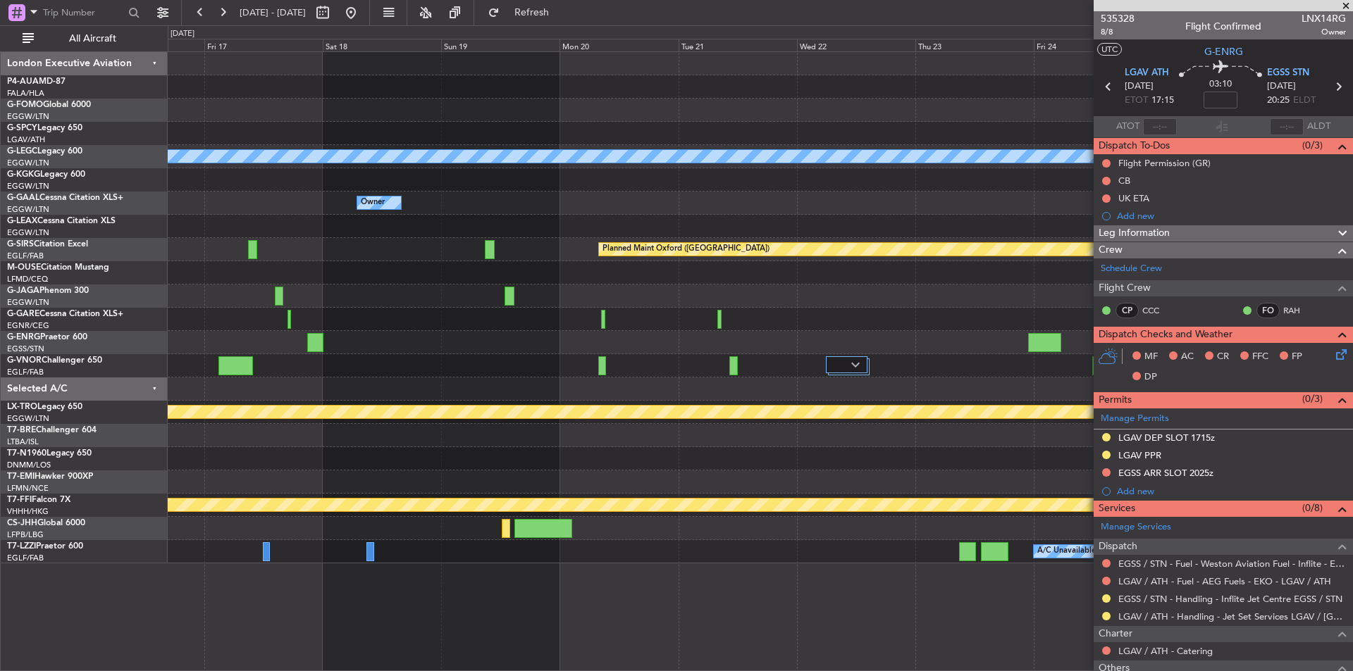
click at [899, 377] on div at bounding box center [760, 365] width 1184 height 23
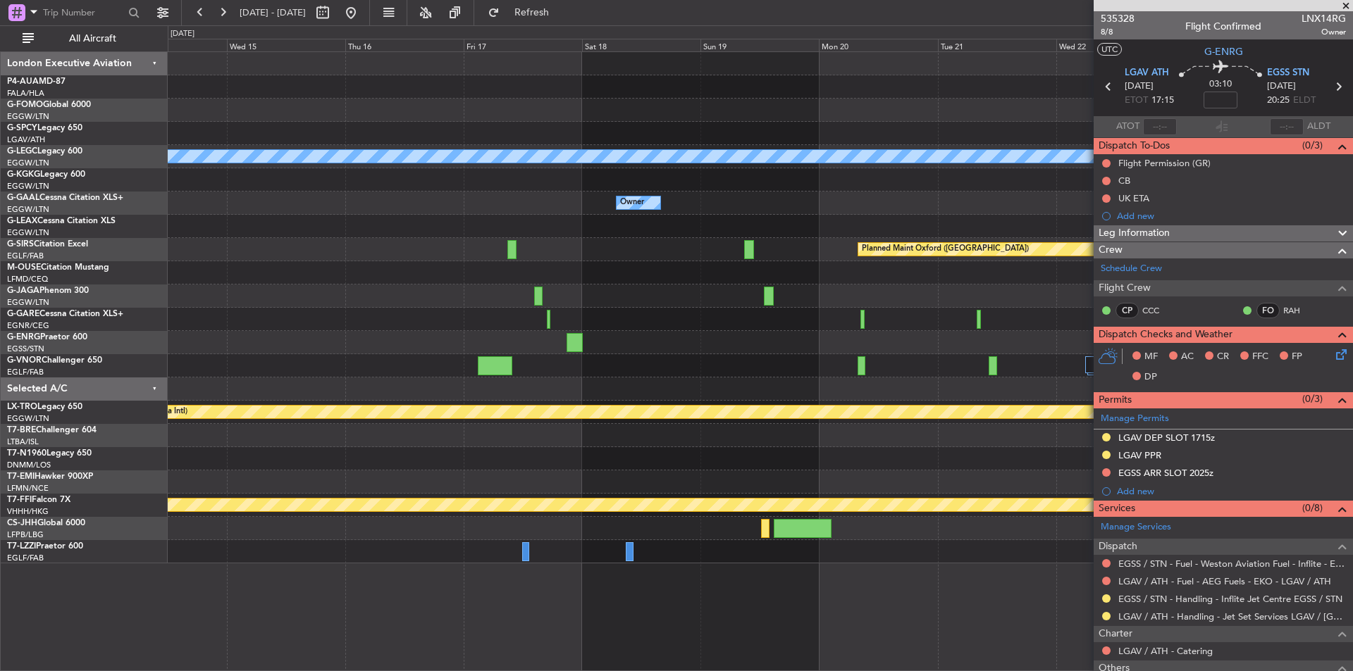
click at [629, 376] on div "A/C Unavailable London (Luton) Owner Owner Planned Maint Oxford (Kidlington) Pl…" at bounding box center [760, 307] width 1184 height 511
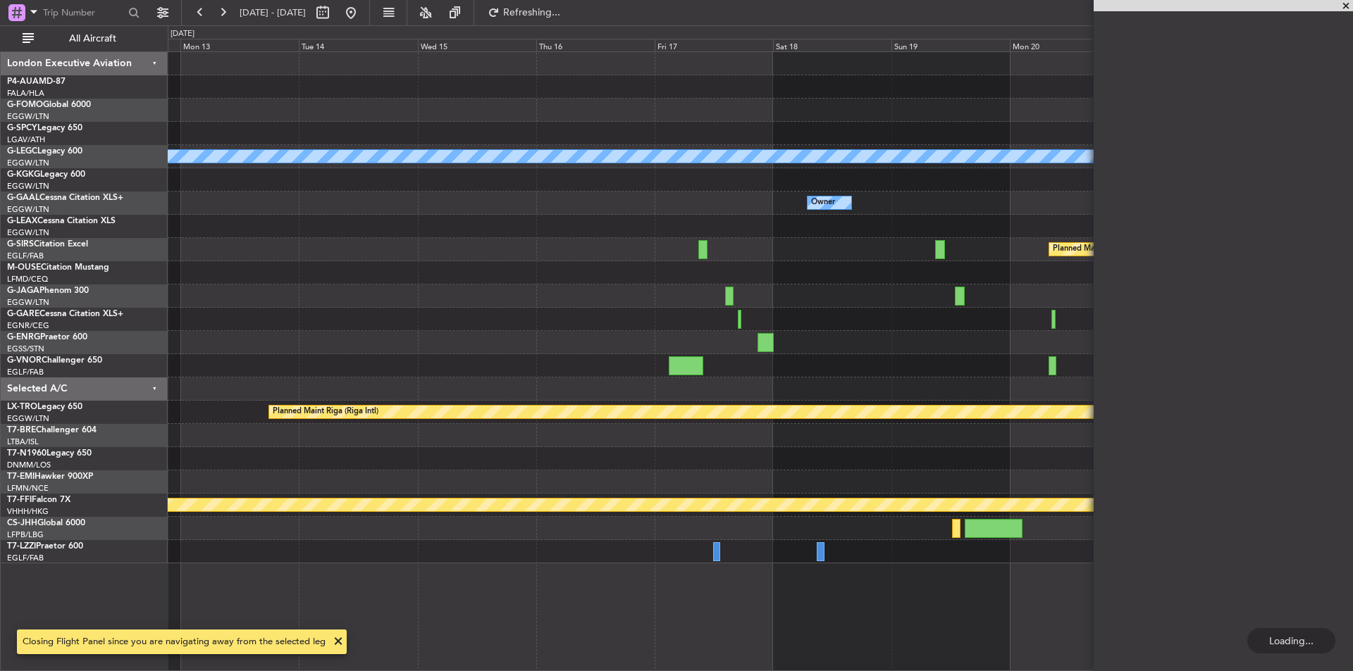
click at [906, 347] on div "A/C Unavailable London (Luton) Owner Owner Planned Maint Oxford (Kidlington) Pl…" at bounding box center [760, 307] width 1184 height 511
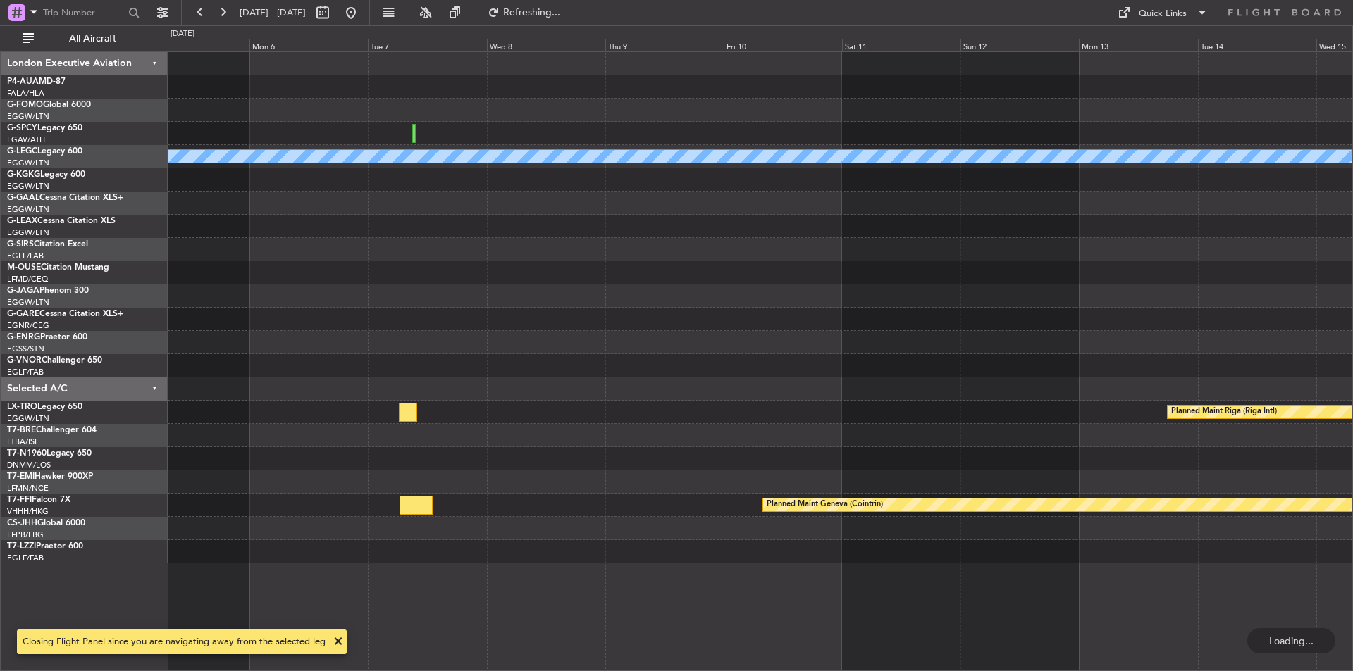
click at [800, 335] on div "A/C Unavailable London (Luton) Planned Maint Riga (Riga Intl) Planned Maint Gen…" at bounding box center [760, 307] width 1184 height 511
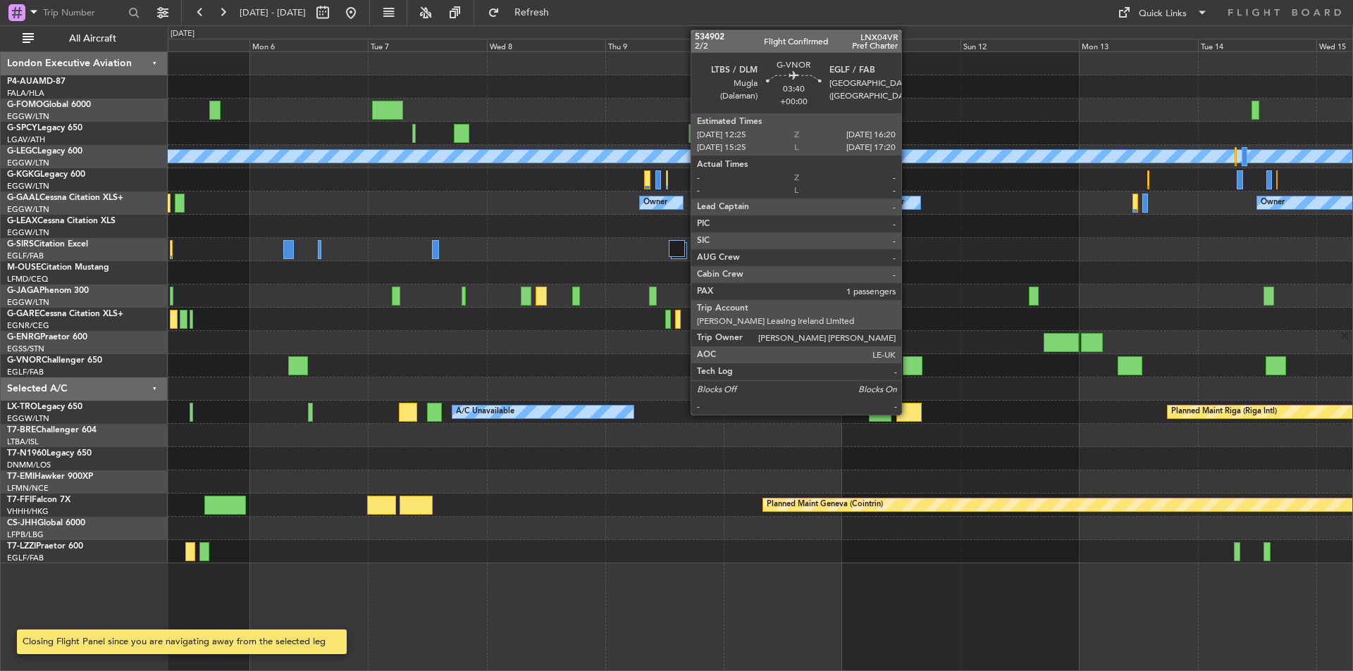
click at [907, 360] on div at bounding box center [912, 365] width 20 height 19
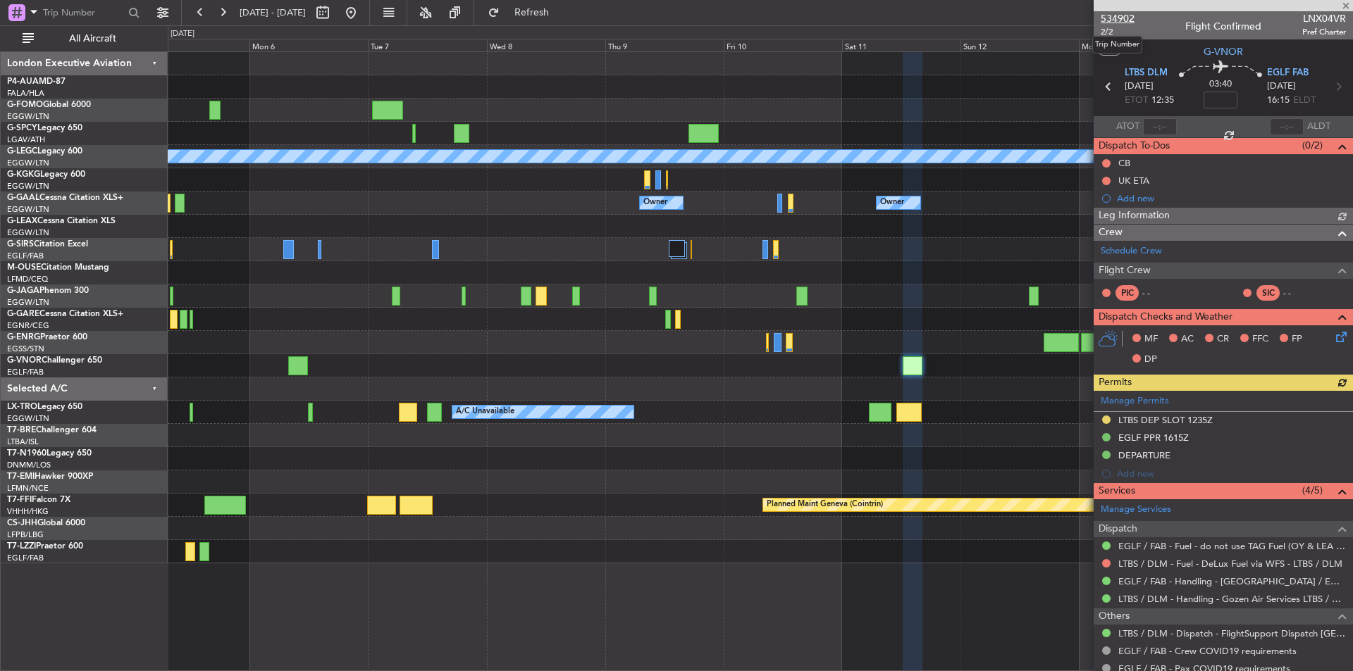
click at [1119, 17] on span "534902" at bounding box center [1117, 18] width 34 height 15
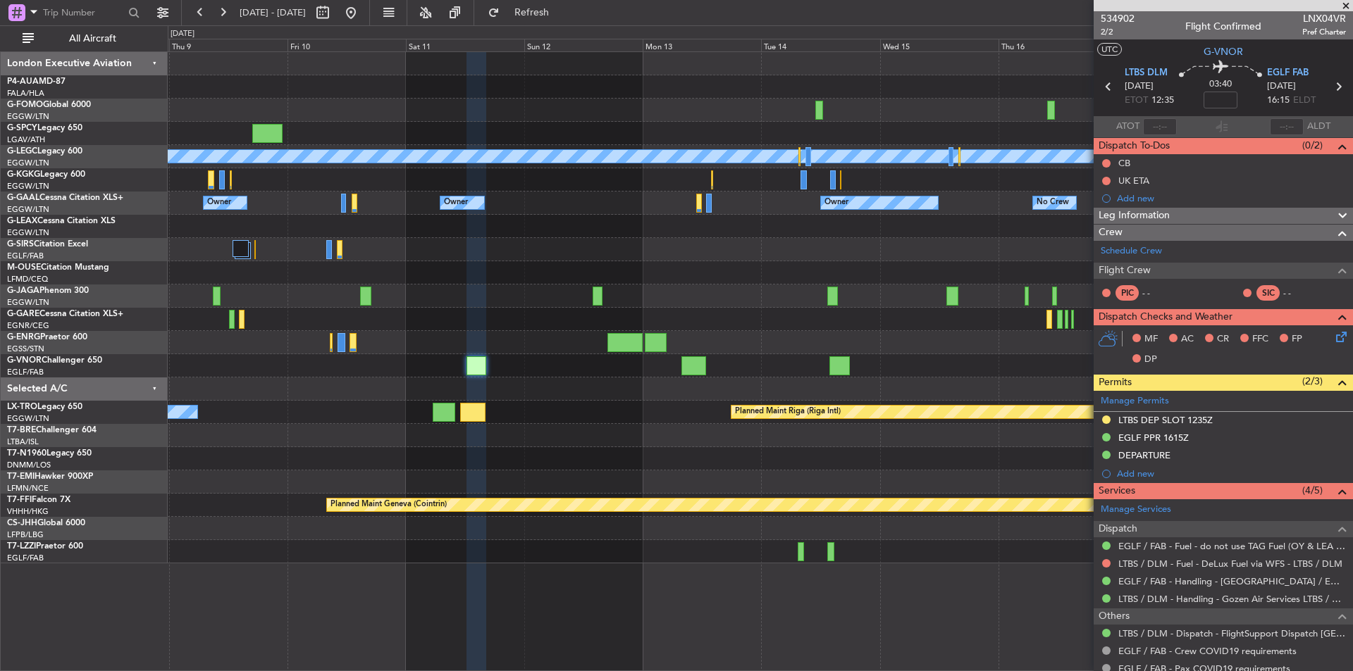
click at [519, 366] on div "A/C Unavailable London (Luton) Owner Owner Owner Owner No Crew Owner Planned Ma…" at bounding box center [760, 307] width 1184 height 511
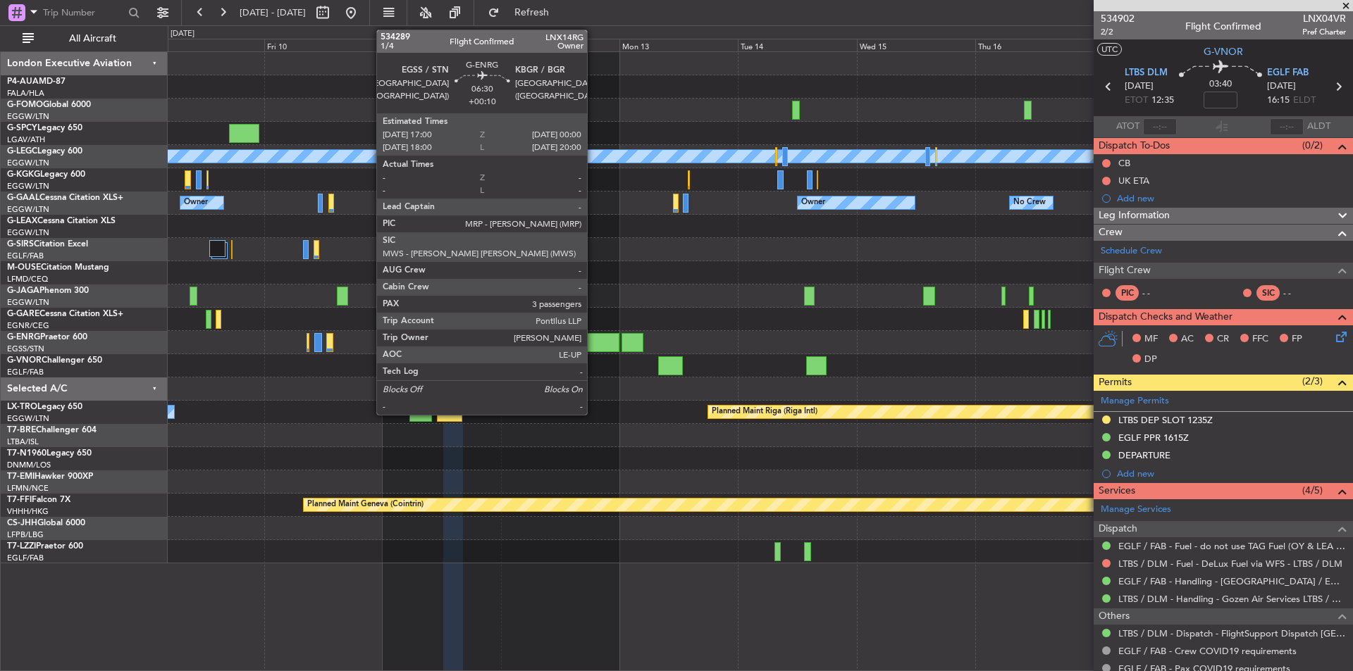
click at [593, 349] on div at bounding box center [601, 342] width 35 height 19
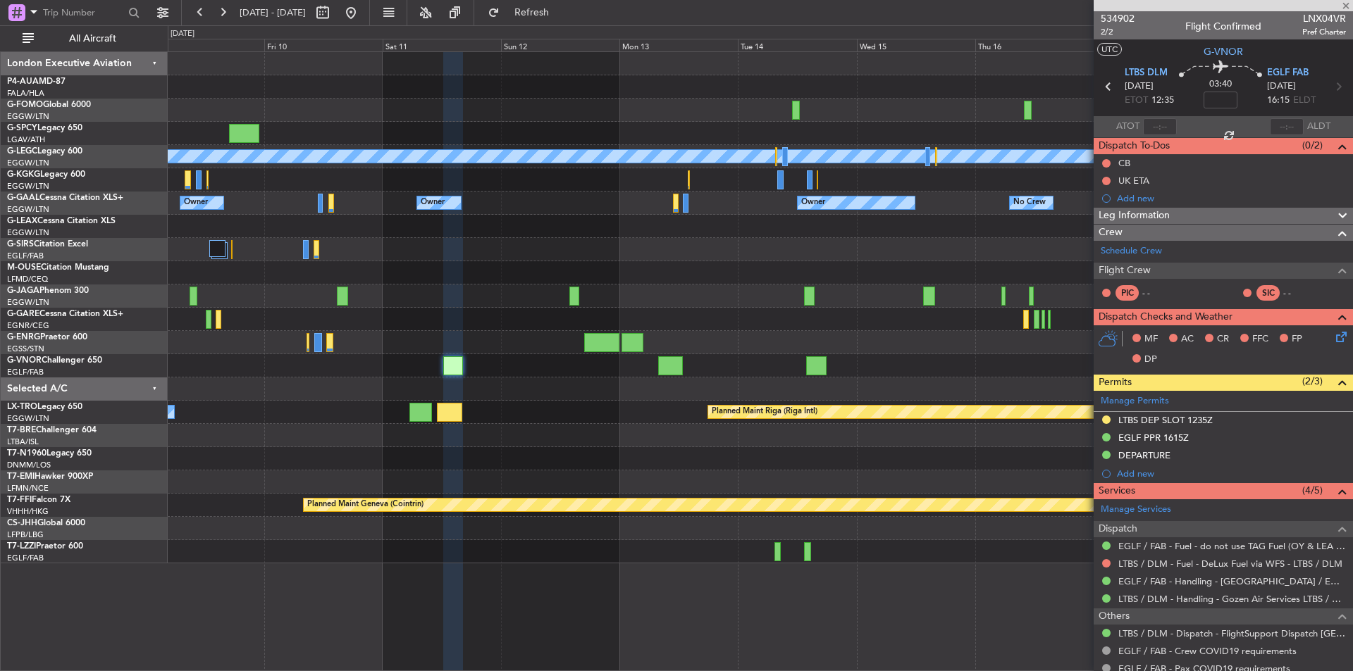
type input "+00:10"
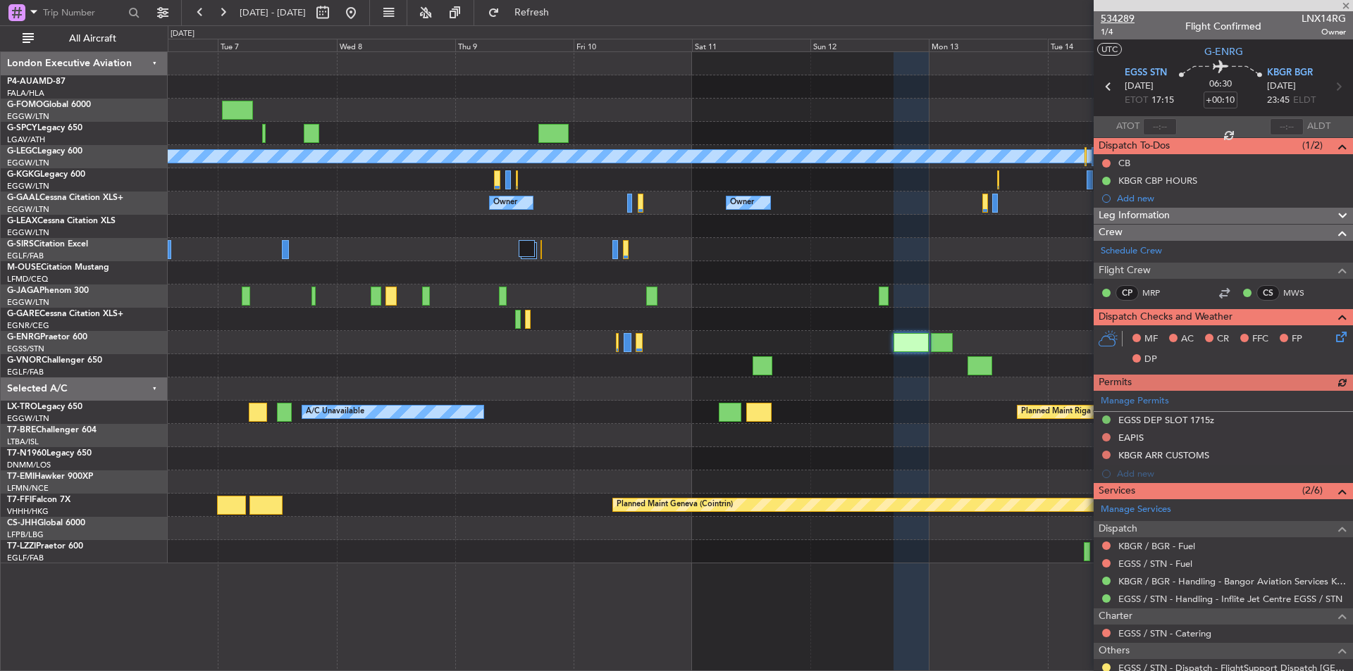
click at [1126, 20] on span "534289" at bounding box center [1117, 18] width 34 height 15
click at [1346, 3] on span at bounding box center [1345, 6] width 14 height 13
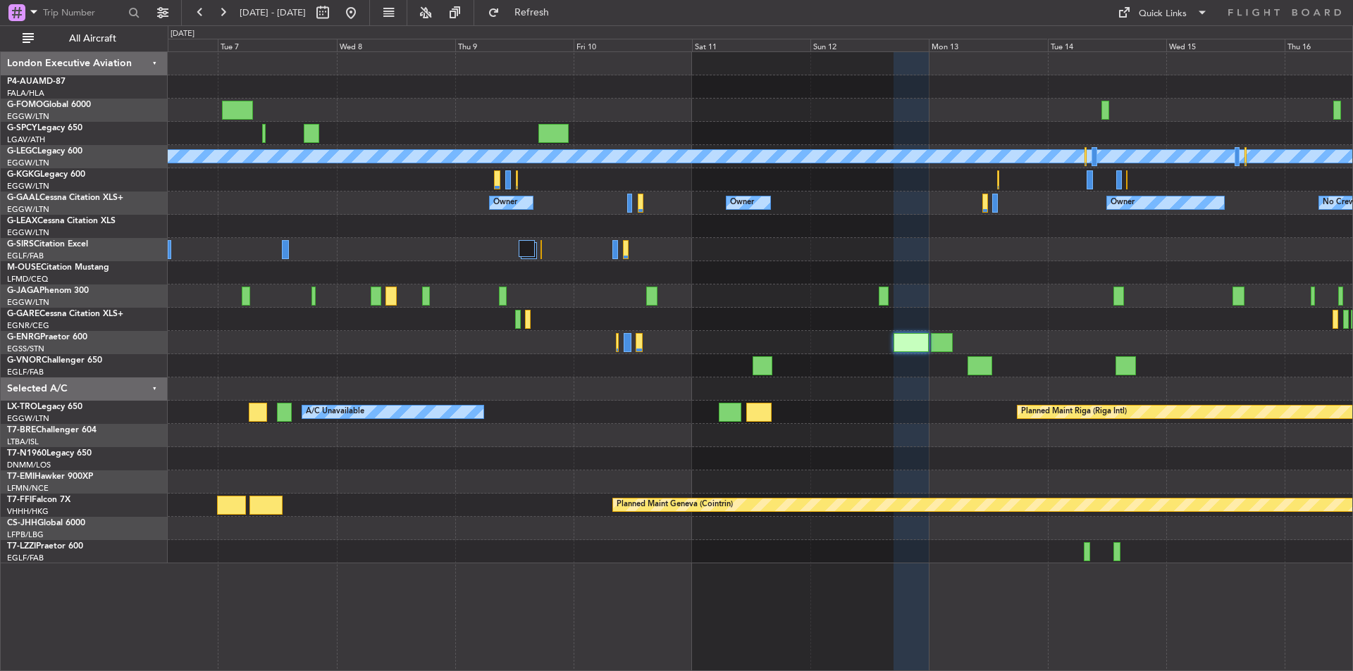
type input "0"
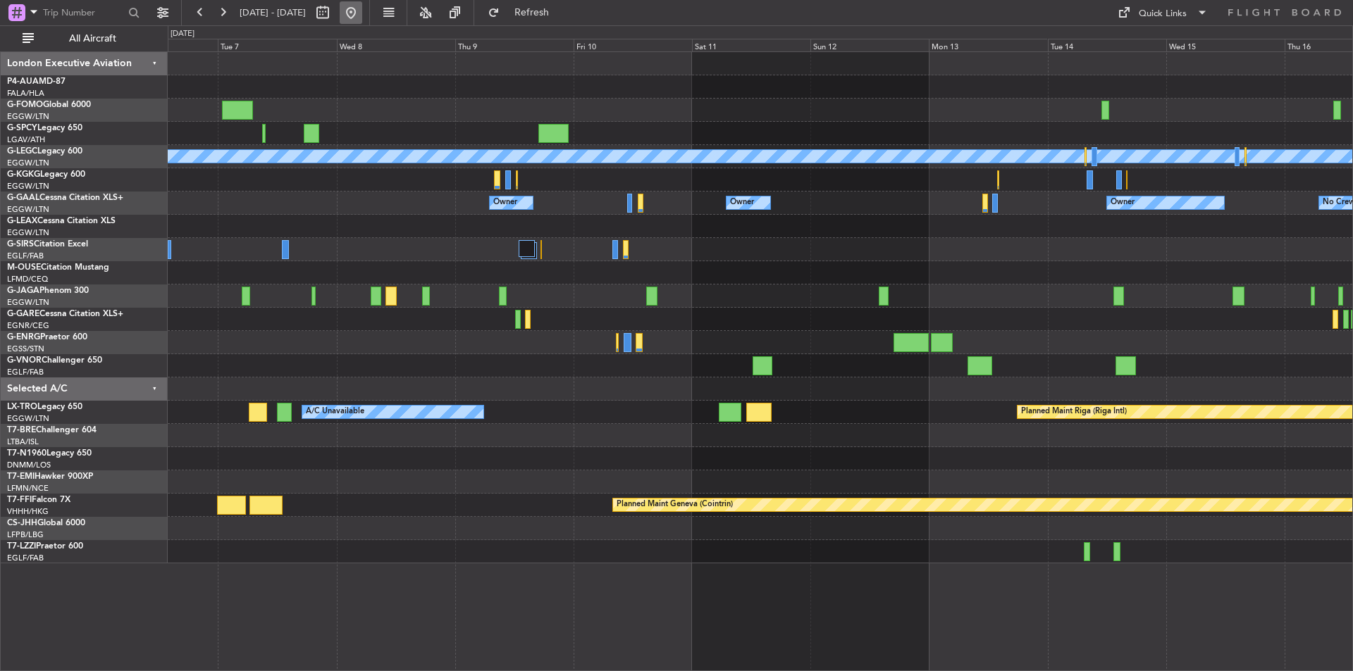
click at [362, 11] on button at bounding box center [351, 12] width 23 height 23
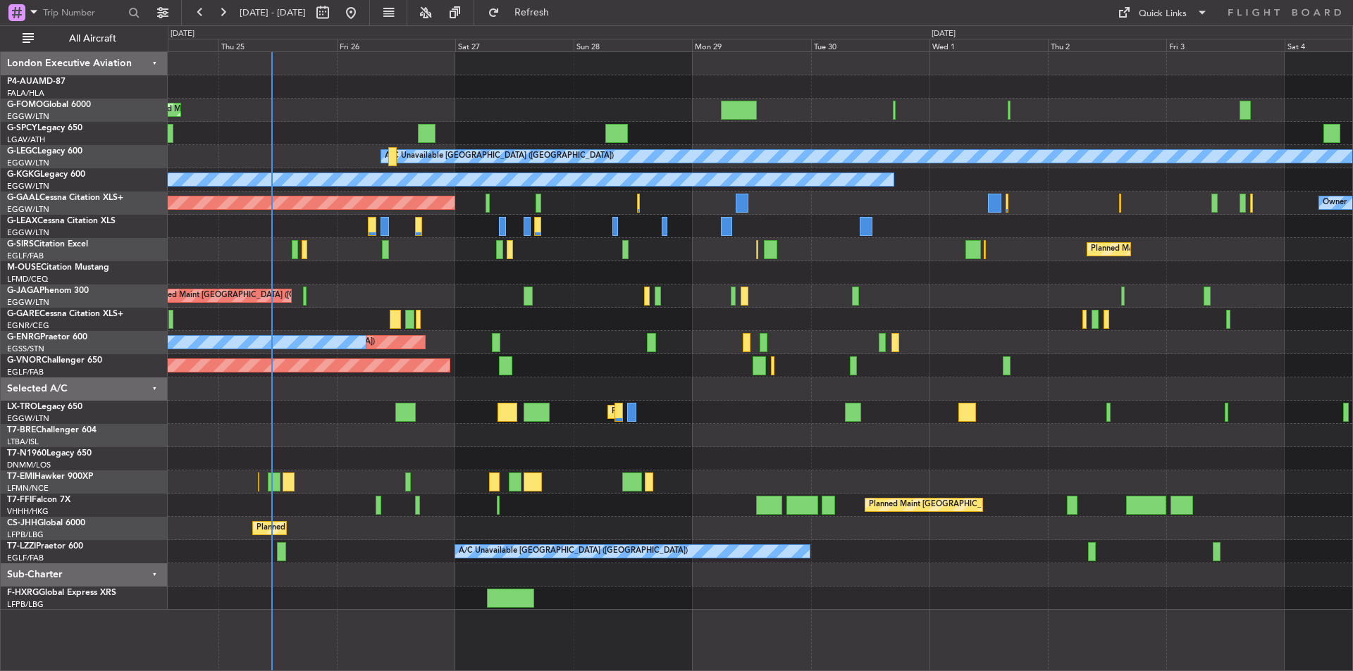
click at [399, 289] on div "Planned Maint [GEOGRAPHIC_DATA] ([GEOGRAPHIC_DATA]) A/C Unavailable [GEOGRAPHIC…" at bounding box center [760, 331] width 1184 height 558
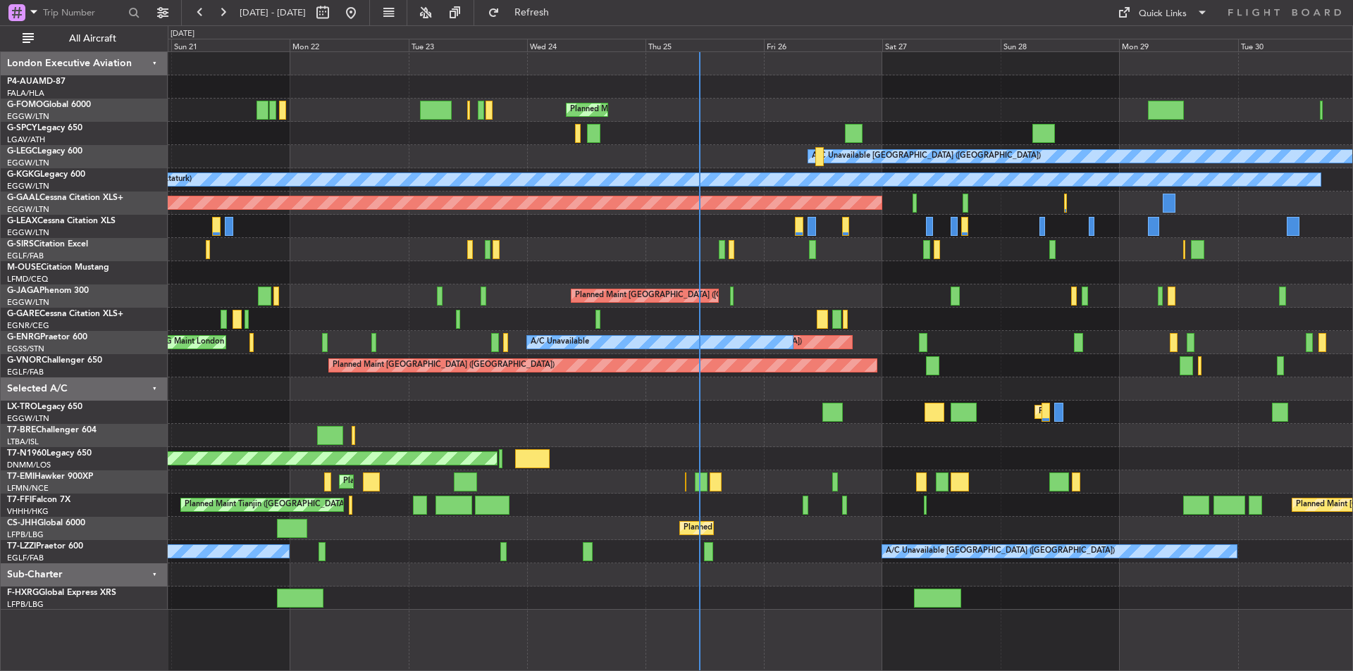
click at [809, 505] on div "Planned Maint London (Luton) A/C Unavailable London (Luton) A/C Unavailable A/C…" at bounding box center [760, 331] width 1184 height 558
click at [561, 8] on span "Refresh" at bounding box center [531, 13] width 59 height 10
click at [1149, 0] on div "Quick Links" at bounding box center [1217, 12] width 272 height 25
click at [1162, 13] on div "Quick Links" at bounding box center [1162, 14] width 48 height 14
click at [1162, 36] on button "Trip Builder" at bounding box center [1163, 47] width 106 height 34
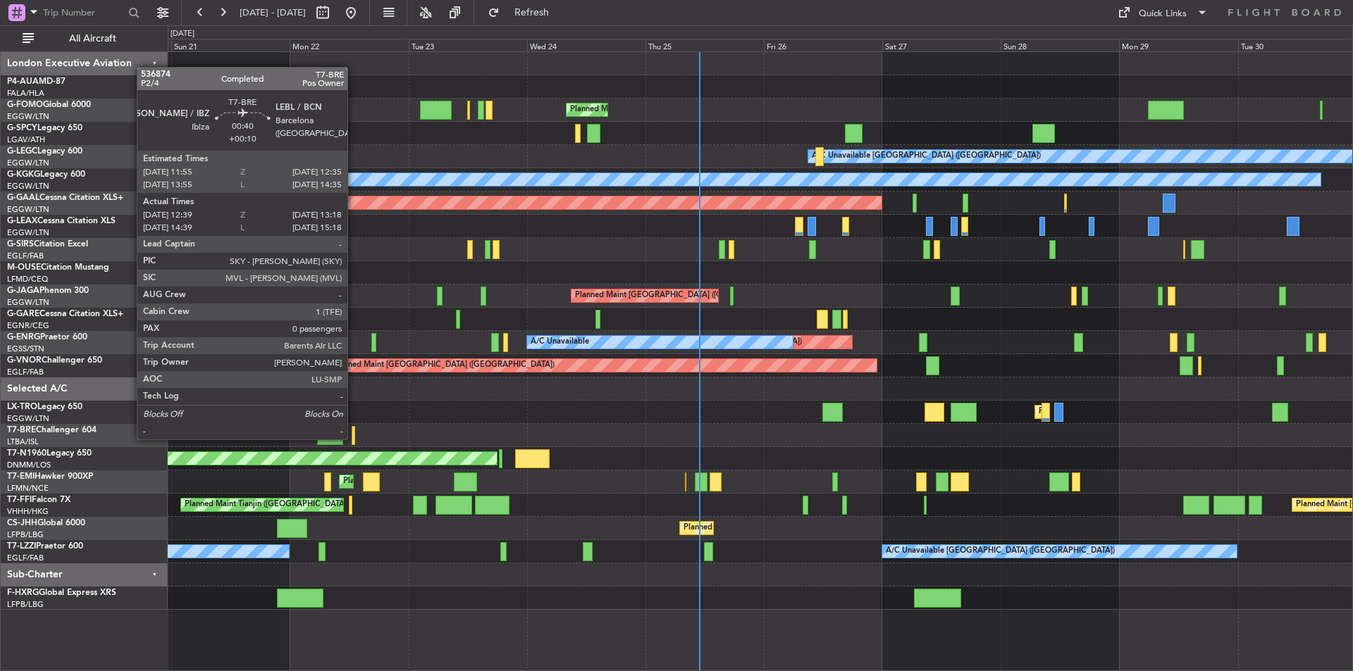
click at [354, 438] on div at bounding box center [354, 435] width 4 height 19
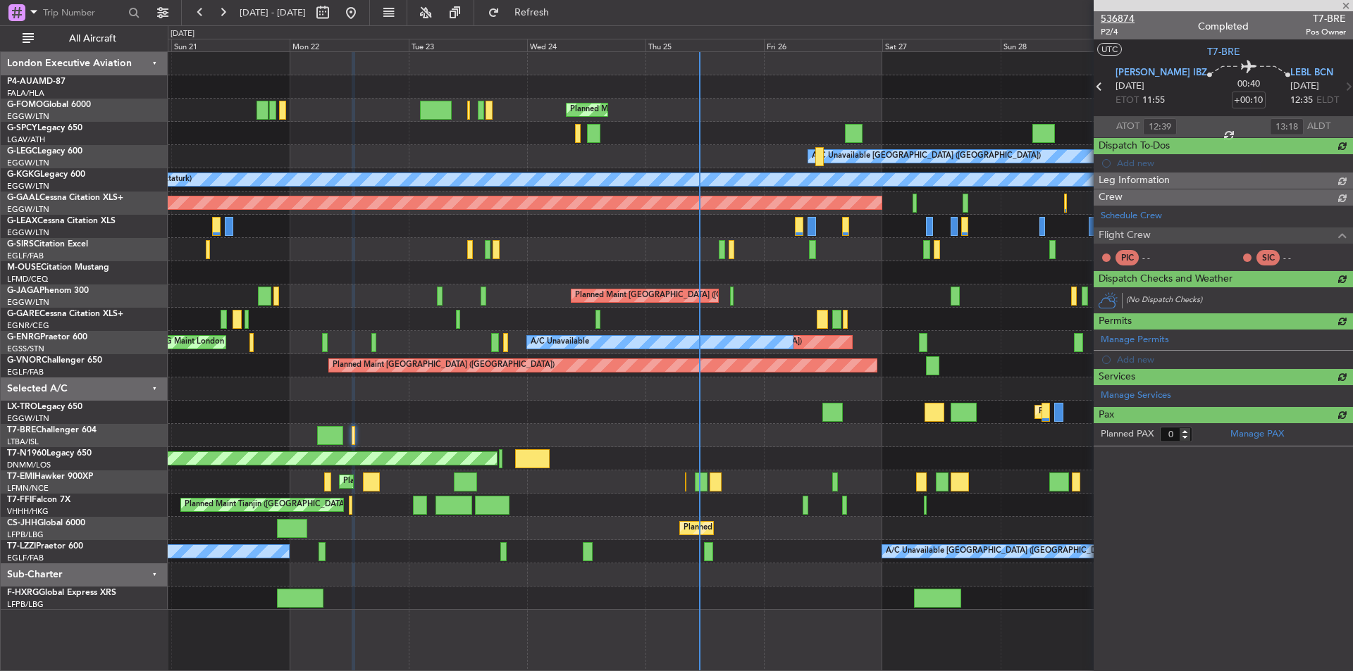
click at [1105, 23] on span "536874" at bounding box center [1117, 18] width 34 height 15
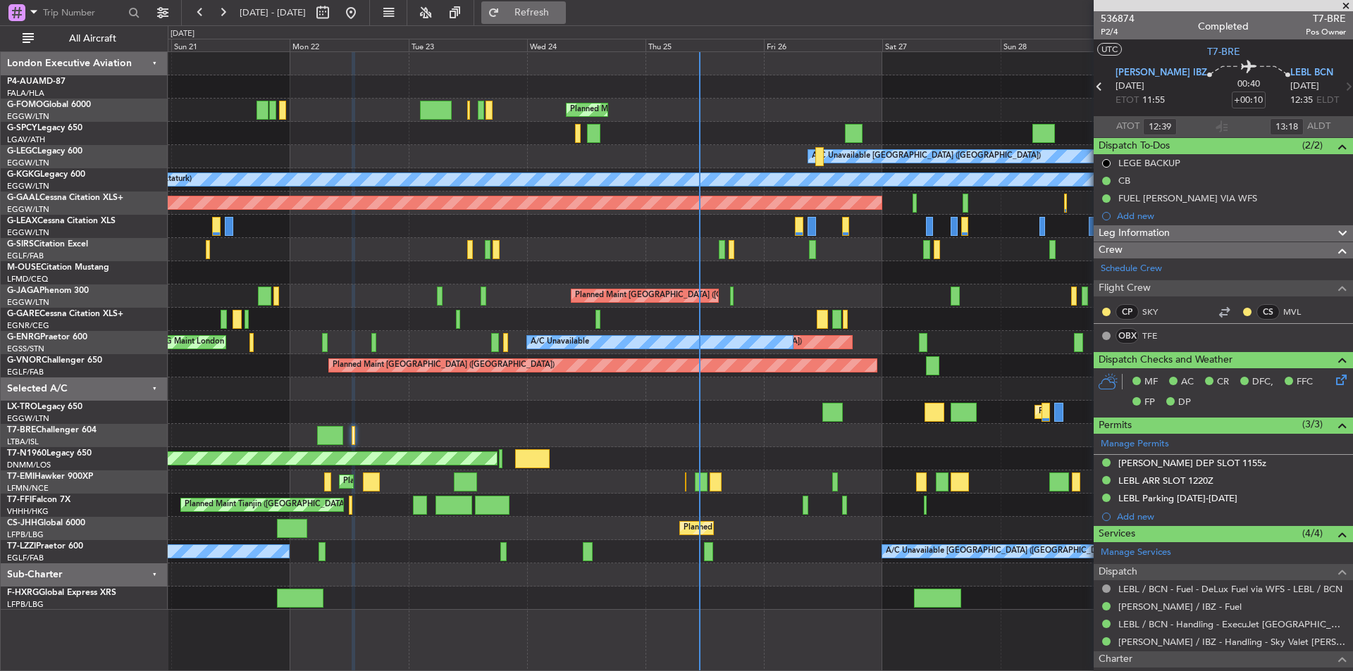
click at [566, 1] on button "Refresh" at bounding box center [523, 12] width 85 height 23
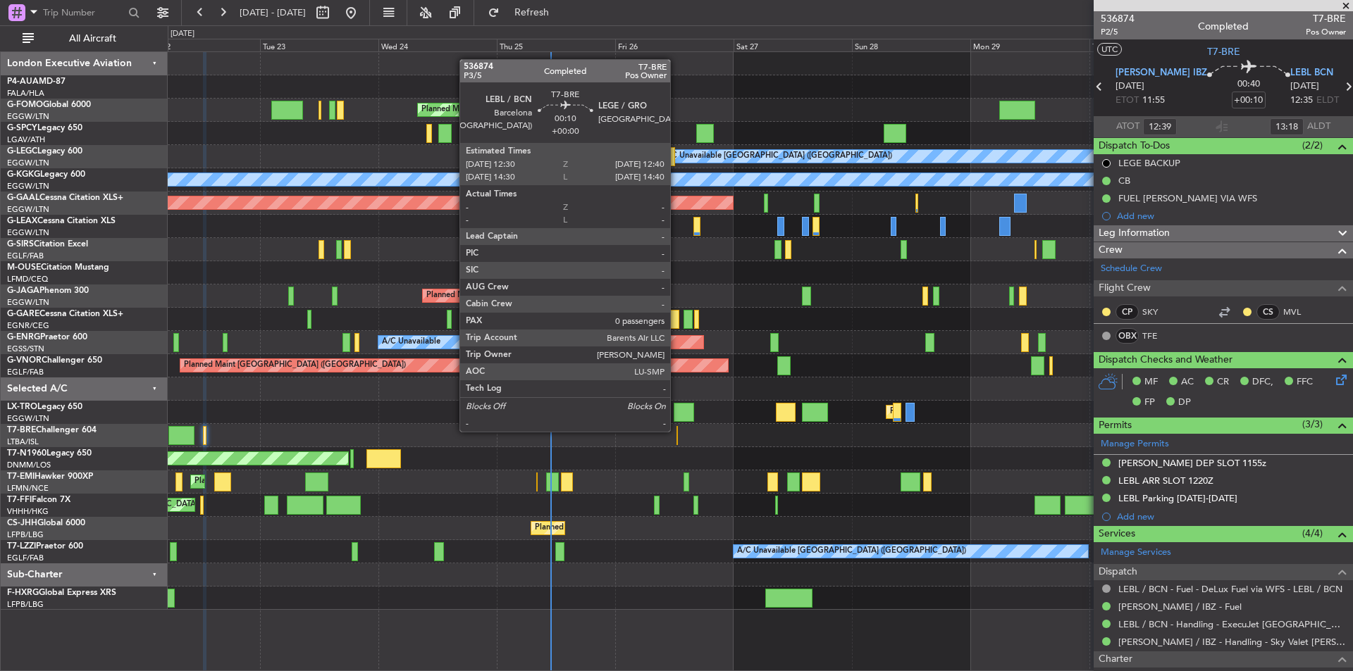
click at [676, 430] on div at bounding box center [676, 435] width 1 height 19
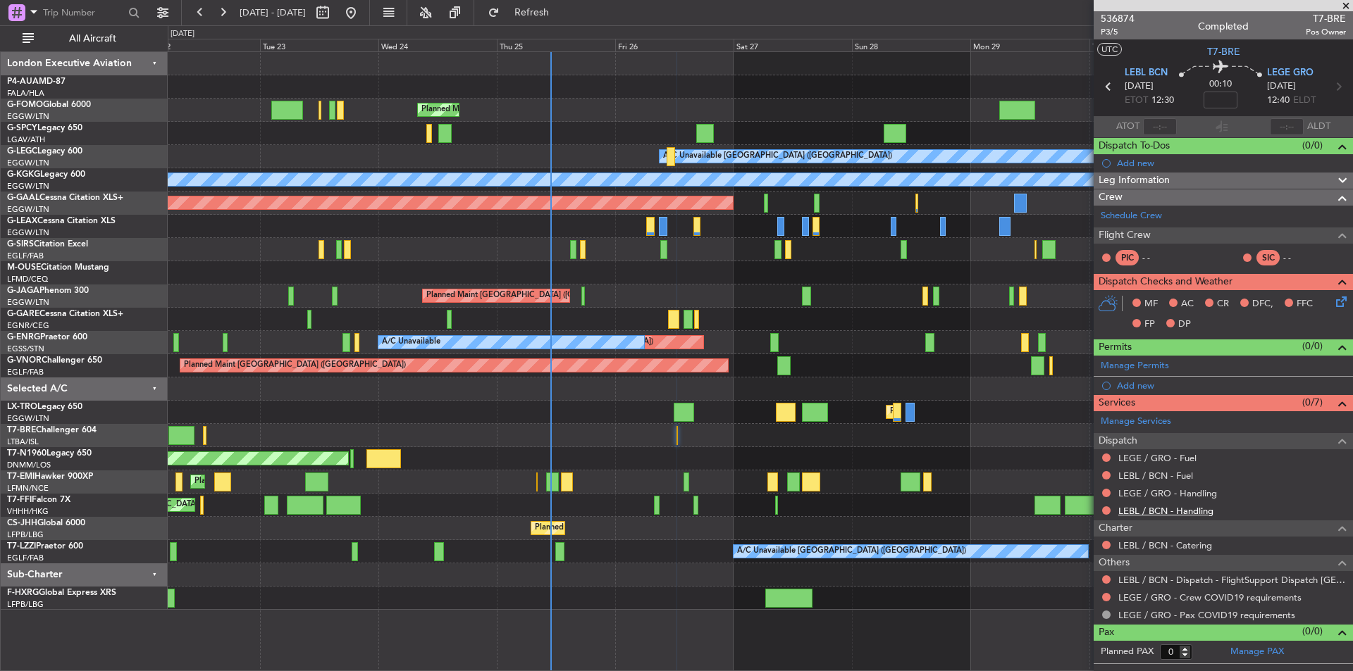
click at [1144, 506] on link "LEBL / BCN - Handling" at bounding box center [1165, 511] width 95 height 12
click at [1151, 492] on link "LEGE / GRO - Handling" at bounding box center [1167, 493] width 99 height 12
click at [540, 14] on button "Refresh" at bounding box center [523, 12] width 85 height 23
click at [542, 4] on button "Refresh" at bounding box center [523, 12] width 85 height 23
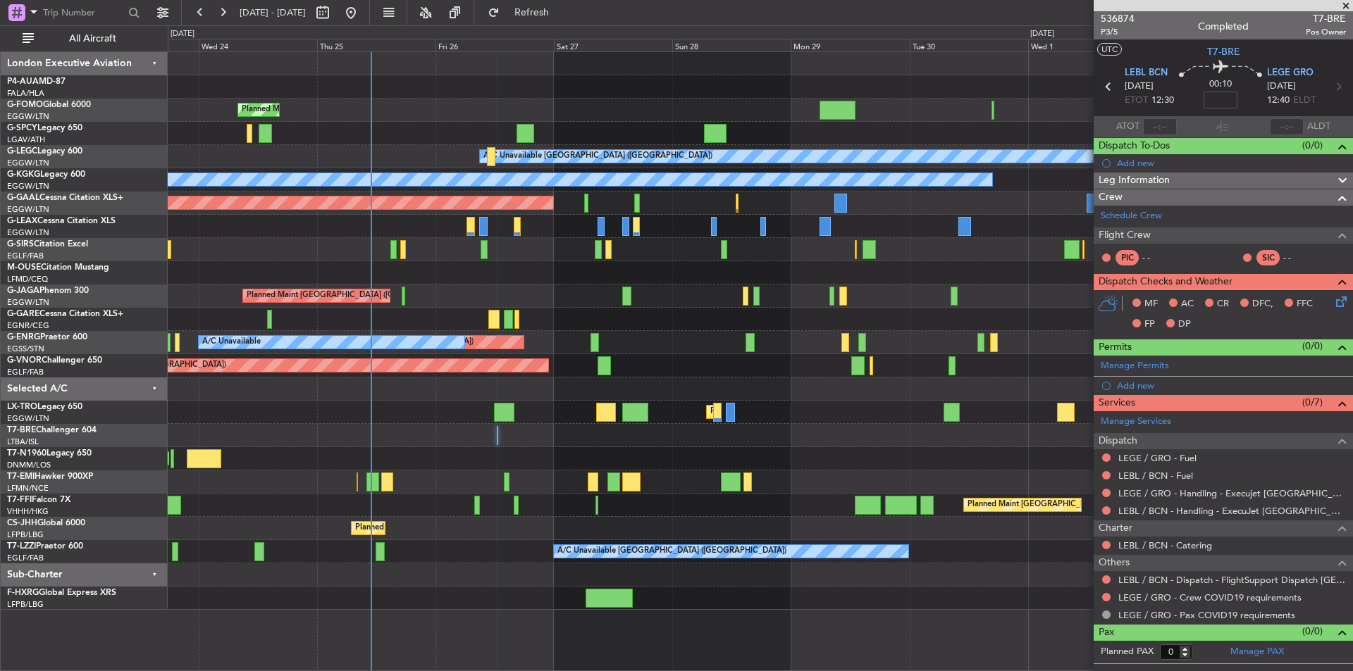
click at [671, 458] on div "AOG Maint London ([GEOGRAPHIC_DATA])" at bounding box center [760, 458] width 1184 height 23
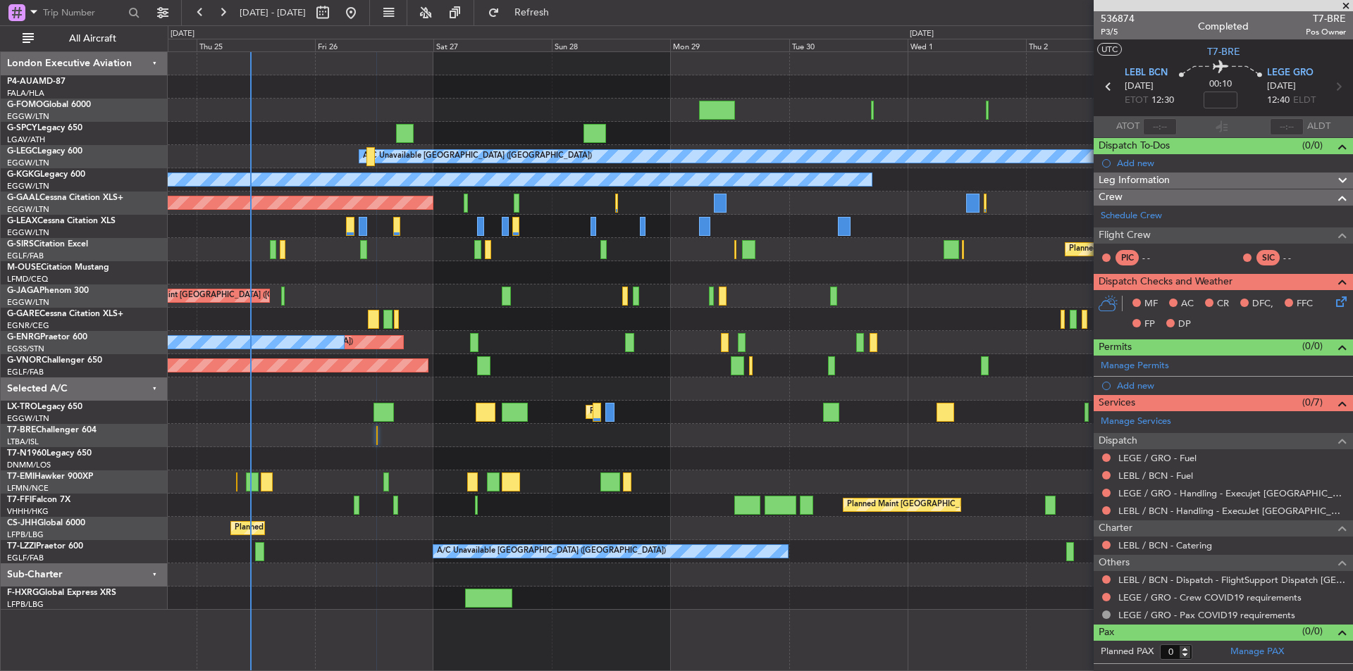
click at [778, 364] on div "Planned Maint [GEOGRAPHIC_DATA] ([GEOGRAPHIC_DATA]) A/C Unavailable [GEOGRAPHIC…" at bounding box center [760, 331] width 1184 height 558
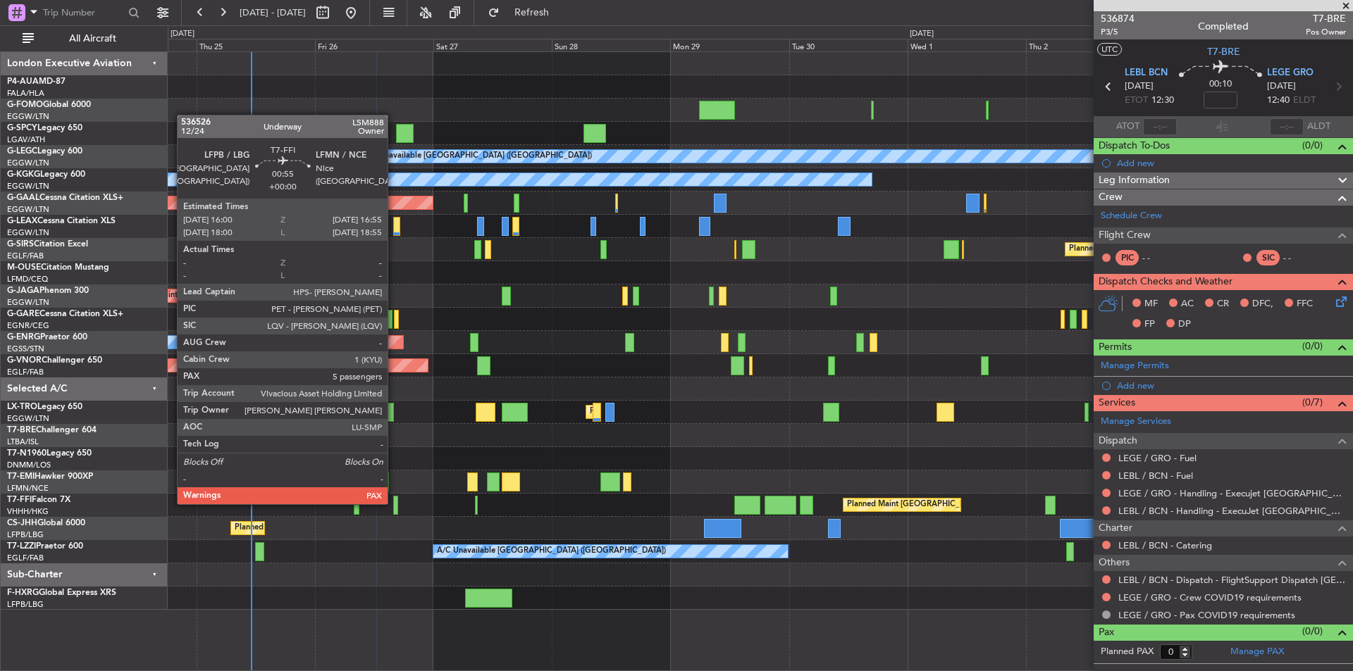
click at [394, 503] on div at bounding box center [395, 505] width 5 height 19
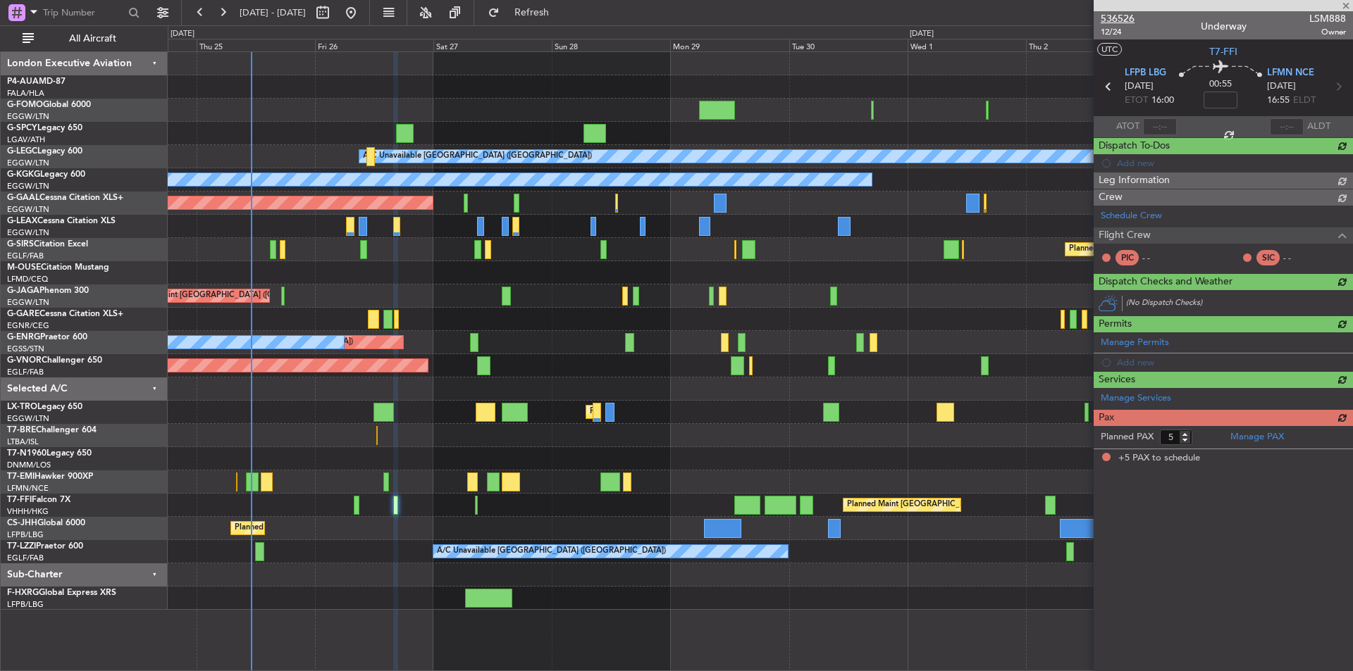
click at [1113, 18] on span "536526" at bounding box center [1117, 18] width 34 height 15
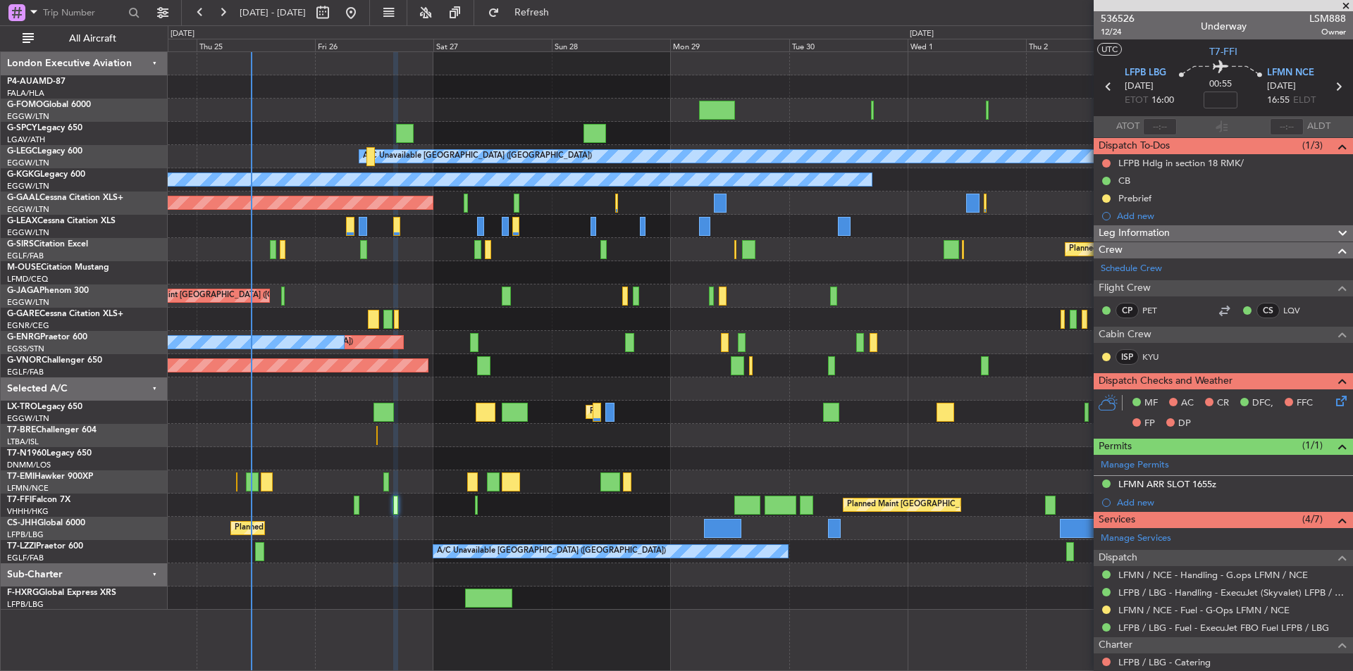
click at [1346, 8] on span at bounding box center [1345, 6] width 14 height 13
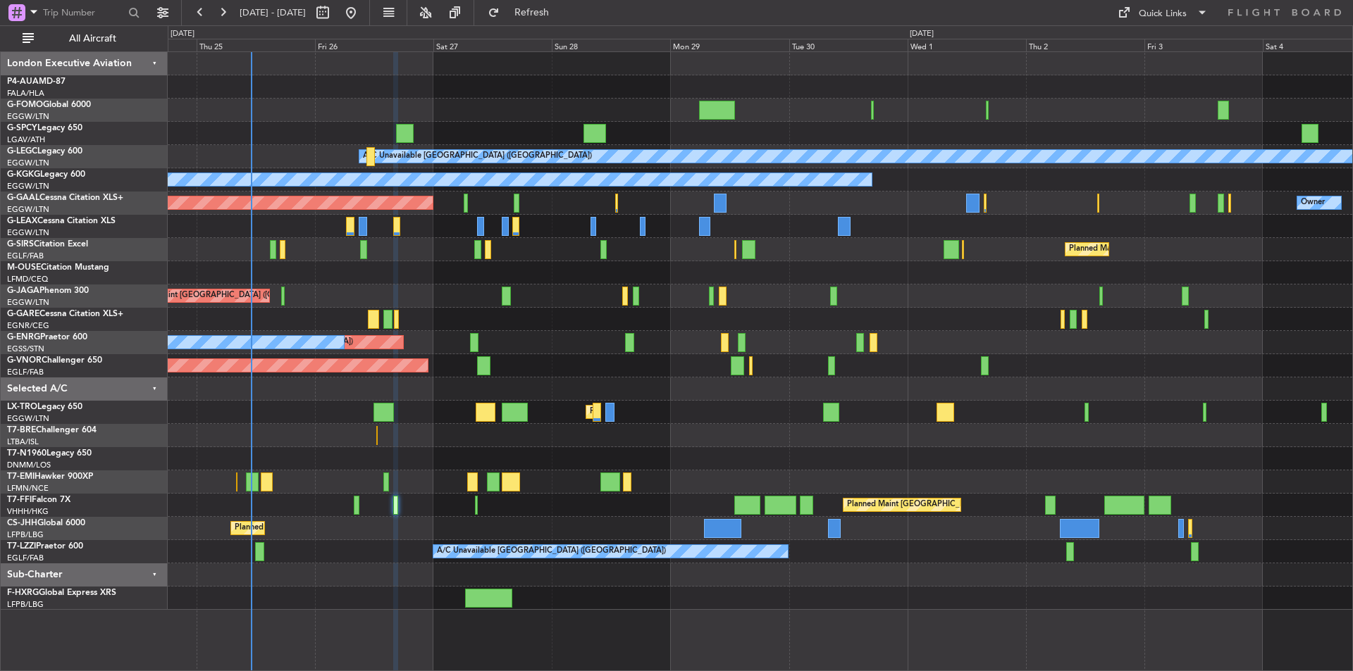
type input "0"
click at [362, 15] on button at bounding box center [351, 12] width 23 height 23
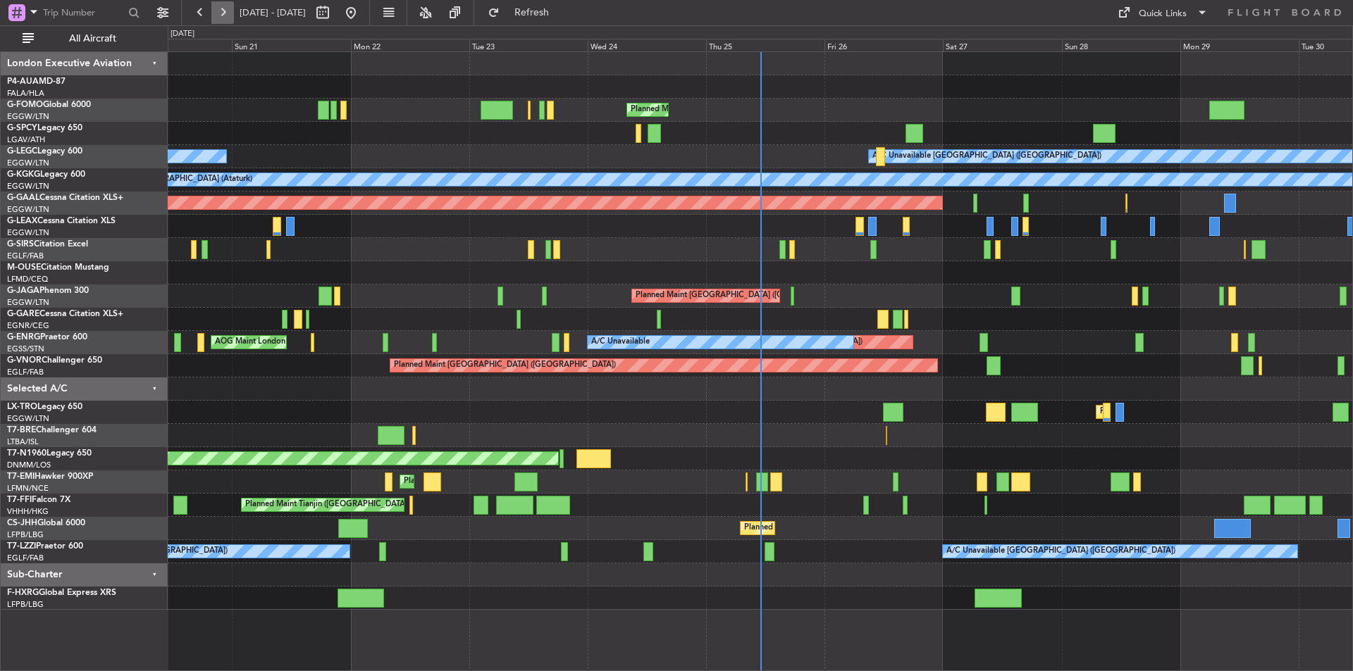
click at [220, 14] on button at bounding box center [222, 12] width 23 height 23
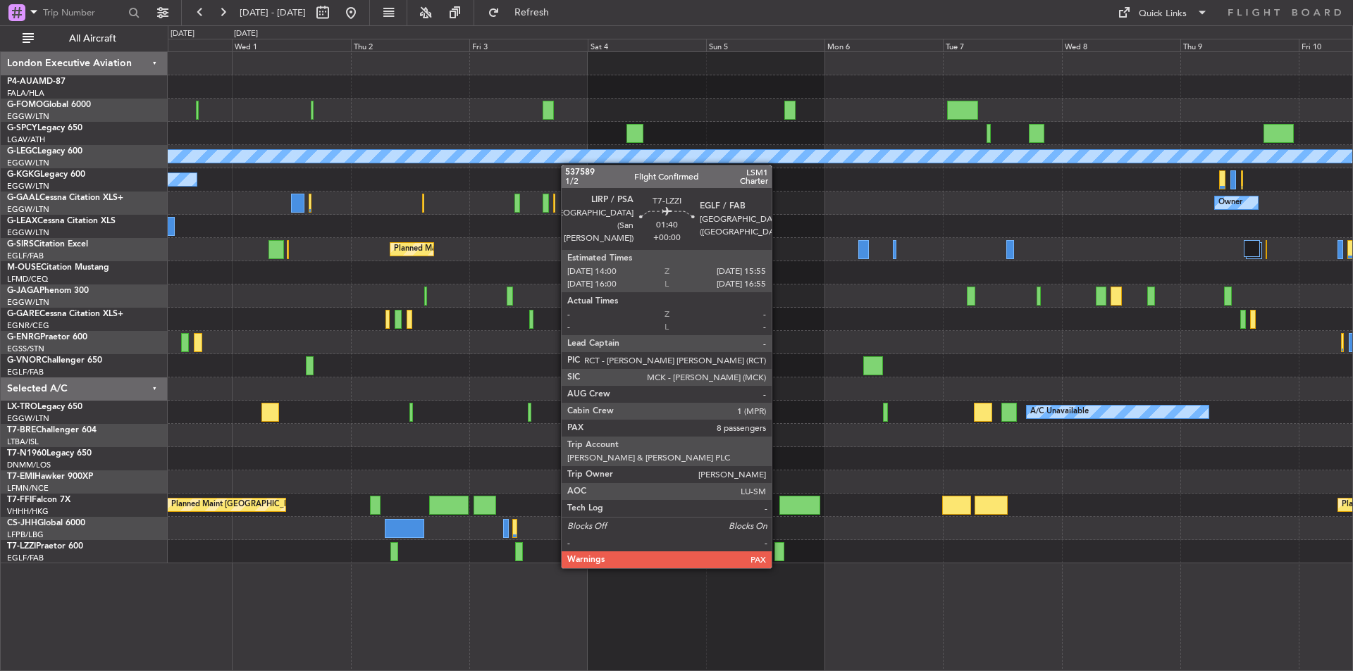
click at [778, 553] on div at bounding box center [779, 551] width 10 height 19
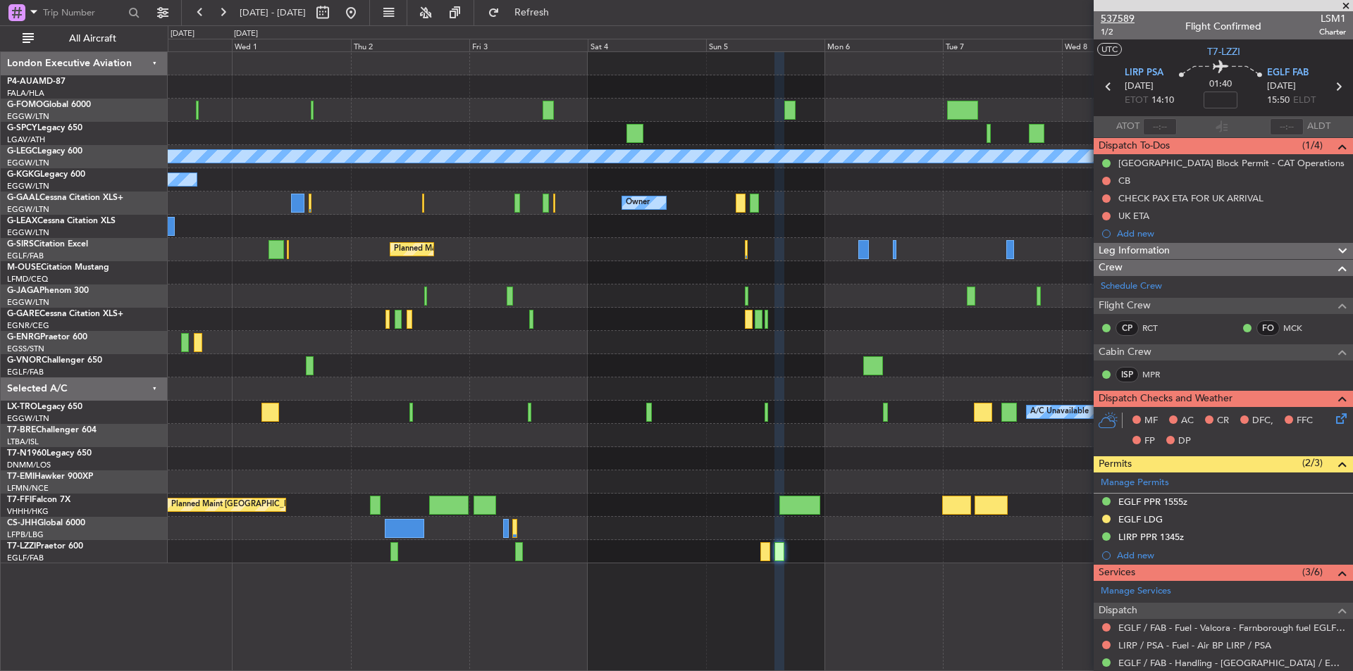
click at [1122, 12] on span "537589" at bounding box center [1117, 18] width 34 height 15
drag, startPoint x: 1345, startPoint y: 2, endPoint x: 1303, endPoint y: 4, distance: 41.6
click at [1345, 2] on span at bounding box center [1345, 6] width 14 height 13
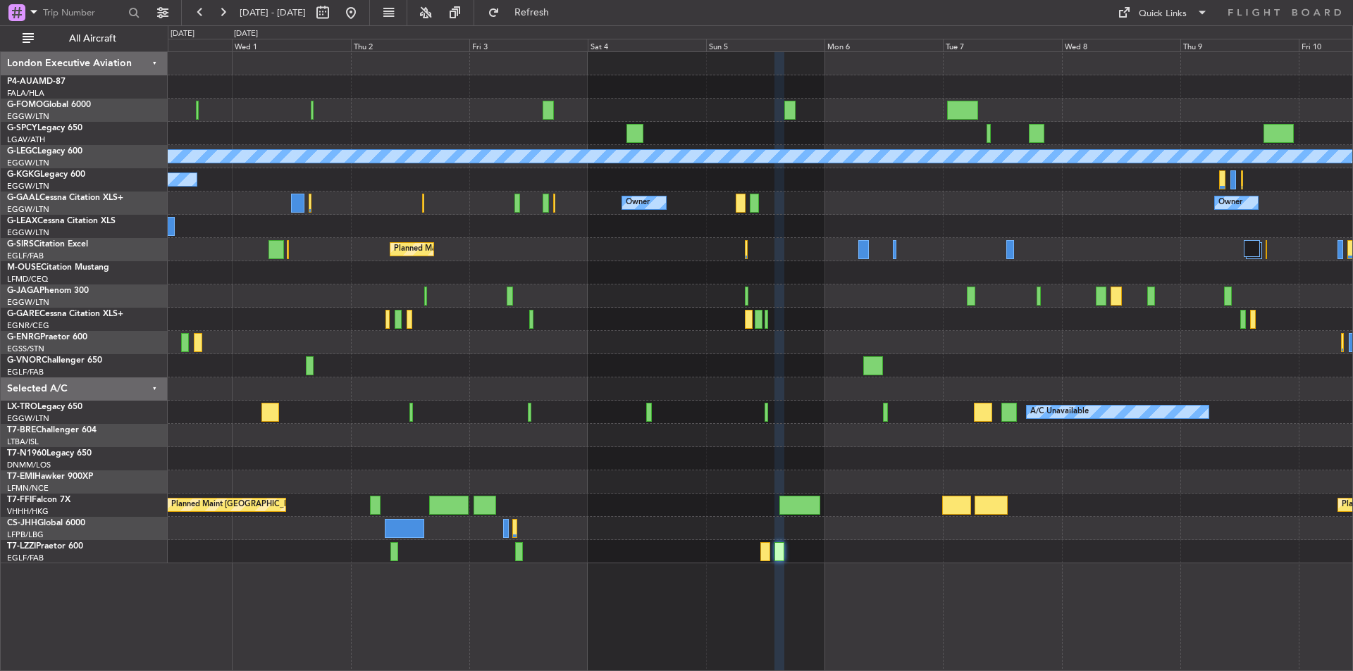
type input "0"
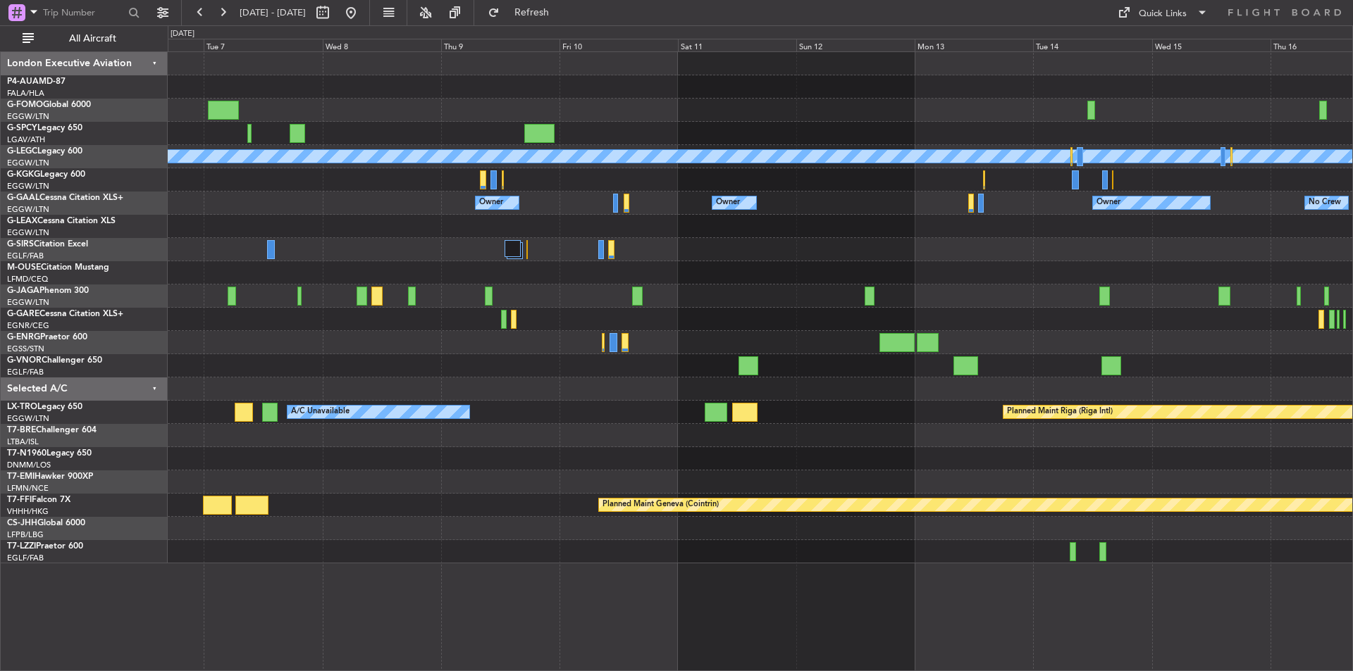
click at [182, 321] on div at bounding box center [760, 319] width 1184 height 23
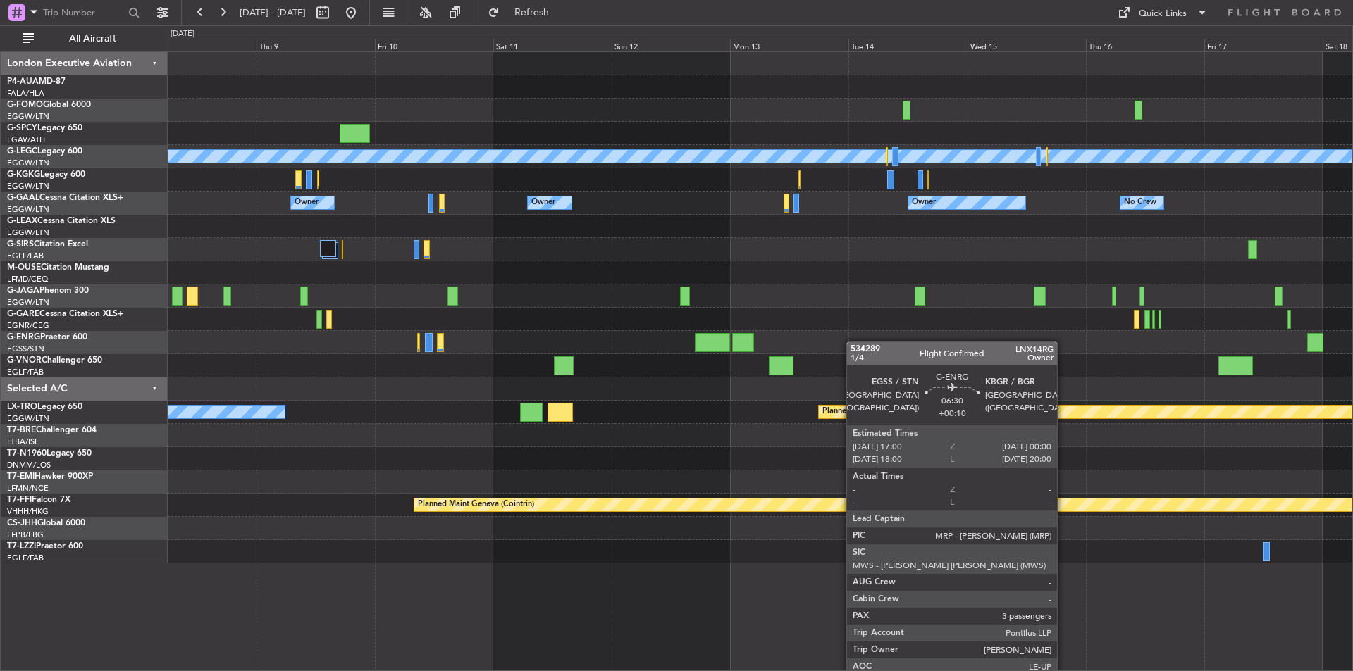
click at [191, 331] on div "A/C Unavailable [GEOGRAPHIC_DATA] ([GEOGRAPHIC_DATA]) Owner Owner No Crew Owner…" at bounding box center [760, 307] width 1184 height 511
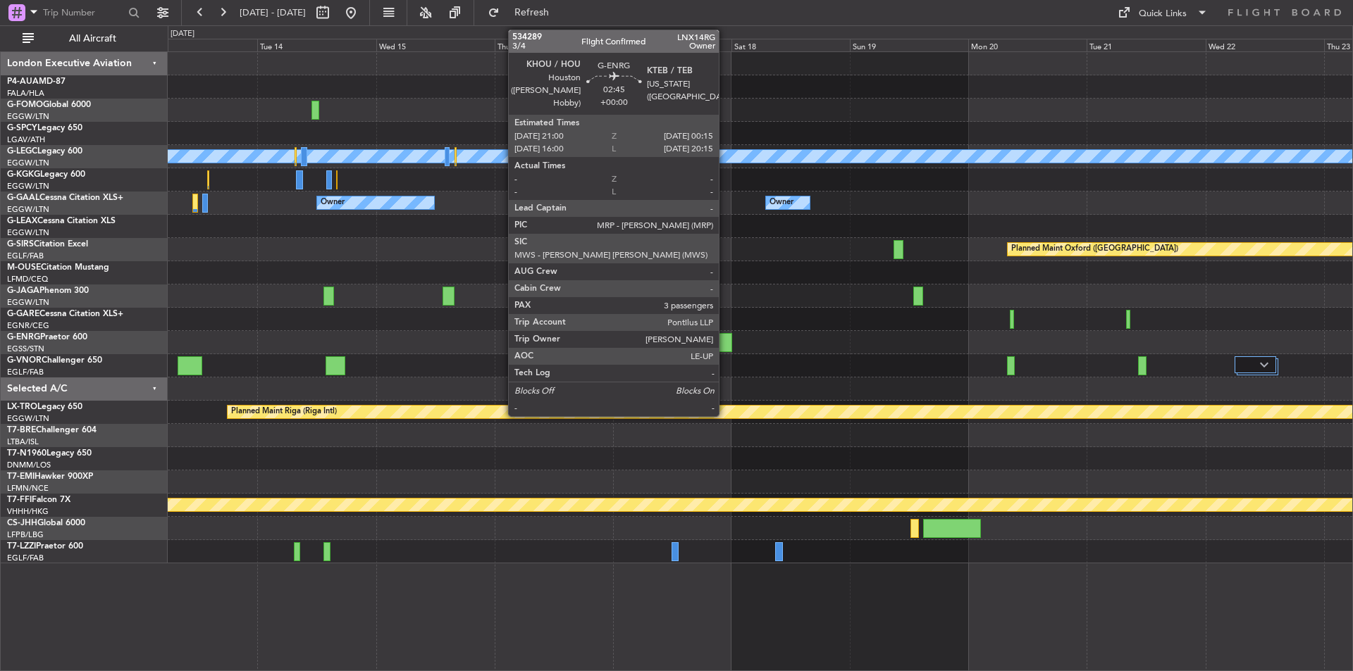
click at [725, 343] on div at bounding box center [724, 342] width 16 height 19
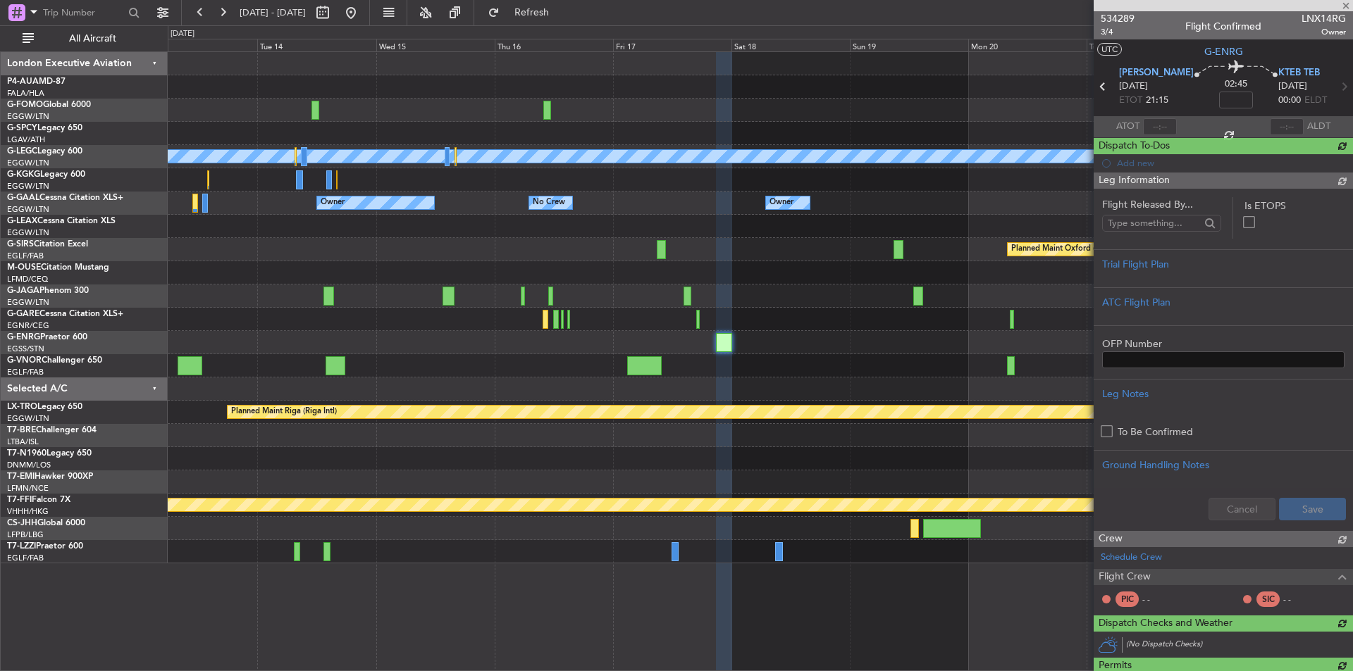
click at [1126, 22] on span "534289" at bounding box center [1117, 18] width 34 height 15
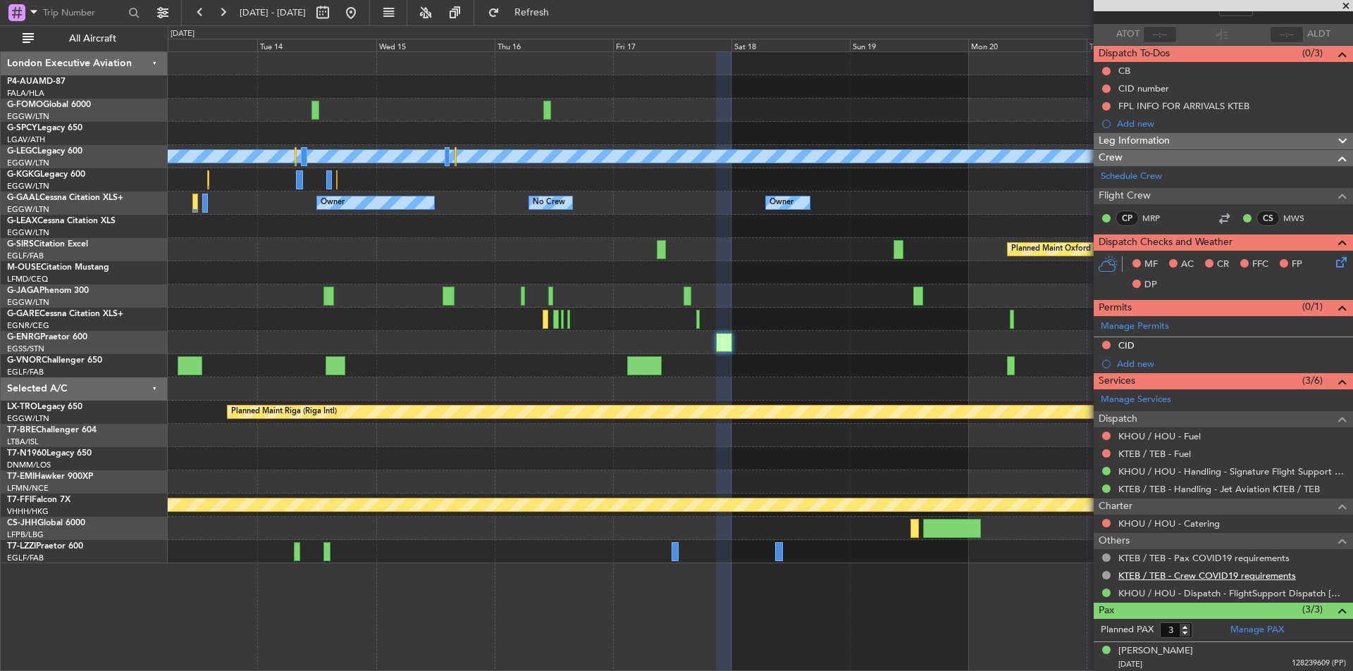
scroll to position [158, 0]
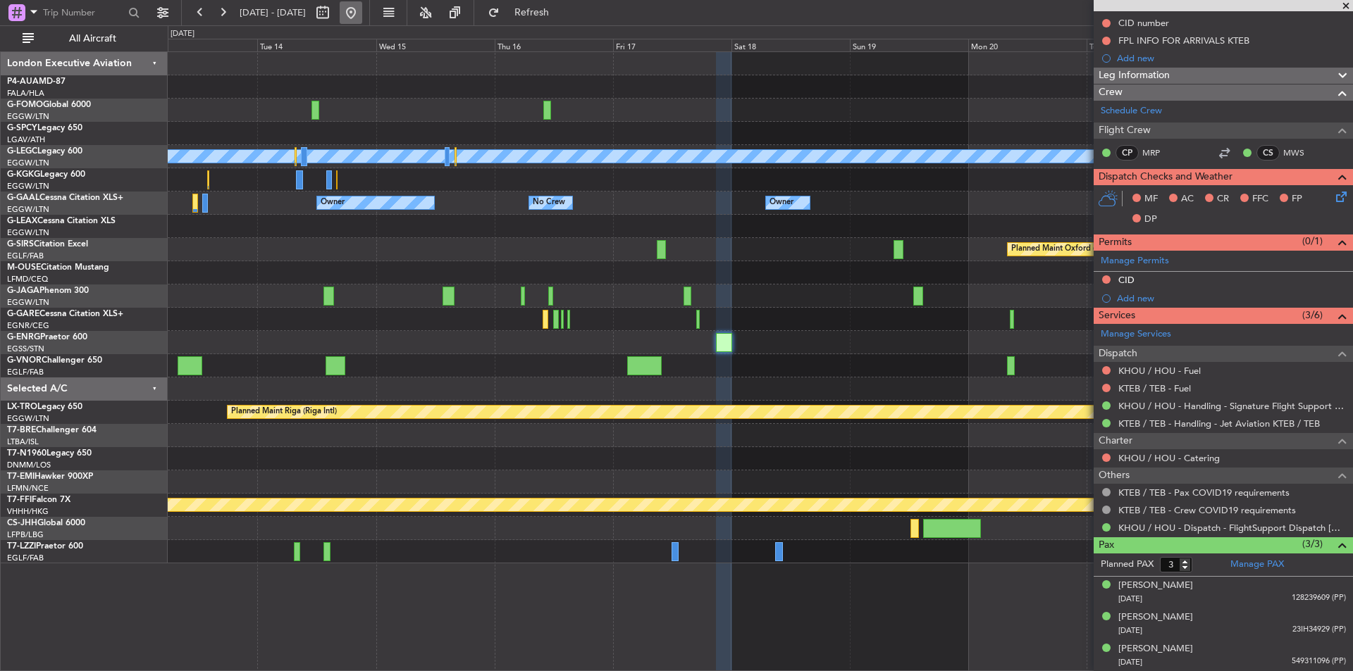
click at [362, 11] on button at bounding box center [351, 12] width 23 height 23
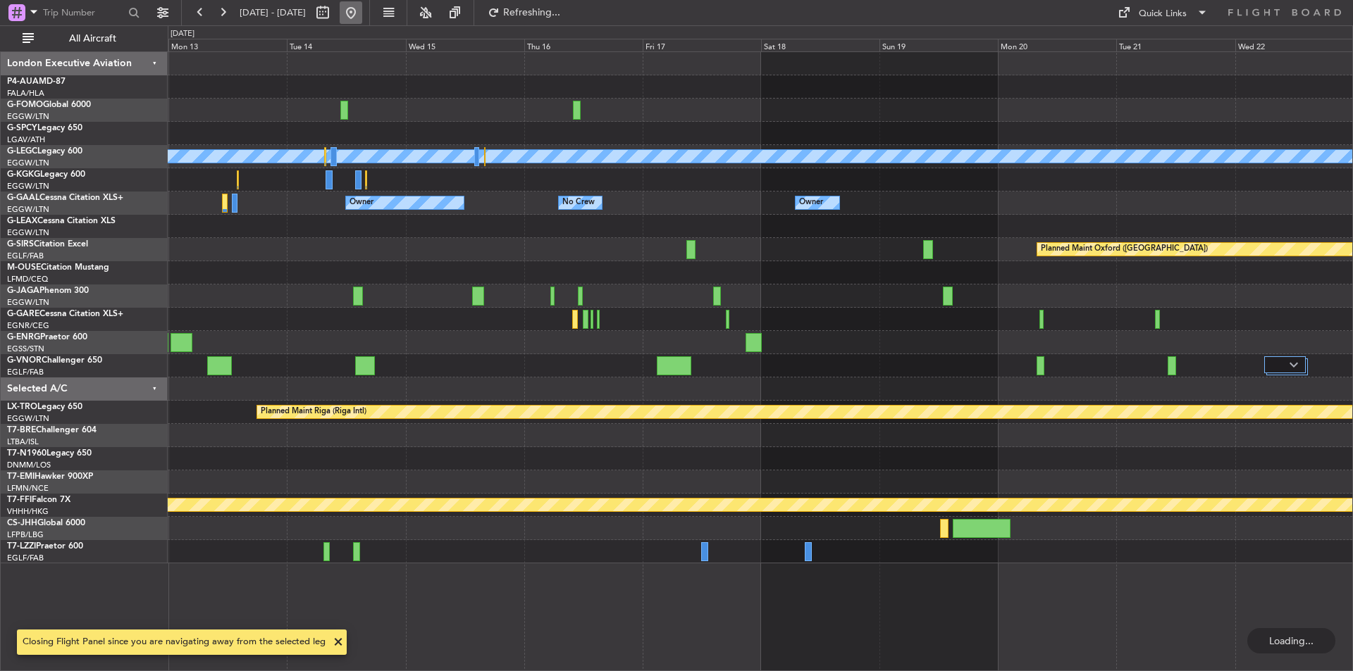
scroll to position [0, 0]
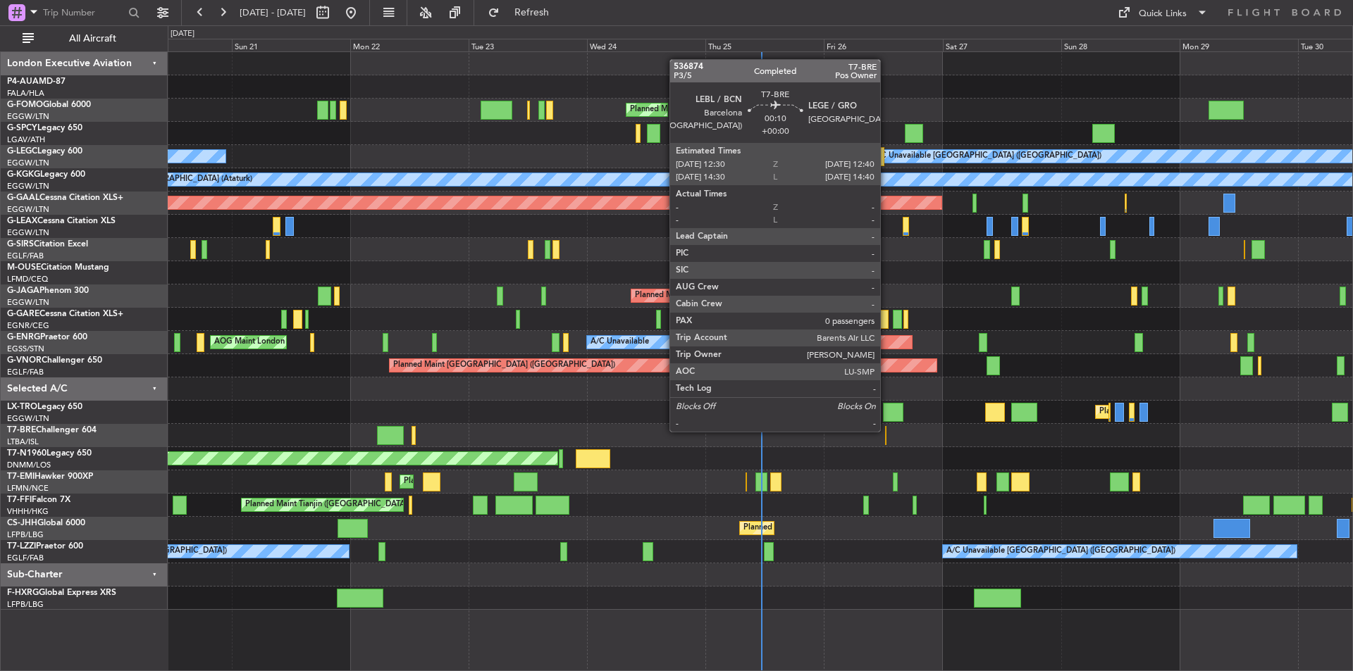
click at [886, 430] on div at bounding box center [885, 435] width 1 height 19
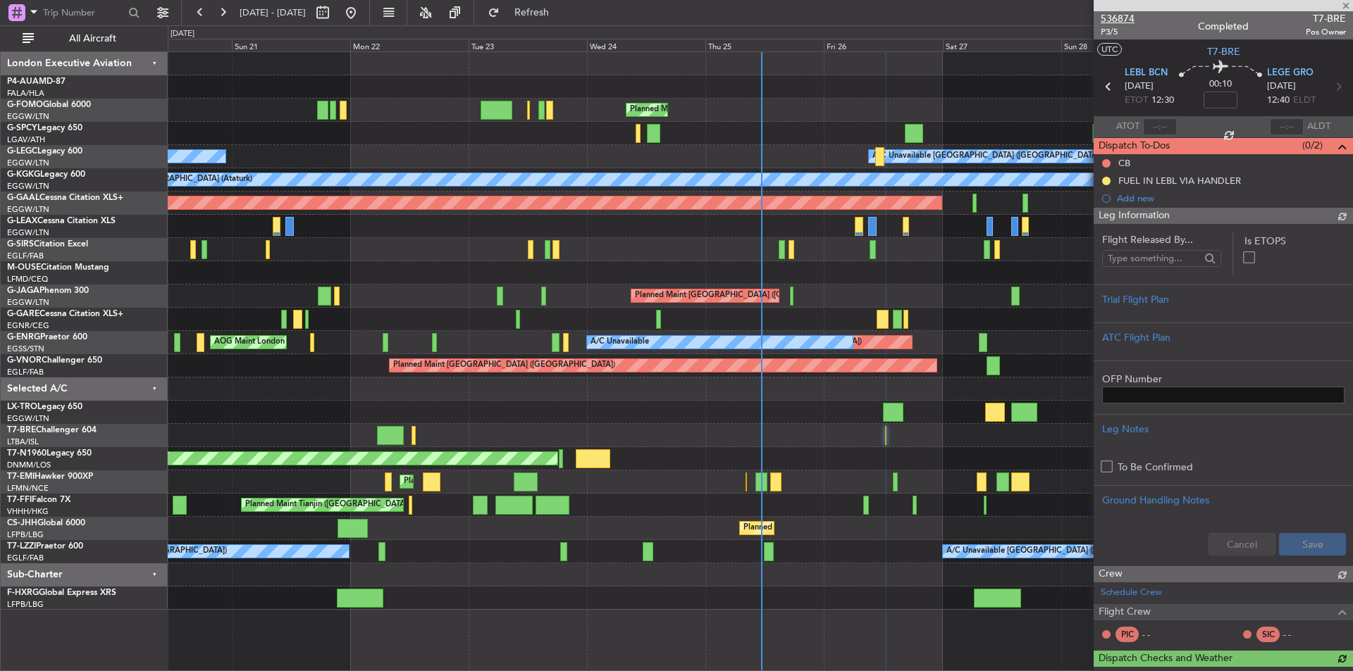
click at [1111, 18] on span "536874" at bounding box center [1117, 18] width 34 height 15
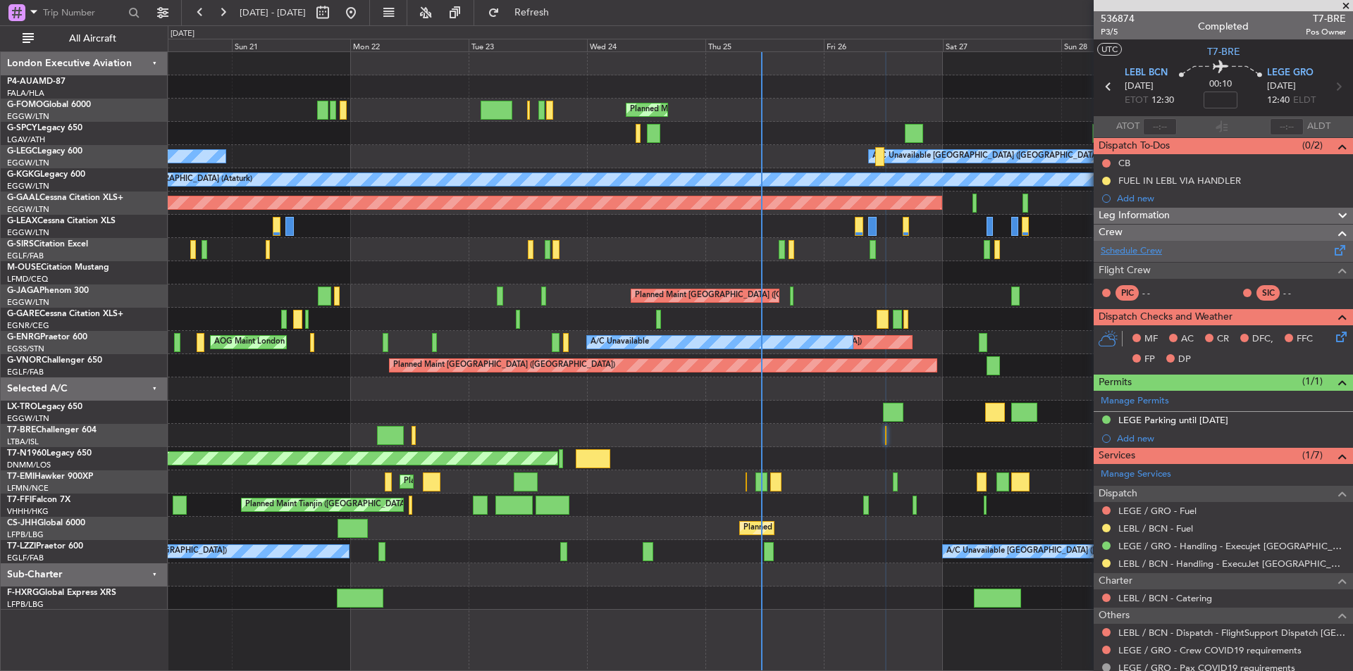
click at [1142, 247] on link "Schedule Crew" at bounding box center [1130, 251] width 61 height 14
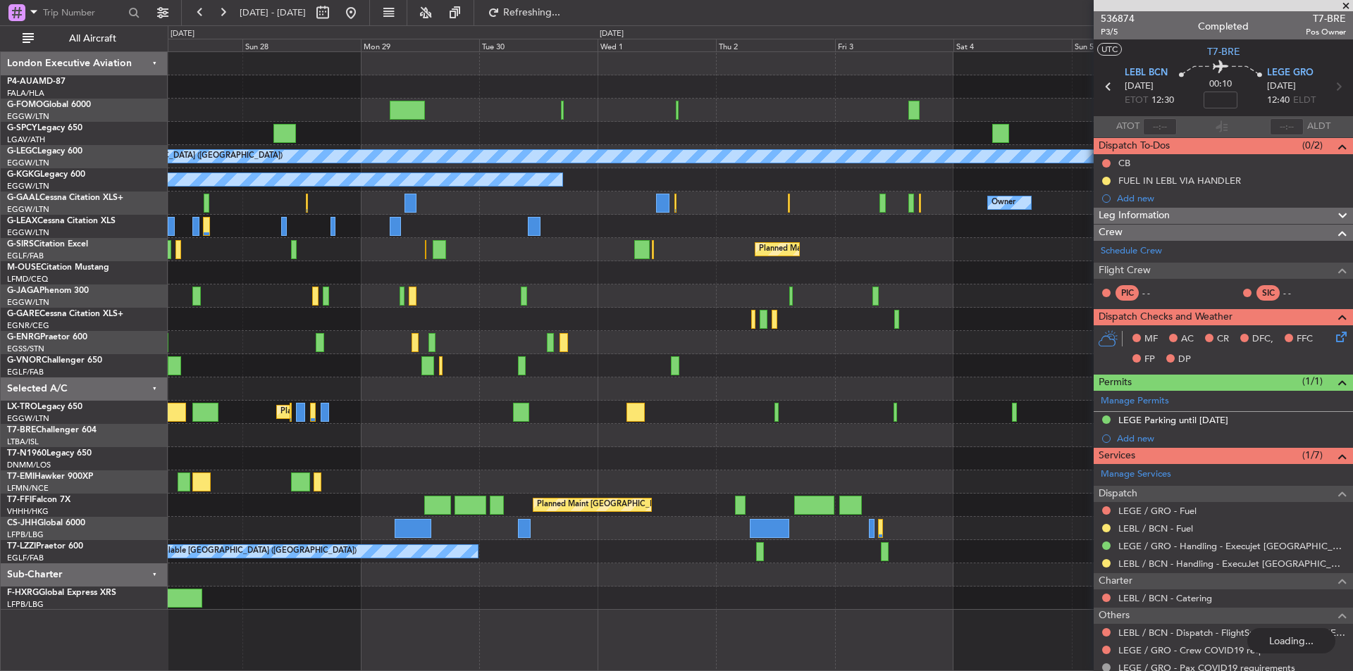
click at [0, 255] on div "A/C Unavailable [GEOGRAPHIC_DATA] ([GEOGRAPHIC_DATA]) A/C Unavailable [GEOGRAPH…" at bounding box center [676, 348] width 1353 height 646
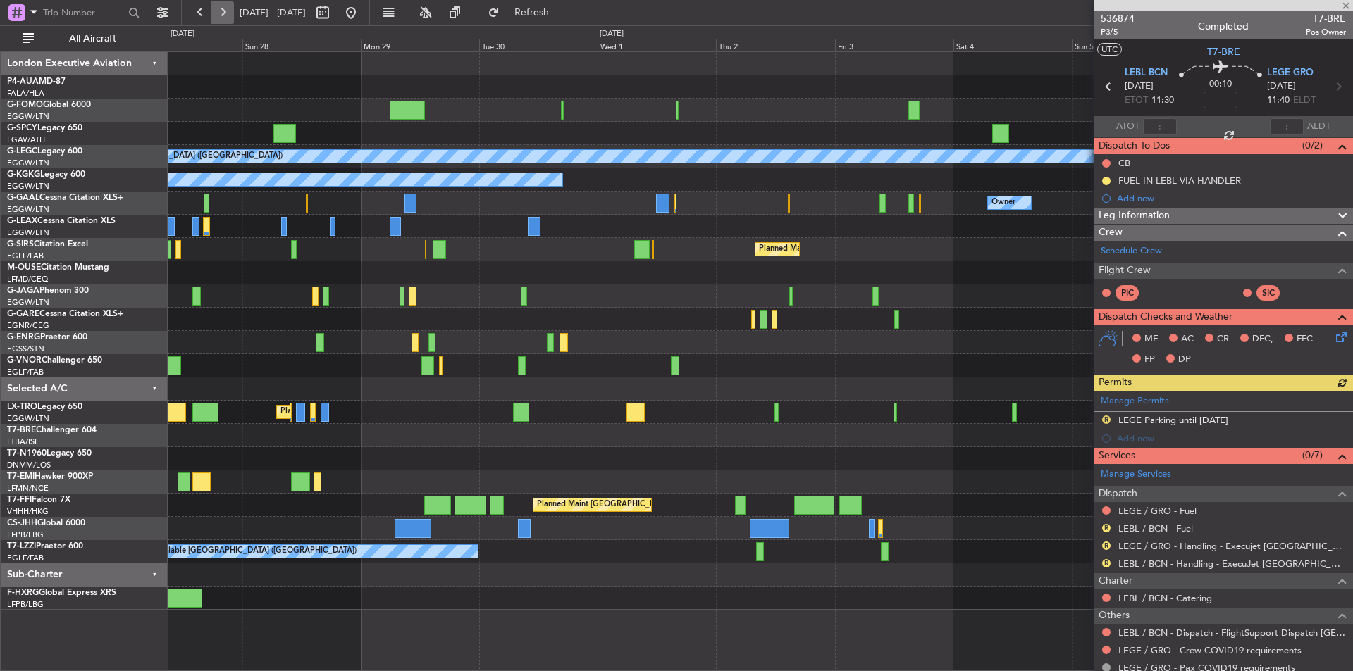
click at [221, 23] on button at bounding box center [222, 12] width 23 height 23
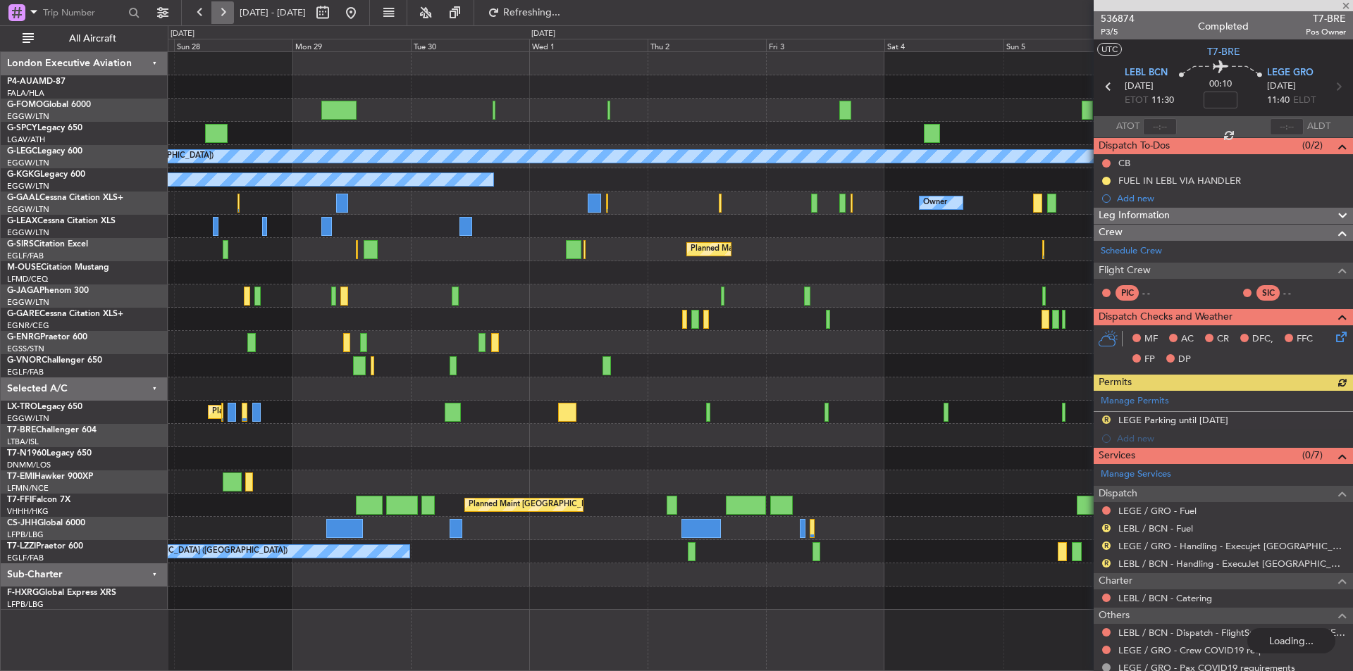
click at [221, 23] on button at bounding box center [222, 12] width 23 height 23
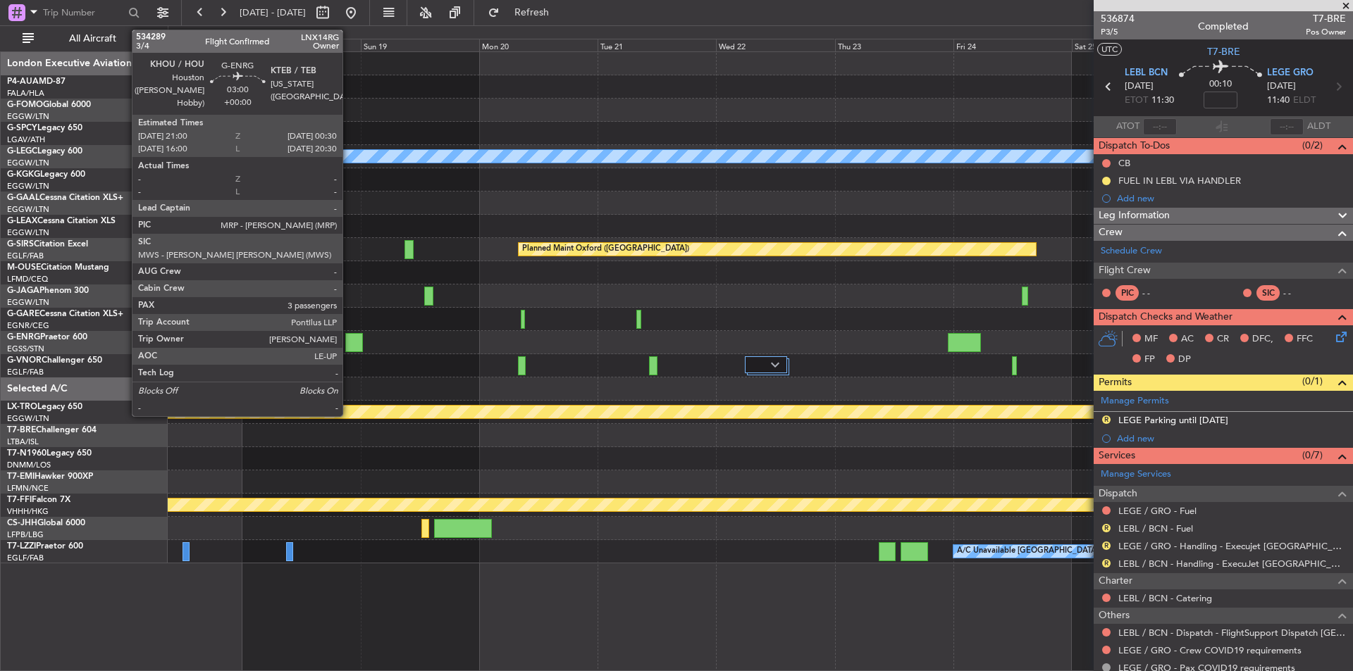
click at [350, 344] on div at bounding box center [354, 342] width 18 height 19
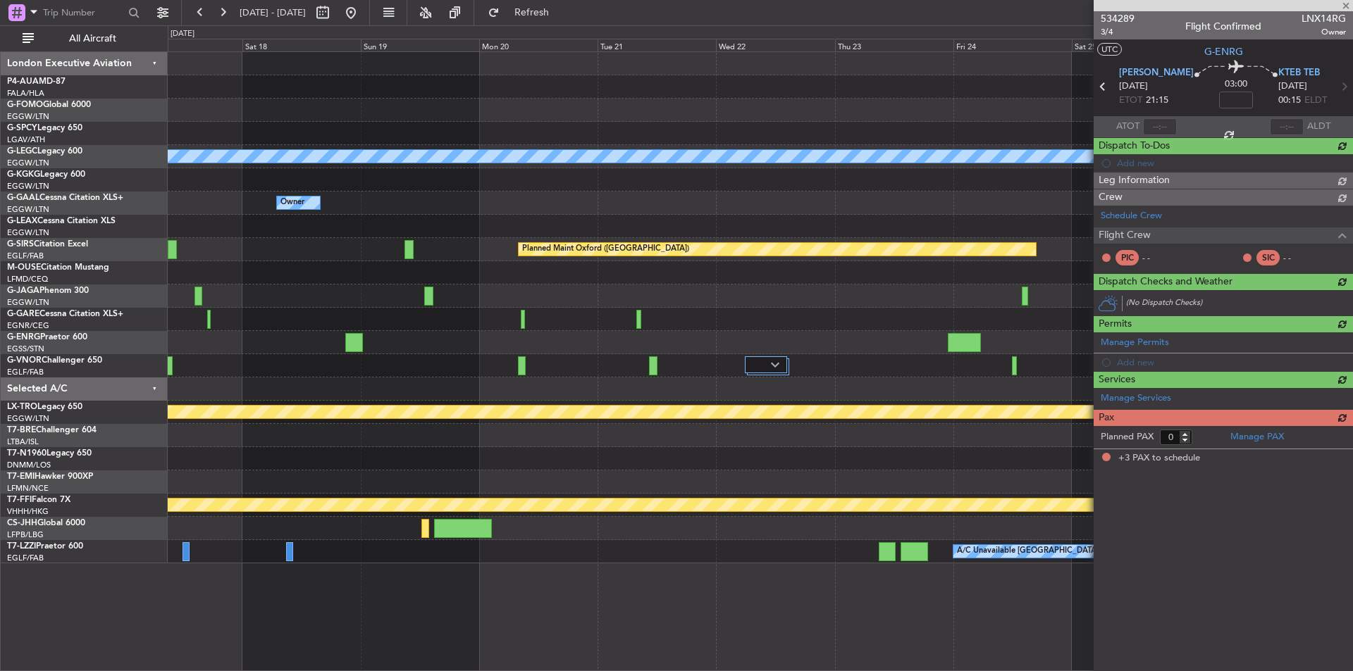
type input "3"
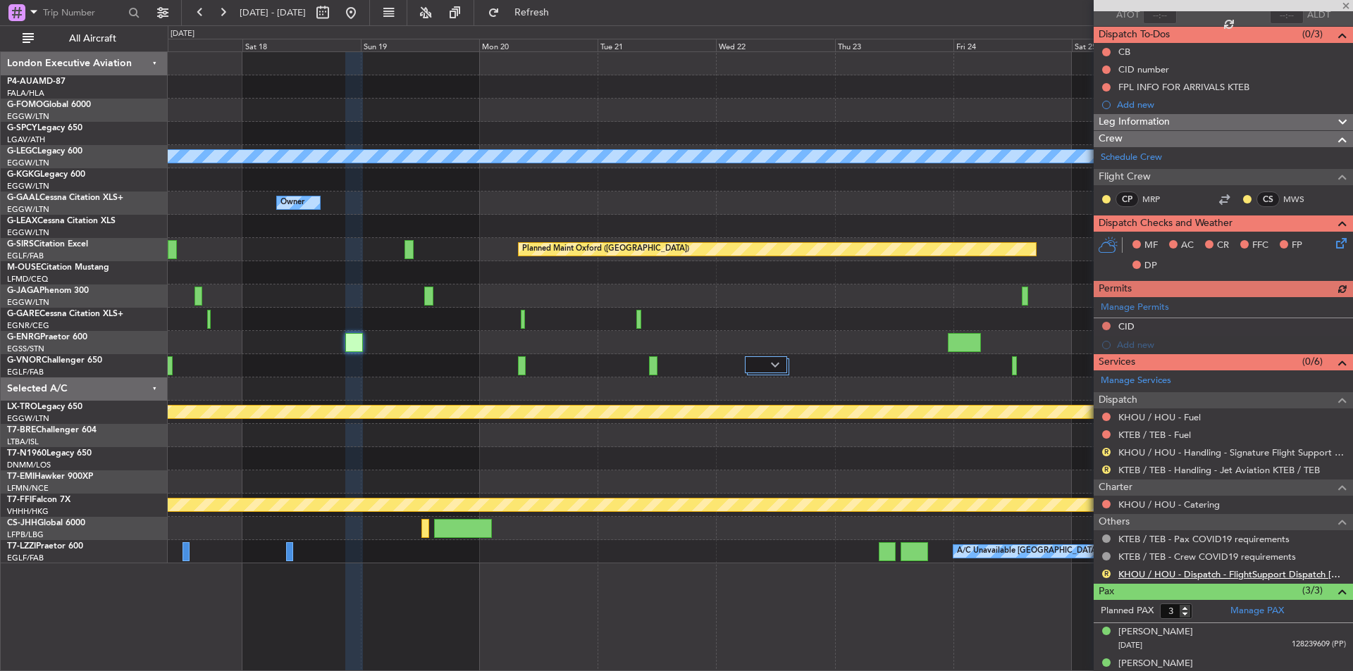
scroll to position [158, 0]
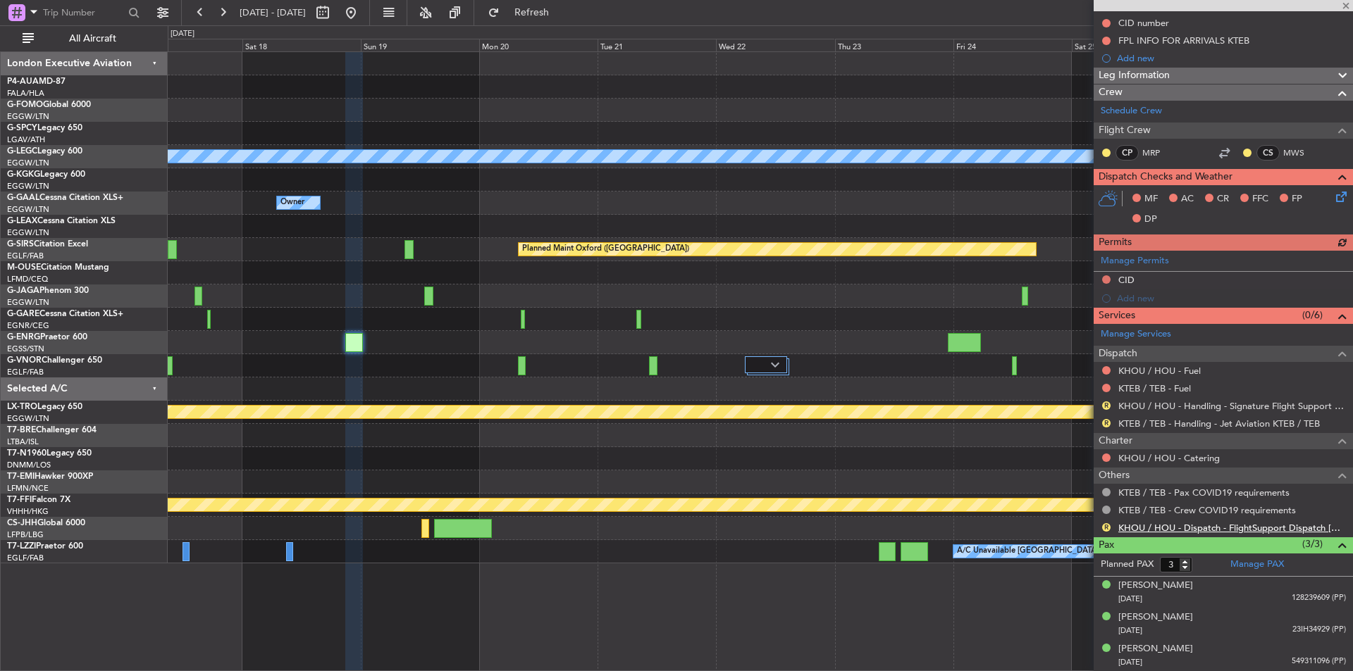
click at [1164, 528] on link "KHOU / HOU - Dispatch - FlightSupport Dispatch [GEOGRAPHIC_DATA]" at bounding box center [1232, 528] width 228 height 12
click at [362, 15] on button at bounding box center [351, 12] width 23 height 23
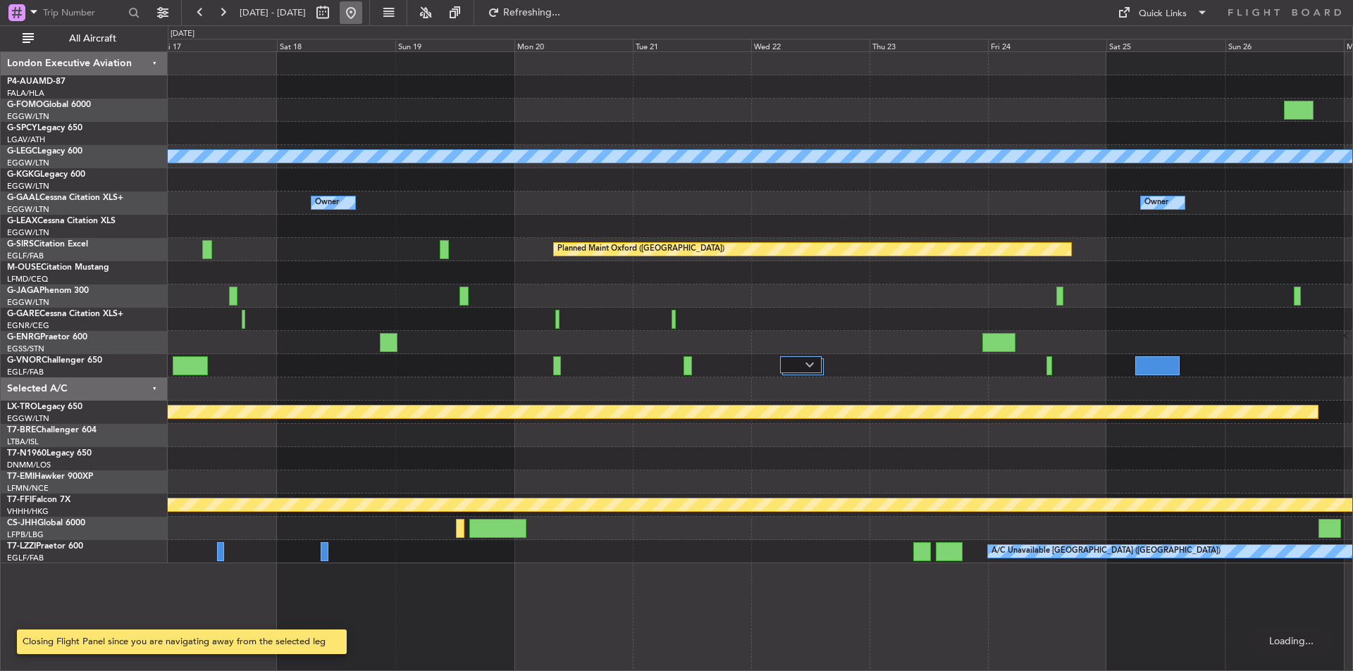
scroll to position [0, 0]
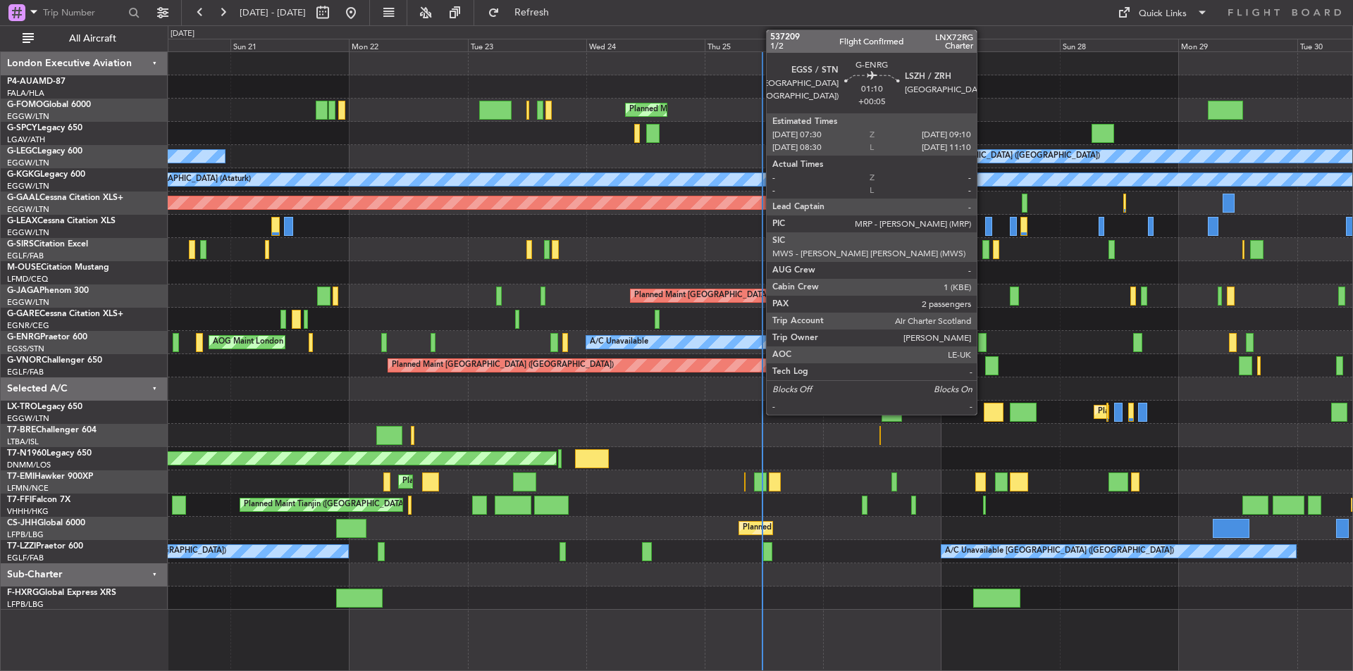
click at [983, 337] on div at bounding box center [982, 342] width 8 height 19
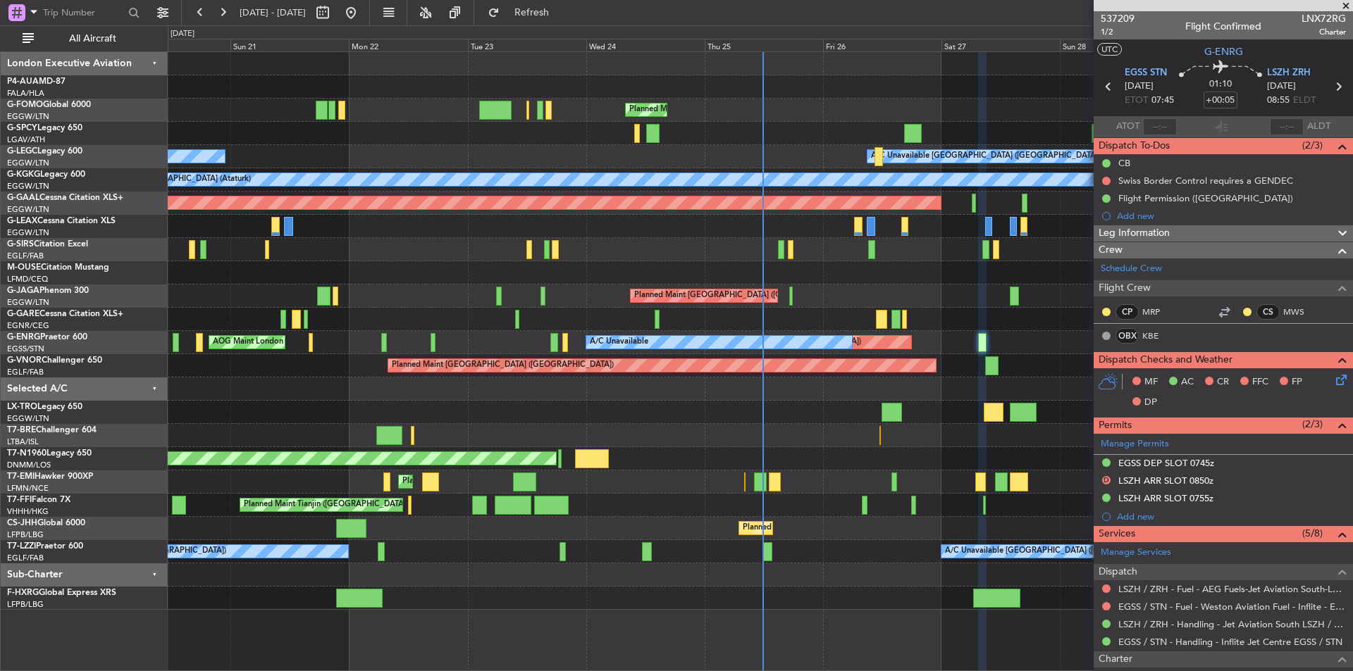
drag, startPoint x: 1345, startPoint y: 4, endPoint x: 1264, endPoint y: 6, distance: 81.0
click at [1345, 4] on span at bounding box center [1345, 6] width 14 height 13
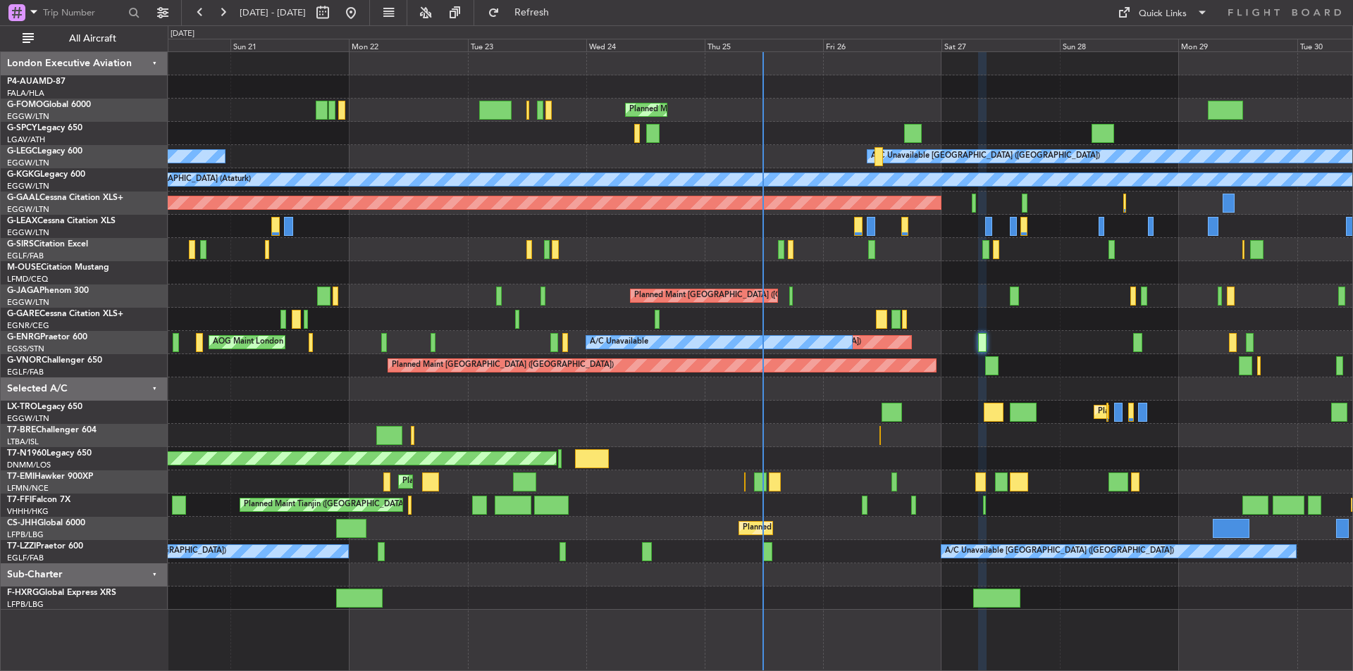
type input "0"
click at [1160, 20] on div "Quick Links" at bounding box center [1162, 14] width 48 height 14
click at [1185, 47] on button "Trip Builder" at bounding box center [1163, 47] width 106 height 34
click at [229, 9] on button at bounding box center [222, 12] width 23 height 23
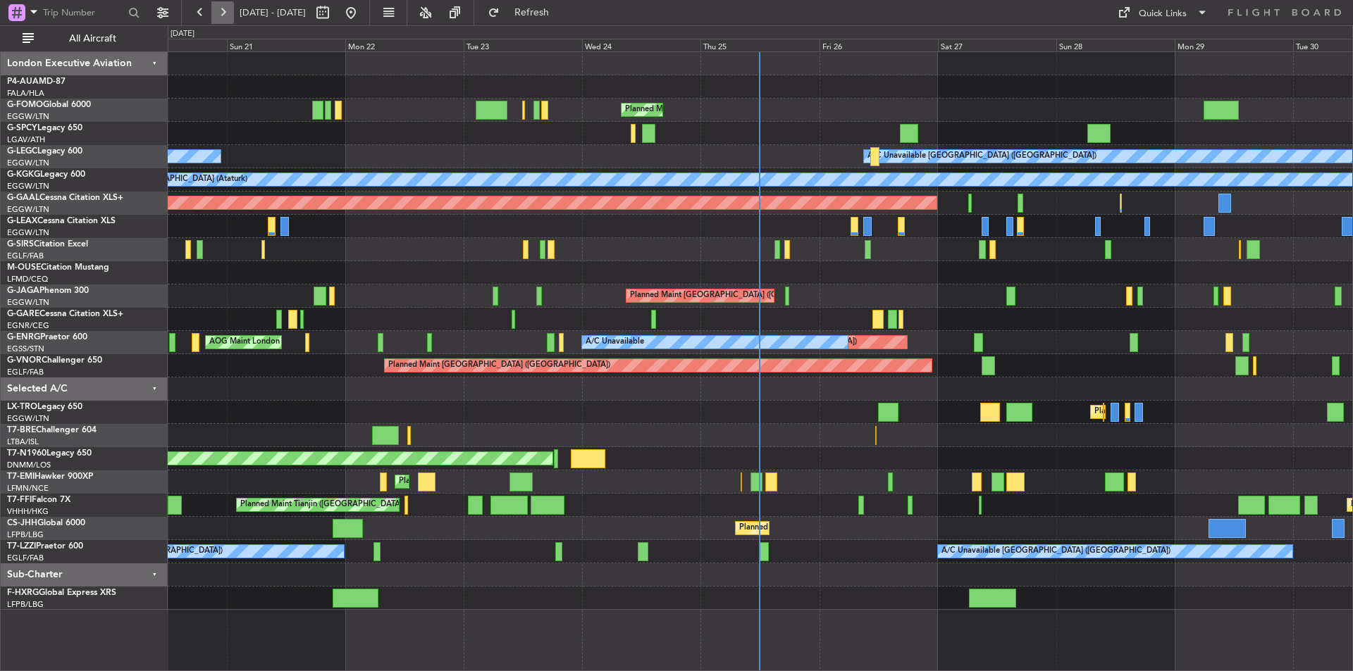
click at [229, 9] on button at bounding box center [222, 12] width 23 height 23
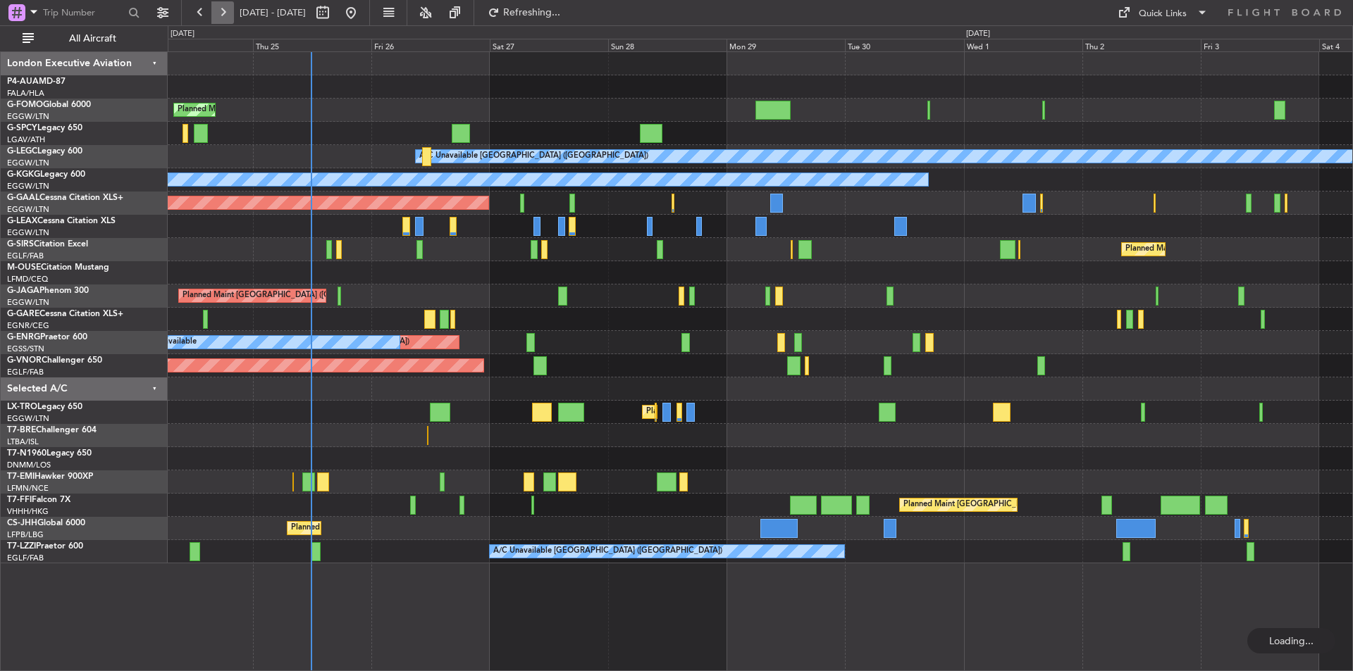
click at [229, 9] on button at bounding box center [222, 12] width 23 height 23
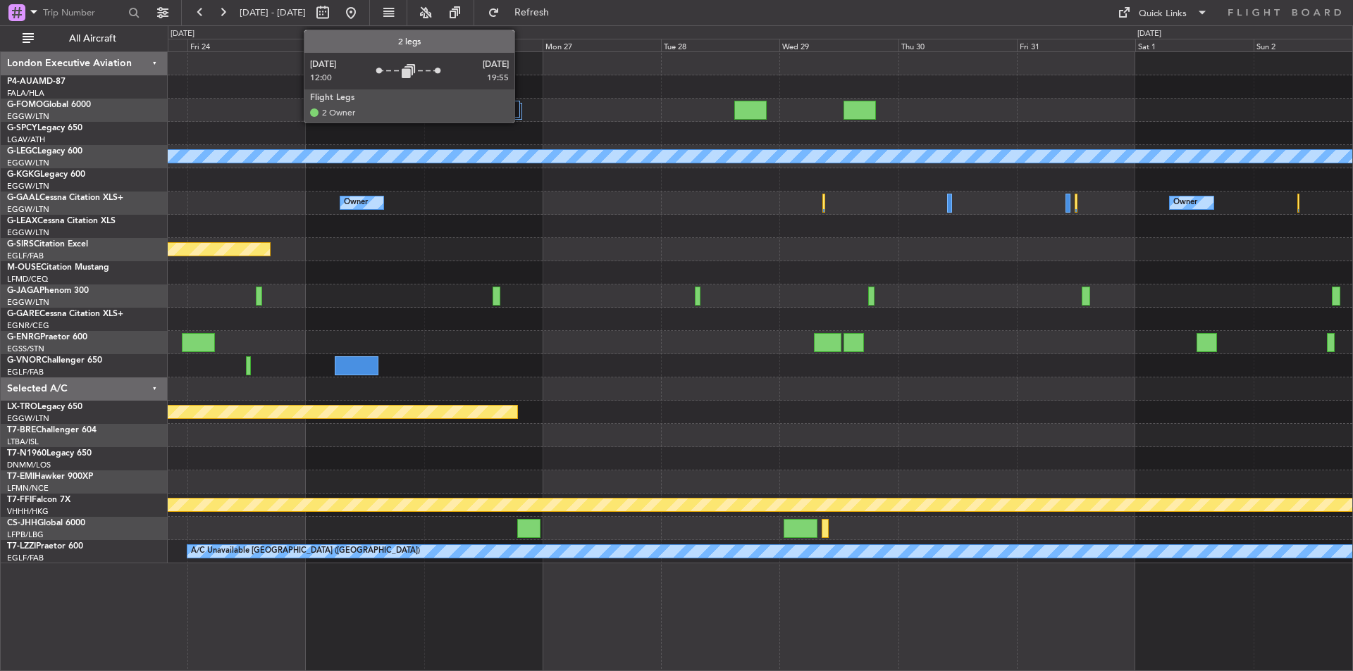
click at [521, 109] on div at bounding box center [503, 111] width 37 height 17
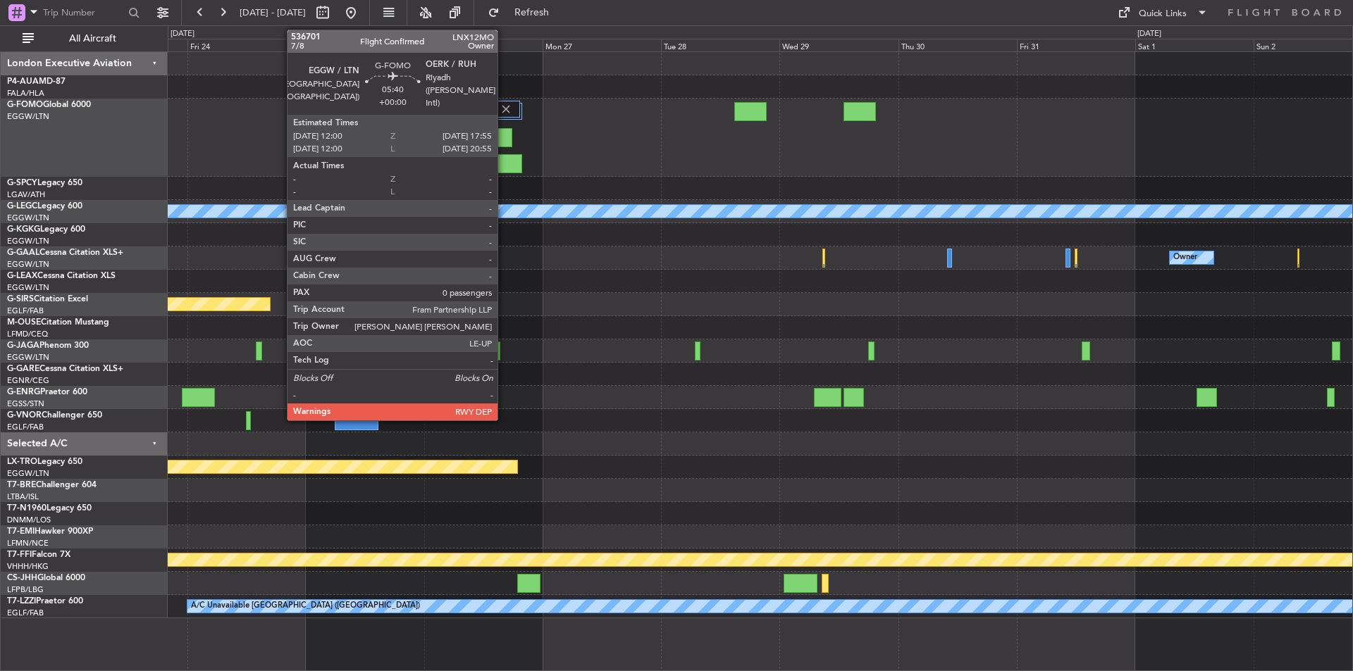
click at [504, 132] on div at bounding box center [498, 137] width 30 height 19
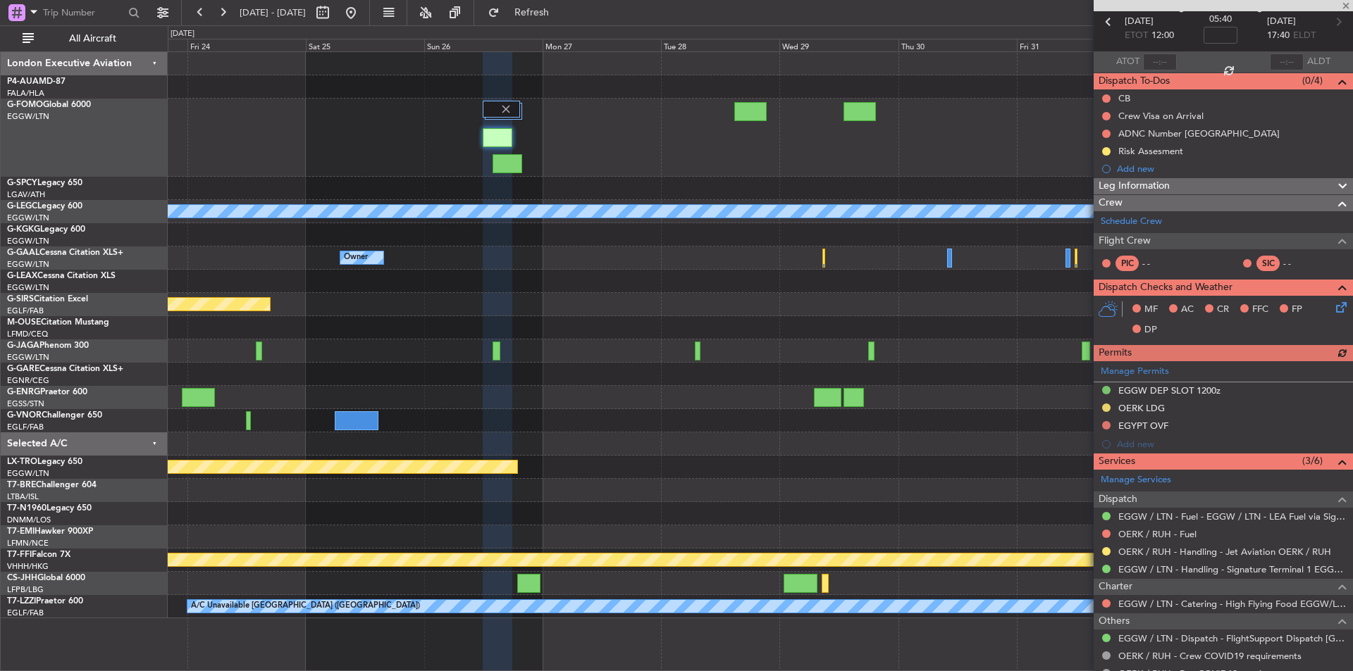
scroll to position [116, 0]
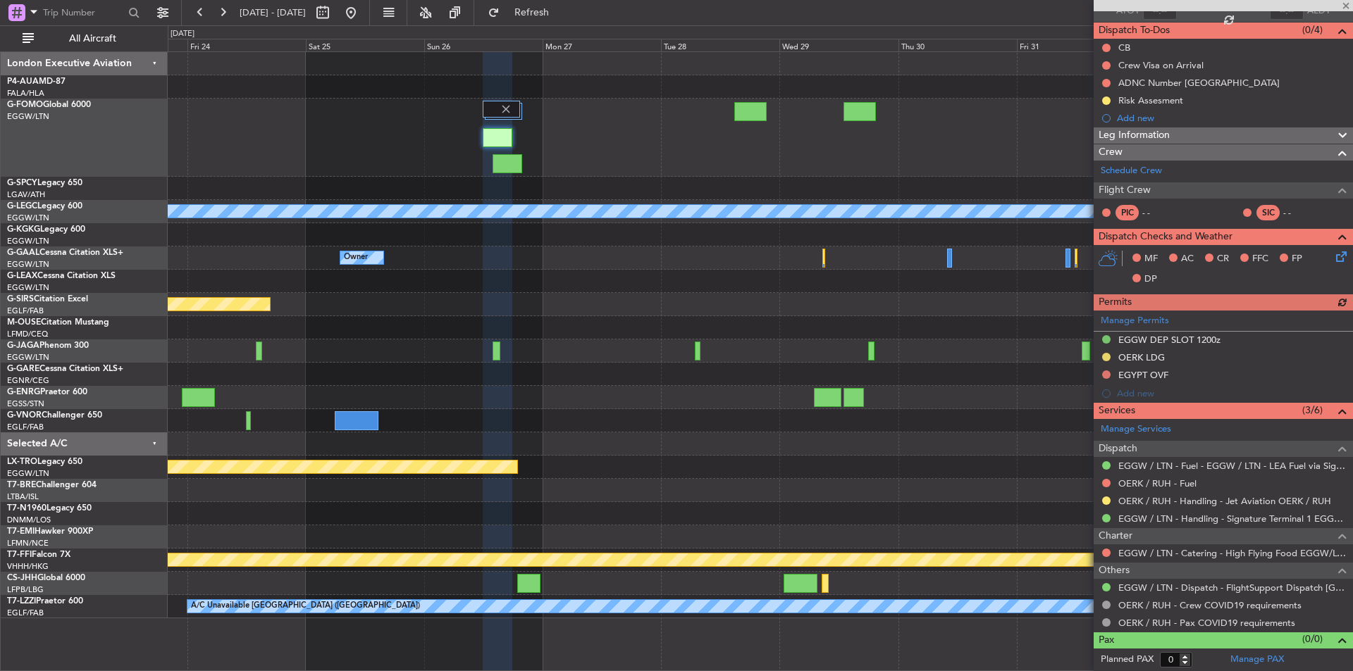
click at [1344, 1] on div at bounding box center [1222, 5] width 259 height 11
click at [1345, 10] on span at bounding box center [1345, 6] width 14 height 13
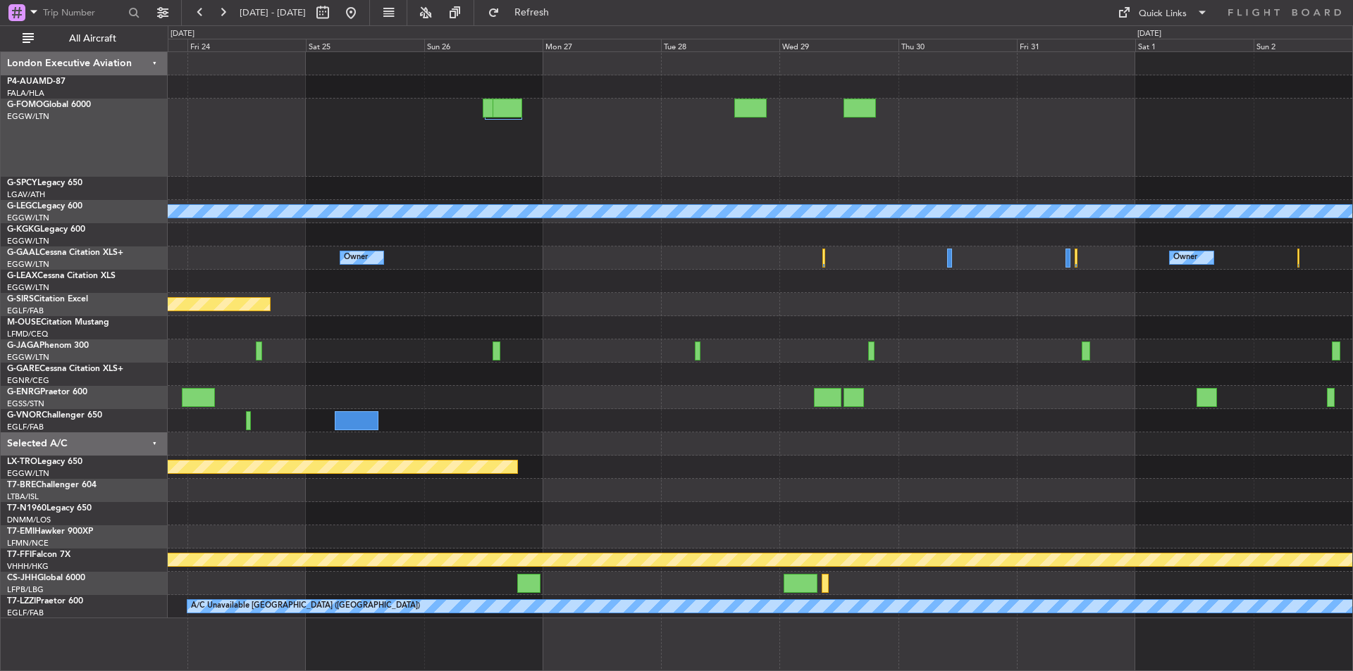
scroll to position [0, 0]
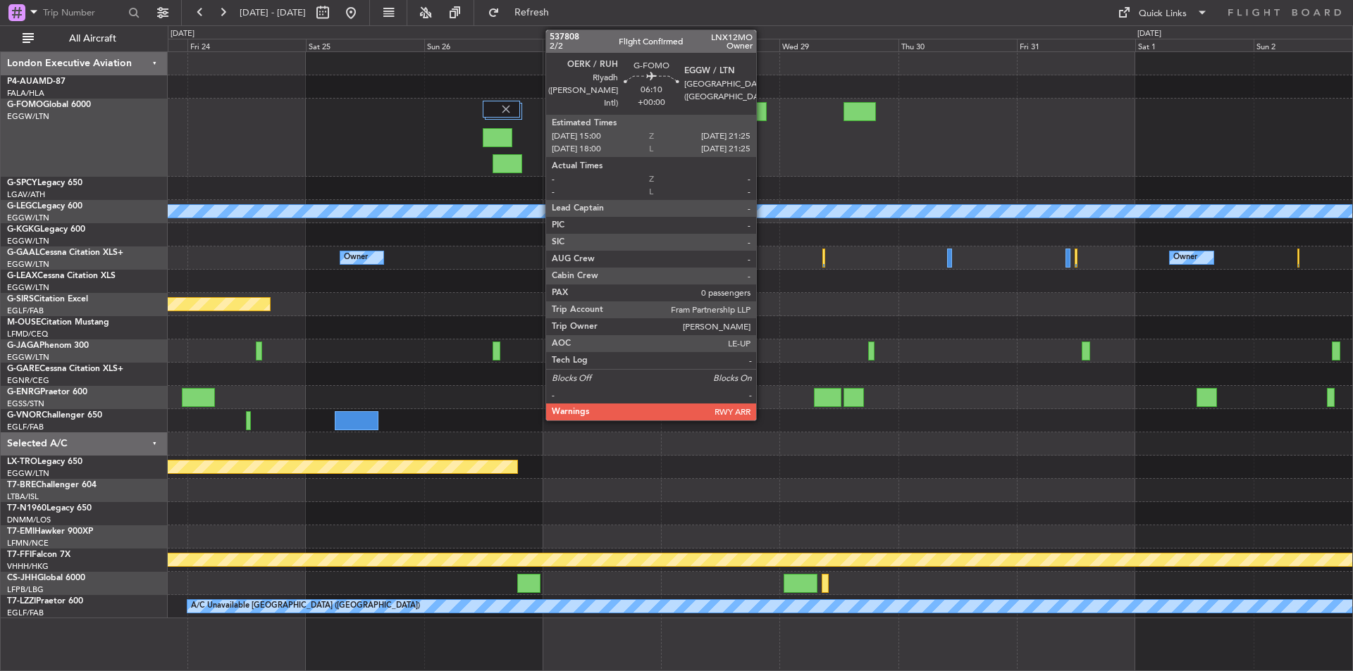
click at [762, 114] on div at bounding box center [750, 111] width 32 height 19
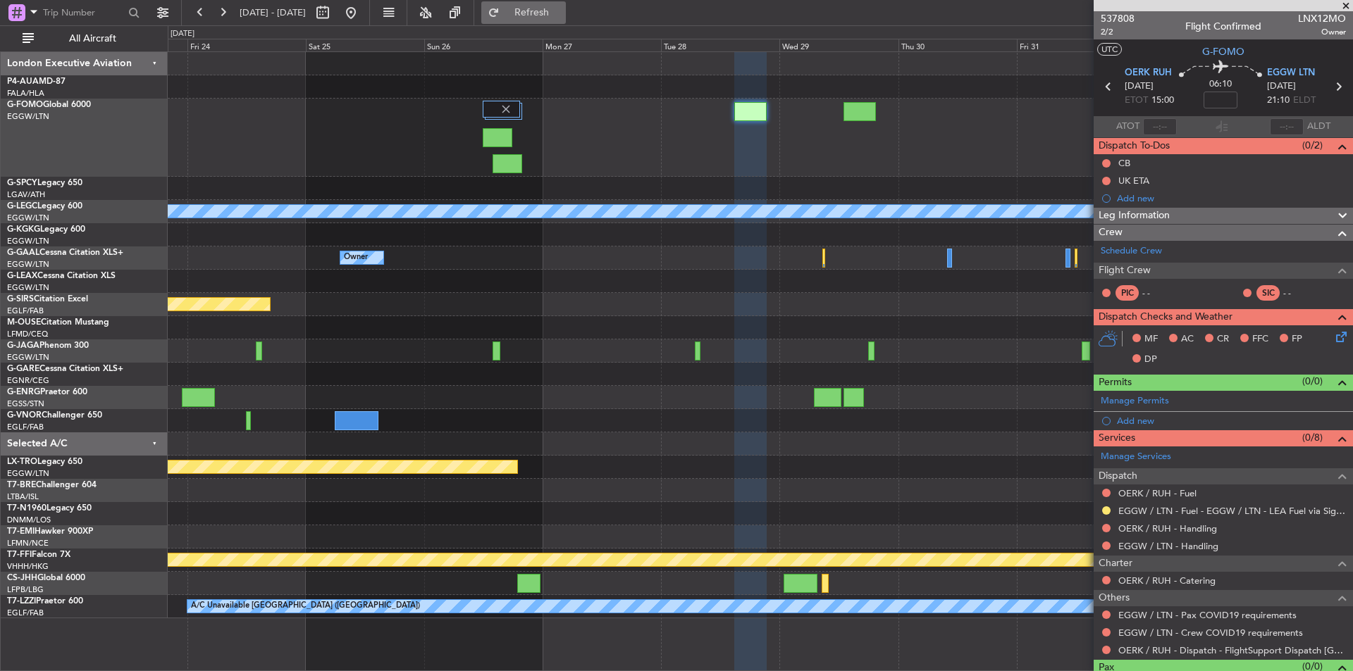
click at [544, 14] on button "Refresh" at bounding box center [523, 12] width 85 height 23
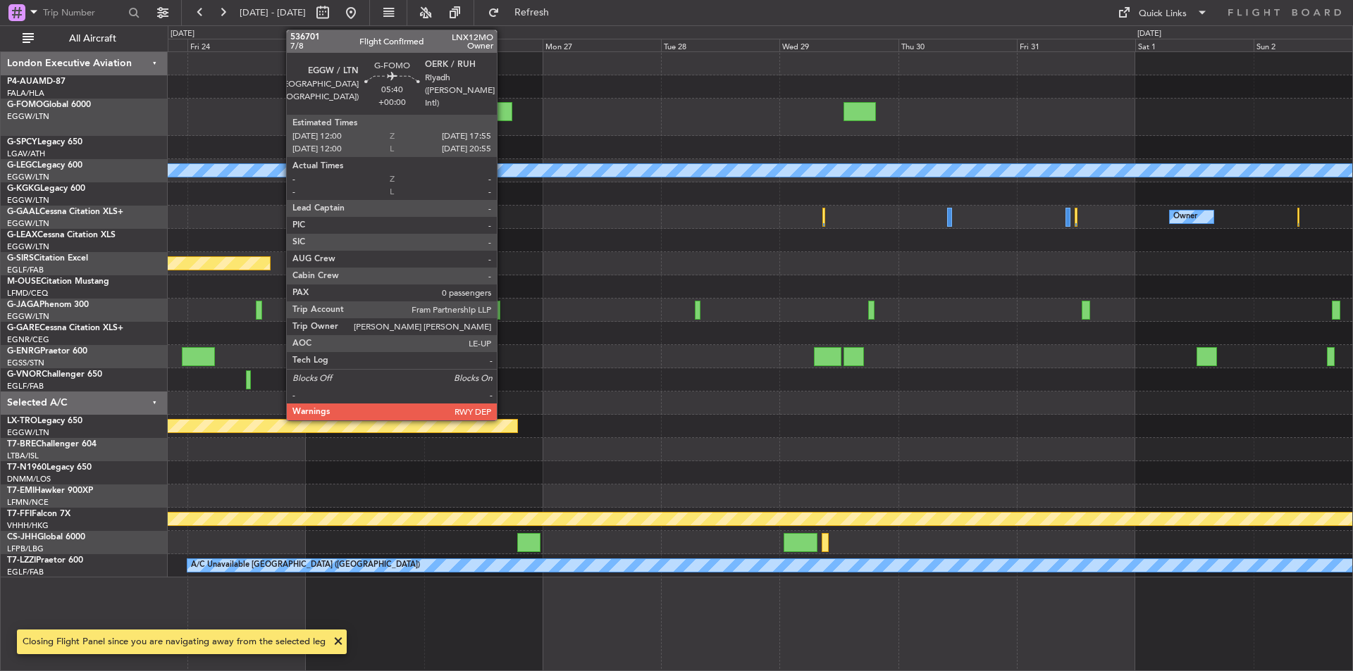
click at [503, 120] on div at bounding box center [498, 111] width 30 height 19
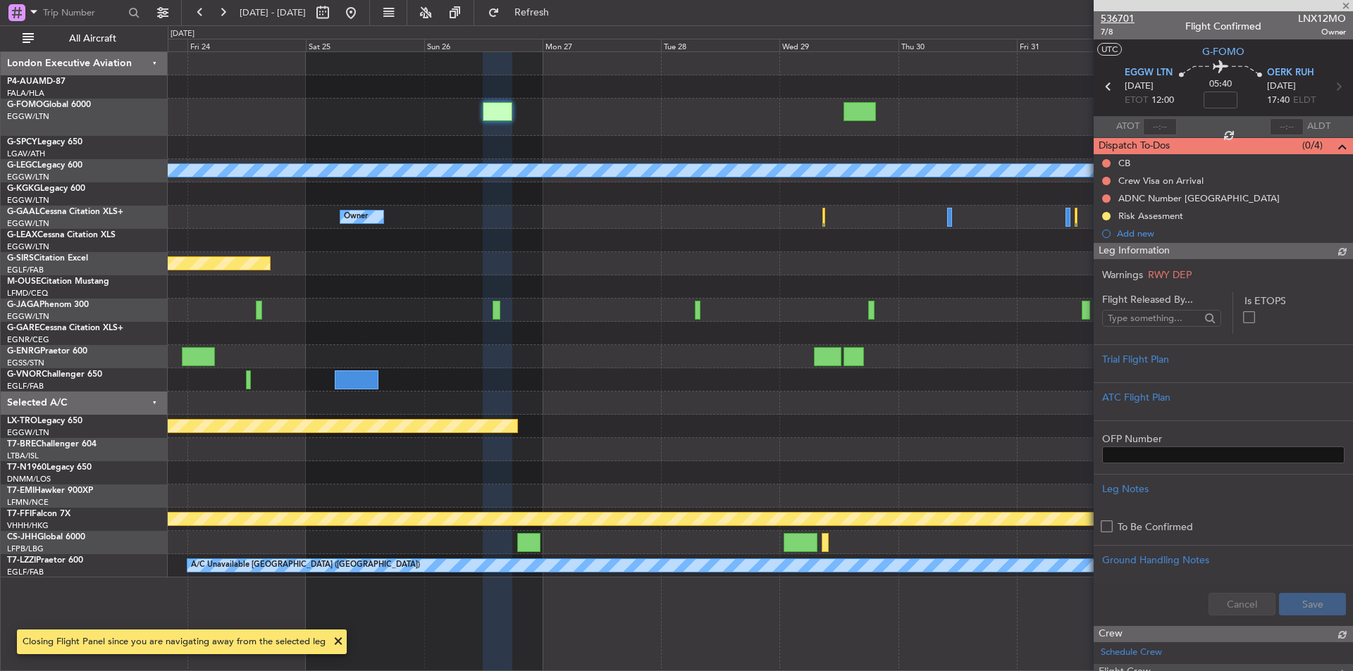
click at [1118, 24] on span "536701" at bounding box center [1117, 18] width 34 height 15
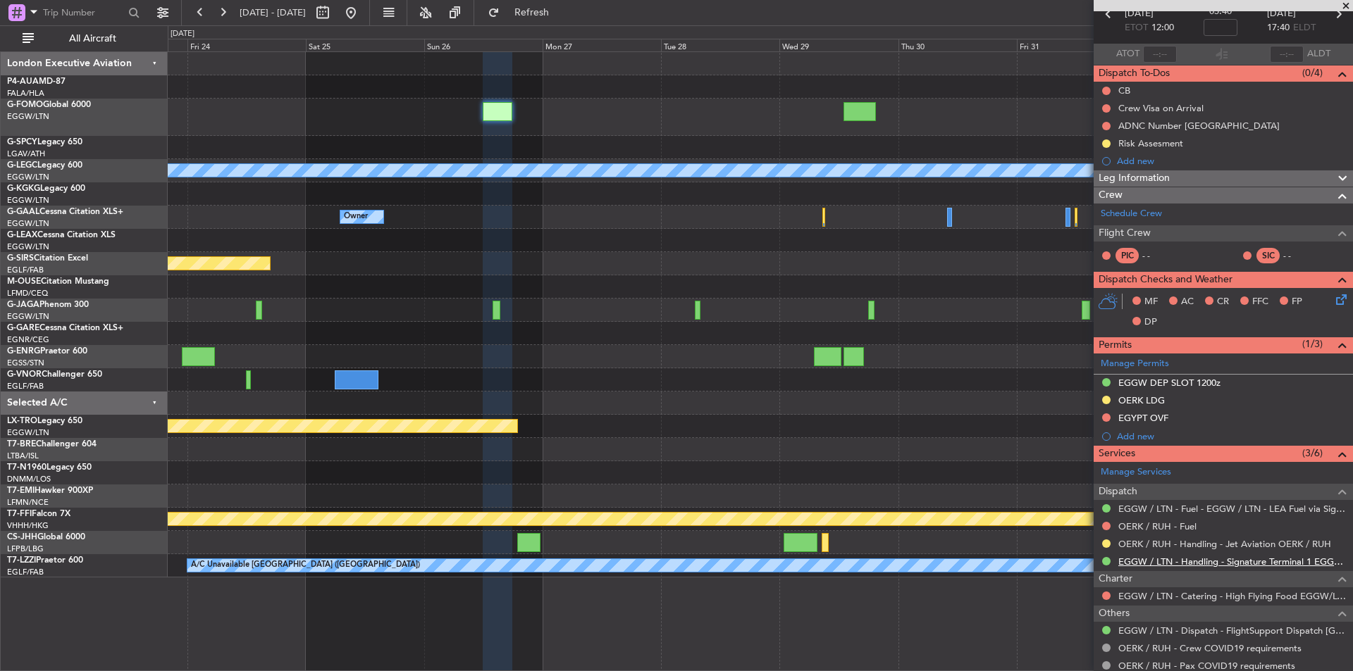
scroll to position [116, 0]
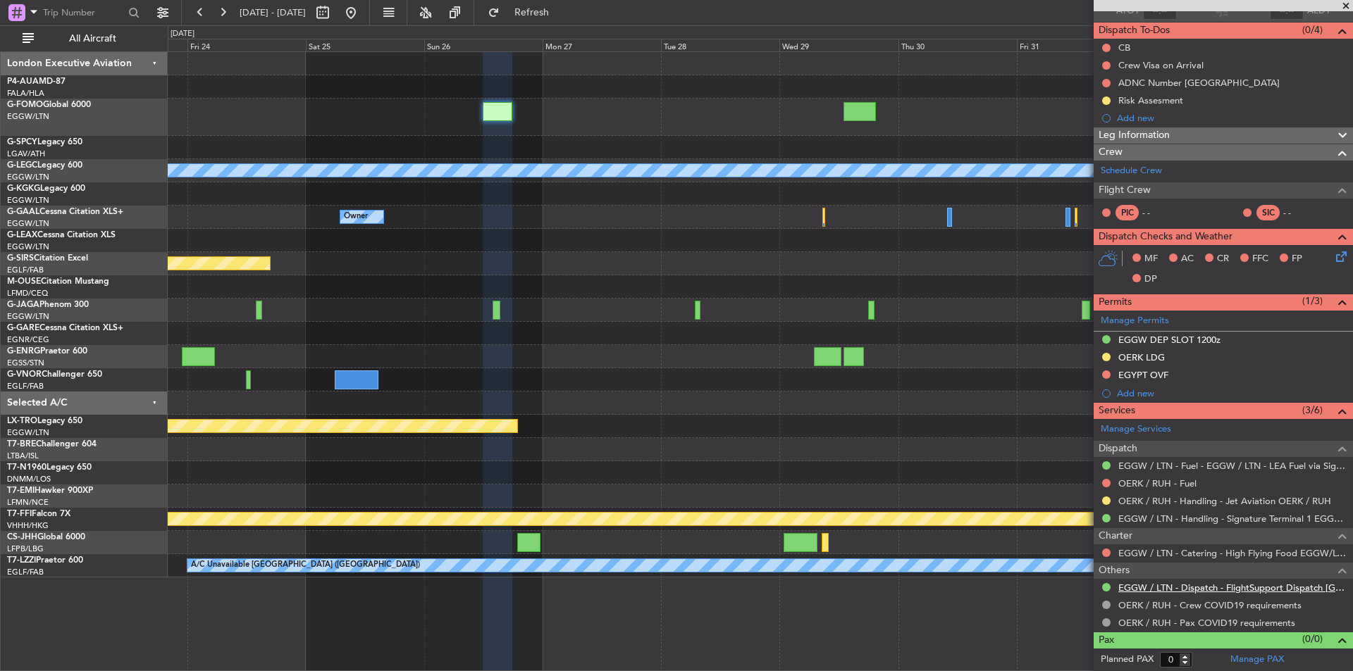
click at [1223, 584] on link "EGGW / LTN - Dispatch - FlightSupport Dispatch [GEOGRAPHIC_DATA]" at bounding box center [1232, 588] width 228 height 12
type input "1"
click at [1183, 657] on input "1" at bounding box center [1176, 659] width 32 height 15
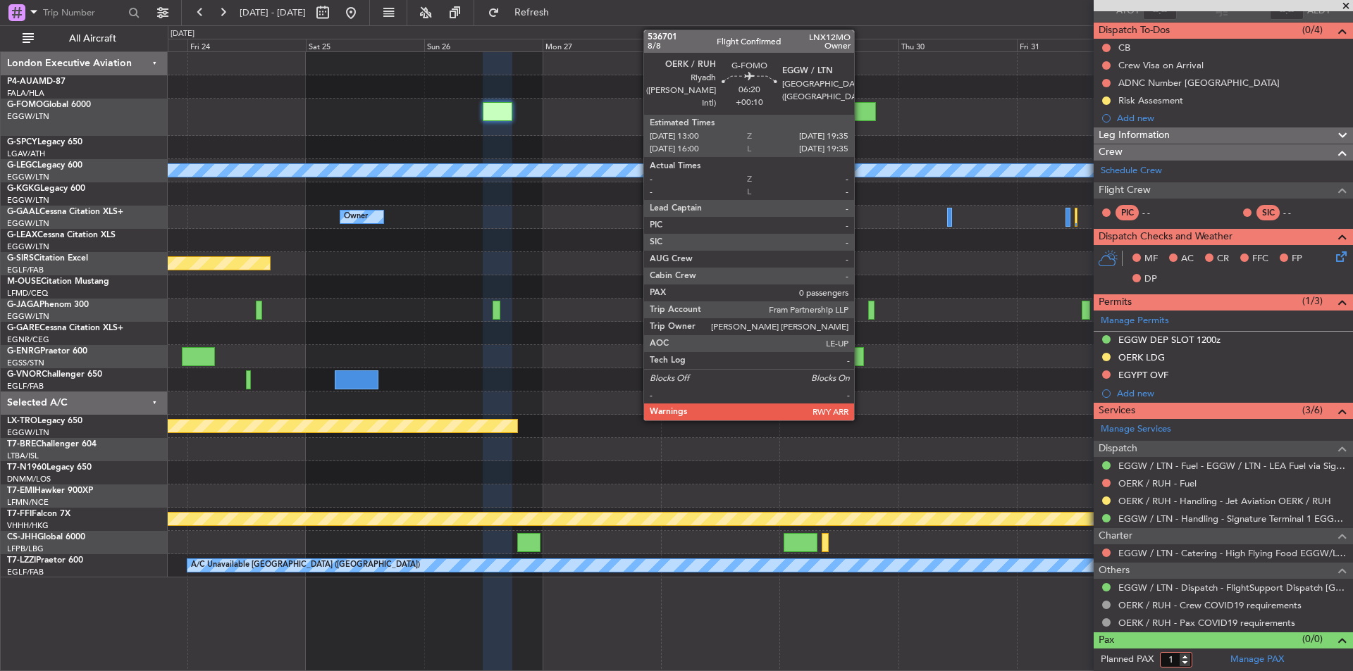
click at [860, 110] on div at bounding box center [859, 111] width 33 height 19
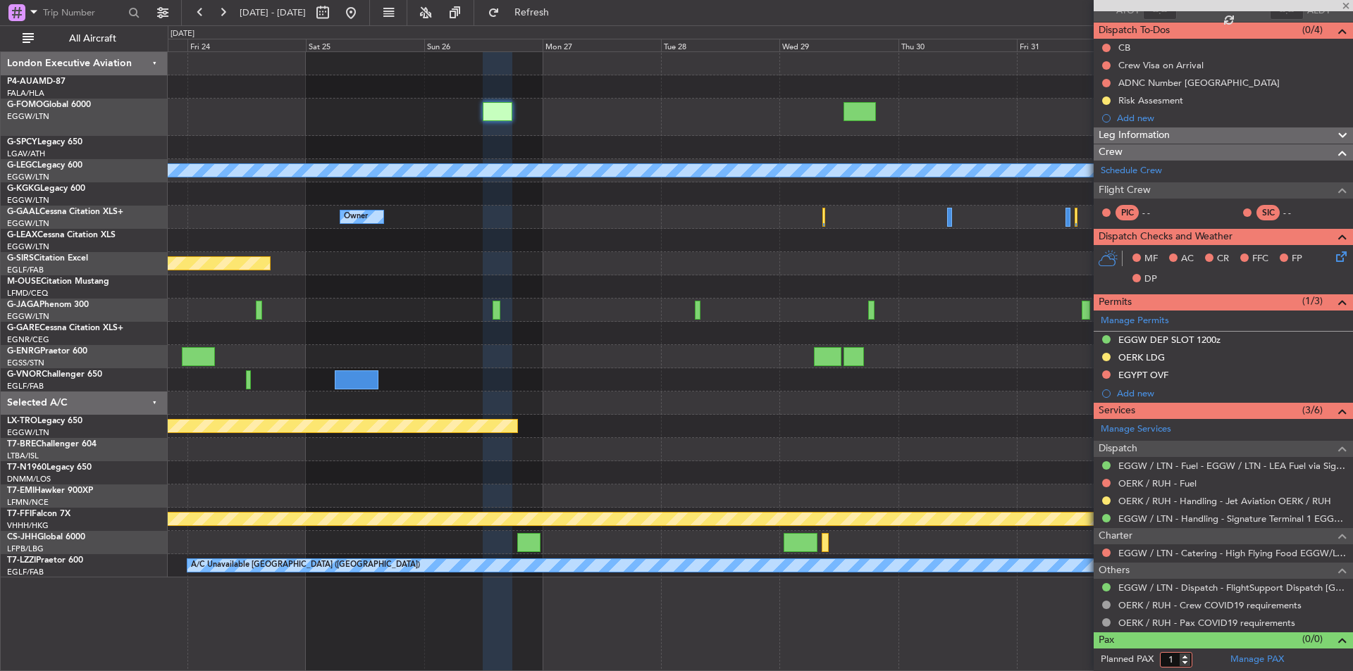
type input "+00:10"
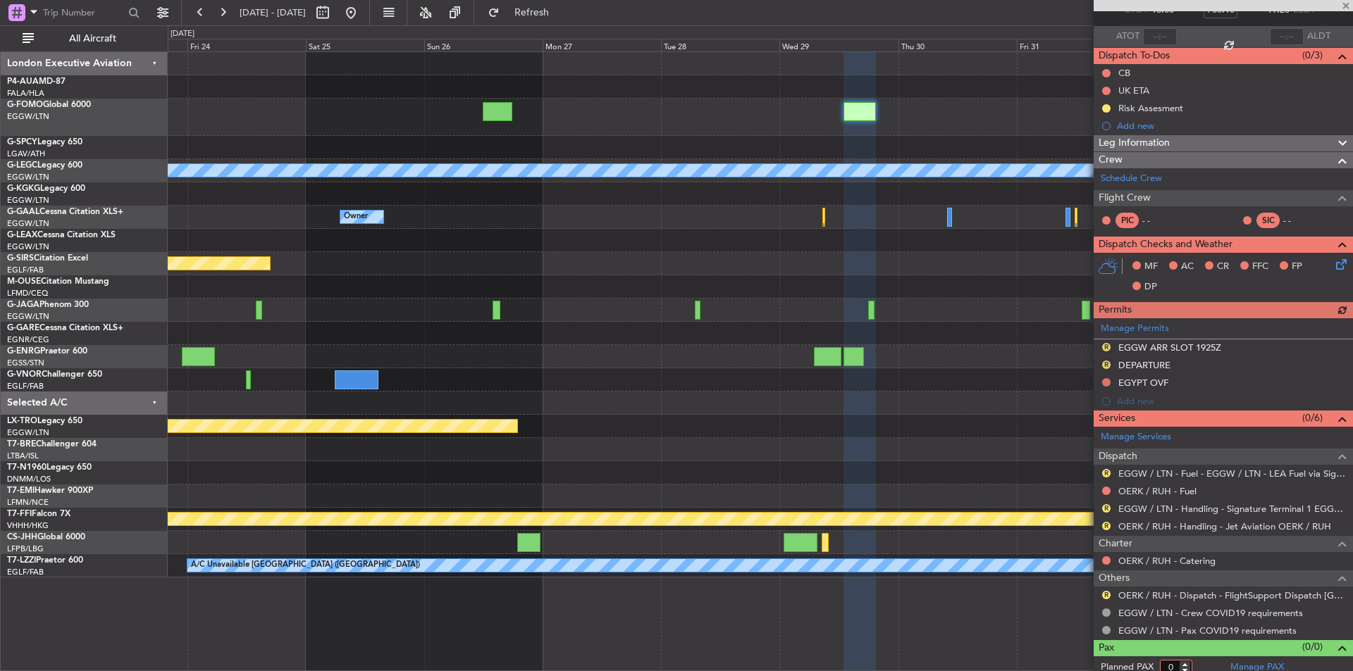
scroll to position [98, 0]
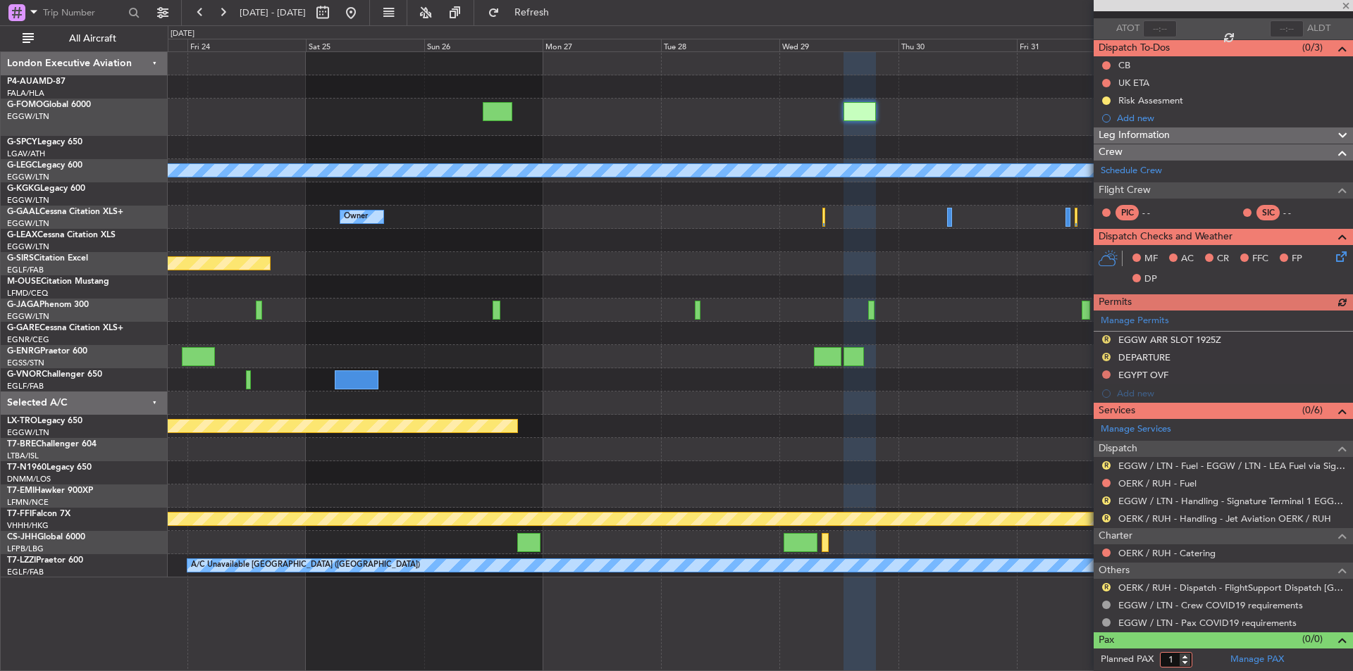
type input "1"
click at [1186, 654] on input "1" at bounding box center [1176, 659] width 32 height 15
click at [1209, 654] on form "Planned PAX" at bounding box center [1158, 660] width 130 height 23
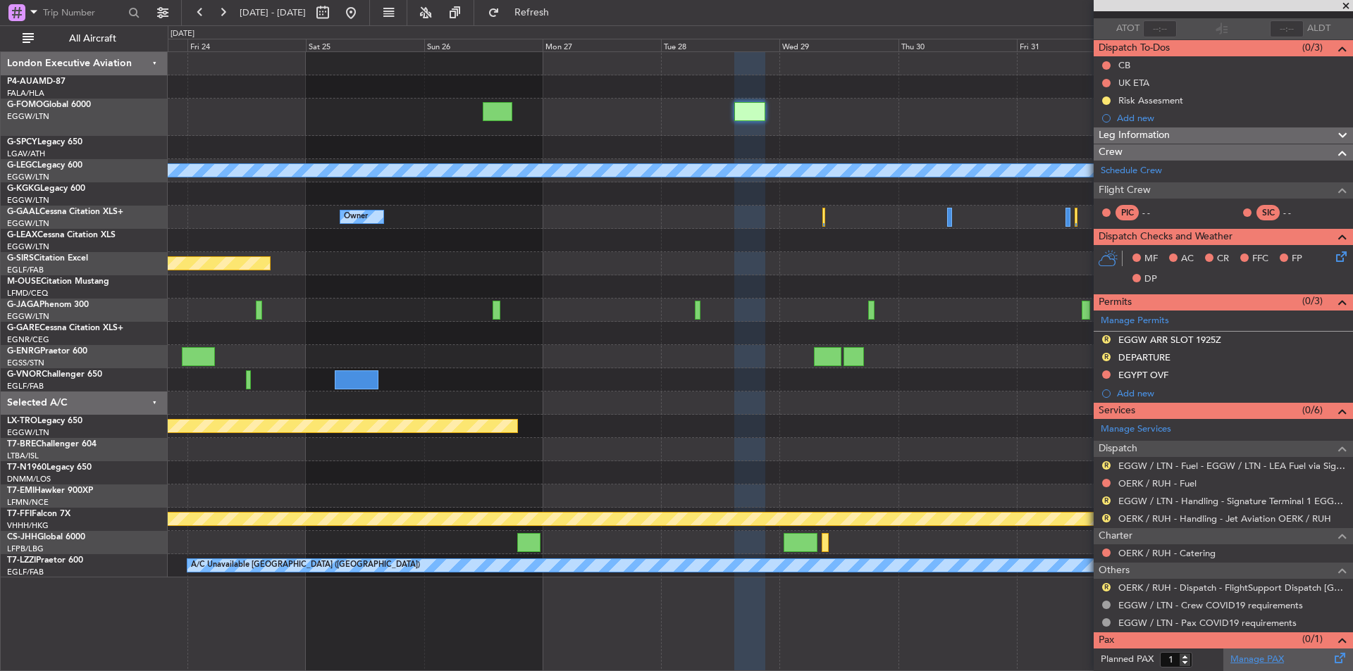
click at [1252, 656] on link "Manage PAX" at bounding box center [1257, 660] width 54 height 14
click at [1346, 6] on span at bounding box center [1345, 6] width 14 height 13
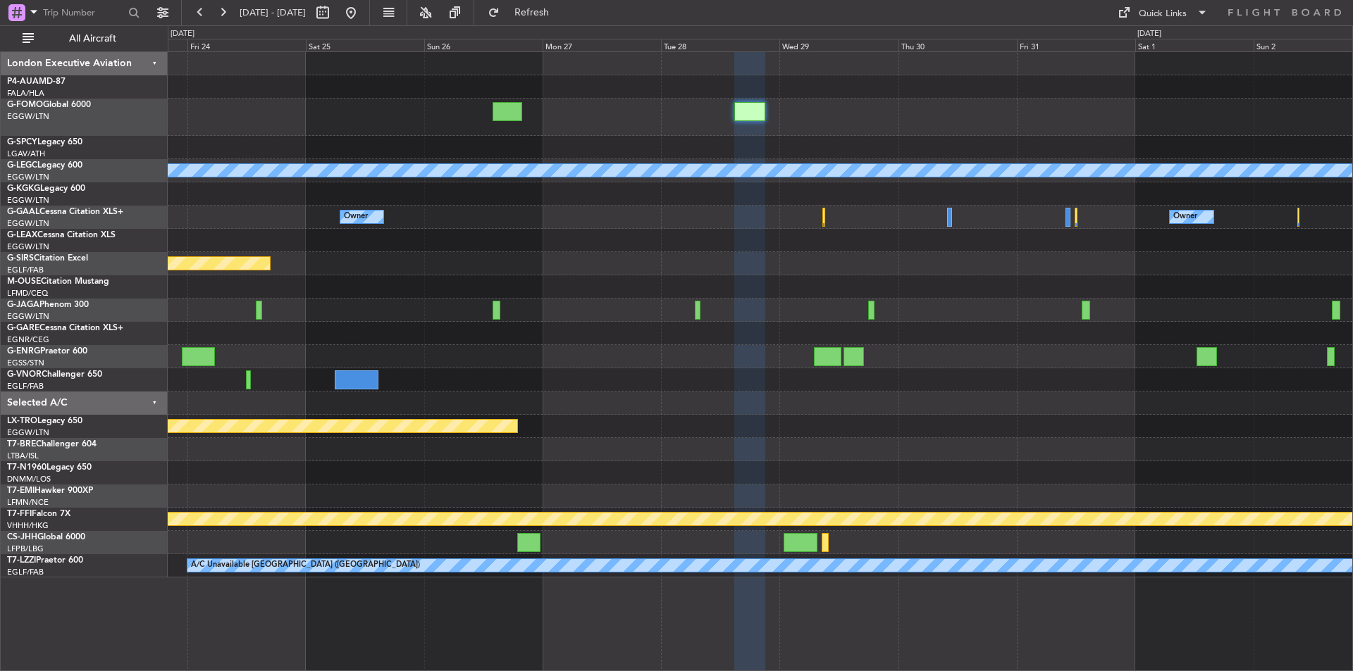
type input "0"
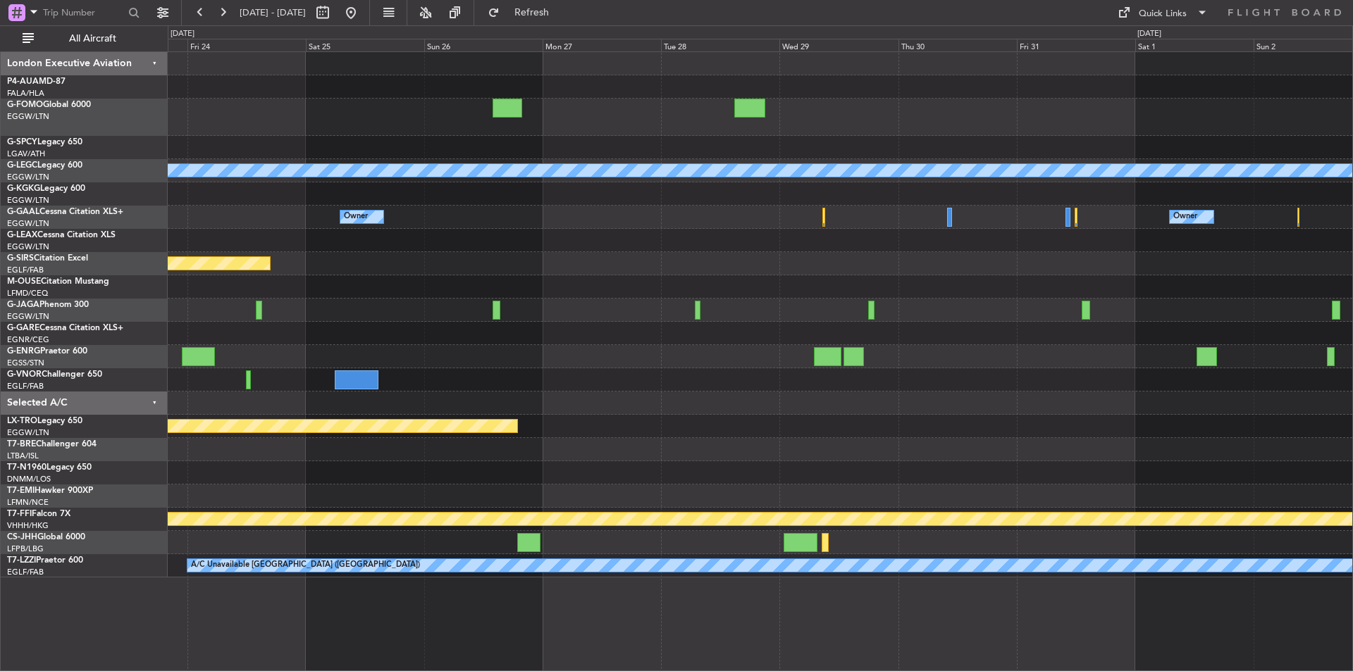
scroll to position [0, 0]
click at [1153, 18] on div "Quick Links" at bounding box center [1162, 14] width 48 height 14
click at [1164, 46] on button "Trip Builder" at bounding box center [1163, 47] width 106 height 34
click at [362, 9] on button at bounding box center [351, 12] width 23 height 23
